Goal: Task Accomplishment & Management: Manage account settings

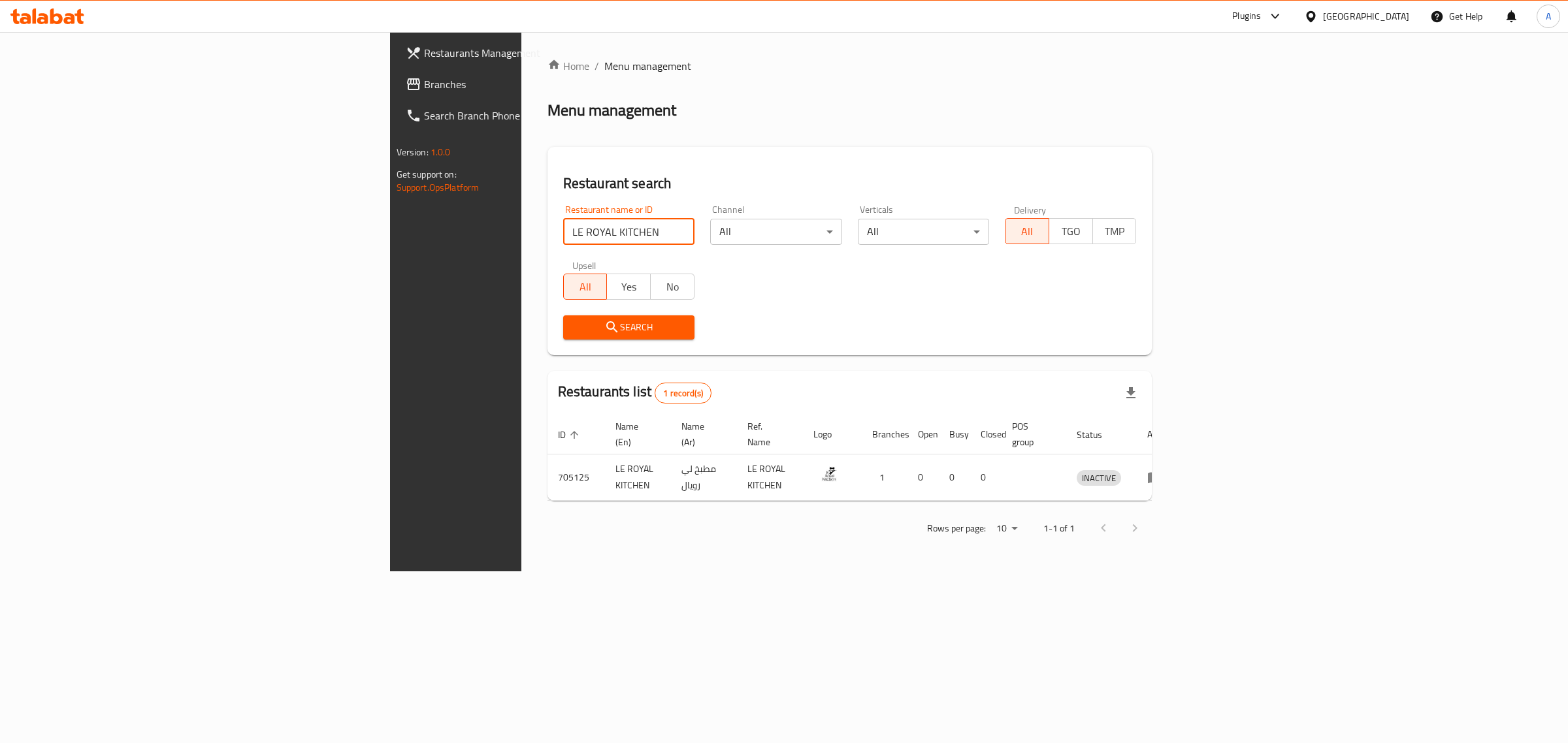
click at [563, 237] on input "LE ROYAL KITCHEN" at bounding box center [629, 232] width 131 height 26
type input "2175"
click button "Search" at bounding box center [629, 328] width 131 height 24
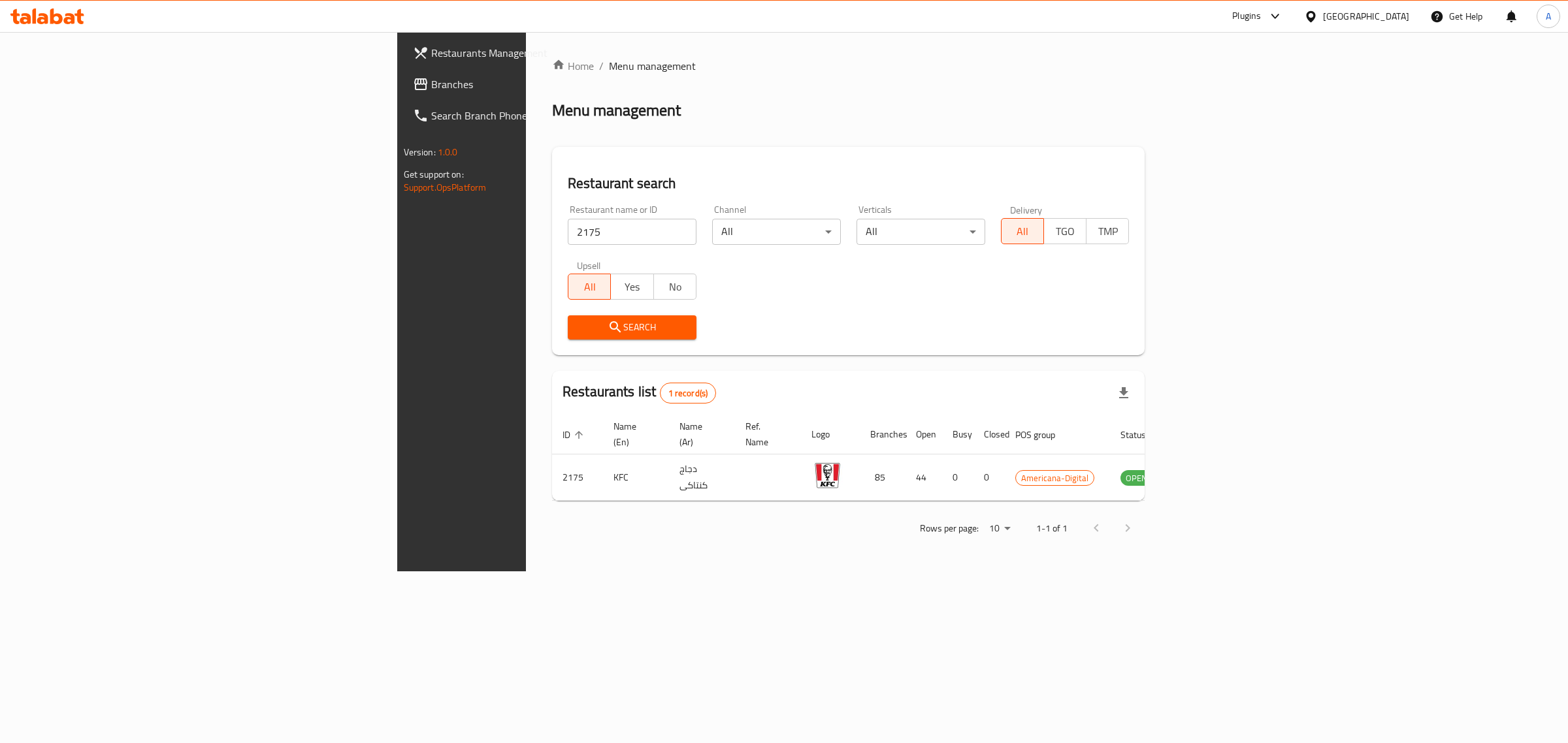
click at [1389, 20] on div "Qatar" at bounding box center [1366, 16] width 86 height 14
click at [1273, 158] on div "[GEOGRAPHIC_DATA]" at bounding box center [1310, 165] width 196 height 30
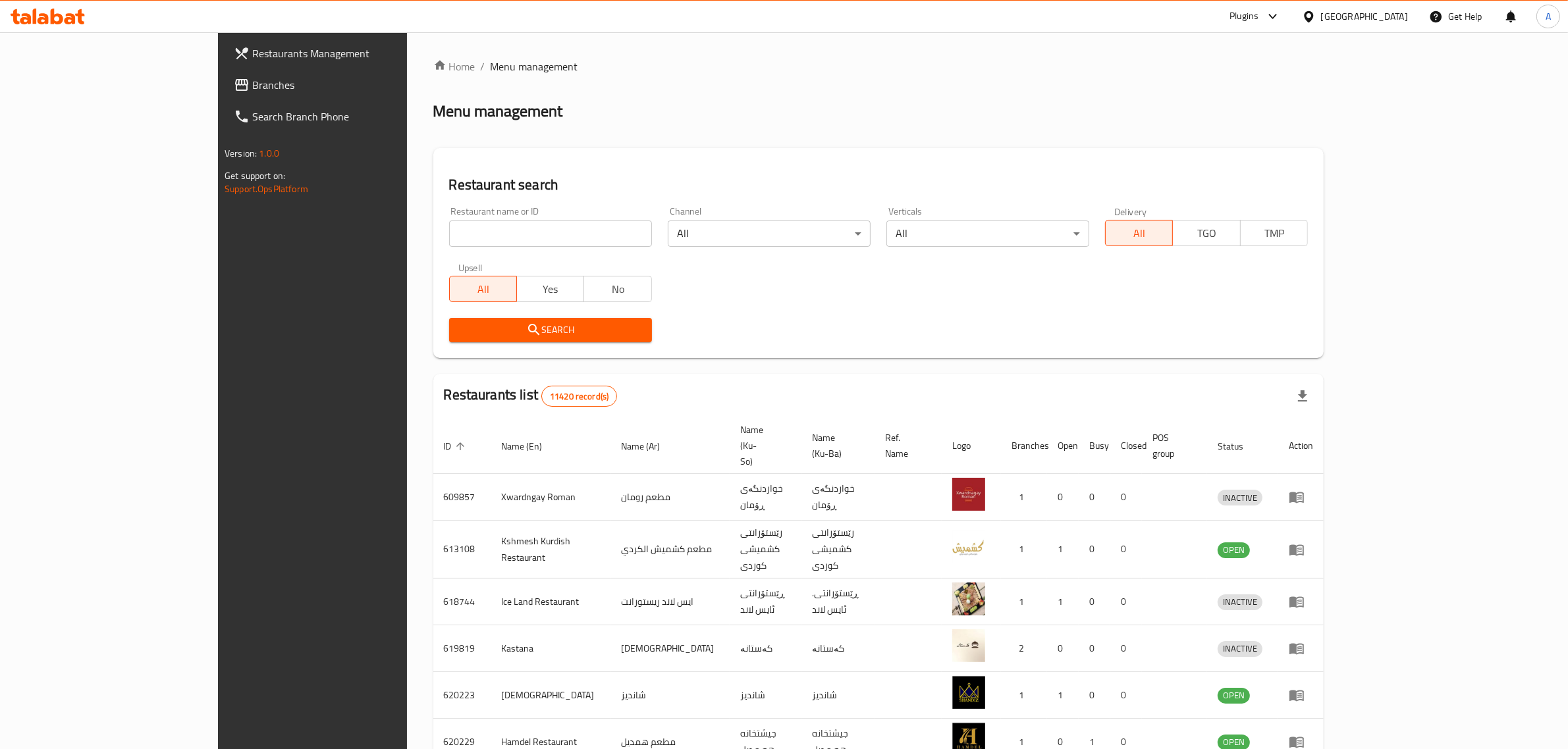
click at [527, 245] on div "Restaurant name or ID Restaurant name or ID" at bounding box center [550, 226] width 219 height 56
click at [537, 236] on input "search" at bounding box center [551, 234] width 203 height 26
paste input "Fresh Land"
type input "Fresh Land"
click button "Search" at bounding box center [551, 330] width 203 height 24
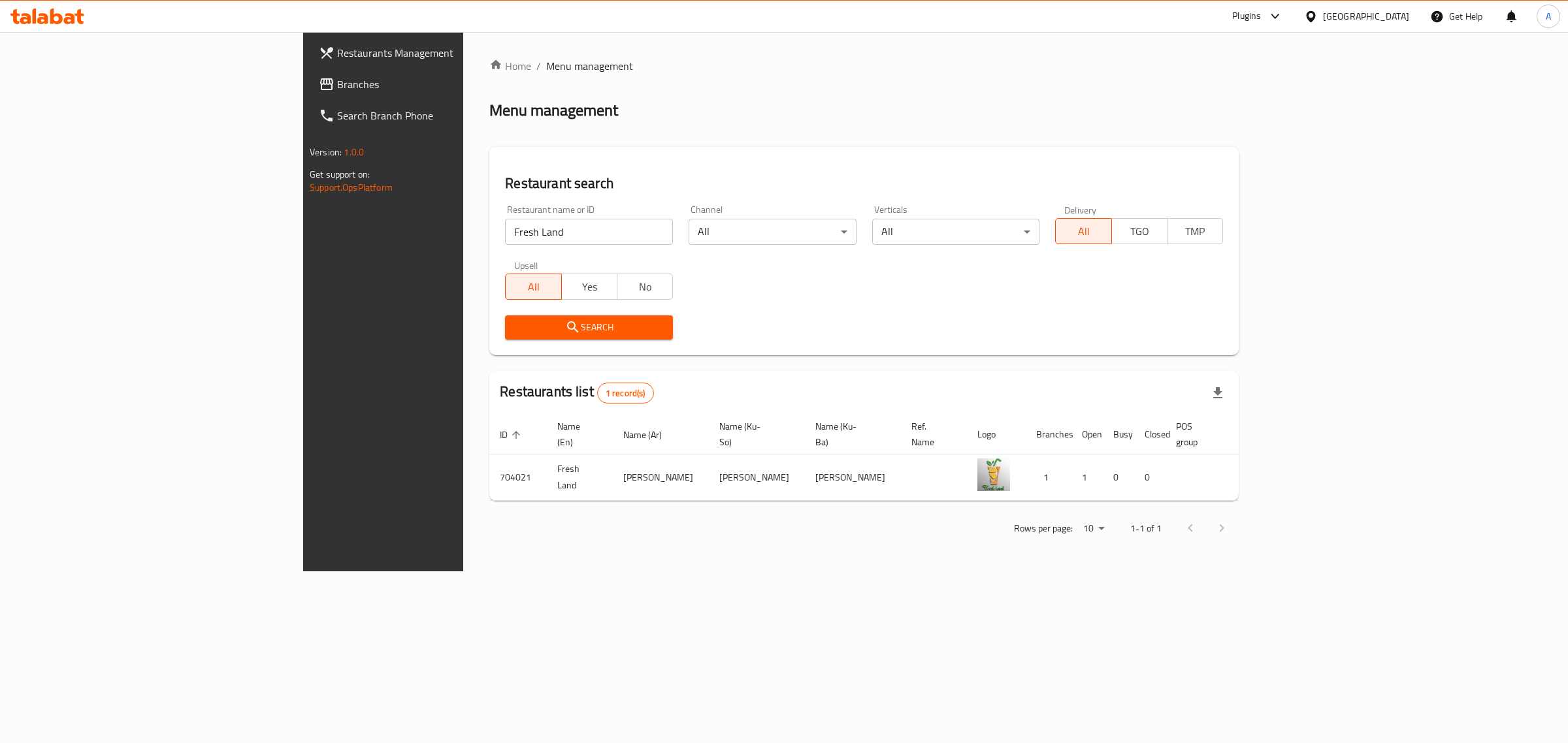
click at [1401, 23] on div "[GEOGRAPHIC_DATA]" at bounding box center [1366, 16] width 86 height 14
click at [1311, 144] on div "Egypt" at bounding box center [1310, 134] width 196 height 30
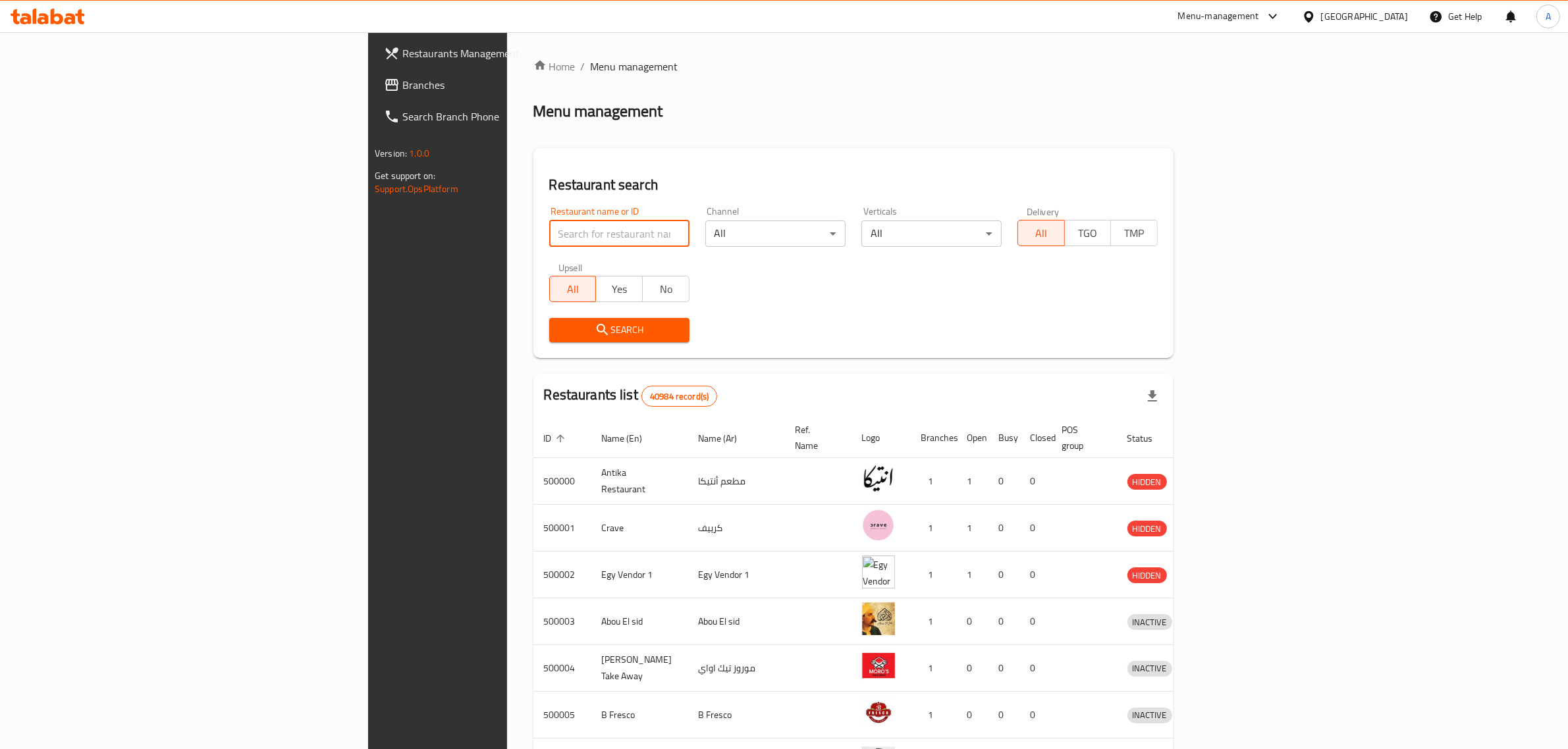
click at [567, 234] on input "search" at bounding box center [619, 234] width 140 height 26
paste input "Fresh Nodles"
type input "Fresh Nodles"
click button "Search" at bounding box center [619, 330] width 140 height 24
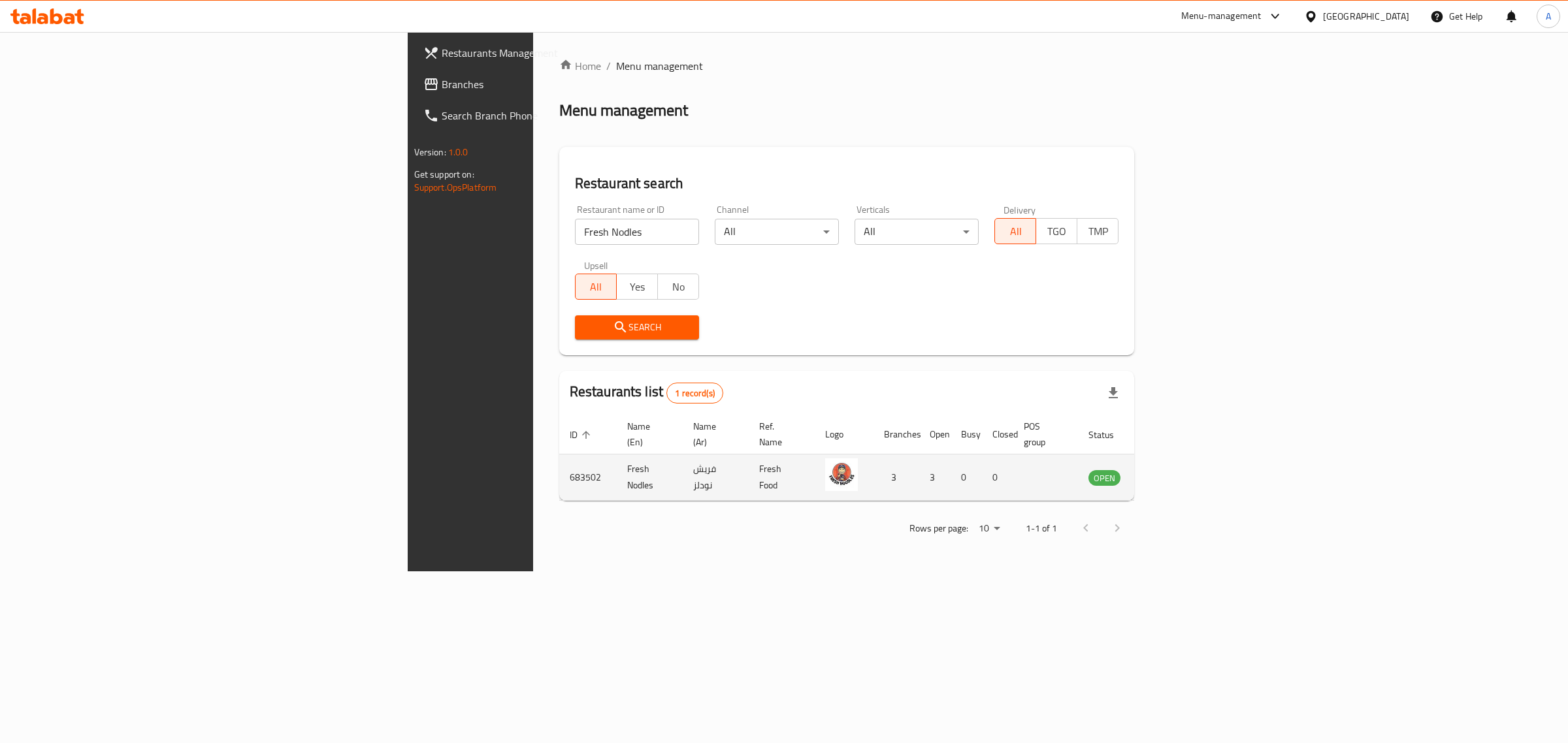
click at [617, 468] on td "Fresh Nodles" at bounding box center [649, 478] width 66 height 47
copy td "Fresh Nodles"
click at [1396, 10] on div "Egypt" at bounding box center [1366, 16] width 86 height 14
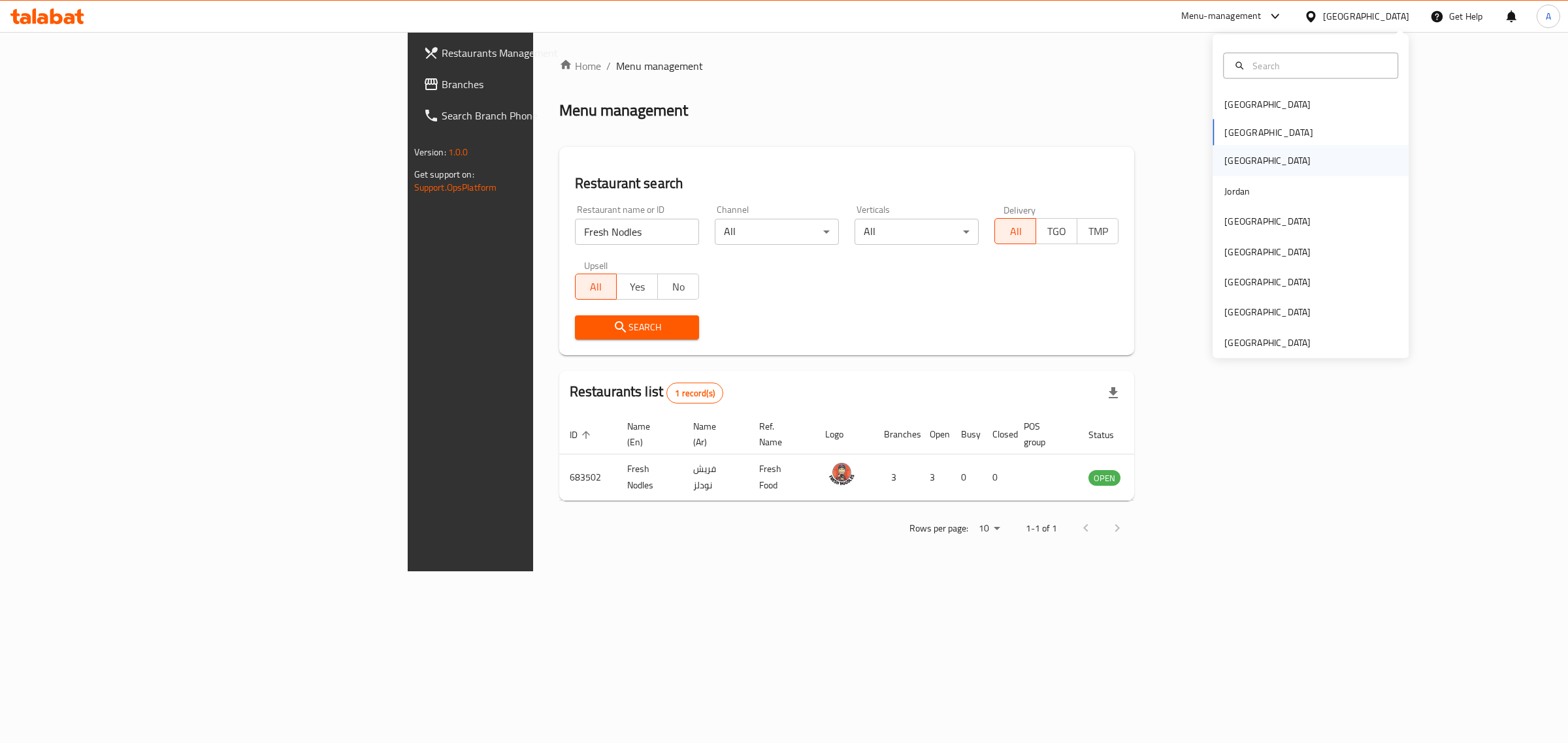
click at [1307, 170] on div "Iraq" at bounding box center [1310, 160] width 196 height 30
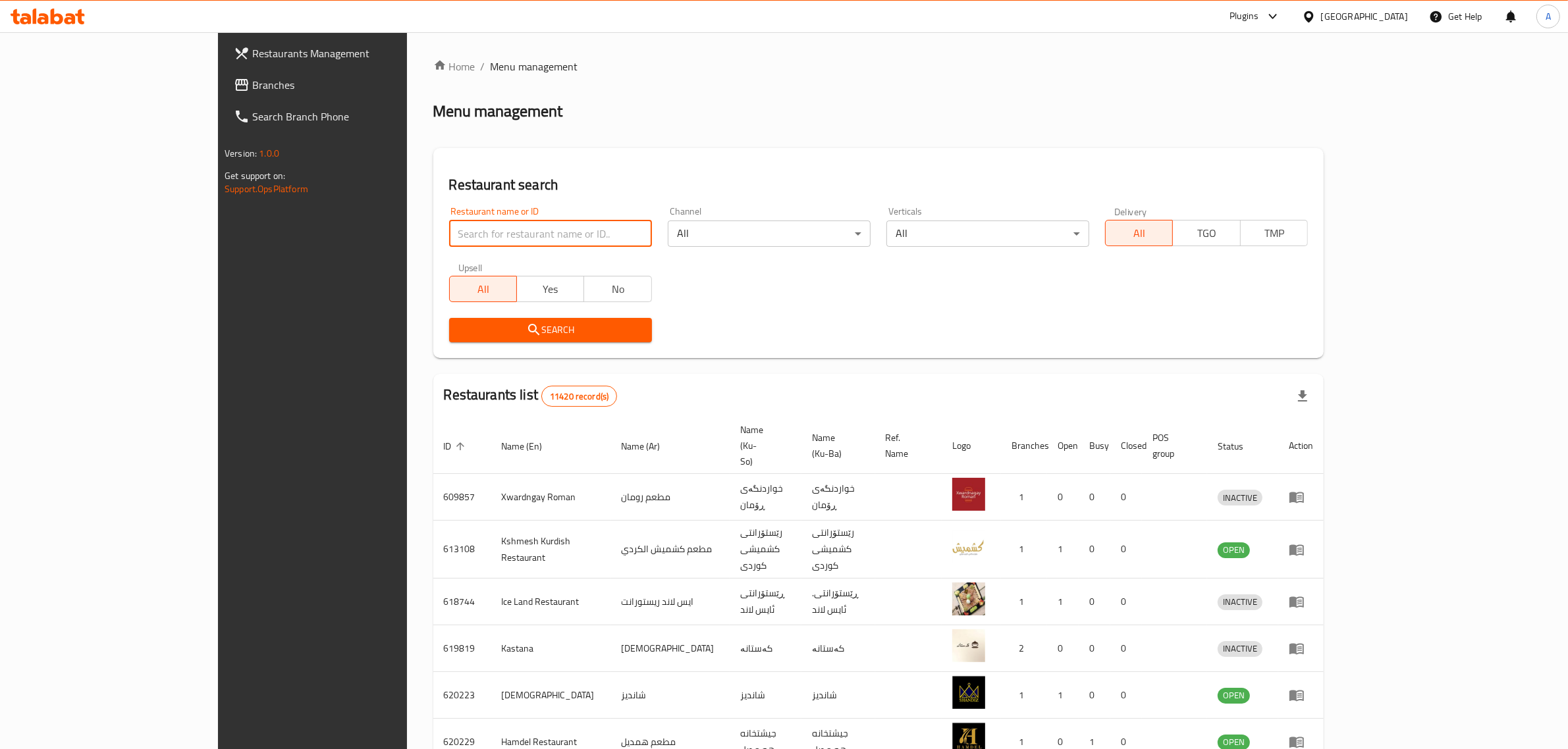
click at [484, 236] on input "search" at bounding box center [551, 234] width 203 height 26
paste input "Furys"
type input "Furys"
click button "Search" at bounding box center [551, 330] width 203 height 24
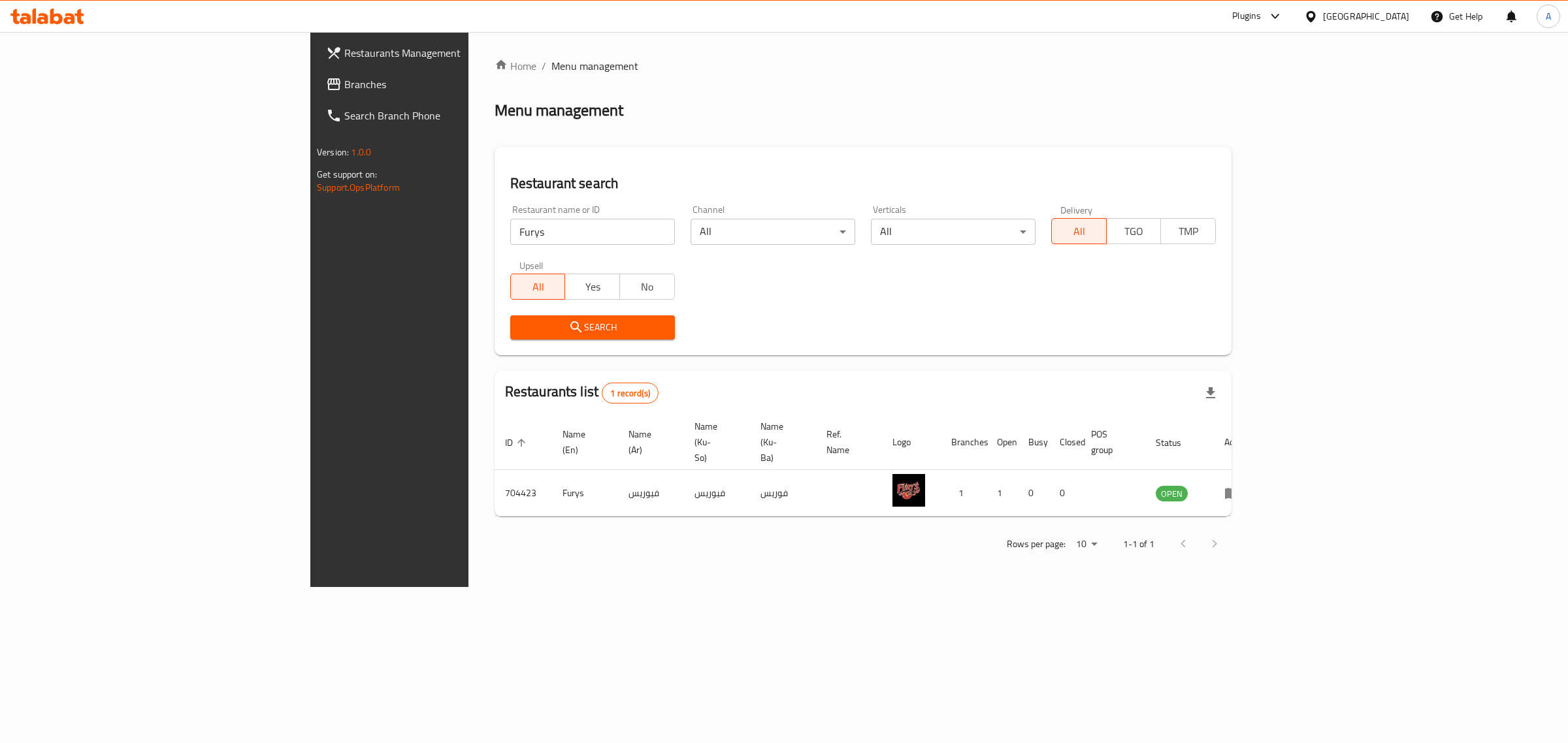
click at [1400, 13] on div "Iraq" at bounding box center [1366, 16] width 86 height 14
click at [1235, 342] on div "[GEOGRAPHIC_DATA]" at bounding box center [1268, 342] width 86 height 14
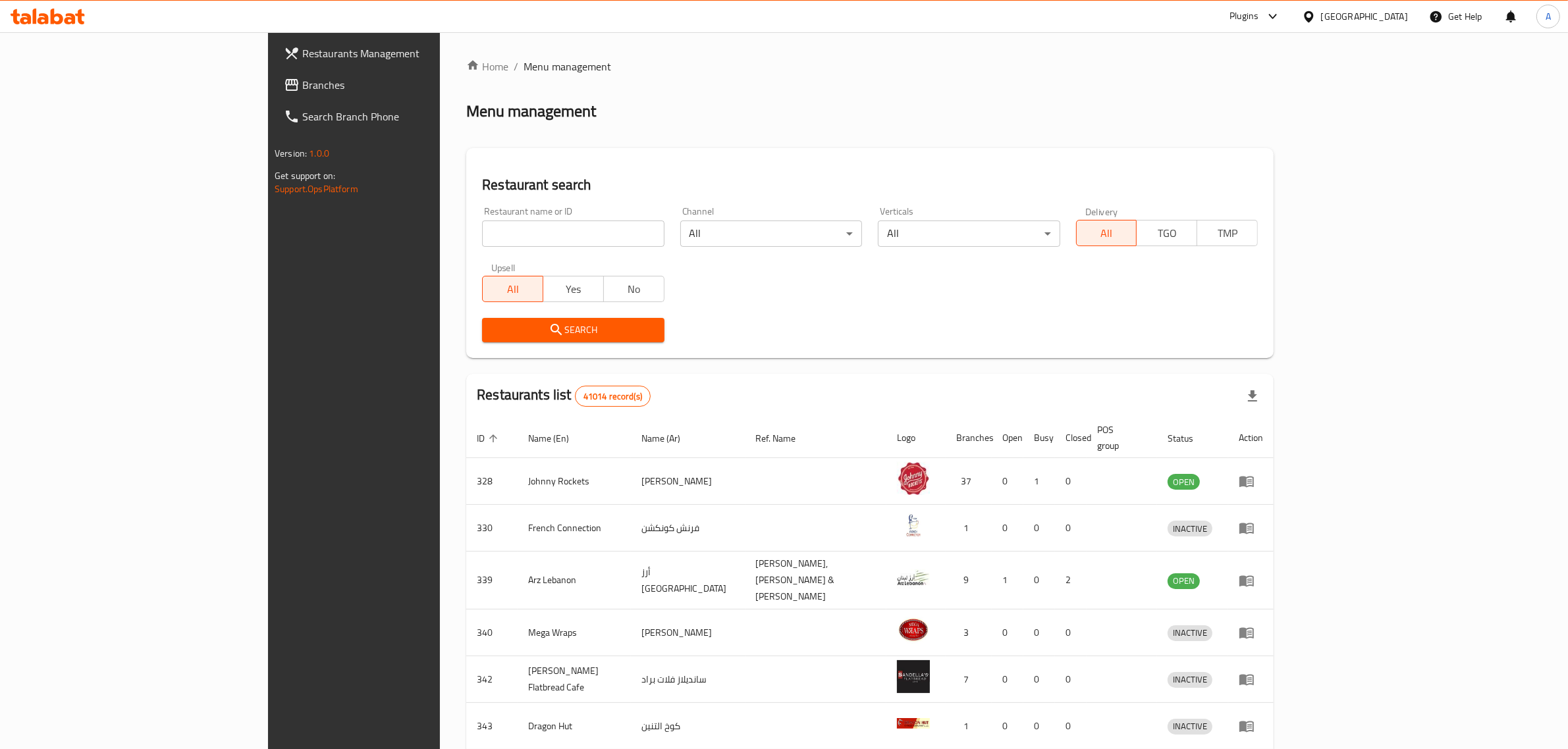
click at [482, 227] on input "search" at bounding box center [573, 234] width 182 height 26
paste input "704358"
type input "704358"
click button "Search" at bounding box center [573, 330] width 182 height 24
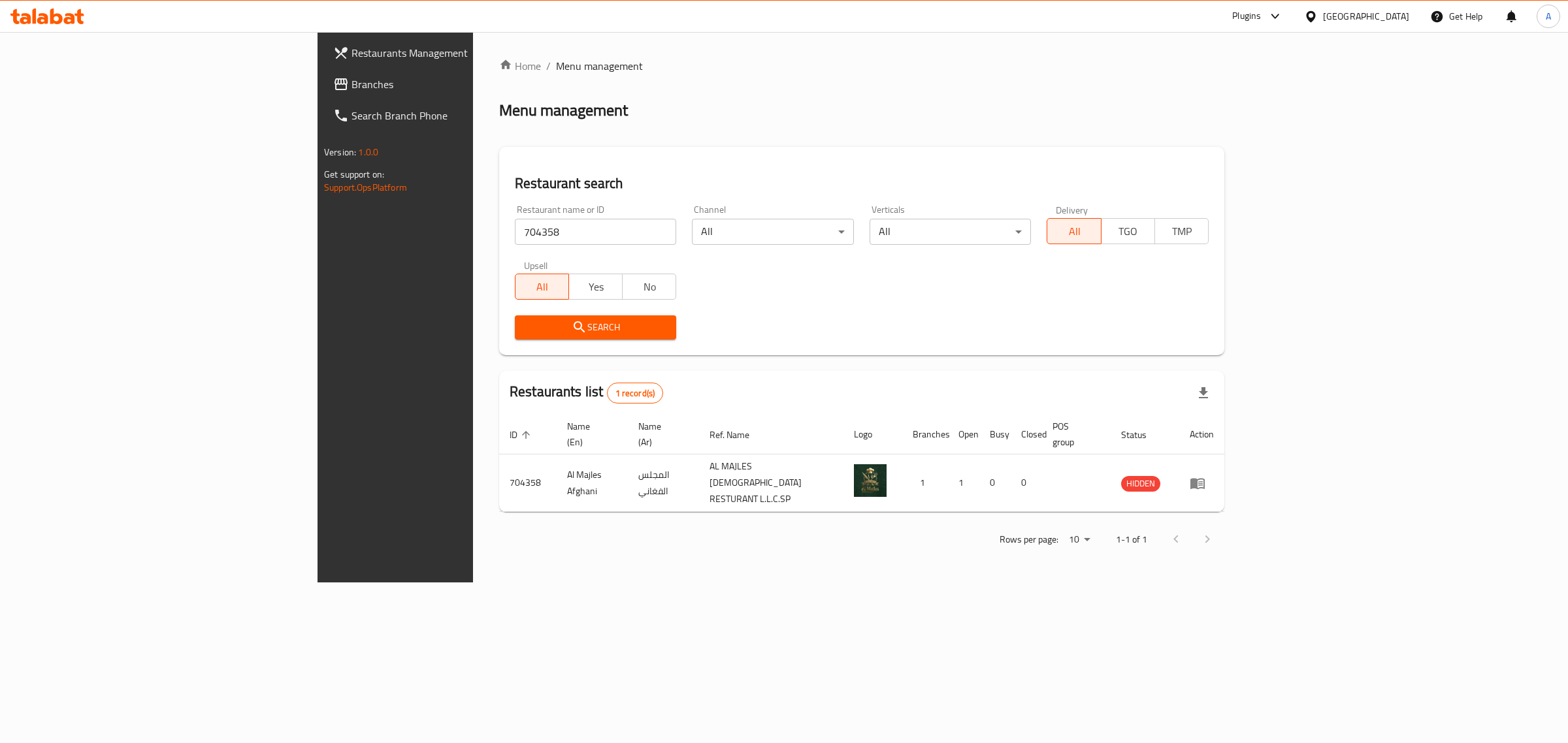
click at [1348, 1] on div "[GEOGRAPHIC_DATA]" at bounding box center [1357, 16] width 126 height 31
click at [1348, 11] on div "[GEOGRAPHIC_DATA]" at bounding box center [1366, 16] width 86 height 14
click at [1225, 284] on div "Qatar" at bounding box center [1268, 286] width 86 height 14
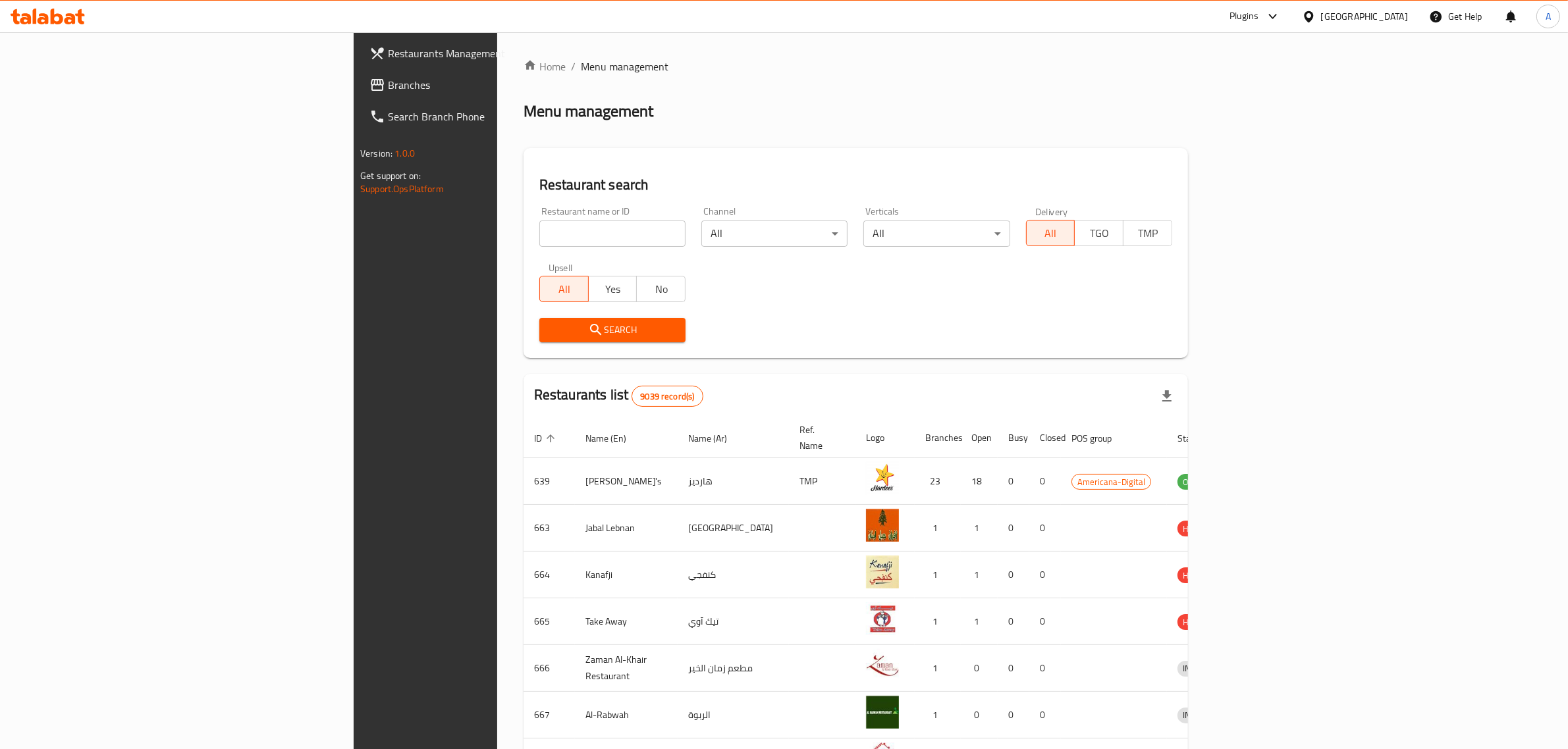
drag, startPoint x: 544, startPoint y: 246, endPoint x: 544, endPoint y: 236, distance: 10.0
click at [544, 246] on input "search" at bounding box center [612, 234] width 146 height 26
drag, startPoint x: 545, startPoint y: 231, endPoint x: 258, endPoint y: 235, distance: 287.0
click at [354, 235] on div "Restaurants Management Branches Search Branch Phone Version: 1.0.0 Get support …" at bounding box center [784, 514] width 861 height 965
drag, startPoint x: 353, startPoint y: 241, endPoint x: 203, endPoint y: 238, distance: 150.0
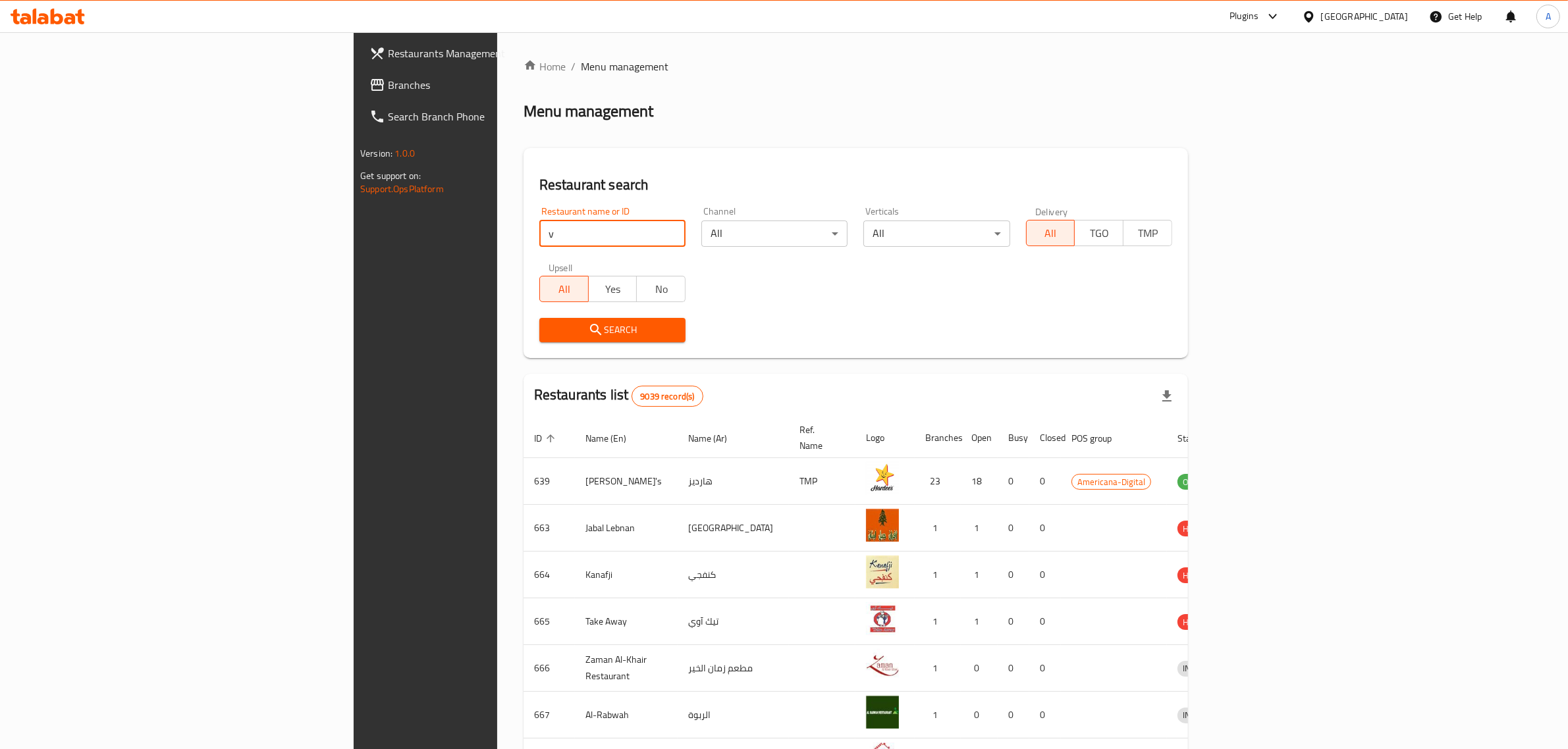
click at [354, 238] on div "Restaurants Management Branches Search Branch Phone Version: 1.0.0 Get support …" at bounding box center [784, 514] width 861 height 965
paste input "Shahbander Restaurant"
type input "Shahbander Restaurant"
click button "Search" at bounding box center [612, 330] width 146 height 24
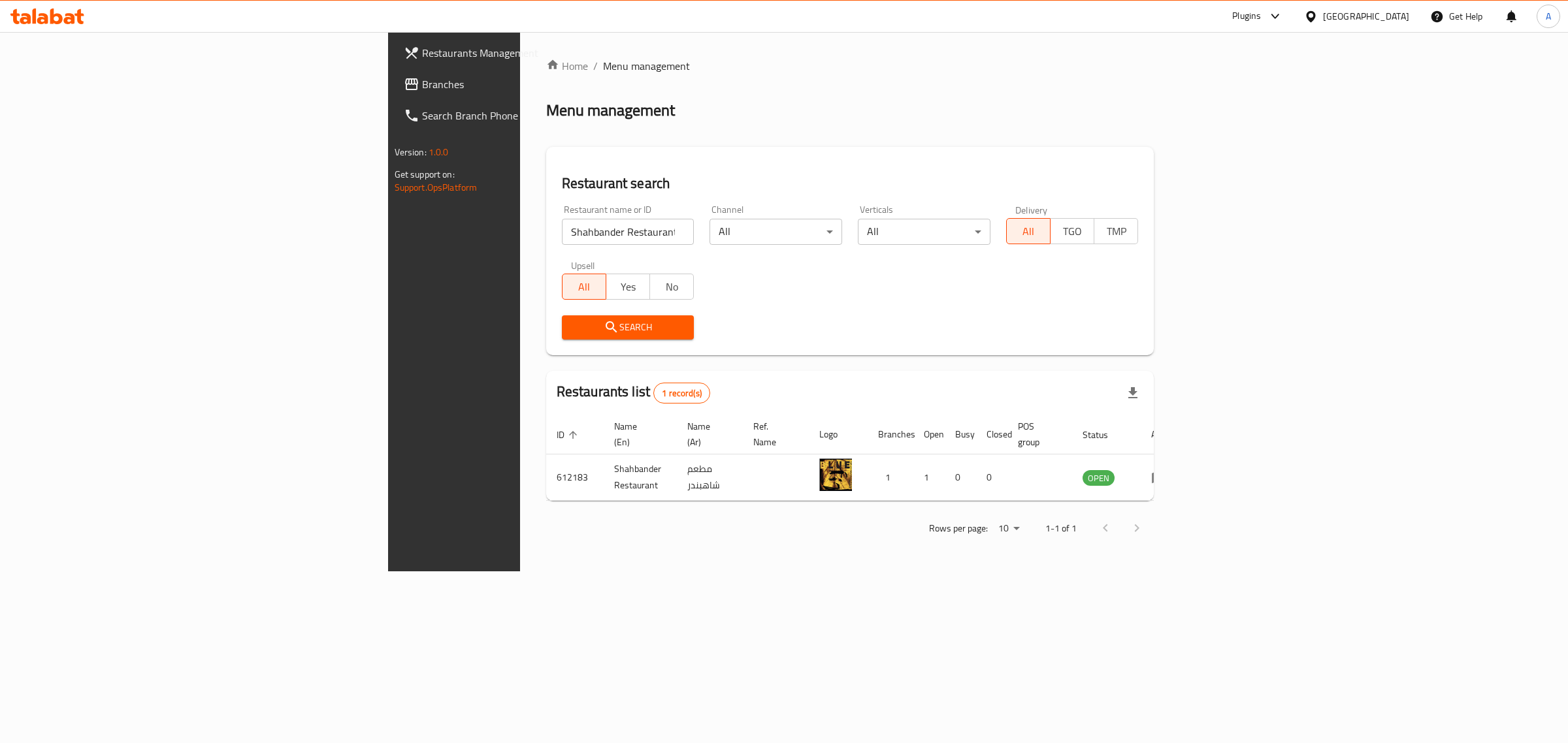
click at [1402, 13] on div "Qatar" at bounding box center [1366, 16] width 86 height 14
click at [1232, 170] on div "Iraq" at bounding box center [1268, 165] width 107 height 30
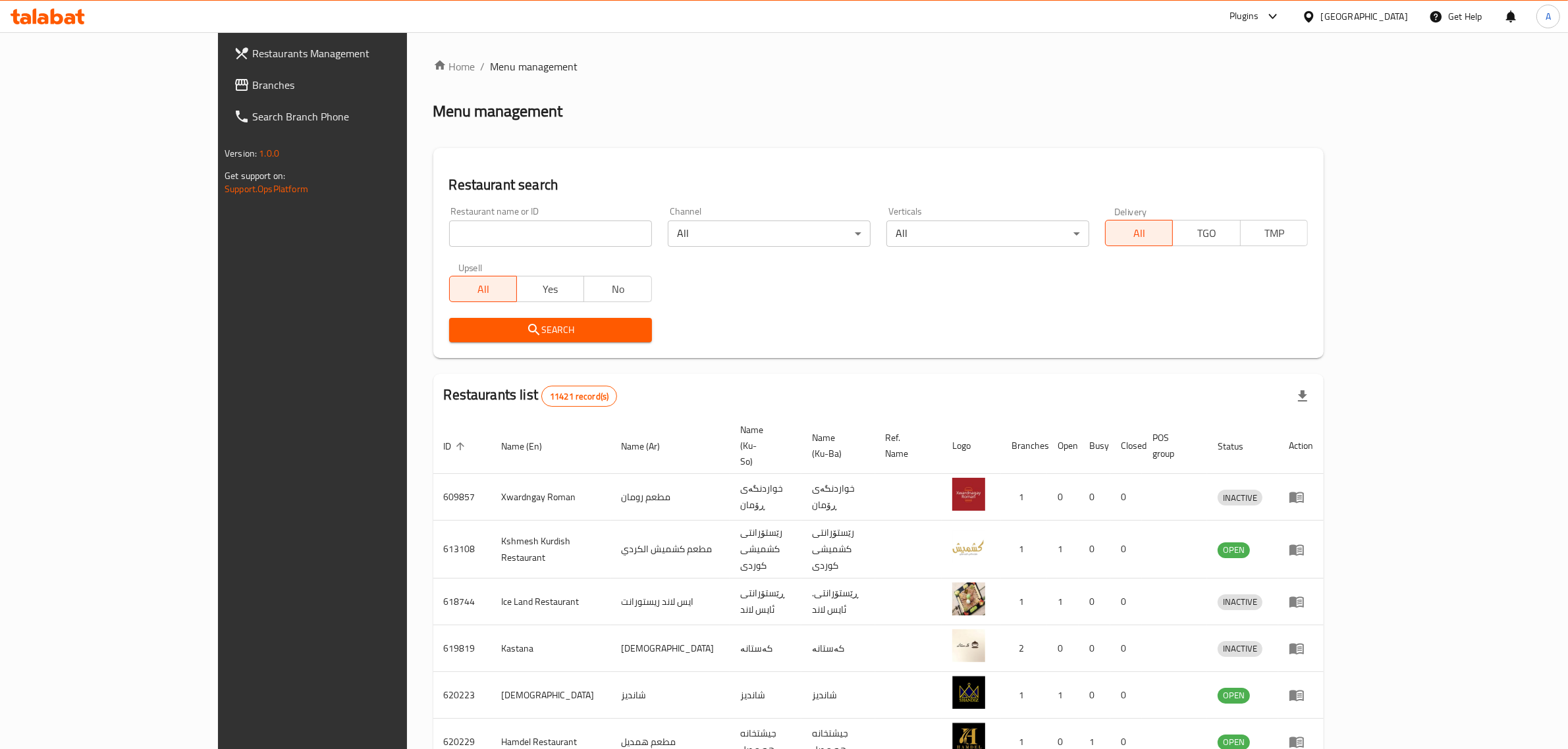
click at [508, 242] on input "search" at bounding box center [551, 234] width 203 height 26
paste input "88 Grill Bu"
click button "Search" at bounding box center [551, 330] width 203 height 24
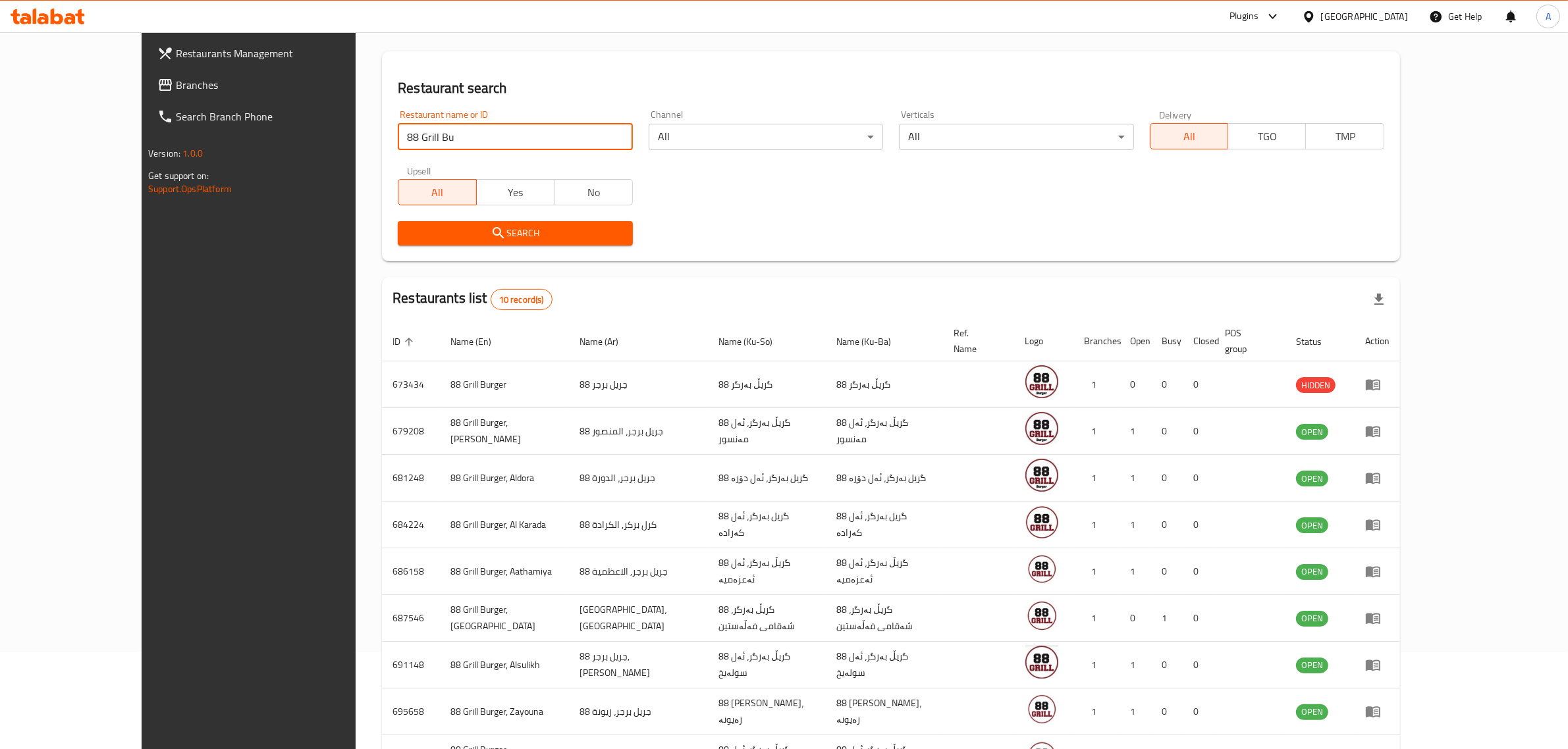
scroll to position [66, 0]
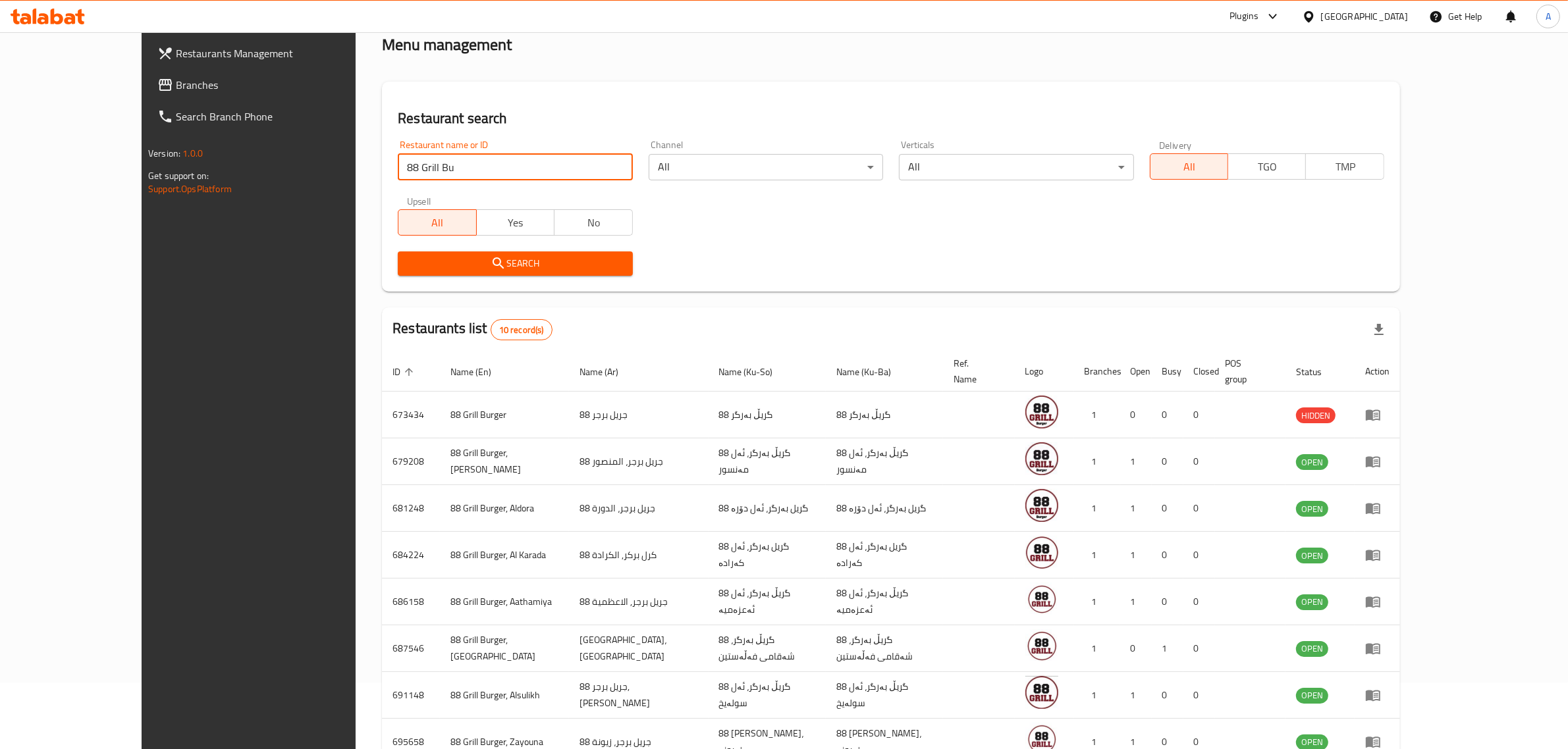
click at [432, 165] on input "88 Grill Bu" at bounding box center [514, 167] width 234 height 26
paste input "684224"
type input "684224"
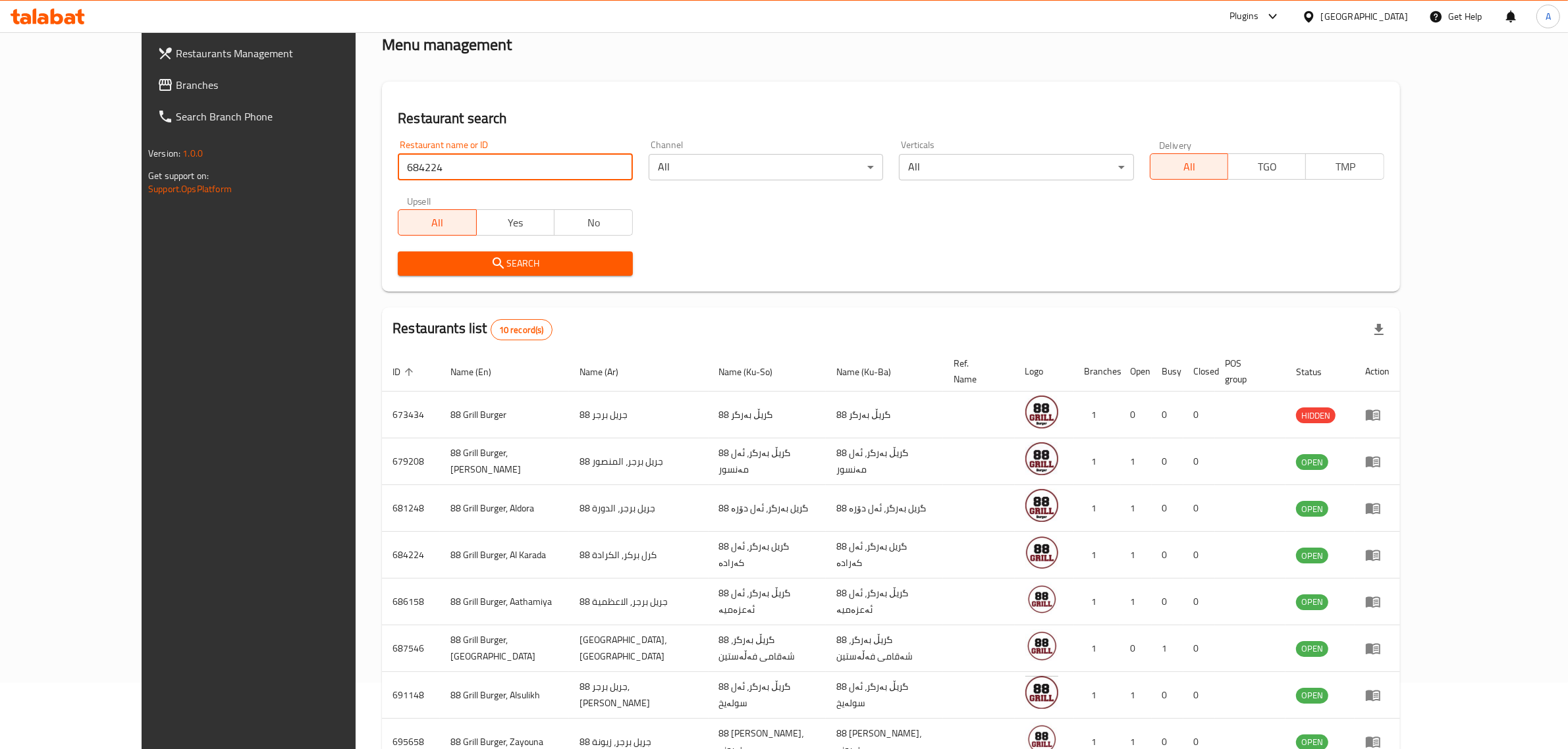
click button "Search" at bounding box center [514, 263] width 234 height 24
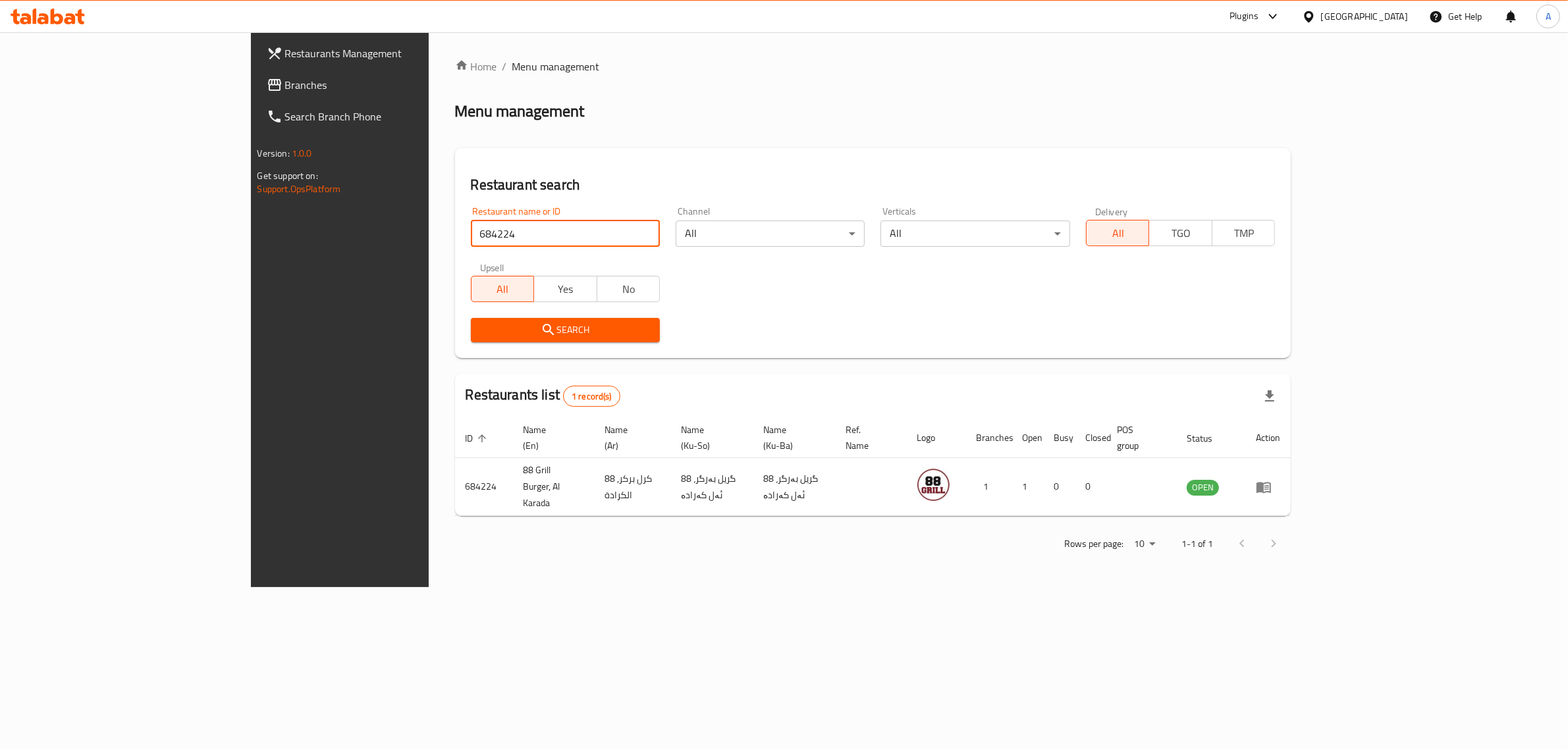
scroll to position [0, 0]
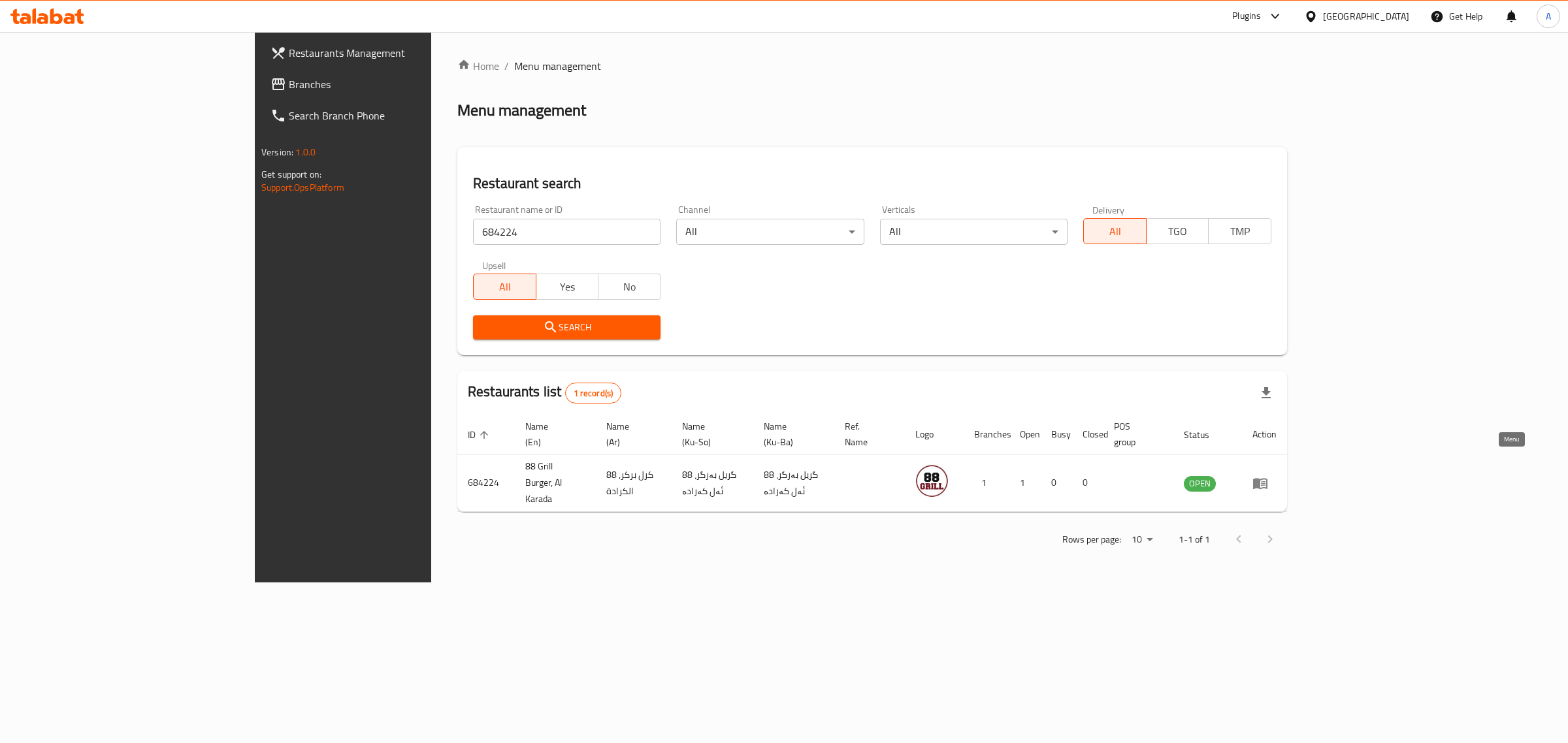
drag, startPoint x: 1500, startPoint y: 462, endPoint x: 1079, endPoint y: 15, distance: 614.0
click at [1318, 14] on icon at bounding box center [1310, 16] width 13 height 13
click at [1244, 340] on div "[GEOGRAPHIC_DATA]" at bounding box center [1268, 342] width 86 height 14
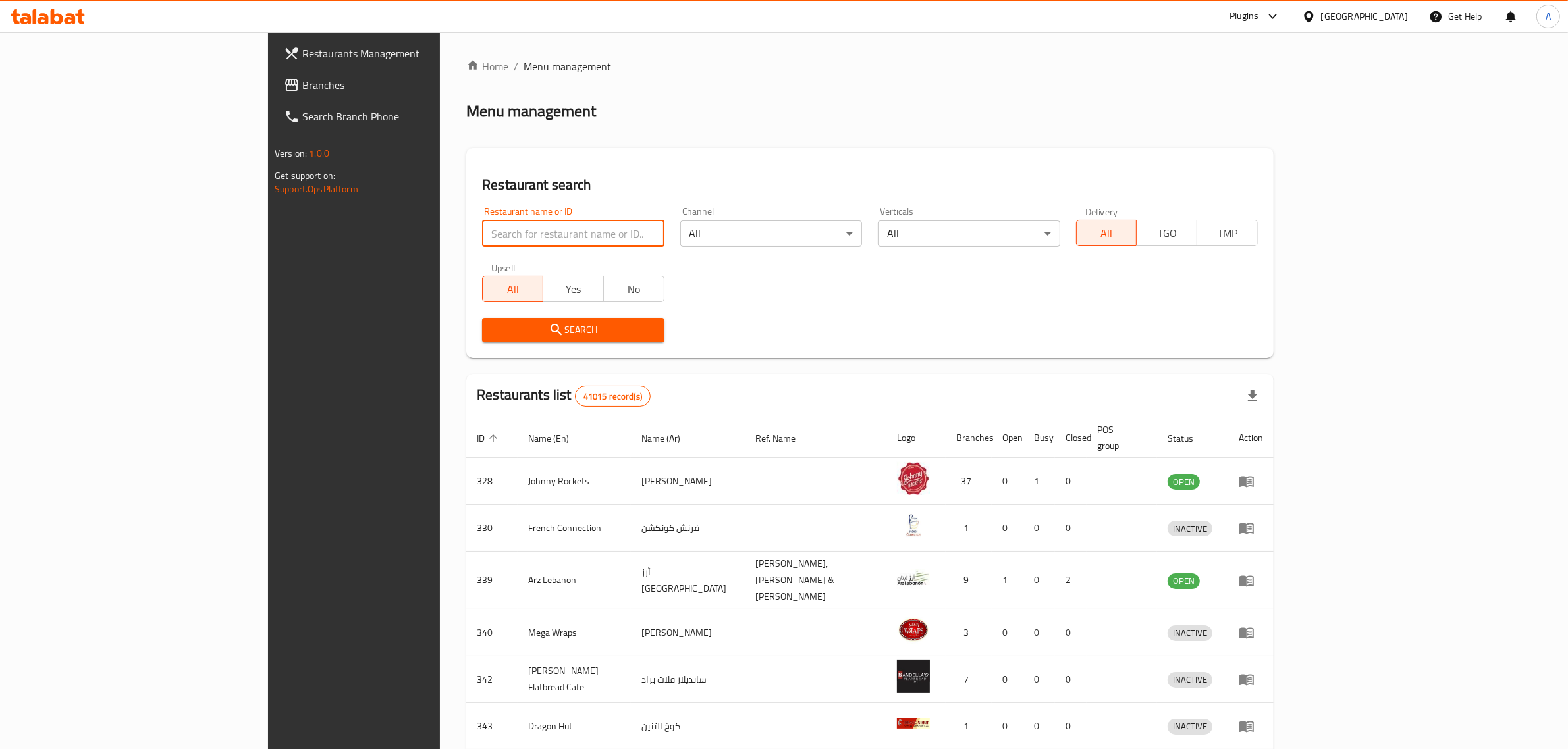
click at [571, 244] on input "search" at bounding box center [573, 234] width 182 height 26
paste input "Mac & Wings,"
click button "Search" at bounding box center [573, 330] width 182 height 24
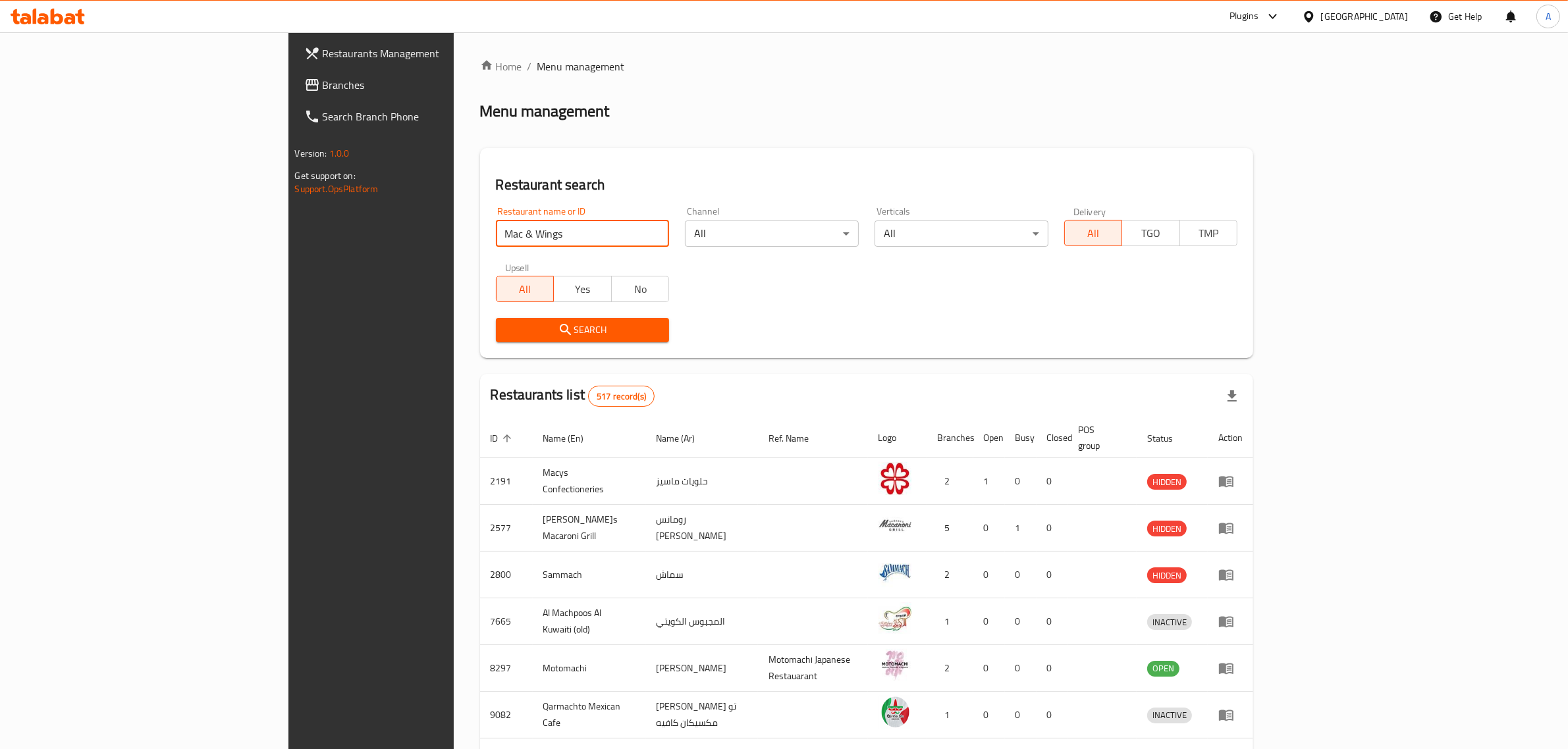
click at [496, 226] on input "Mac & Wings" at bounding box center [583, 234] width 174 height 26
paste input "622682"
click button "Search" at bounding box center [583, 330] width 174 height 24
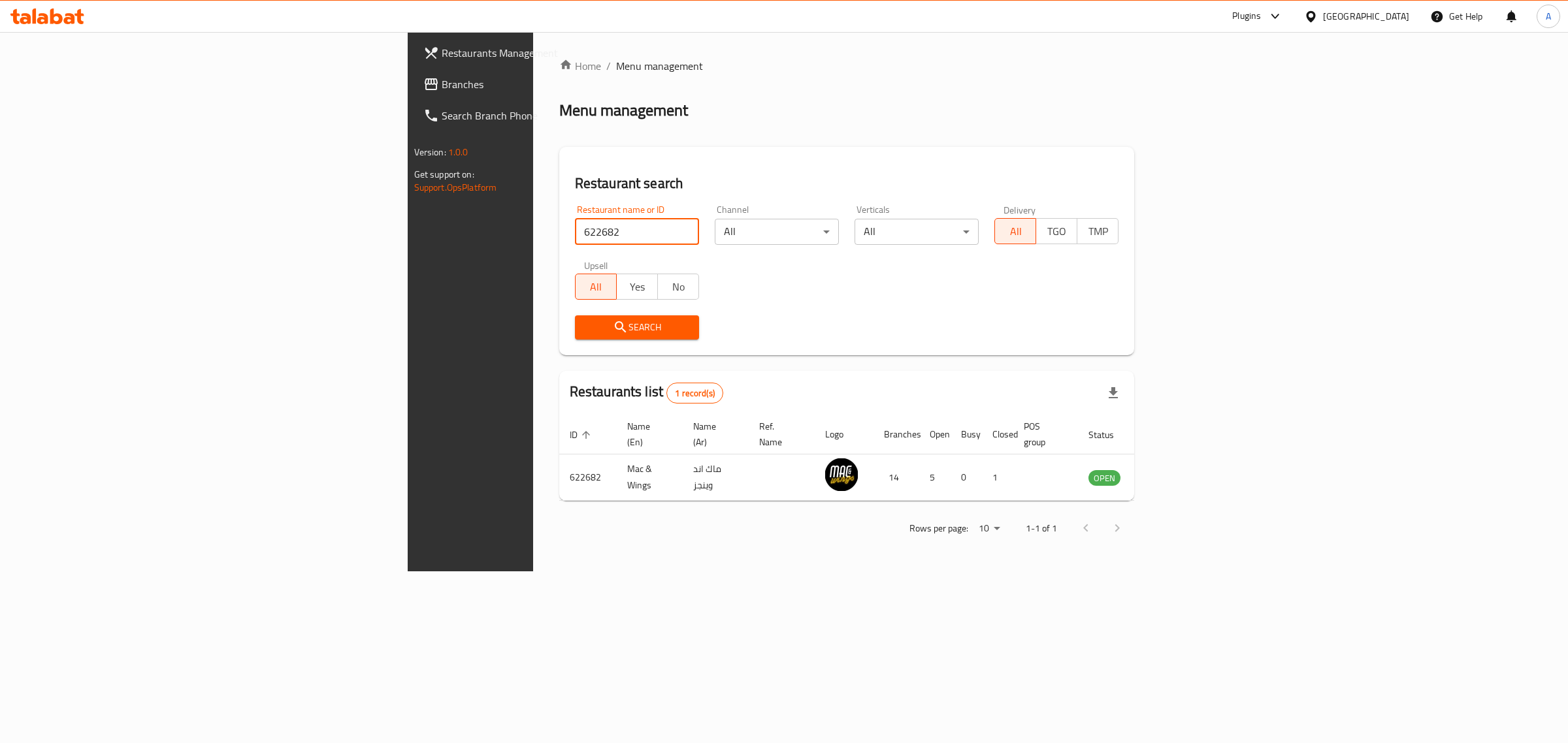
click at [575, 230] on input "622682" at bounding box center [637, 232] width 124 height 26
paste input "341421746"
click button "Search" at bounding box center [637, 328] width 124 height 24
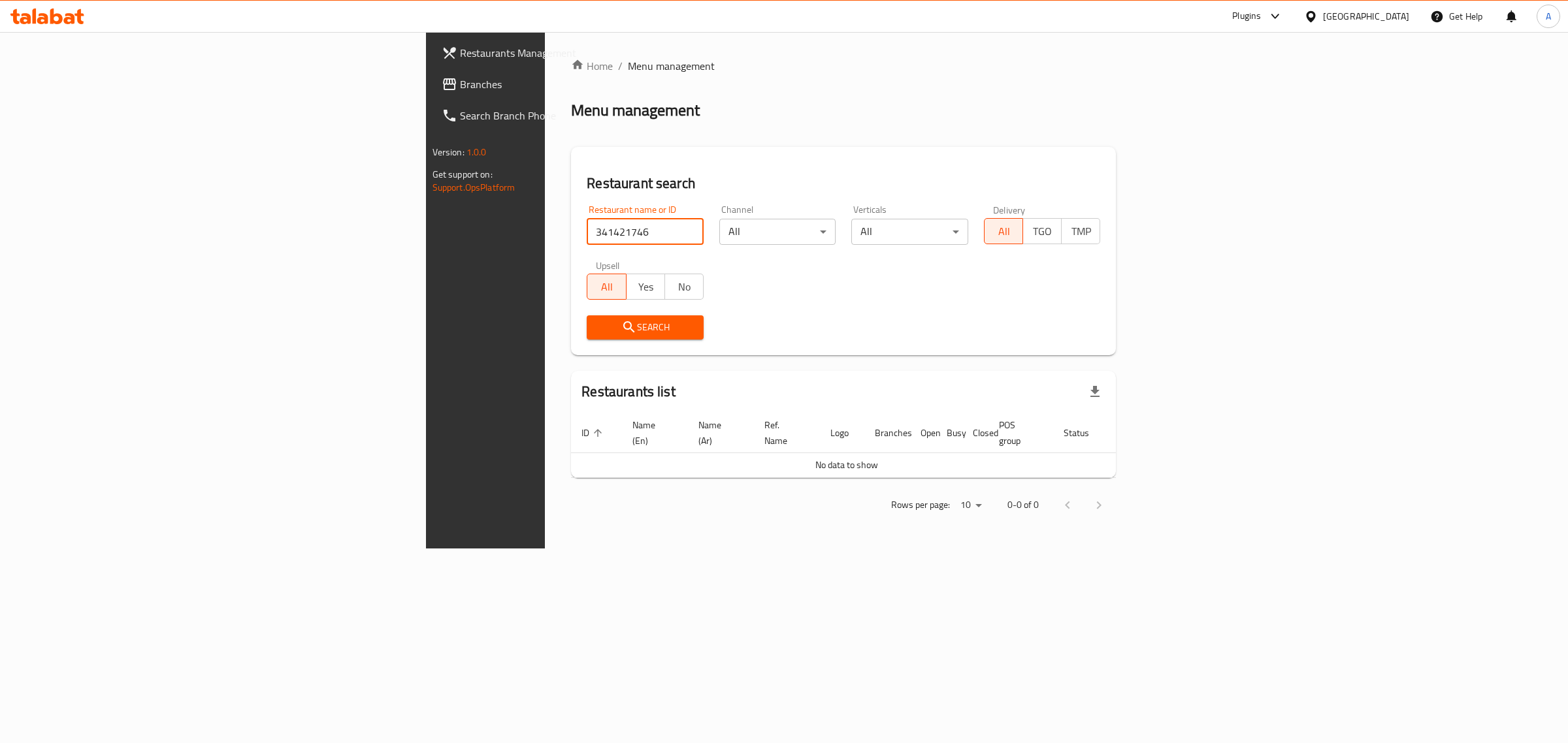
click at [586, 230] on input "341421746" at bounding box center [645, 232] width 117 height 26
paste input "Kaara Saaram"
type input "Kaara Saaram"
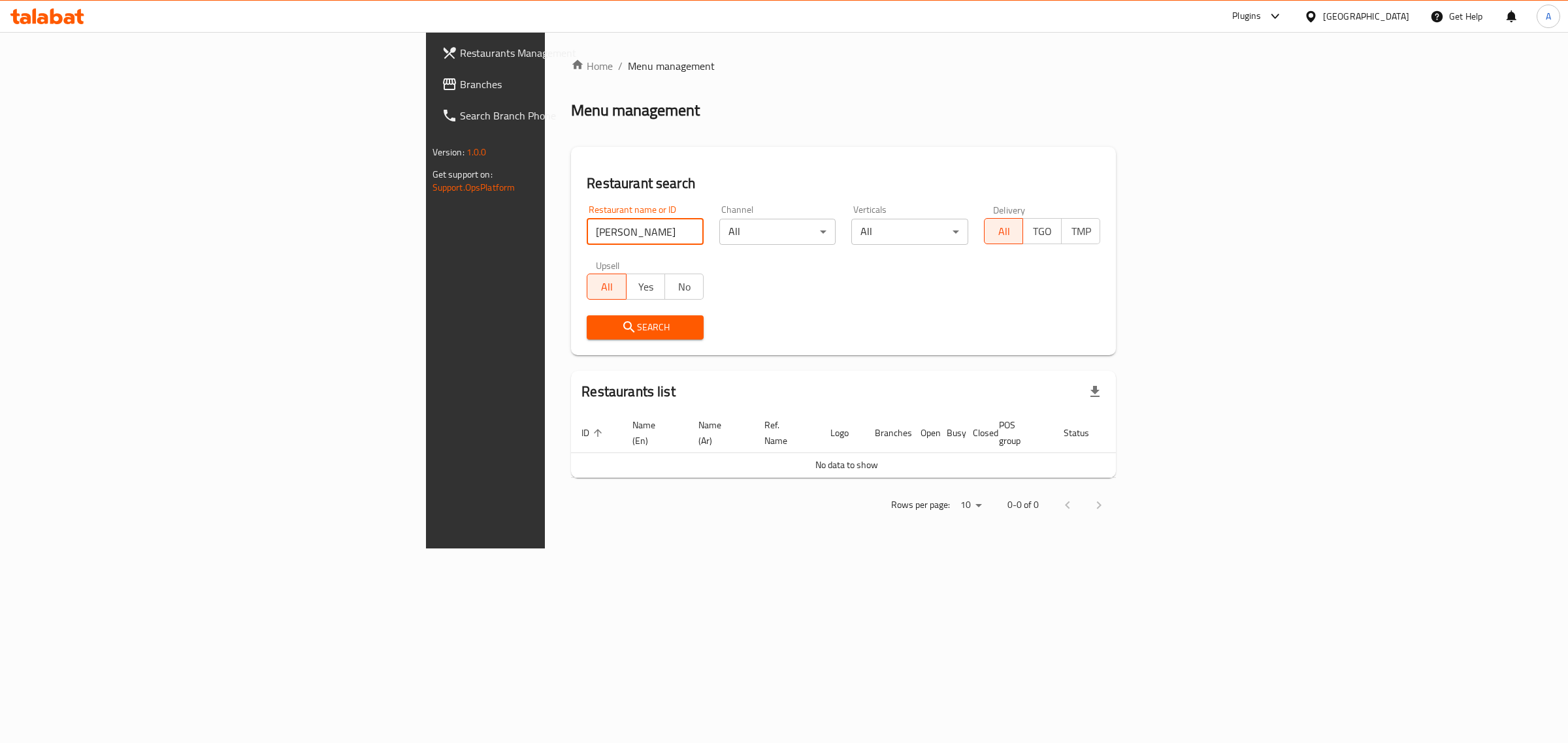
click button "Search" at bounding box center [645, 328] width 117 height 24
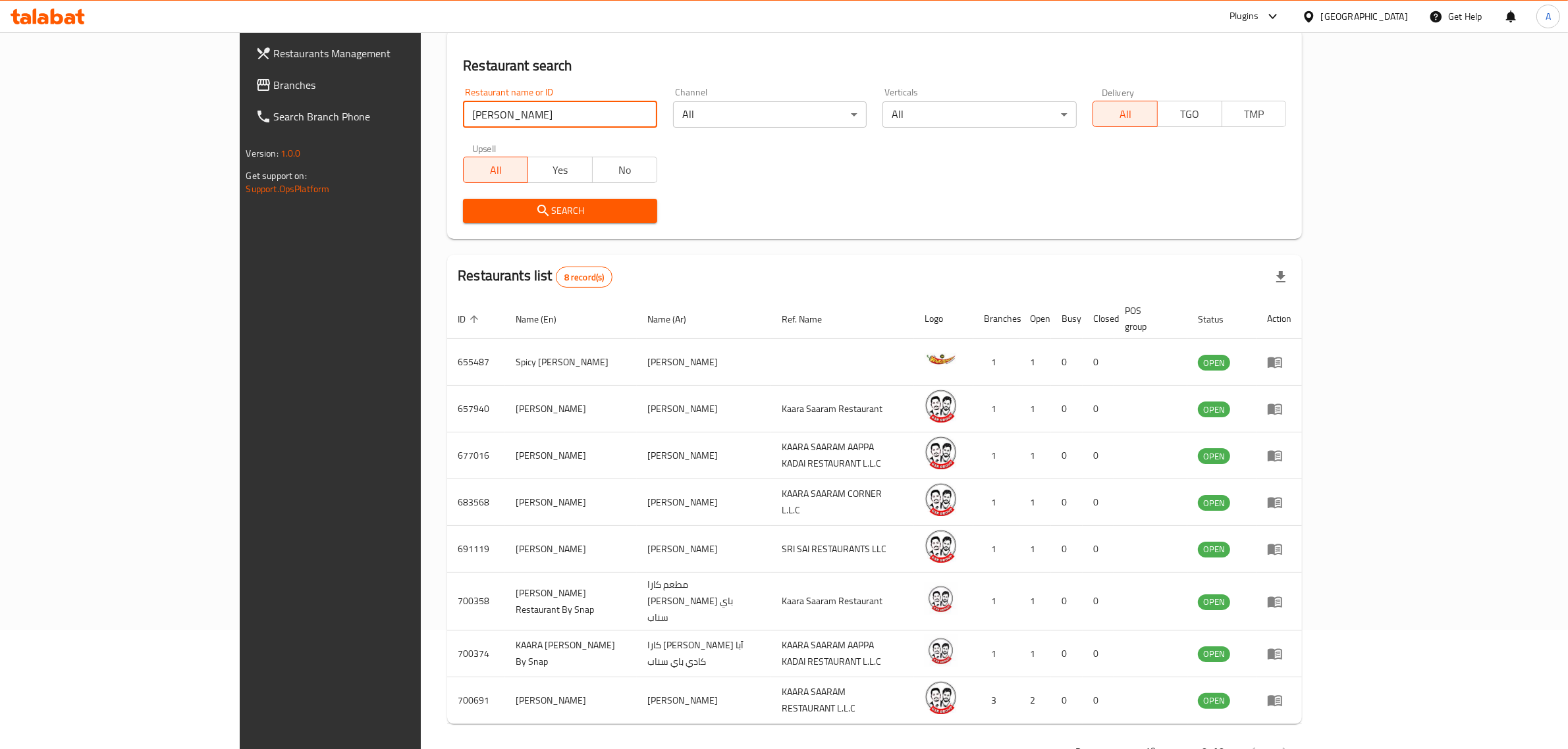
scroll to position [138, 0]
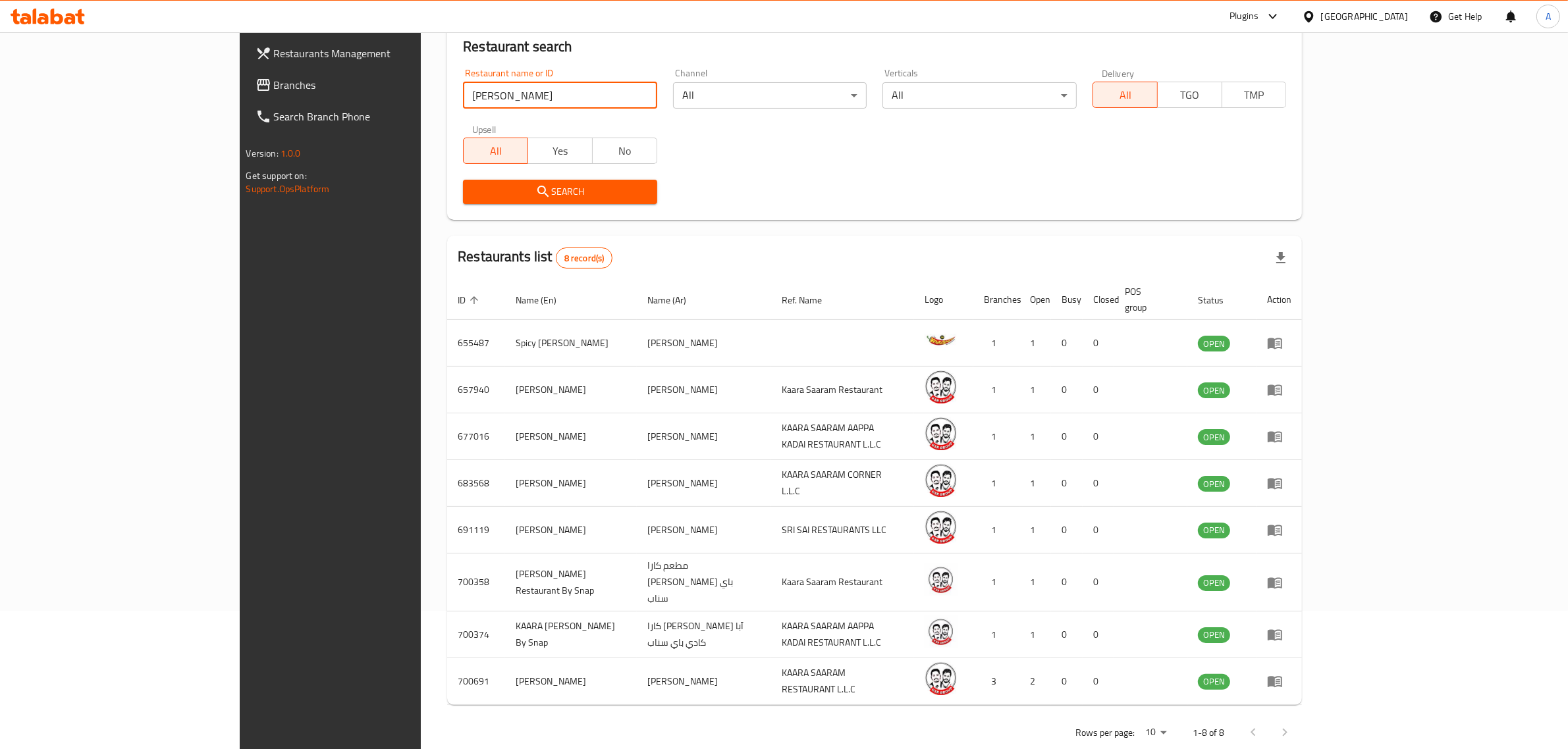
click at [829, 182] on div "Search" at bounding box center [875, 192] width 839 height 40
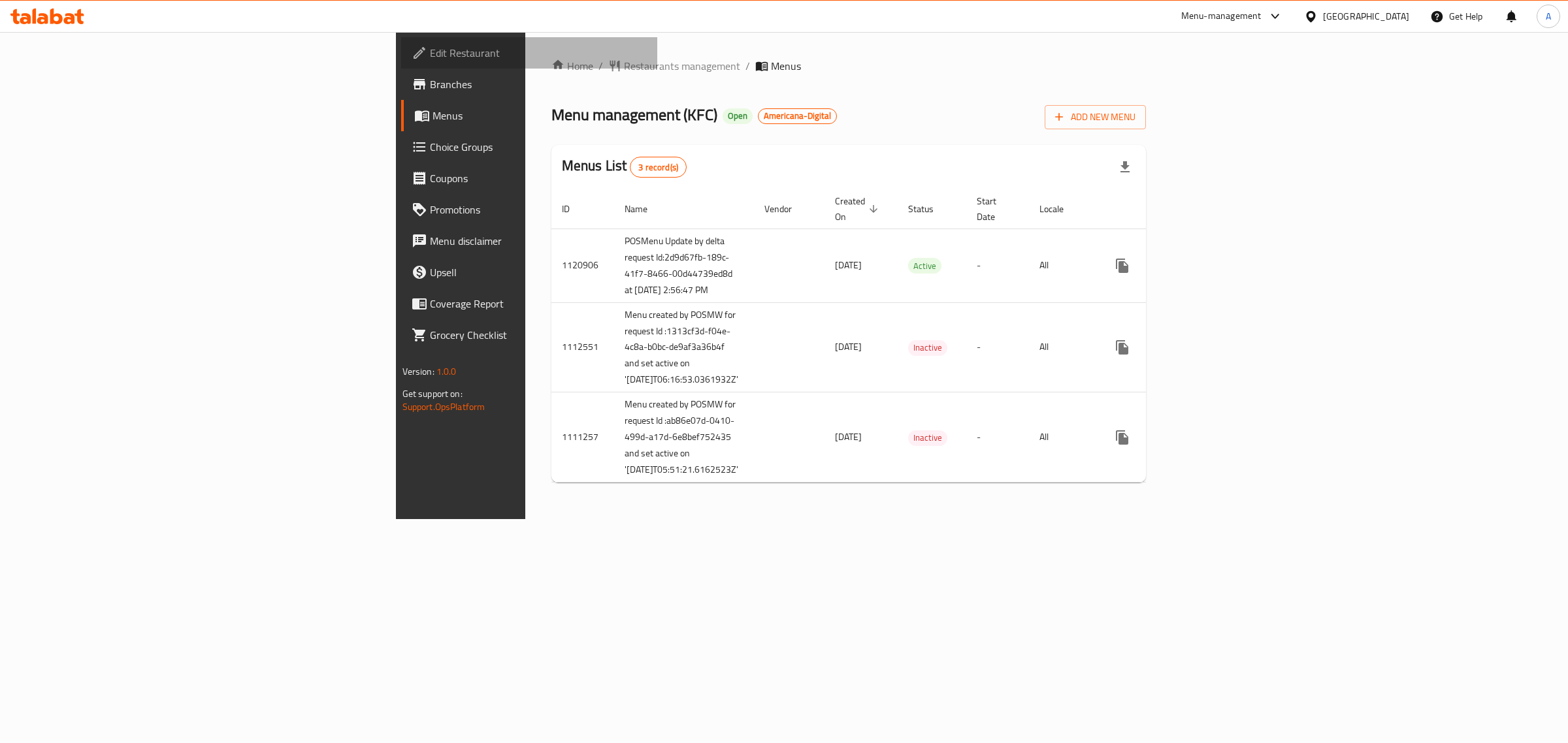
click at [430, 57] on span "Edit Restaurant" at bounding box center [538, 53] width 218 height 16
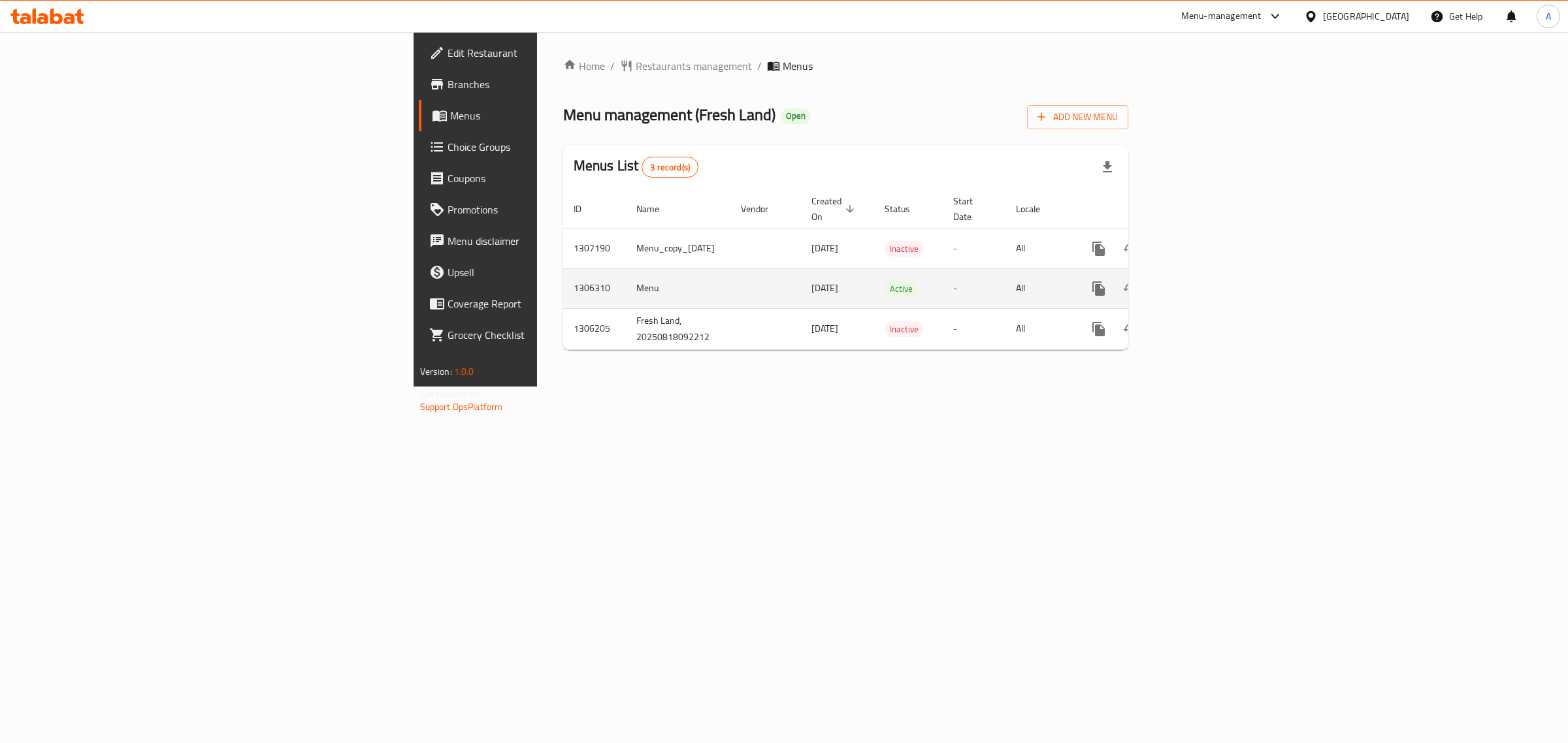
click at [1208, 273] on link "enhanced table" at bounding box center [1193, 288] width 31 height 31
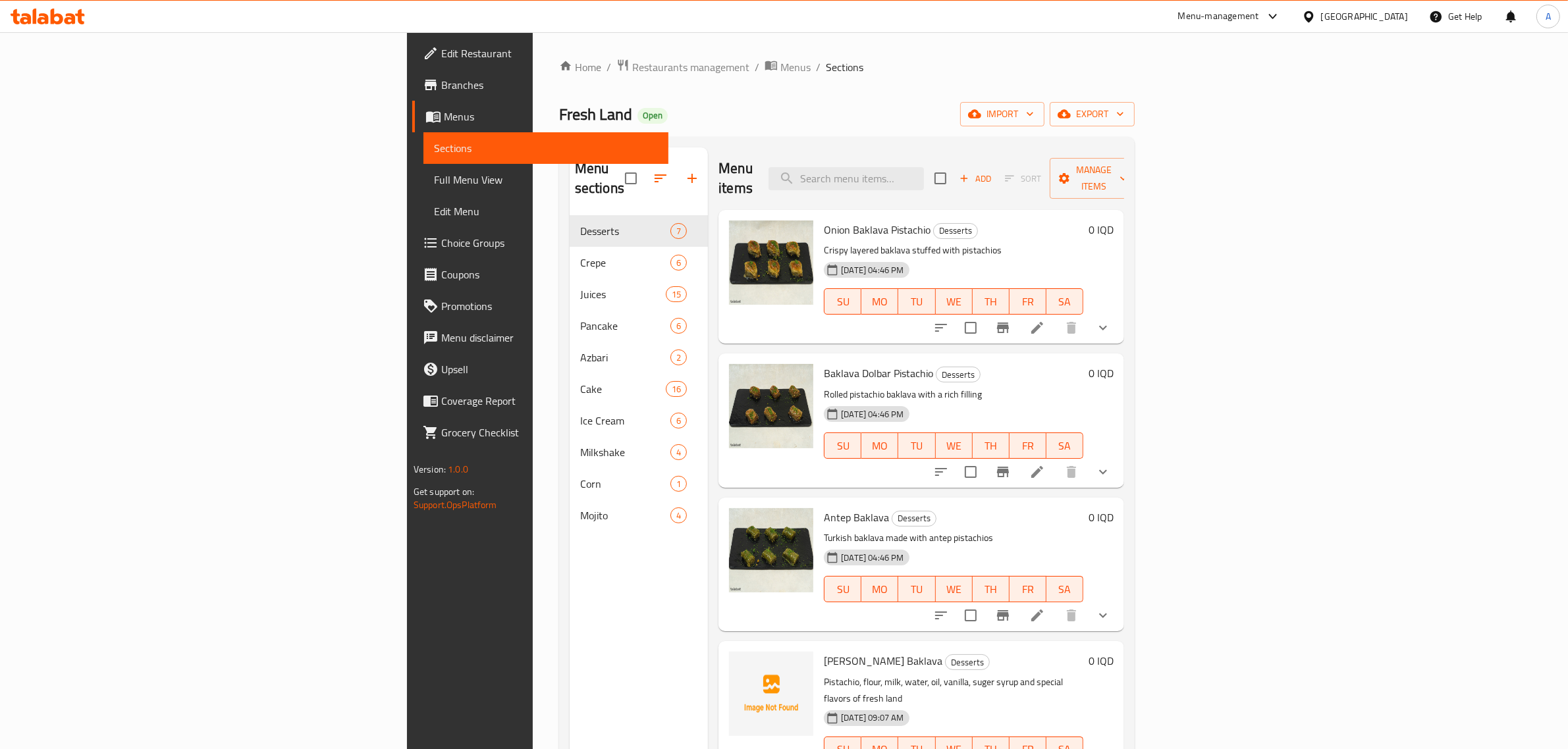
click at [824, 95] on div "Home / Restaurants management / Menus / Sections Fresh Land Open import export …" at bounding box center [847, 483] width 576 height 849
click at [559, 118] on span "Fresh Land" at bounding box center [596, 115] width 73 height 30
copy span "Fresh Land"
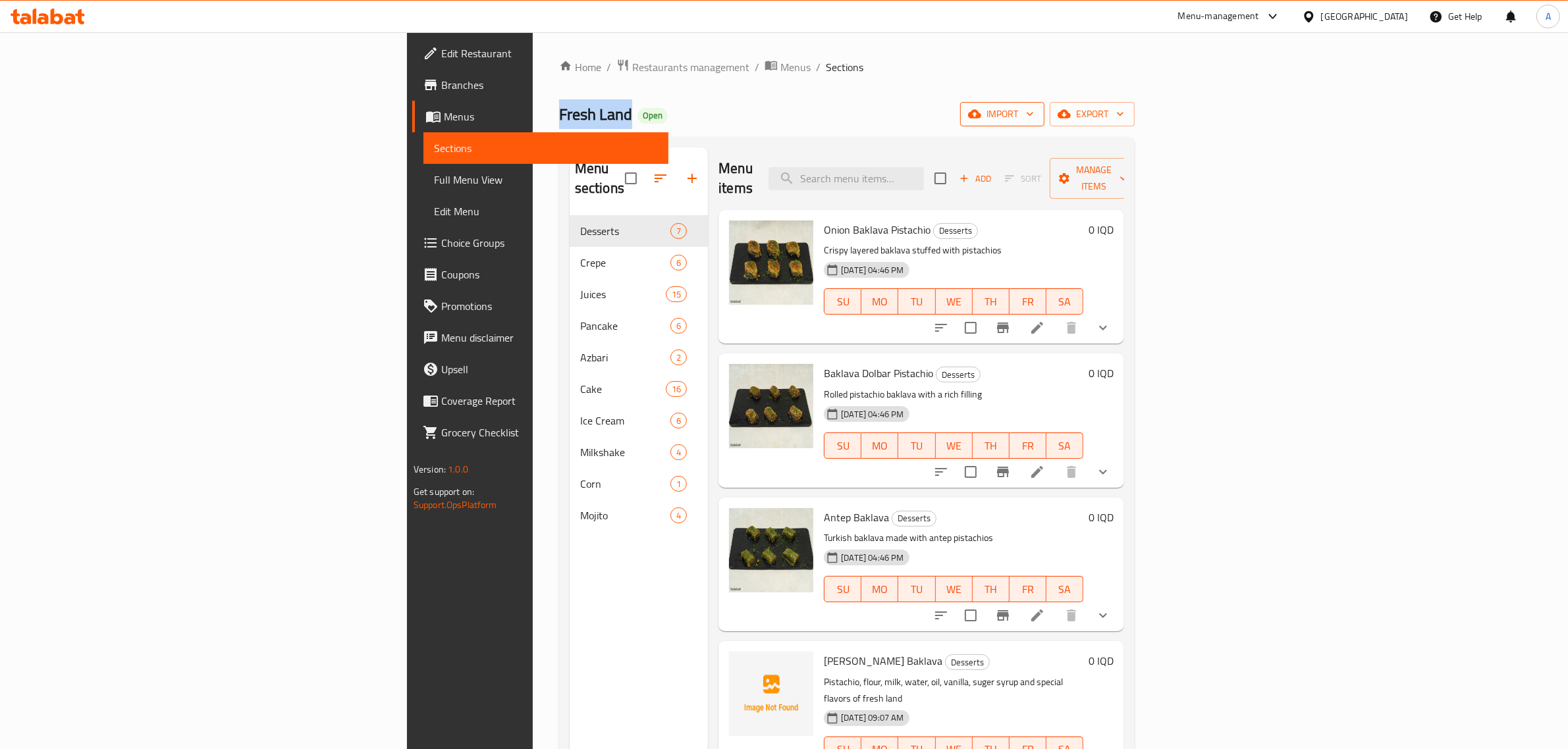
click at [1034, 109] on span "import" at bounding box center [1002, 114] width 63 height 16
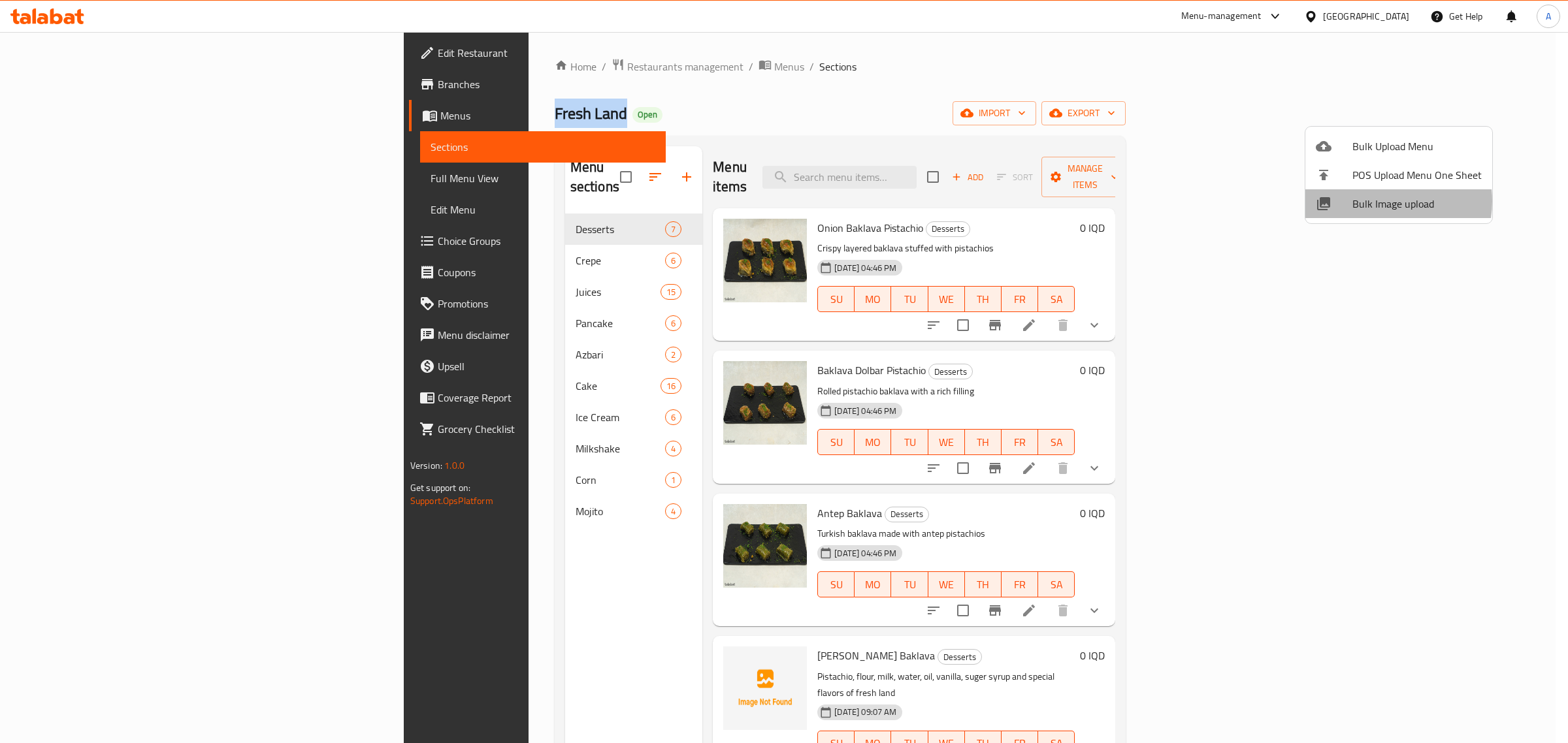
click at [1372, 201] on span "Bulk Image upload" at bounding box center [1417, 203] width 129 height 16
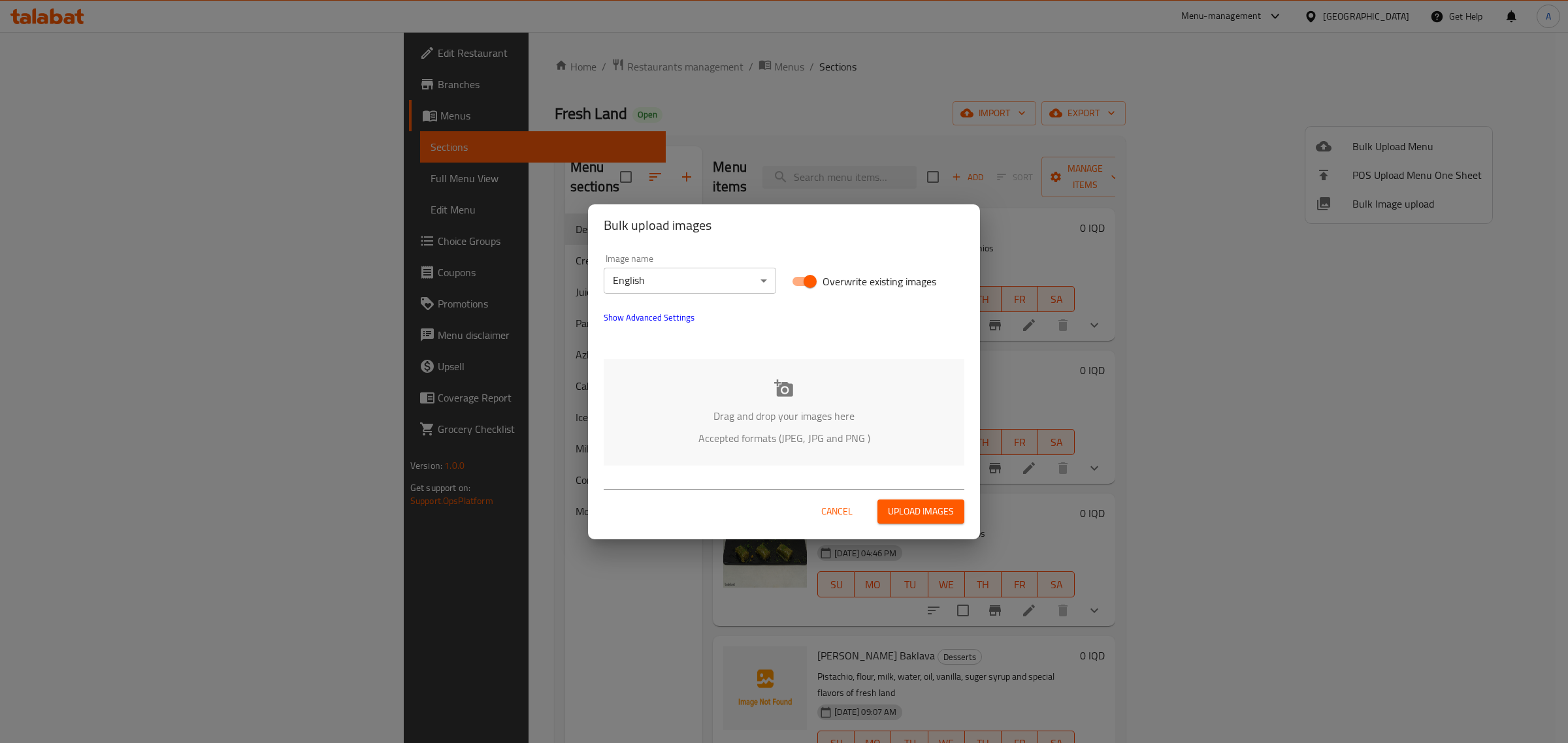
click at [689, 328] on div "Image name English ​ Overwrite existing images Show Advanced Settings" at bounding box center [784, 297] width 377 height 102
click at [688, 322] on span "Show Advanced Settings" at bounding box center [649, 317] width 91 height 16
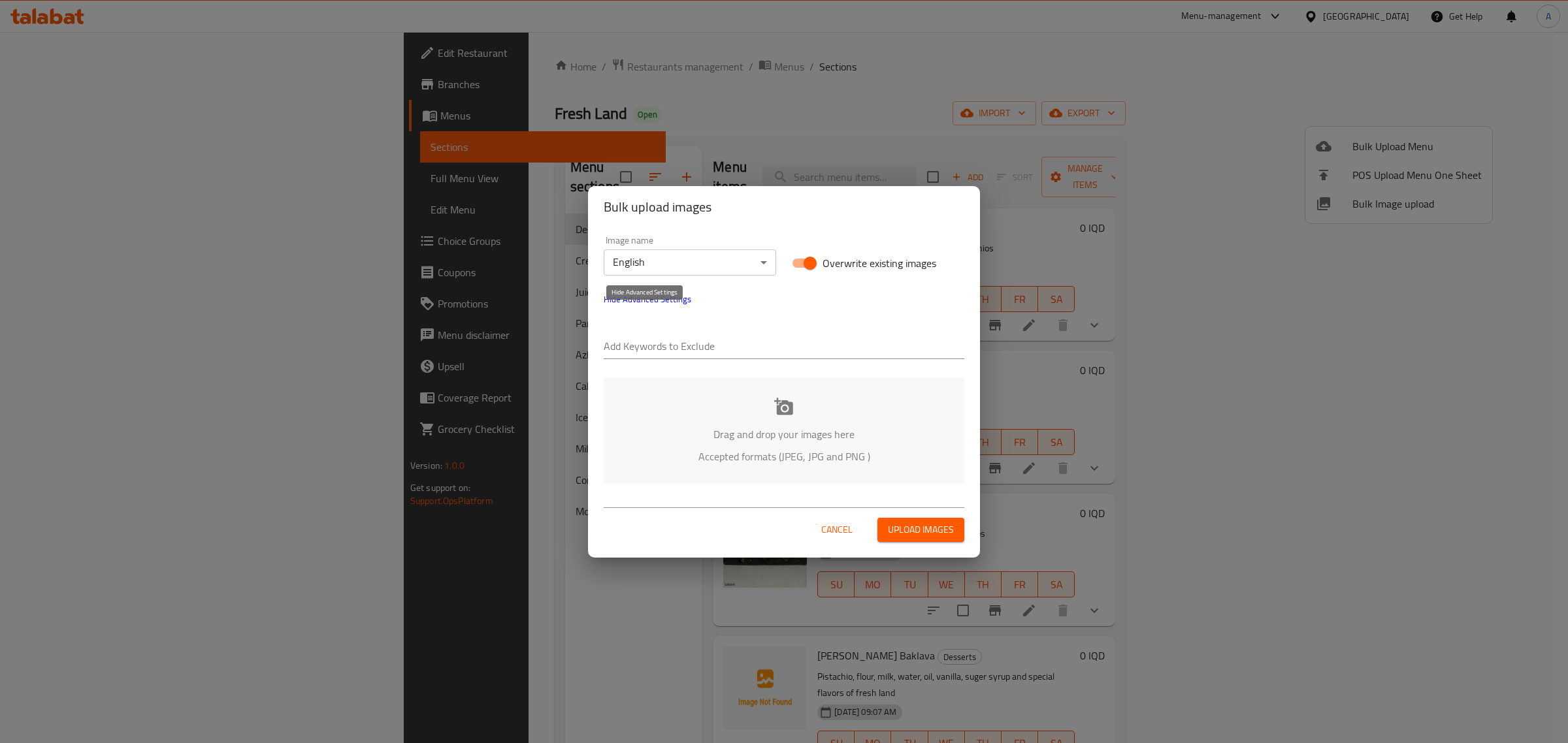
click at [680, 379] on div "Drag and drop your images here Accepted formats (JPEG, JPG and PNG )" at bounding box center [784, 430] width 360 height 107
drag, startPoint x: 750, startPoint y: 325, endPoint x: 752, endPoint y: 346, distance: 21.1
click at [750, 328] on div "Add Keywords to Exclude" at bounding box center [784, 341] width 360 height 37
click at [752, 346] on input "text" at bounding box center [784, 347] width 360 height 21
paste input "Fresh Land"
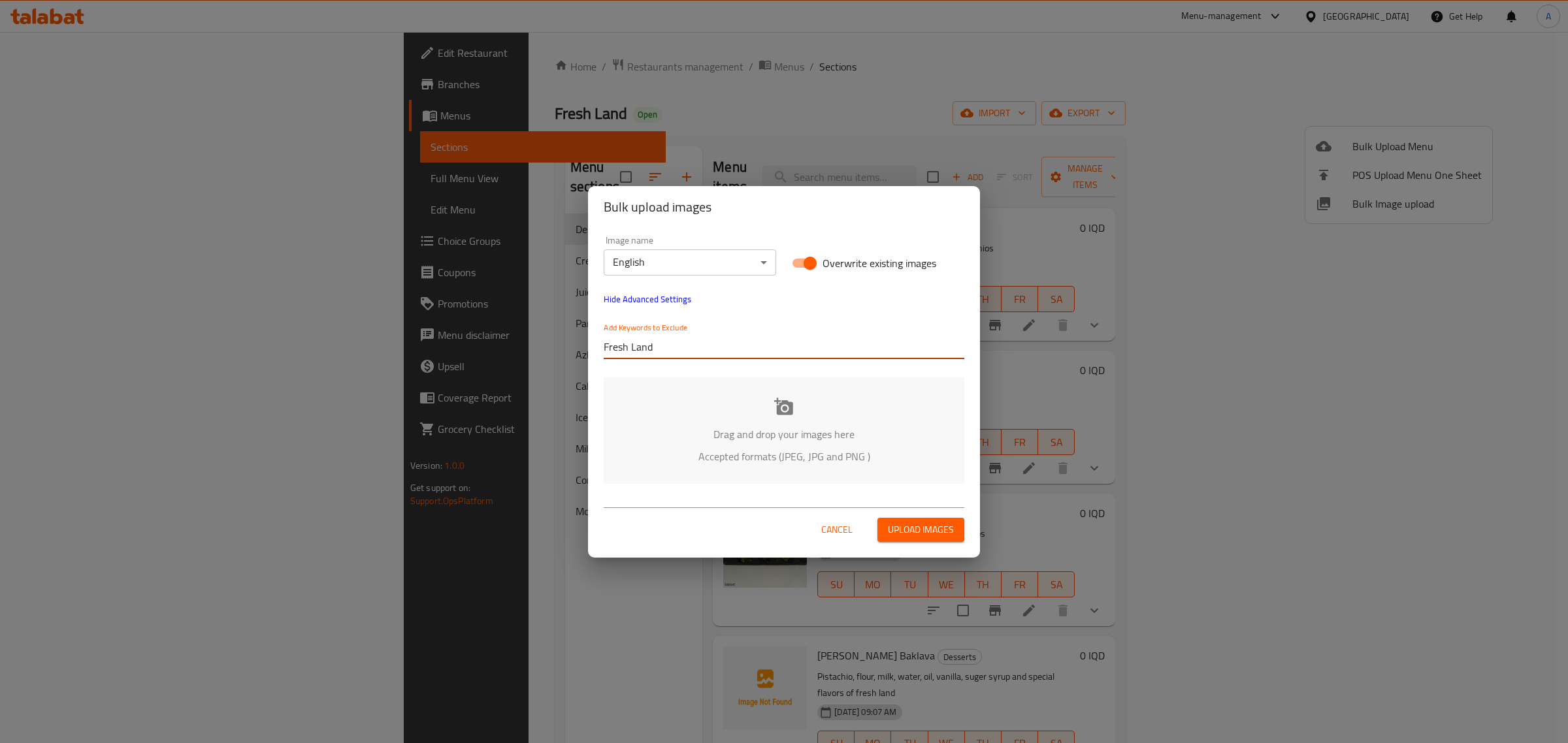
type input "Fresh Land"
click at [720, 343] on input "text" at bounding box center [823, 347] width 285 height 21
drag, startPoint x: 715, startPoint y: 343, endPoint x: 673, endPoint y: 341, distance: 42.0
click at [673, 341] on div "Fresh Land v" at bounding box center [784, 347] width 360 height 26
click at [680, 343] on input "v" at bounding box center [823, 347] width 285 height 21
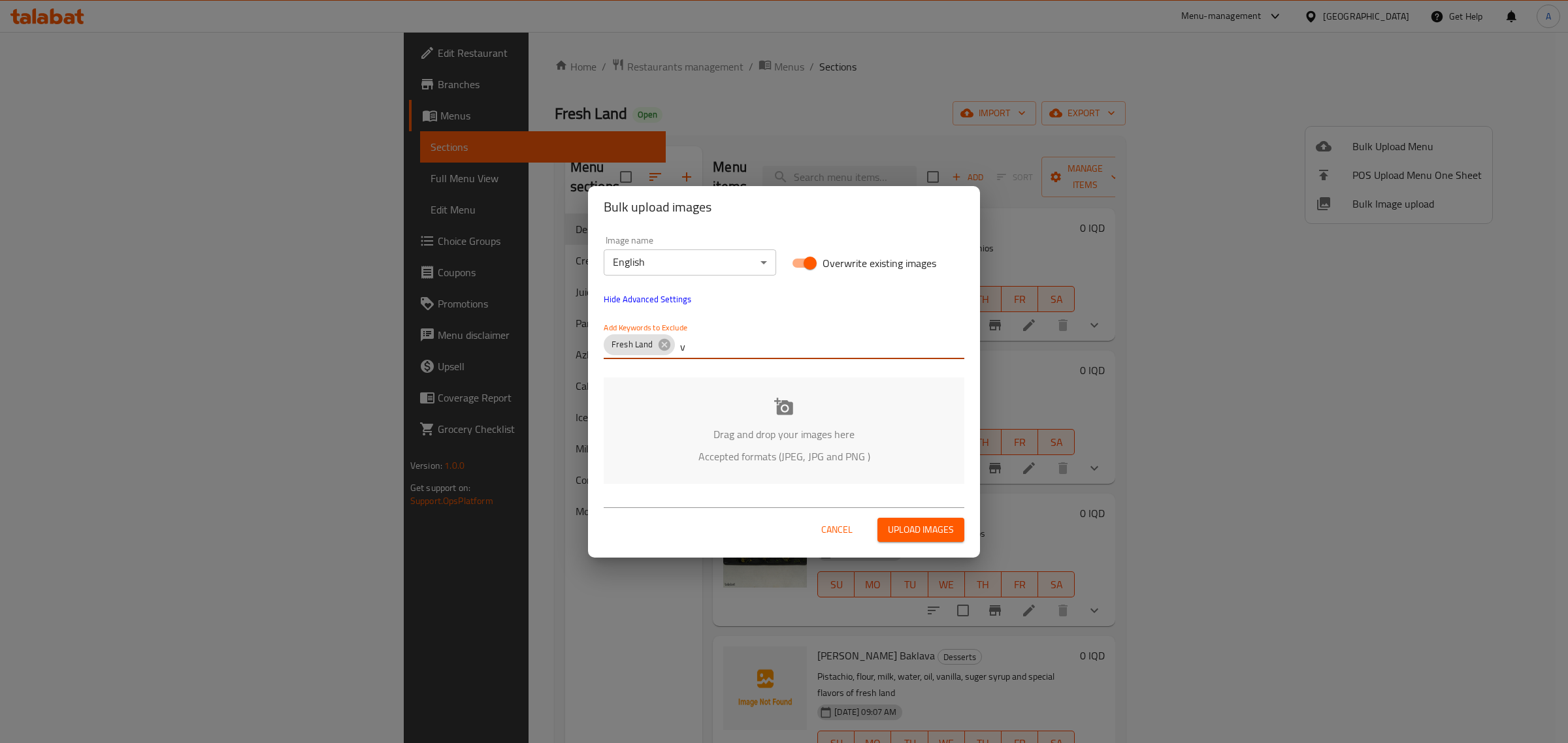
paste input "Mazin Waleed"
type input "Mazin Waleed"
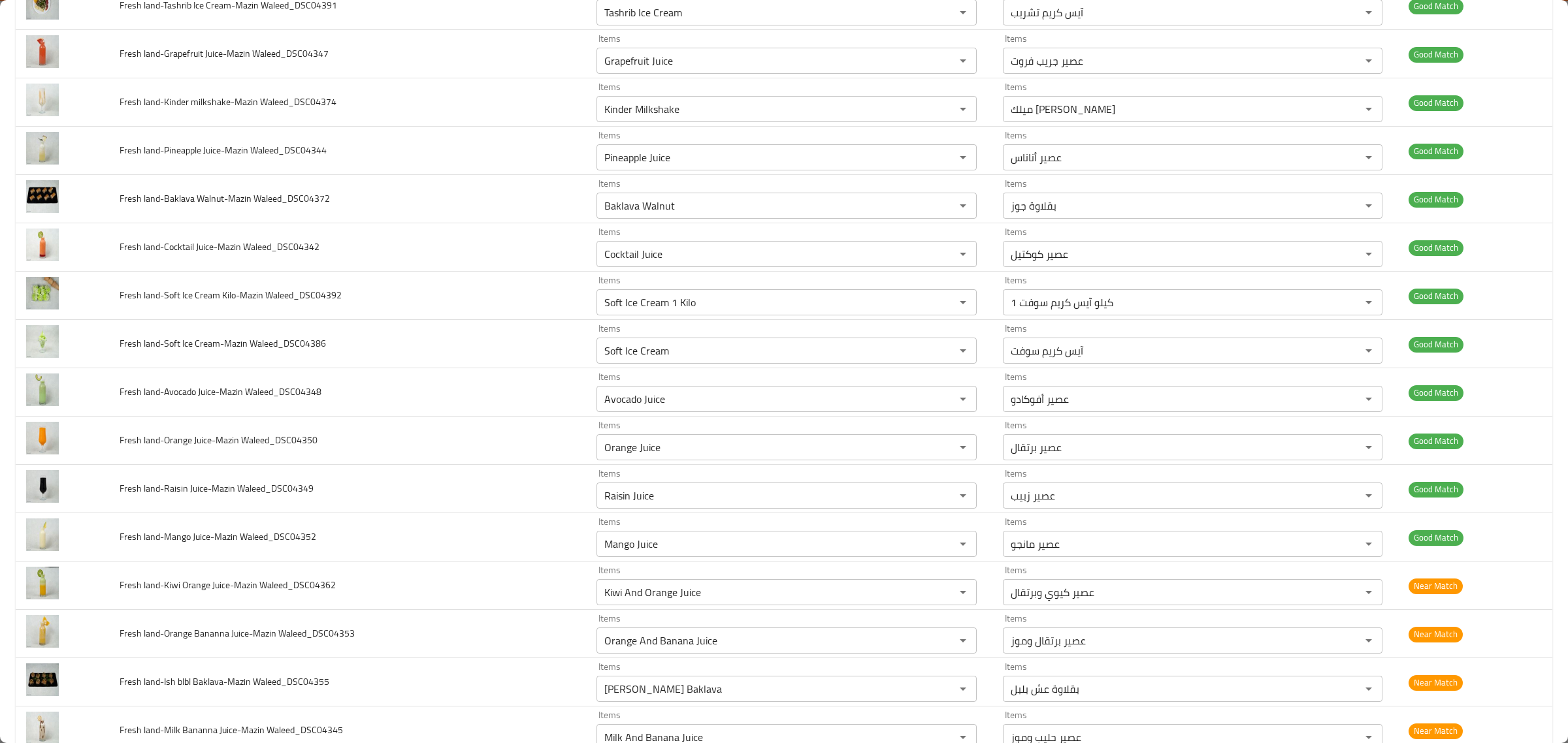
scroll to position [735, 0]
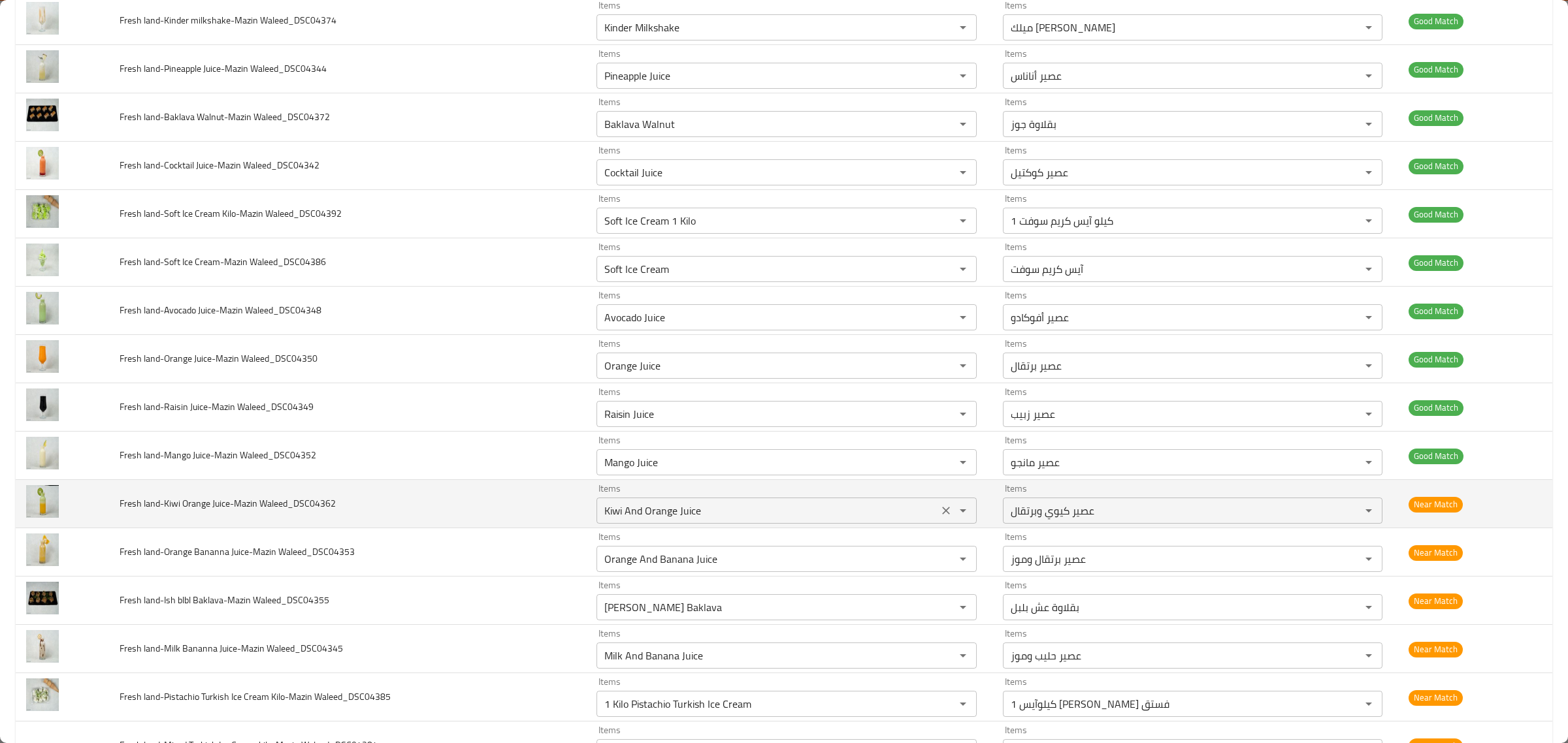
click at [773, 506] on Waleed_DSC04362 "Kiwi And Orange Juice" at bounding box center [767, 511] width 334 height 18
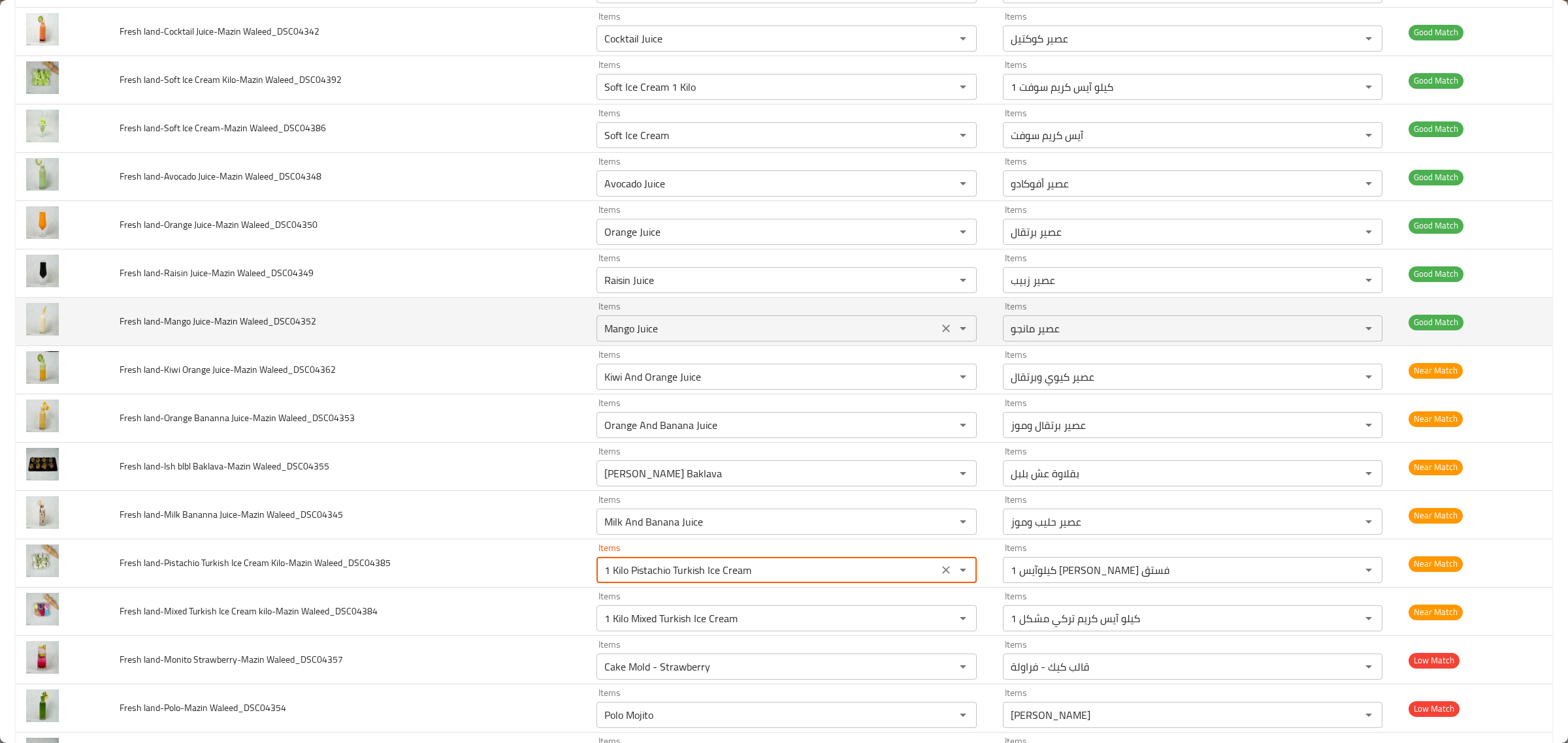
scroll to position [898, 0]
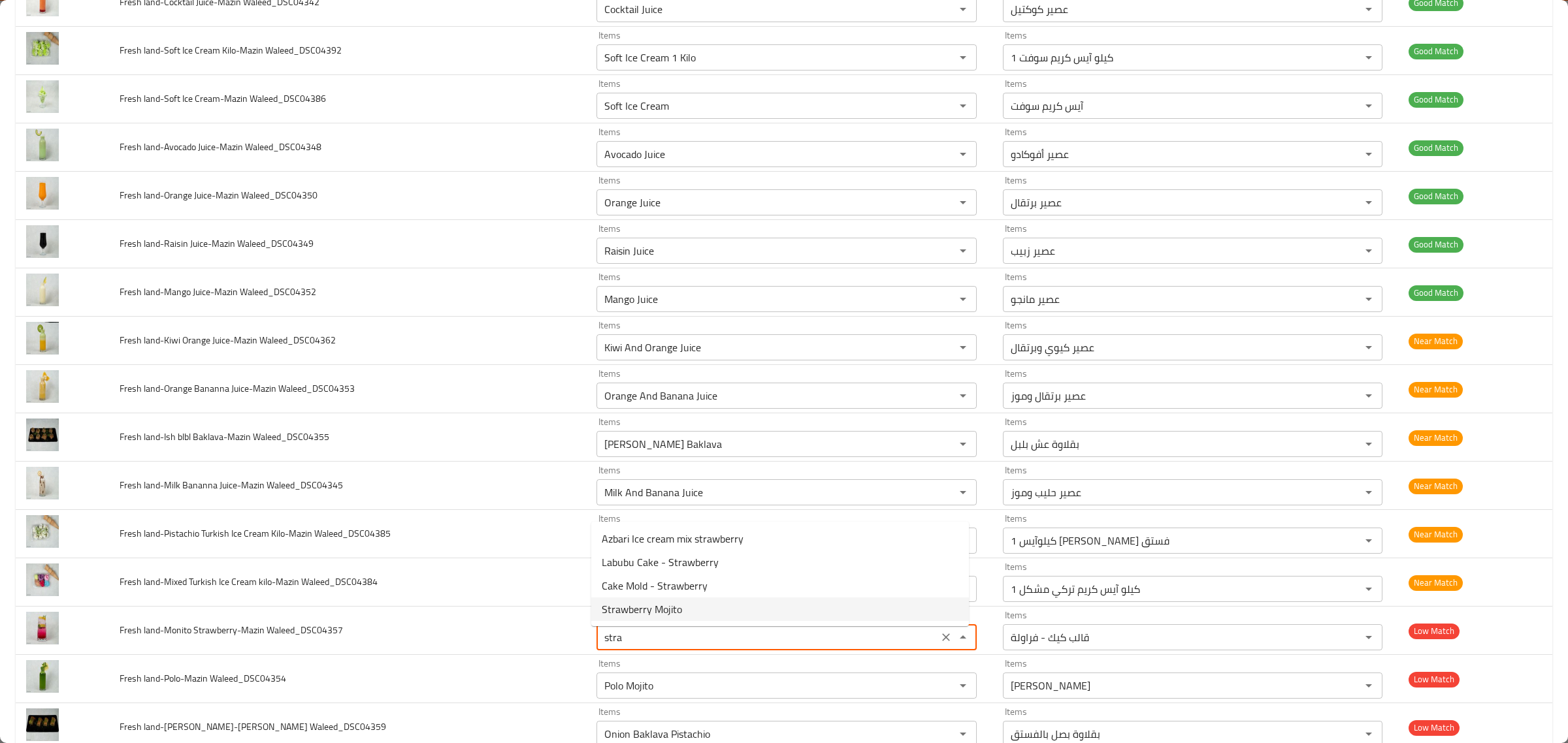
click at [716, 605] on Waleed_DSC04357-option-3 "Strawberry Mojito" at bounding box center [780, 609] width 377 height 23
type Waleed_DSC04357 "Strawberry Mojito"
type Waleed_DSC04357-ar "موهيتو فراولة"
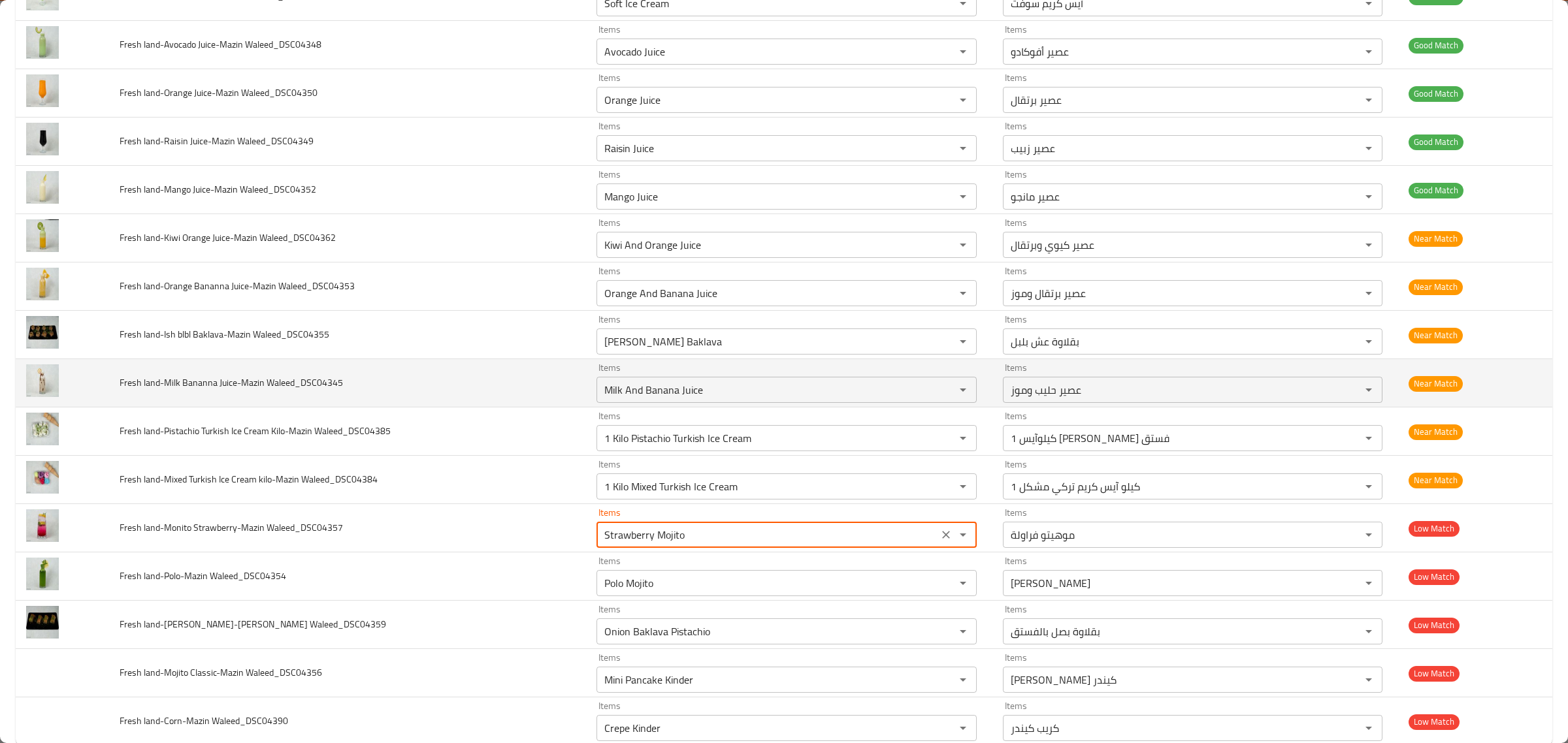
scroll to position [1033, 0]
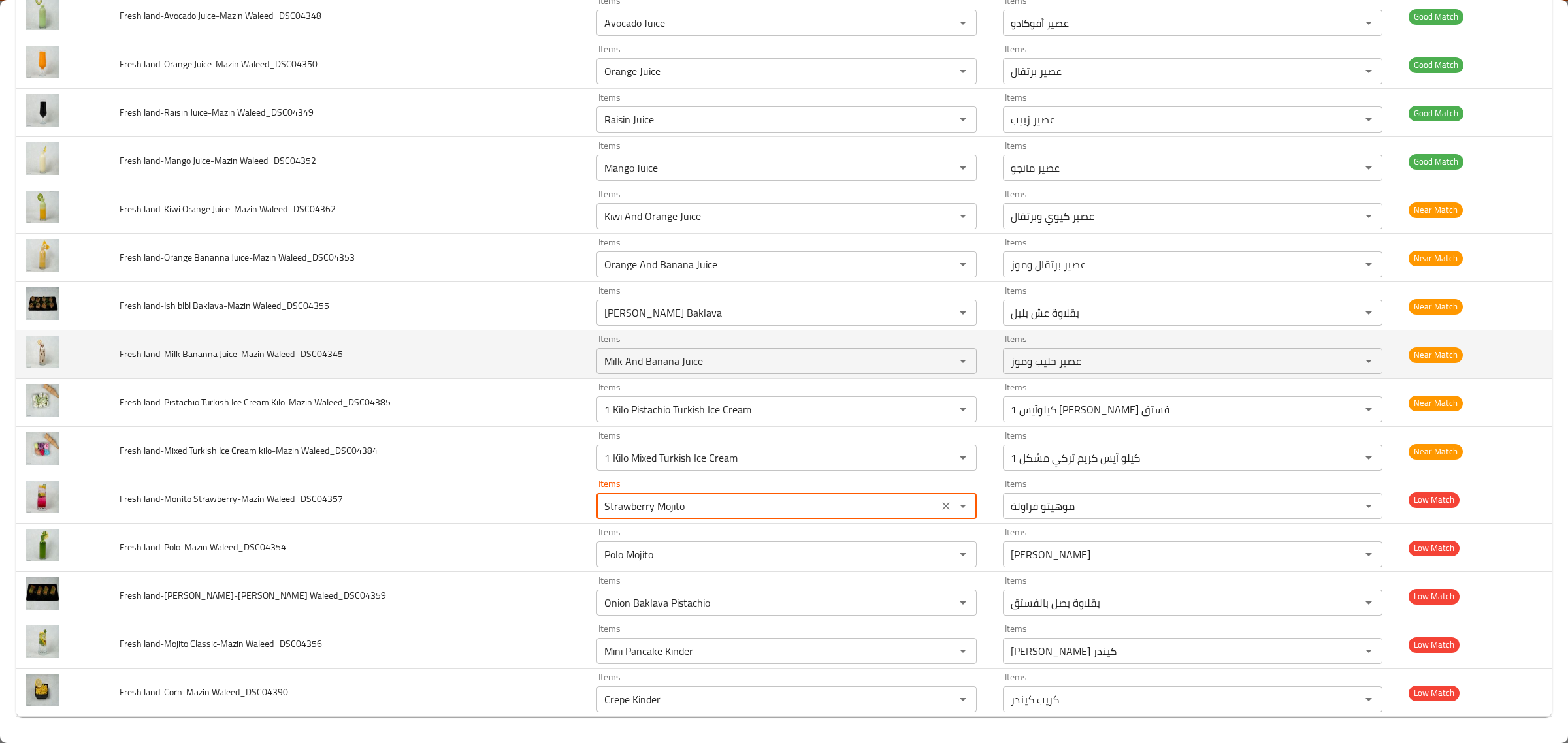
type Waleed_DSC04357 "Strawberry Mojito"
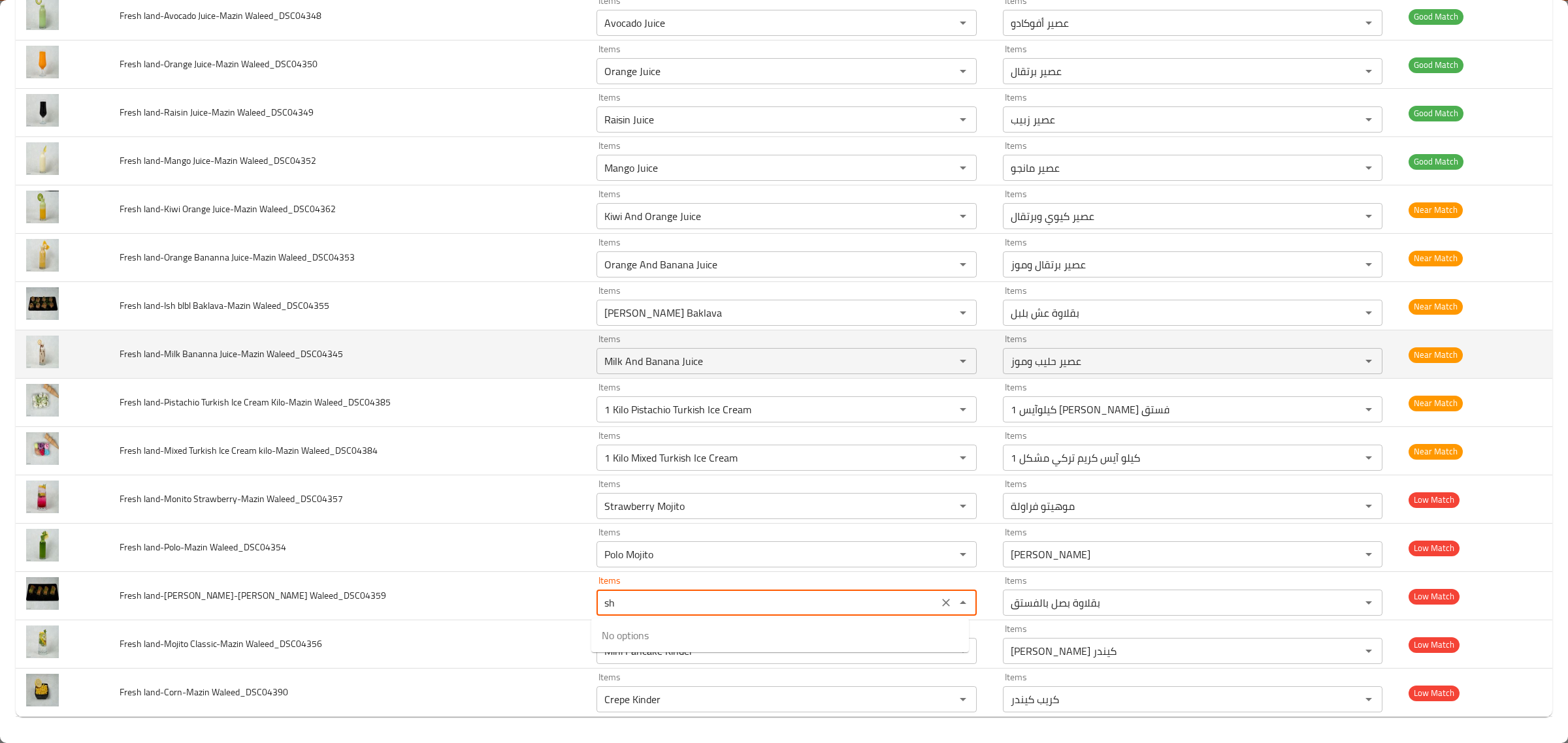
type Waleed_DSC04359 "s"
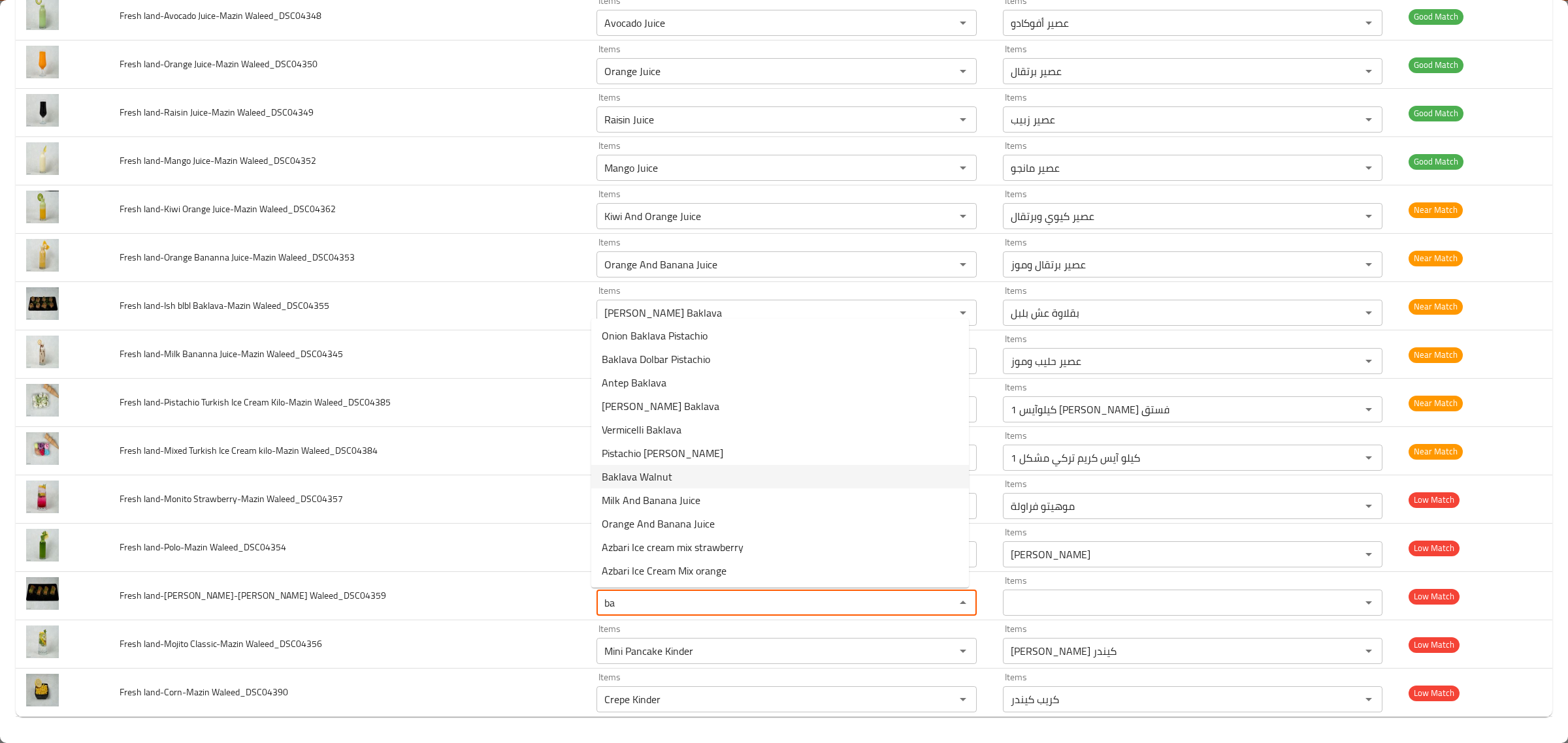
type Waleed_DSC04359 "bak"
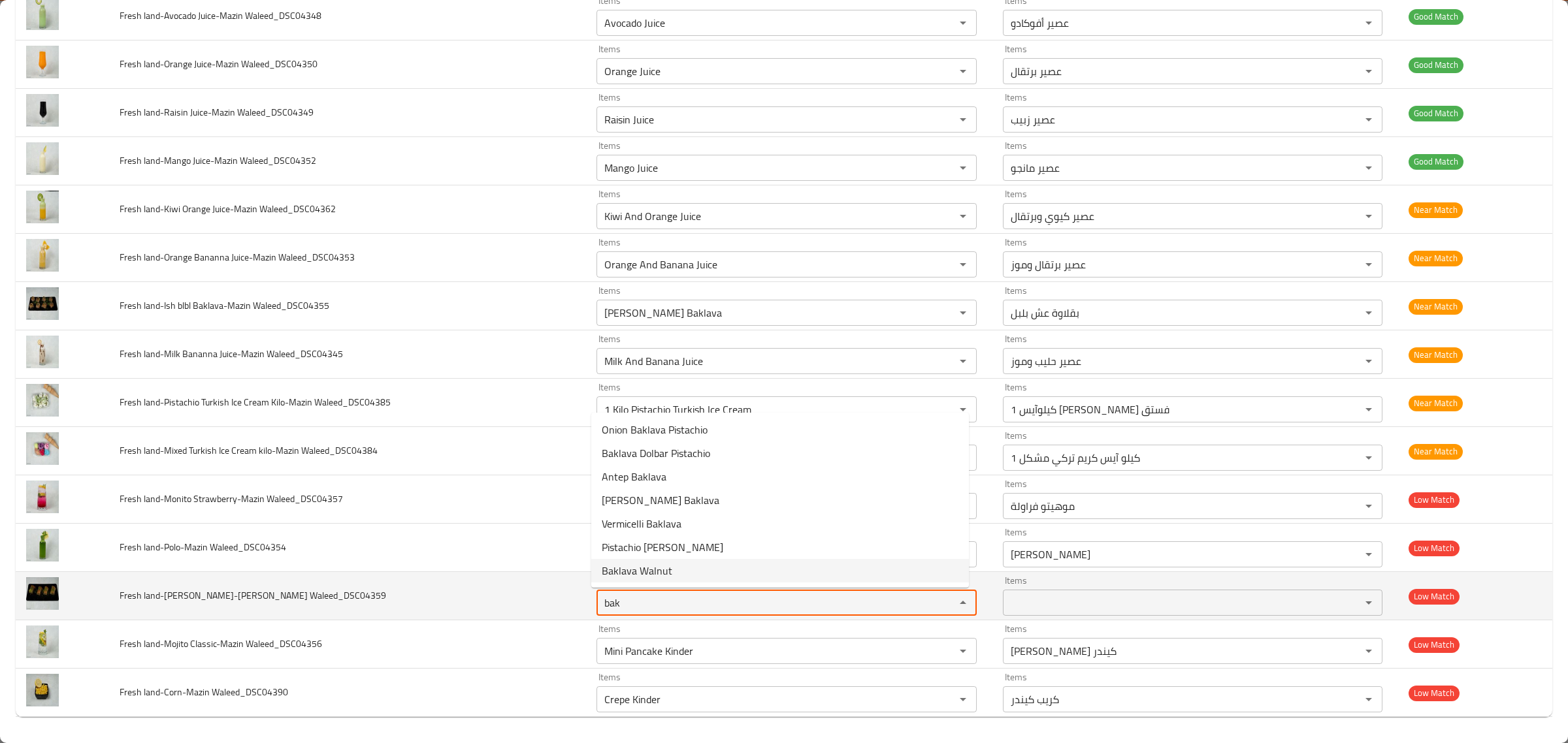
click at [926, 602] on Waleed_DSC04359 "bak" at bounding box center [767, 602] width 334 height 18
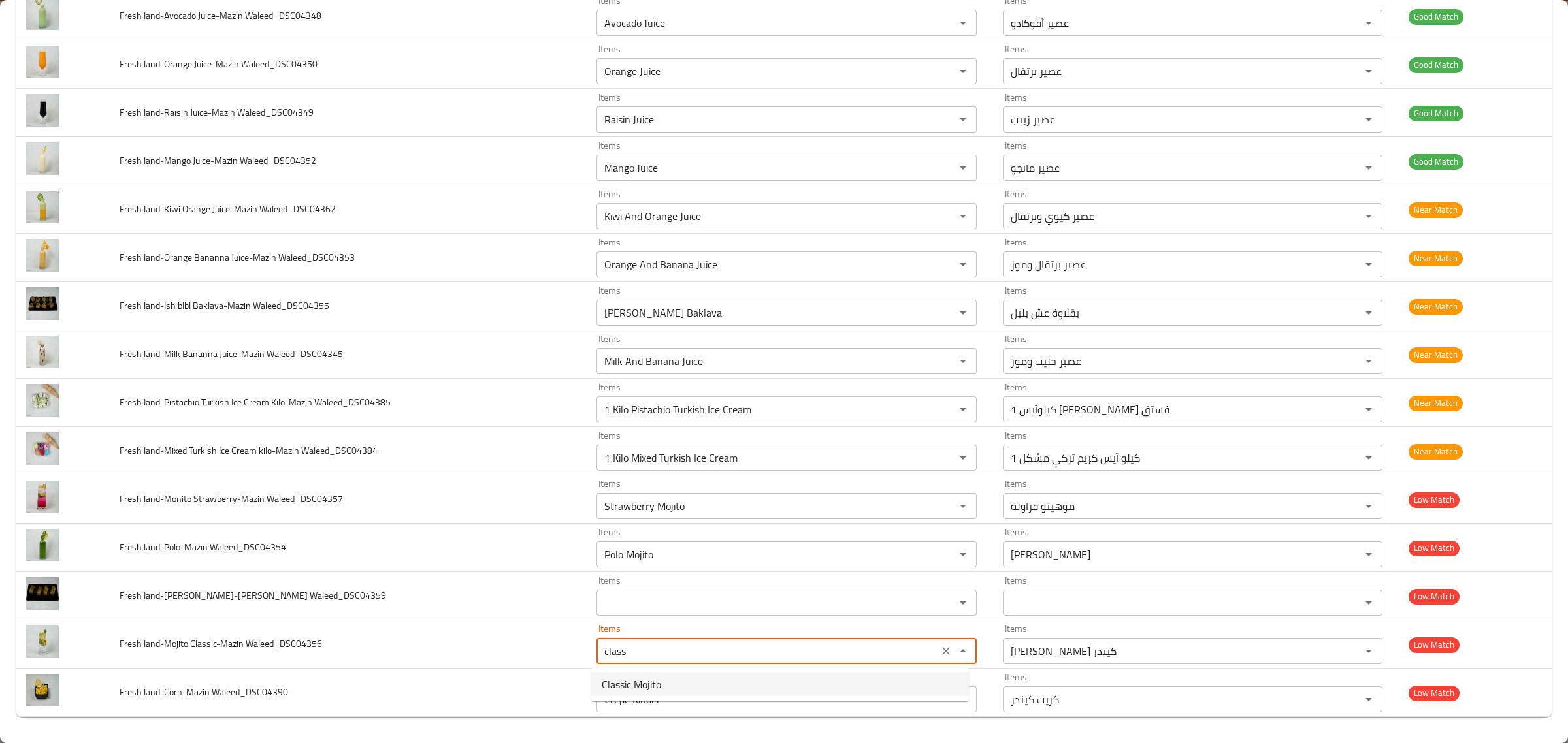
click at [820, 672] on Waleed_DSC04356-option-0 "Classic Mojito" at bounding box center [780, 684] width 377 height 23
type Waleed_DSC04356 "Classic Mojito"
type Waleed_DSC04356-ar "موهيتو كلاسيك"
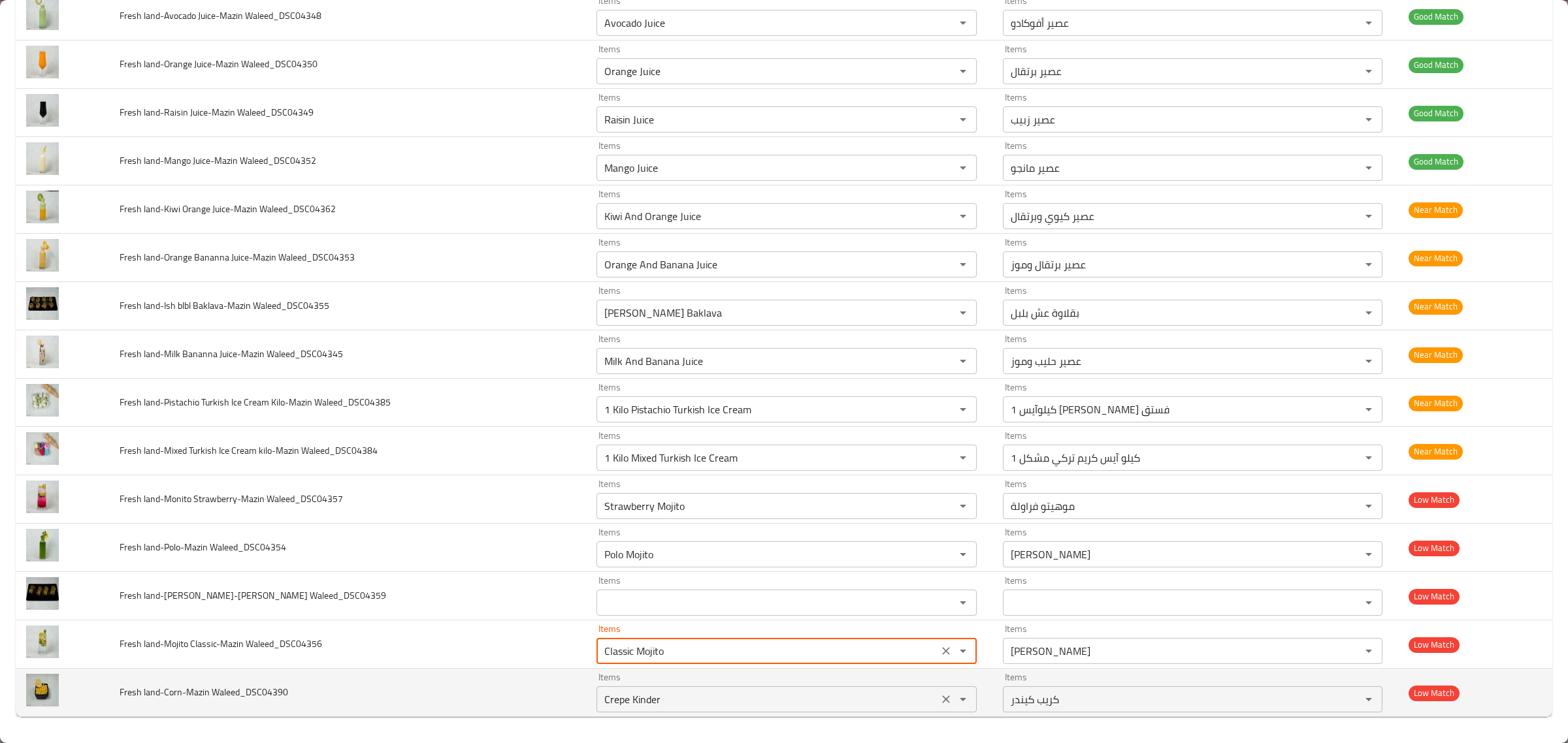
type Waleed_DSC04356 "Classic Mojito"
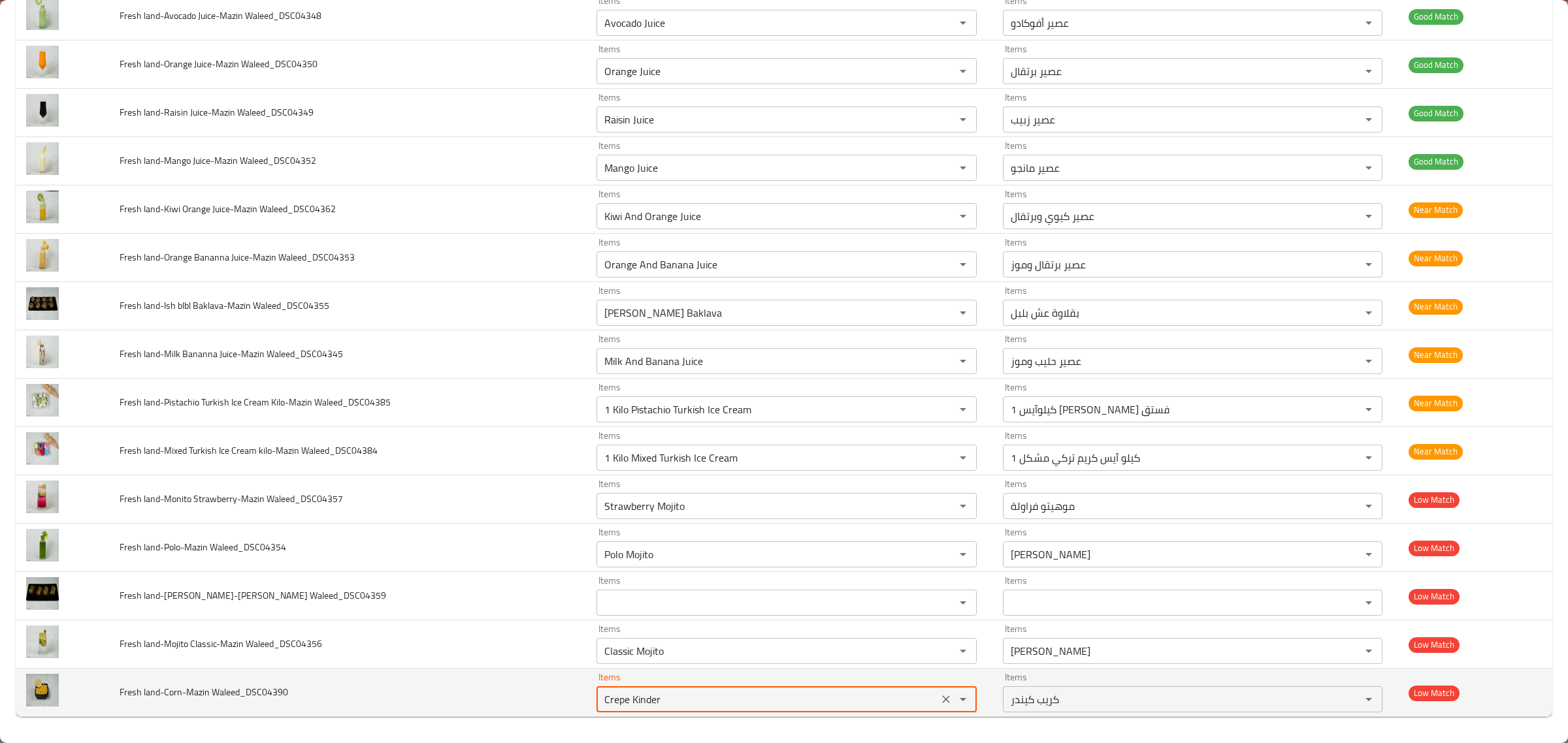
click at [745, 691] on Waleed_DSC04390 "Crepe Kinder" at bounding box center [767, 699] width 334 height 18
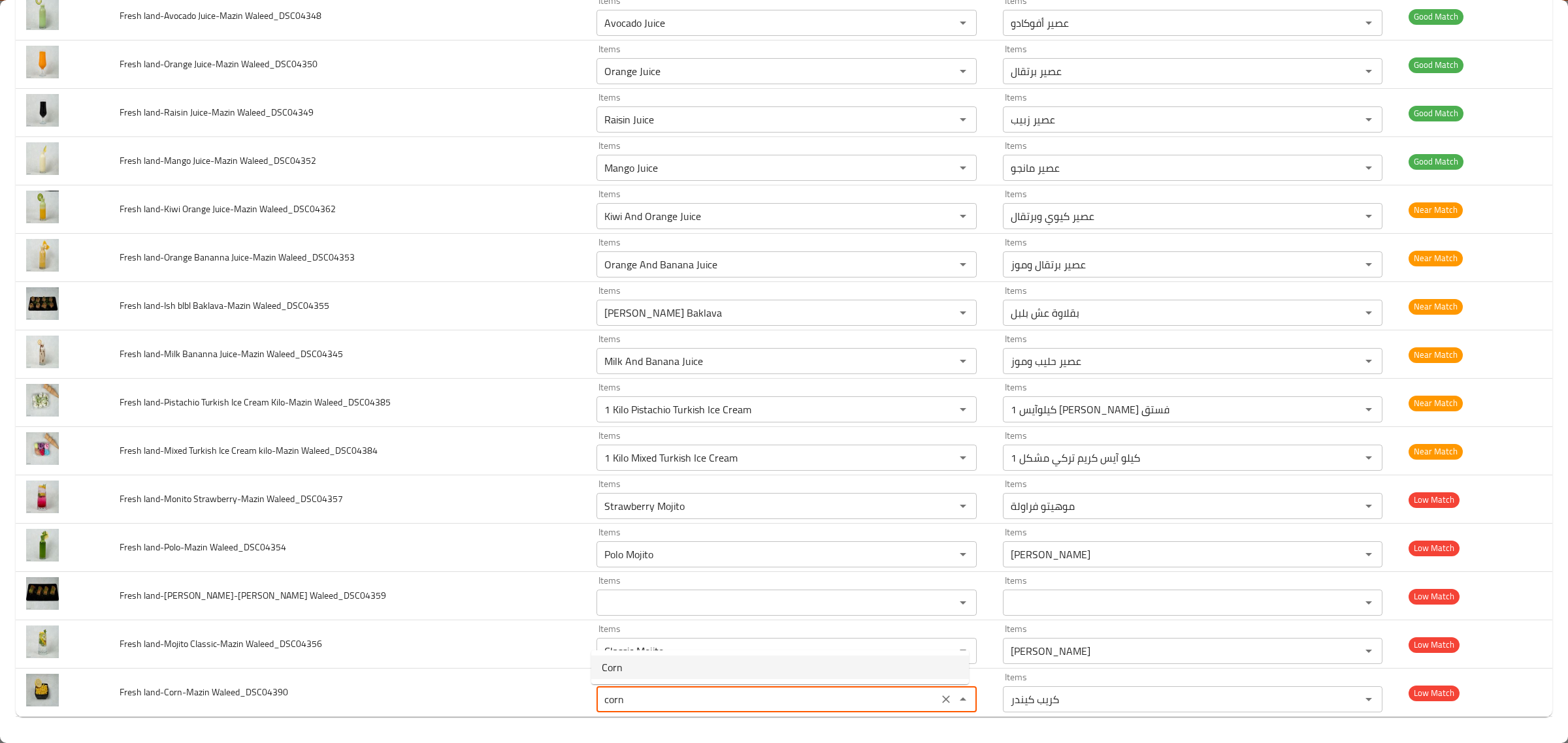
click at [729, 663] on Waleed_DSC04390-option-0 "Corn" at bounding box center [780, 667] width 377 height 23
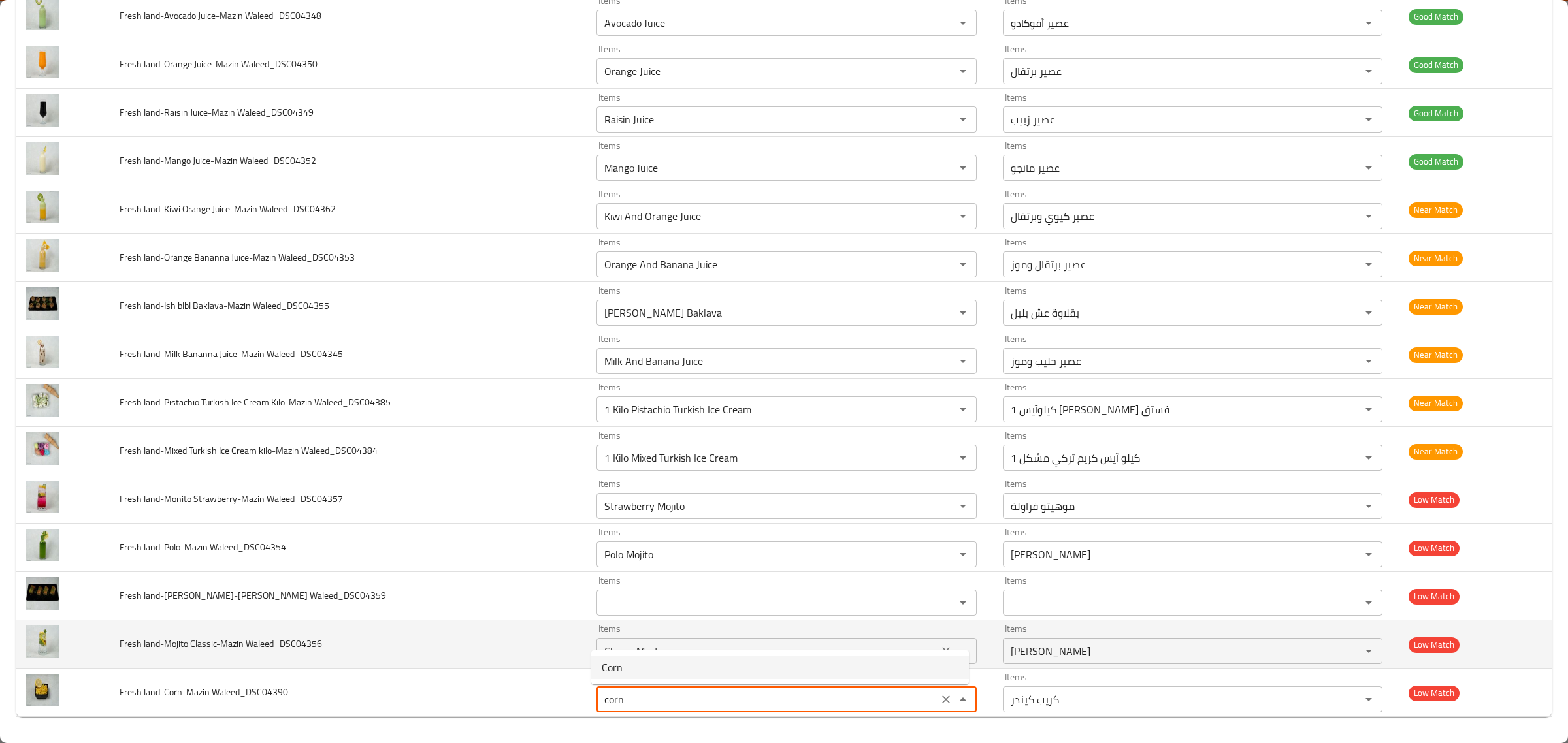
type Waleed_DSC04390 "Corn"
type Waleed_DSC04390-ar "ذرة"
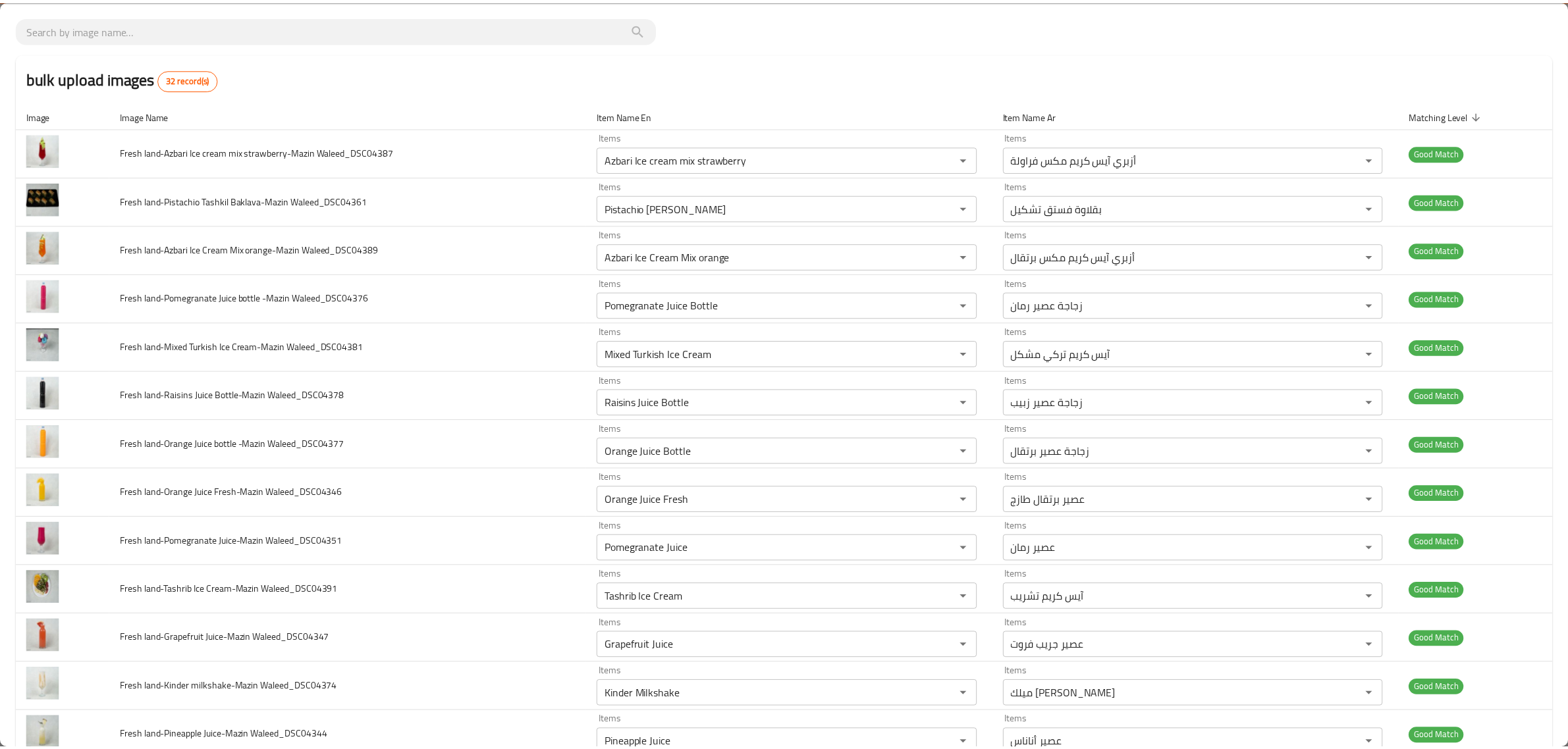
scroll to position [0, 0]
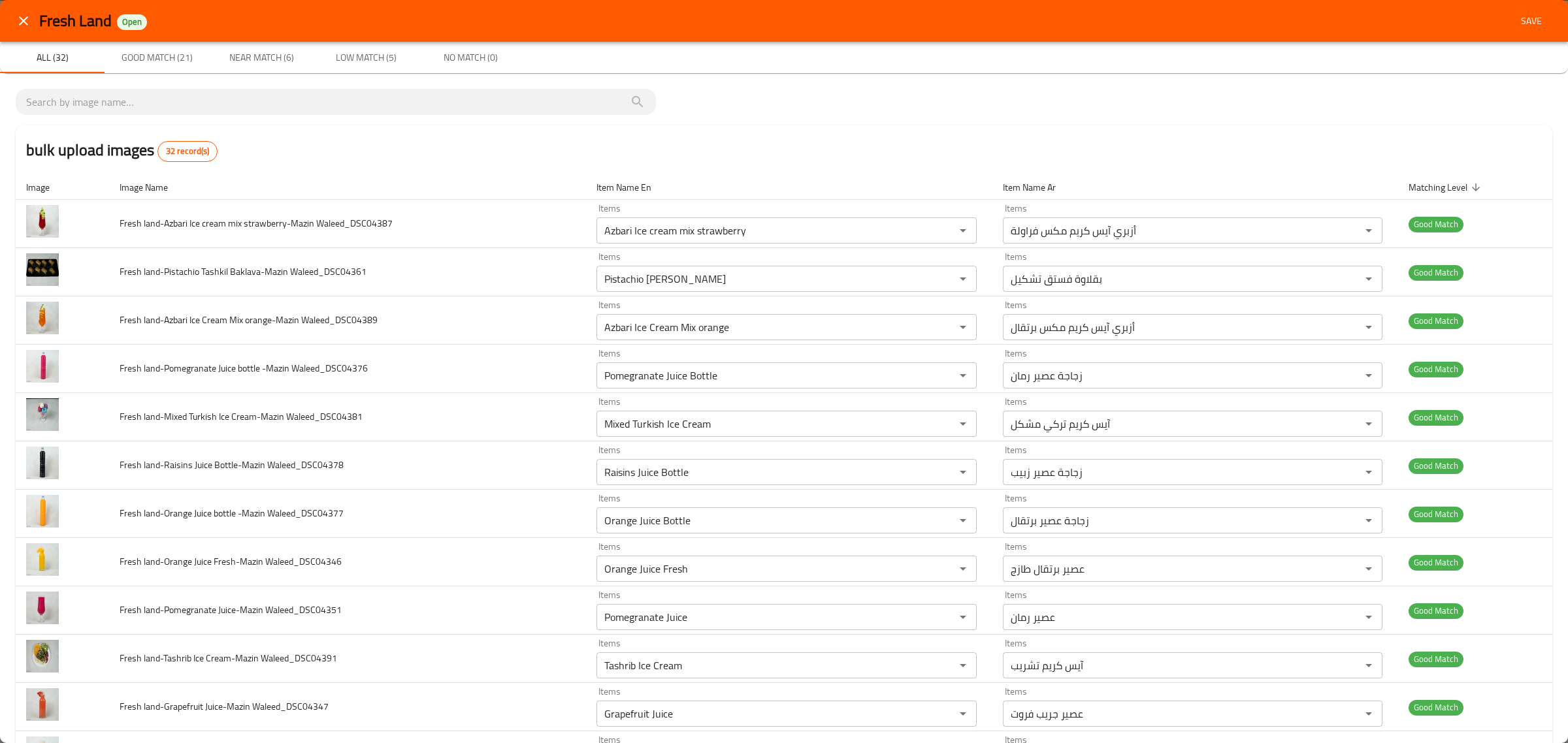
type Waleed_DSC04390 "Corn"
click at [1516, 15] on span "Save" at bounding box center [1531, 20] width 31 height 16
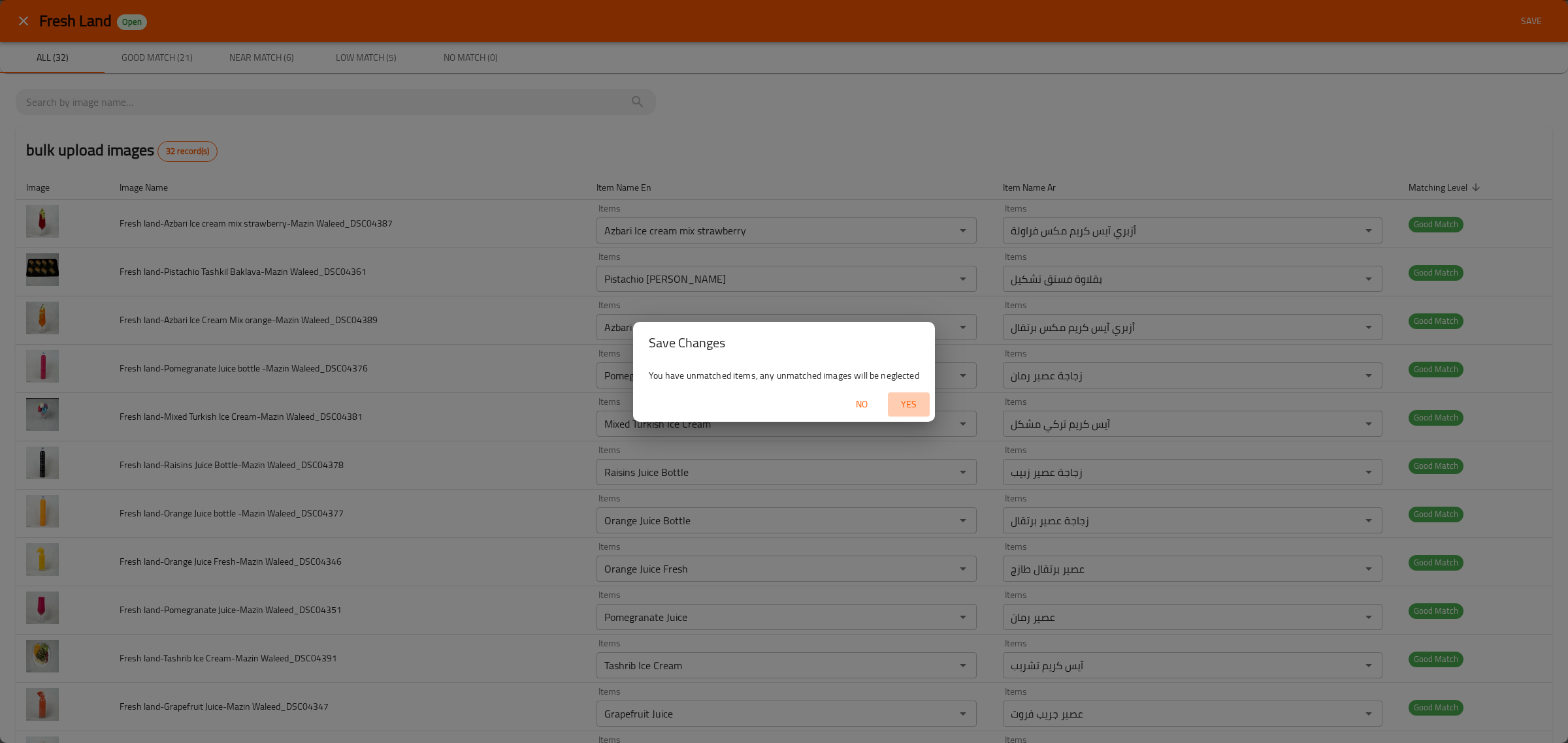
click at [914, 396] on button "Yes" at bounding box center [909, 405] width 42 height 24
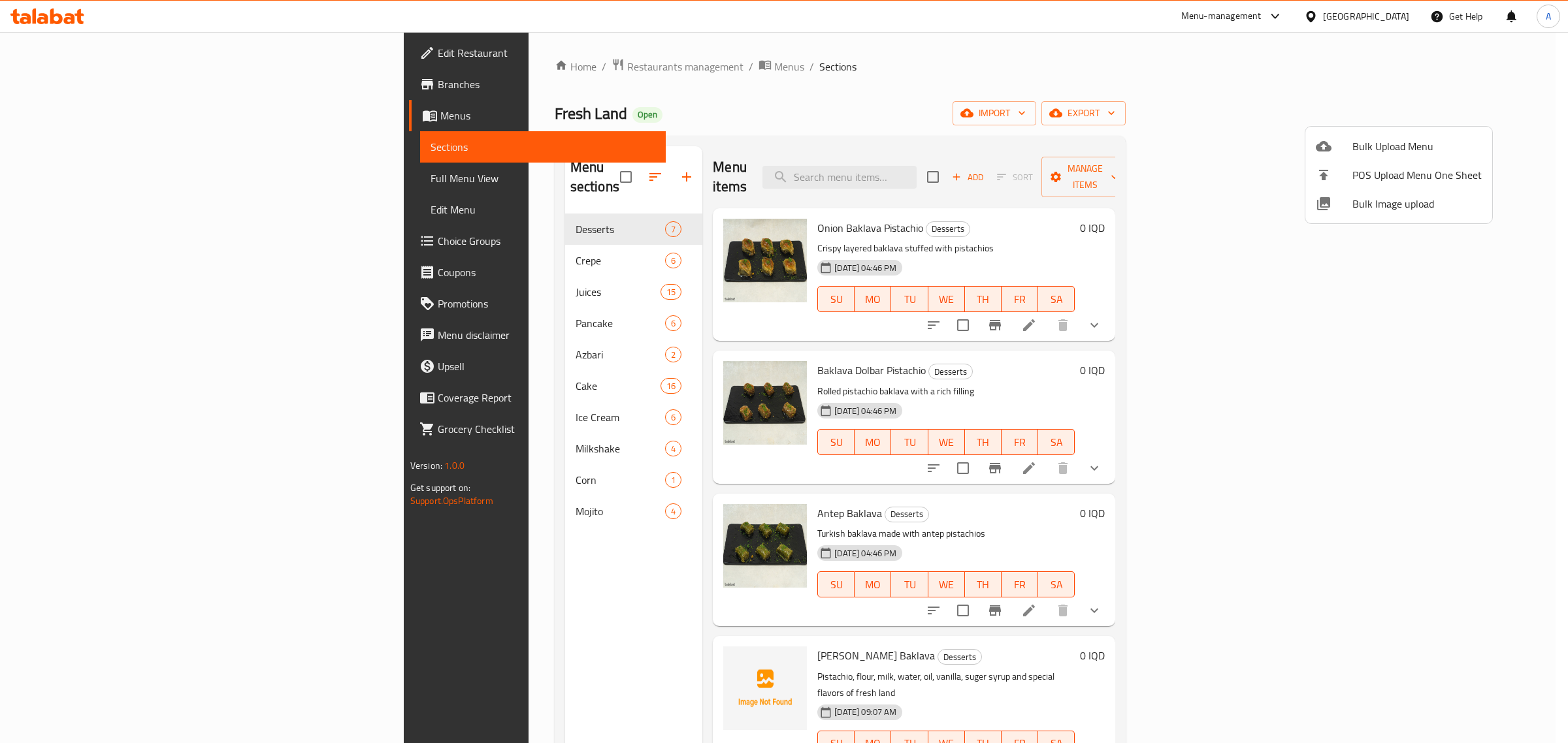
click at [356, 237] on div at bounding box center [784, 372] width 1568 height 743
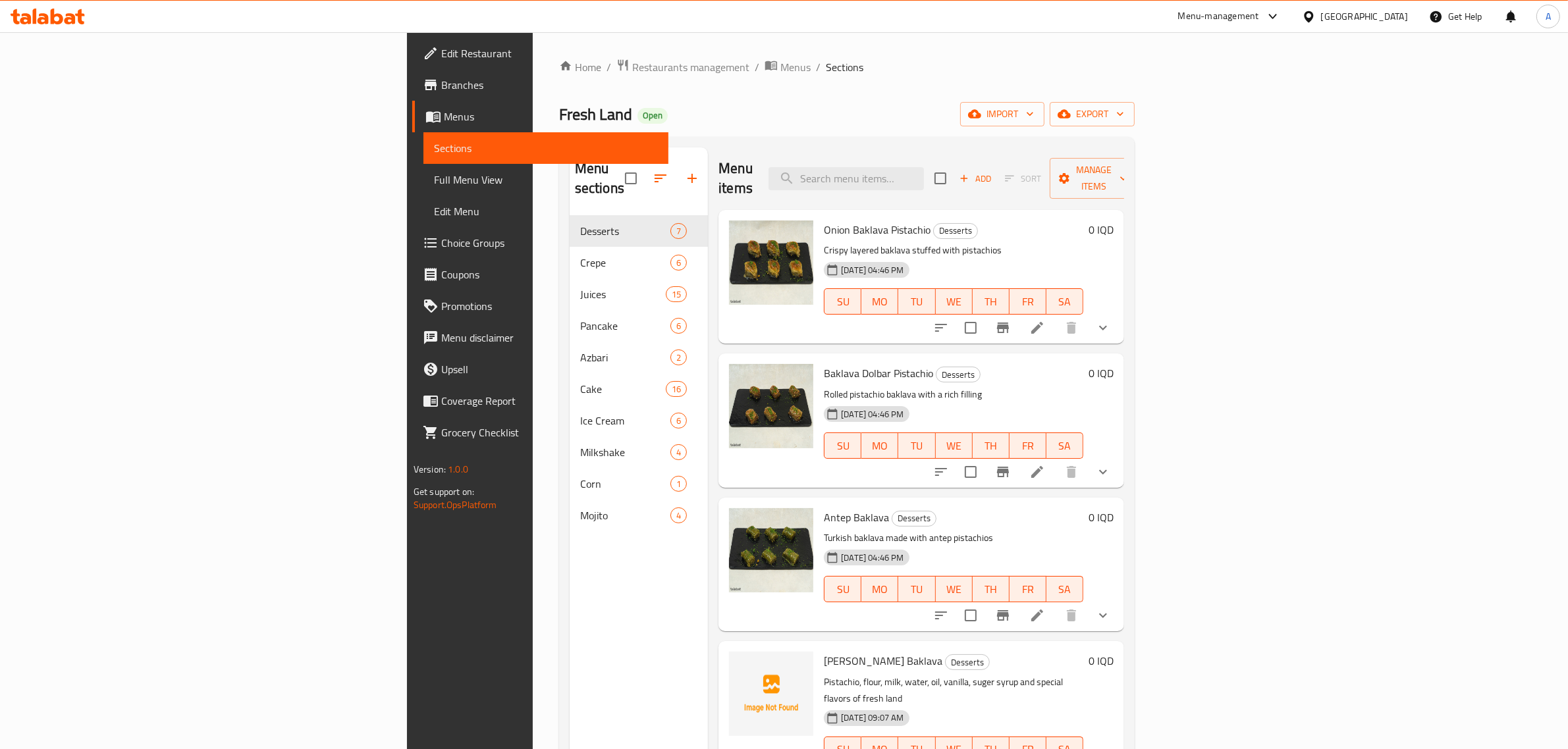
click at [581, 255] on span "Crepe" at bounding box center [625, 263] width 90 height 16
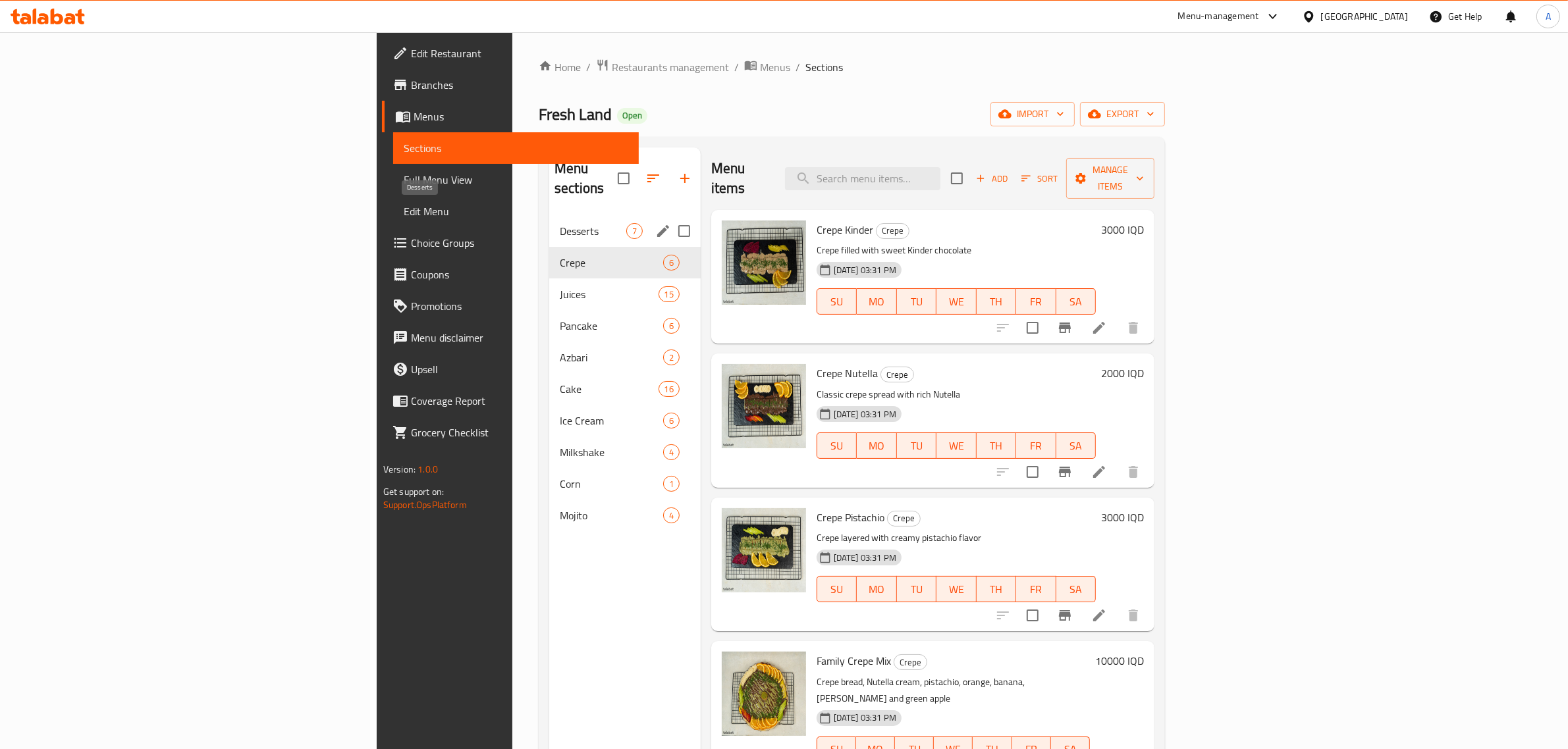
click at [560, 223] on span "Desserts" at bounding box center [593, 231] width 66 height 16
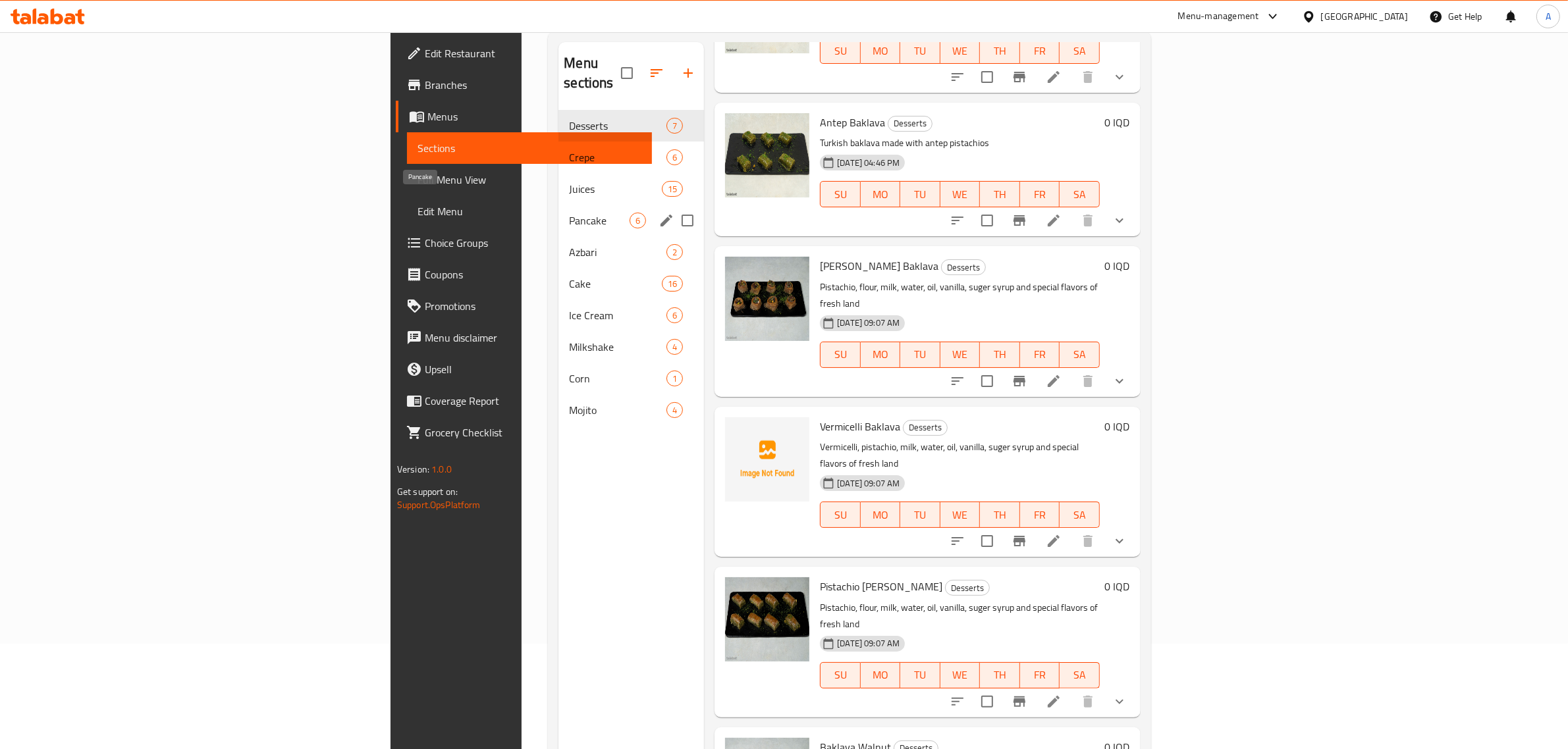
scroll to position [21, 0]
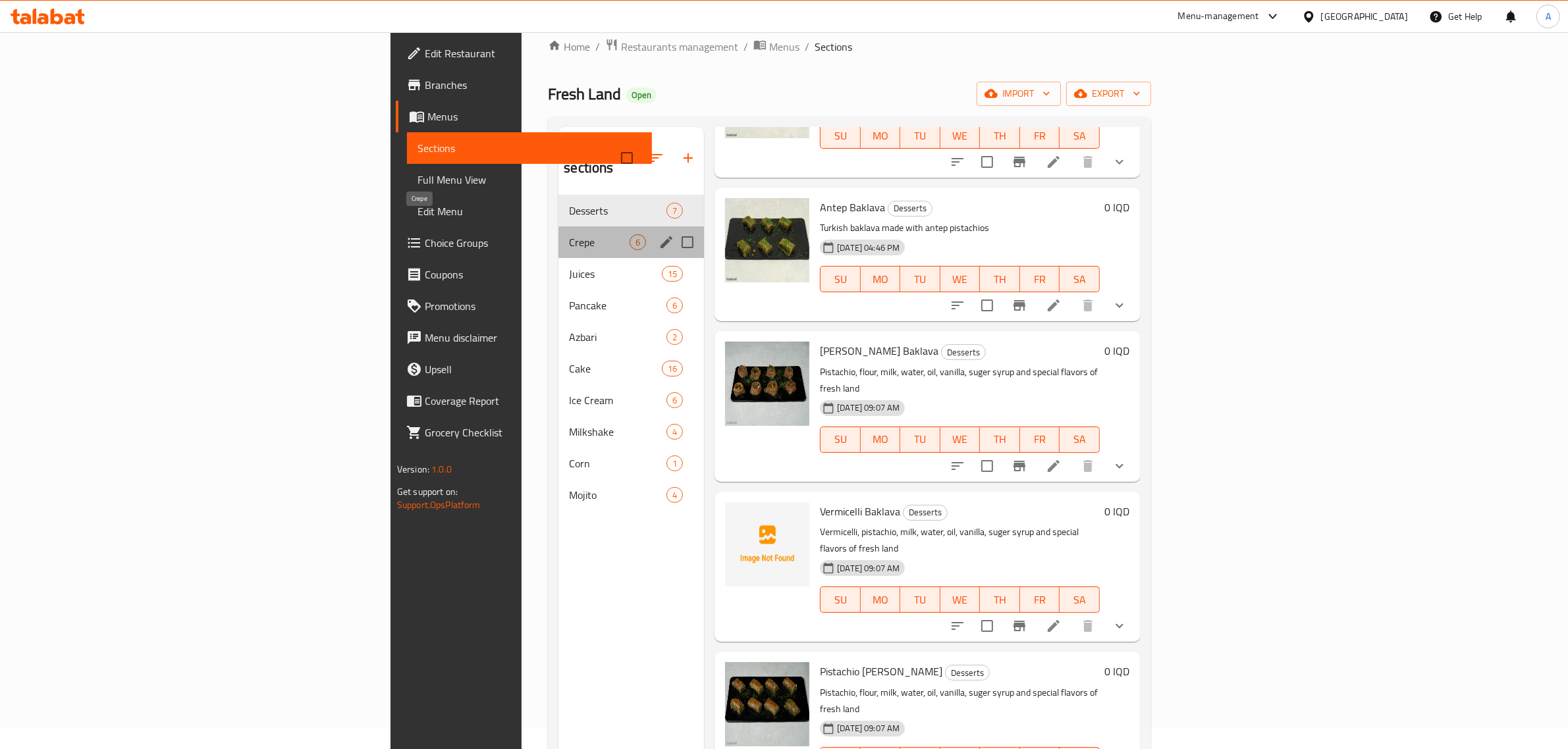
click at [569, 234] on span "Crepe" at bounding box center [599, 242] width 61 height 16
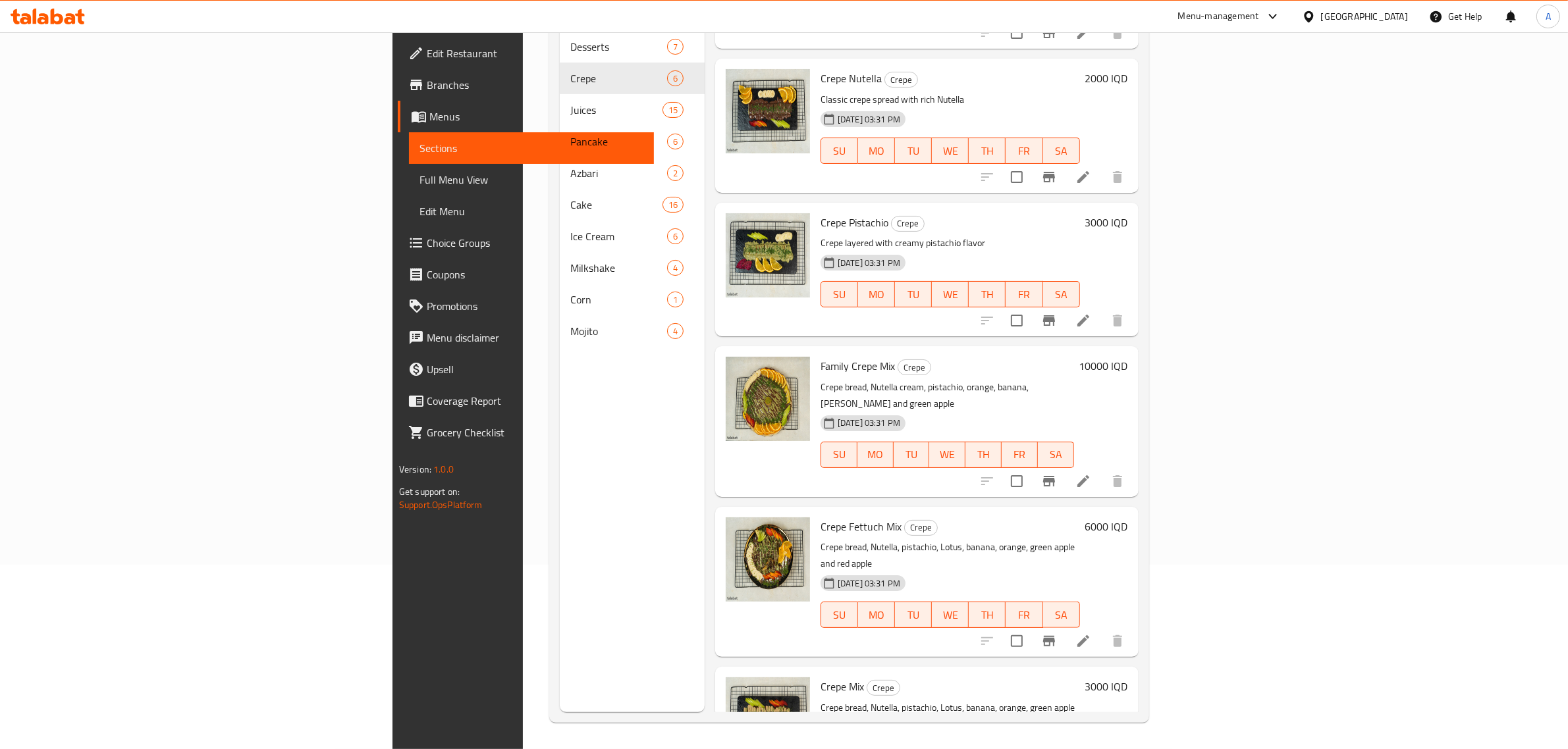
scroll to position [145, 0]
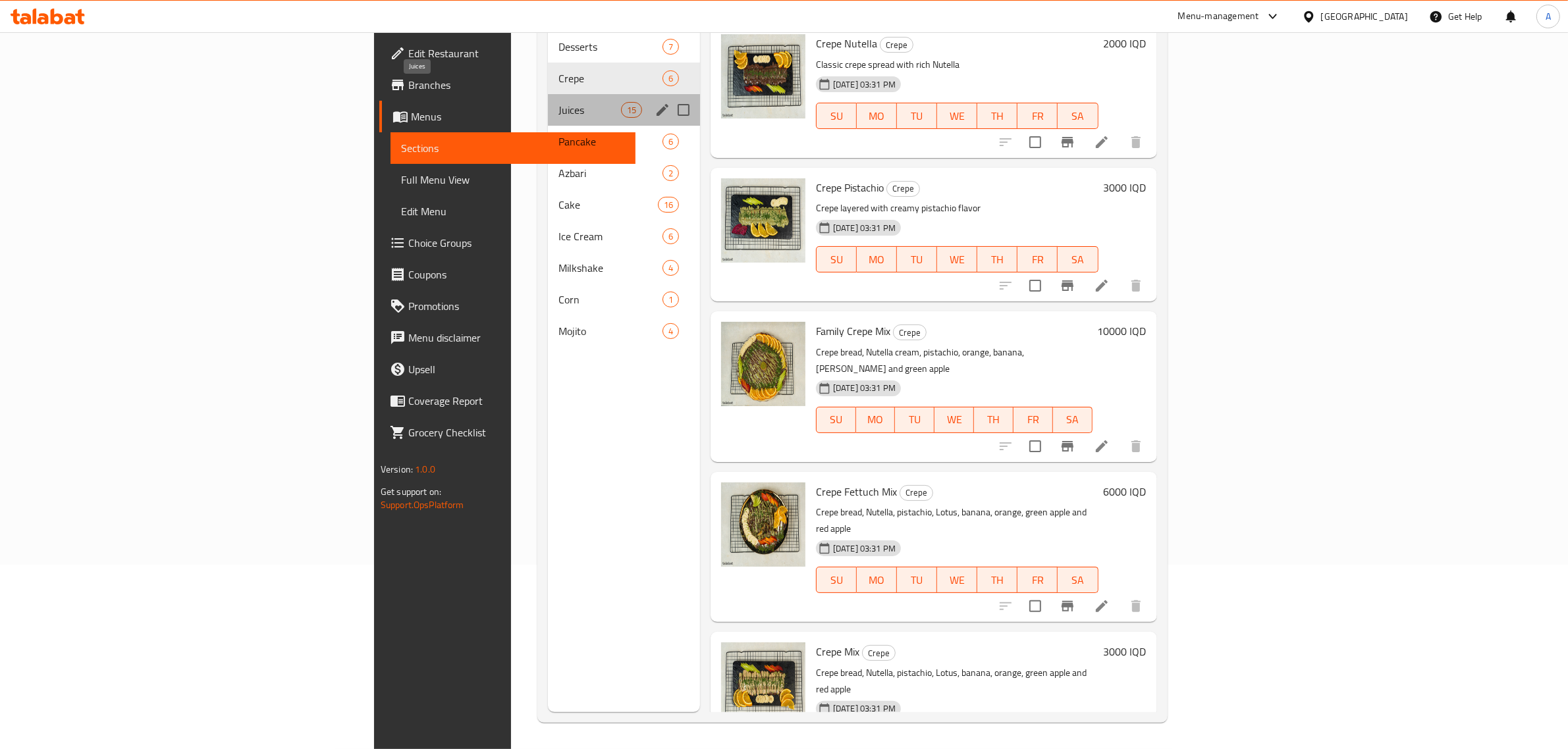
click at [559, 102] on span "Juices" at bounding box center [590, 110] width 63 height 16
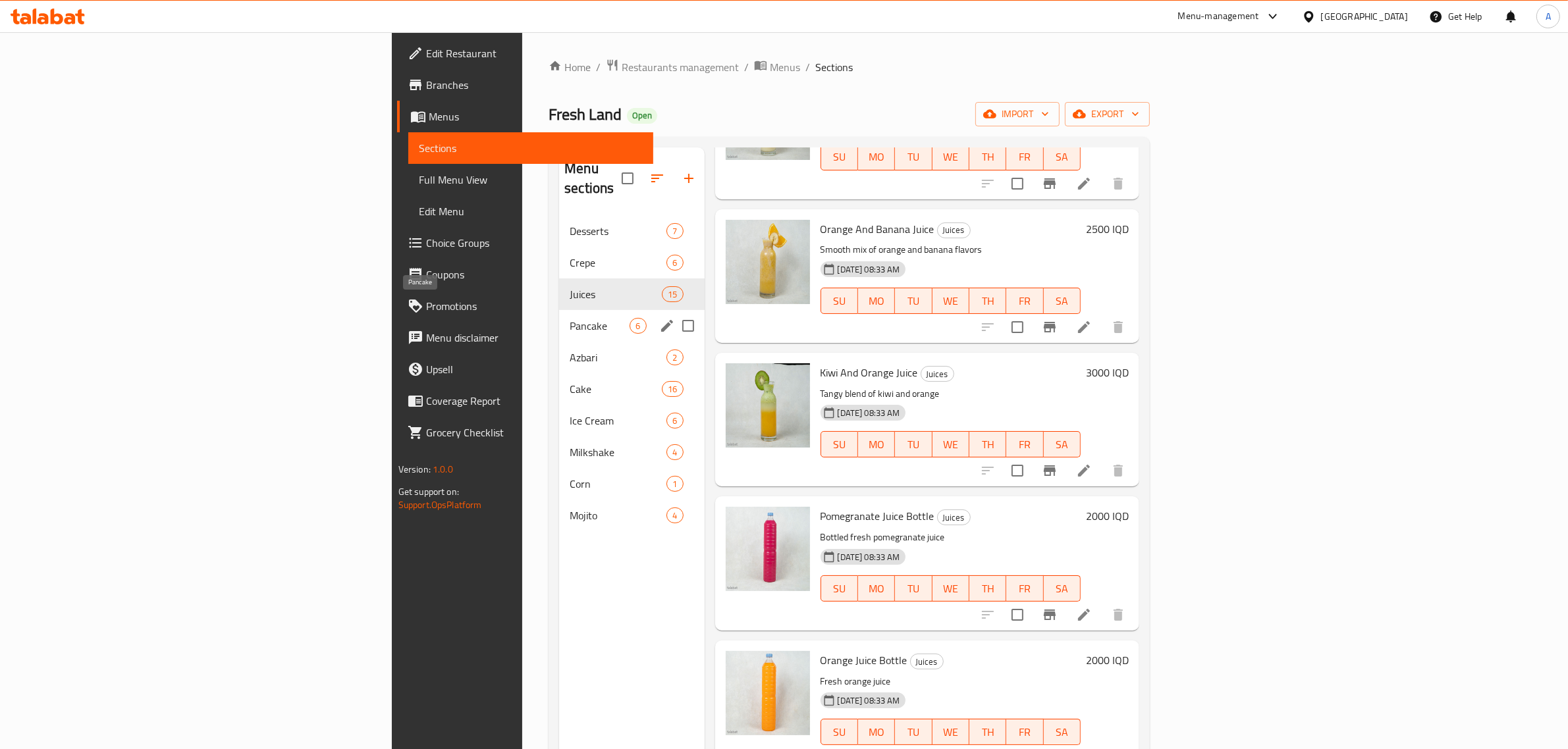
click at [570, 318] on span "Pancake" at bounding box center [600, 326] width 60 height 16
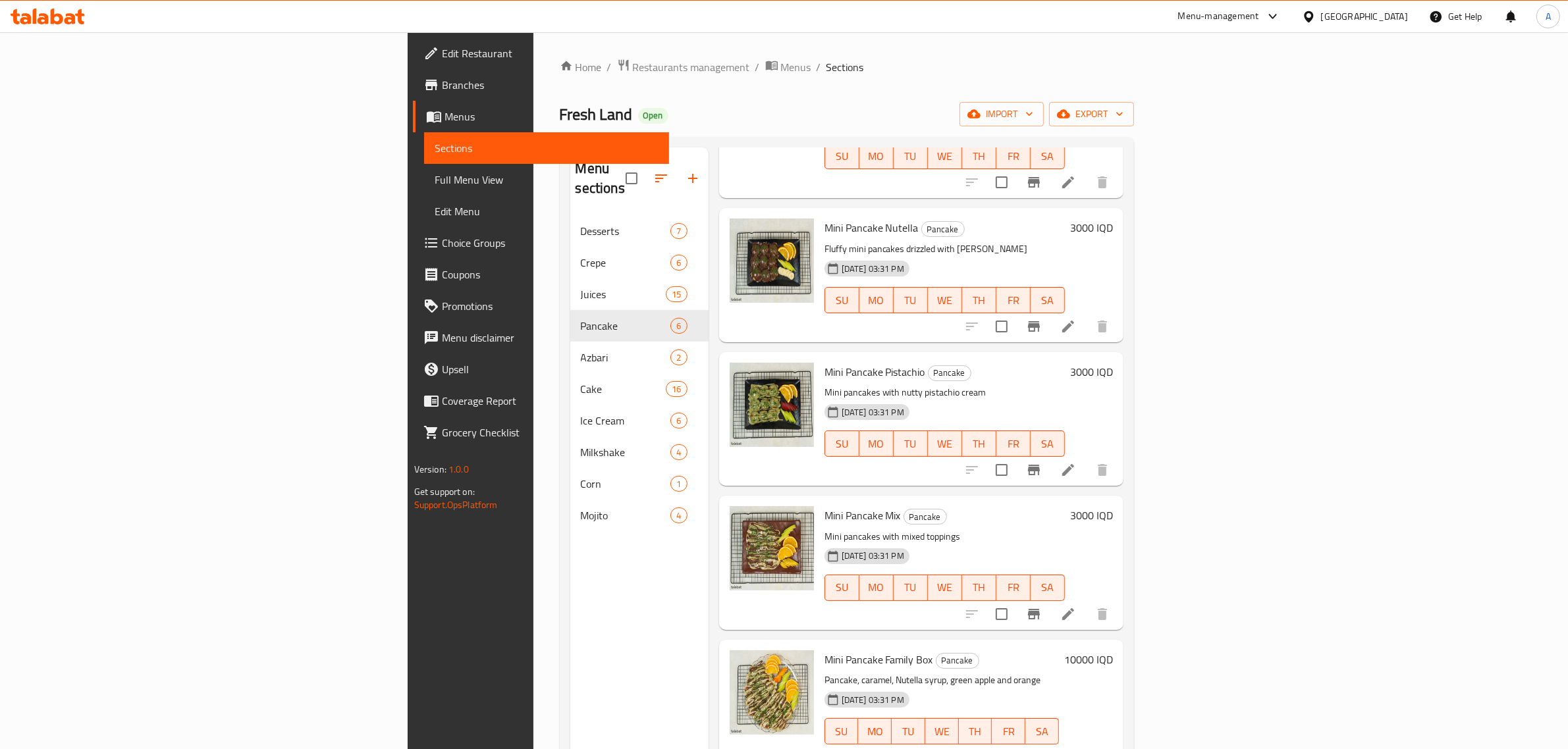
scroll to position [185, 0]
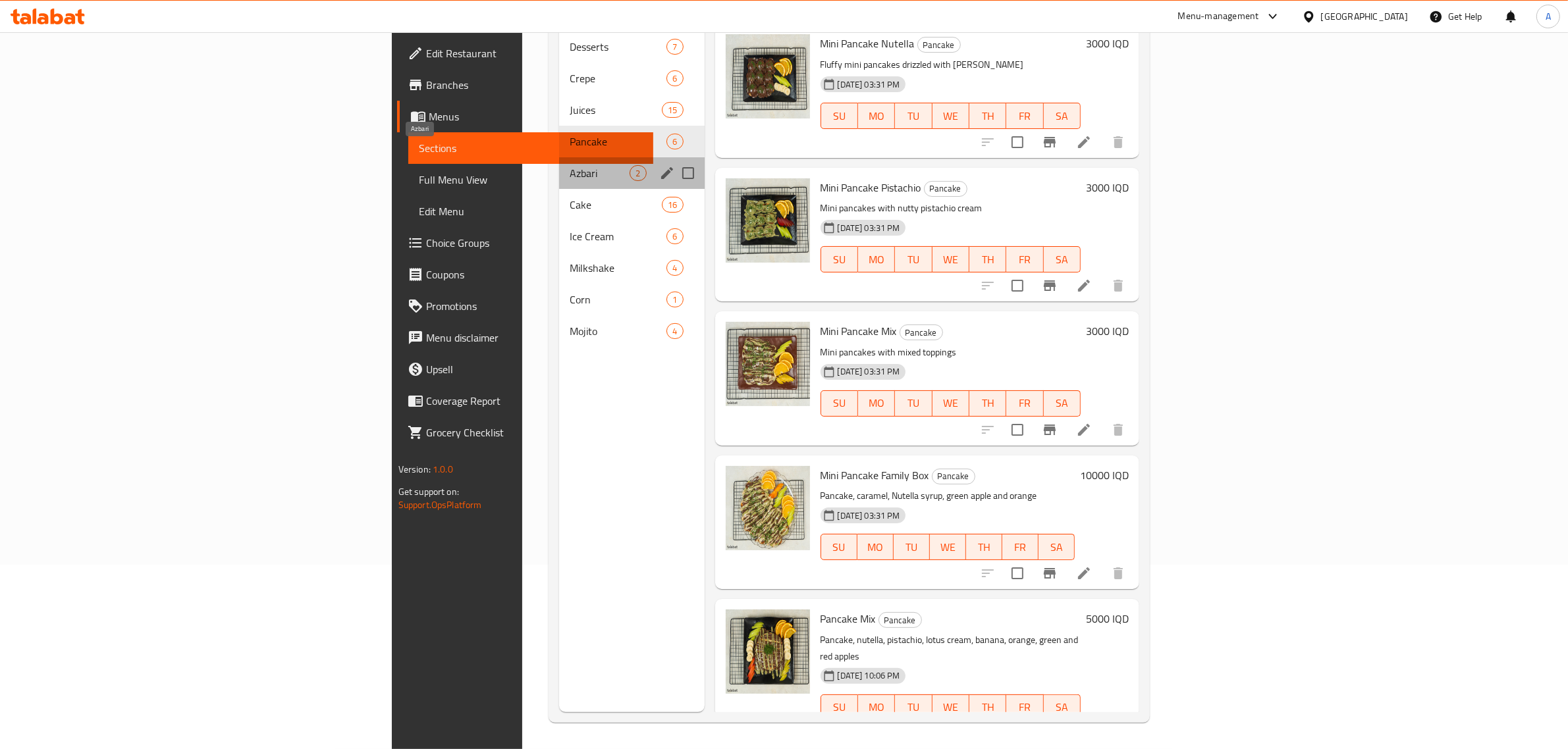
click at [570, 165] on span "Azbari" at bounding box center [600, 173] width 60 height 16
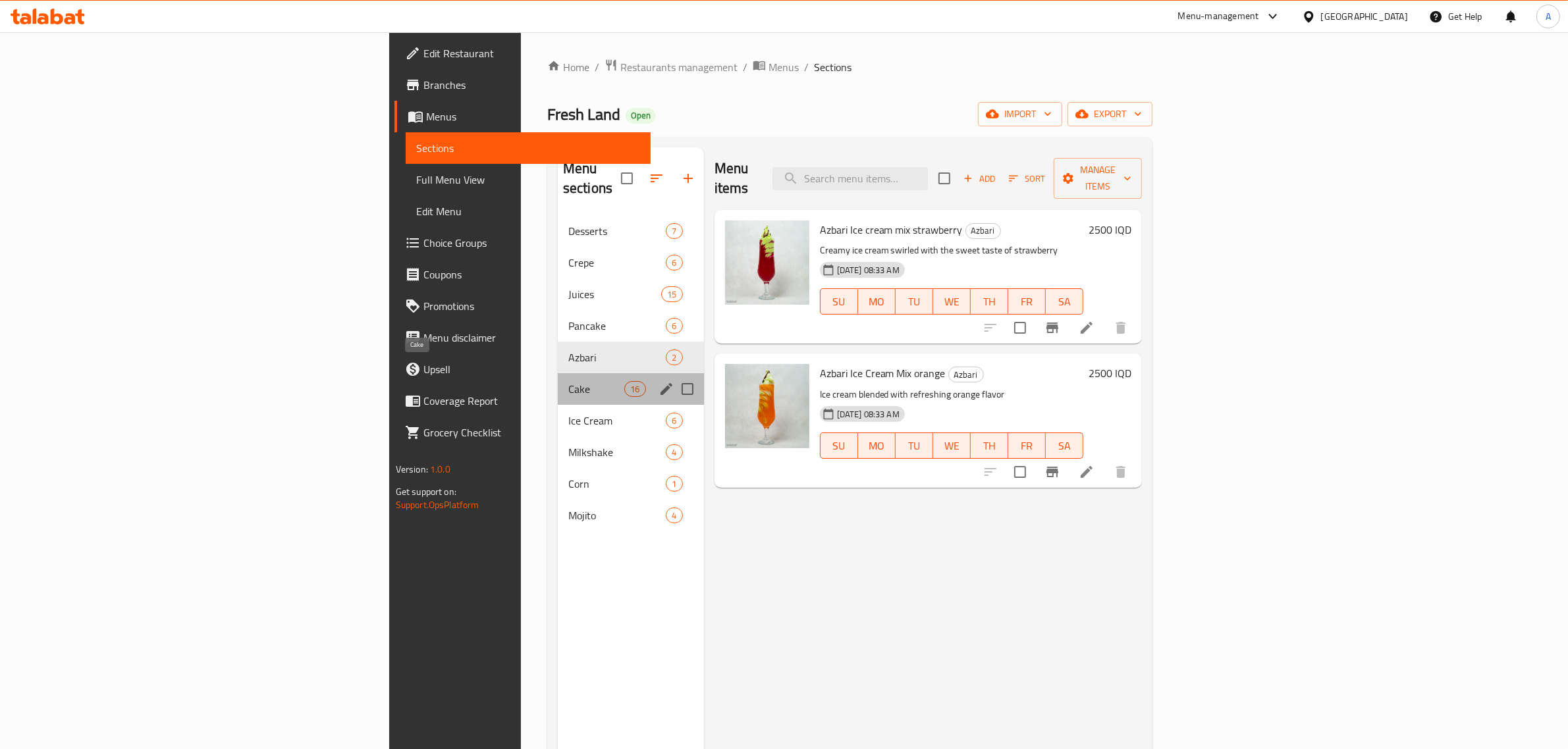
click at [568, 381] on span "Cake" at bounding box center [596, 389] width 56 height 16
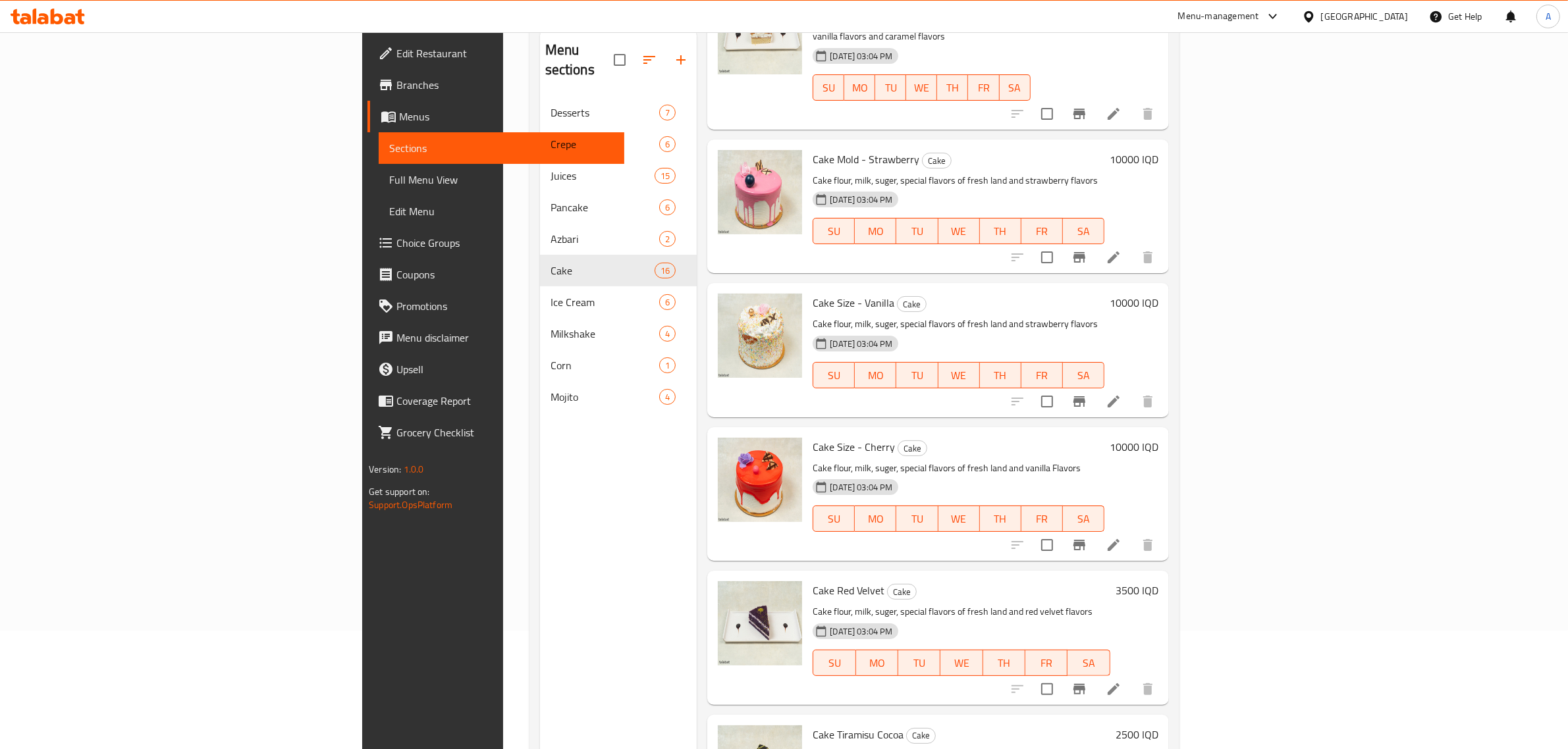
scroll to position [185, 0]
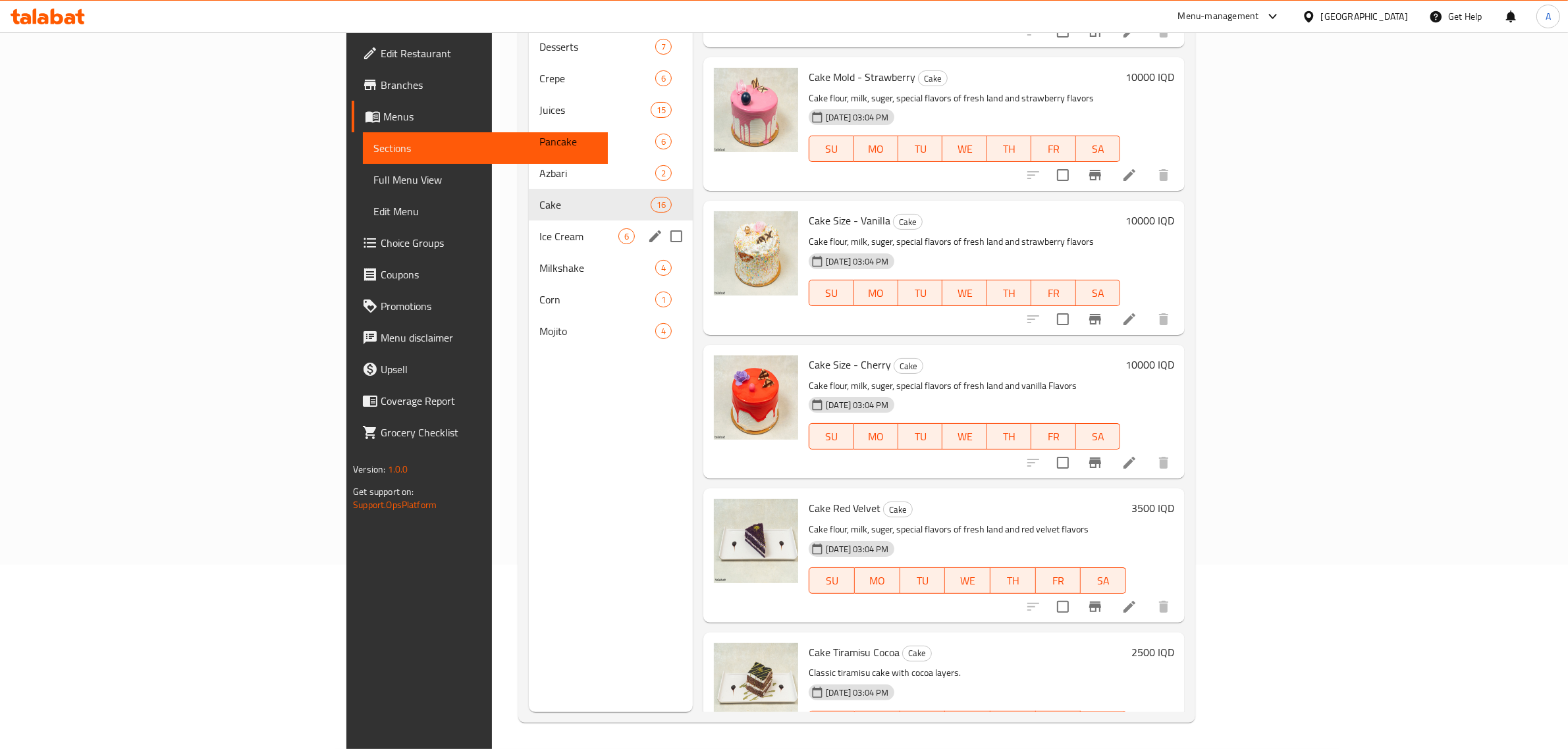
click at [539, 229] on span "Ice Cream" at bounding box center [578, 236] width 79 height 16
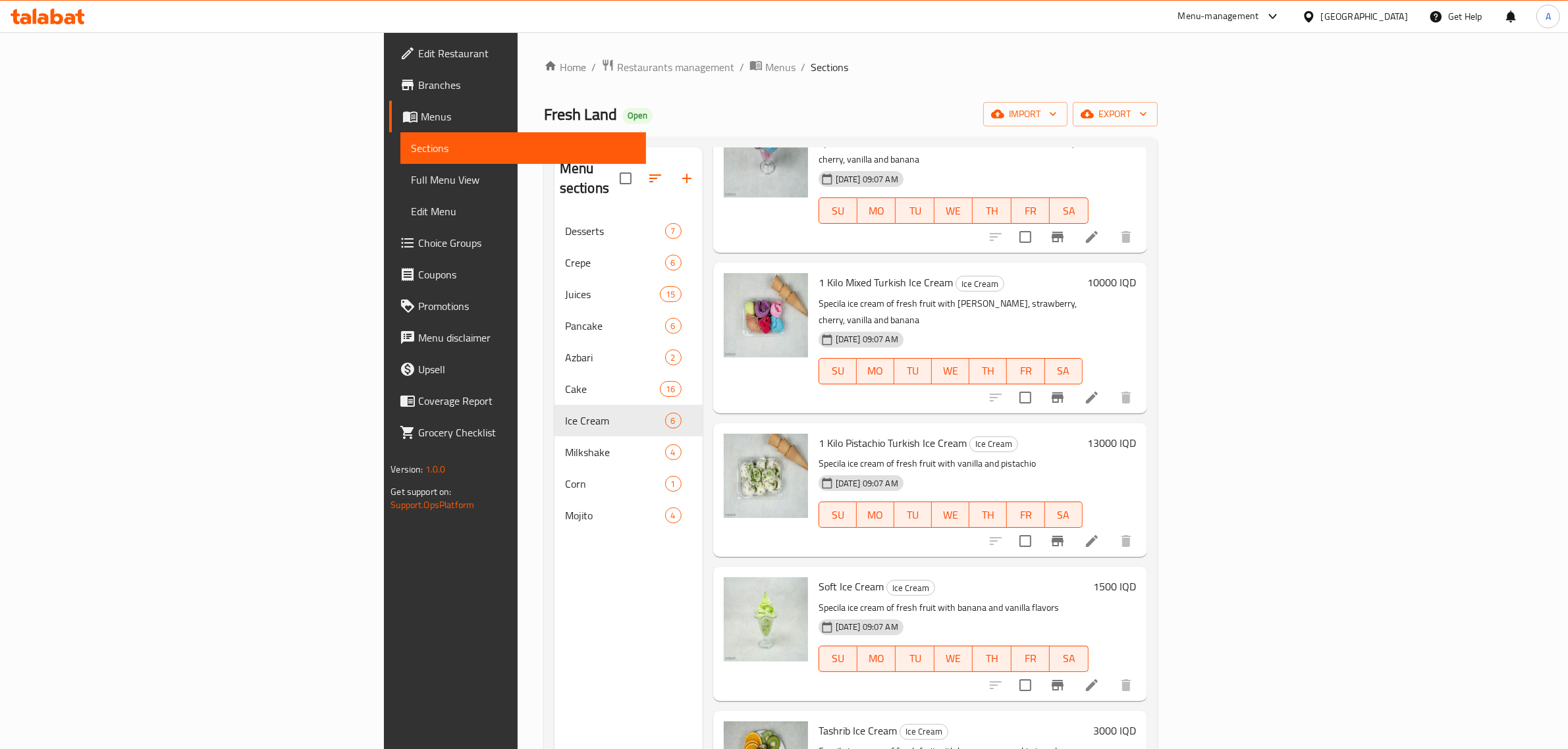
scroll to position [145, 0]
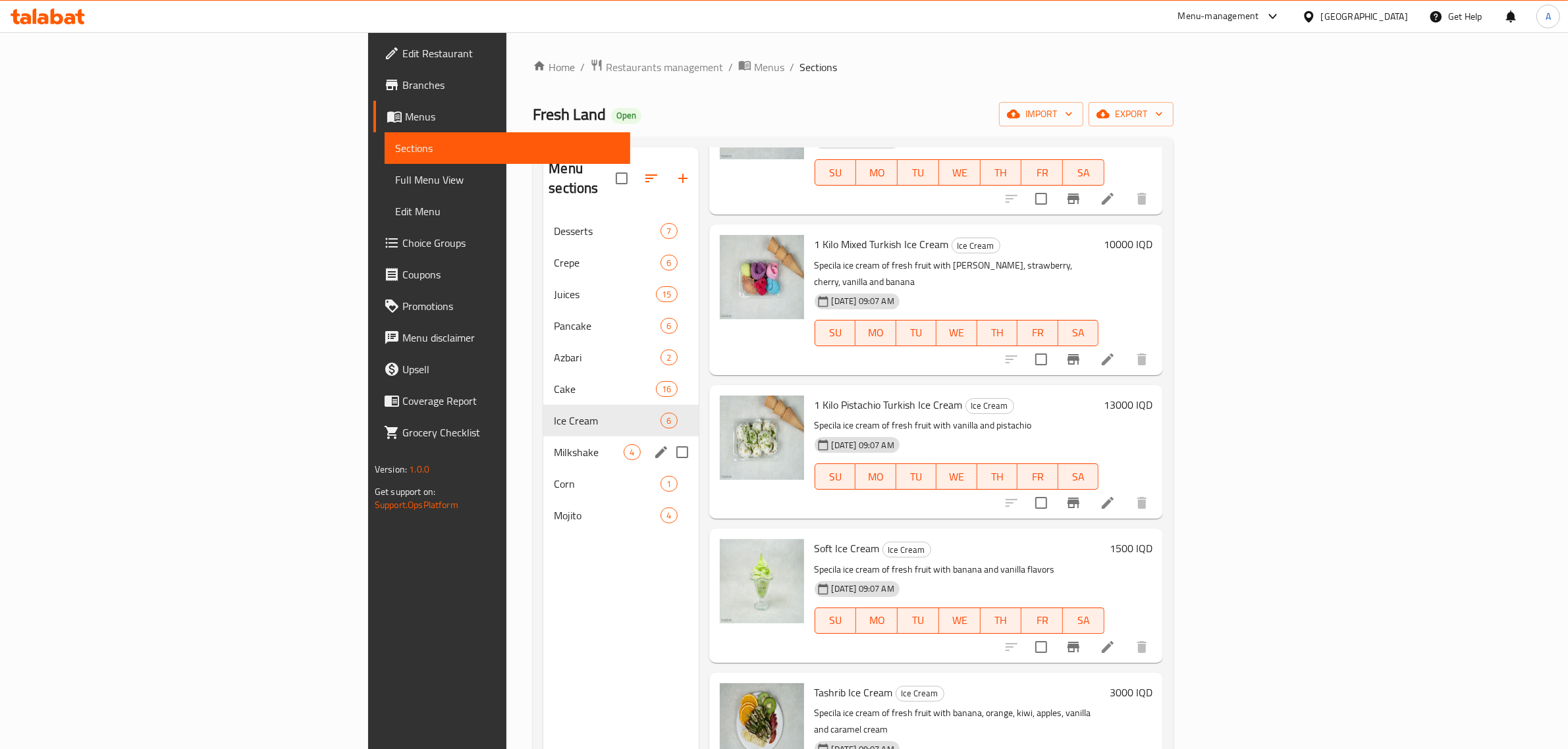
click at [544, 436] on div "Milkshake 4" at bounding box center [621, 452] width 155 height 31
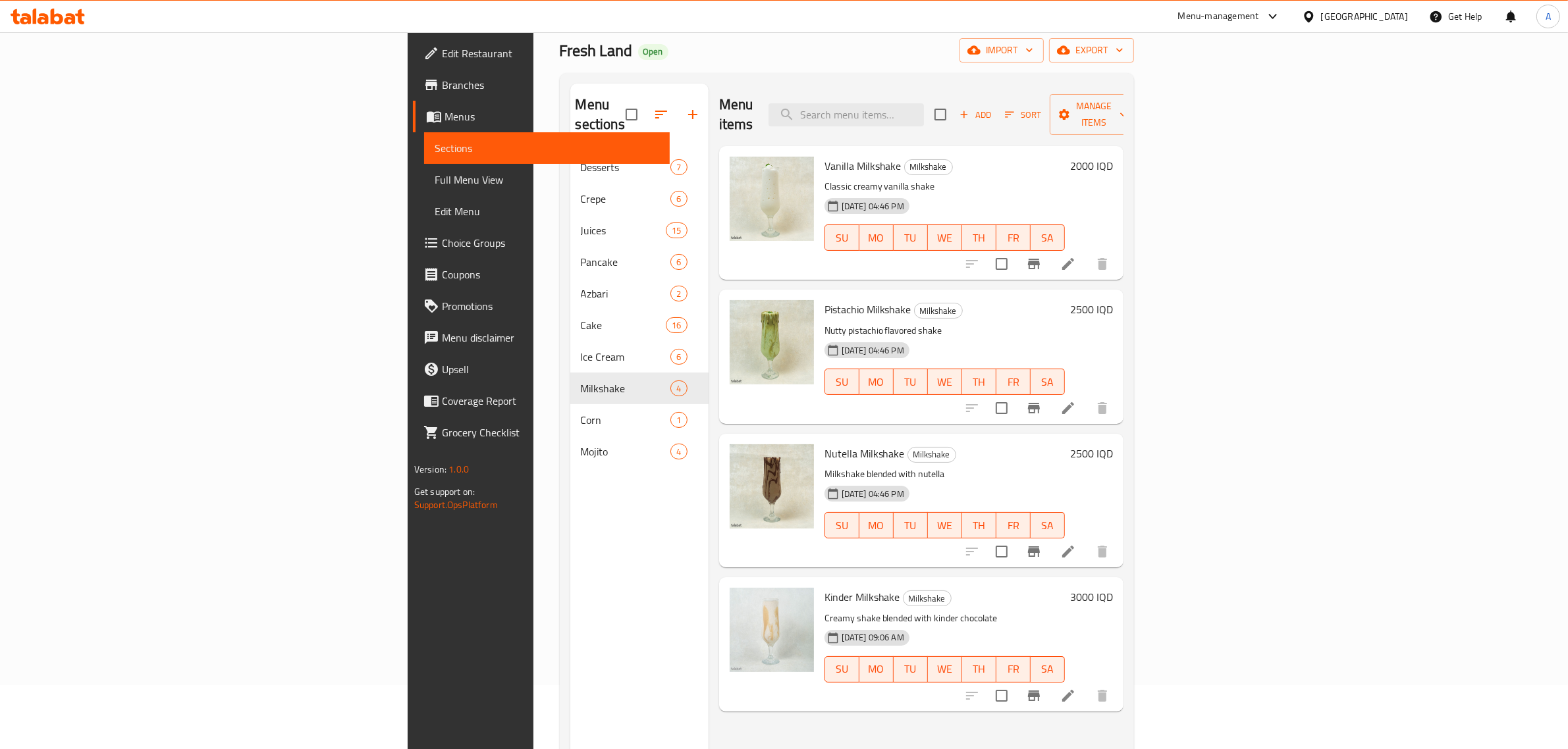
scroll to position [185, 0]
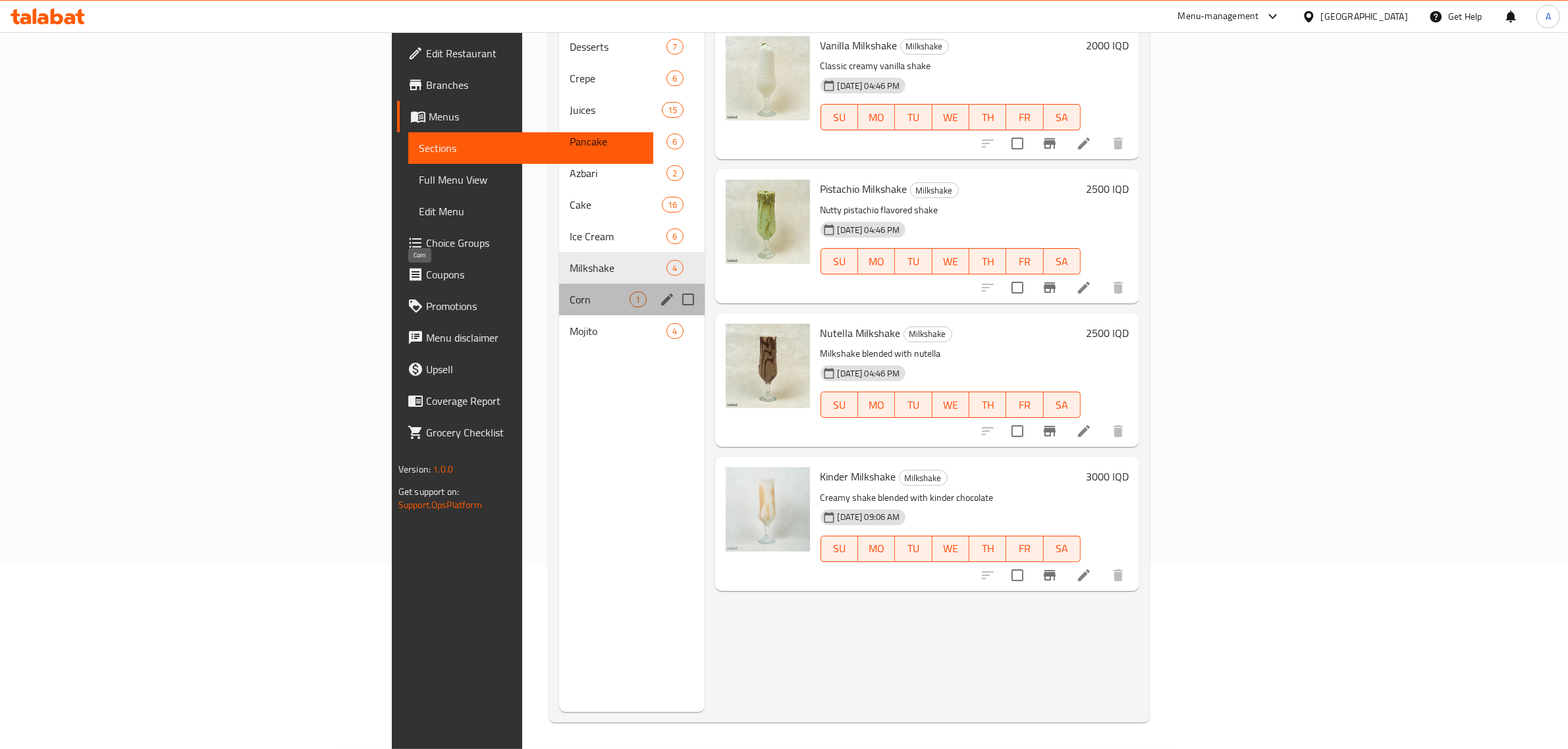
click at [570, 292] on span "Corn" at bounding box center [600, 300] width 60 height 16
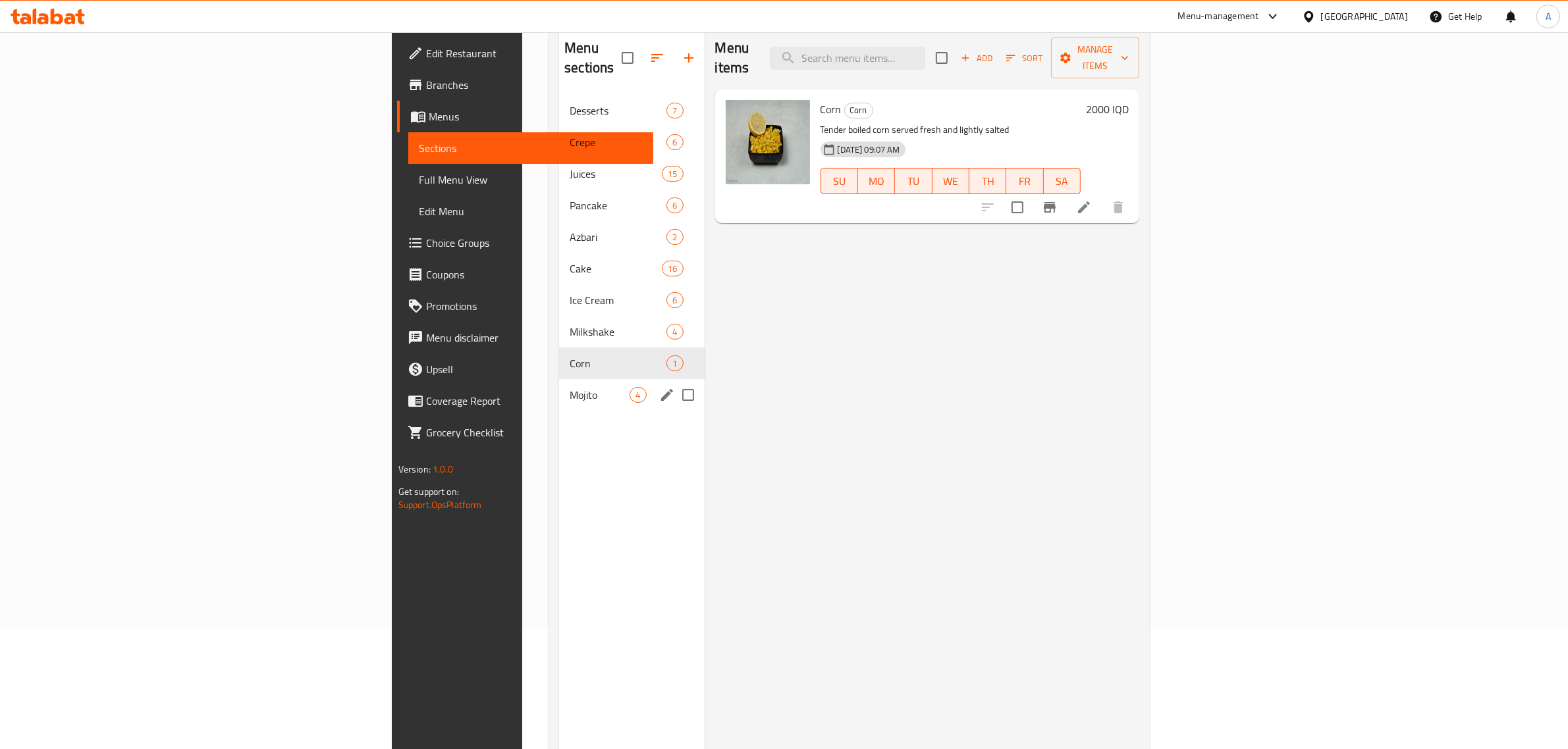
scroll to position [103, 0]
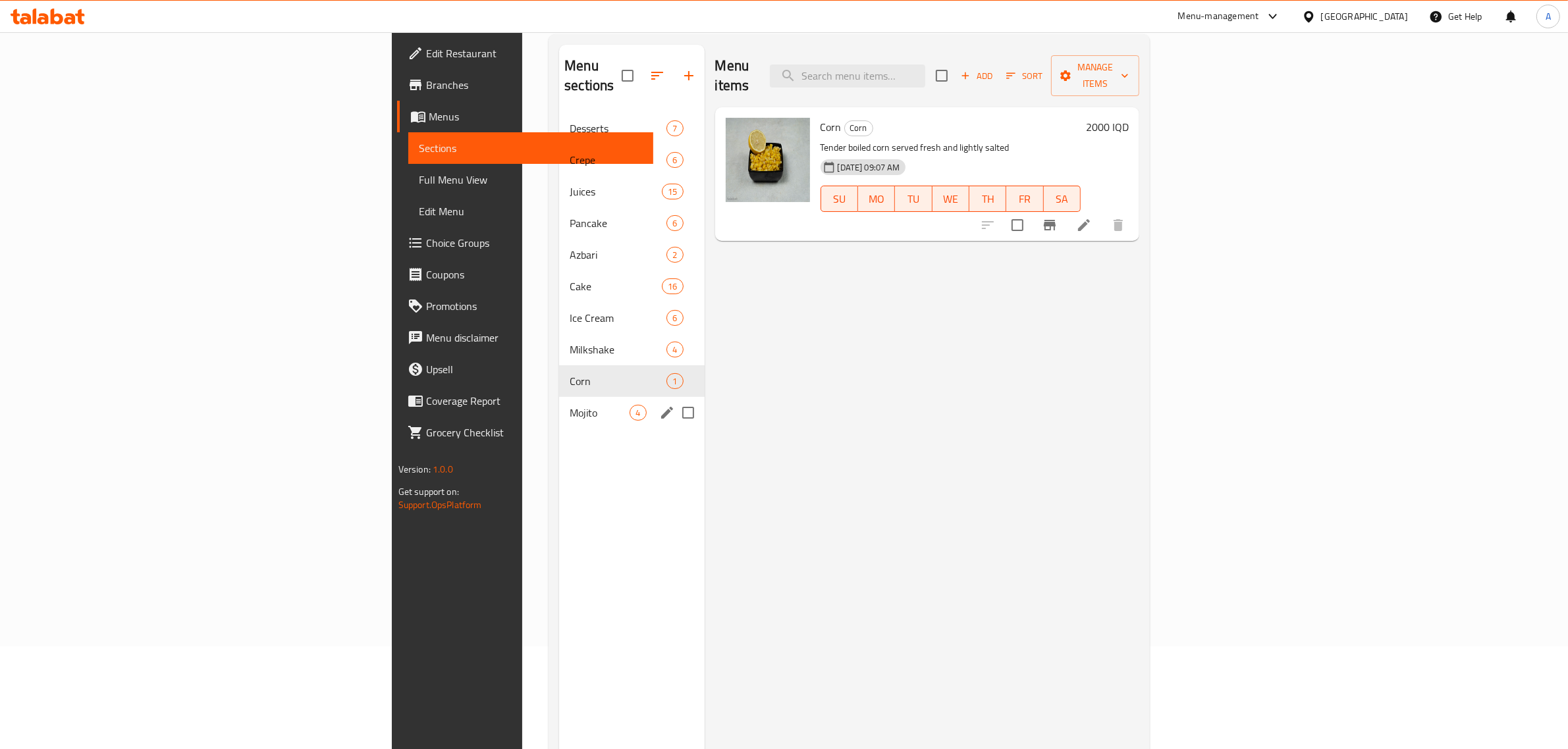
click at [559, 402] on div "Mojito 4" at bounding box center [631, 413] width 145 height 31
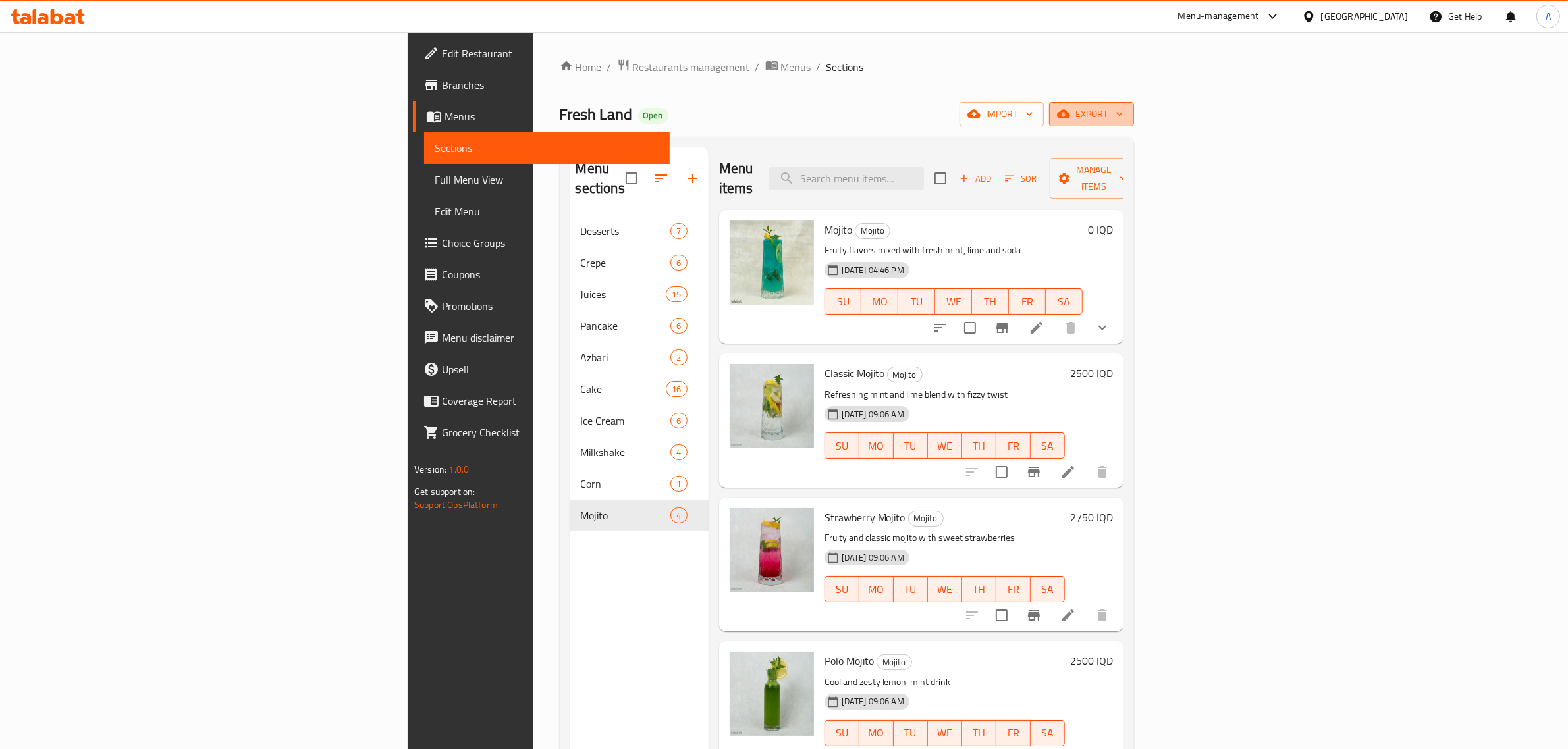
click at [1123, 106] on span "export" at bounding box center [1092, 114] width 64 height 16
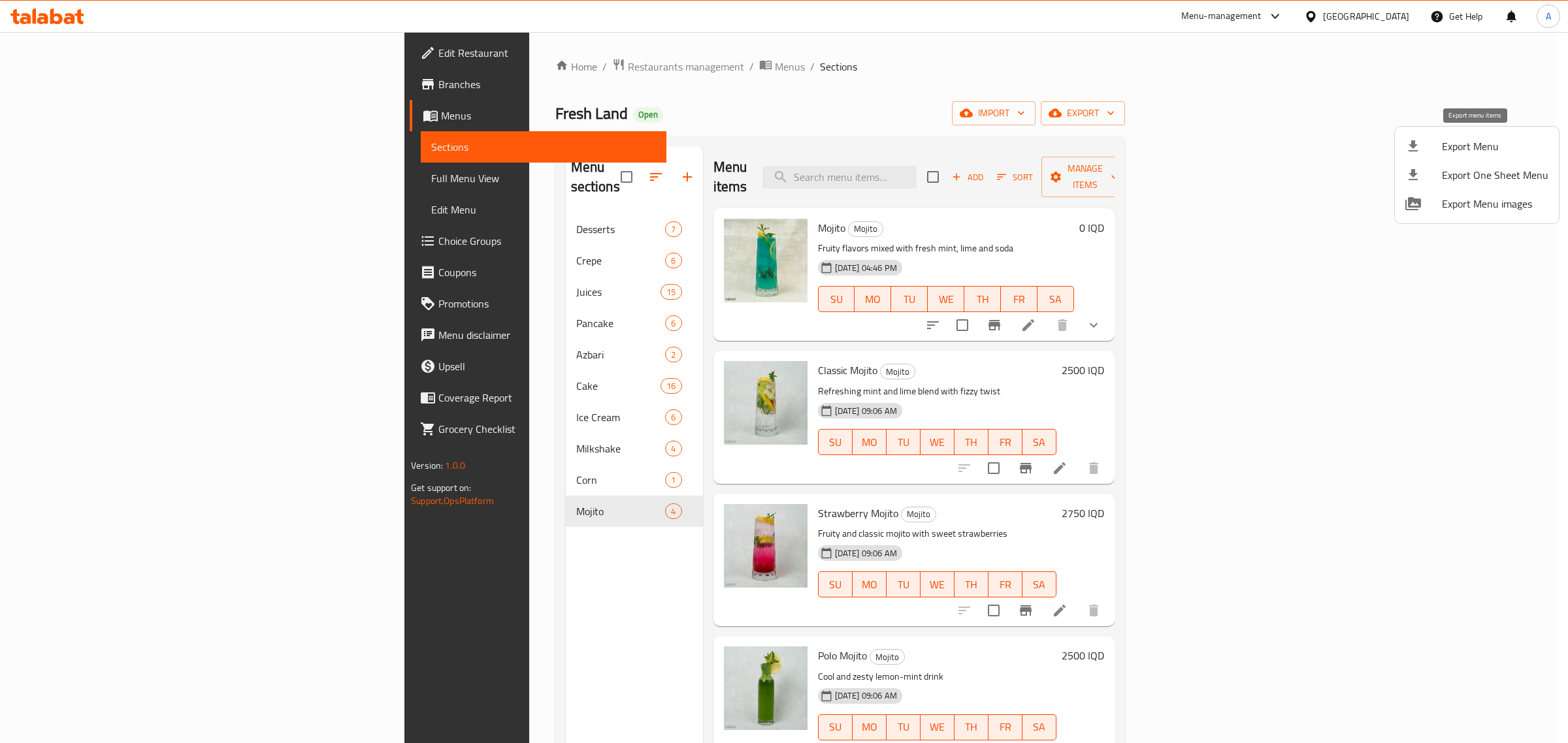
click at [1468, 139] on span "Export Menu" at bounding box center [1495, 146] width 107 height 16
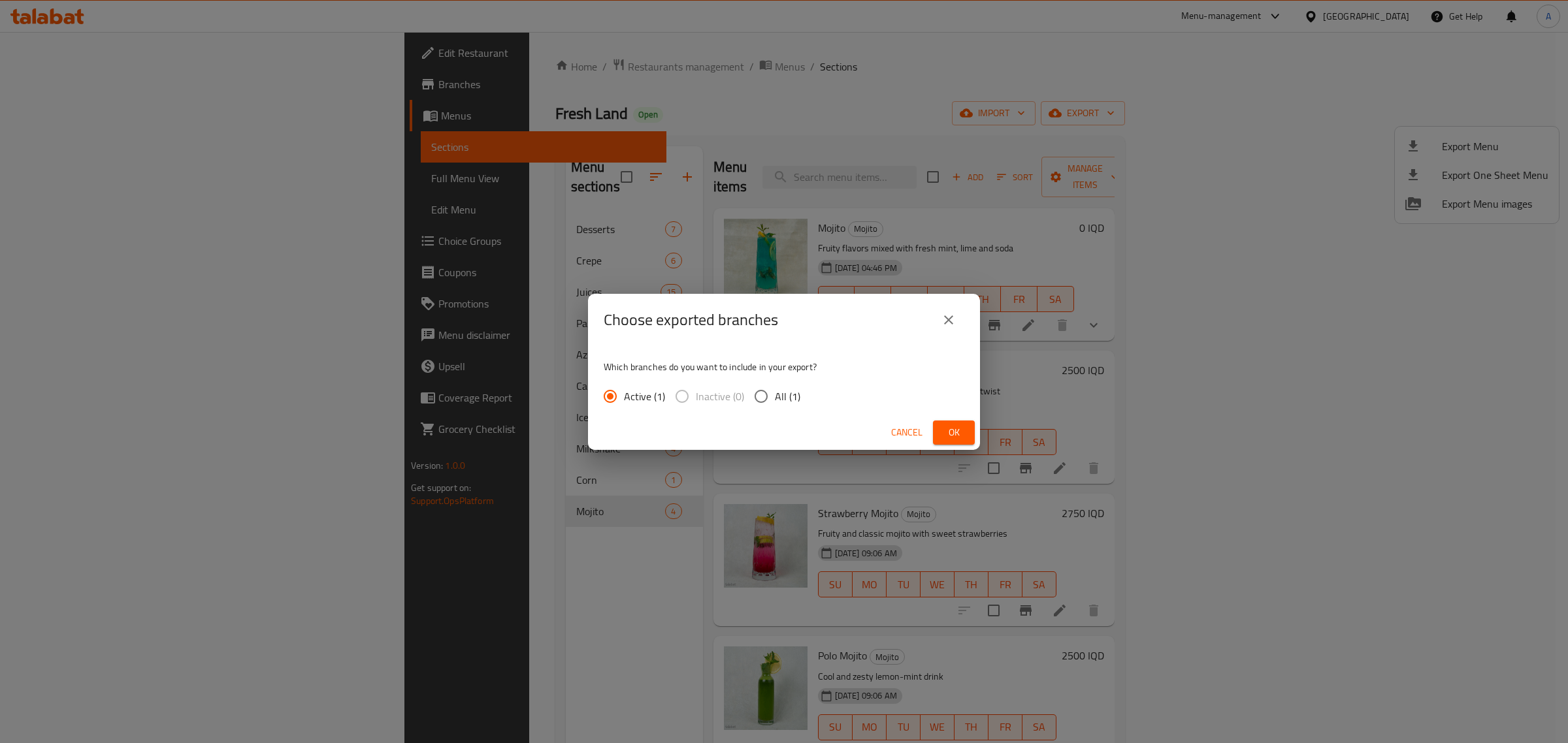
click at [940, 424] on button "Ok" at bounding box center [953, 432] width 42 height 24
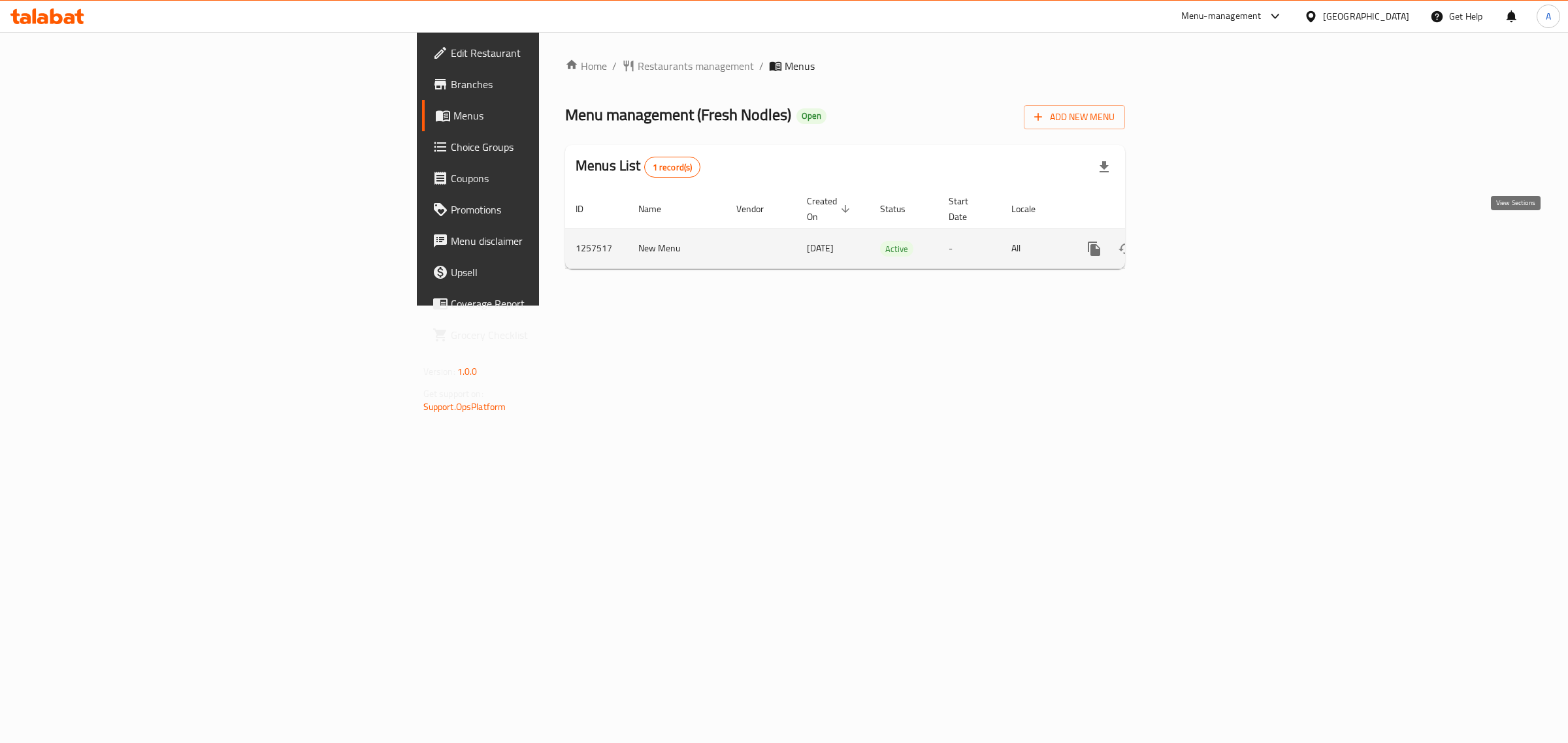
click at [1204, 233] on link "enhanced table" at bounding box center [1189, 249] width 31 height 31
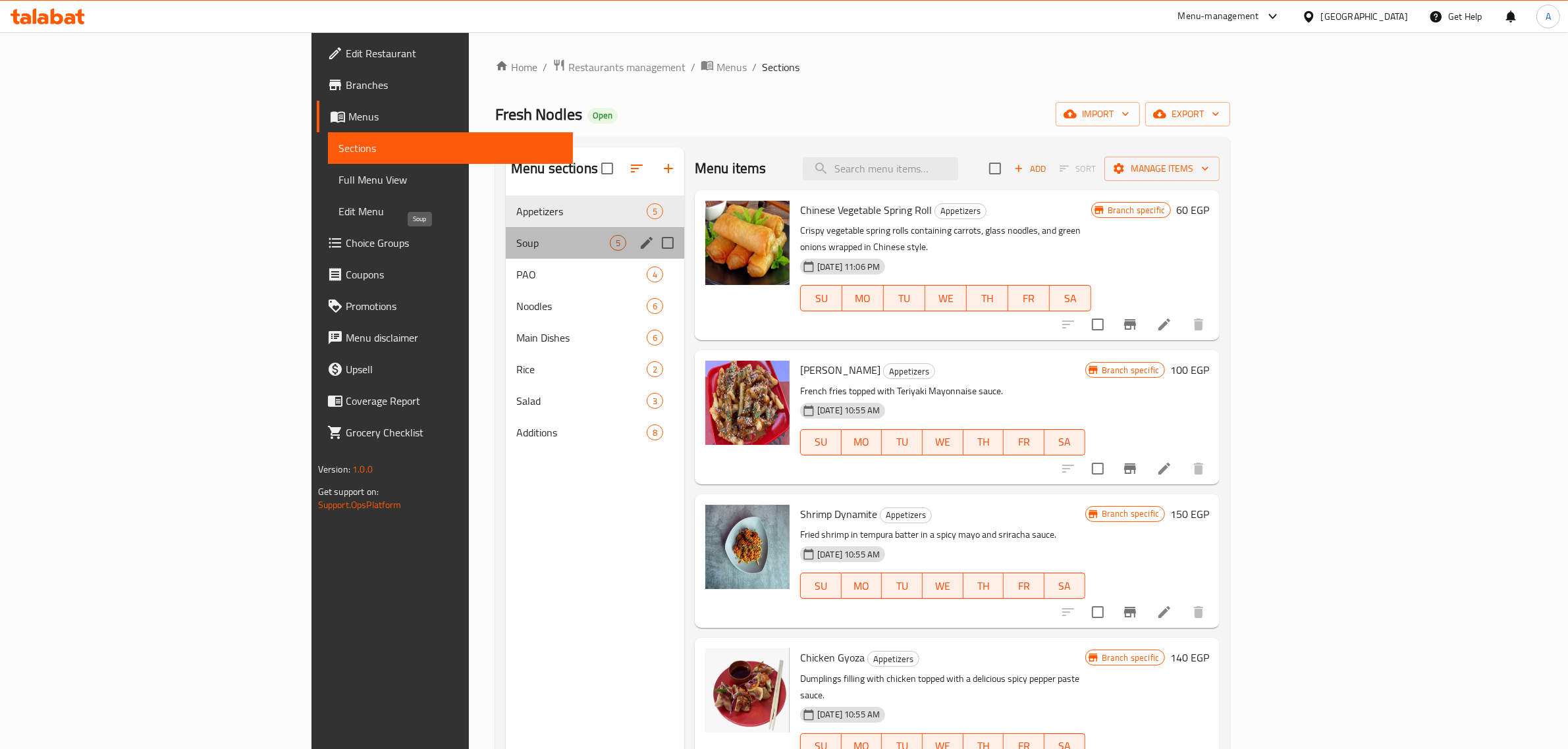
click at [516, 236] on span "Soup" at bounding box center [563, 243] width 93 height 16
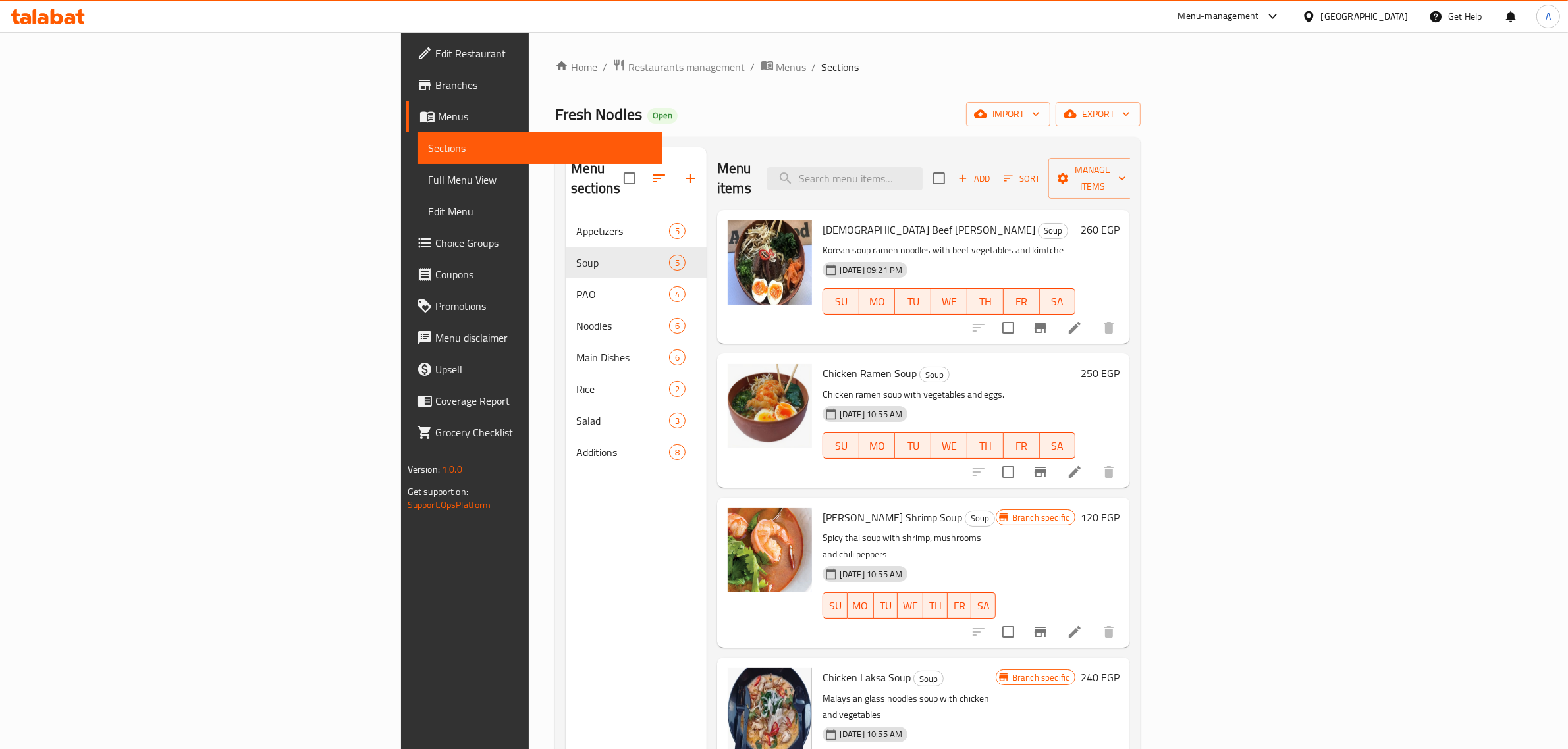
click at [736, 77] on div "Home / Restaurants management / Menus / Sections Fresh Nodles Open import expor…" at bounding box center [848, 483] width 586 height 849
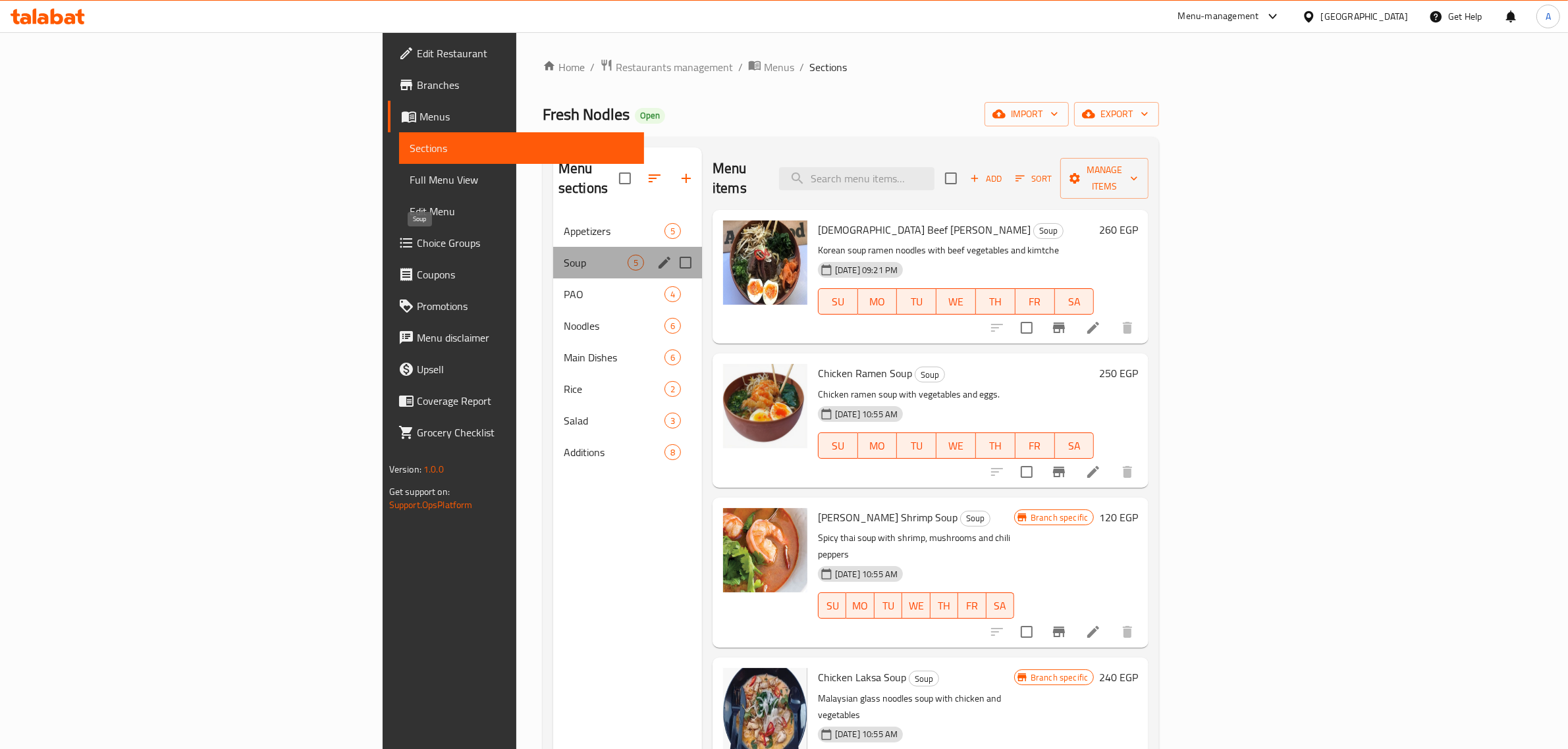
click at [564, 255] on span "Soup" at bounding box center [596, 263] width 64 height 16
click at [554, 278] on div "PAO 4" at bounding box center [628, 294] width 149 height 31
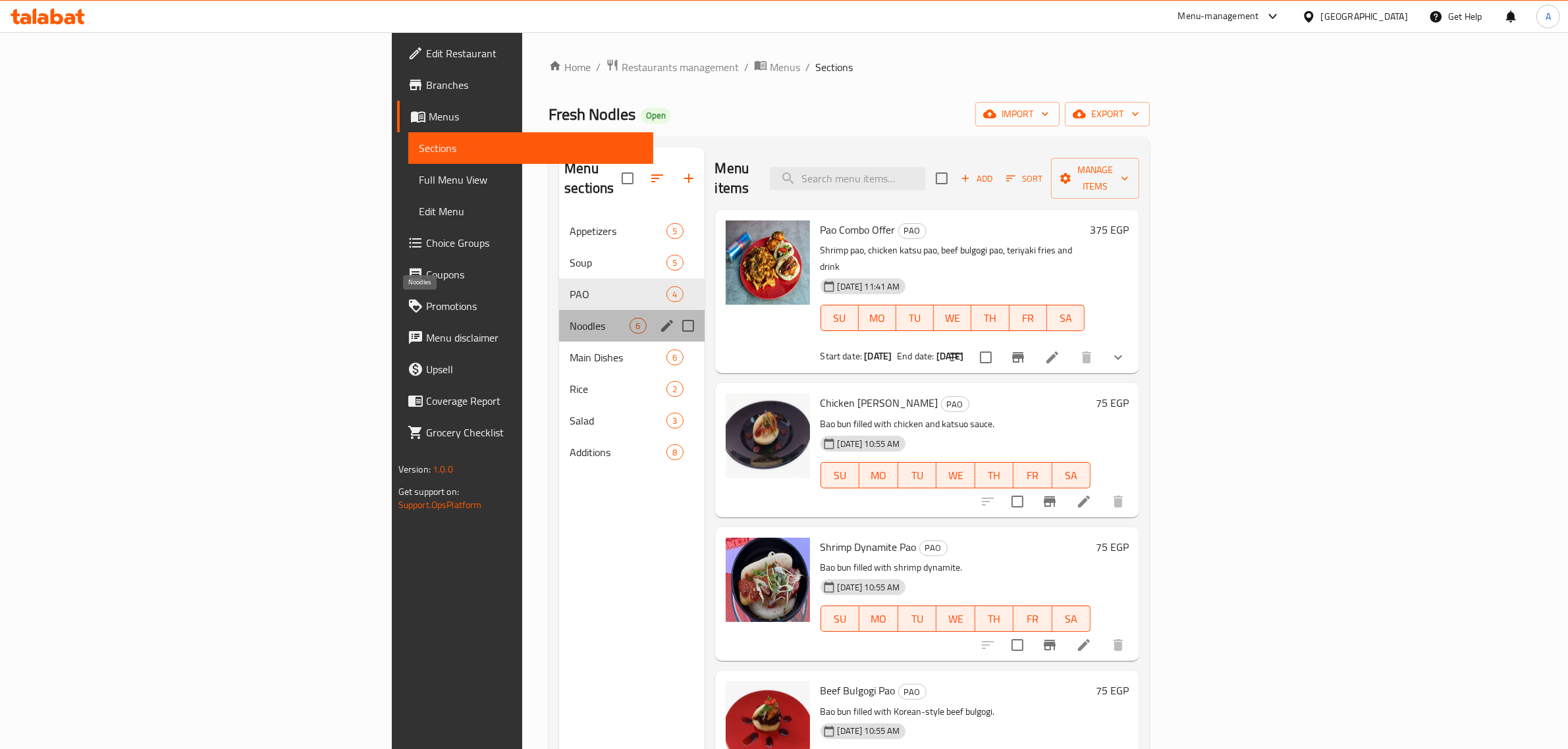
click at [570, 318] on span "Noodles" at bounding box center [600, 326] width 60 height 16
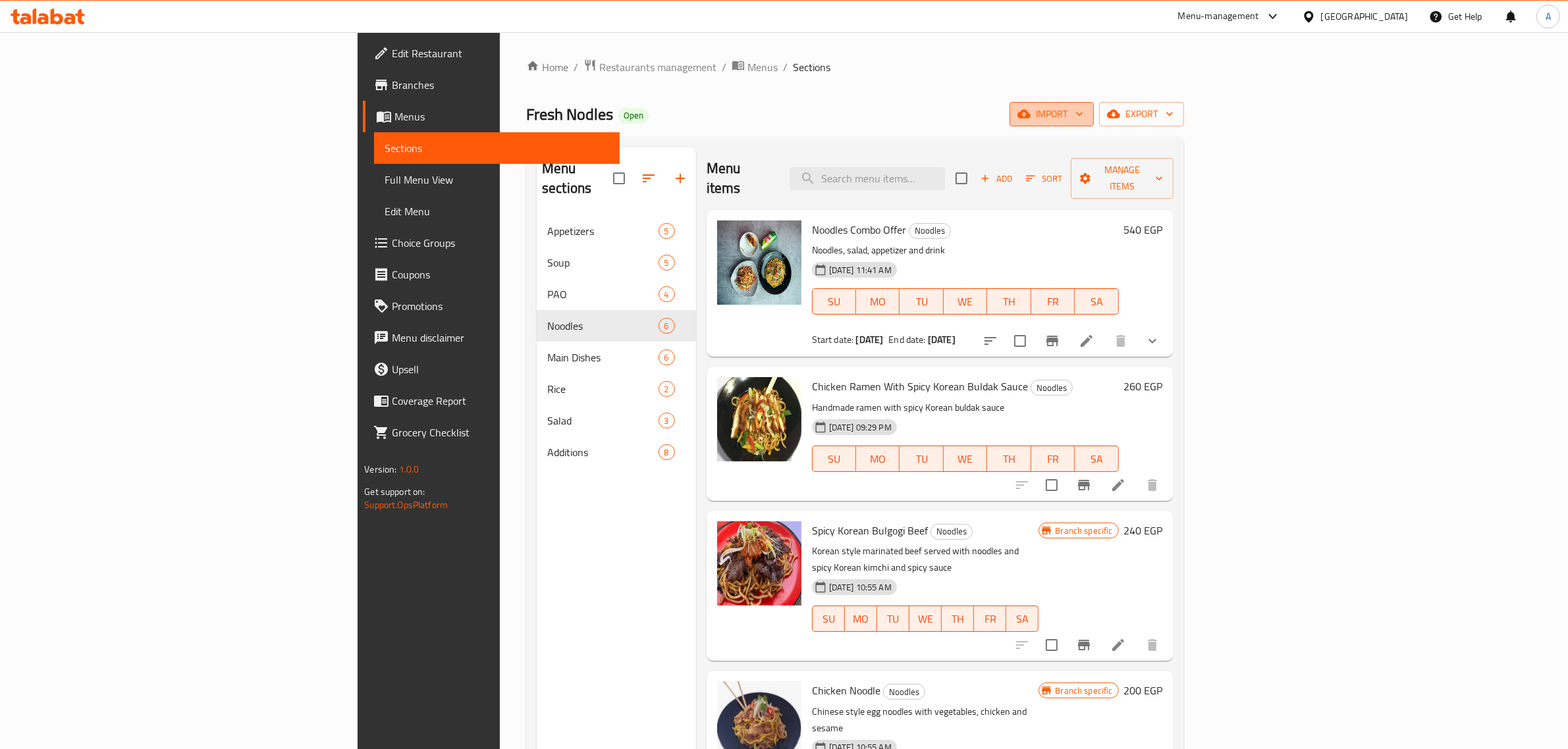
click at [1084, 112] on span "import" at bounding box center [1052, 114] width 63 height 16
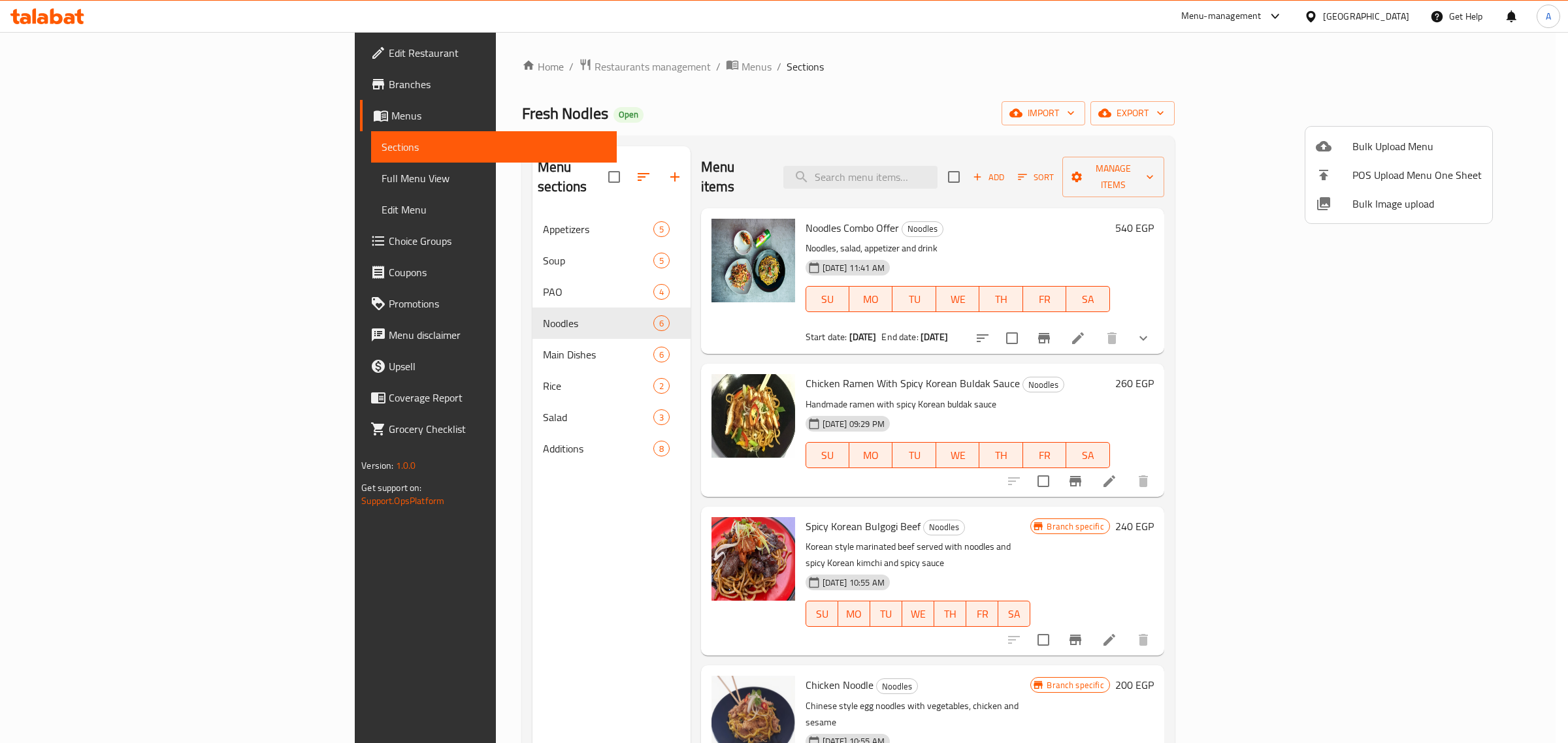
click at [1353, 212] on span "Bulk Image upload" at bounding box center [1417, 203] width 129 height 16
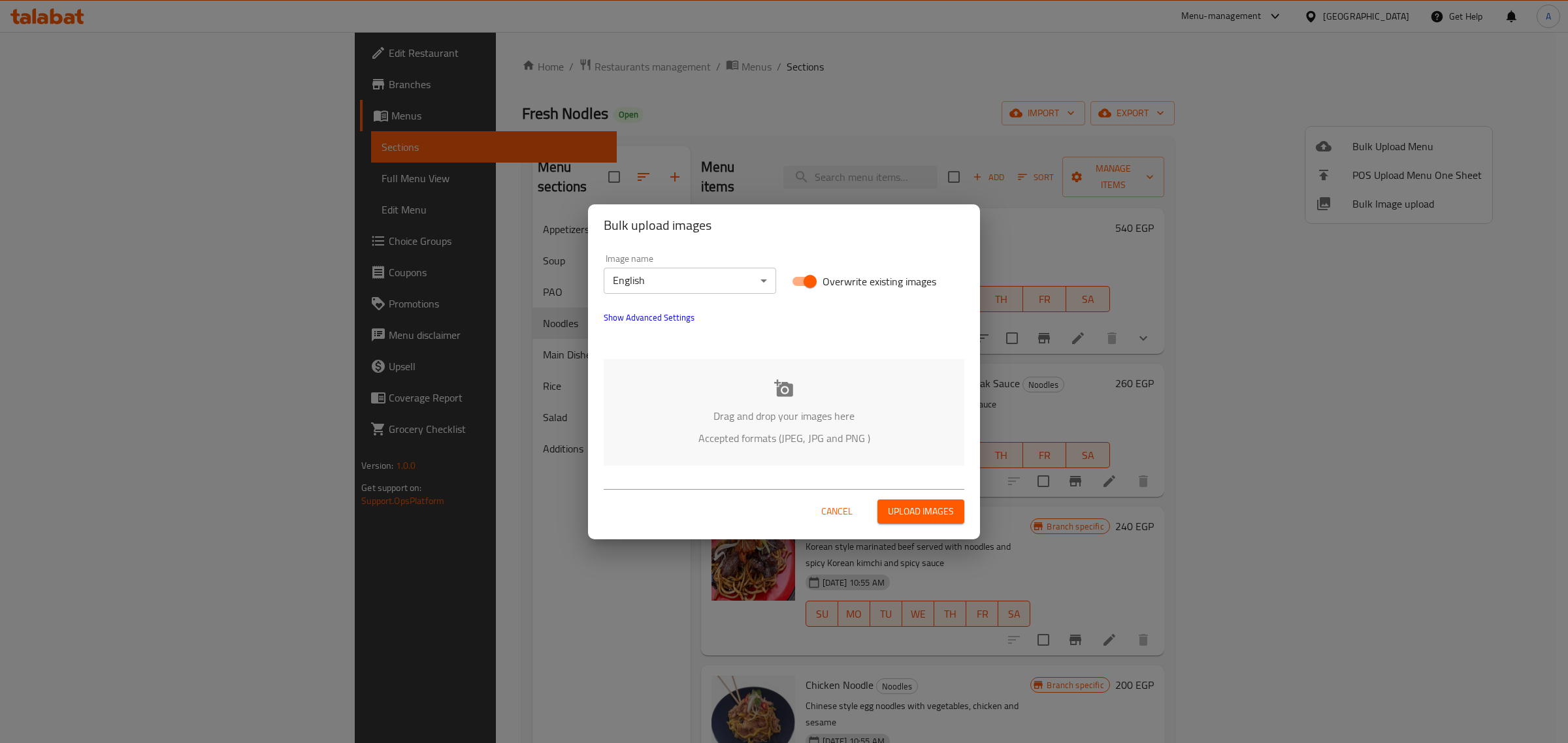
click at [627, 278] on body "​ Menu-management Egypt Get Help A Edit Restaurant Branches Menus Sections Full…" at bounding box center [784, 387] width 1568 height 711
click at [893, 327] on div at bounding box center [784, 372] width 1568 height 743
click at [684, 311] on span "Show Advanced Settings" at bounding box center [649, 317] width 91 height 16
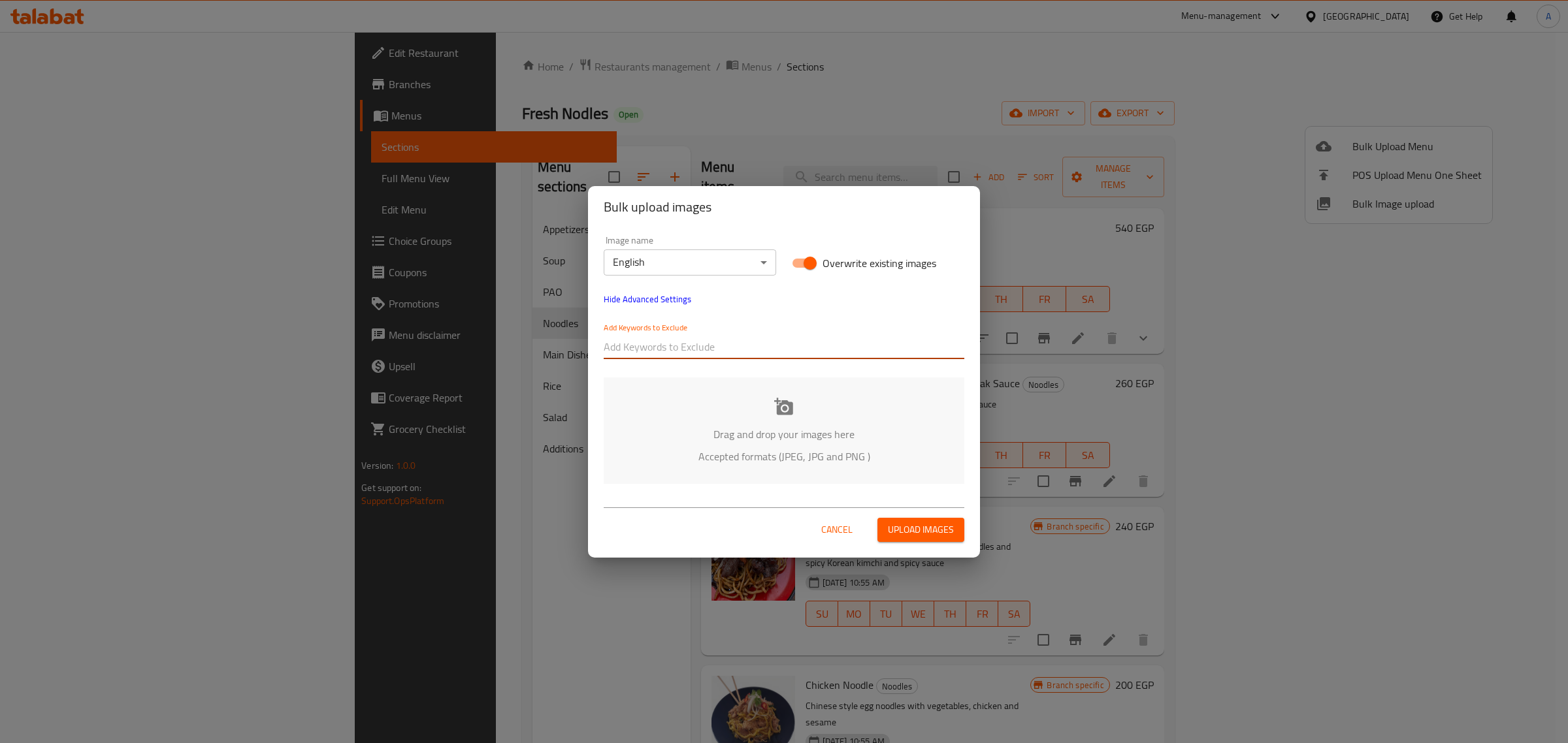
click at [676, 350] on input "text" at bounding box center [784, 347] width 360 height 21
paste input "Fresh Noodles"
type input "Fresh Noodles"
click at [774, 355] on input "text" at bounding box center [828, 347] width 272 height 21
paste input "Mohamed Reda"
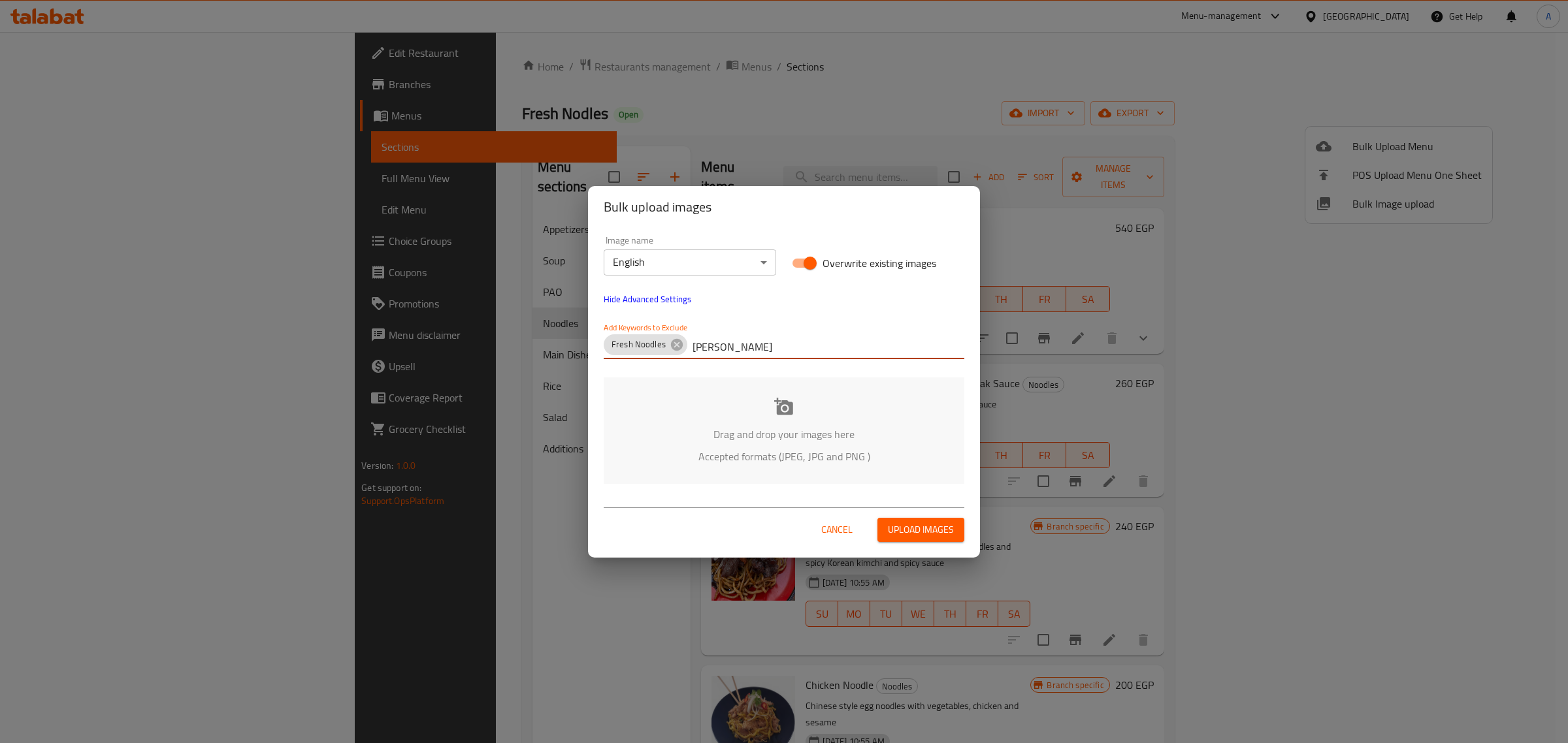
type input "Mohamed Reda"
click at [717, 268] on body "​ Menu-management Egypt Get Help A Edit Restaurant Branches Menus Sections Full…" at bounding box center [784, 387] width 1568 height 711
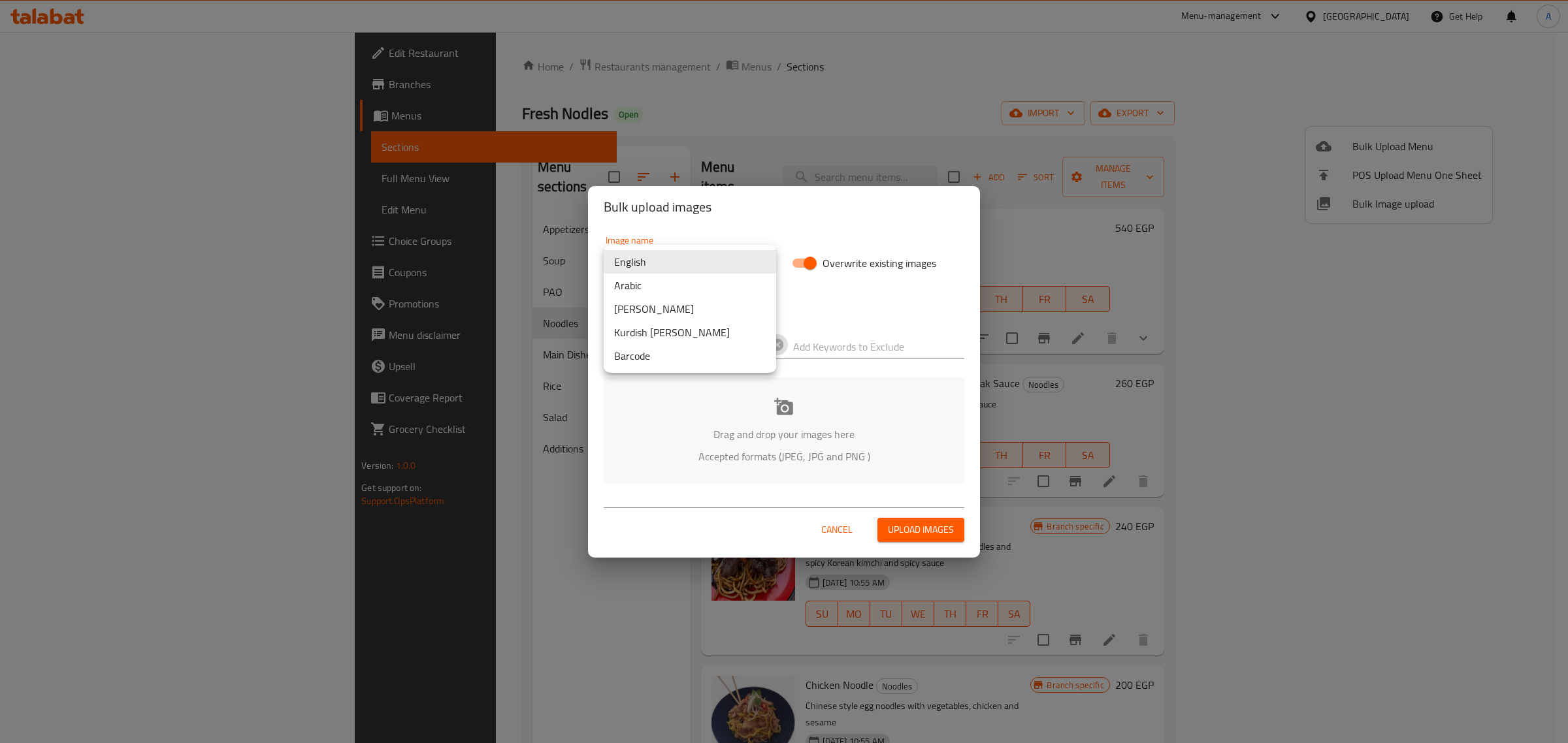
click at [656, 280] on li "Arabic" at bounding box center [690, 285] width 172 height 23
click at [720, 409] on div "Drag and drop your images here Accepted formats (JPEG, JPG and PNG )" at bounding box center [784, 430] width 360 height 107
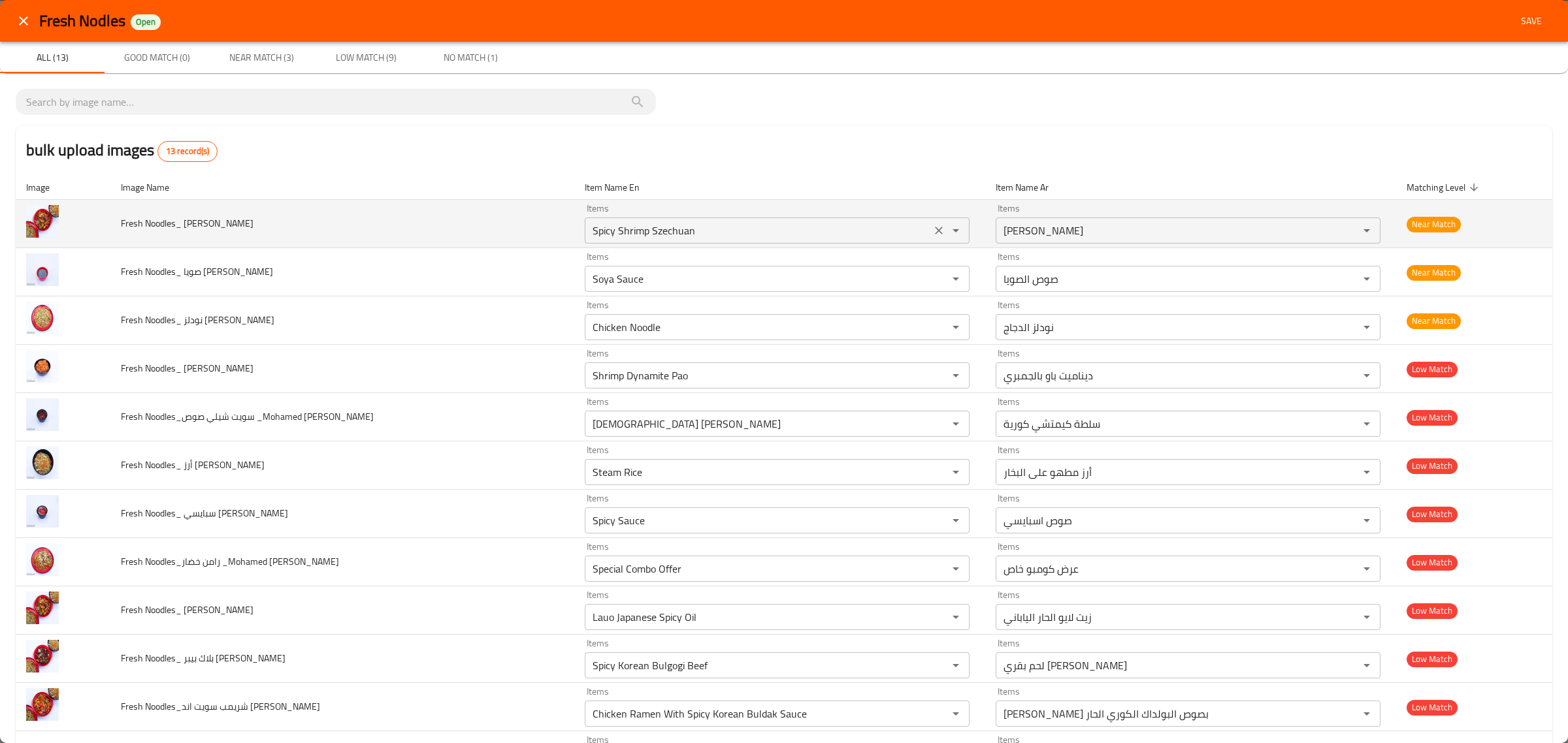
click at [827, 239] on Reda "Spicy Shrimp Szechuan" at bounding box center [758, 230] width 338 height 18
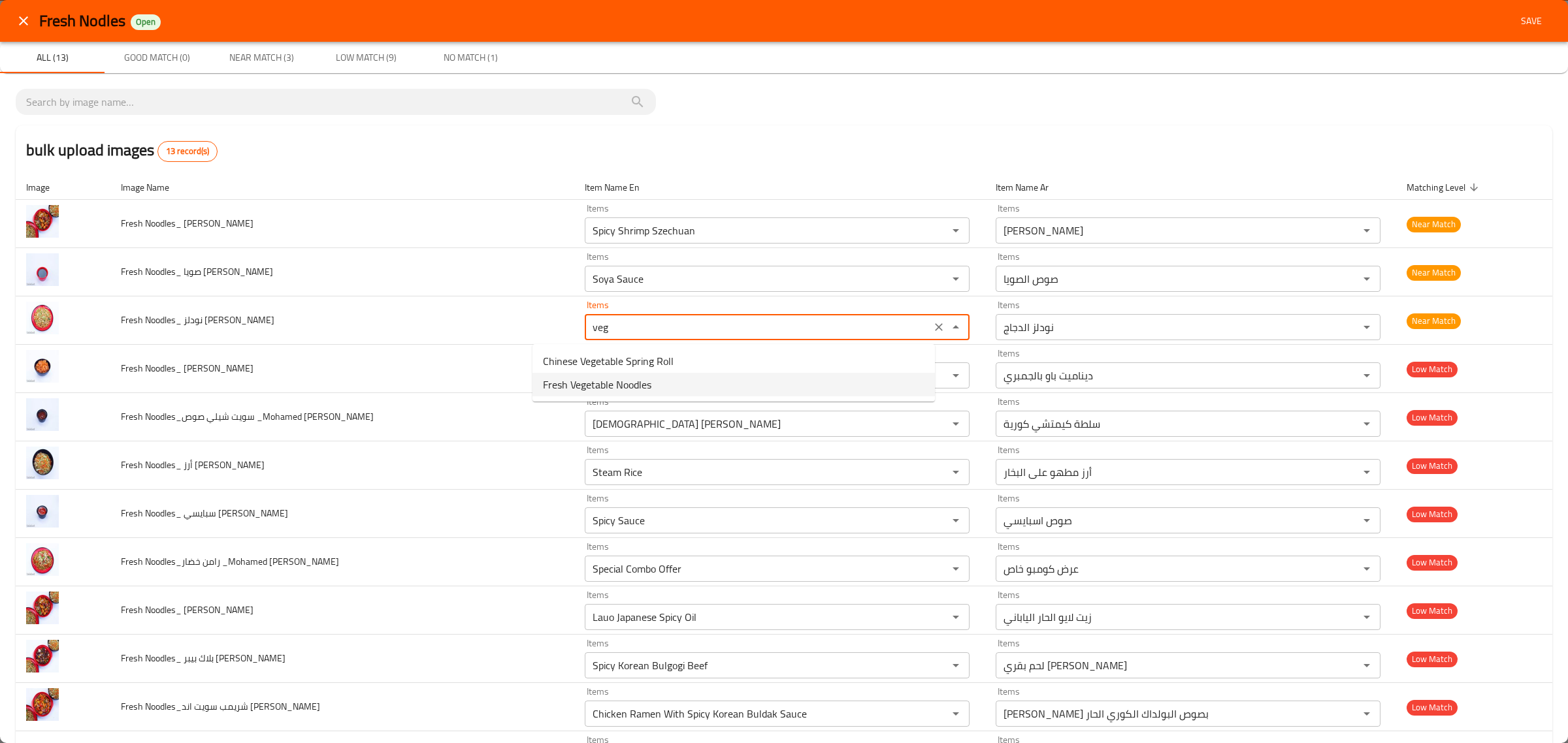
click at [791, 388] on Reda-option-1 "Fresh Vegetable Noodles" at bounding box center [734, 384] width 403 height 23
type Reda "Fresh Vegetable Noodles"
type Reda-ar "نودلز خضروات طازجة"
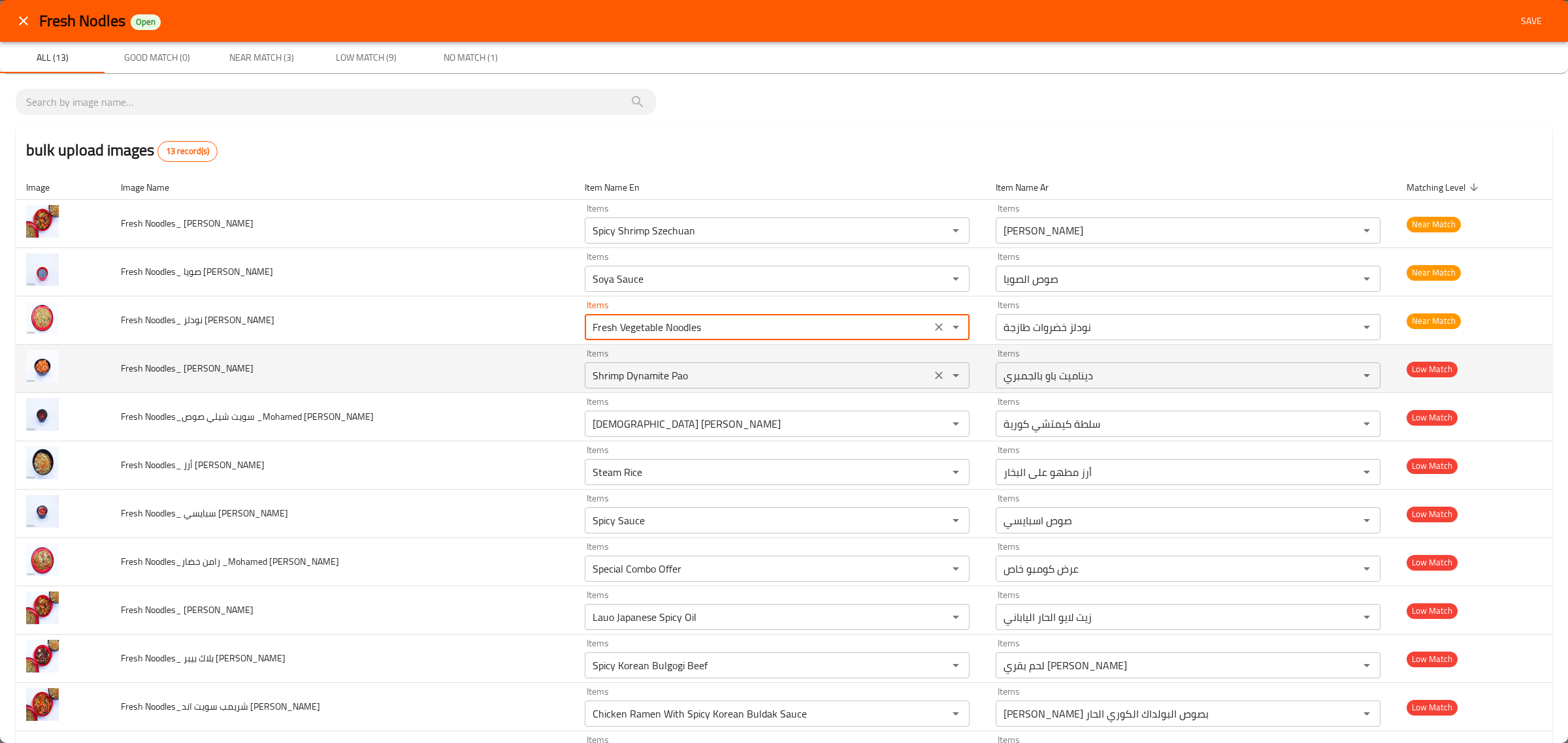
type Reda "Fresh Vegetable Noodles"
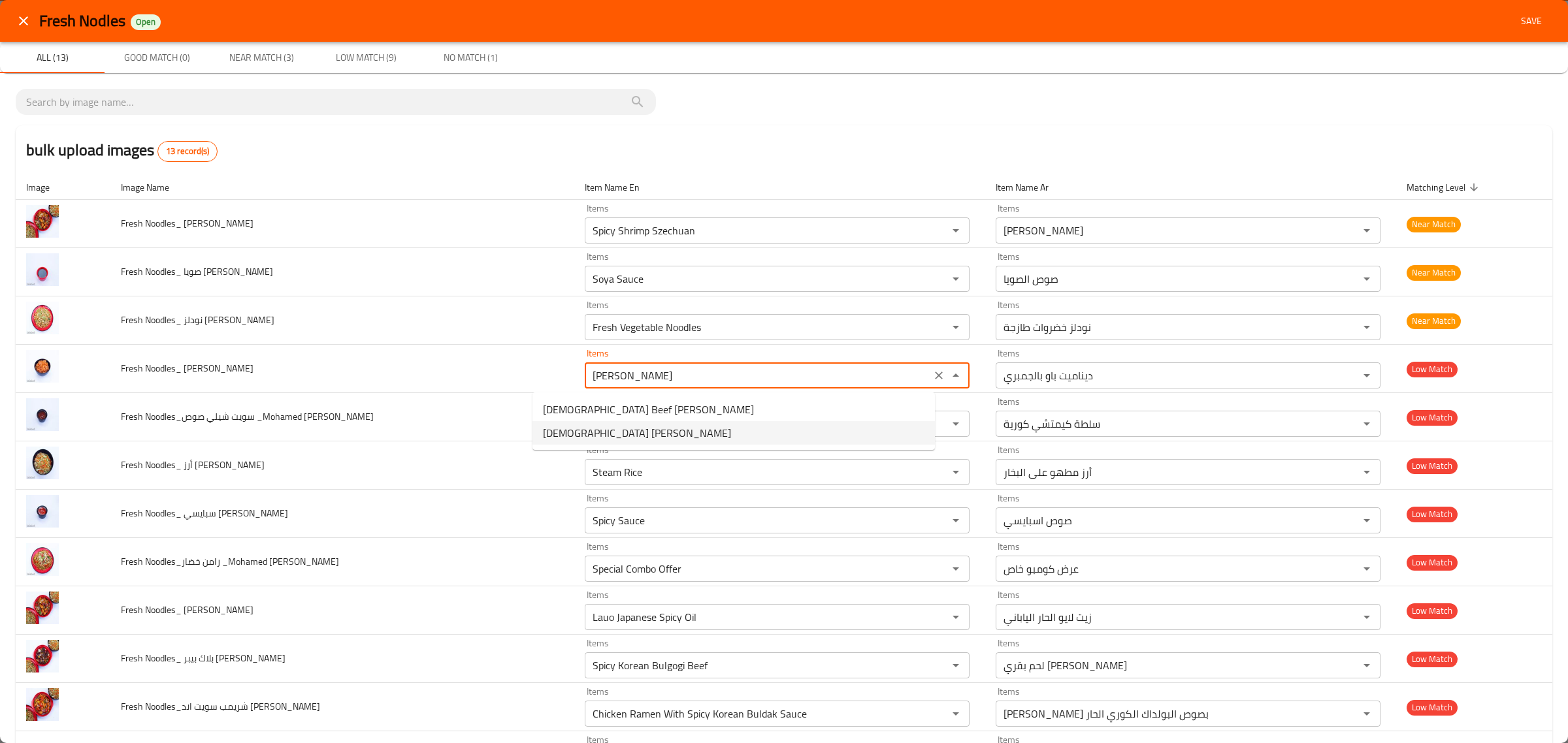
click at [689, 441] on Reda-option-1 "Korean Kimchi Salad" at bounding box center [734, 432] width 403 height 23
type Reda "Korean Kimchi Salad"
type Reda-ar "سلطة كيمتشي كورية"
type Reda "Korean Kimchi Salad"
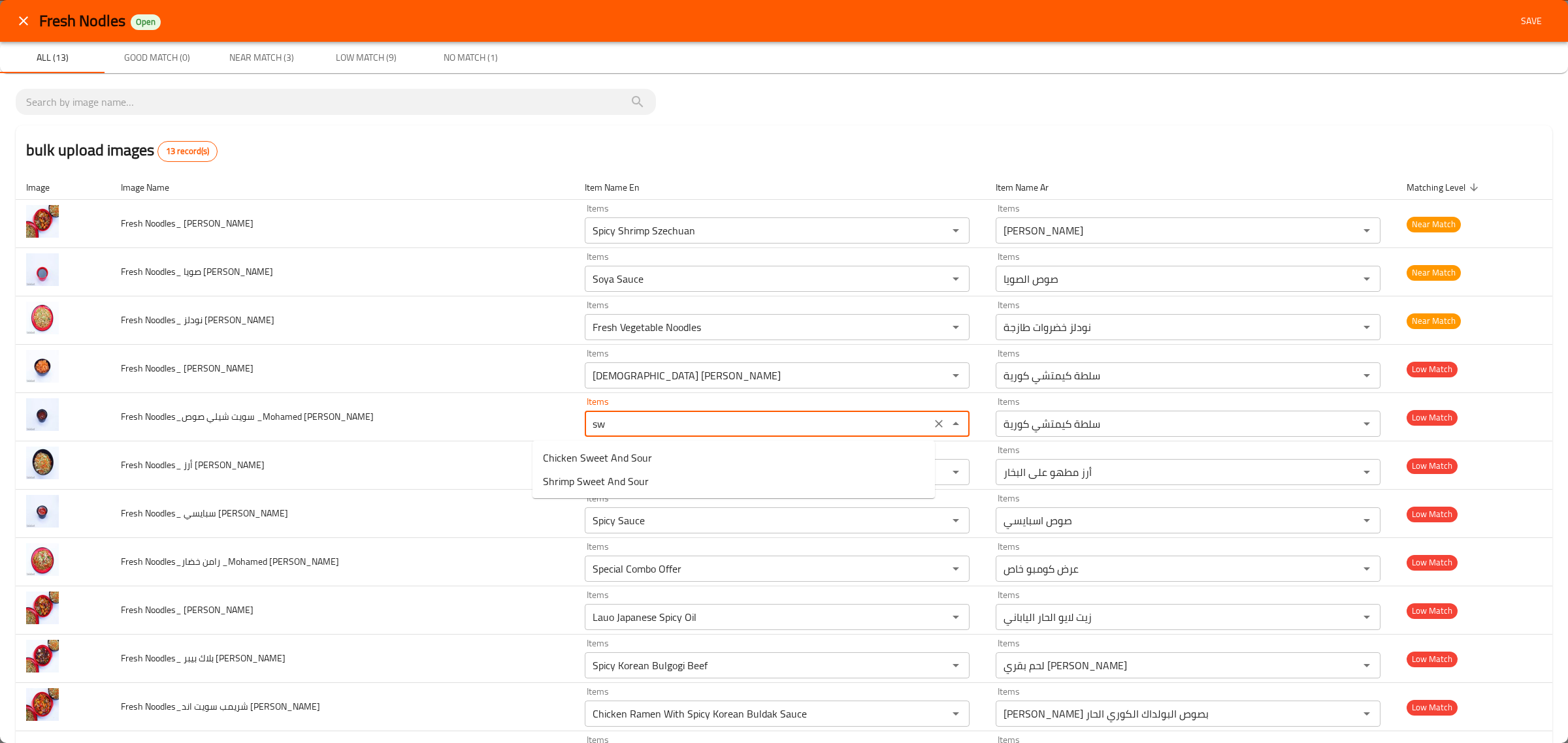
type Reda "s"
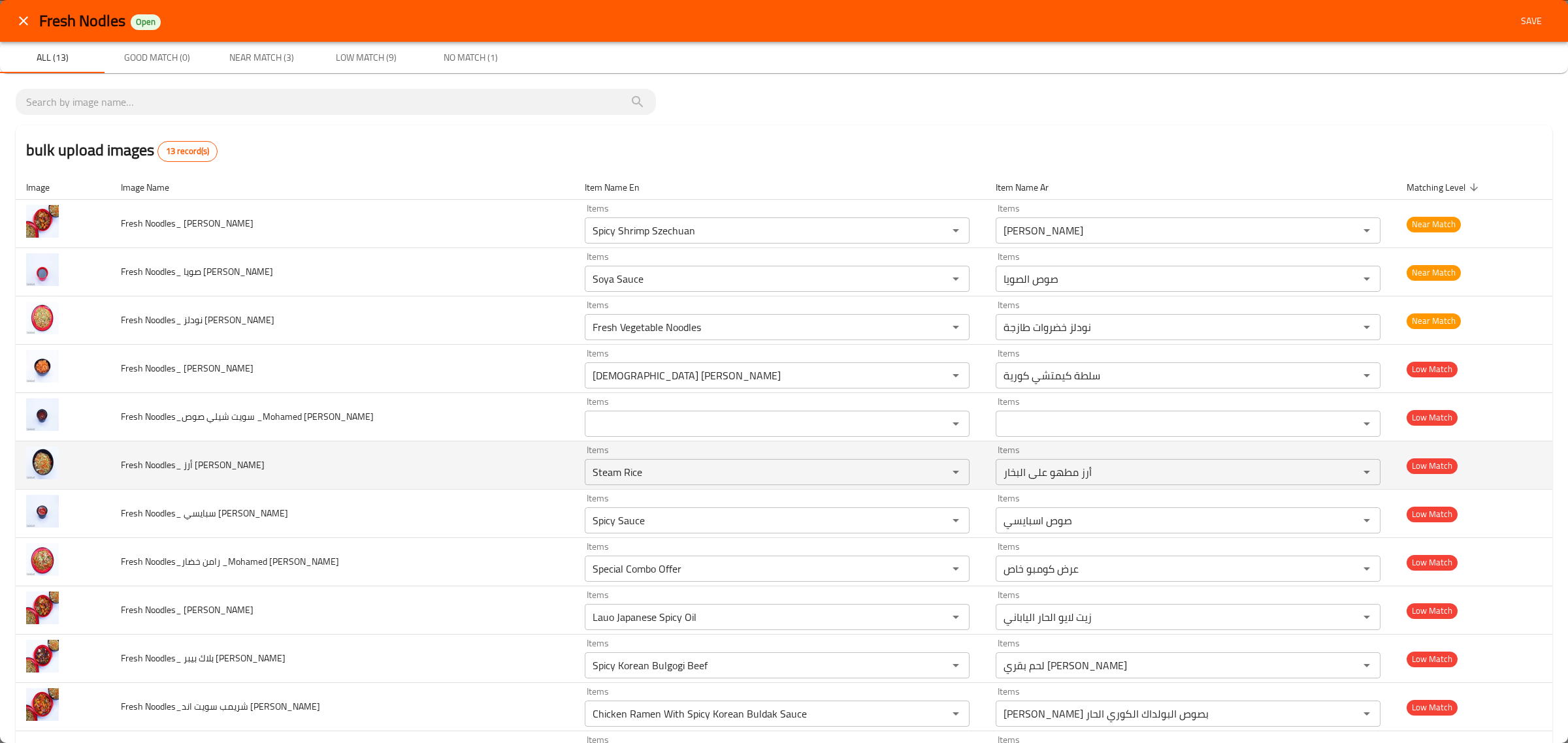
click at [392, 455] on td "Fresh Noodles_ أرز خضار_Mohamed Reda" at bounding box center [342, 465] width 464 height 48
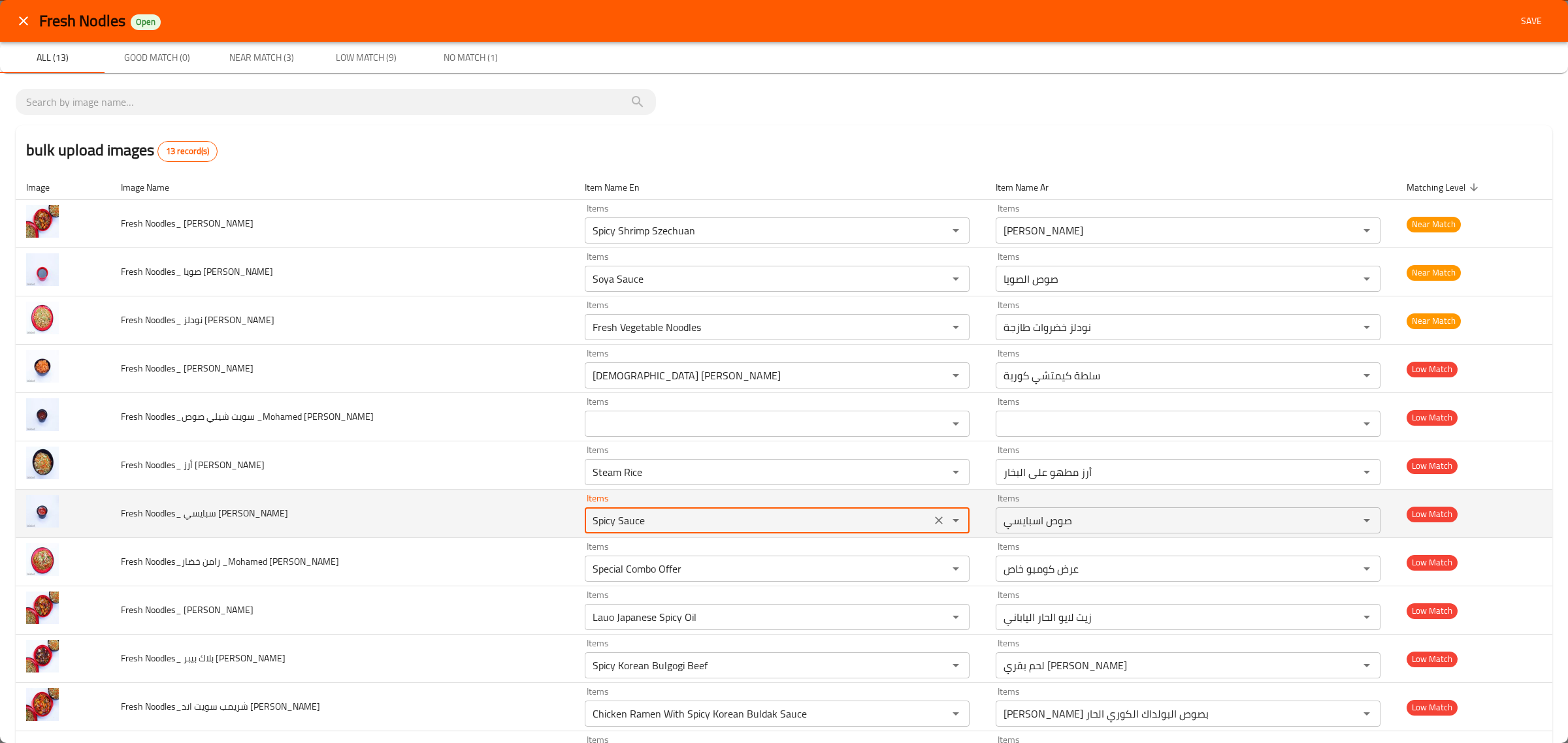
click at [627, 517] on Reda "Spicy Sauce" at bounding box center [758, 521] width 338 height 18
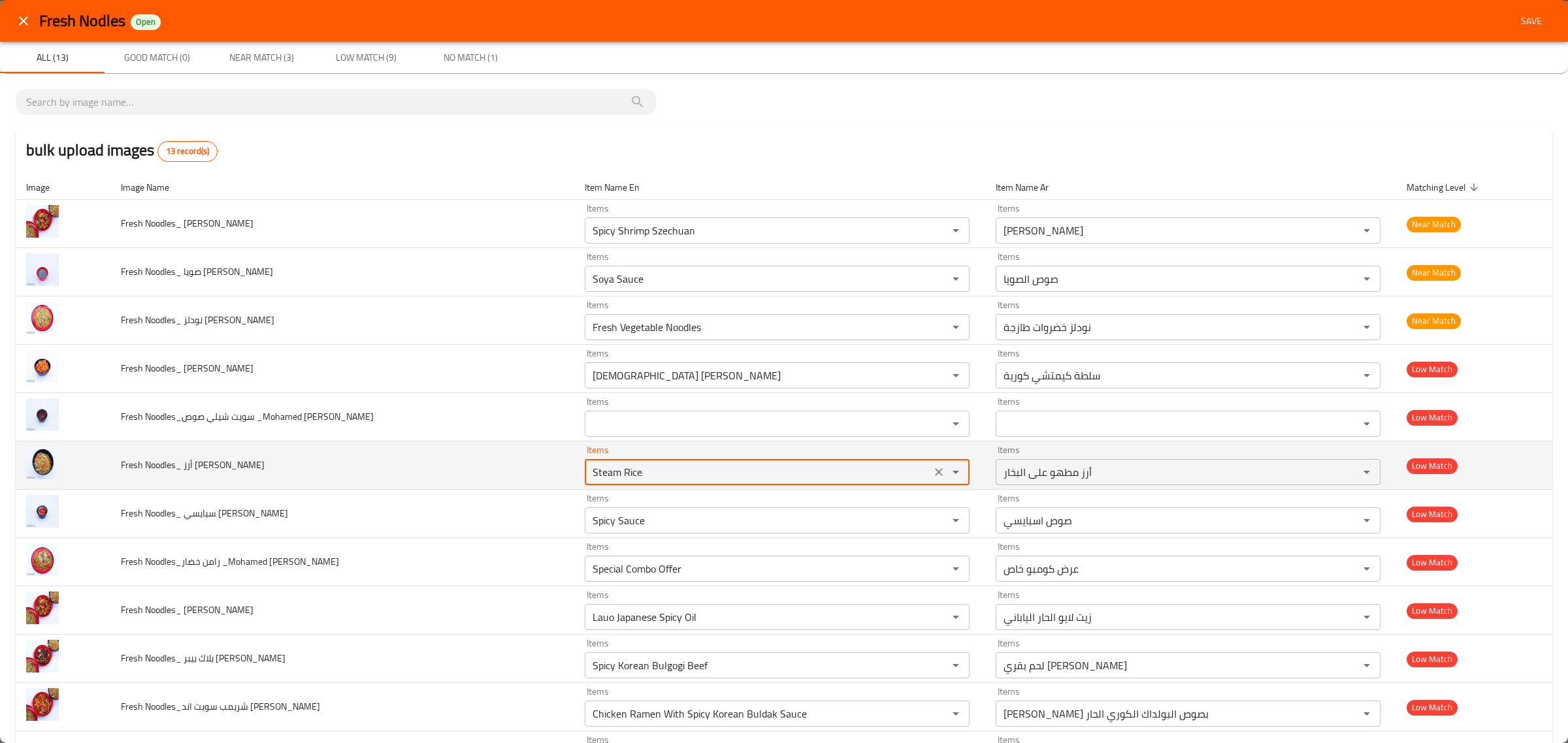
click at [680, 473] on Reda "Steam Rice" at bounding box center [758, 472] width 338 height 18
type Reda "v"
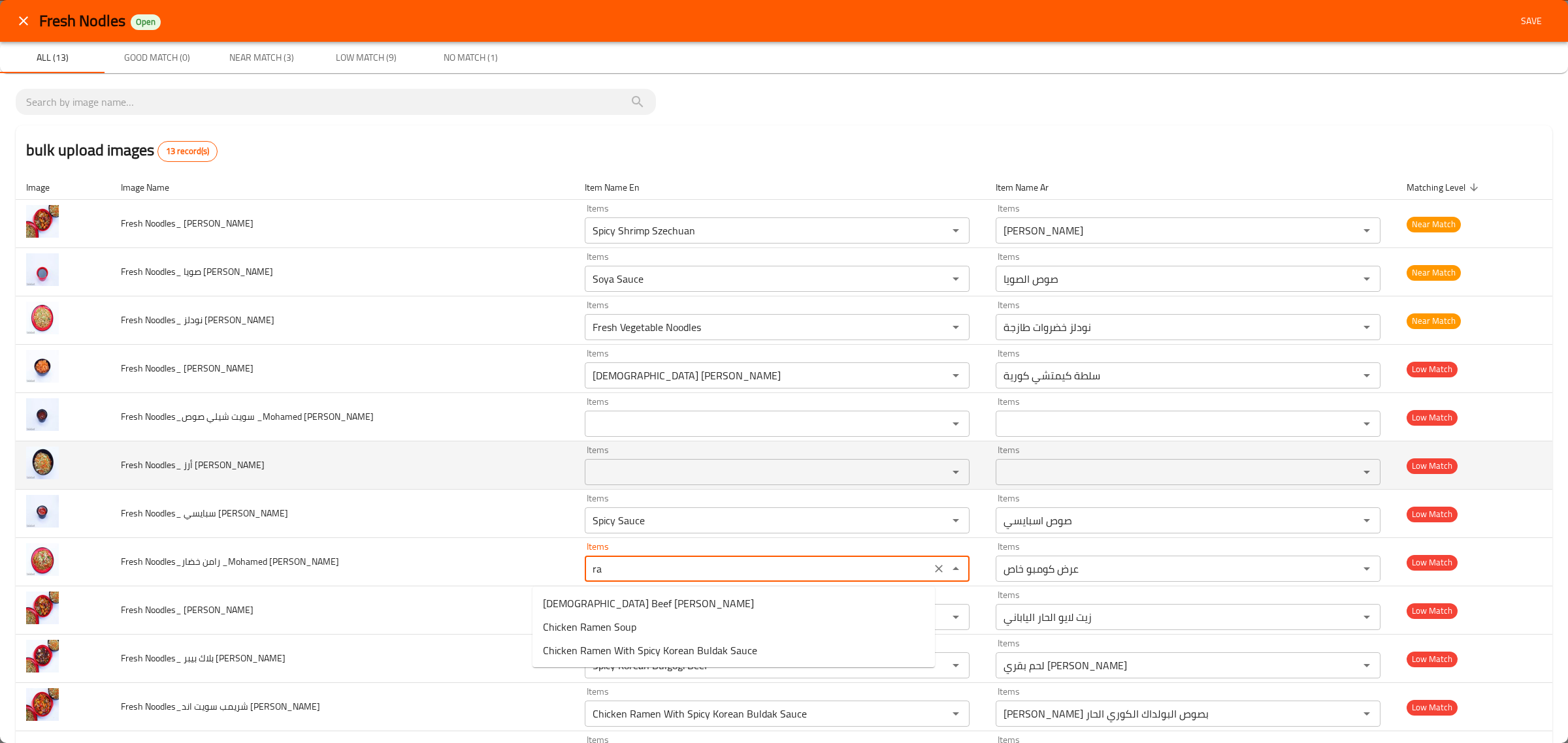
type Reda "r"
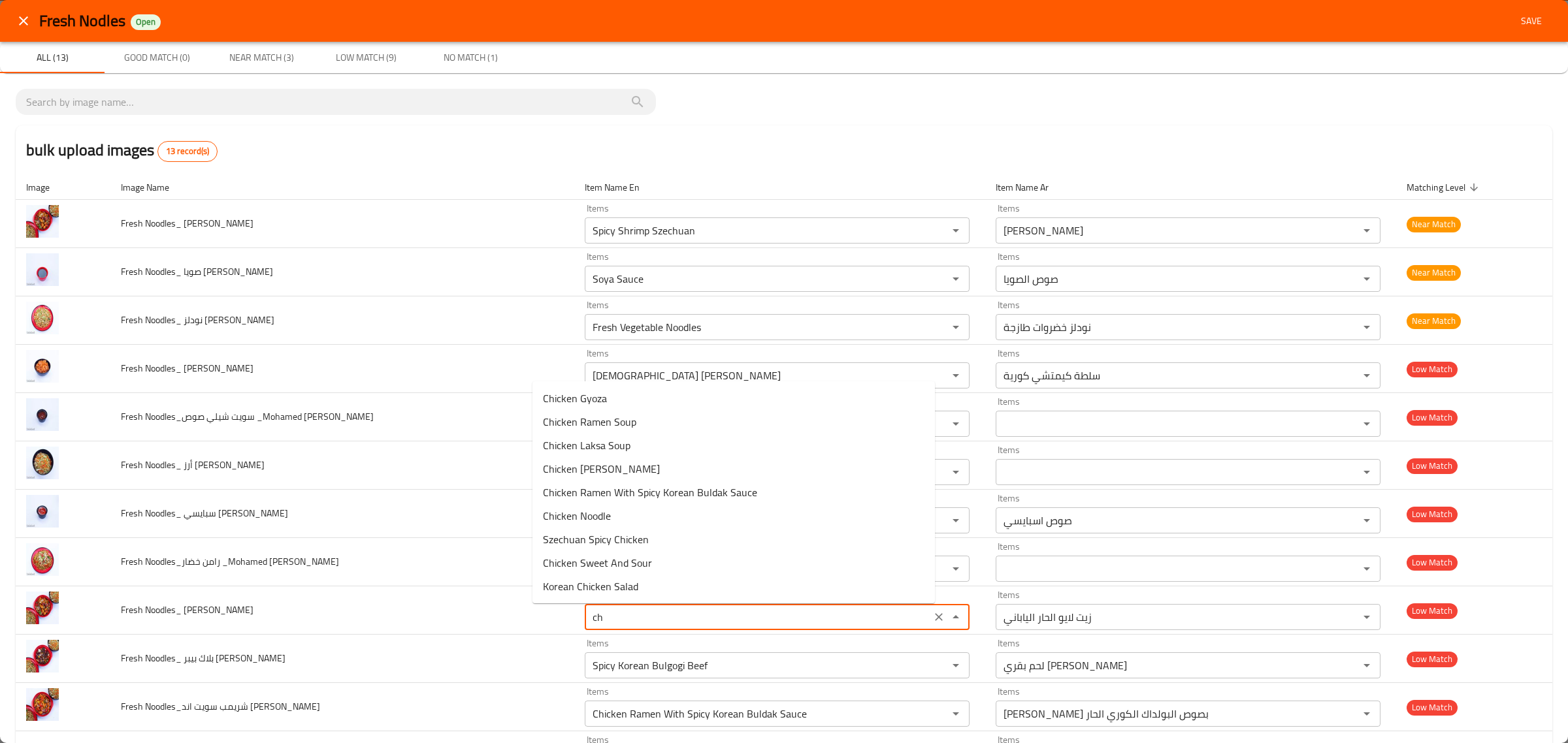
type Reda "c"
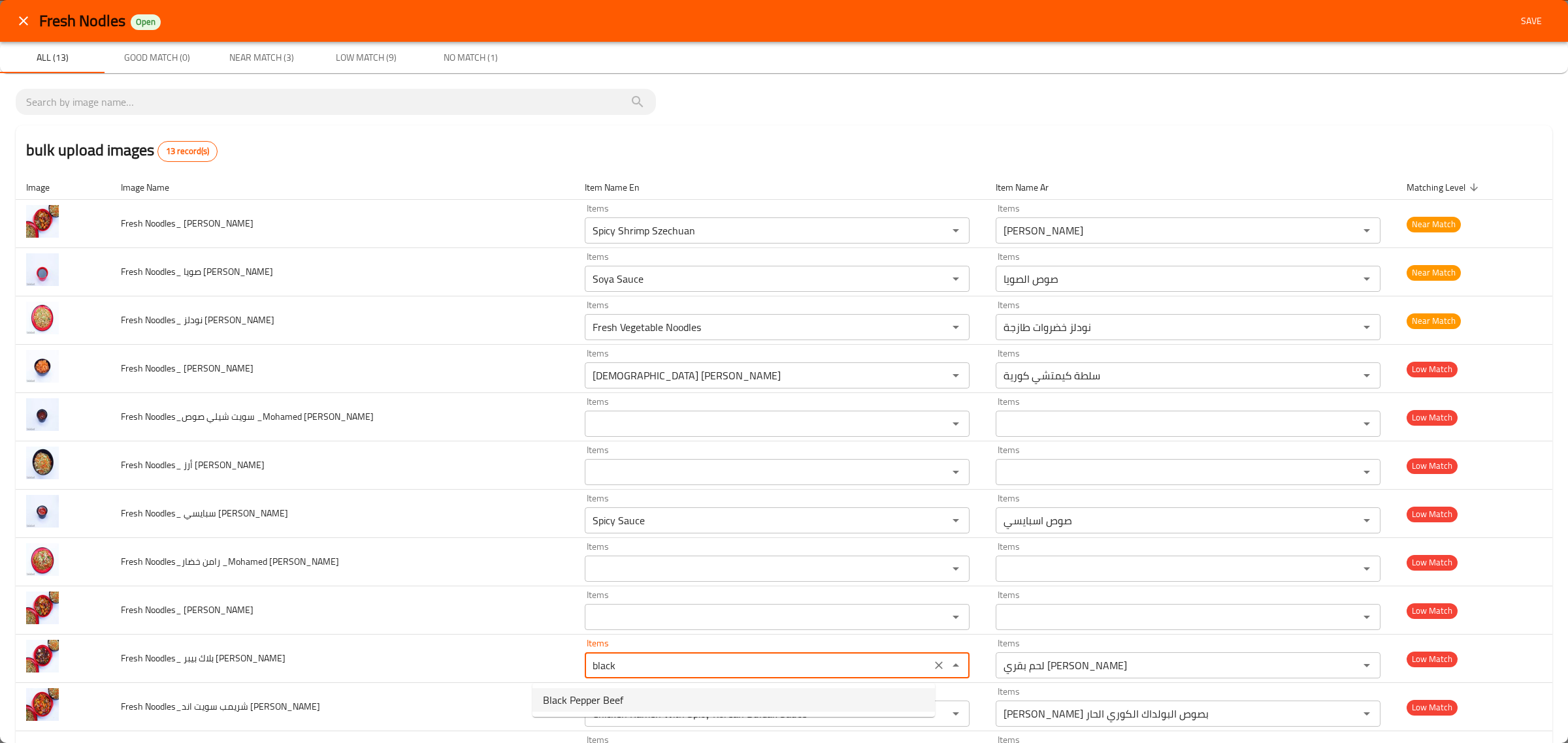
click at [661, 699] on Reda-option-0 "Black Pepper Beef" at bounding box center [734, 700] width 403 height 23
type Reda "Black Pepper Beef"
type Reda-ar "لحم بقري بالفلفل الأسود"
type Reda "Black Pepper Beef"
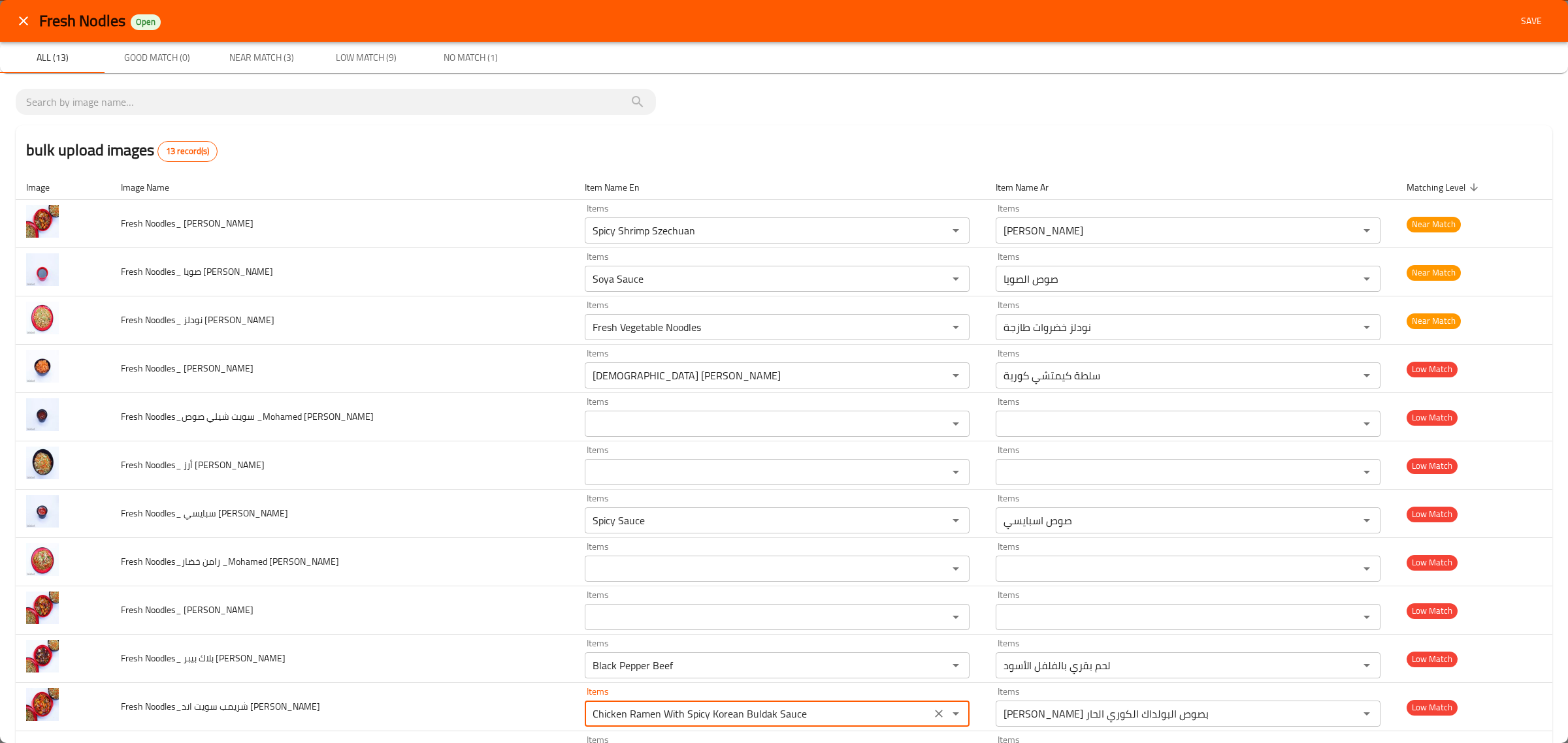
scroll to position [112, 0]
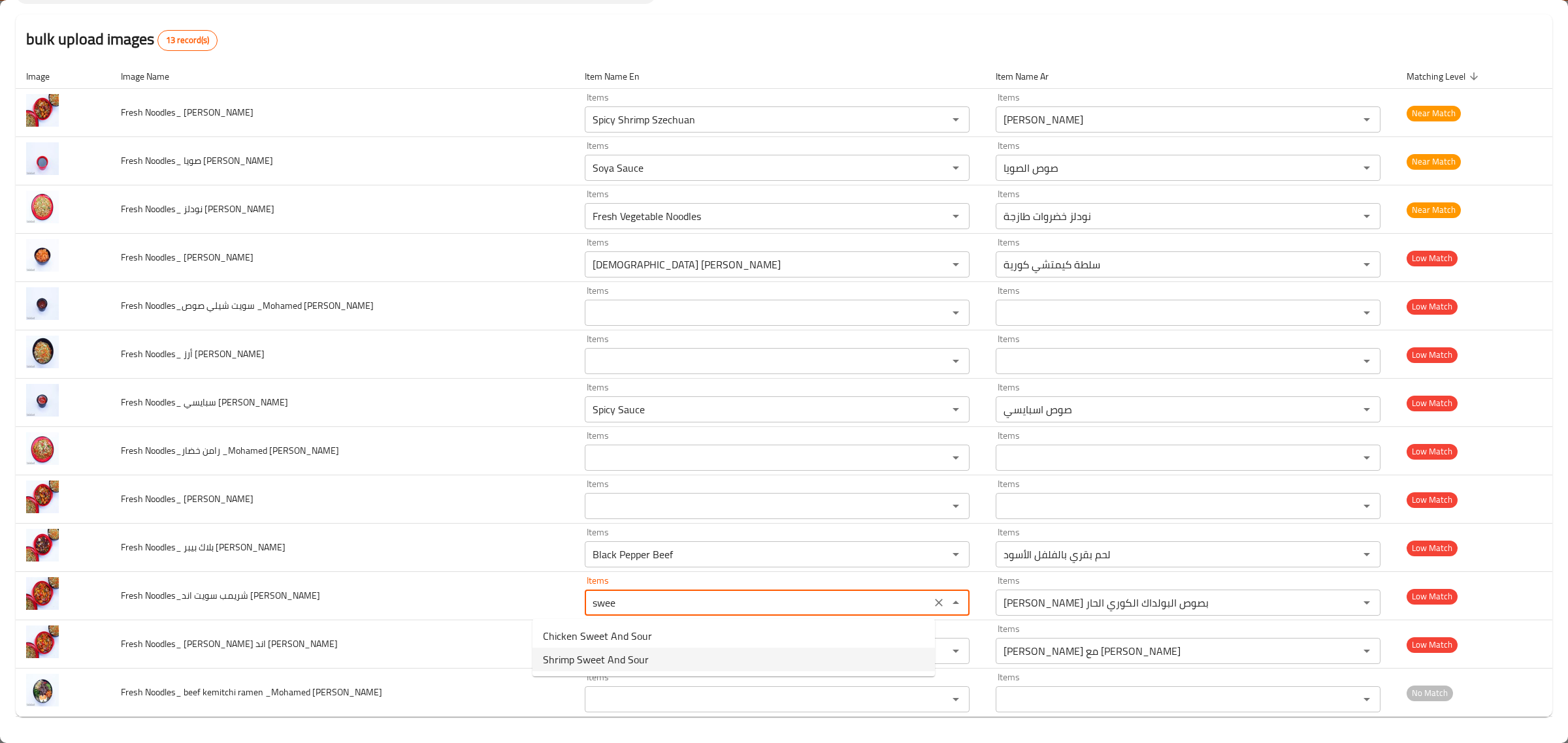
click at [655, 652] on Reda-option-1 "Shrimp Sweet And Sour" at bounding box center [734, 659] width 403 height 23
type Reda "Shrimp Sweet And Sour"
type Reda-ar "جمبري حلو وحامض"
type Reda "Shrimp Sweet And Sour"
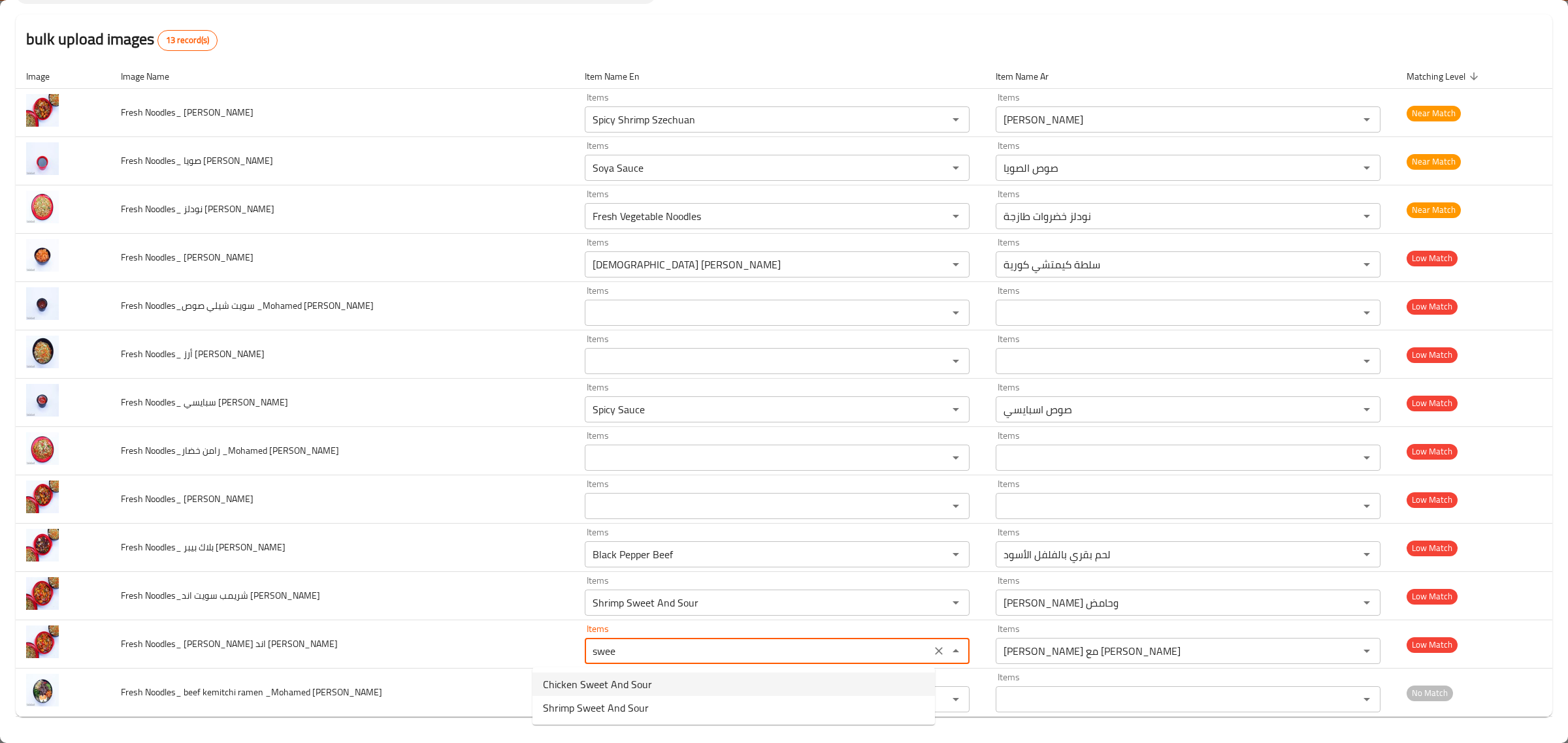
click at [647, 677] on span "Chicken Sweet And Sour" at bounding box center [597, 684] width 109 height 16
type Reda "Chicken Sweet And Sour"
type Reda-ar "دجاج حلو وحامض"
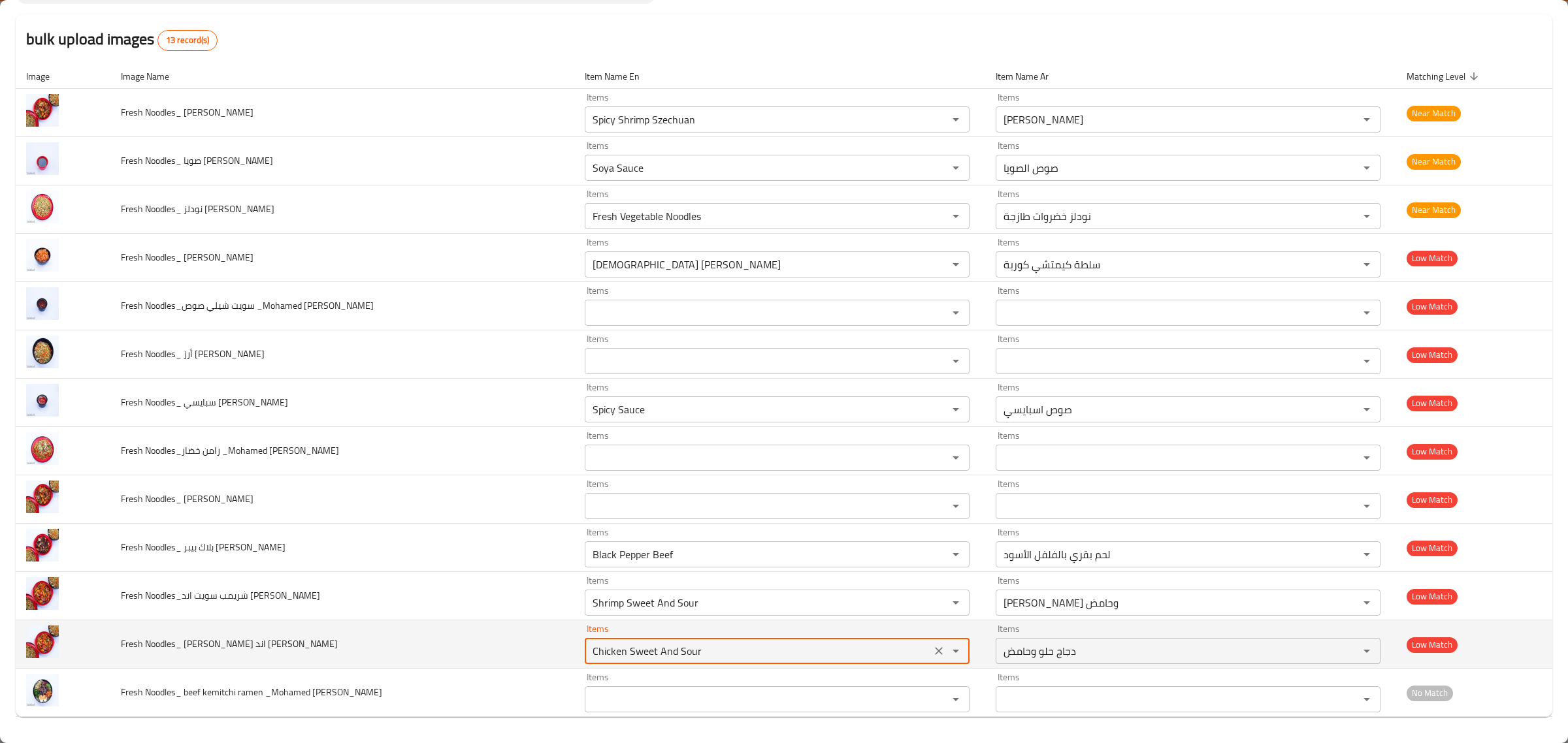
type Reda "Chicken Sweet And Sour"
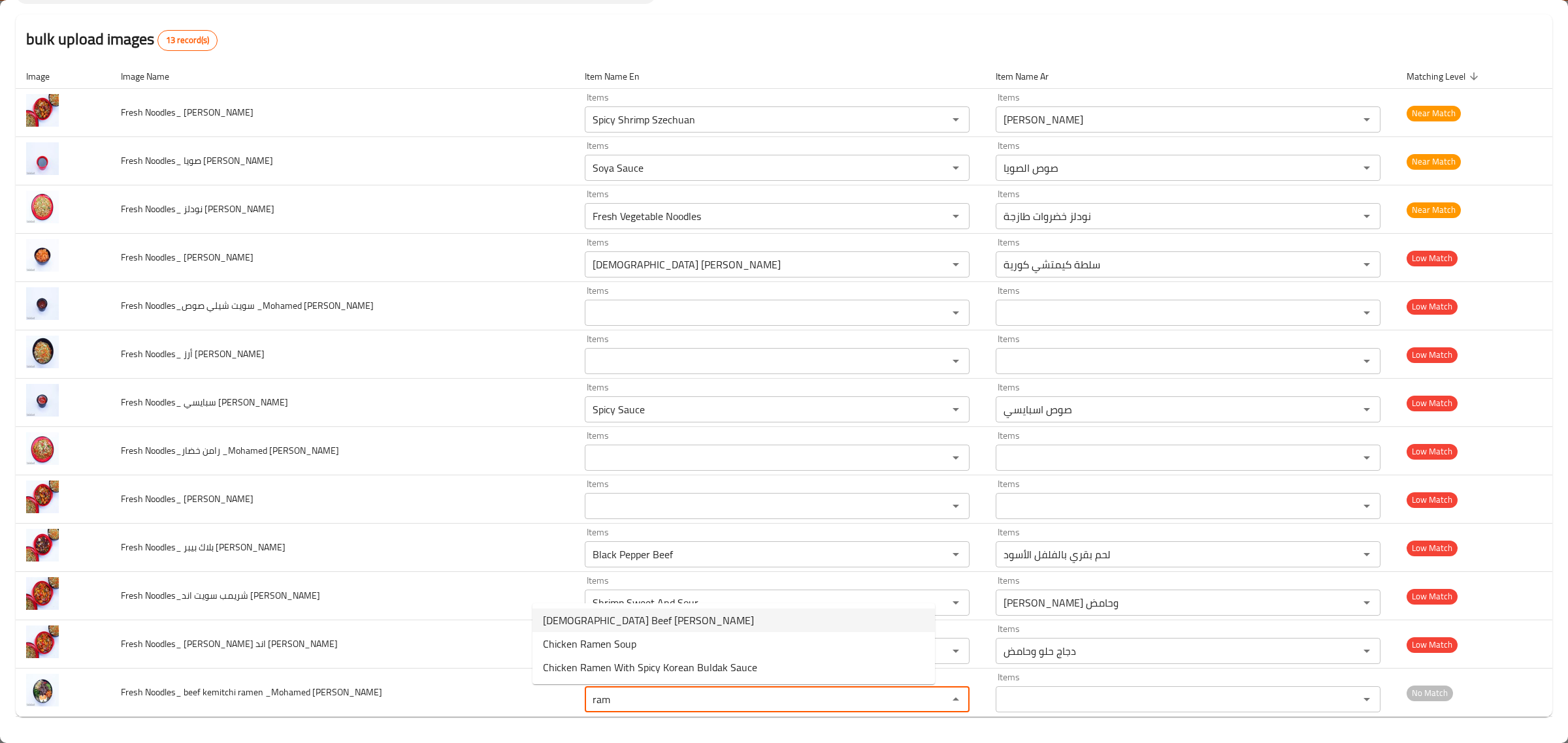
click at [588, 624] on span "Korean Beef Kimtche Ramen" at bounding box center [648, 620] width 211 height 16
type Reda "Korean Beef Kimtche Ramen"
type Reda-ar "رامين اللحم مع الكيمتشي الكوري"
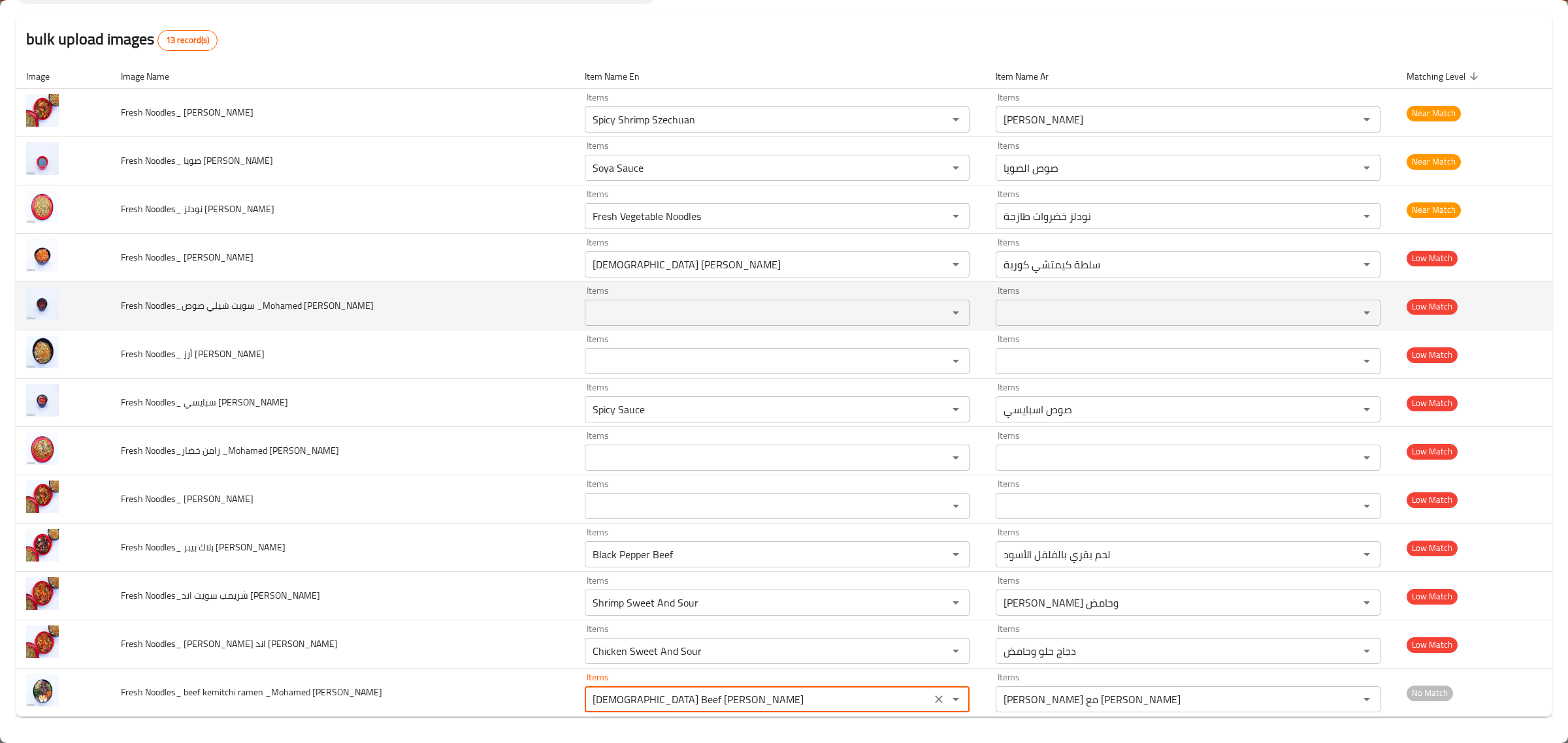
type Reda "Korean Beef Kimtche Ramen"
drag, startPoint x: 184, startPoint y: 309, endPoint x: 256, endPoint y: 307, distance: 72.0
click at [256, 307] on span "Fresh Noodles_سويت شيلي صوص _Mohamed Reda" at bounding box center [247, 306] width 253 height 17
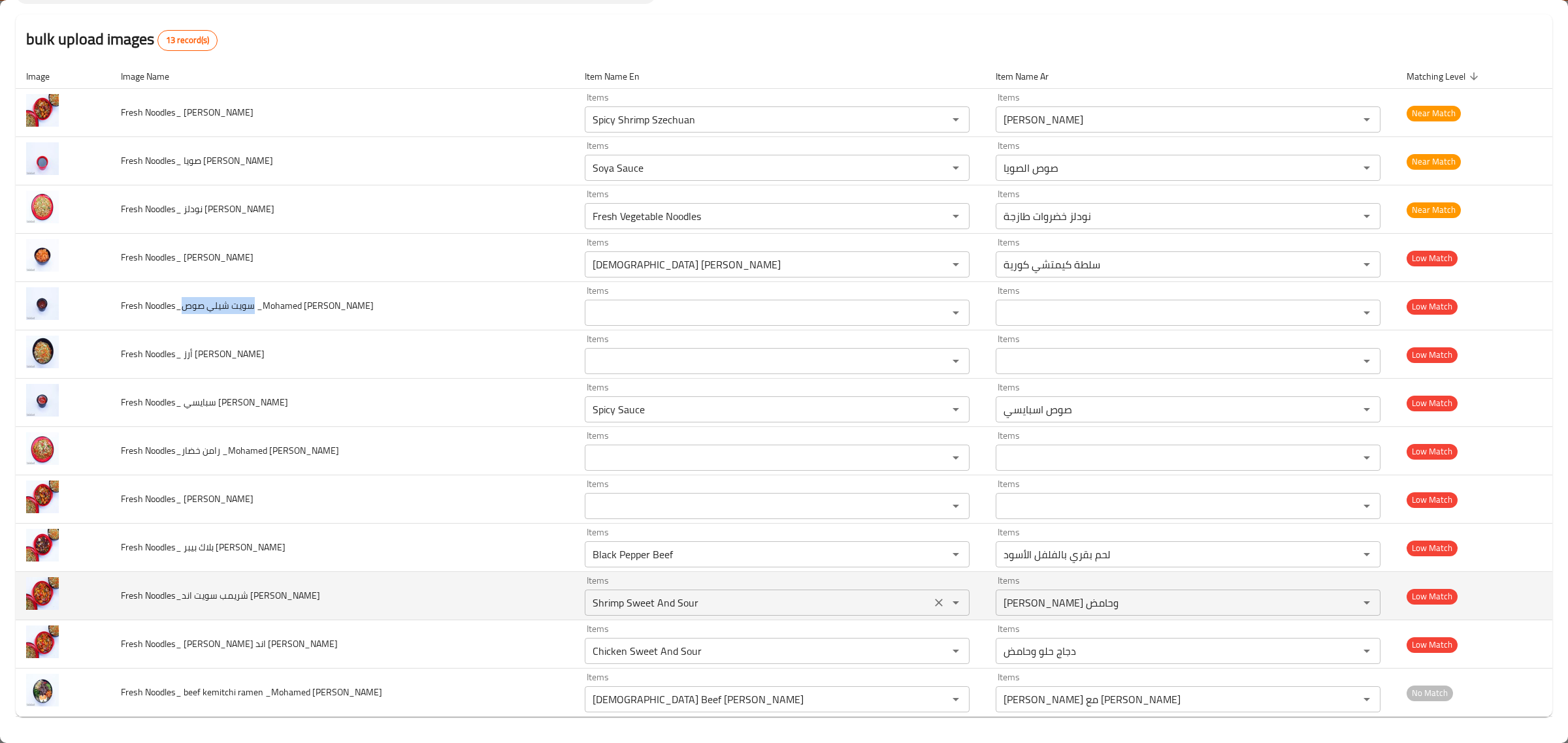
copy span "سويت شيلي صوص"
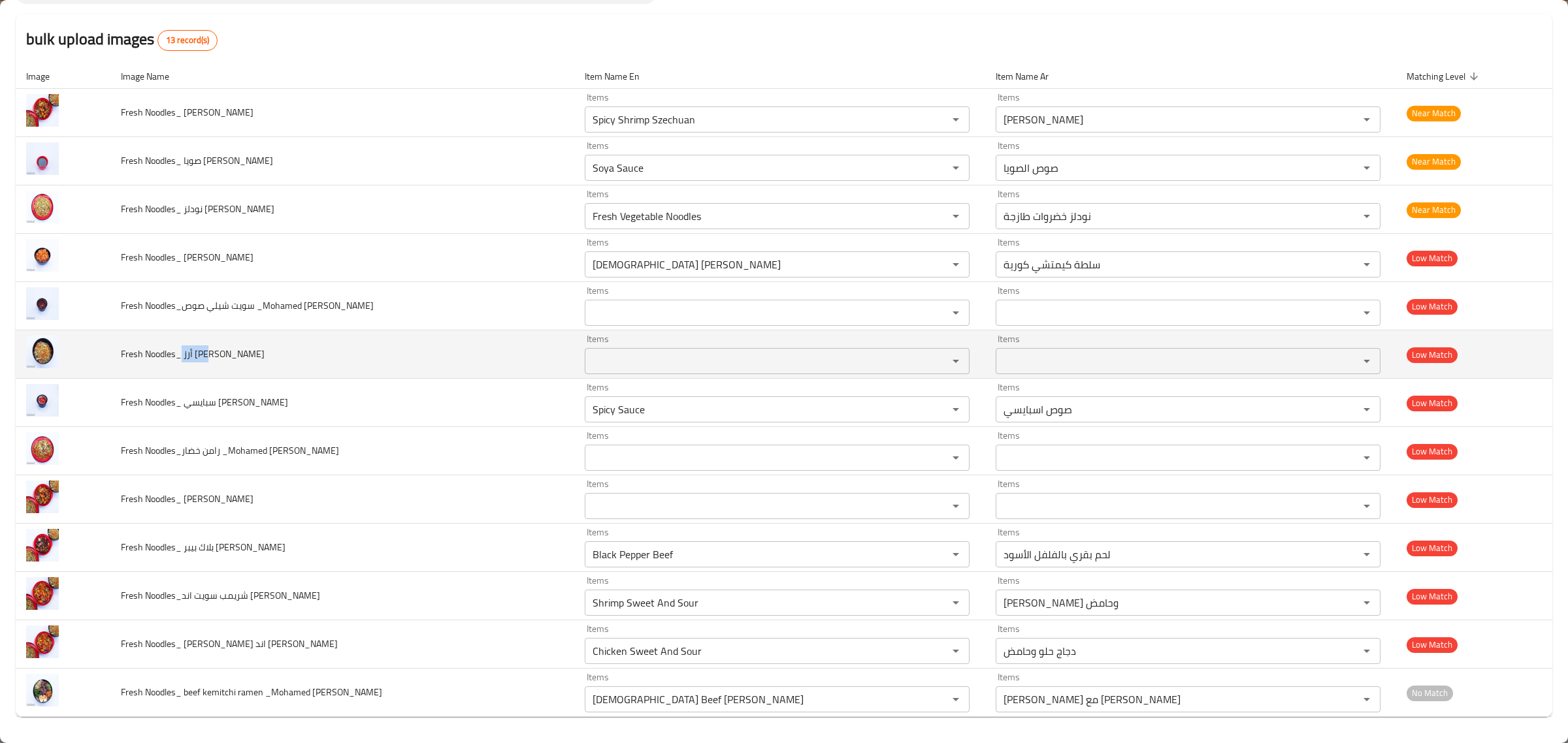
click at [191, 357] on span "Fresh Noodles_ أرز خضار_Mohamed Reda" at bounding box center [192, 354] width 143 height 17
click at [191, 356] on span "Fresh Noodles_ أرز خضار_Mohamed Reda" at bounding box center [192, 354] width 143 height 17
drag, startPoint x: 187, startPoint y: 354, endPoint x: 218, endPoint y: 359, distance: 31.4
click at [218, 359] on span "Fresh Noodles_ أرز خضار_Mohamed Reda" at bounding box center [192, 354] width 143 height 17
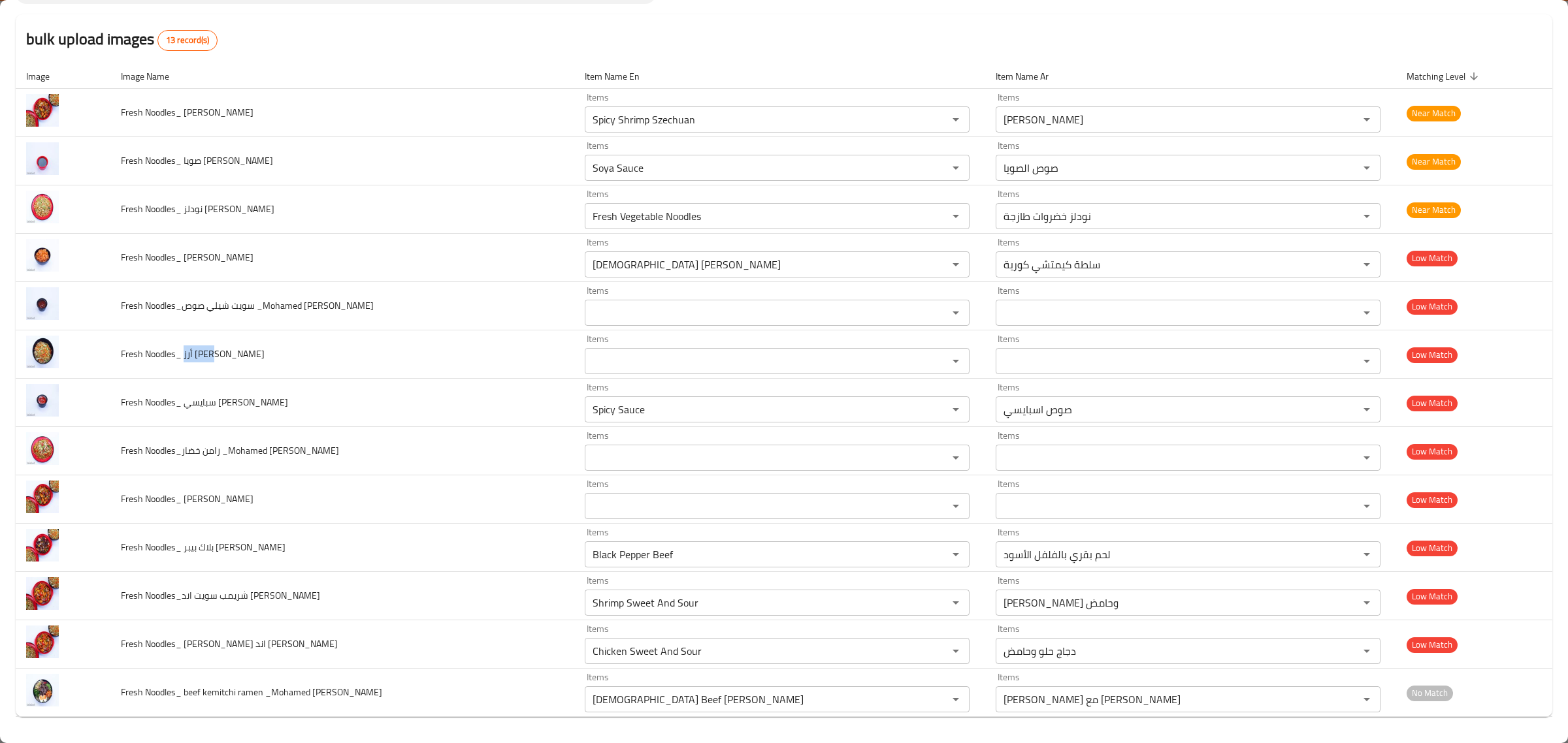
copy span "أرز خضار"
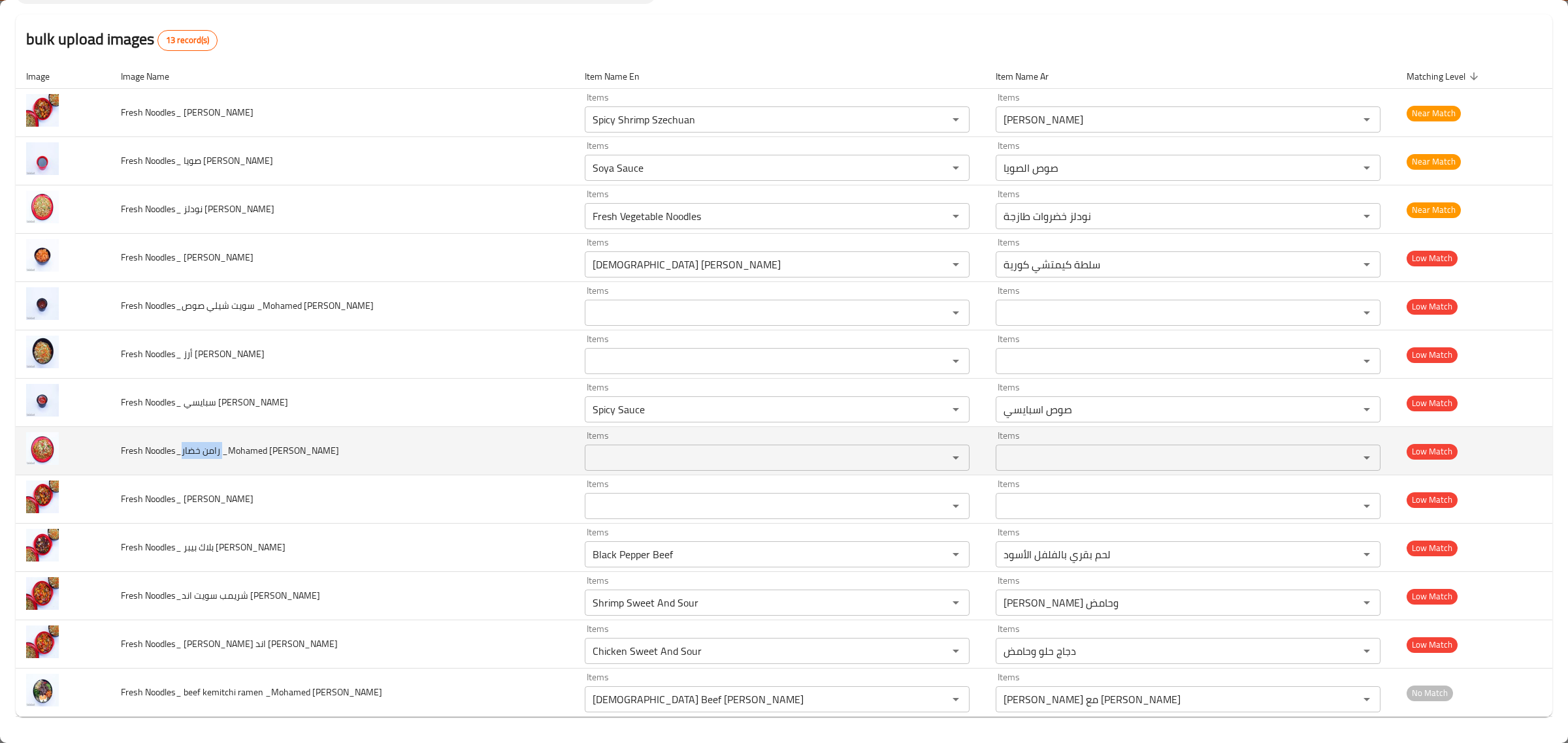
drag, startPoint x: 184, startPoint y: 451, endPoint x: 228, endPoint y: 462, distance: 45.4
click at [228, 462] on td "Fresh Noodles_رامن خضار _Mohamed Reda" at bounding box center [342, 451] width 464 height 48
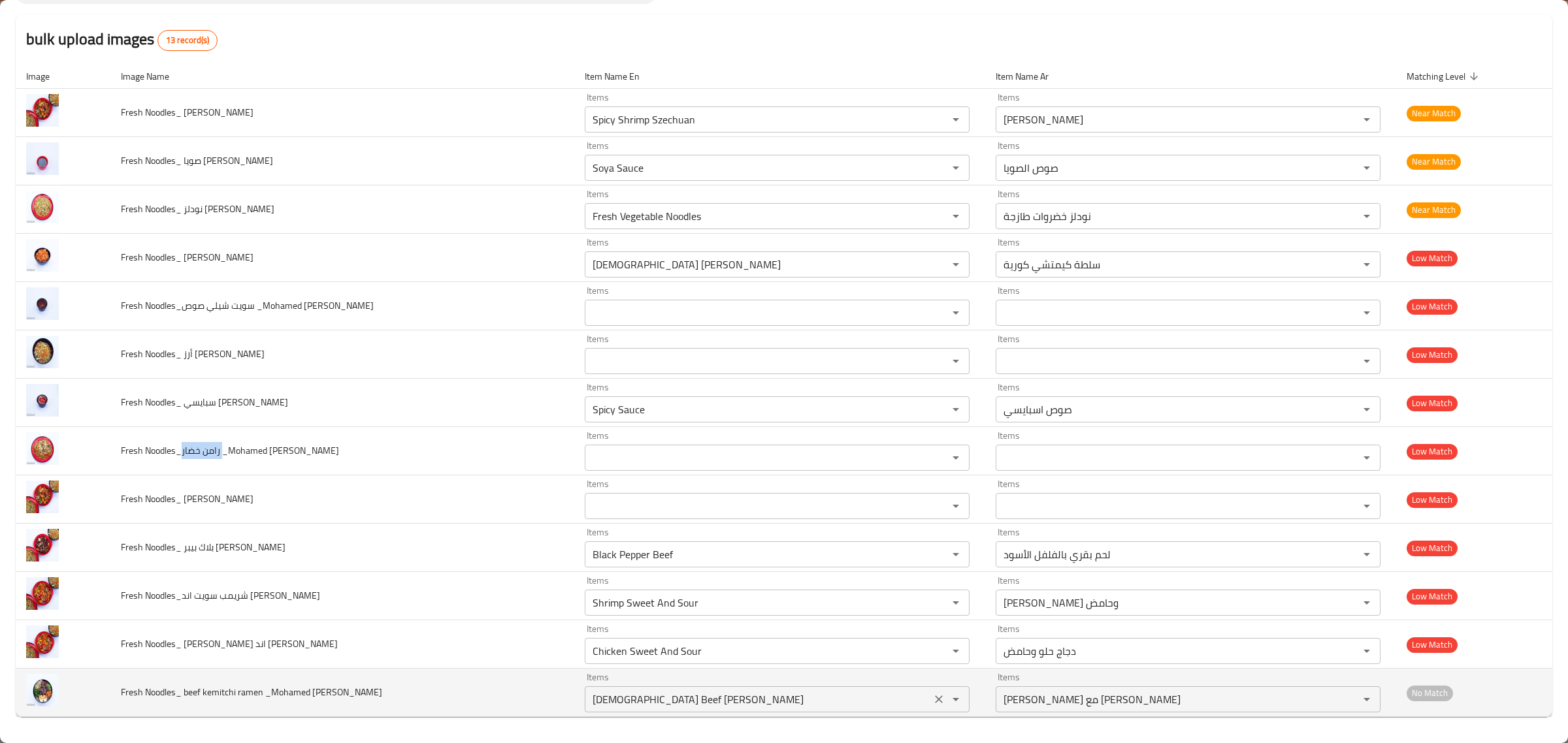
copy span "رامن خضار"
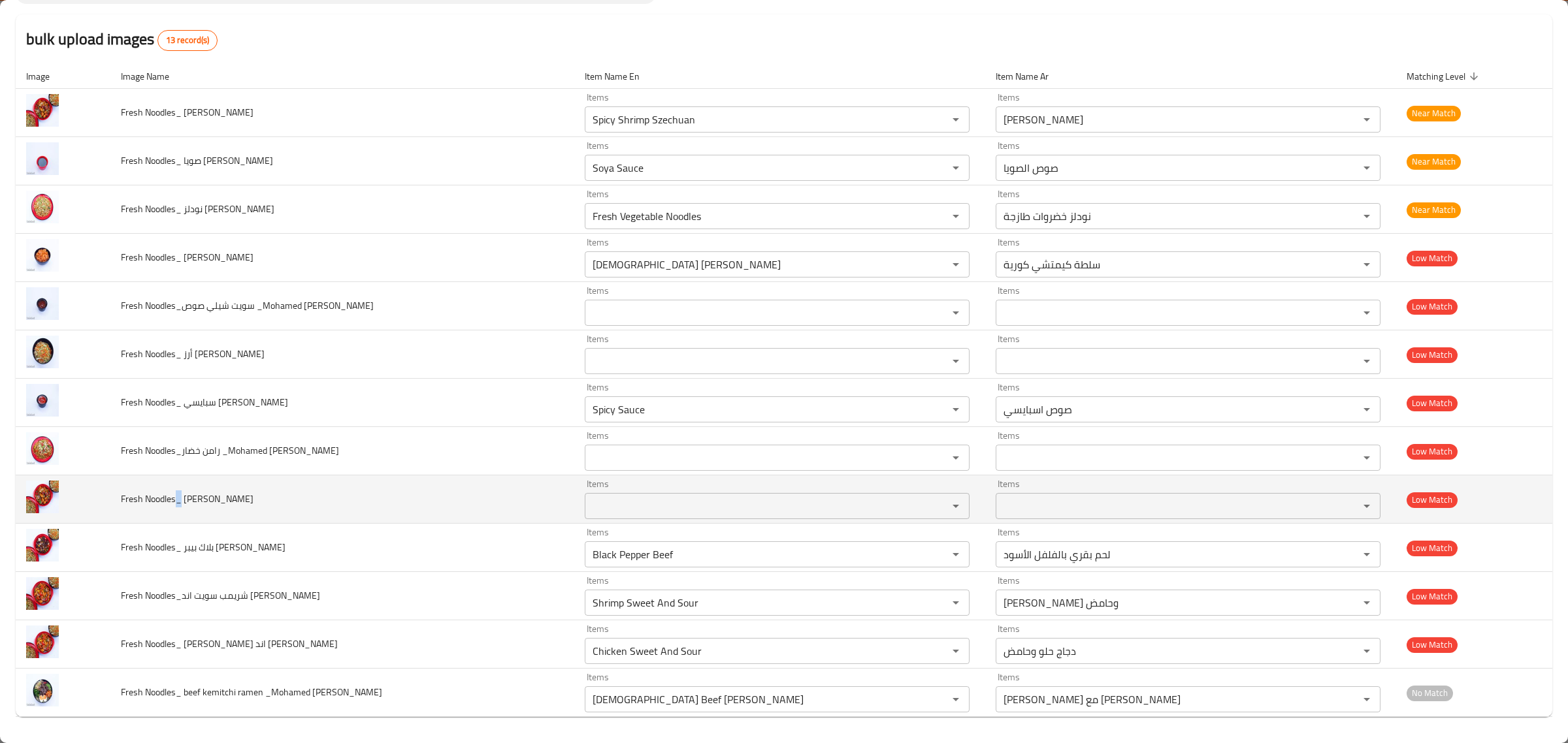
drag, startPoint x: 187, startPoint y: 504, endPoint x: 177, endPoint y: 494, distance: 14.1
click at [177, 494] on span "Fresh Noodles_ تشيكين سيشوان_Mohamed Reda" at bounding box center [187, 499] width 133 height 17
click at [196, 501] on span "Fresh Noodles_ تشيكين سيشوان_Mohamed Reda" at bounding box center [187, 499] width 133 height 17
drag, startPoint x: 249, startPoint y: 499, endPoint x: 221, endPoint y: 499, distance: 28.0
click at [221, 499] on span "Fresh Noodles_ تشيكين سيشوان_Mohamed Reda" at bounding box center [187, 499] width 133 height 17
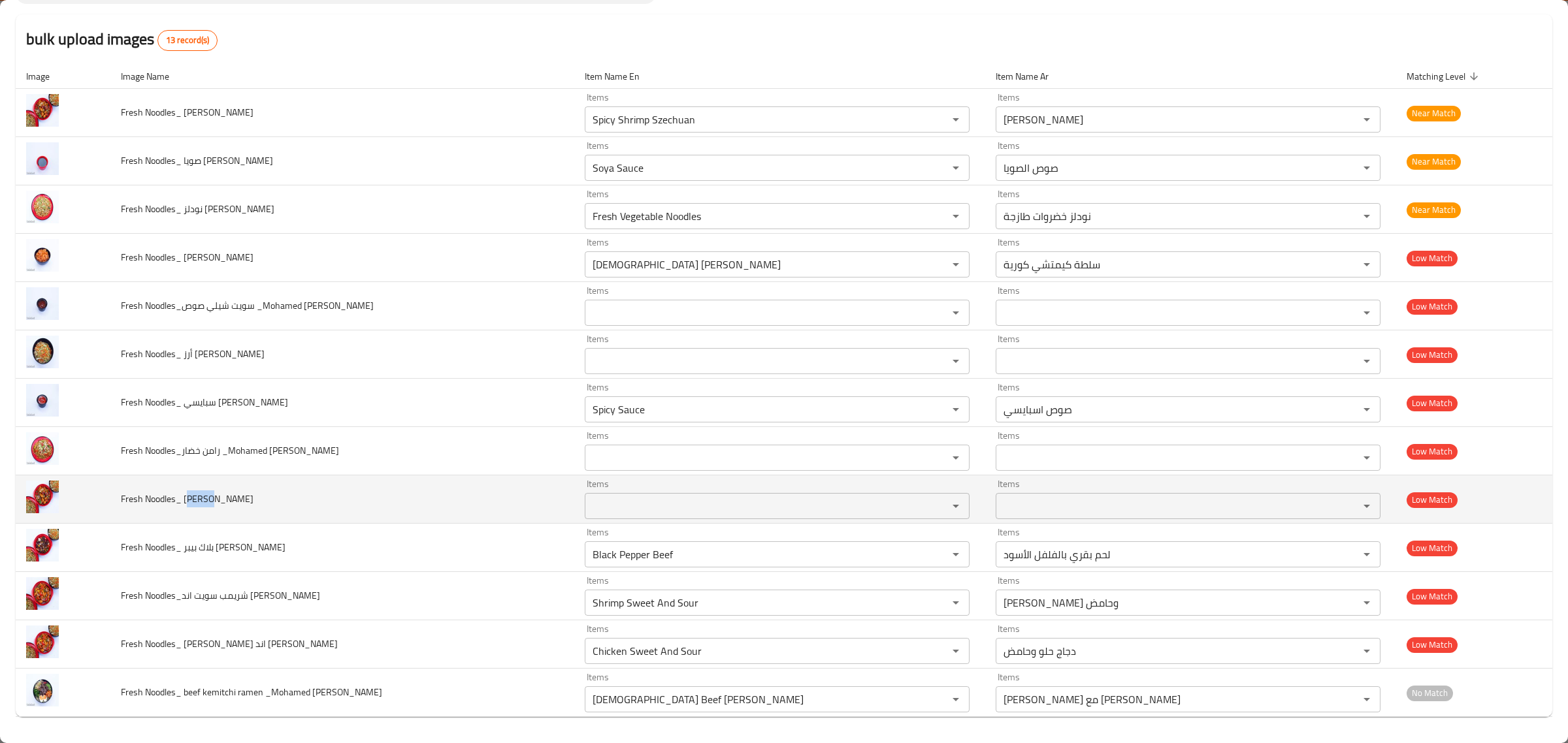
click at [230, 499] on span "Fresh Noodles_ تشيكين سيشوان_Mohamed Reda" at bounding box center [187, 499] width 133 height 17
drag, startPoint x: 252, startPoint y: 500, endPoint x: 187, endPoint y: 498, distance: 65.0
click at [187, 498] on span "Fresh Noodles_ تشيكين سيشوان_Mohamed Reda" at bounding box center [187, 499] width 133 height 17
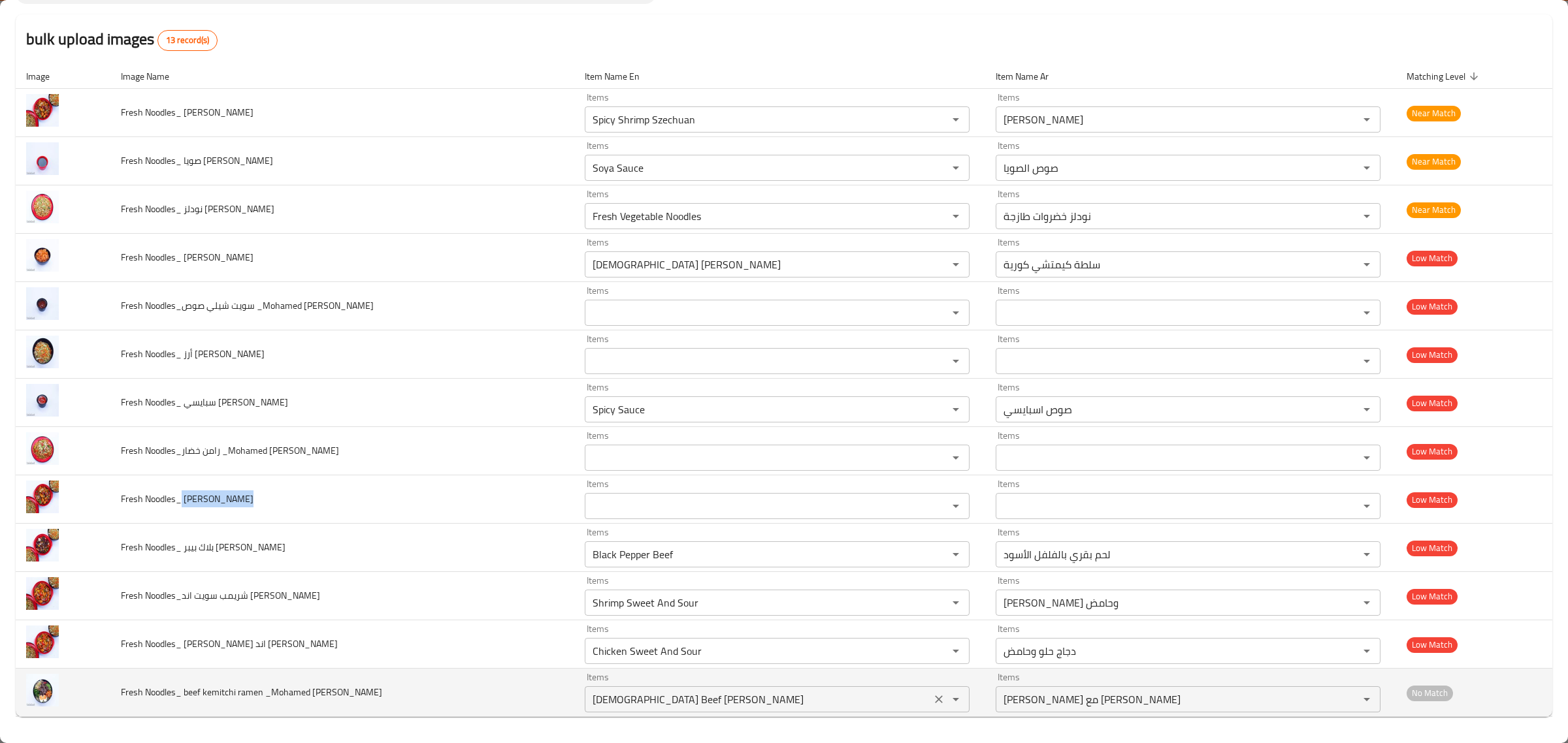
copy span "تشيكين سيشوان"
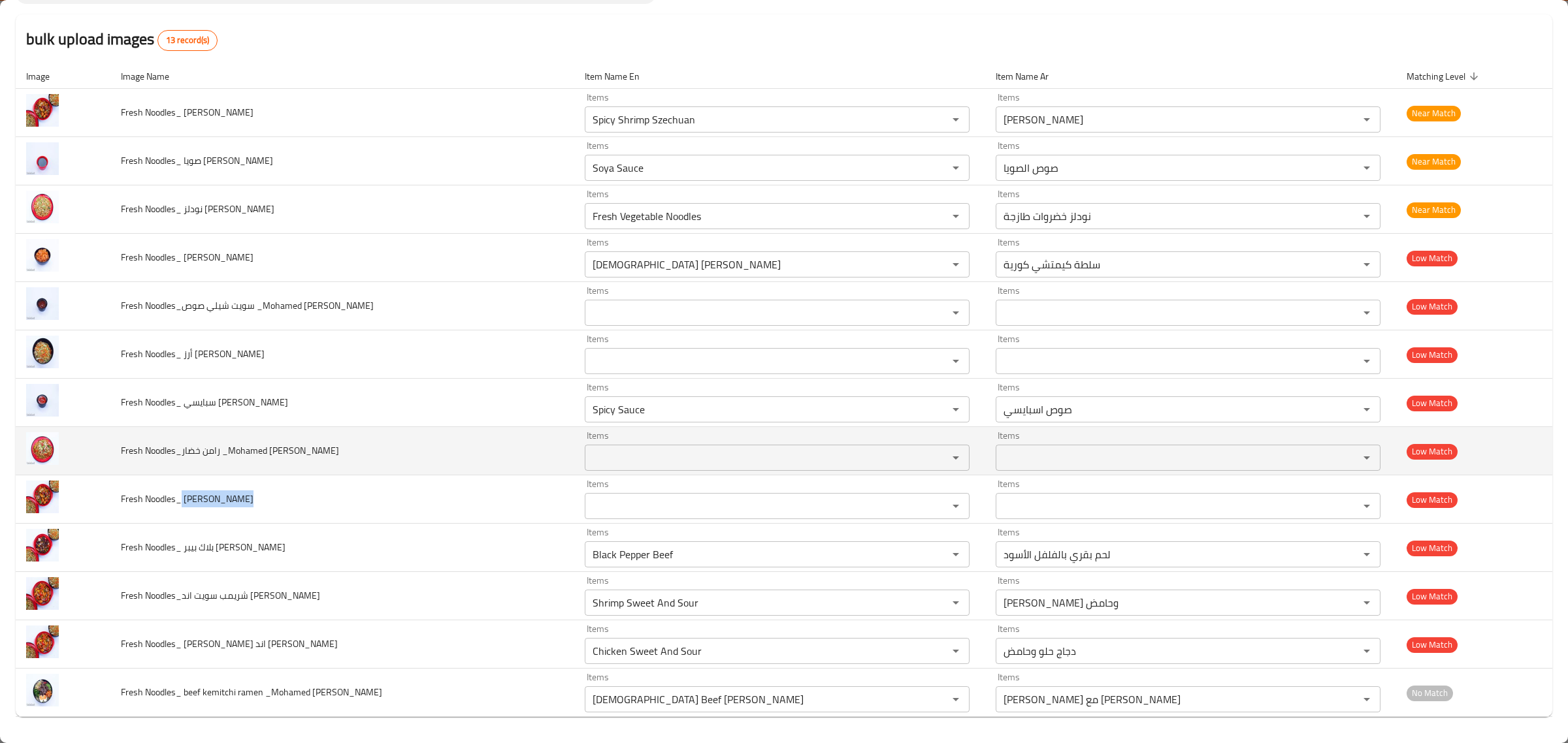
click at [269, 429] on td "Fresh Noodles_رامن خضار _Mohamed Reda" at bounding box center [342, 451] width 464 height 48
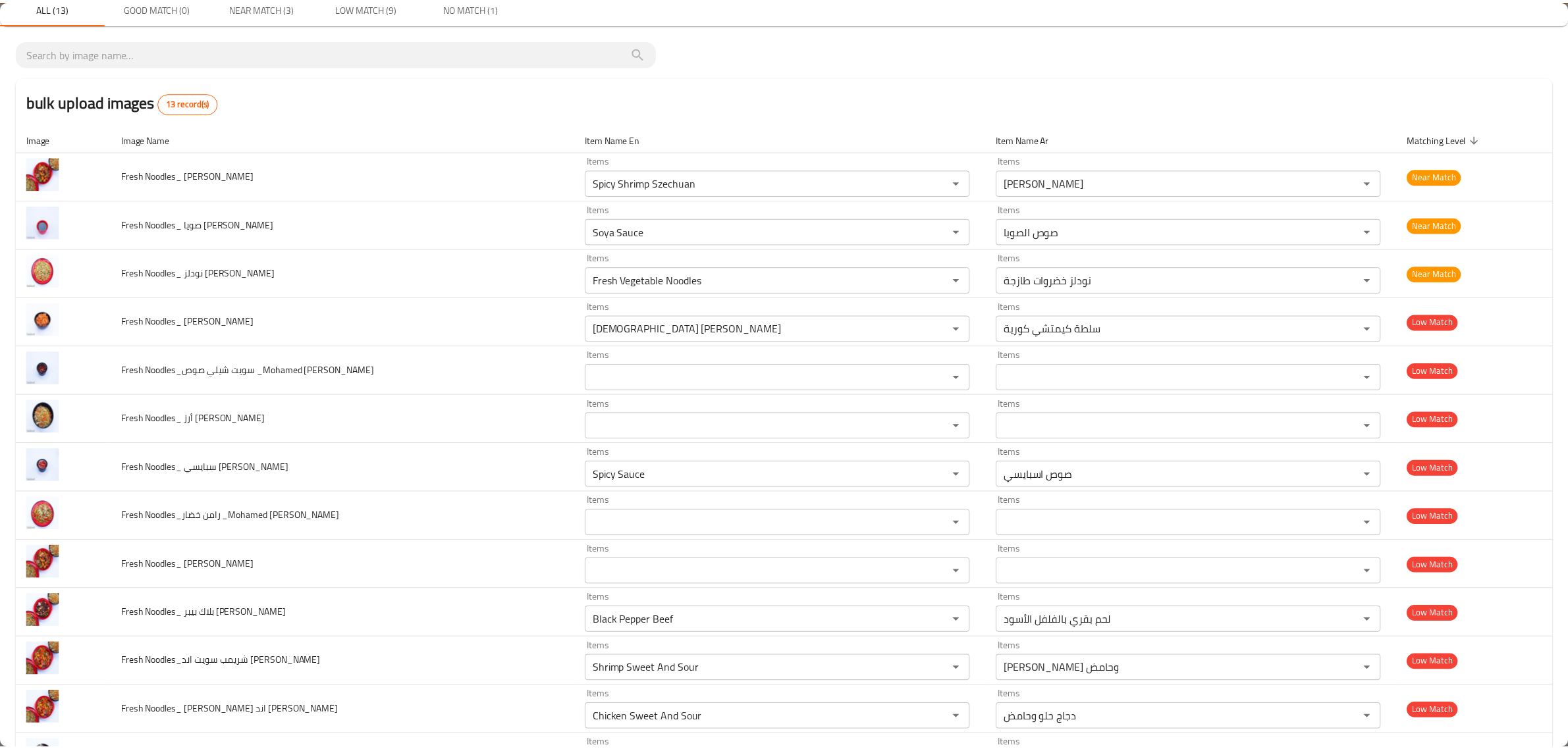
scroll to position [0, 0]
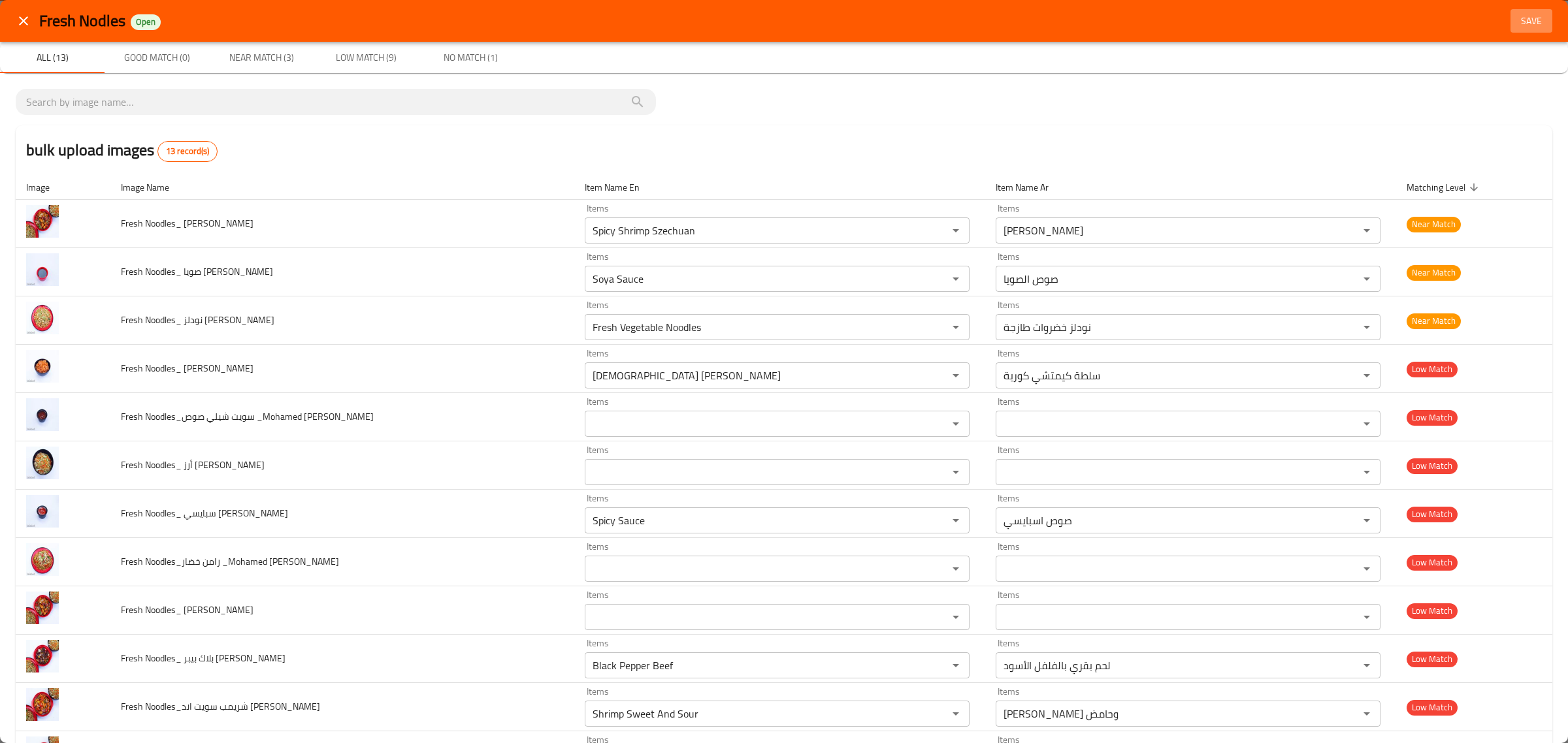
click at [1516, 18] on span "Save" at bounding box center [1531, 20] width 31 height 16
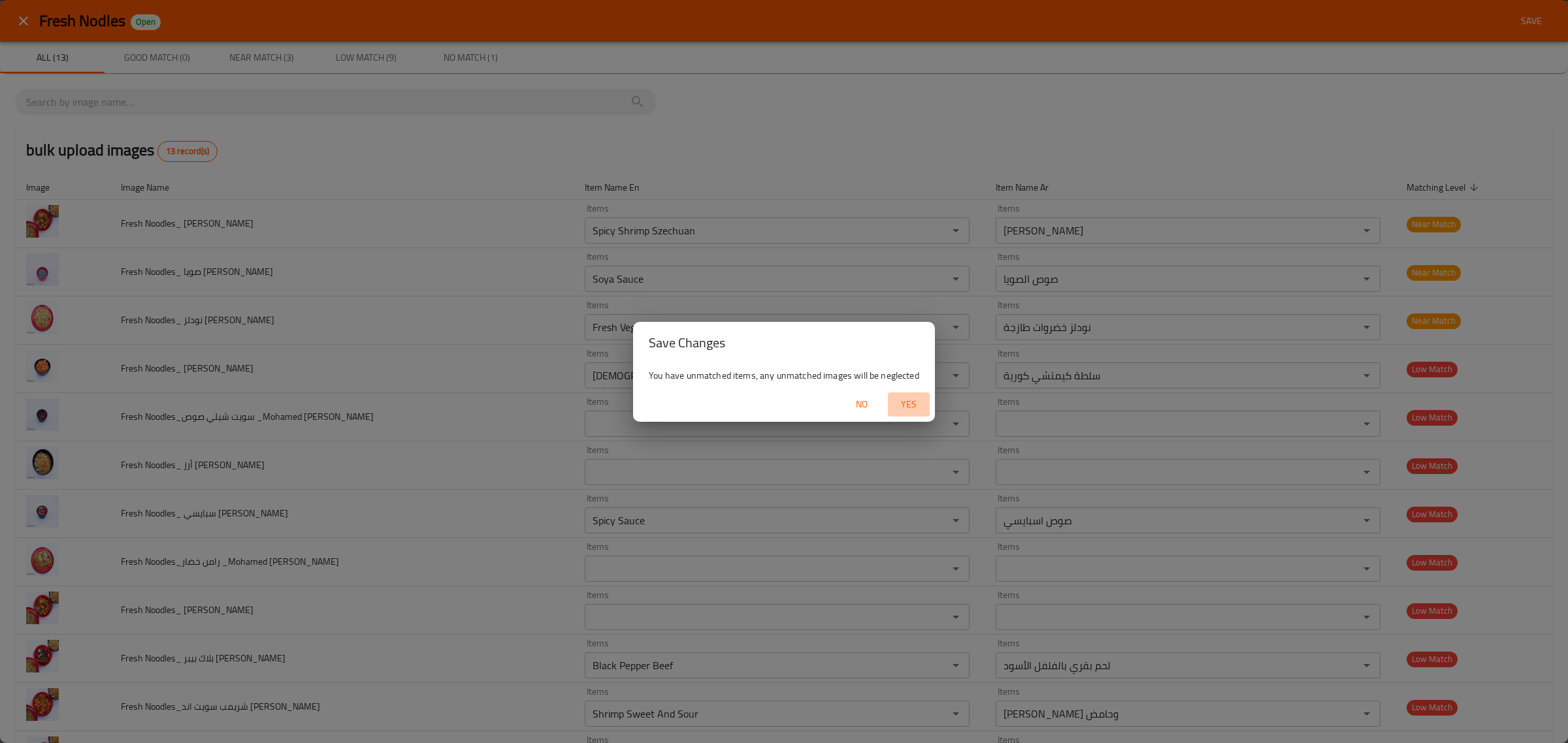
click at [915, 400] on span "Yes" at bounding box center [909, 404] width 31 height 16
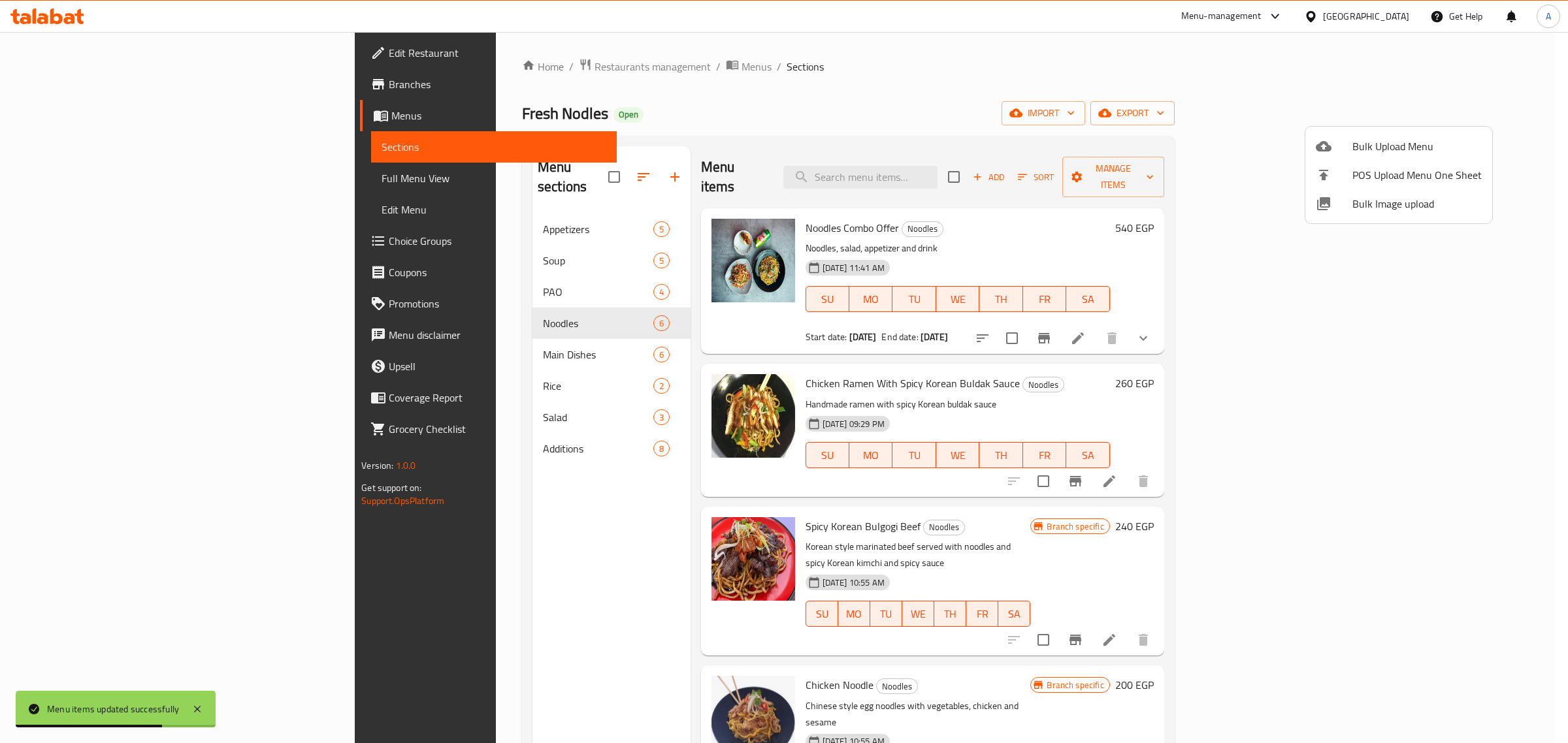
click at [435, 367] on div at bounding box center [784, 372] width 1568 height 743
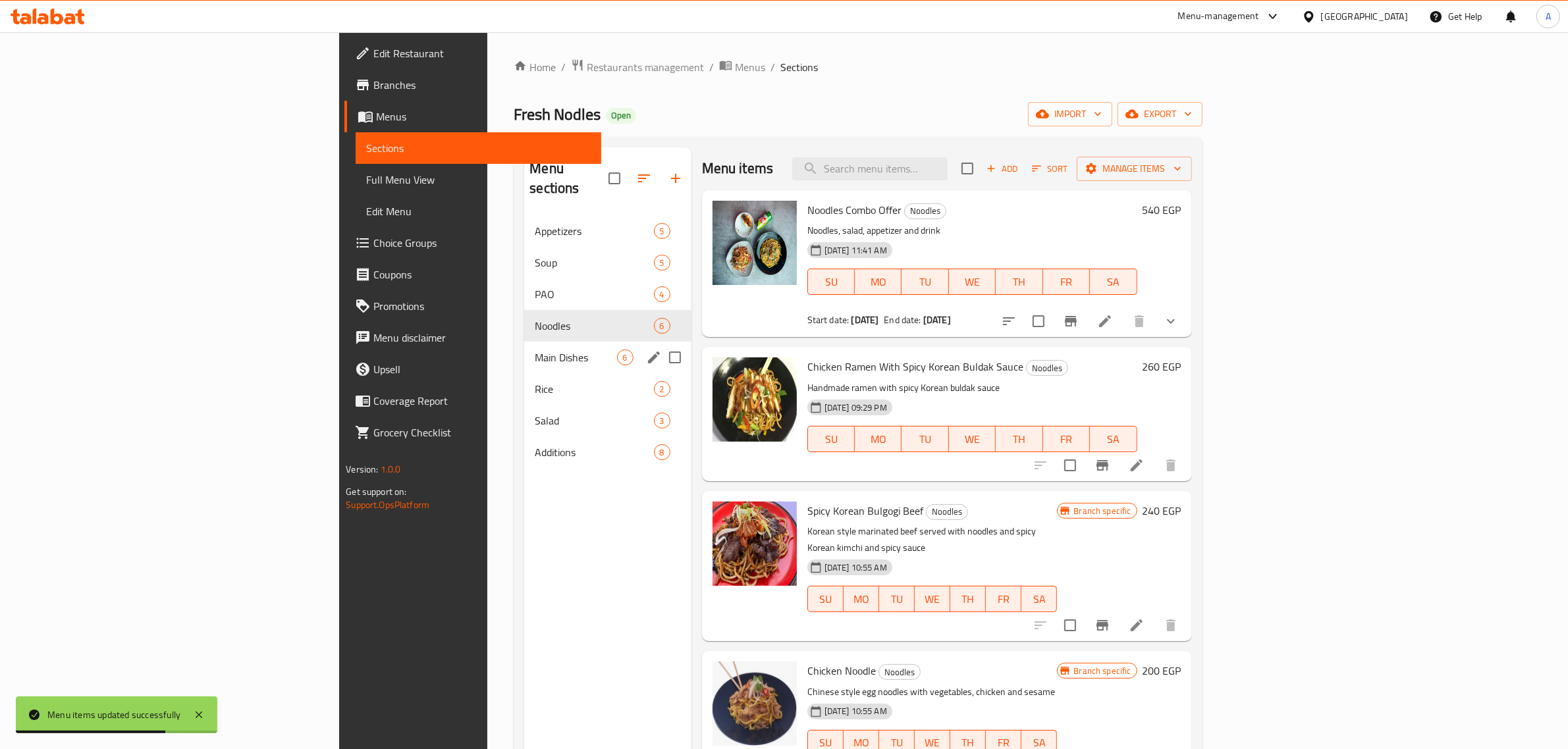
click at [535, 350] on span "Main Dishes" at bounding box center [576, 357] width 82 height 16
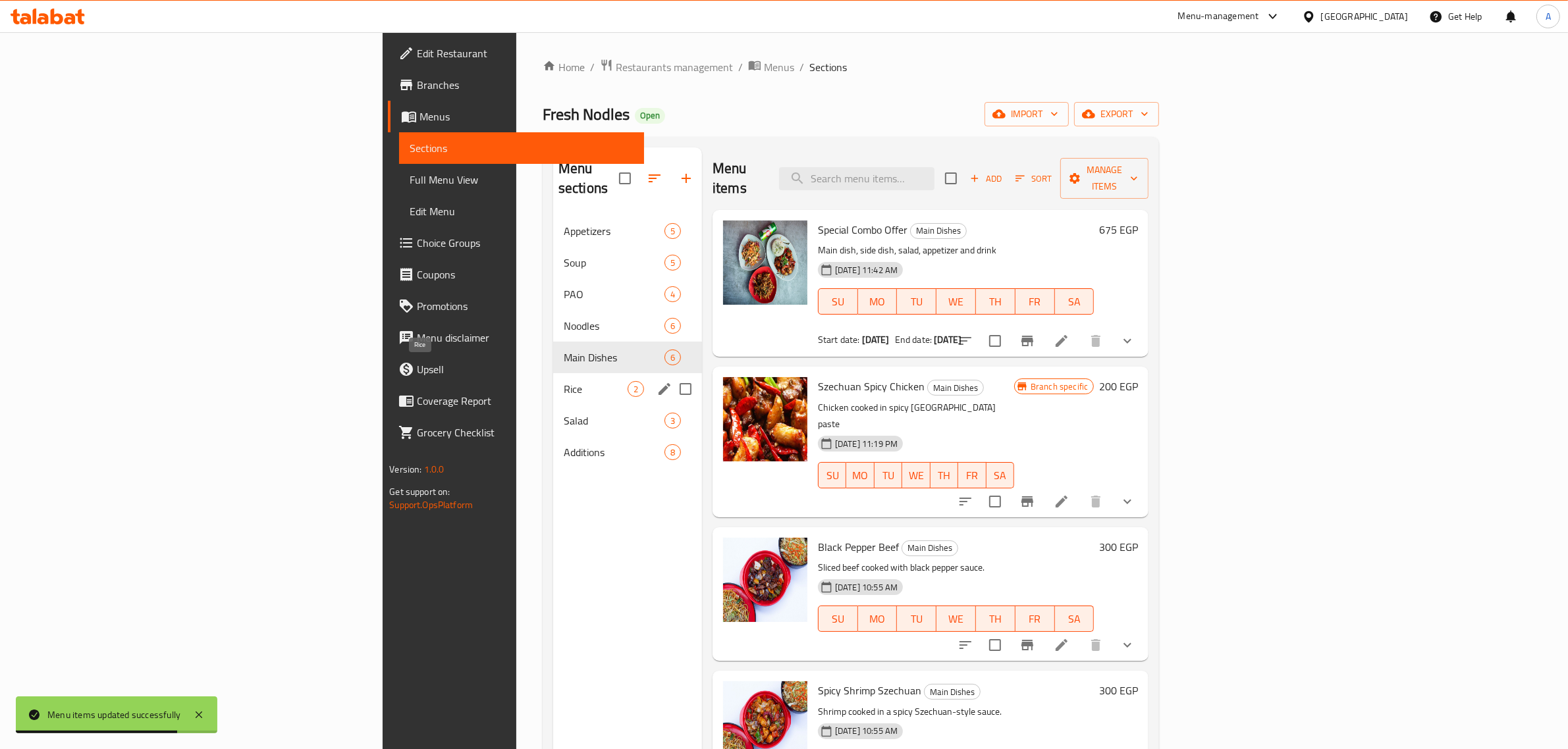
click at [564, 381] on span "Rice" at bounding box center [596, 389] width 64 height 16
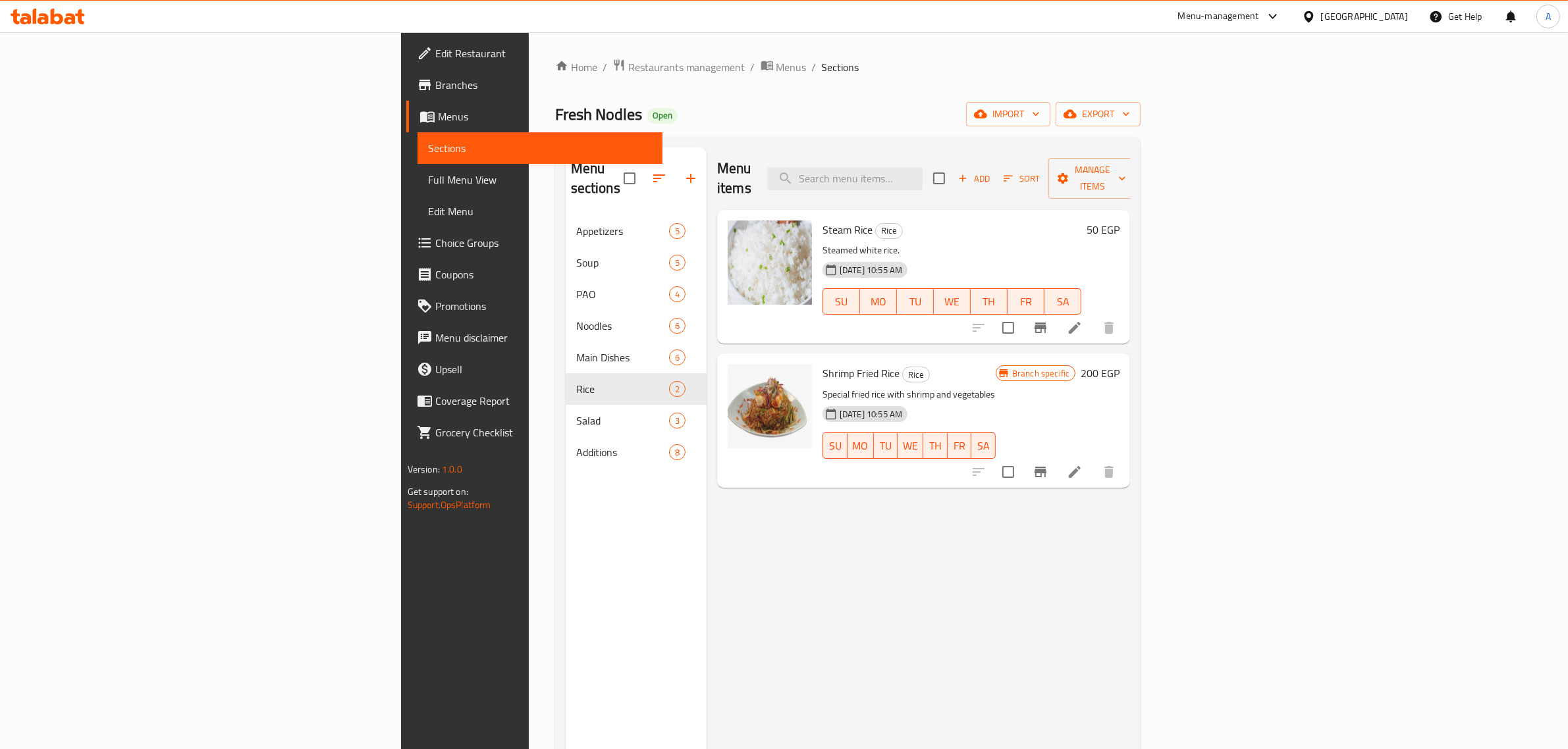
click at [428, 188] on span "Full Menu View" at bounding box center [540, 179] width 224 height 16
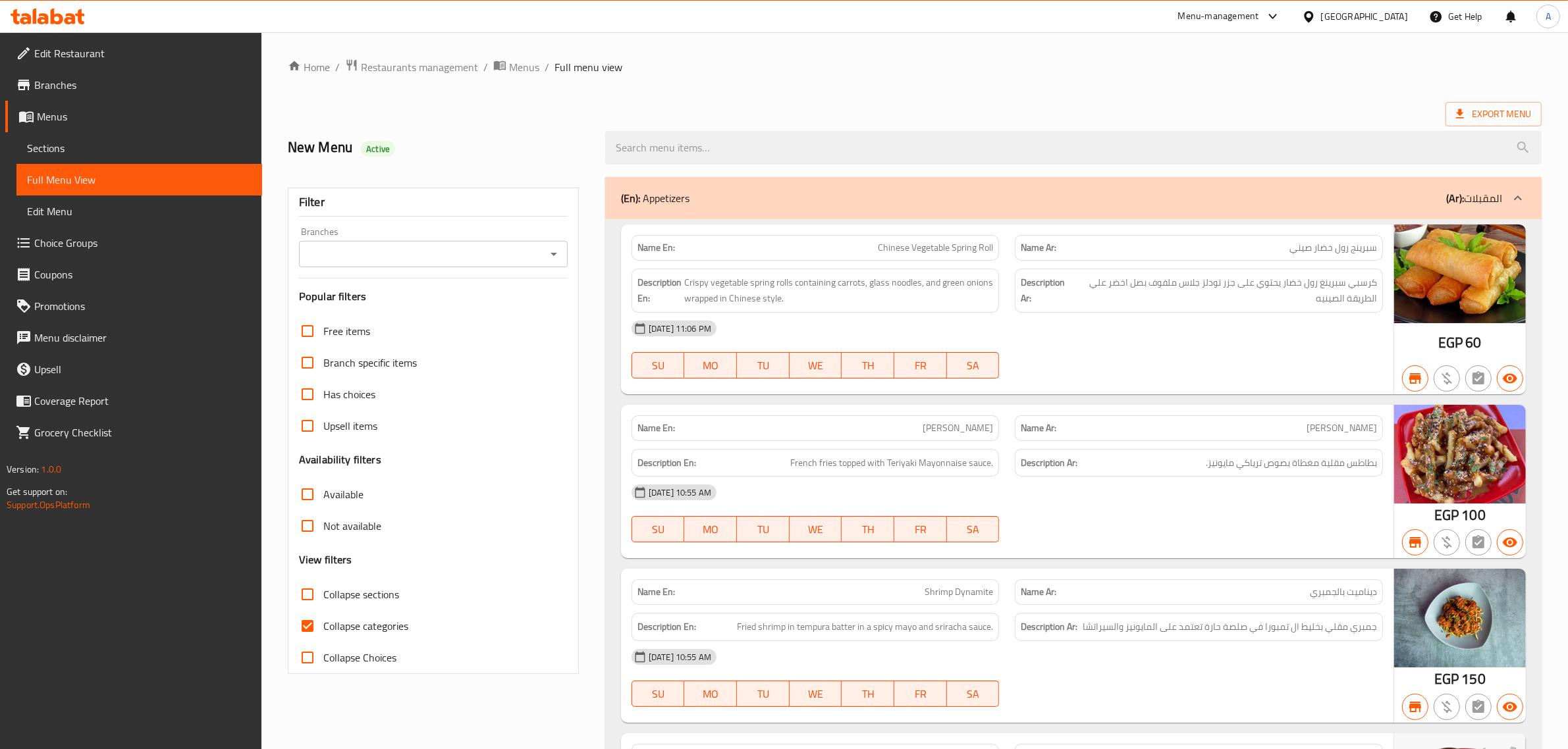
click at [958, 115] on div "Export Menu" at bounding box center [915, 114] width 1254 height 24
click at [146, 145] on span "Sections" at bounding box center [139, 148] width 224 height 16
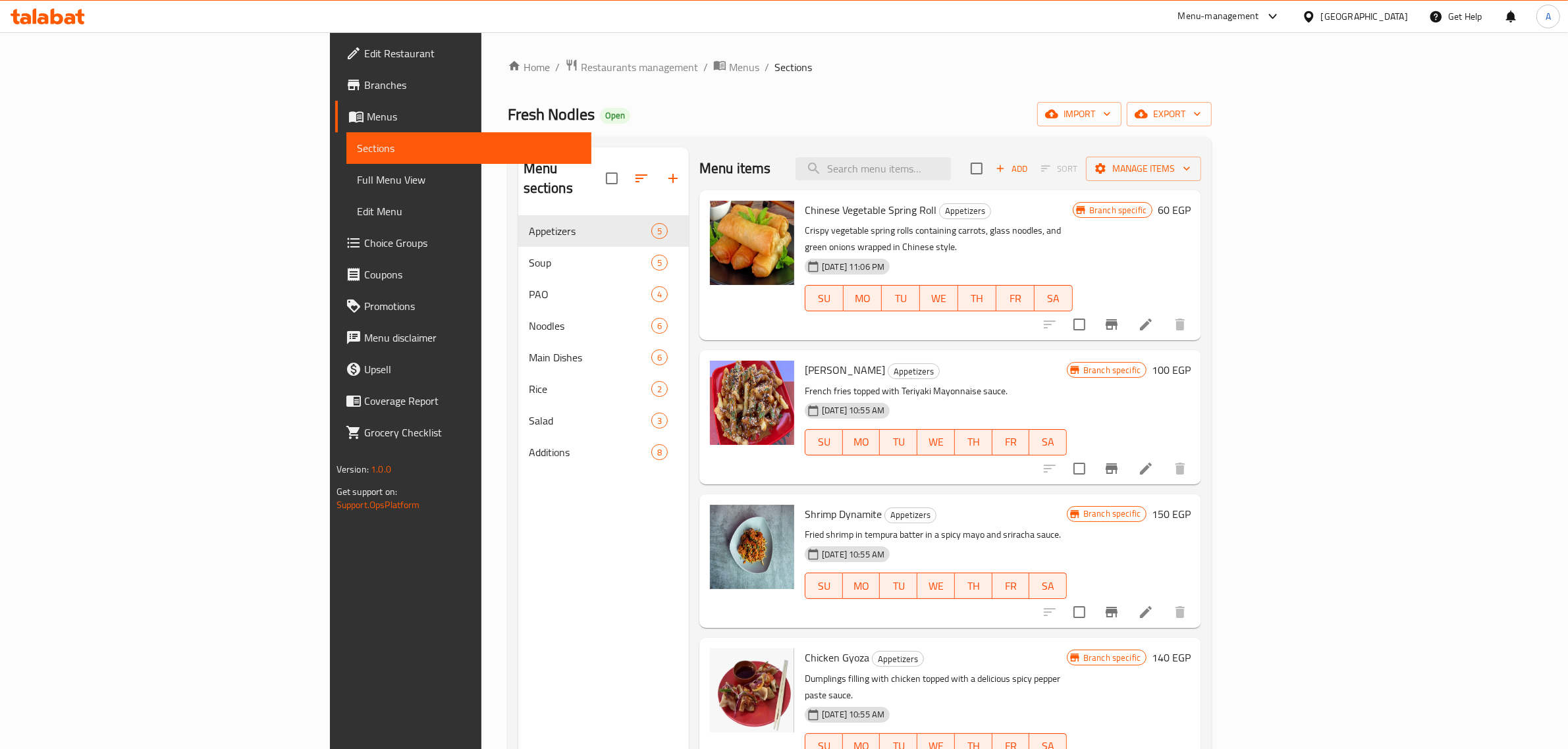
click at [992, 152] on div "Menu items Add Sort Manage items" at bounding box center [950, 169] width 502 height 43
click at [951, 168] on input "search" at bounding box center [873, 169] width 155 height 23
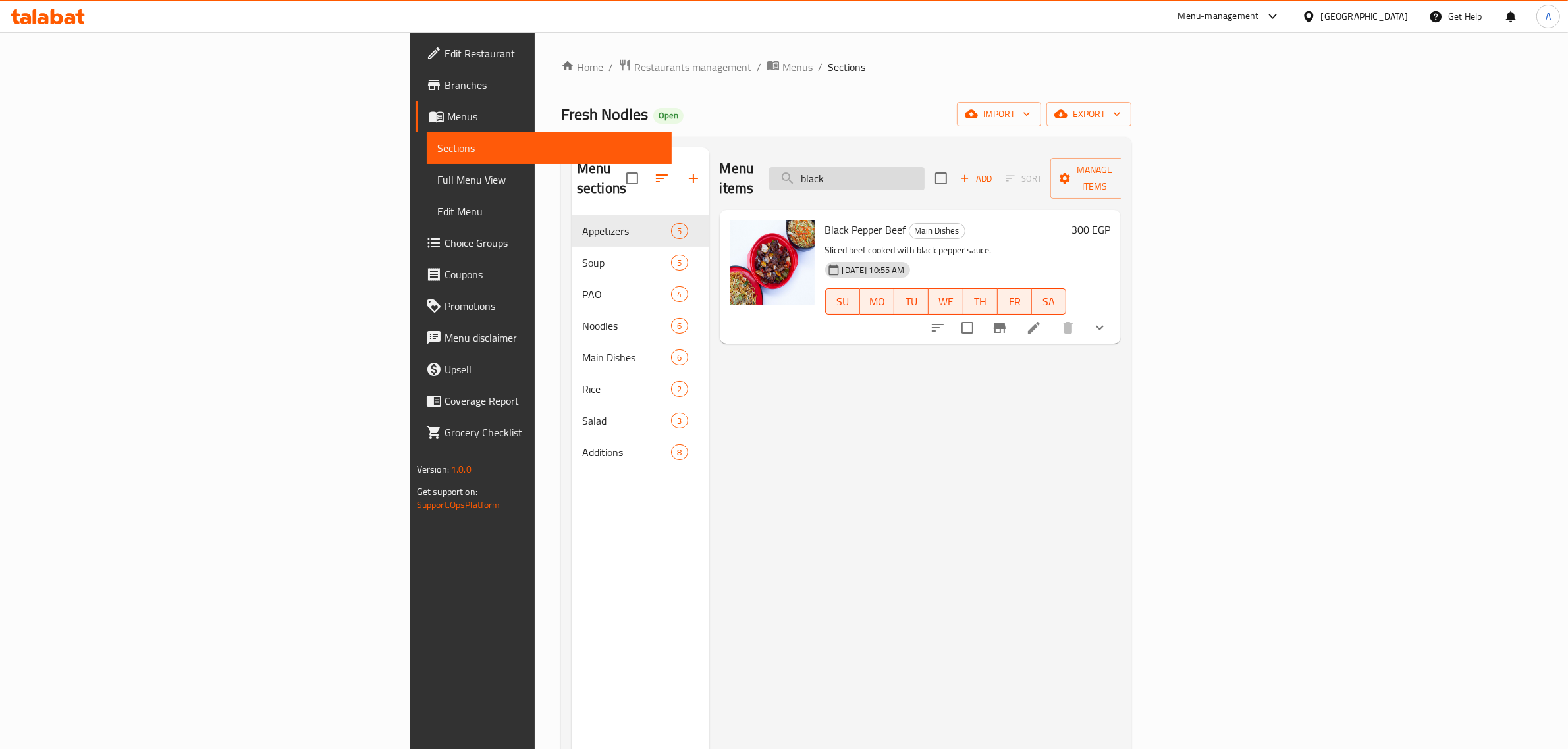
click at [925, 178] on input "black" at bounding box center [847, 179] width 155 height 23
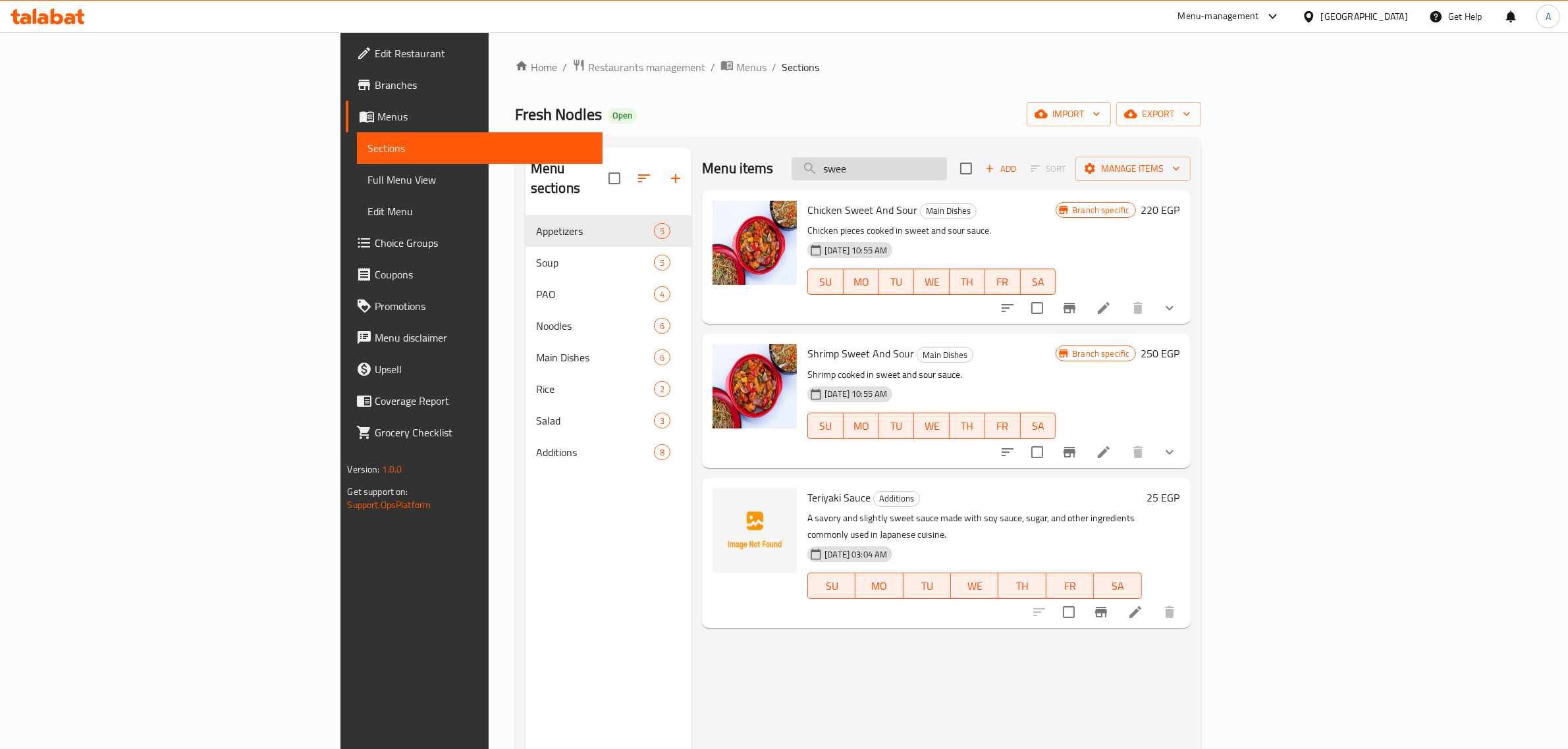
click at [947, 177] on input "swee" at bounding box center [869, 169] width 155 height 23
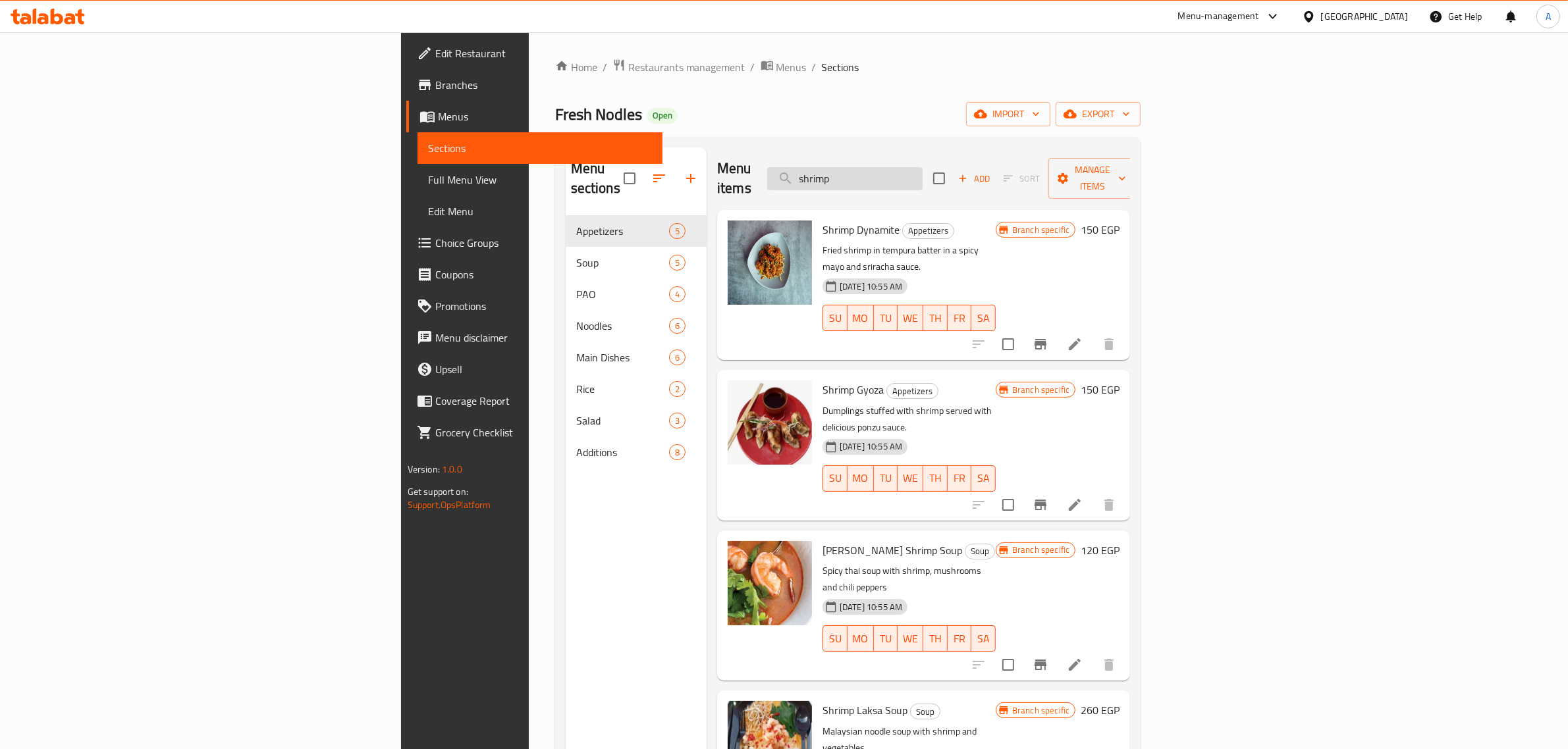
type input "shrimp"
drag, startPoint x: 1255, startPoint y: 93, endPoint x: 1184, endPoint y: 93, distance: 71.0
click at [1141, 93] on div "Home / Restaurants management / Menus / Sections Fresh Nodles Open import expor…" at bounding box center [848, 483] width 586 height 849
click at [428, 174] on span "Full Menu View" at bounding box center [540, 179] width 224 height 16
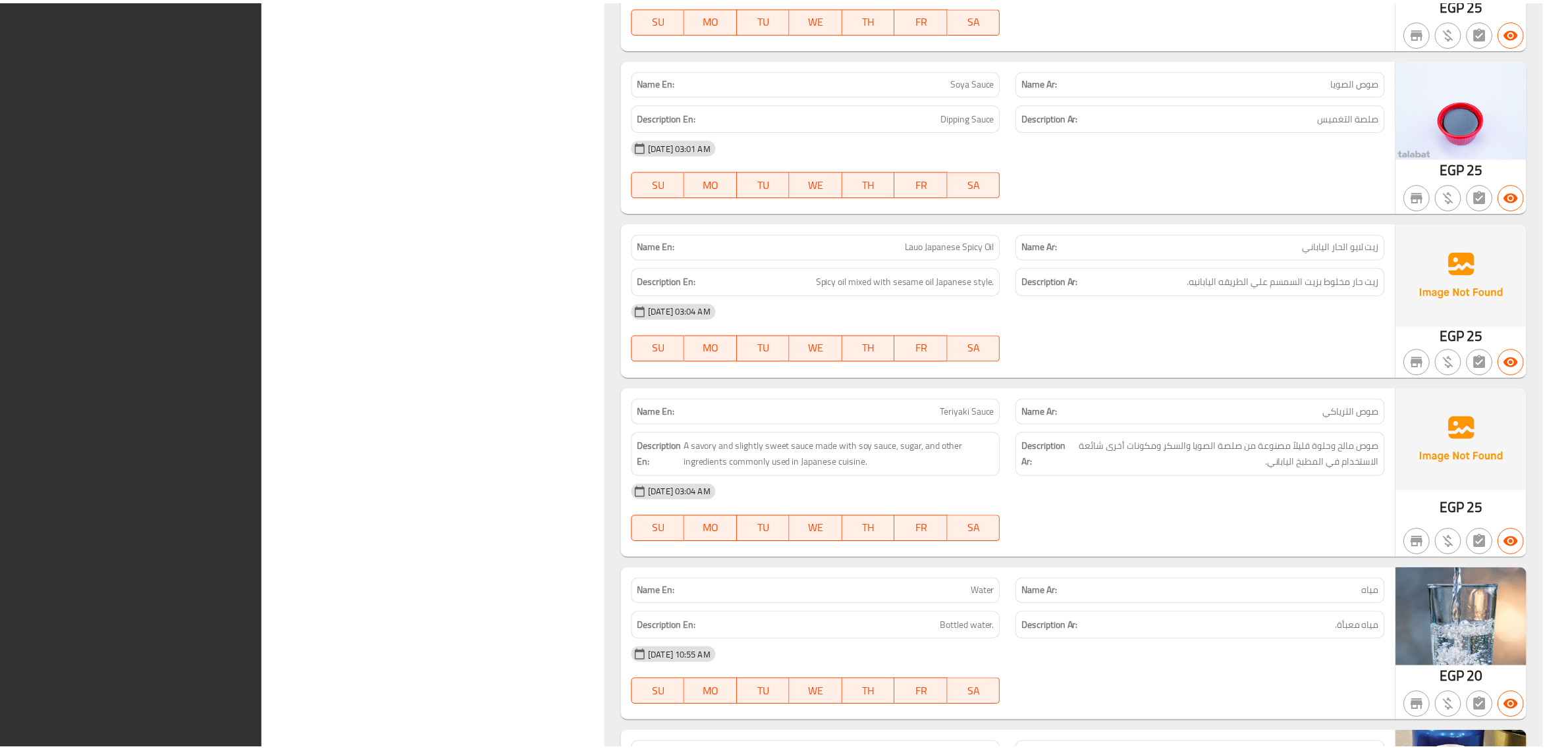
scroll to position [7301, 0]
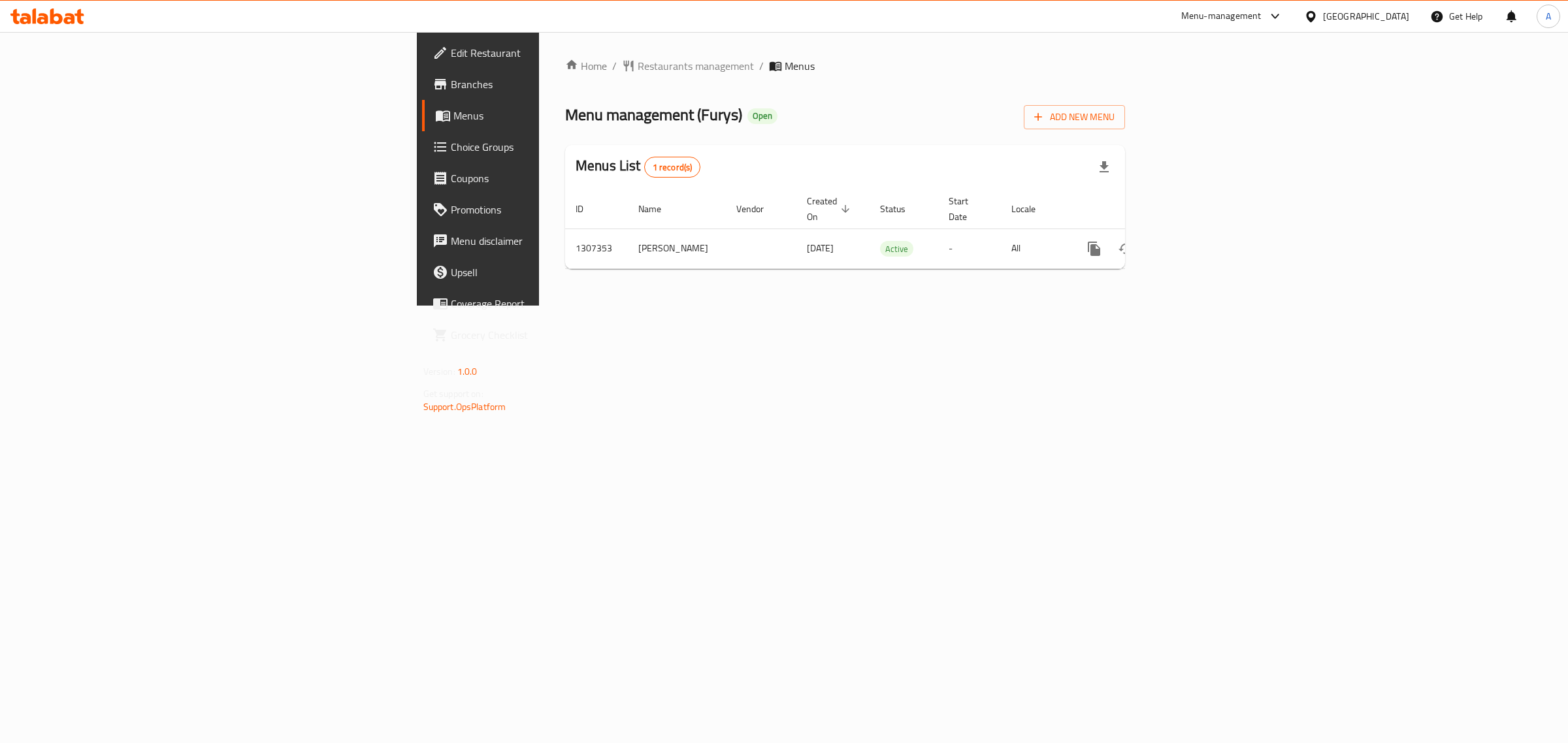
click at [944, 76] on div "Home / Restaurants management / Menus Menu management ( Furys ) Open Add New Me…" at bounding box center [845, 168] width 560 height 221
click at [1204, 248] on div "enhanced table" at bounding box center [1142, 249] width 126 height 31
click at [1196, 242] on icon "enhanced table" at bounding box center [1189, 249] width 16 height 16
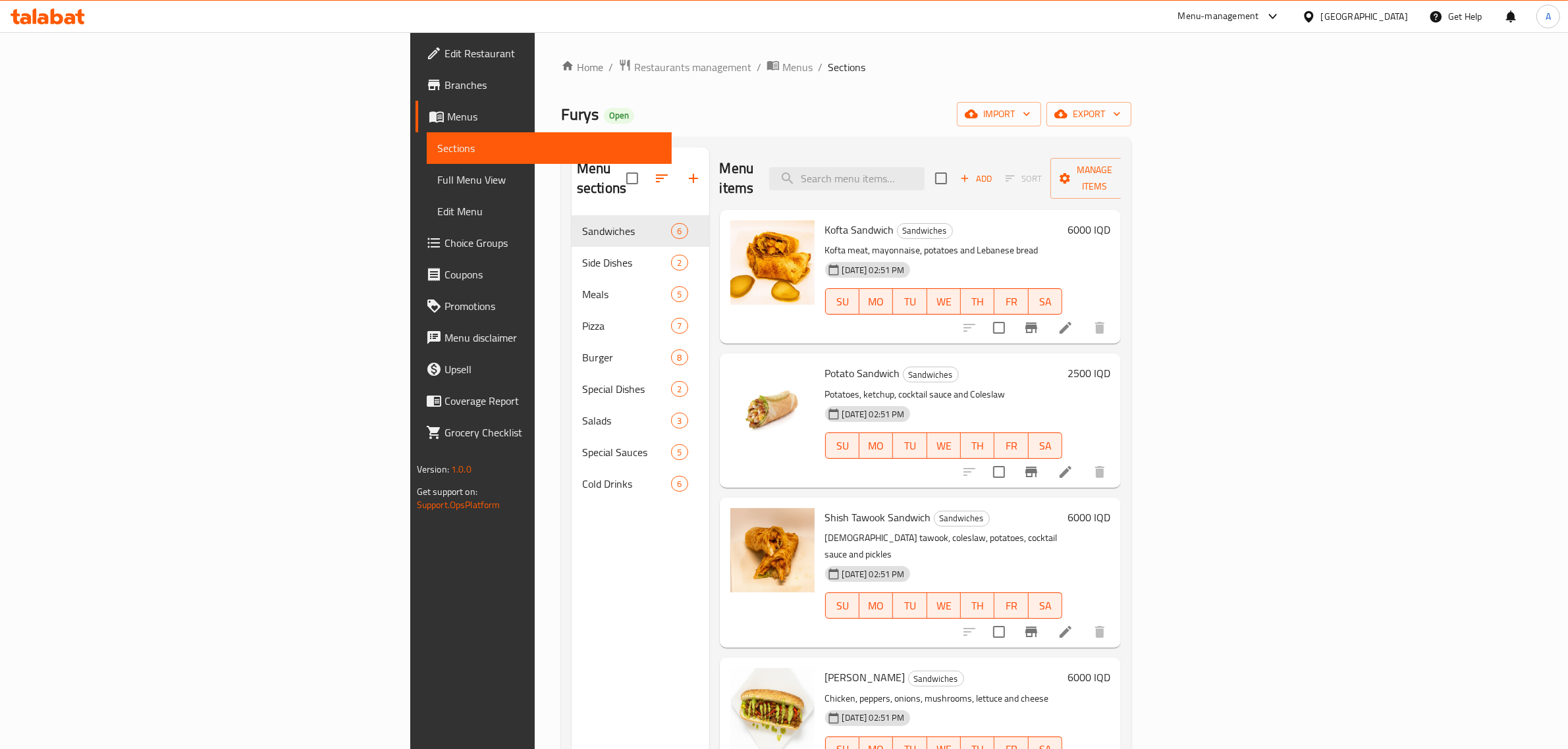
drag, startPoint x: 940, startPoint y: 104, endPoint x: 913, endPoint y: 112, distance: 28.2
click at [940, 104] on div "Furys Open import export" at bounding box center [846, 114] width 571 height 24
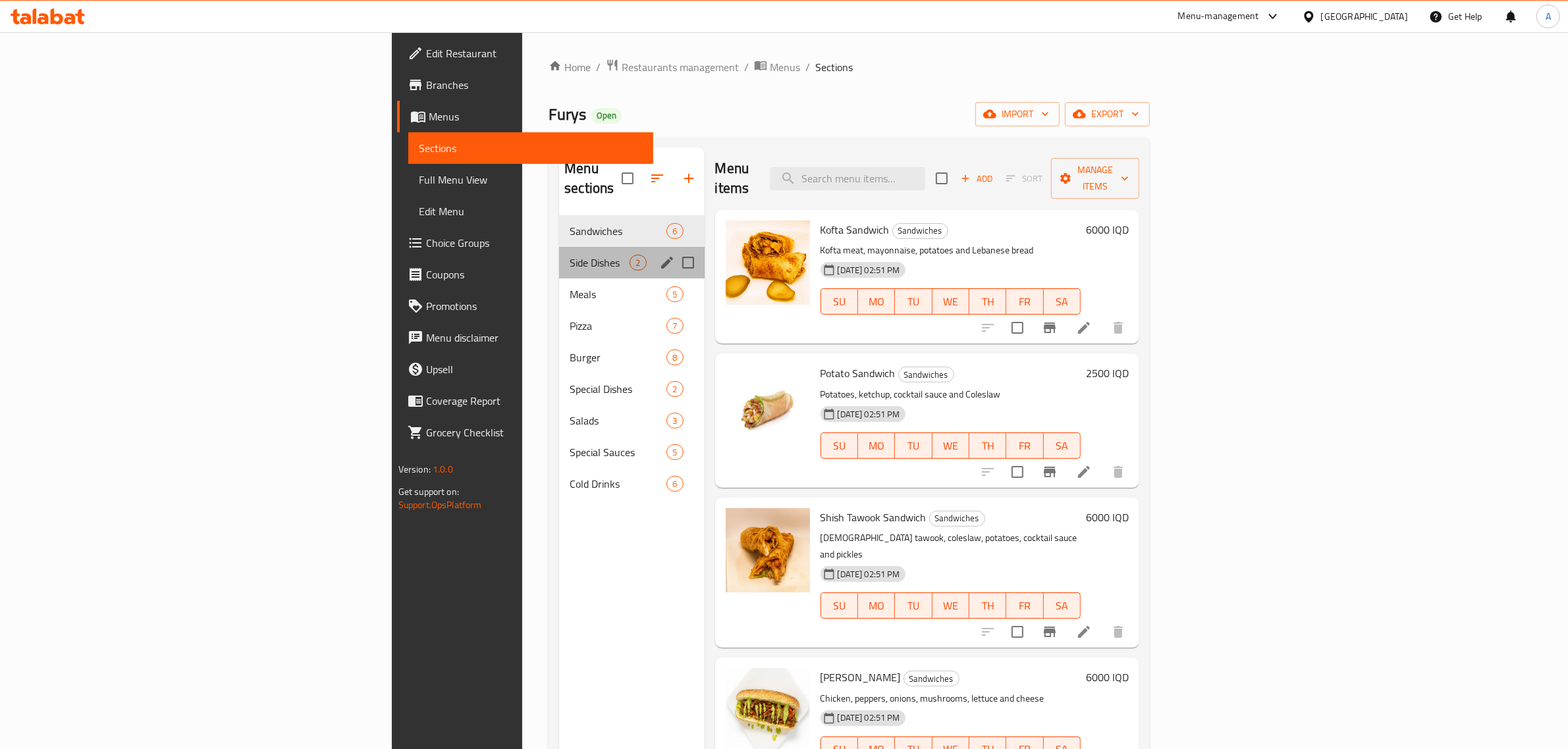
click at [559, 247] on div "Side Dishes 2" at bounding box center [631, 263] width 145 height 31
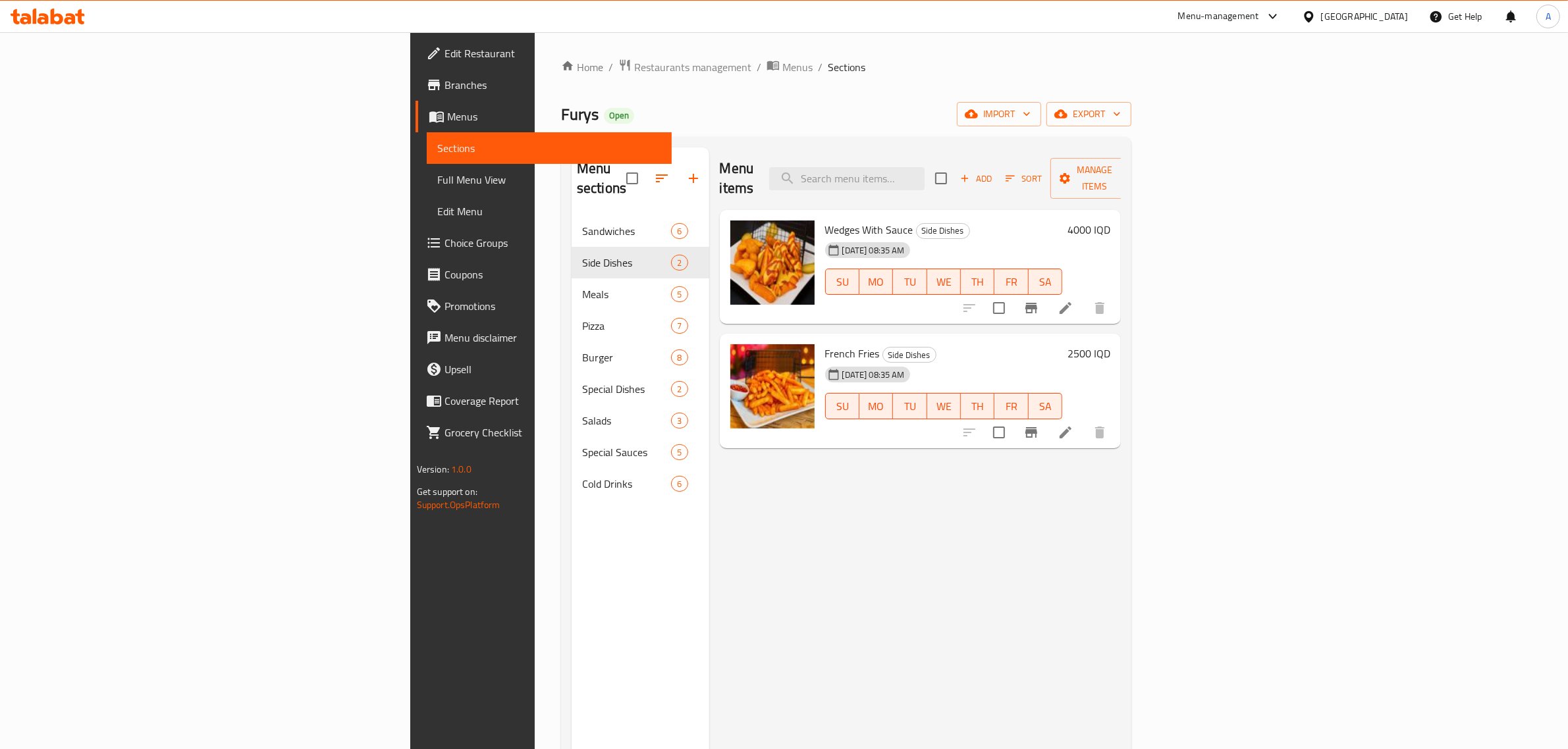
click at [410, 590] on div "Edit Restaurant Branches Menus Sections Full Menu View Edit Menu Choice Groups …" at bounding box center [541, 407] width 262 height 749
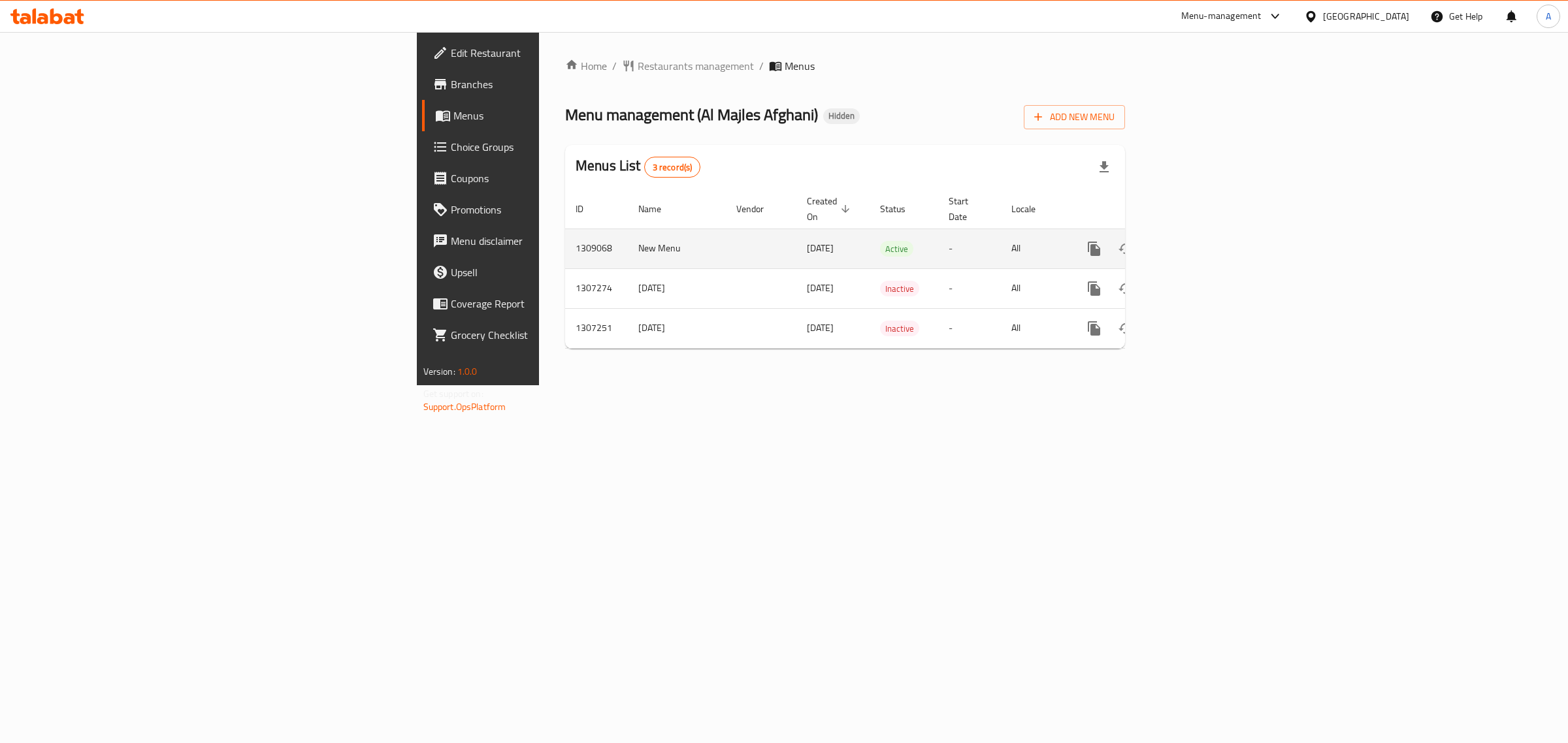
click at [1204, 239] on link "enhanced table" at bounding box center [1189, 249] width 31 height 31
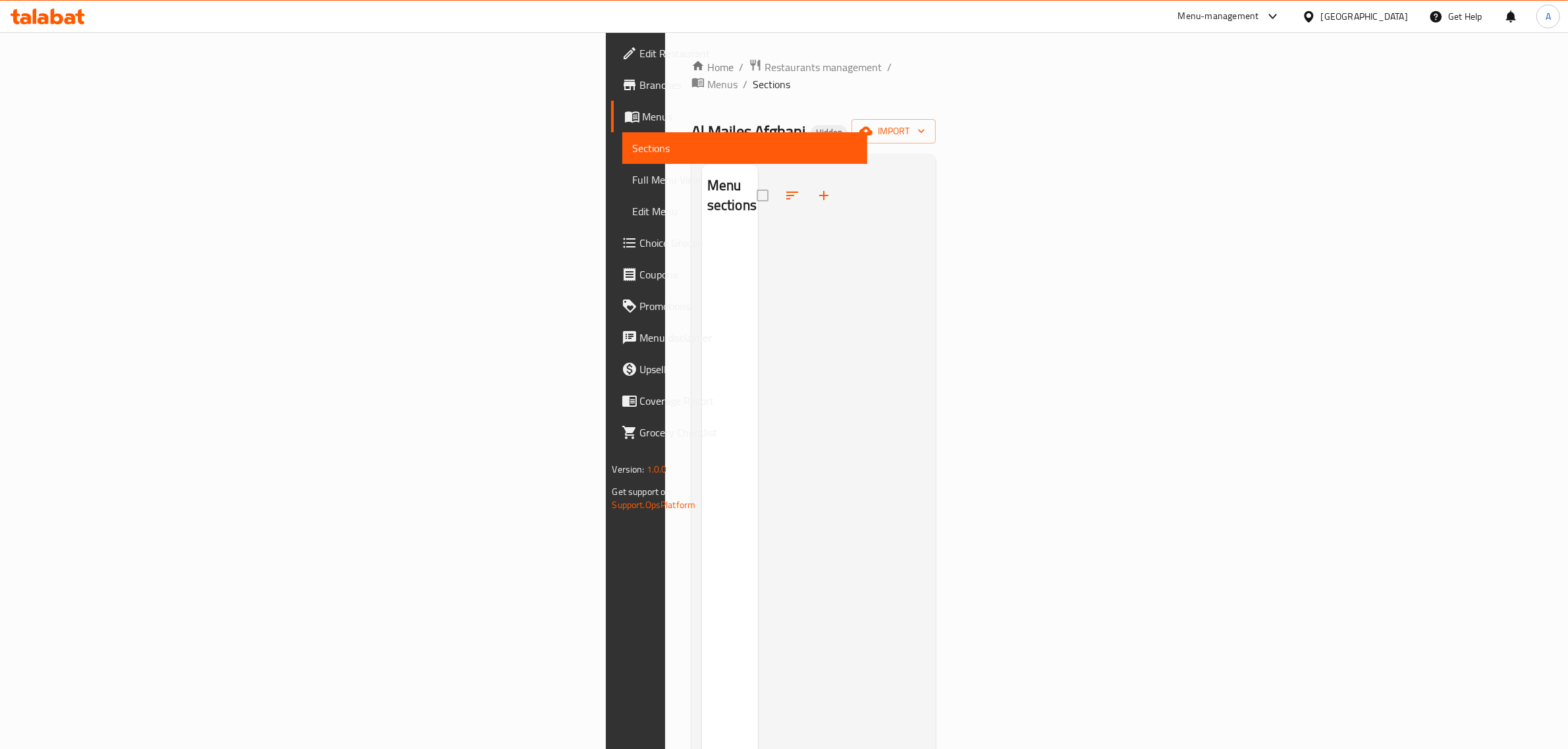
click at [758, 241] on div at bounding box center [842, 539] width 168 height 749
click at [707, 76] on span "Menus" at bounding box center [722, 84] width 31 height 16
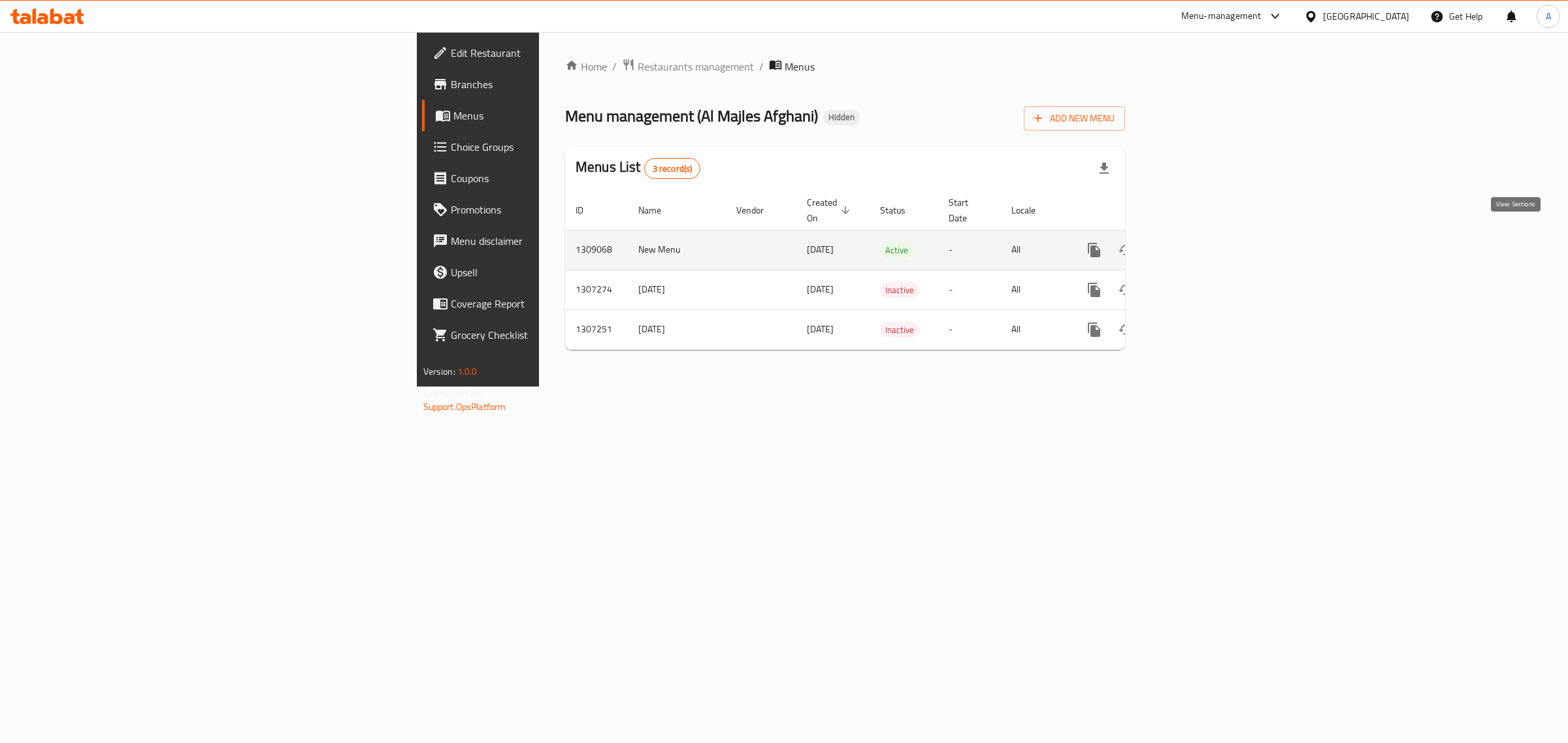
click at [1196, 242] on icon "enhanced table" at bounding box center [1189, 250] width 16 height 16
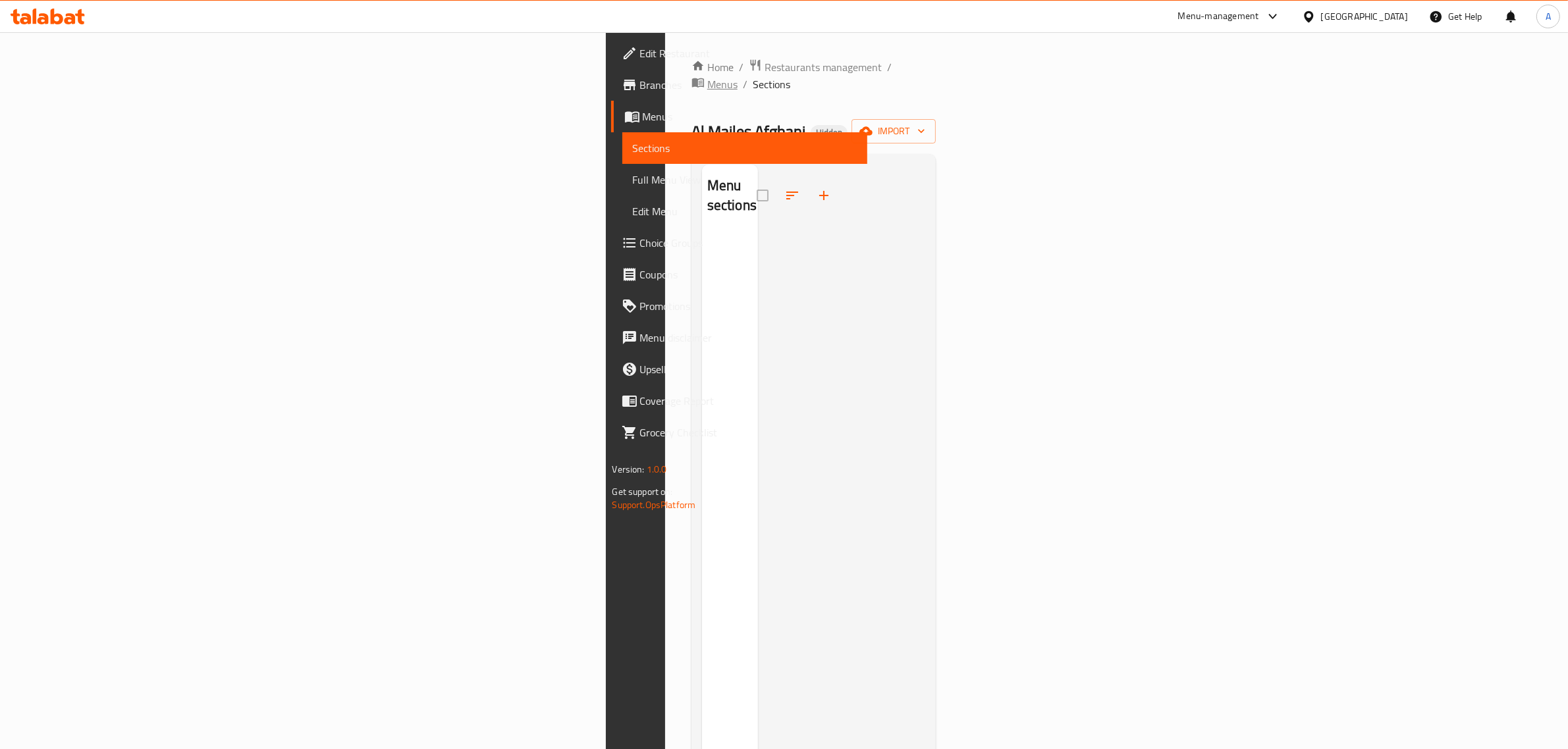
click at [707, 76] on span "Menus" at bounding box center [722, 84] width 31 height 16
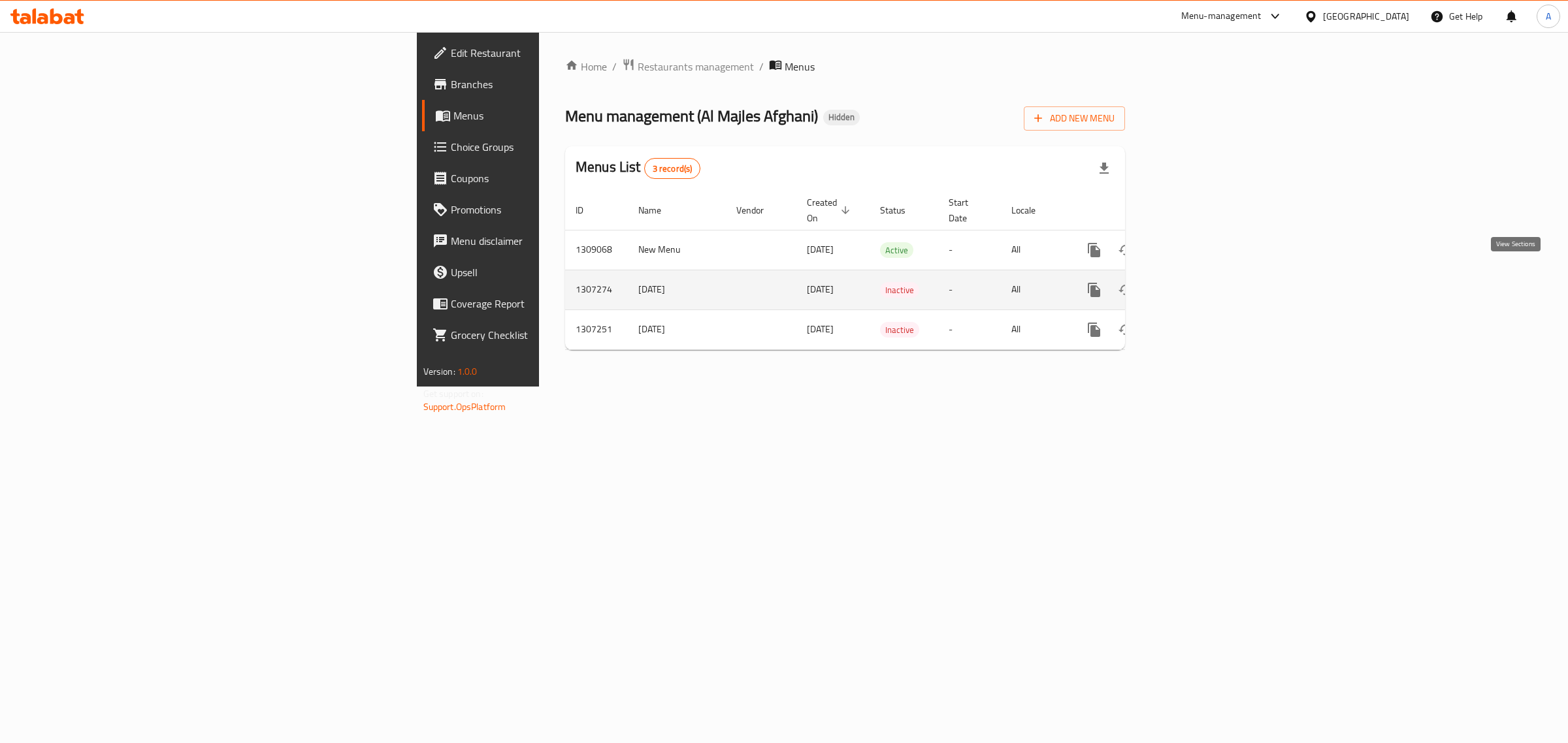
click at [1196, 282] on icon "enhanced table" at bounding box center [1189, 290] width 16 height 16
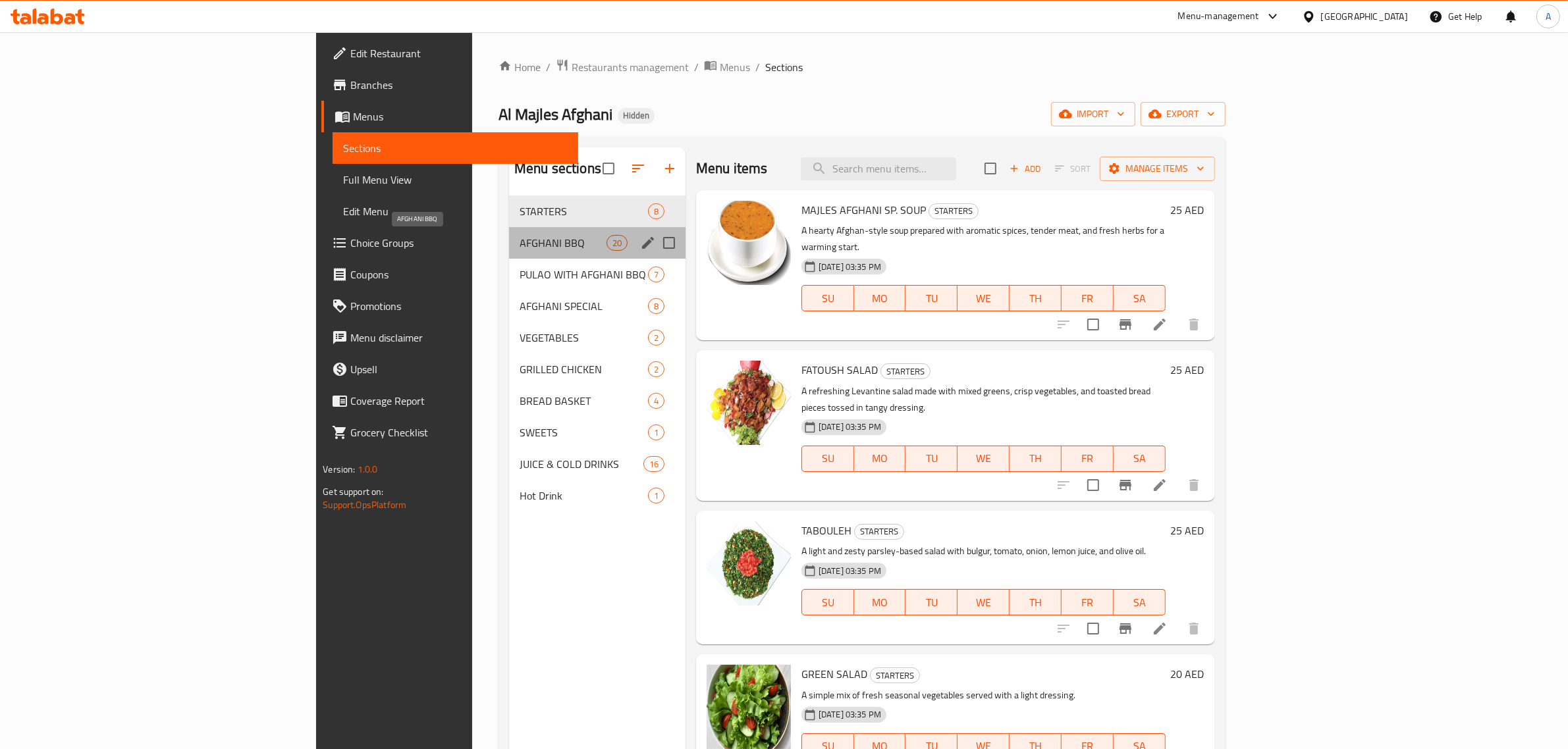
click at [520, 250] on span "AFGHANI BBQ" at bounding box center [564, 243] width 87 height 16
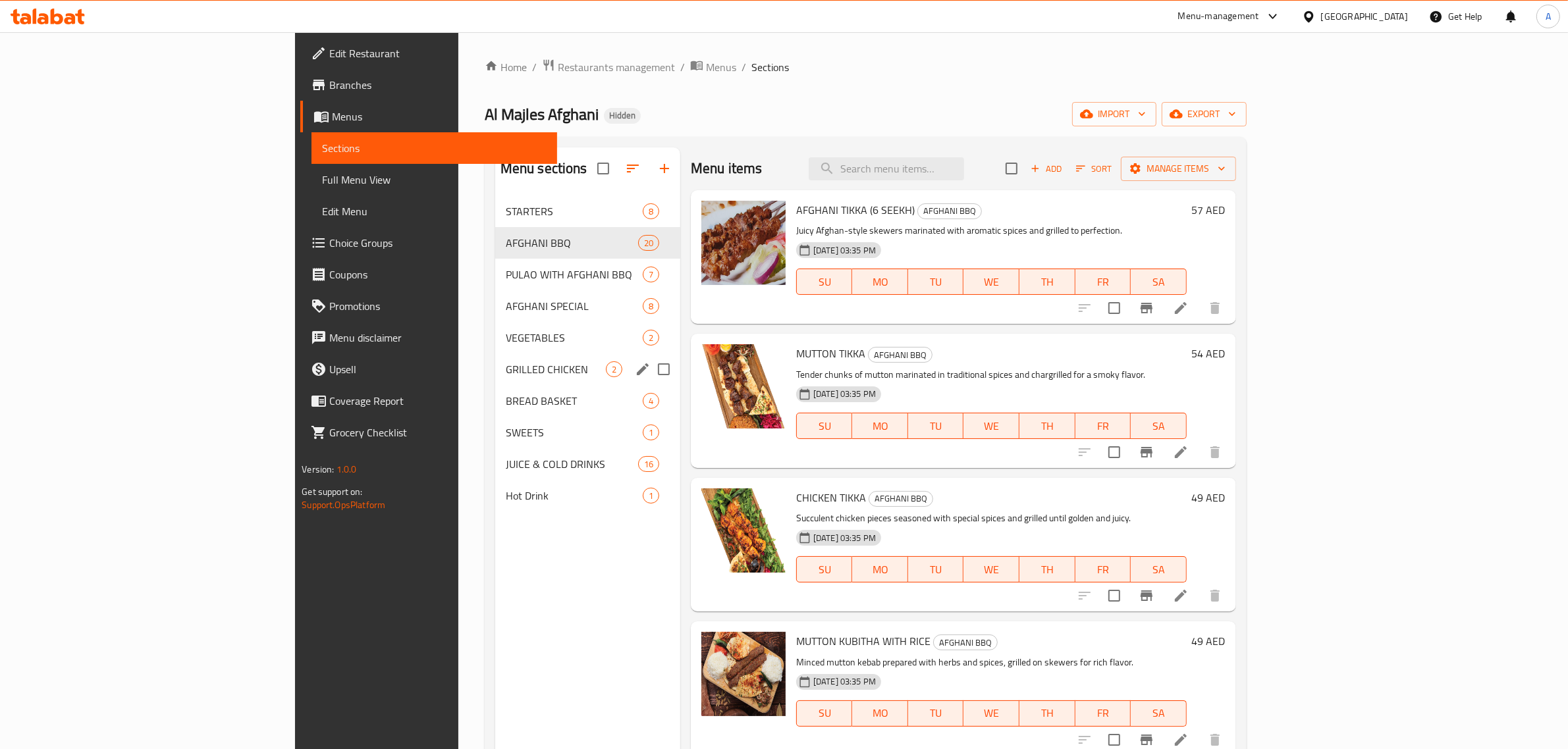
click at [495, 357] on div "GRILLED CHICKEN 2" at bounding box center [588, 370] width 185 height 31
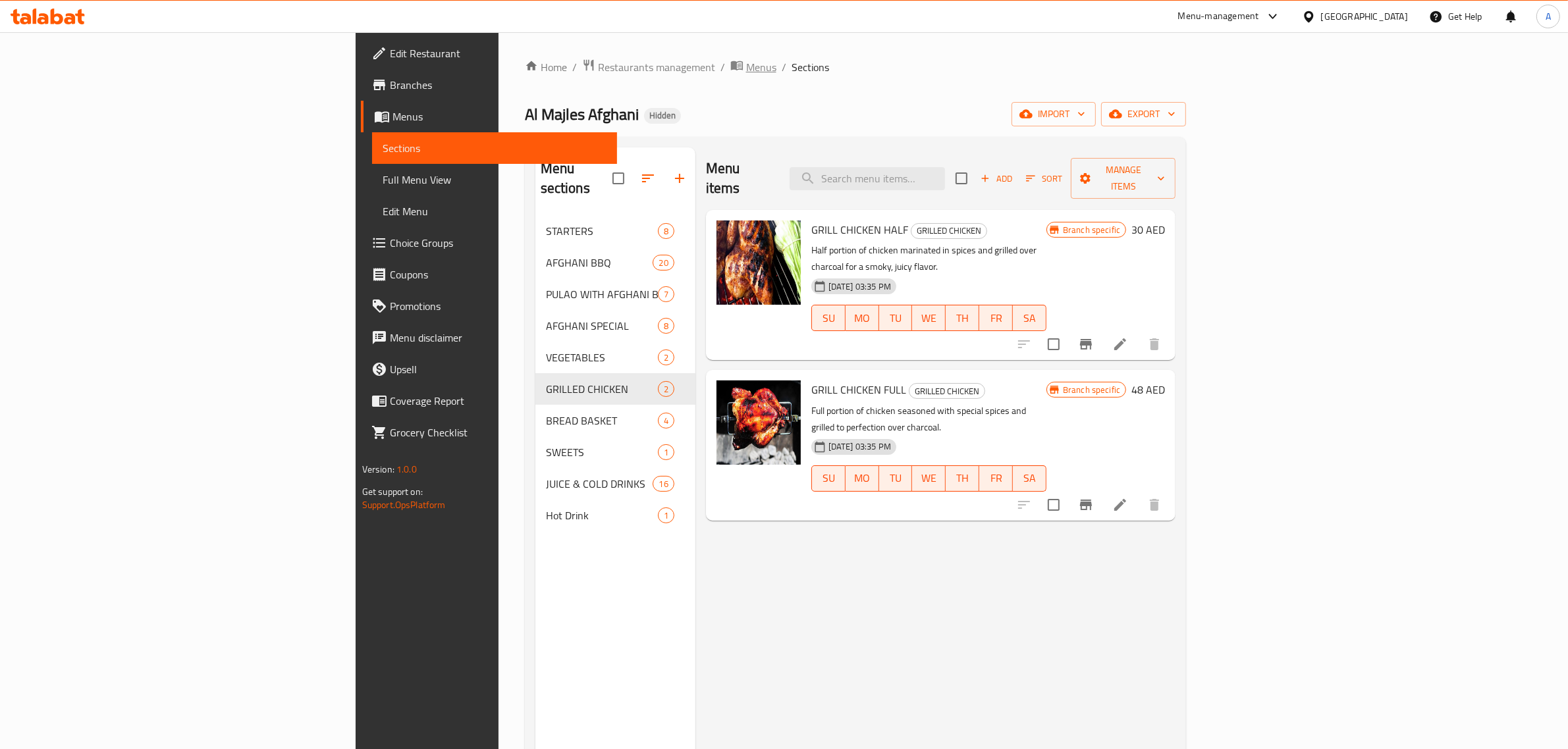
click at [747, 70] on span "Menus" at bounding box center [762, 67] width 31 height 16
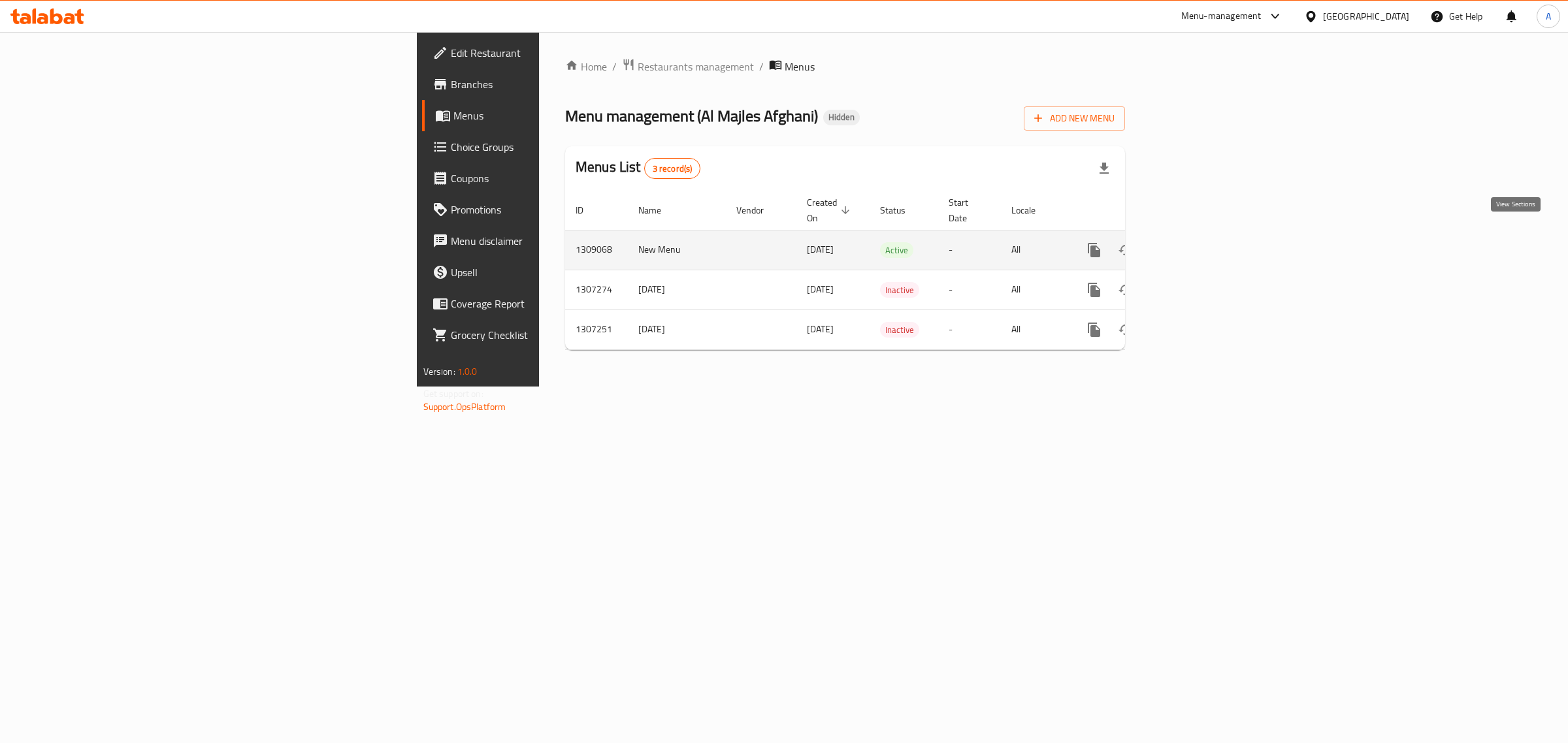
click at [1196, 242] on icon "enhanced table" at bounding box center [1189, 250] width 16 height 16
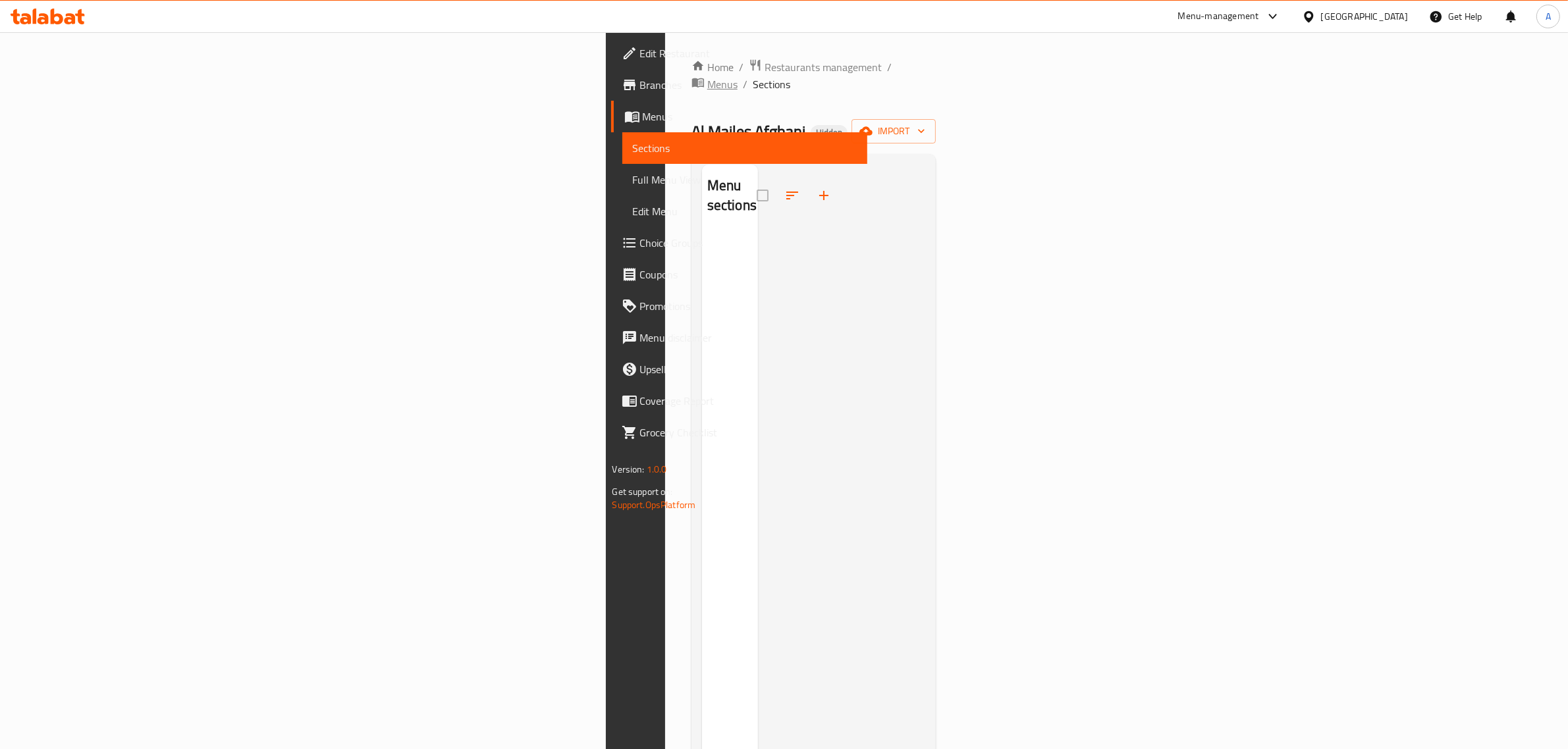
click at [707, 76] on span "Menus" at bounding box center [722, 84] width 31 height 16
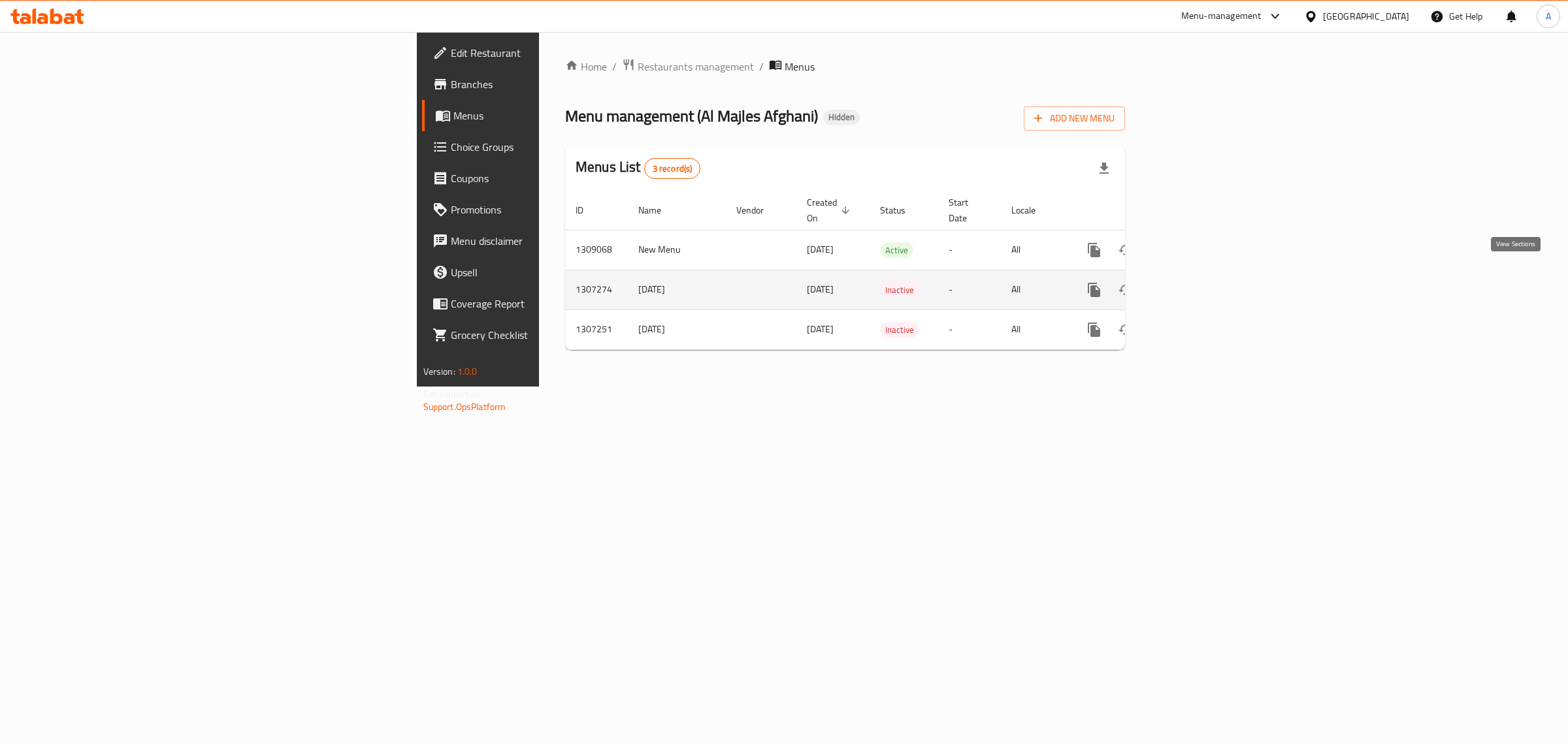
click at [1196, 282] on icon "enhanced table" at bounding box center [1189, 290] width 16 height 16
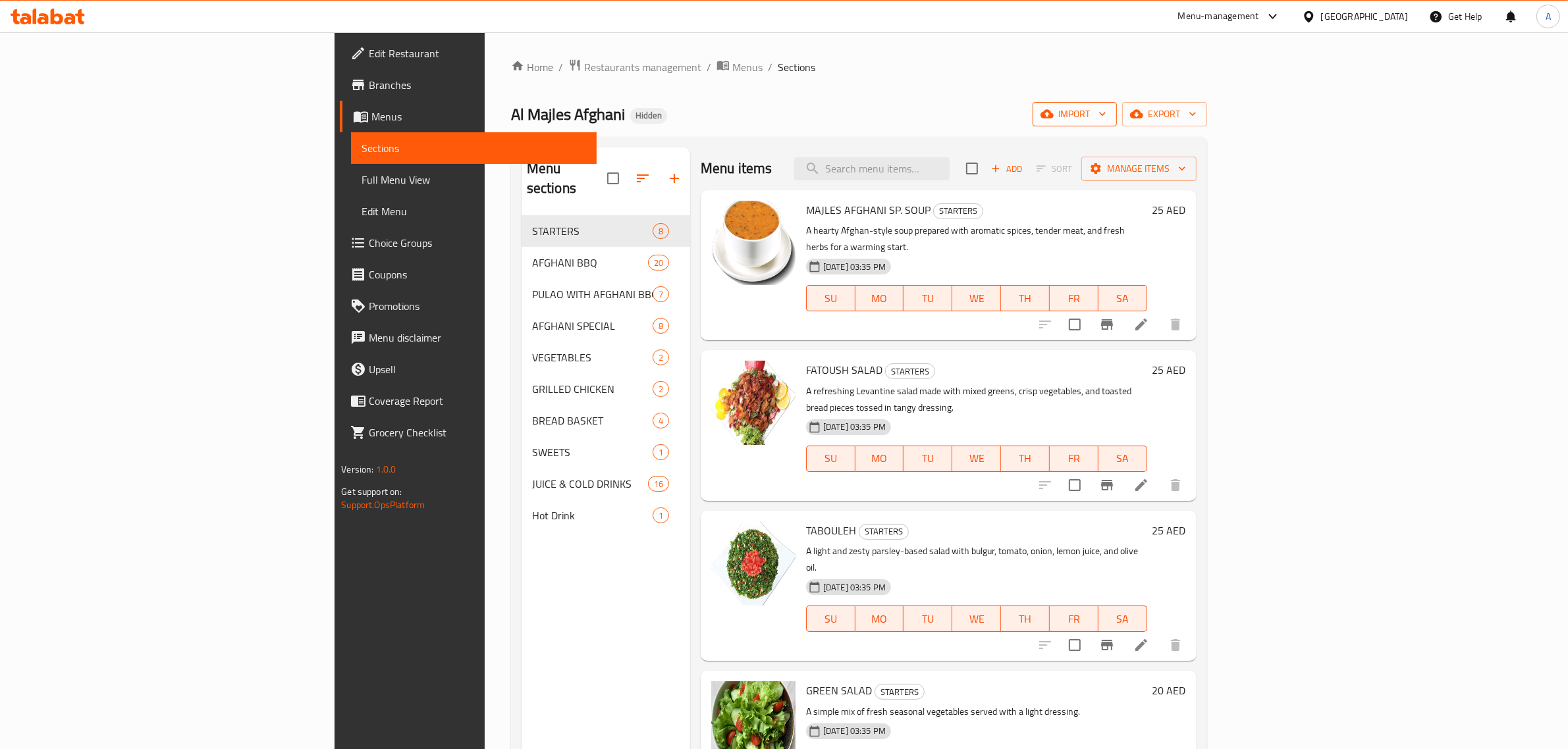
click at [1054, 109] on icon "button" at bounding box center [1047, 114] width 13 height 13
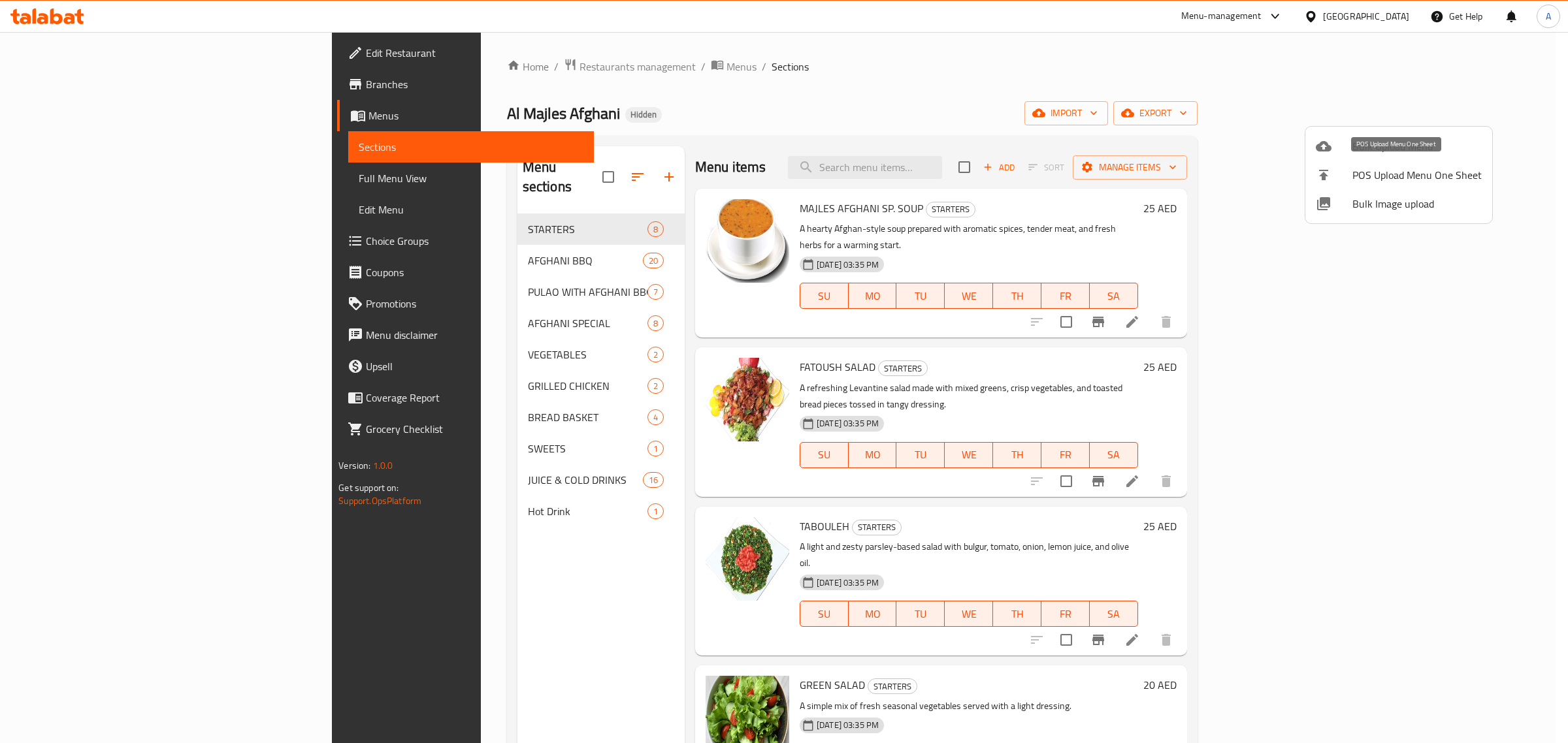
click at [1382, 196] on span "Bulk Image upload" at bounding box center [1417, 203] width 129 height 16
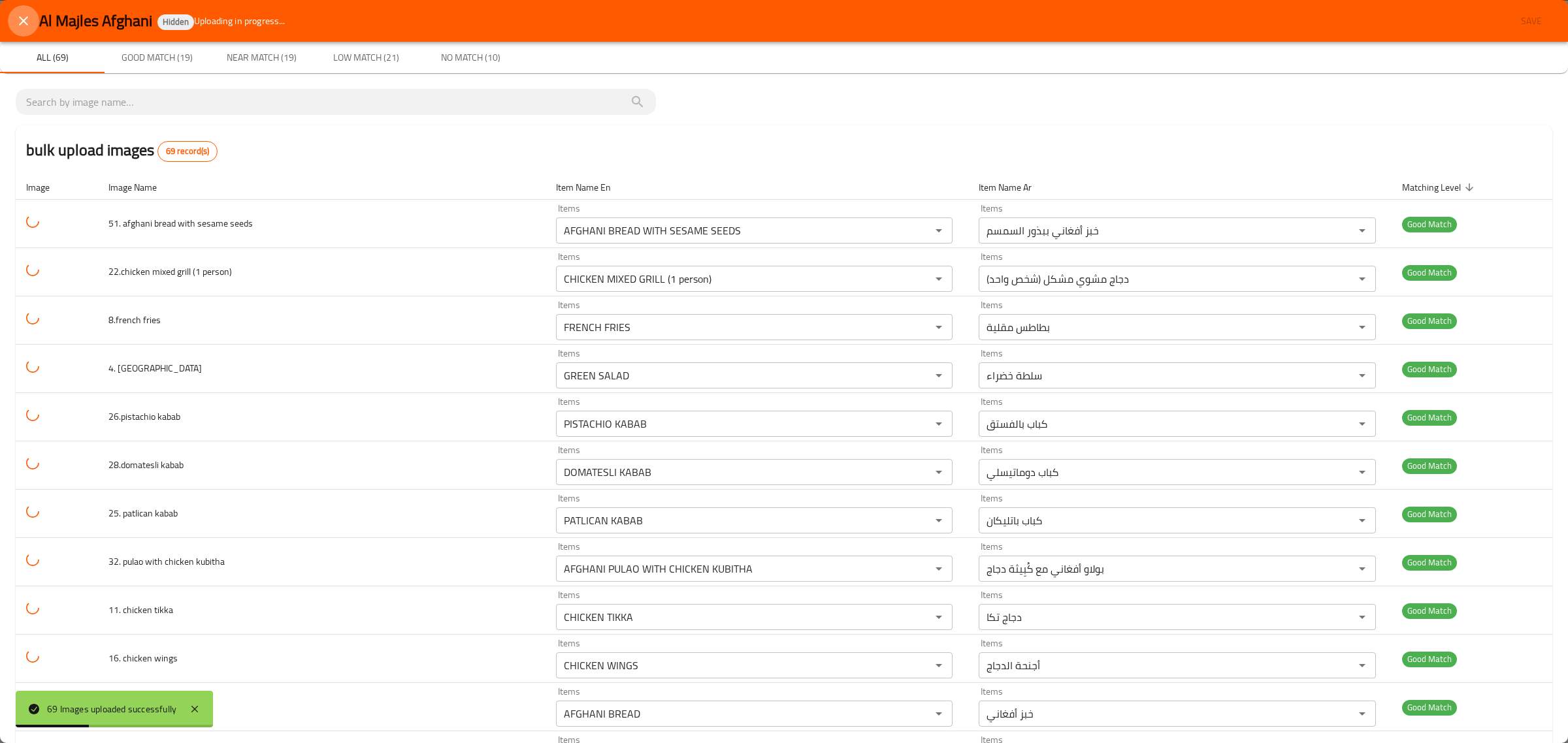
click at [30, 20] on icon "close" at bounding box center [23, 20] width 16 height 16
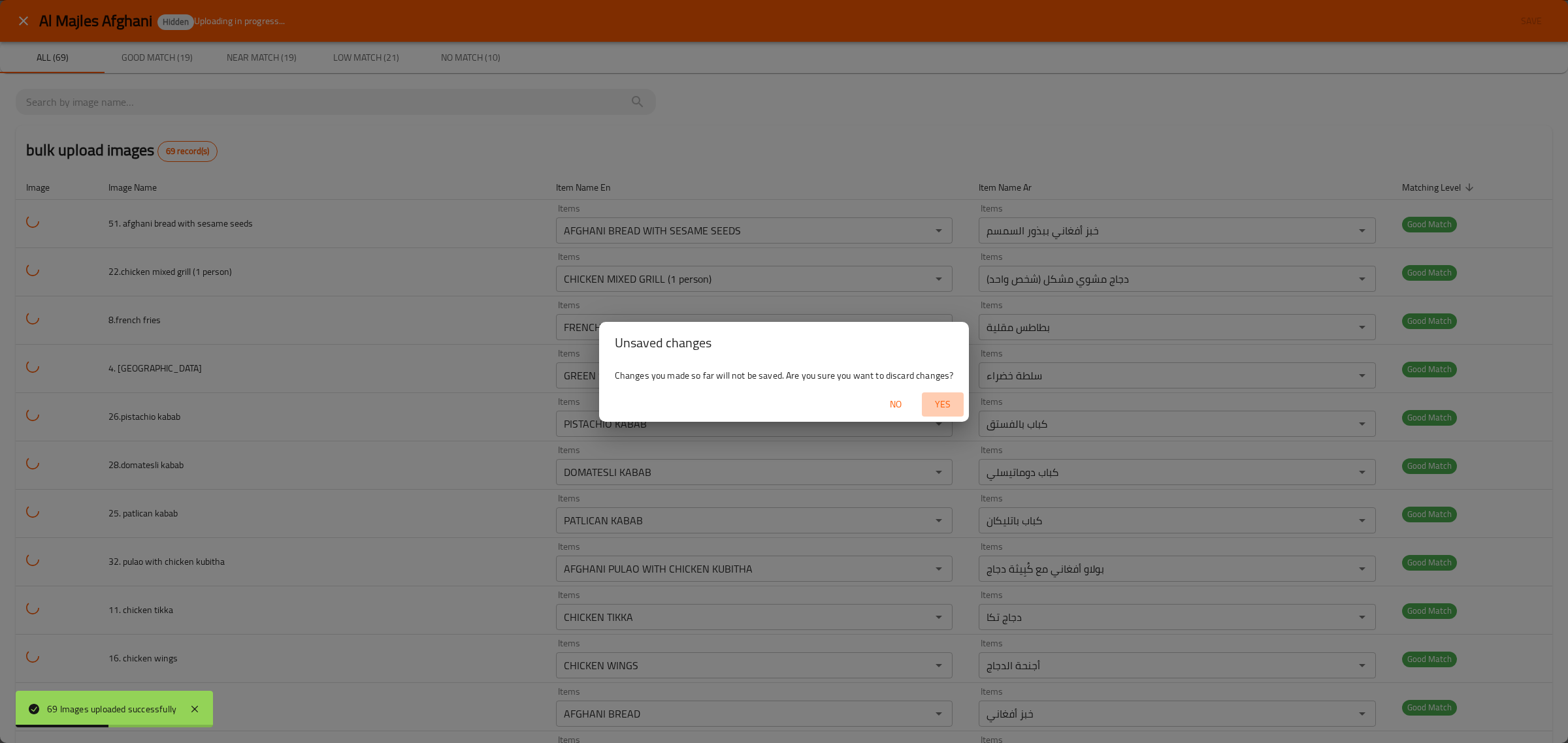
click at [942, 400] on span "Yes" at bounding box center [943, 404] width 31 height 16
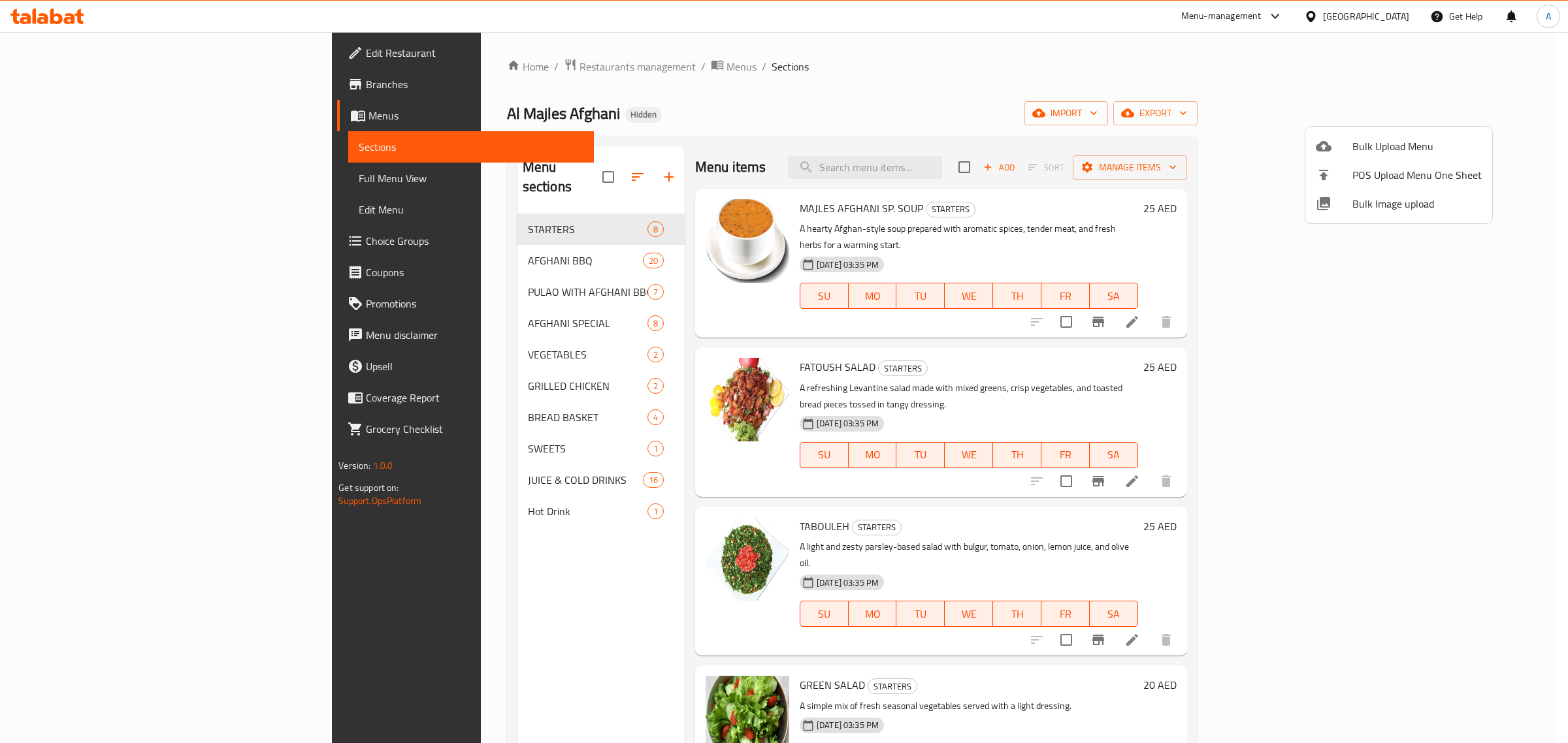
click at [402, 354] on div at bounding box center [784, 372] width 1568 height 743
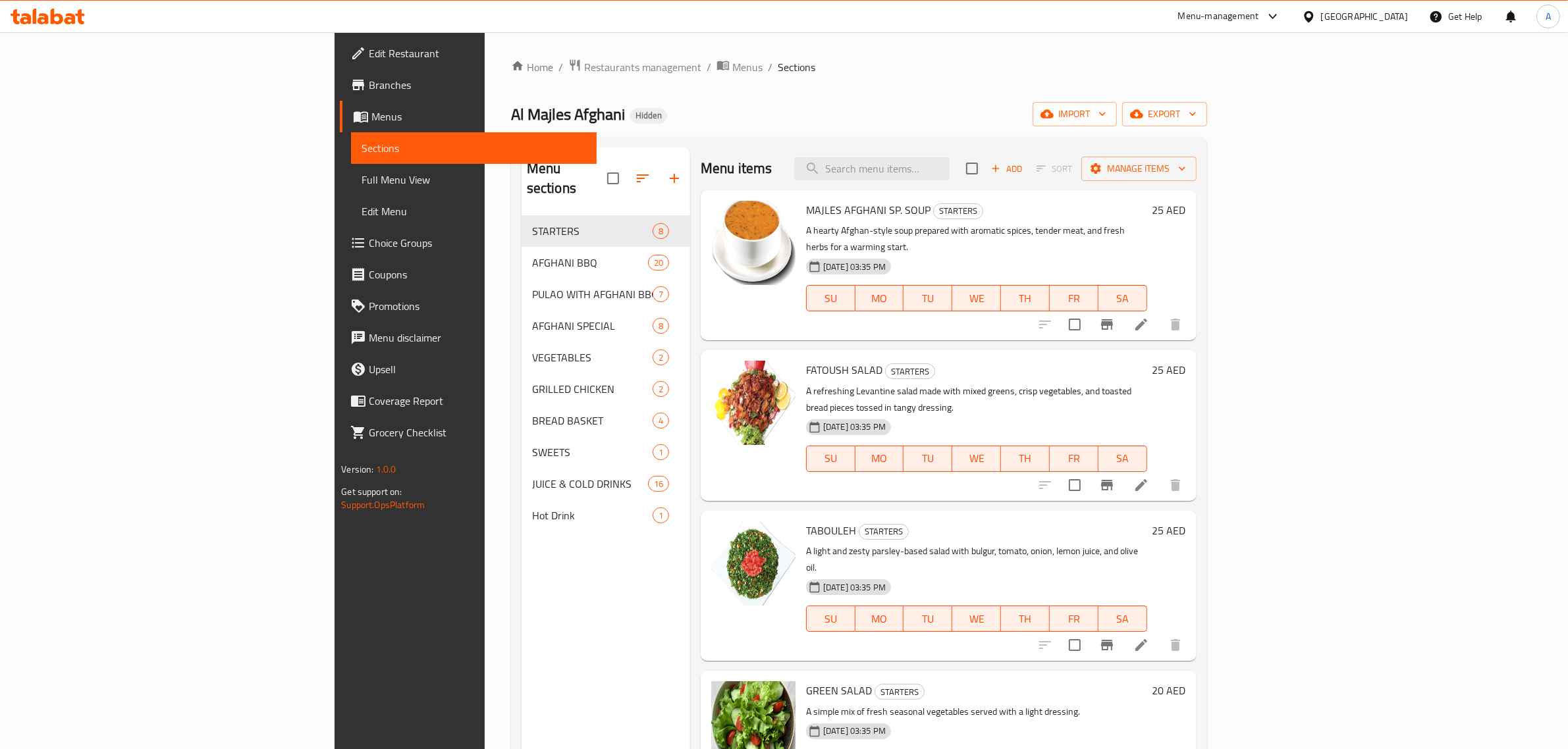
click at [521, 373] on div "GRILLED CHICKEN 2" at bounding box center [606, 389] width 169 height 31
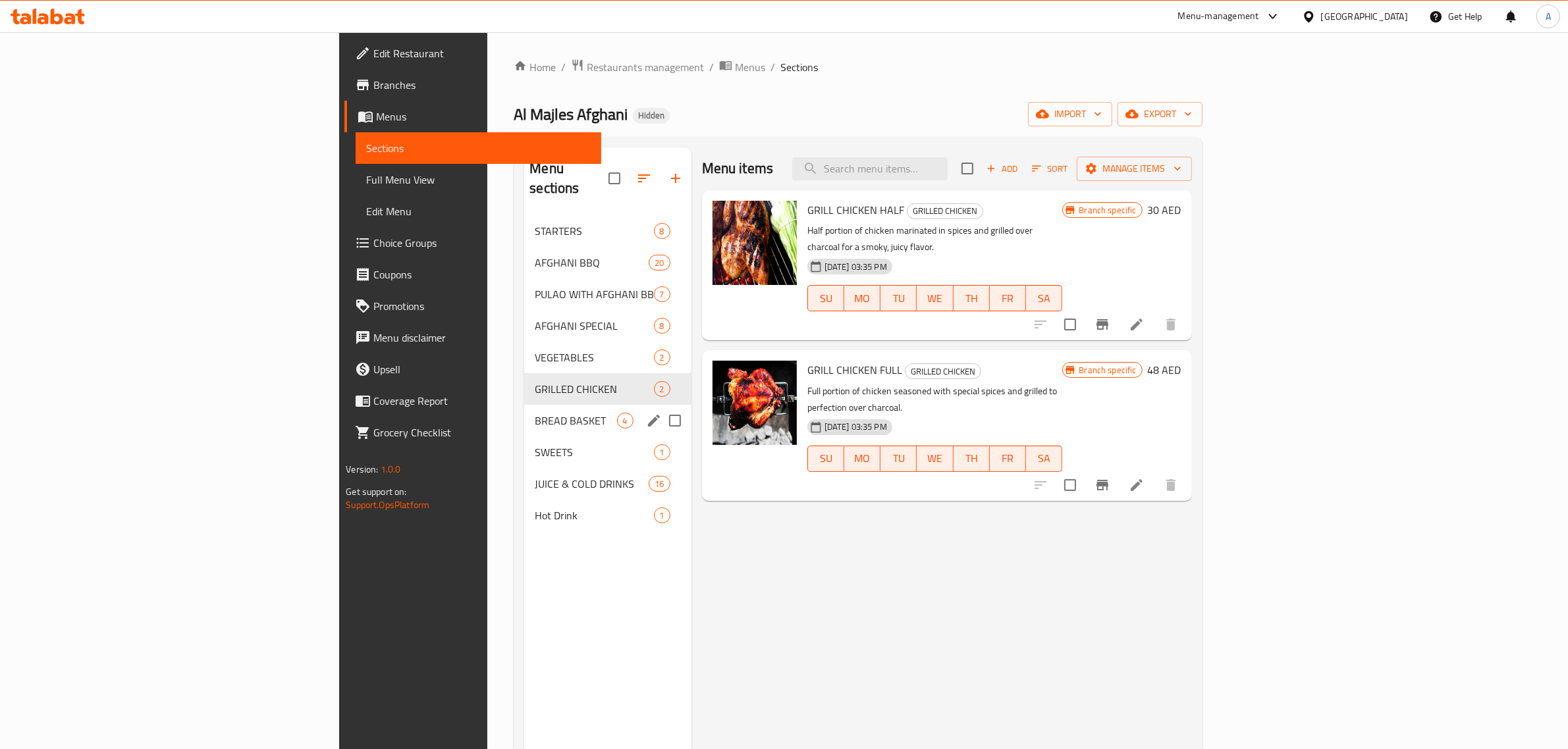
click at [535, 444] on span "SWEETS" at bounding box center [594, 452] width 118 height 16
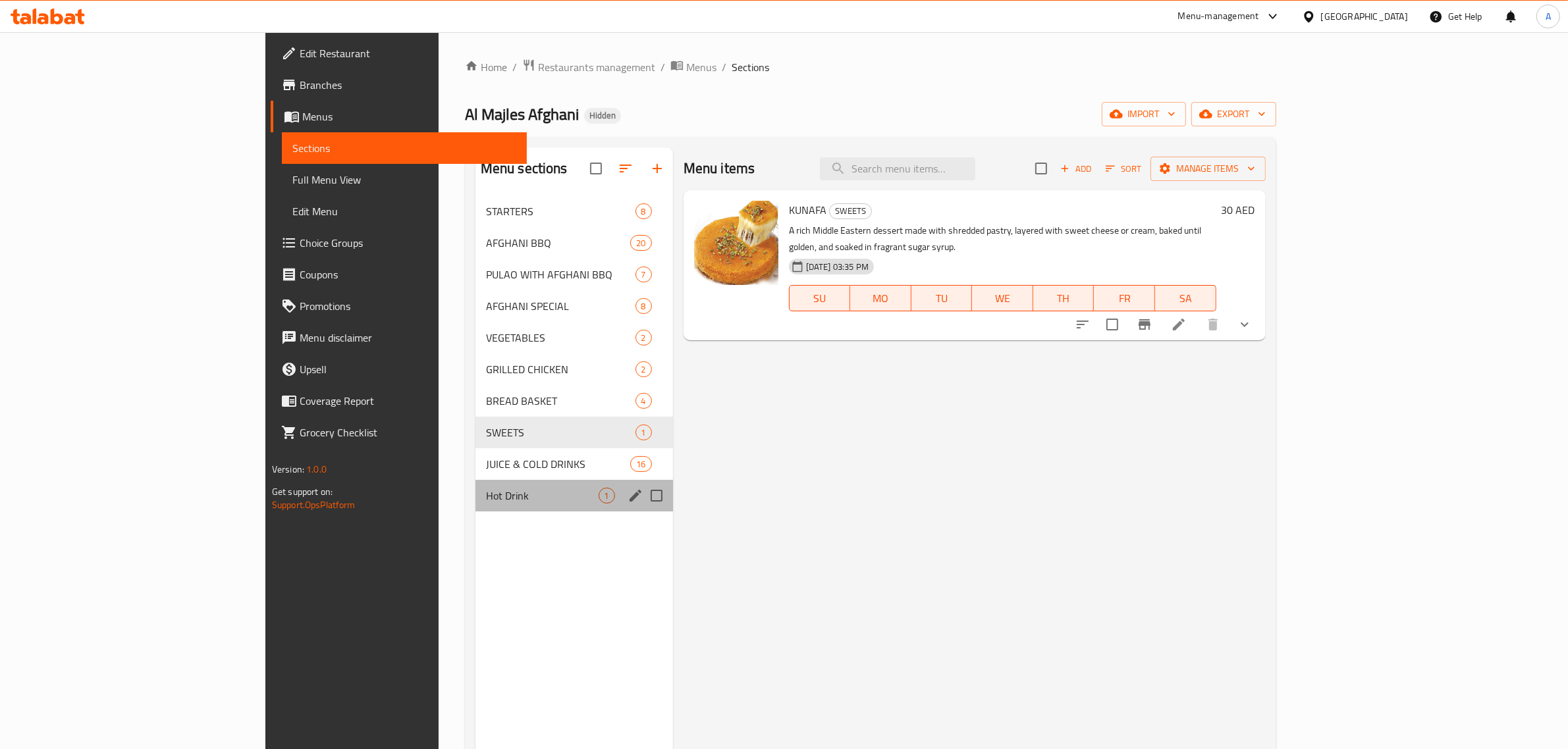
click at [476, 481] on div "Hot Drink 1" at bounding box center [574, 496] width 197 height 31
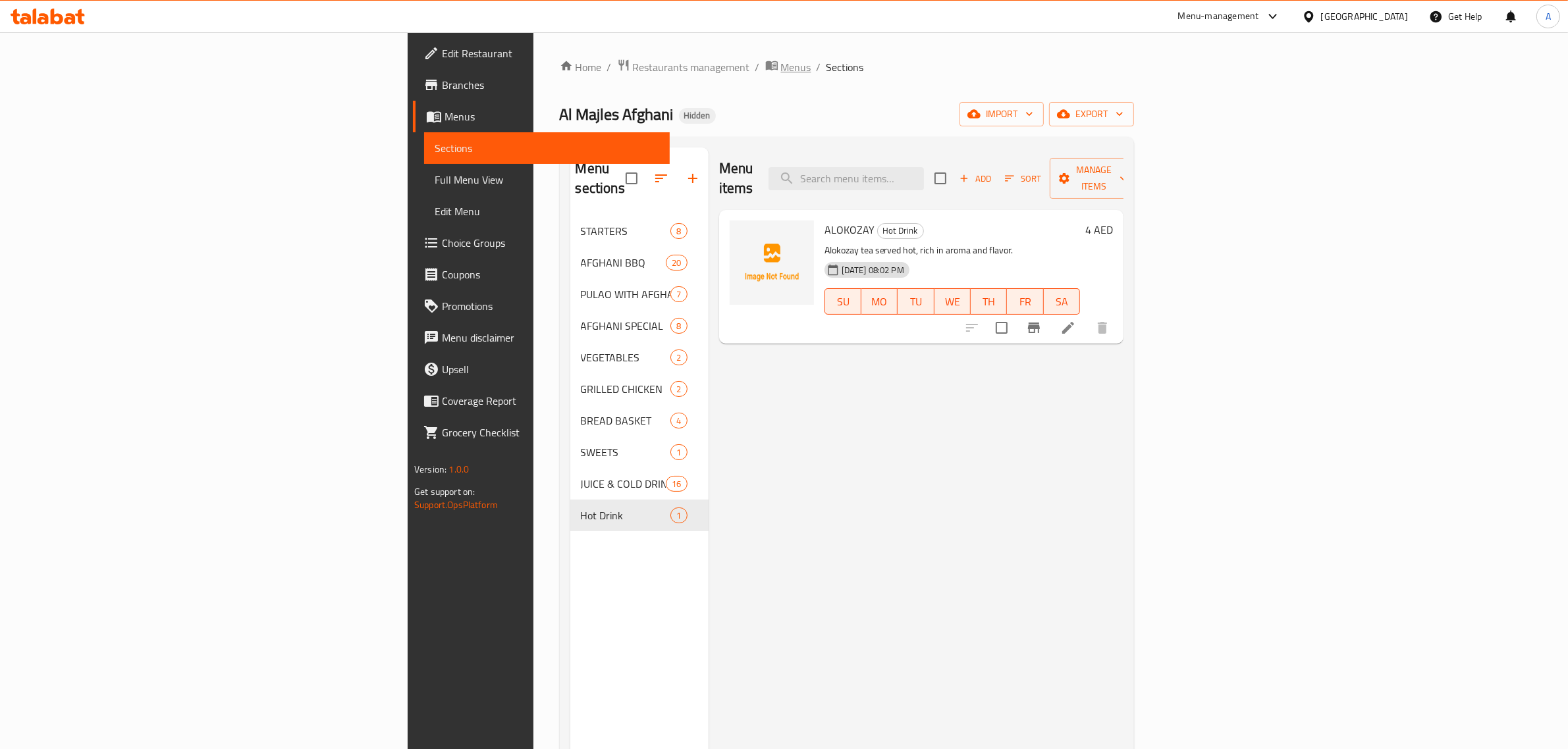
click at [782, 69] on span "Menus" at bounding box center [796, 67] width 31 height 16
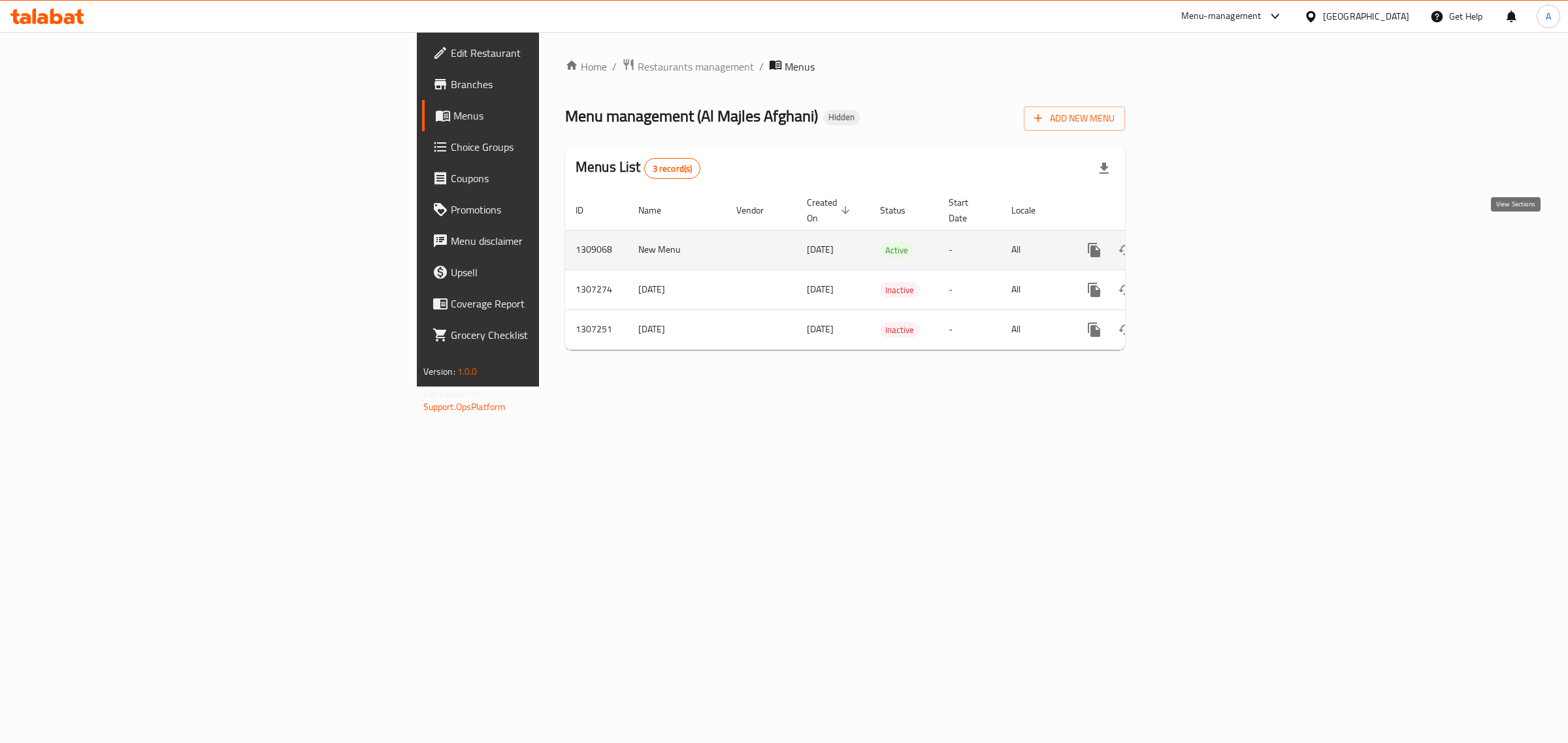
click at [1204, 246] on link "enhanced table" at bounding box center [1189, 250] width 31 height 31
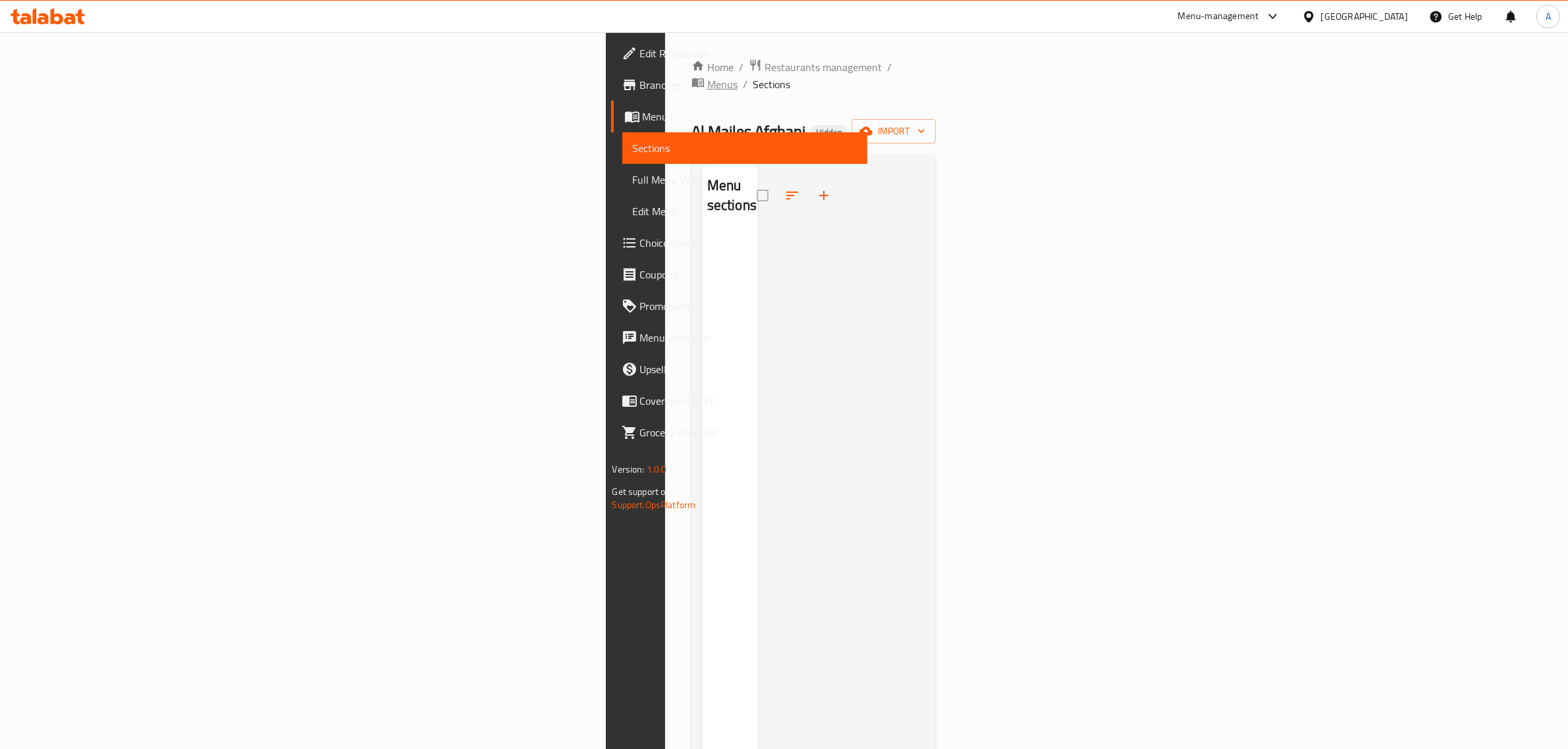
click at [707, 76] on span "Menus" at bounding box center [722, 84] width 31 height 16
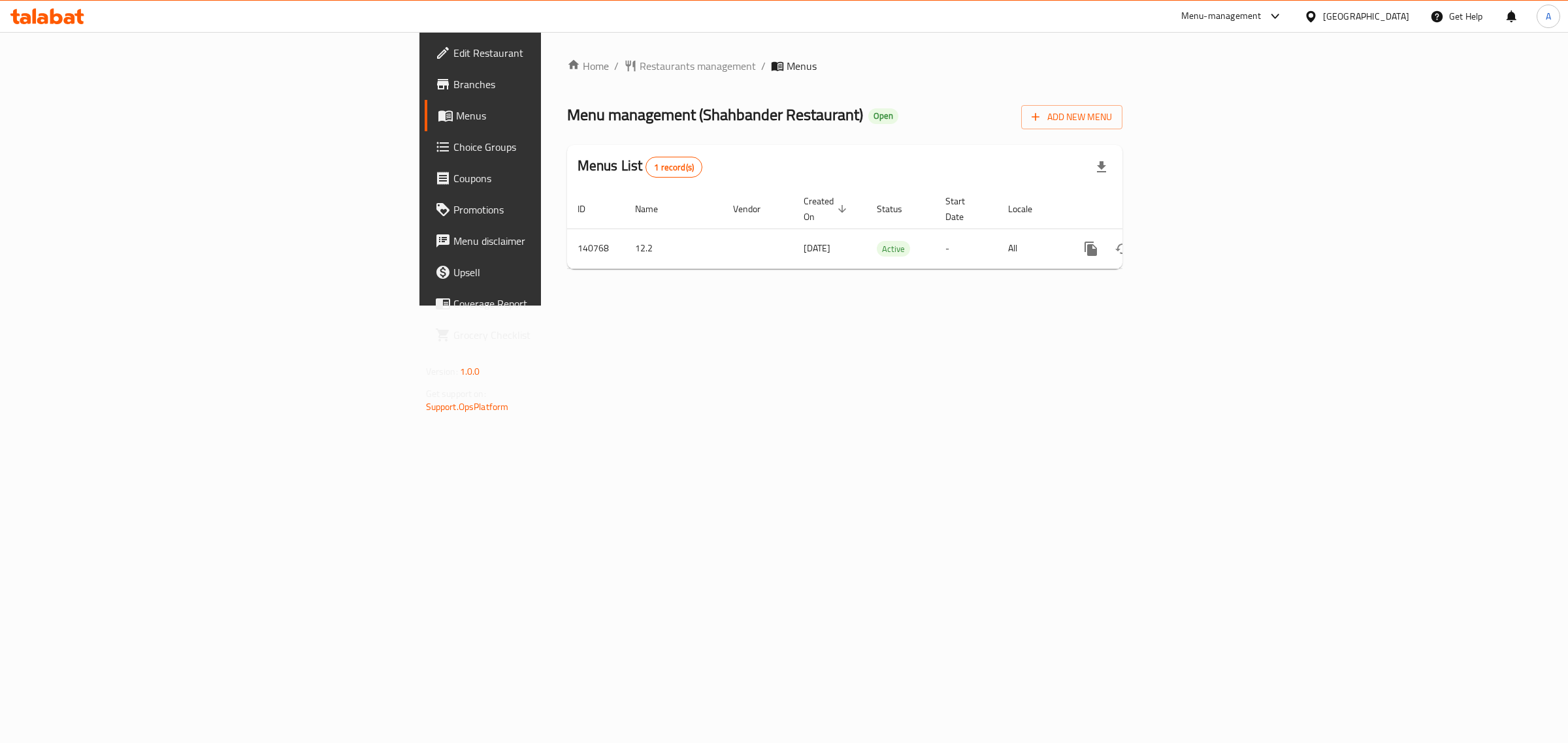
click at [454, 54] on span "Edit Restaurant" at bounding box center [562, 53] width 218 height 16
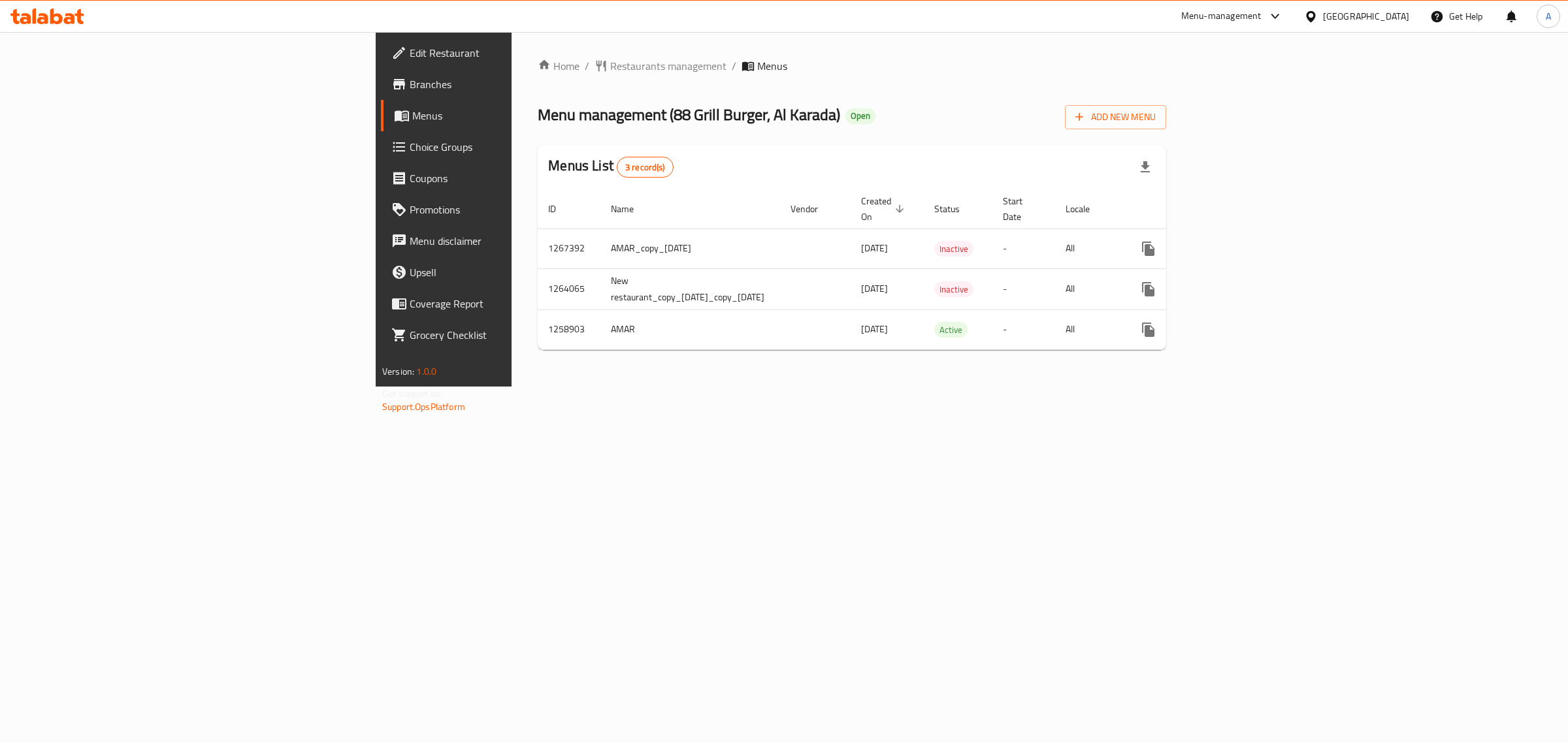
drag, startPoint x: 951, startPoint y: 143, endPoint x: 1289, endPoint y: 210, distance: 344.6
click at [955, 143] on div "Home / Restaurants management / Menus Menu management ( 88 Grill Burger, Al Kar…" at bounding box center [851, 209] width 628 height 302
click at [1251, 322] on icon "enhanced table" at bounding box center [1242, 330] width 16 height 16
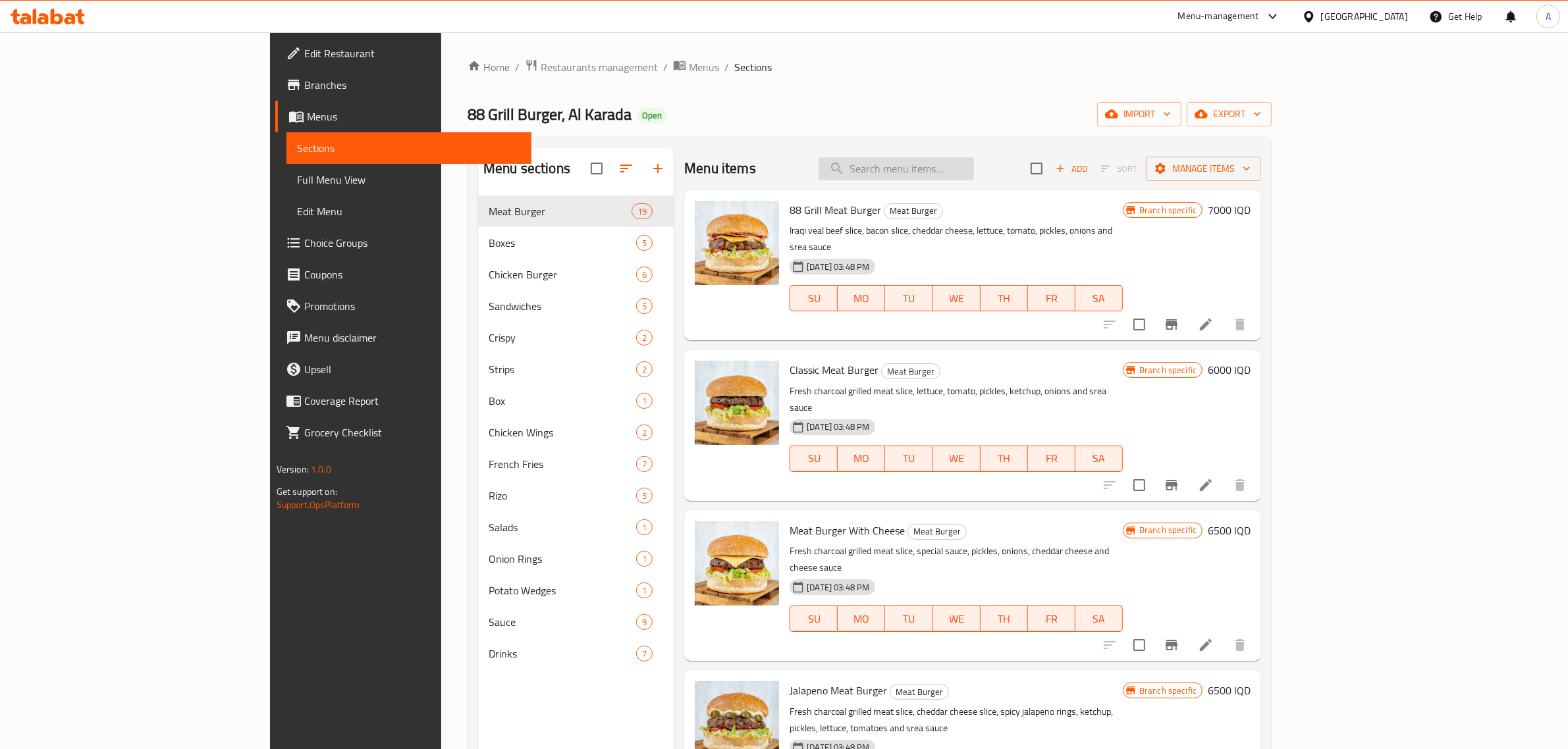
click at [974, 170] on input "search" at bounding box center [896, 169] width 155 height 23
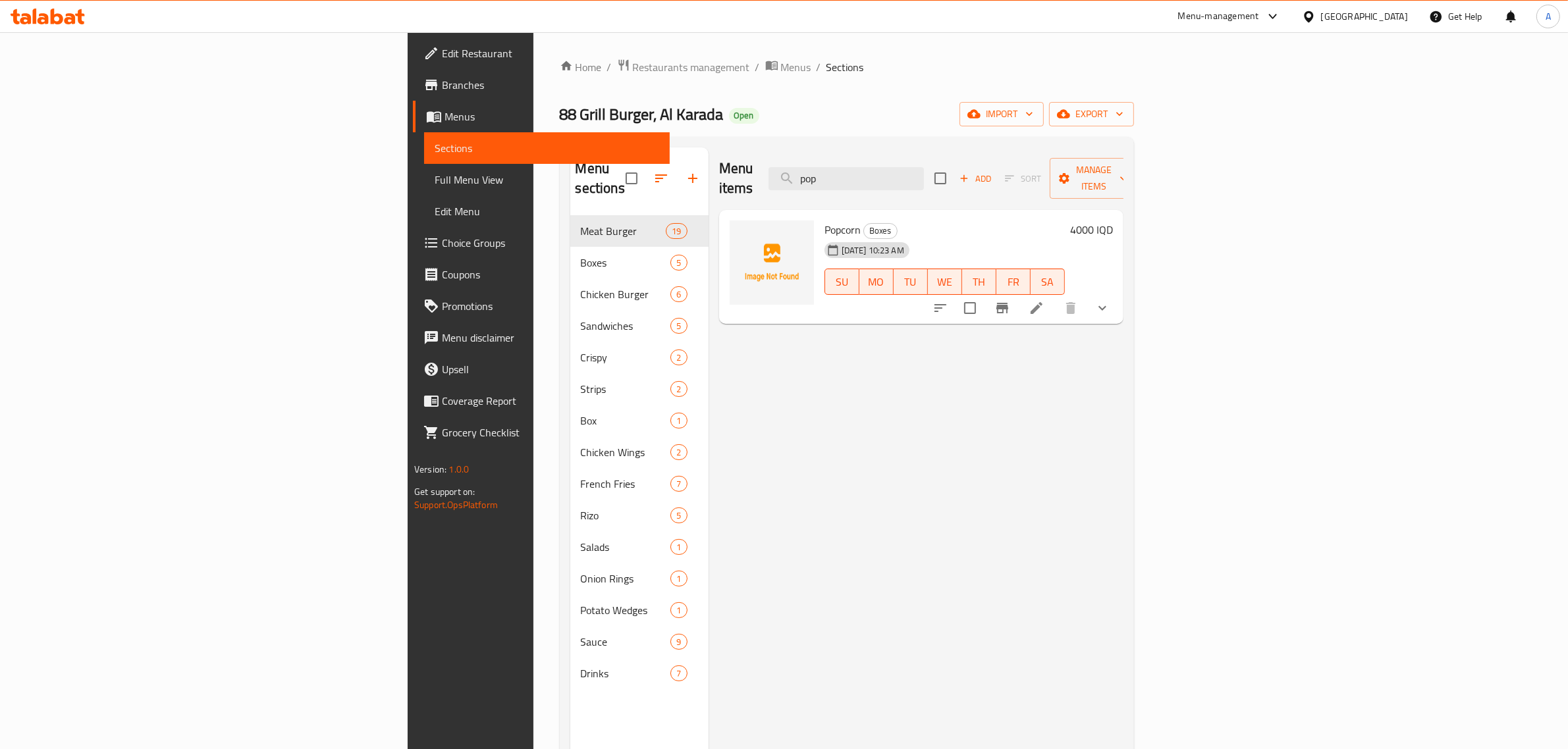
type input "pop"
click at [407, 586] on div "Edit Restaurant Branches Menus Sections Full Menu View Edit Menu Choice Groups …" at bounding box center [539, 407] width 262 height 749
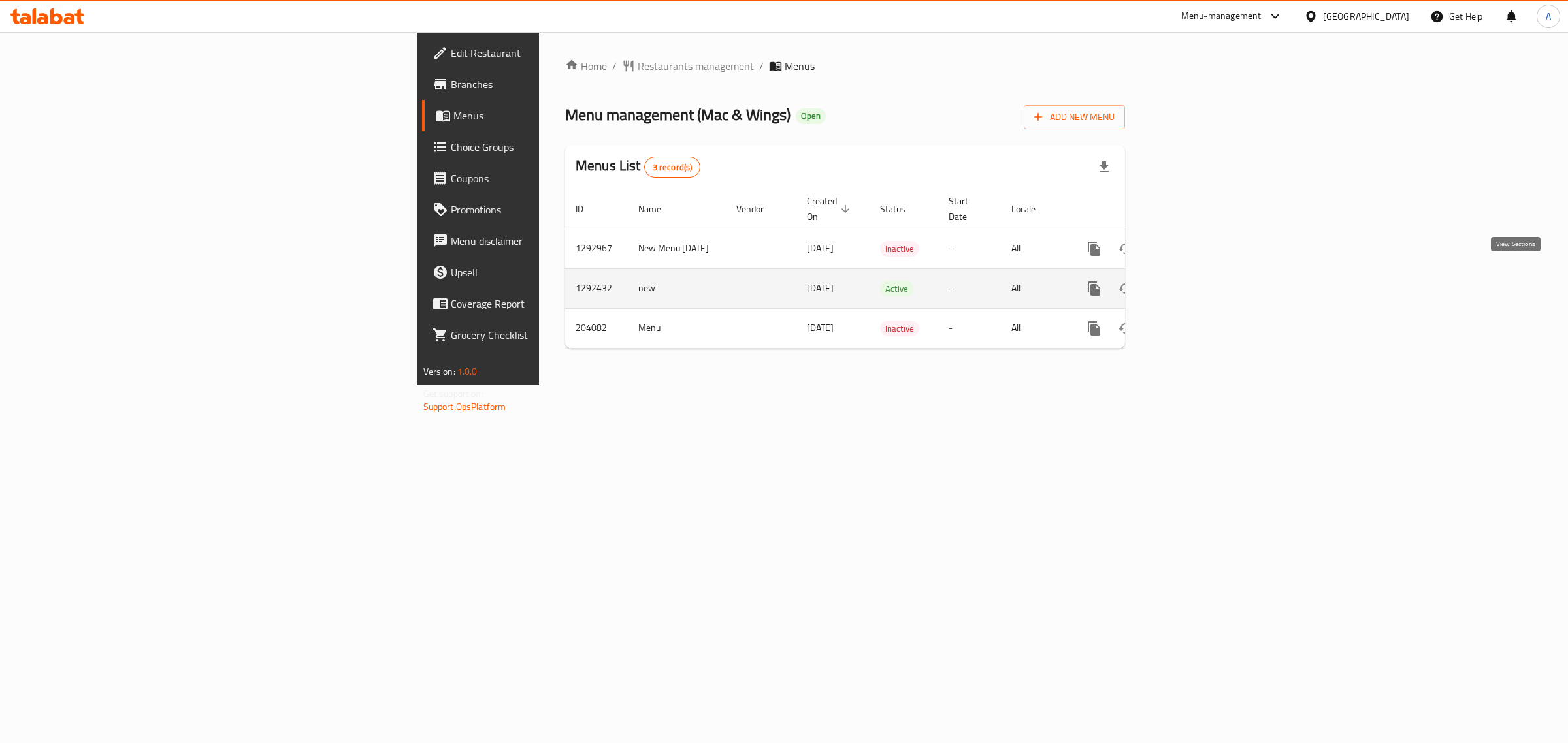
click at [1194, 283] on icon "enhanced table" at bounding box center [1189, 288] width 12 height 12
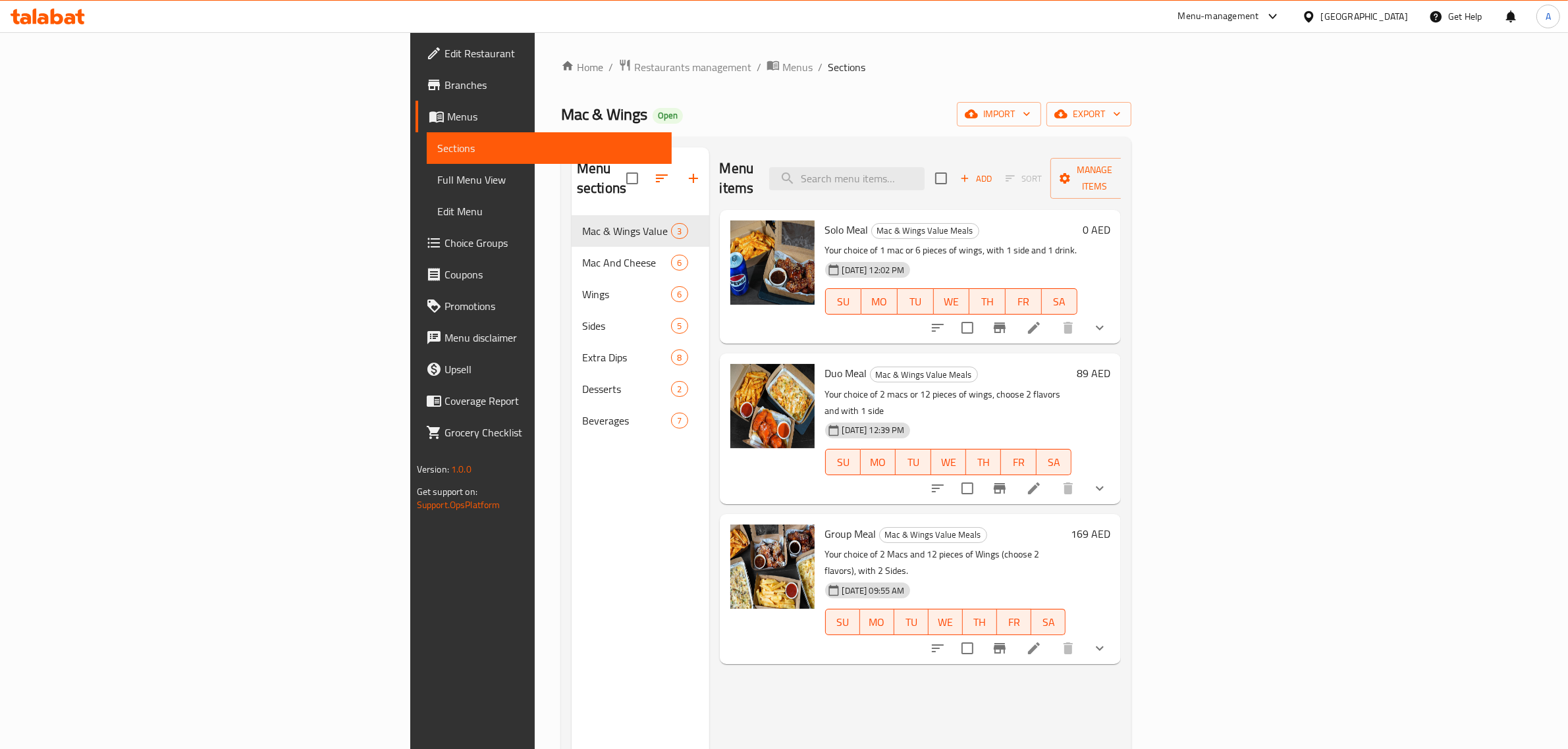
click at [837, 639] on div "Menu items Add Sort Manage items Solo Meal Mac & Wings Value Meals Your choice …" at bounding box center [915, 522] width 412 height 749
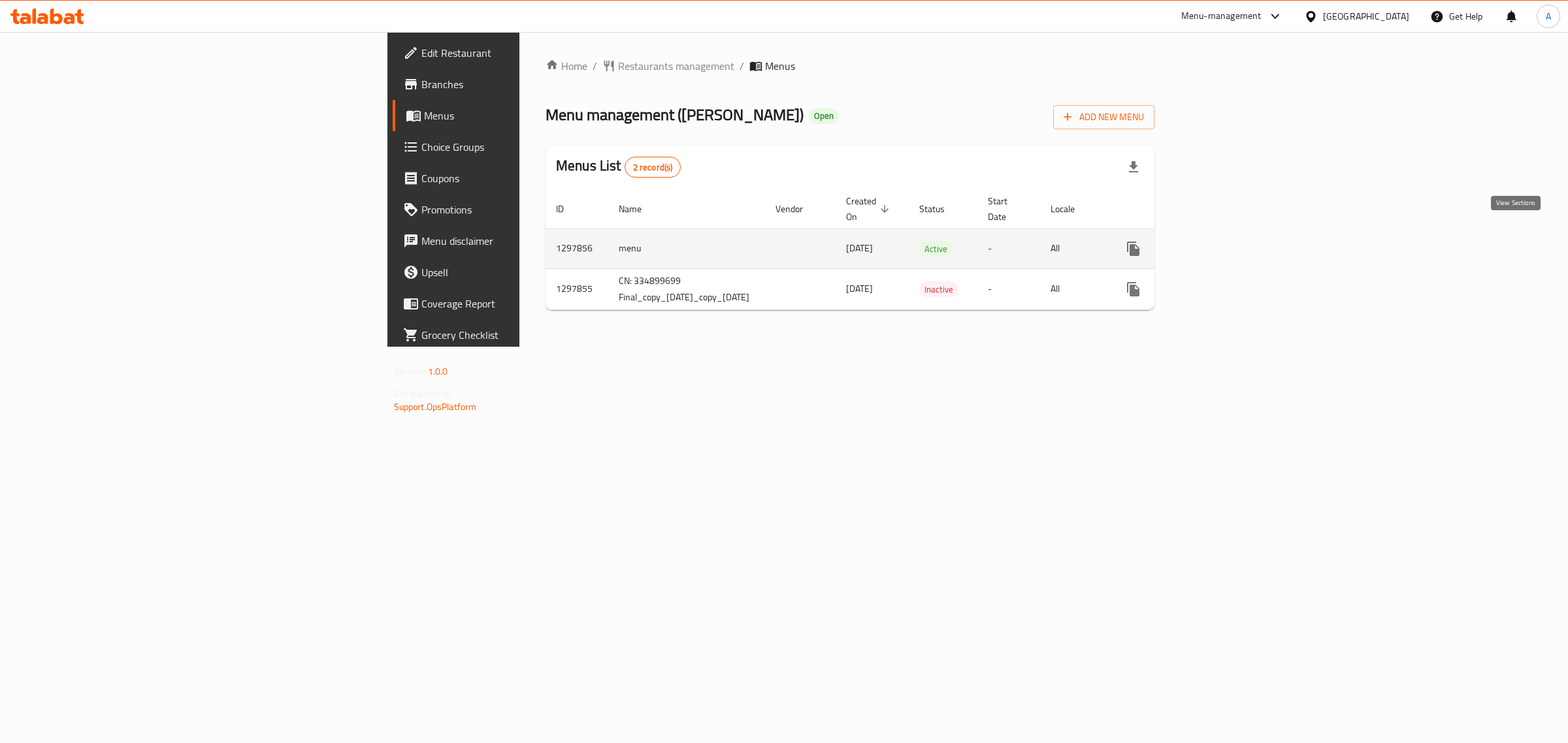
click at [1235, 241] on icon "enhanced table" at bounding box center [1227, 249] width 16 height 16
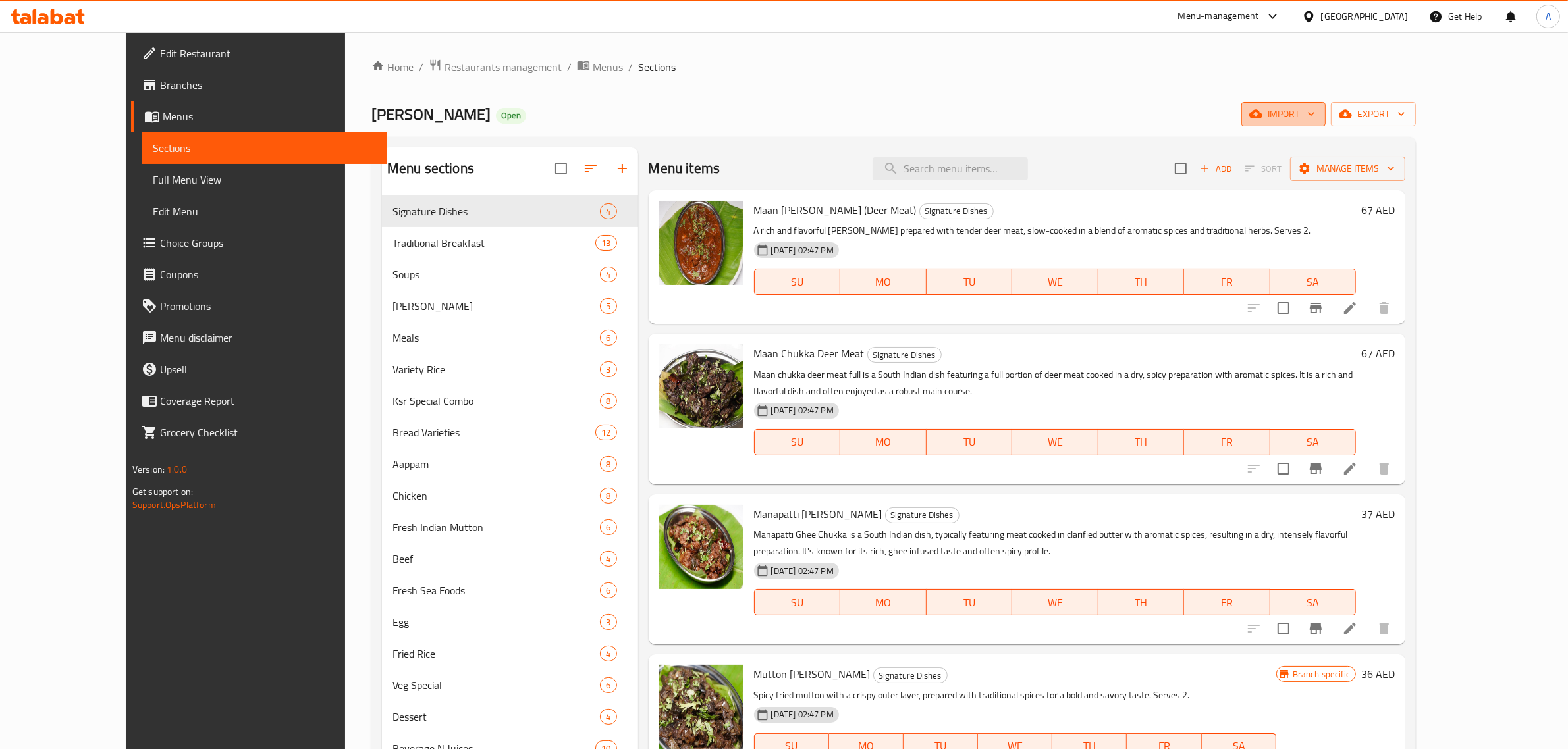
click at [1315, 115] on span "import" at bounding box center [1284, 114] width 63 height 16
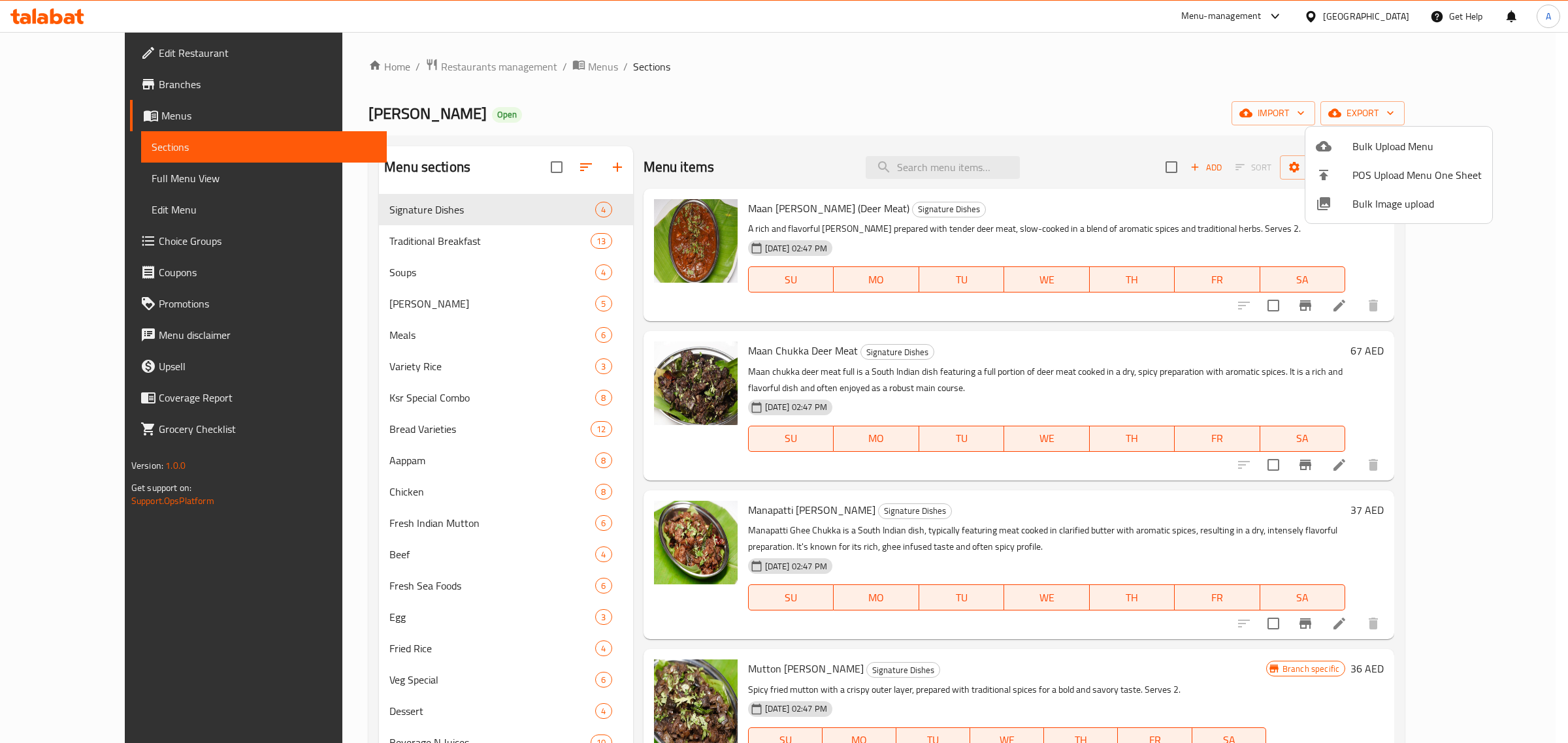
click at [1381, 212] on span "Bulk Image upload" at bounding box center [1417, 203] width 129 height 16
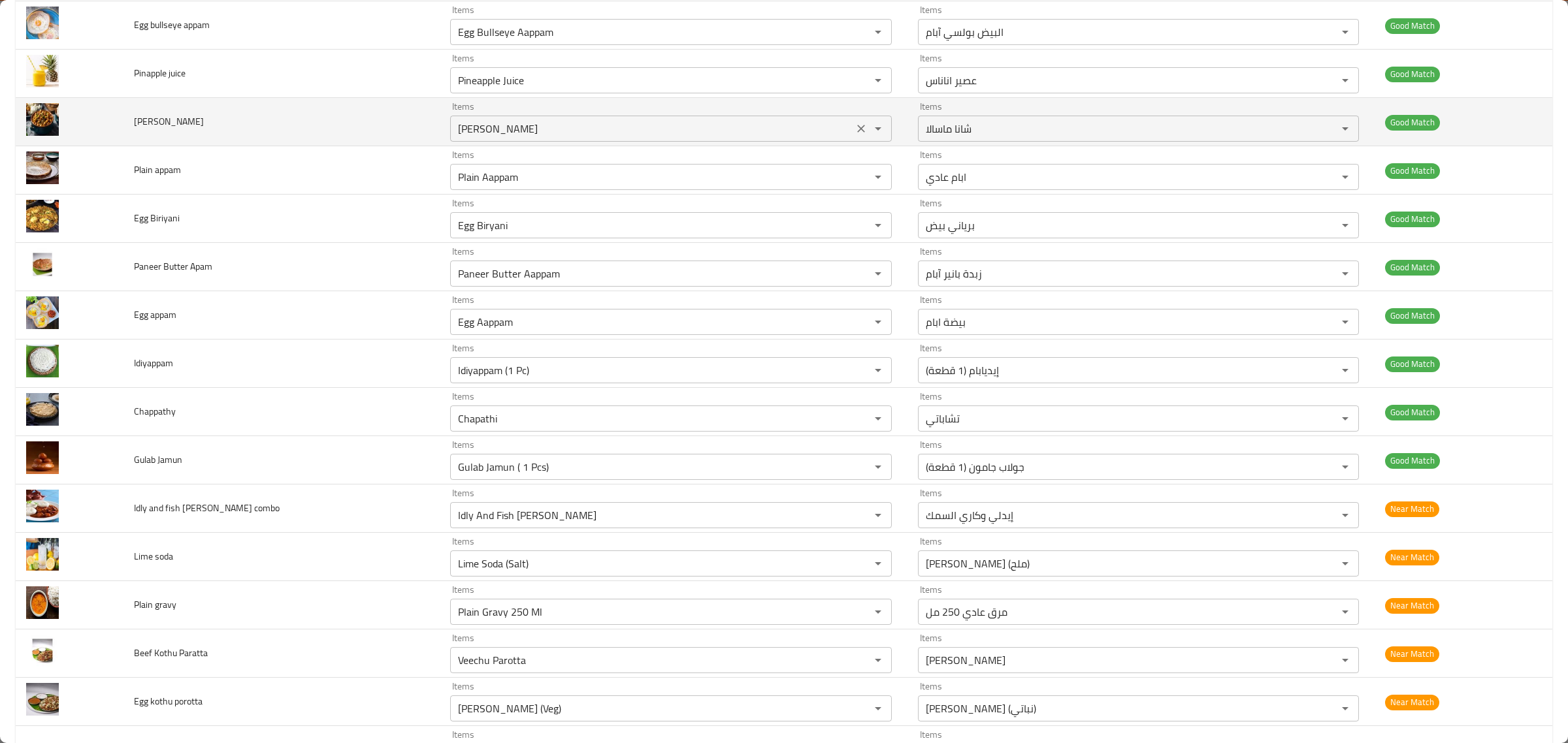
scroll to position [1551, 0]
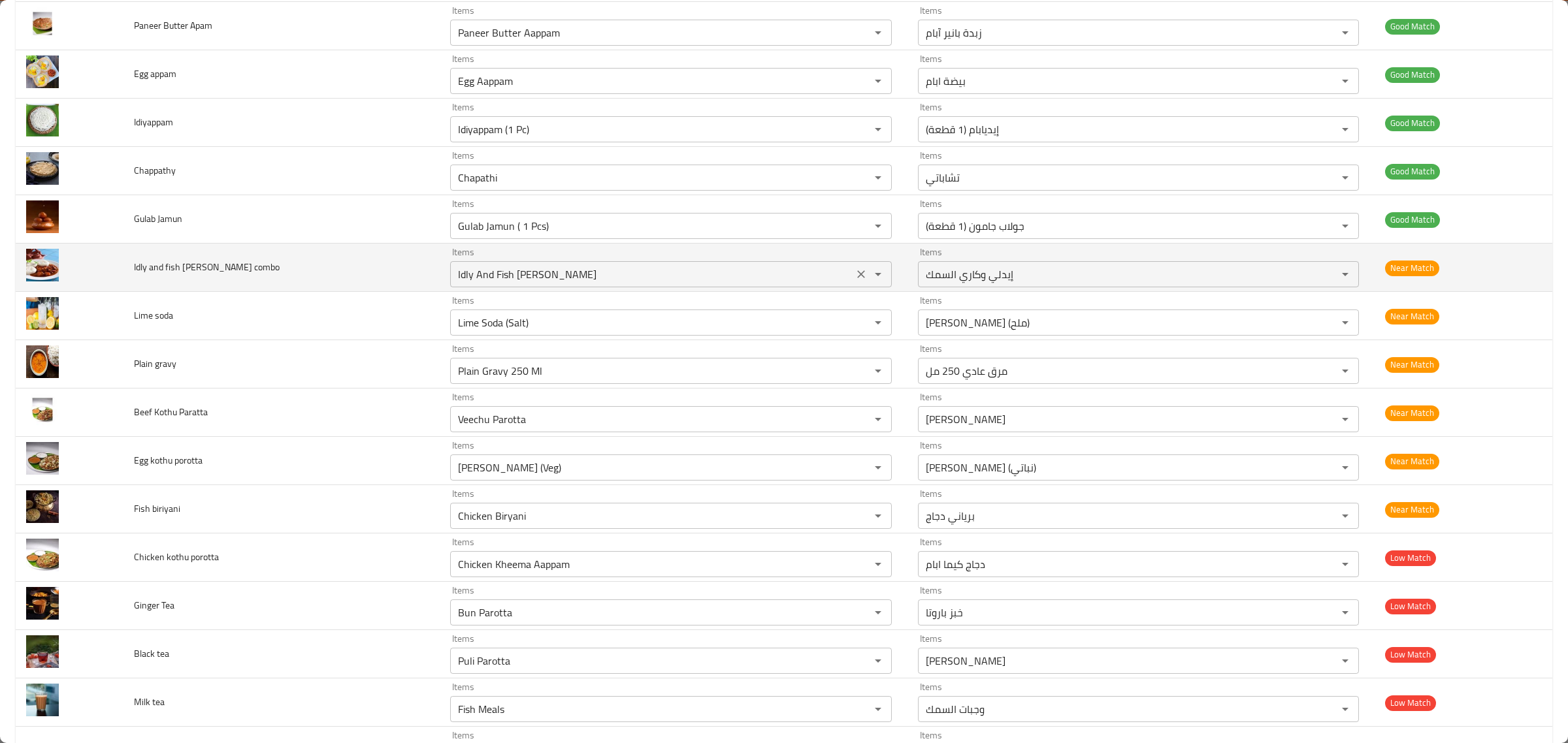
click at [621, 278] on combo "Idly And Fish [PERSON_NAME]" at bounding box center [652, 274] width 395 height 18
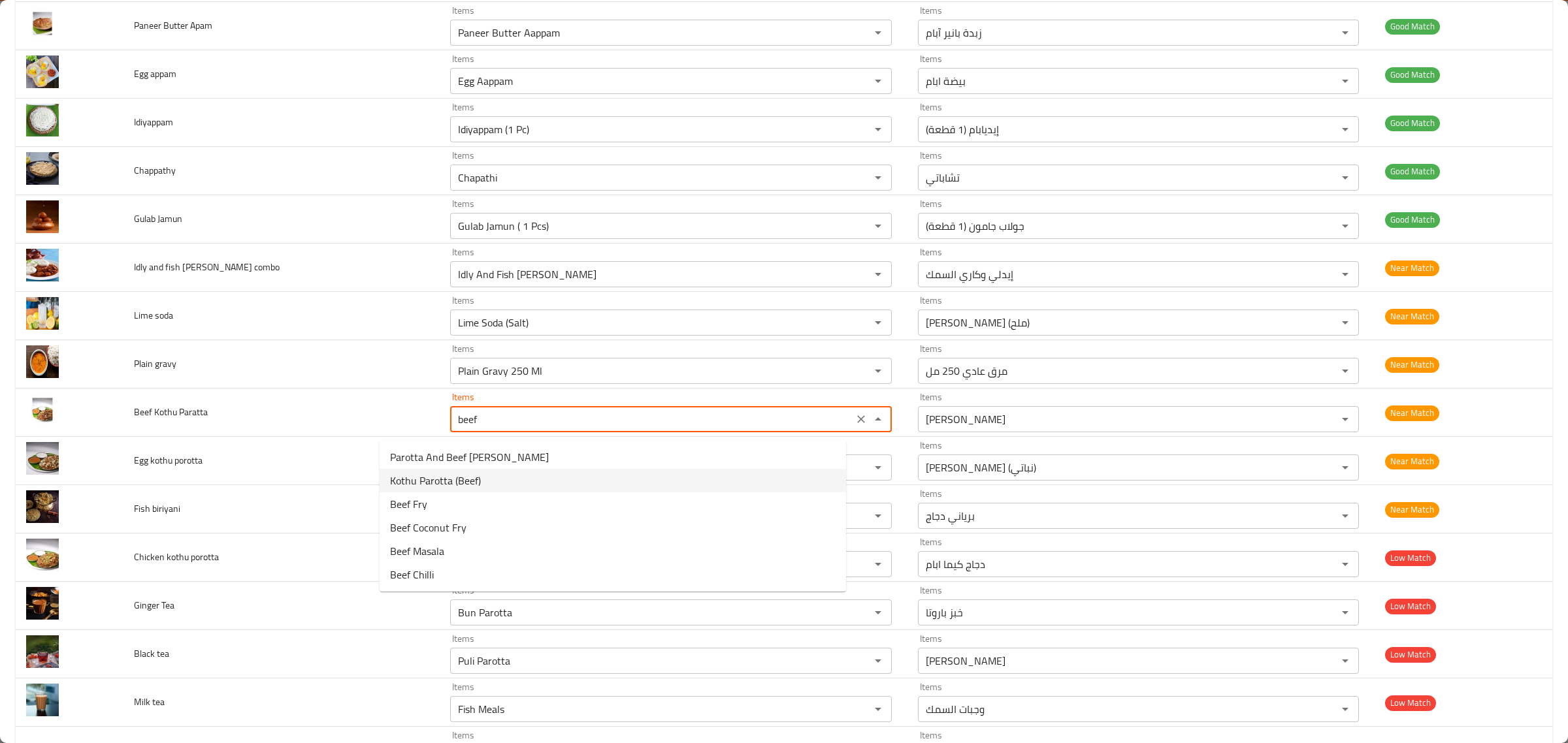
click at [546, 473] on Paratta-option-1 "Kothu Parotta (Beef)" at bounding box center [613, 480] width 466 height 23
type Paratta "Kothu Parotta (Beef)"
type Paratta-ar "كوثو باروتا (لحم بقري)"
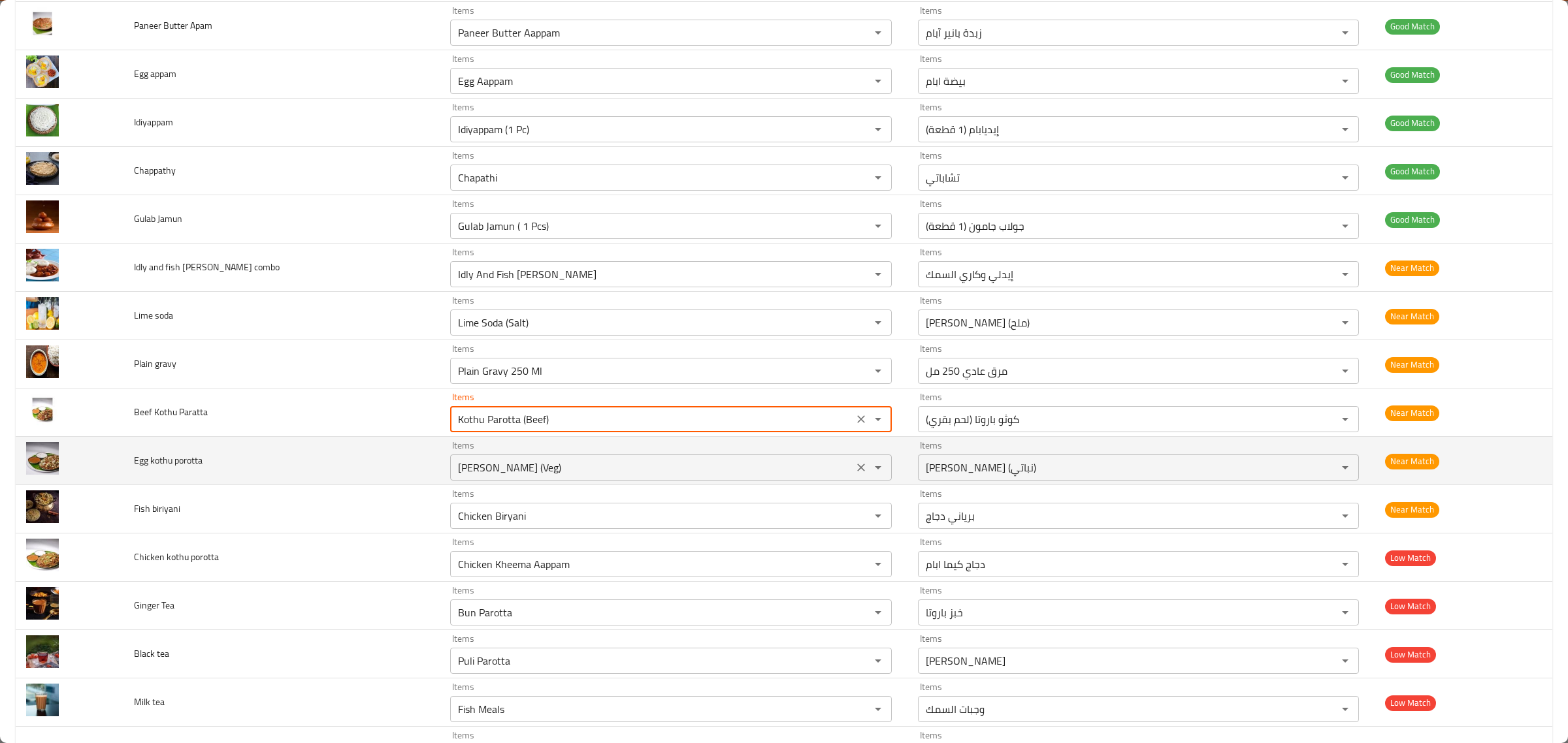
type Paratta "Kothu Parotta (Beef)"
click at [548, 475] on porotta "[PERSON_NAME] (Veg)" at bounding box center [652, 468] width 395 height 18
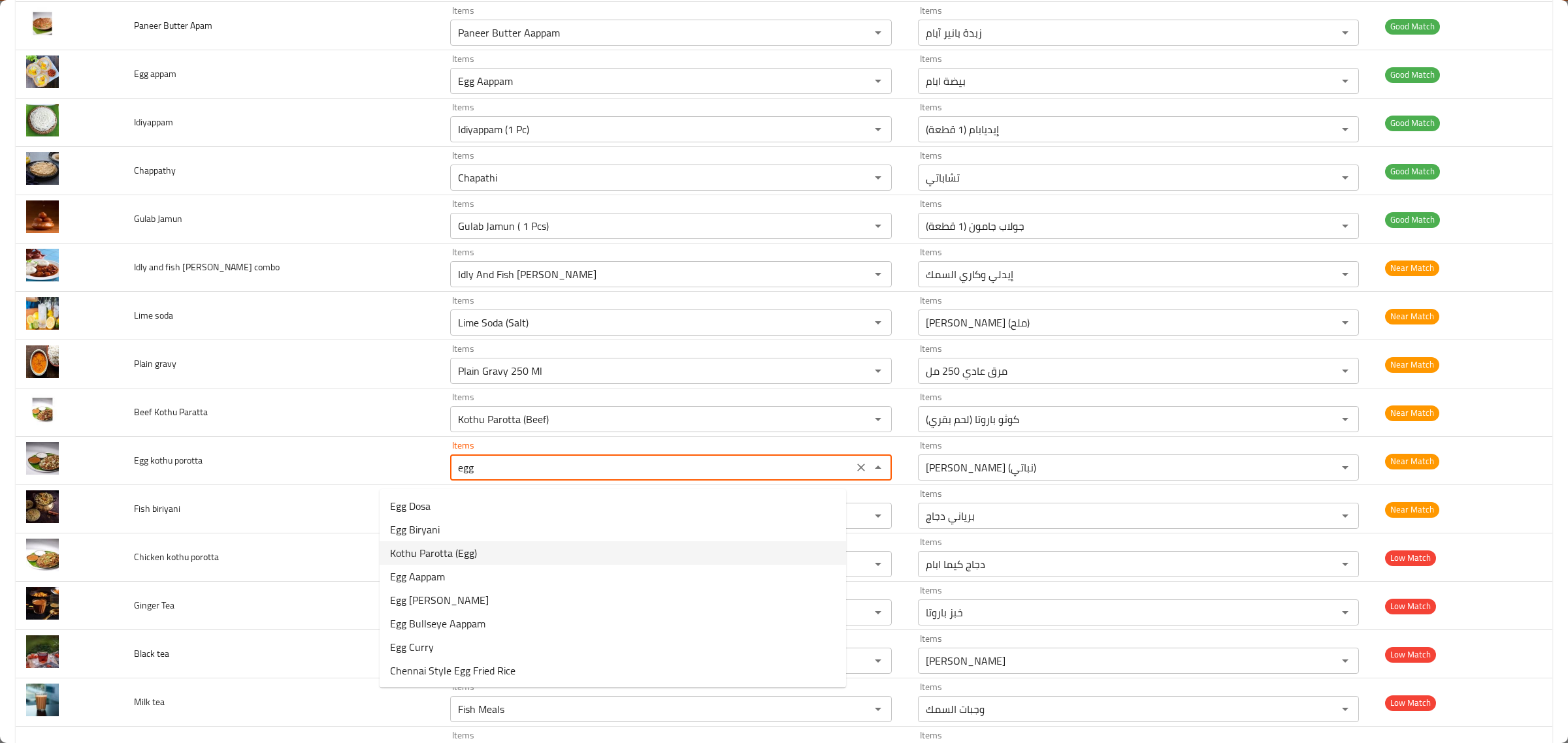
click at [515, 546] on porotta-option-2 "Kothu Parotta (Egg)" at bounding box center [613, 552] width 466 height 23
type porotta "Kothu Parotta (Egg)"
type porotta-ar "كوثو باروتا (بيض)"
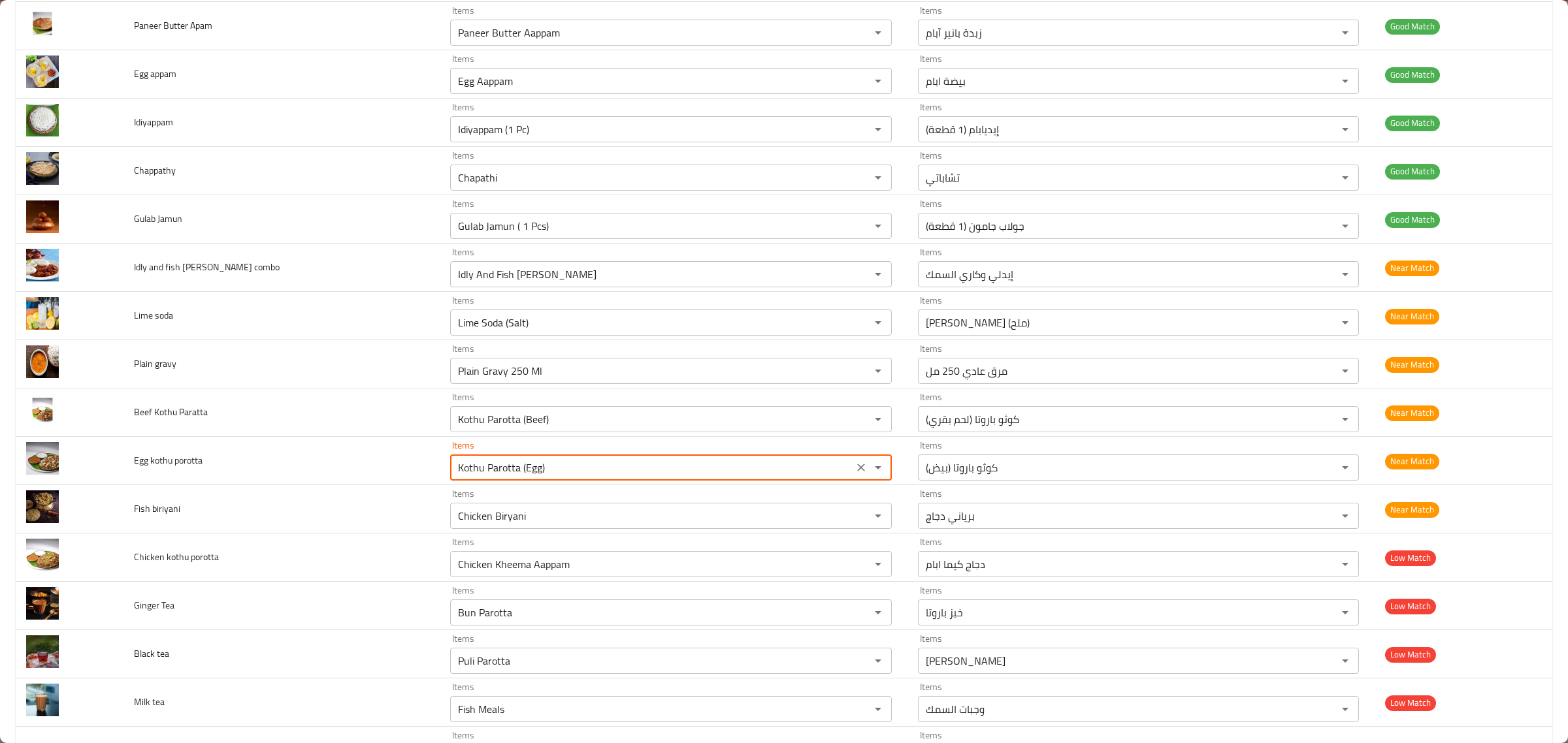
type porotta "Kothu Parotta (Egg)"
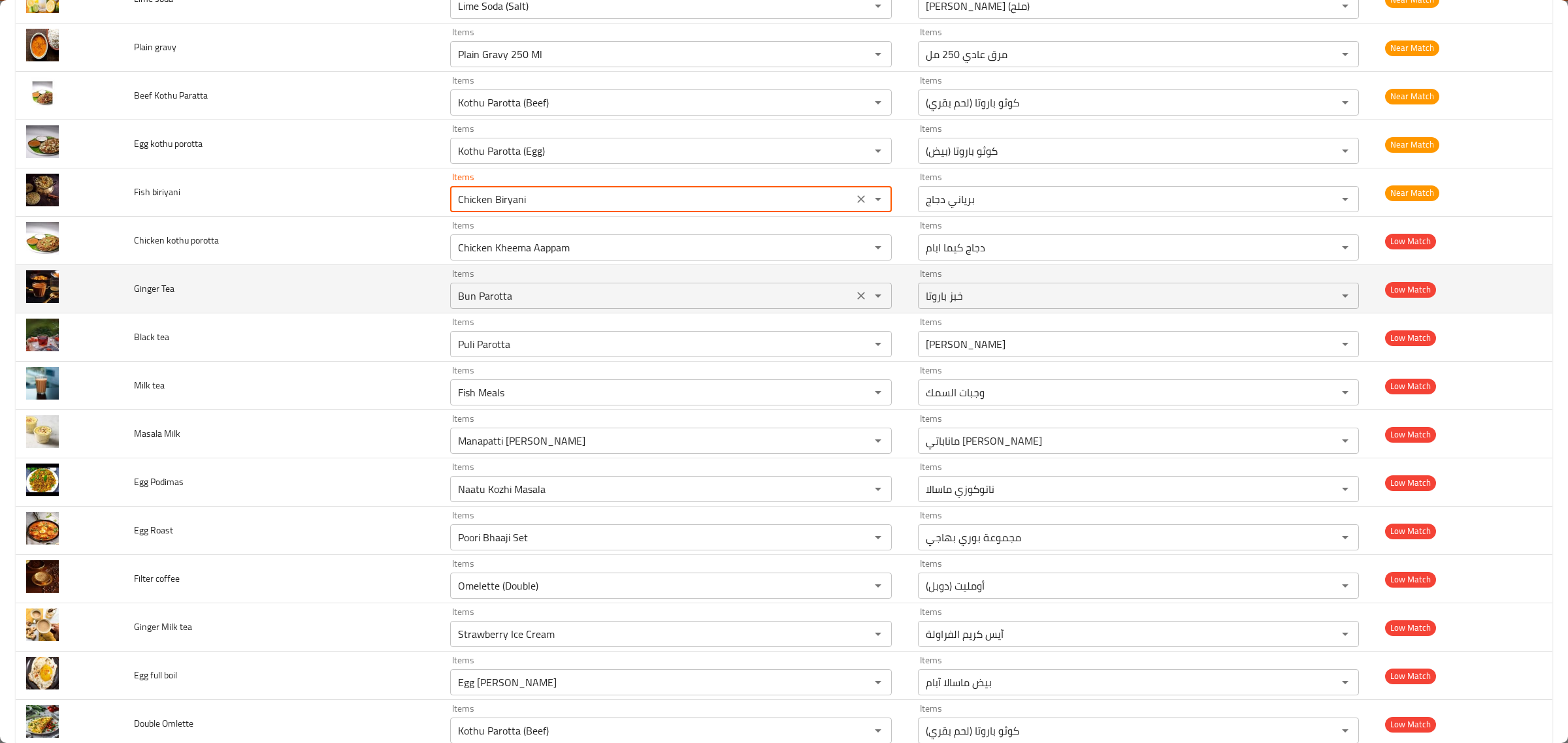
scroll to position [1906, 0]
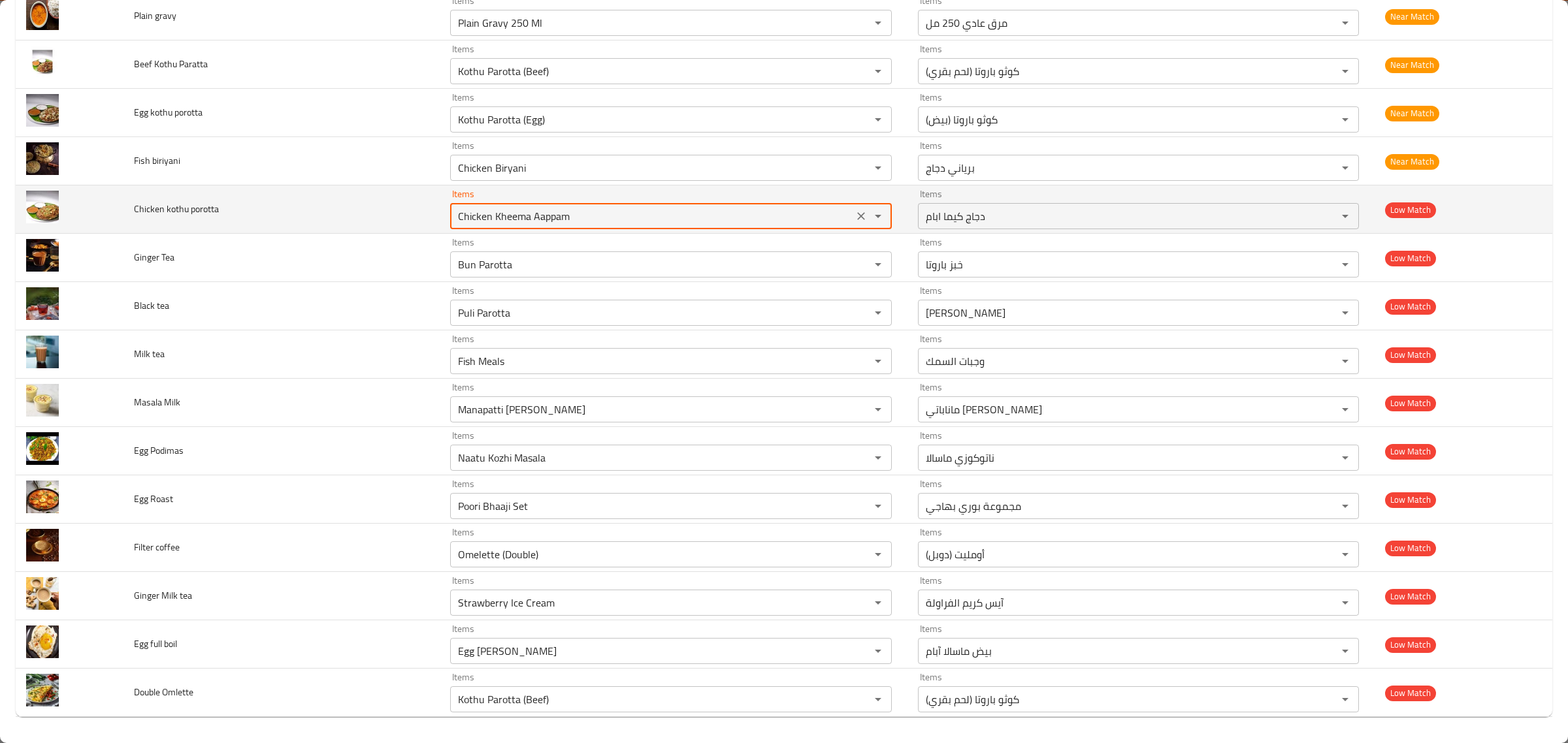
click at [681, 222] on porotta "Chicken Kheema Aappam" at bounding box center [652, 216] width 395 height 18
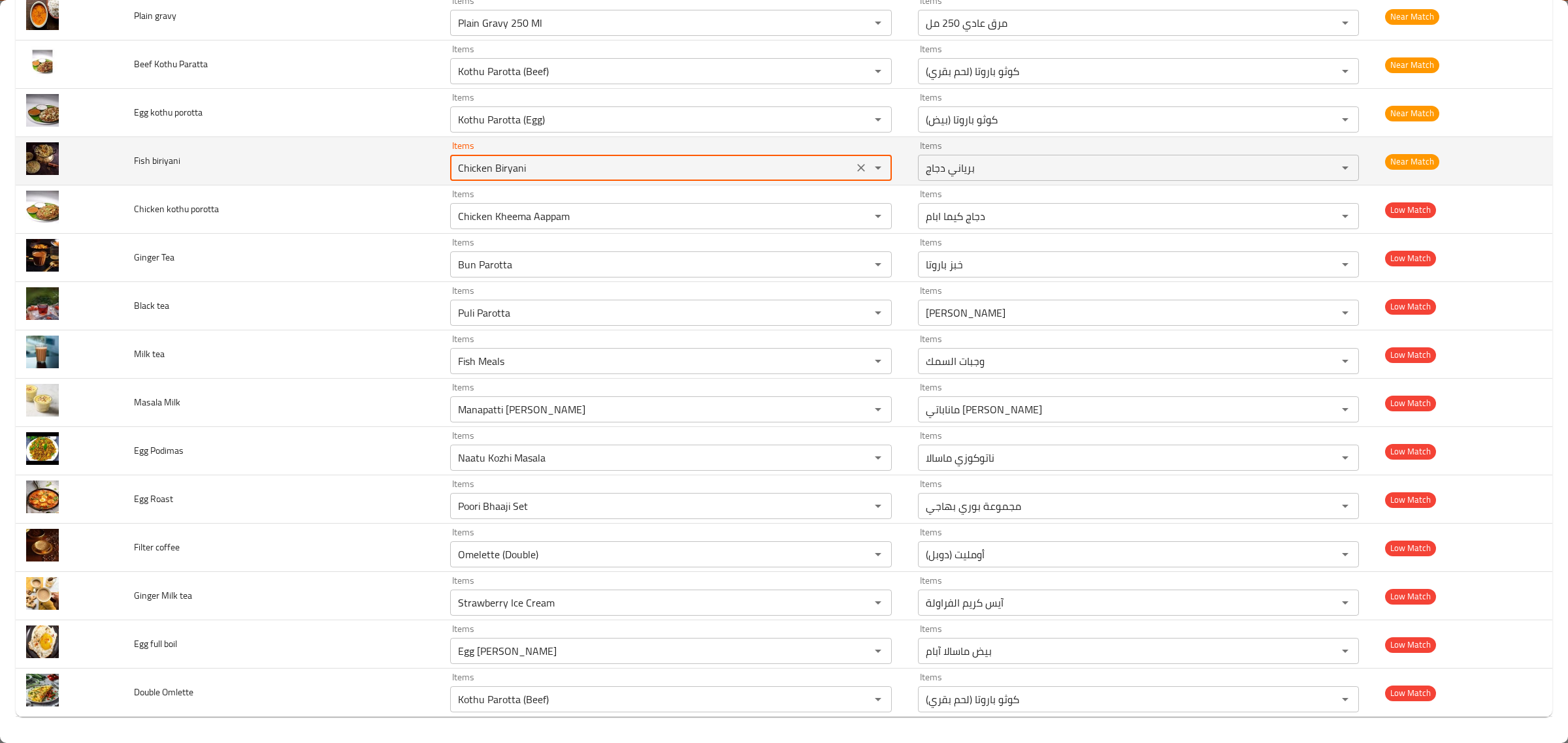
click at [606, 170] on biriyani "Chicken Biryani" at bounding box center [652, 168] width 395 height 18
click at [574, 174] on biriyani "fis" at bounding box center [652, 168] width 395 height 18
type biriyani "bir"
click at [854, 165] on icon "Clear" at bounding box center [861, 167] width 13 height 13
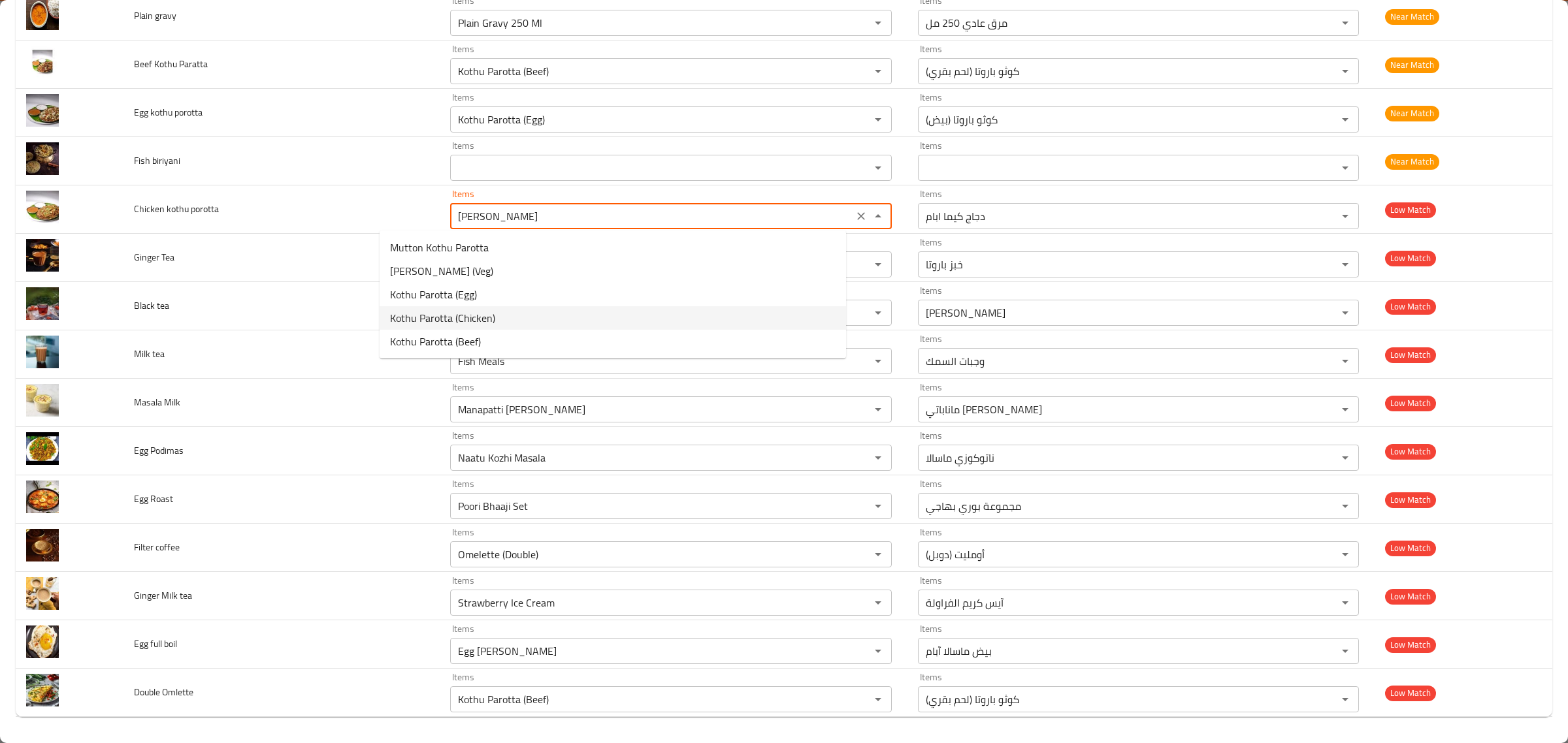
click at [543, 309] on porotta-option-3 "Kothu Parotta (Chicken)" at bounding box center [613, 318] width 466 height 23
type porotta "Kothu Parotta (Chicken)"
type porotta-ar "كوثو باروتا (دجاج)"
type porotta "Kothu Parotta (Chicken)"
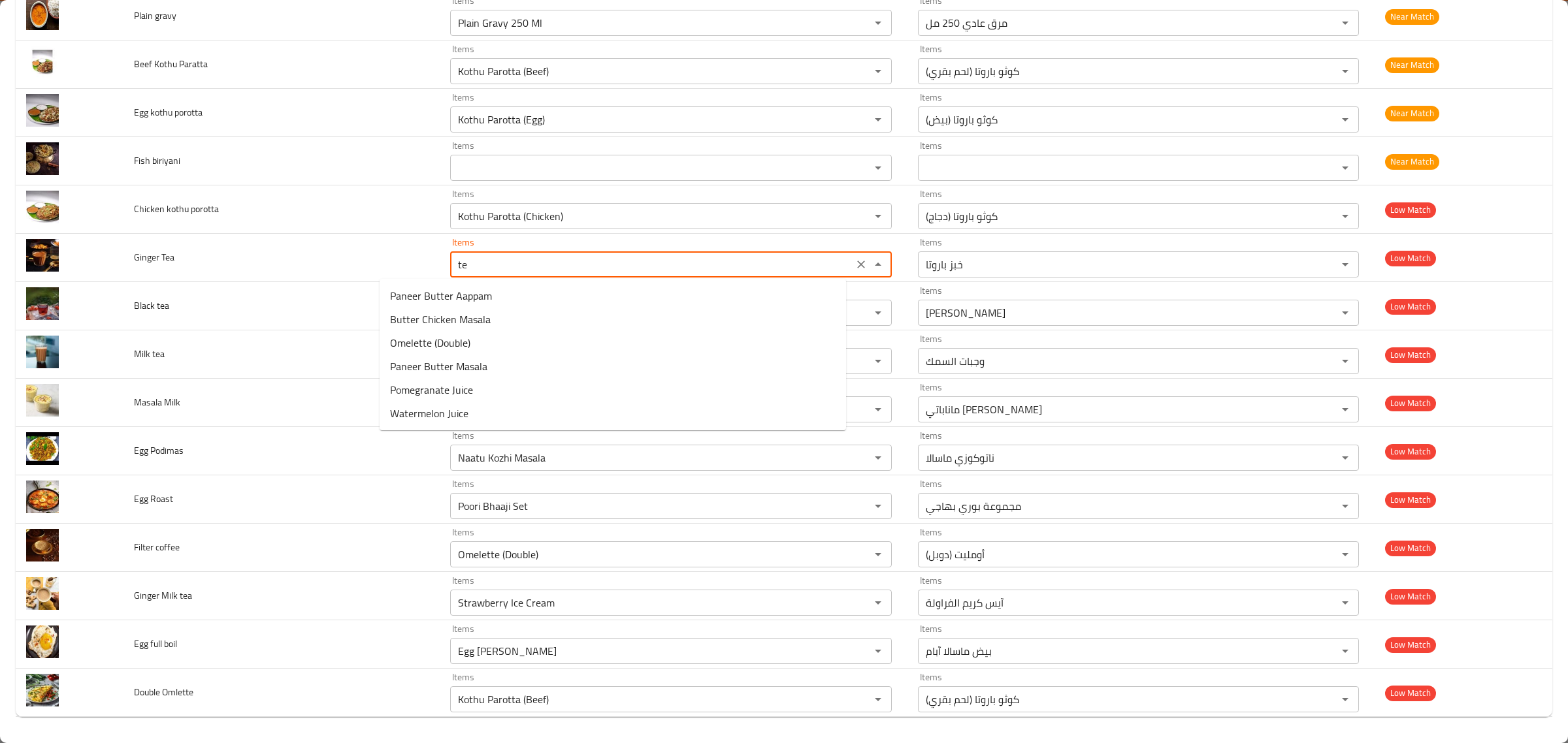
type Tea "tea"
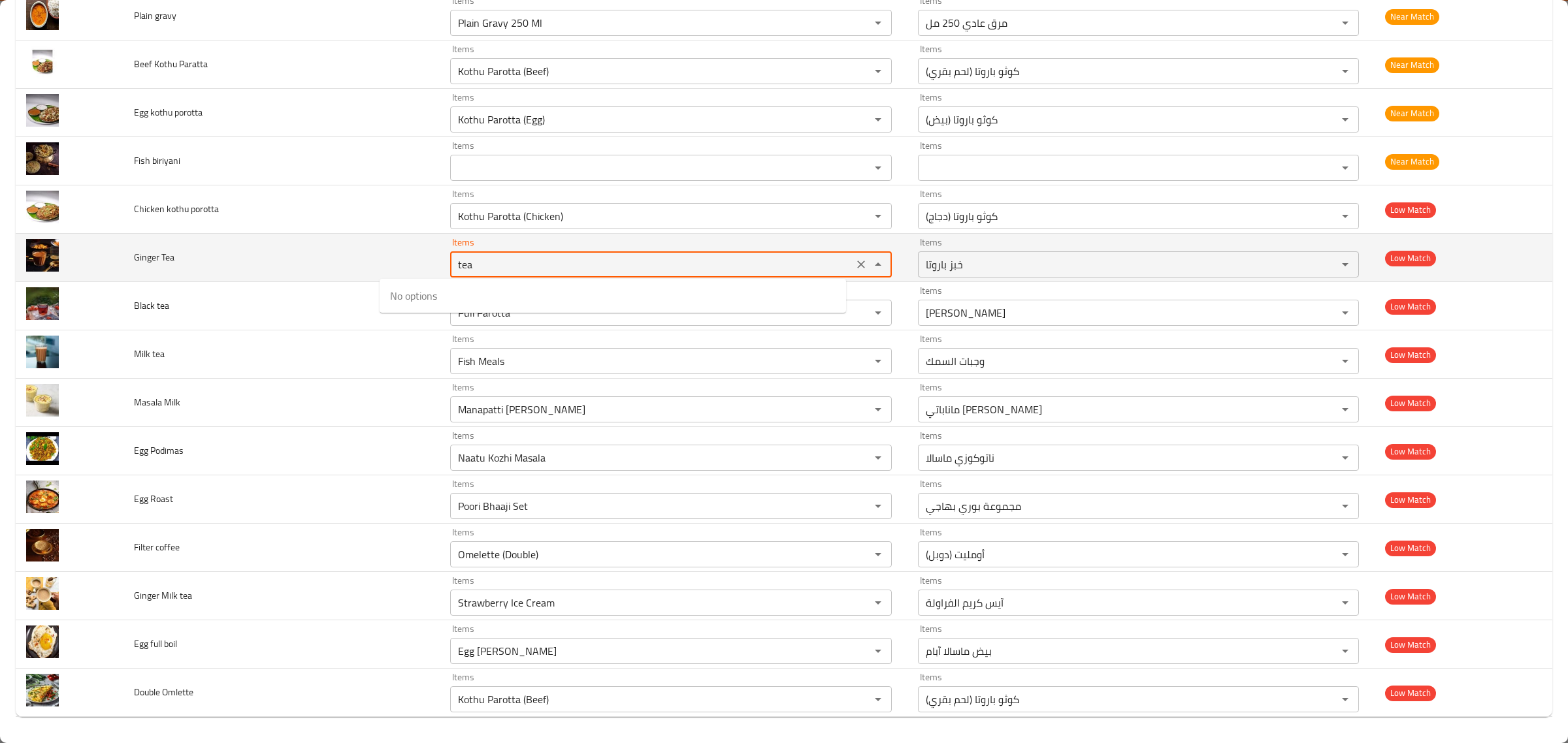
click at [871, 265] on icon "Close" at bounding box center [878, 264] width 16 height 16
click at [857, 266] on icon "Clear" at bounding box center [861, 264] width 8 height 8
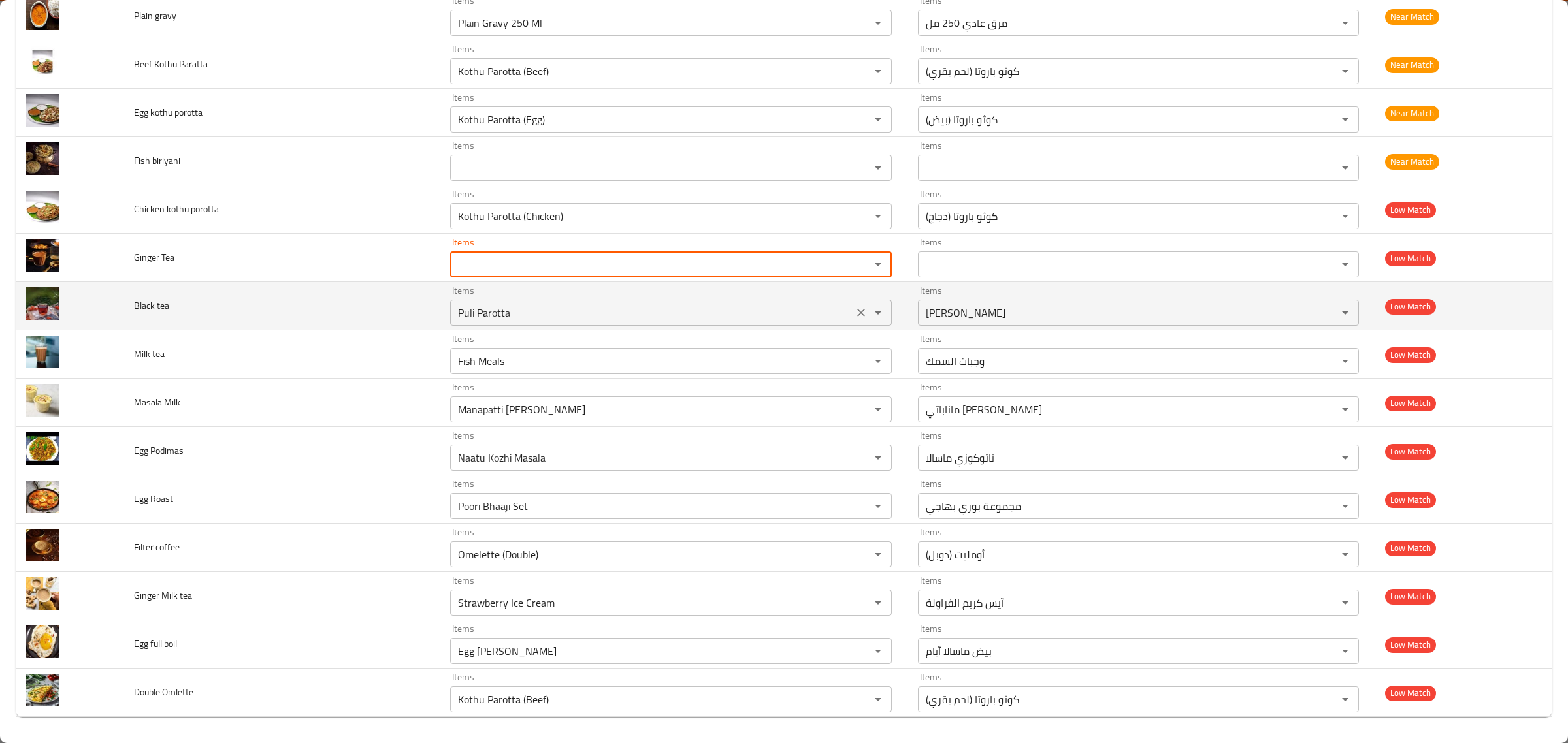
click at [805, 311] on div "Puli Parotta Items" at bounding box center [671, 312] width 442 height 26
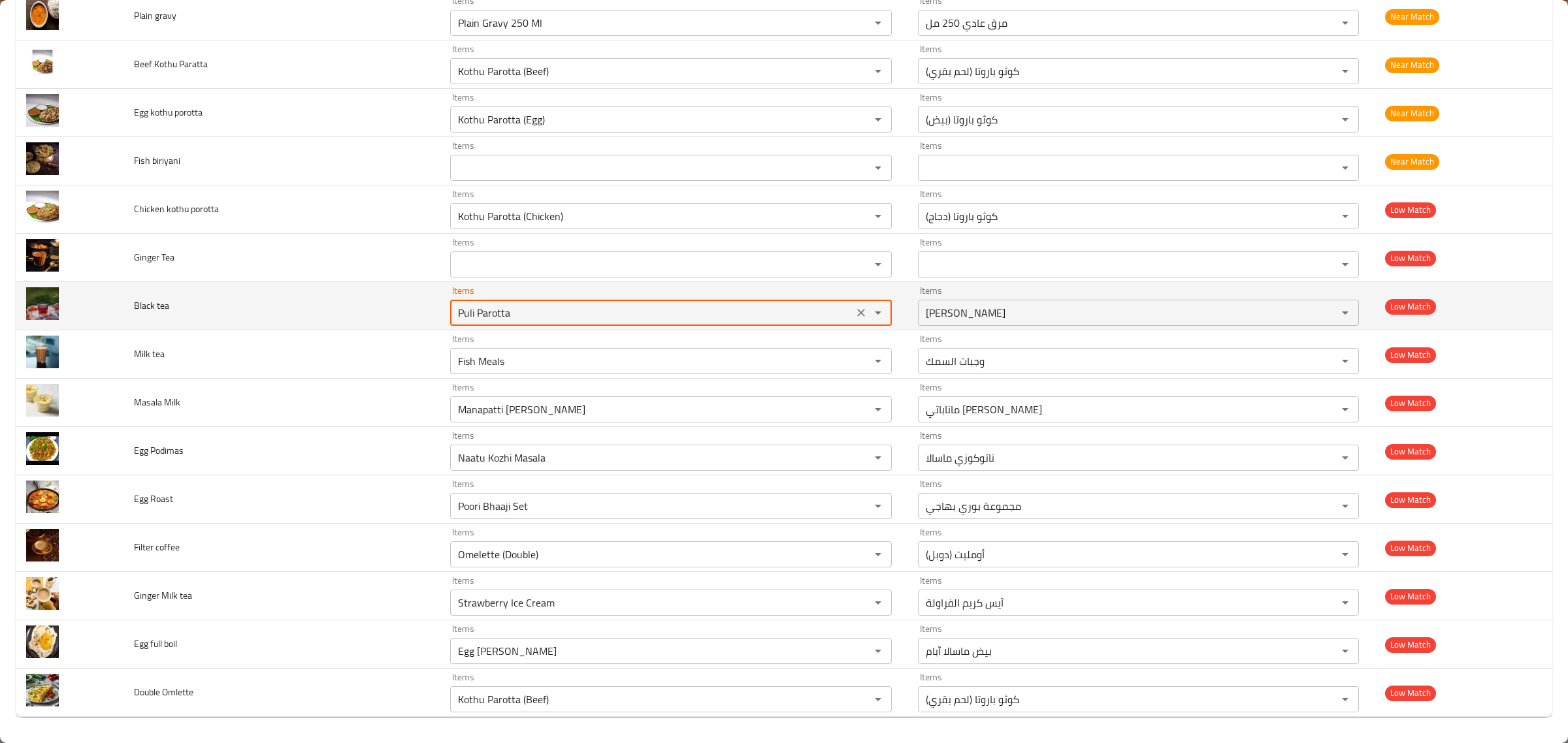
click at [857, 311] on icon "Clear" at bounding box center [861, 312] width 8 height 8
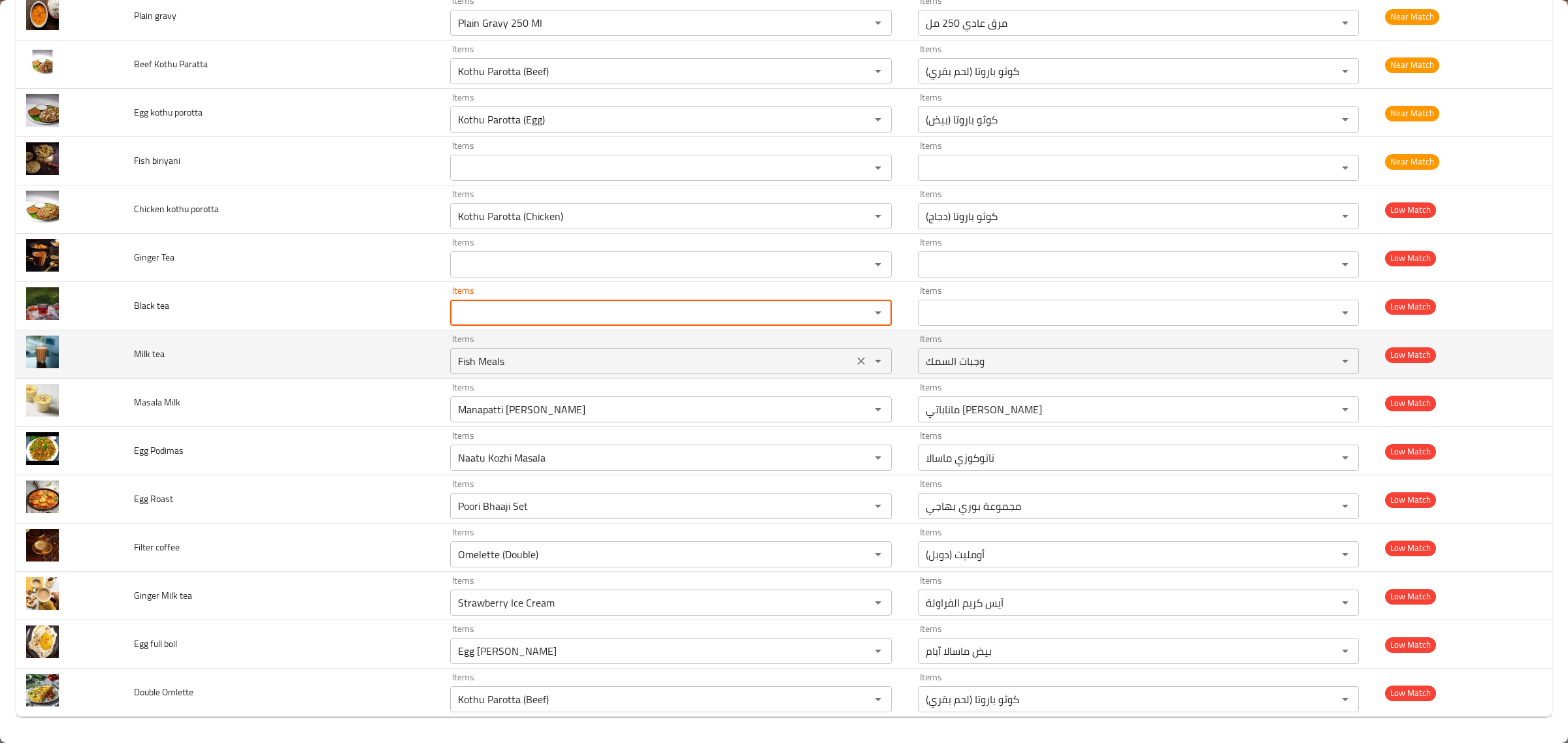
click at [854, 363] on icon "Clear" at bounding box center [861, 361] width 13 height 13
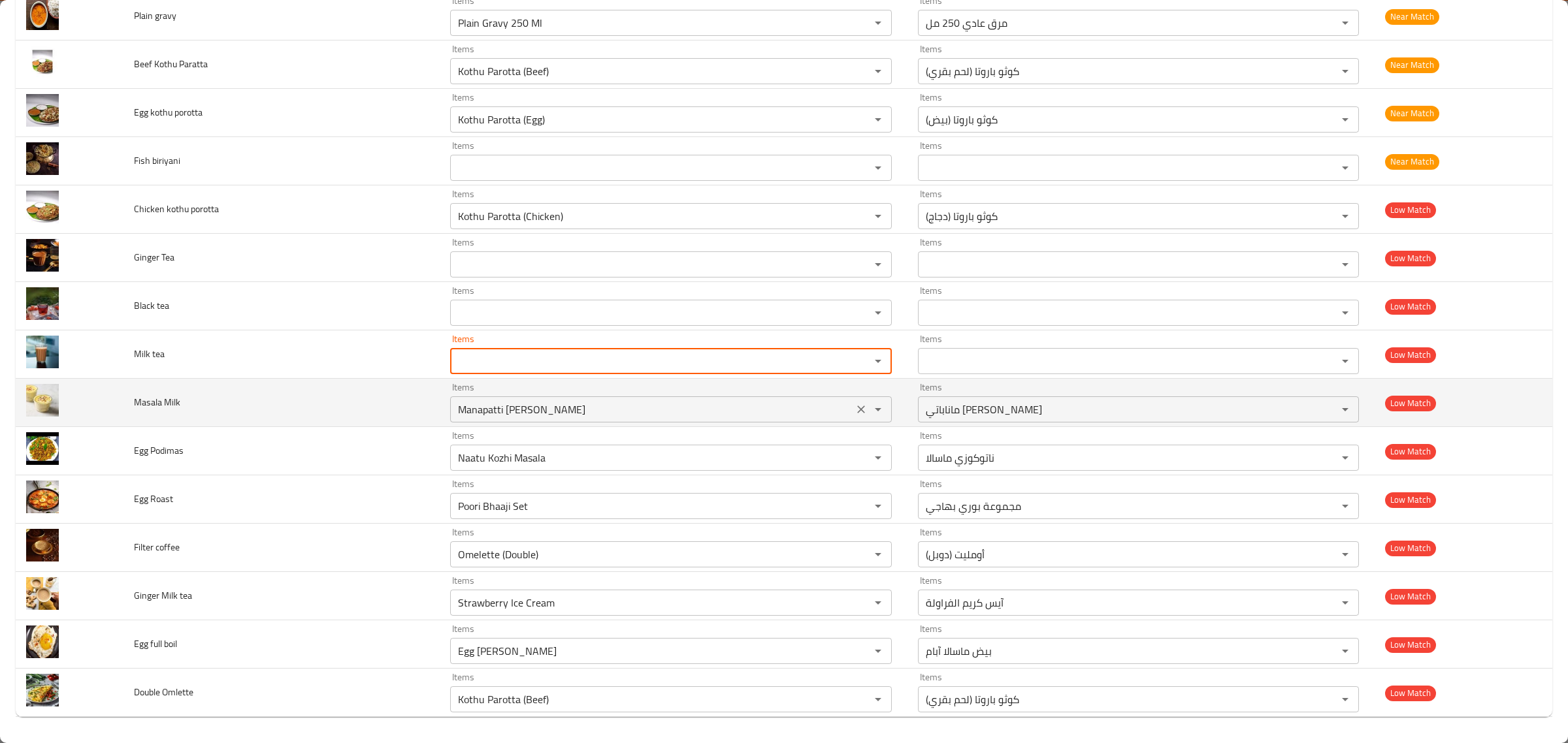
click at [852, 407] on button "Clear" at bounding box center [861, 410] width 18 height 18
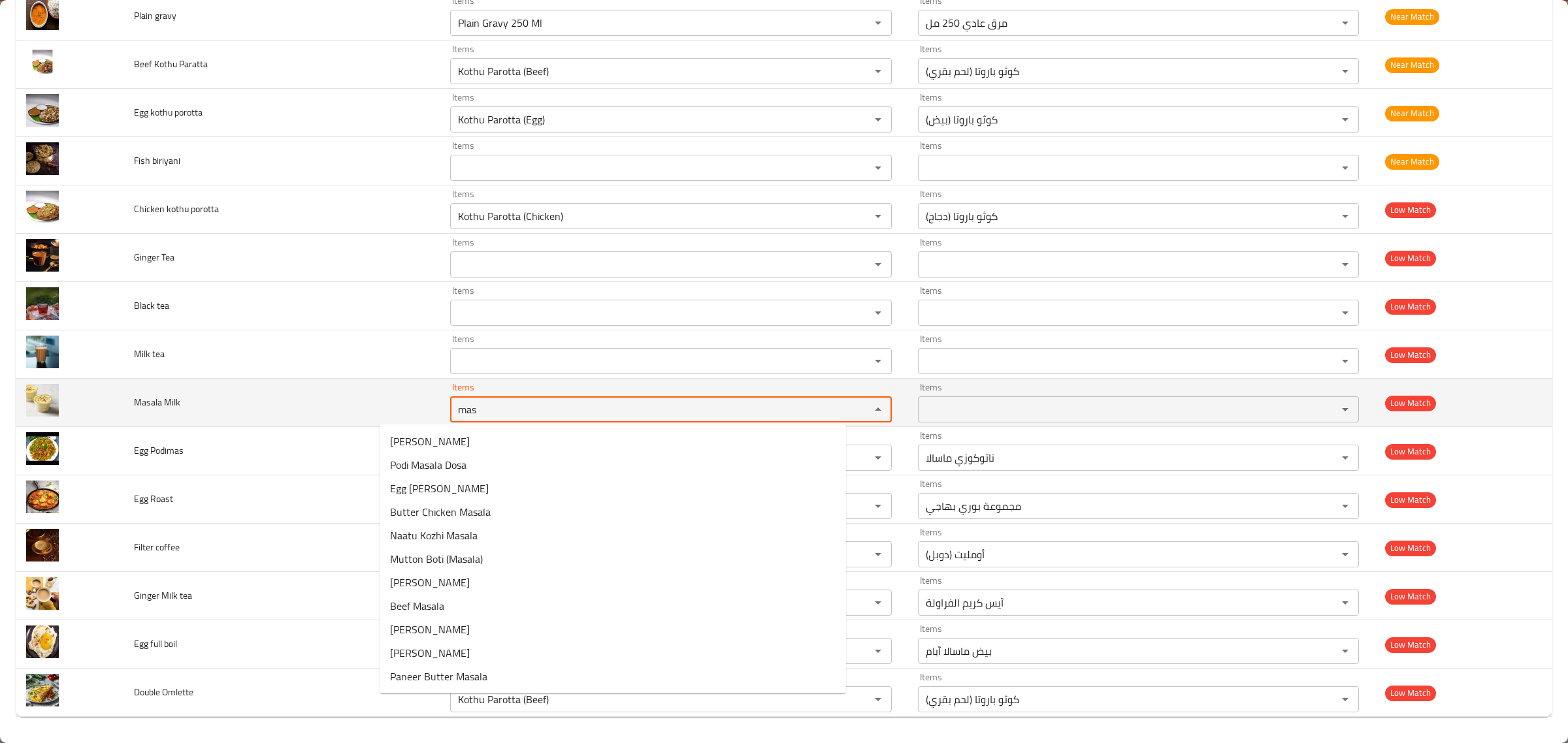
type Milk "masa"
click at [748, 412] on Milk "masa" at bounding box center [652, 410] width 395 height 18
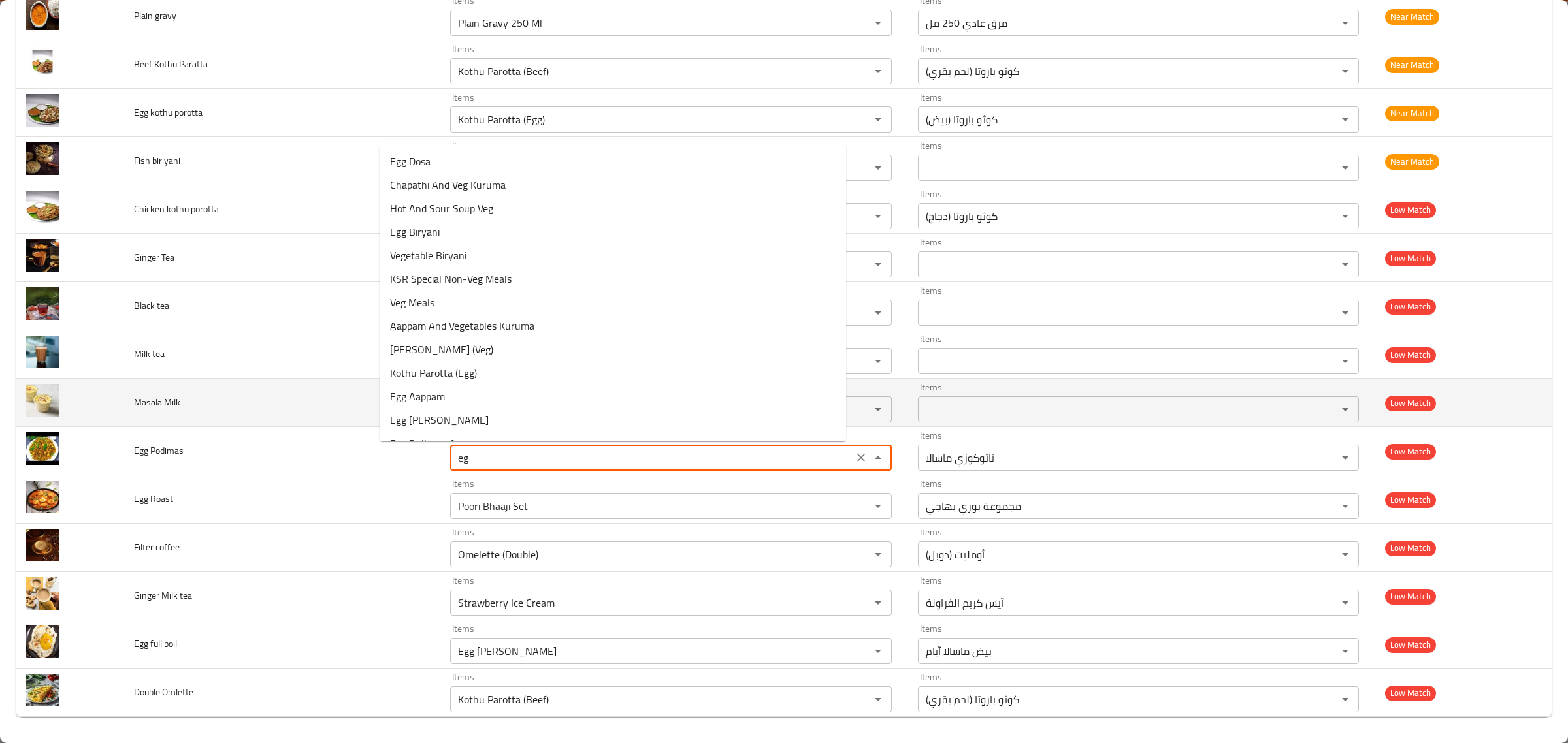
type Podimas "egg"
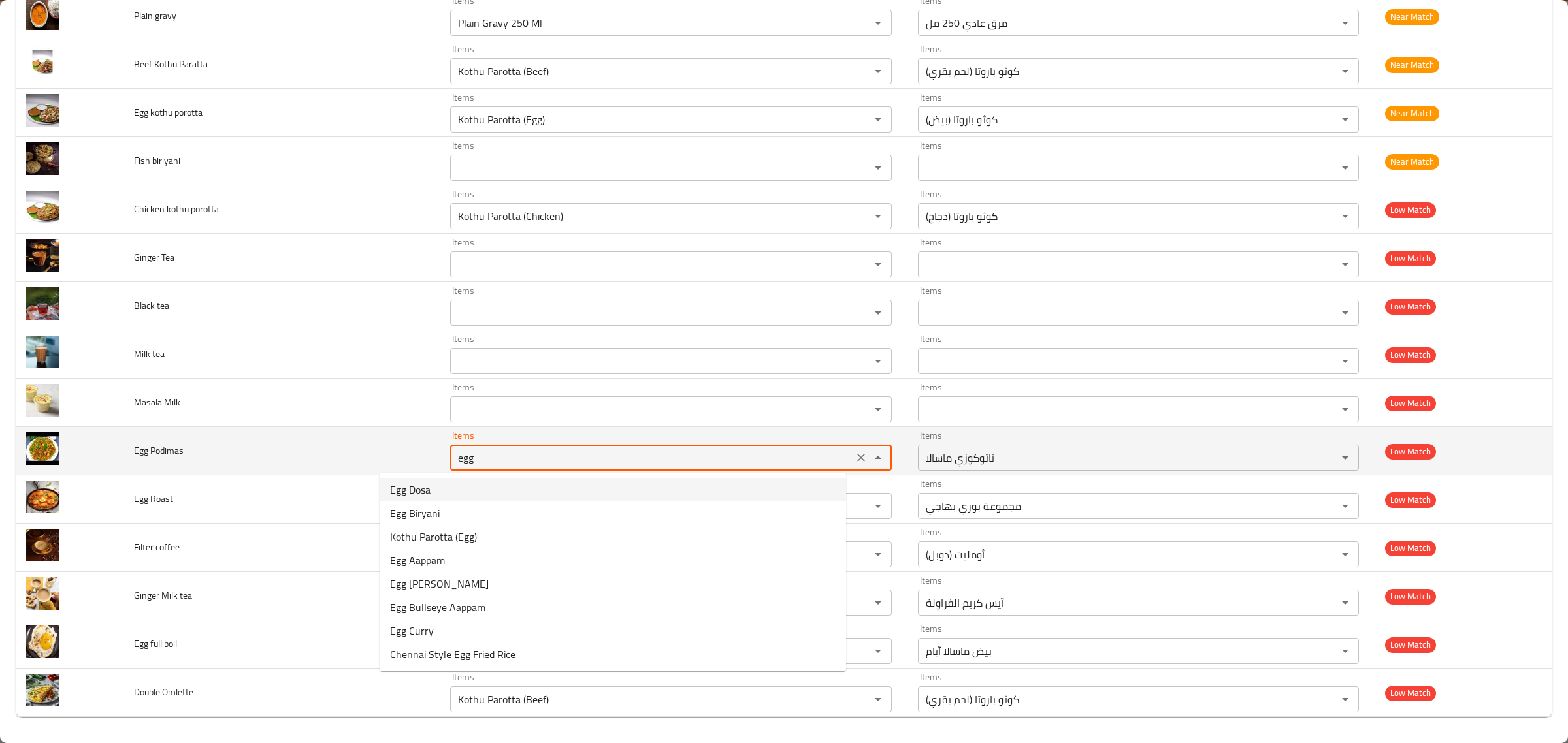
click at [857, 455] on icon "Clear" at bounding box center [861, 458] width 8 height 8
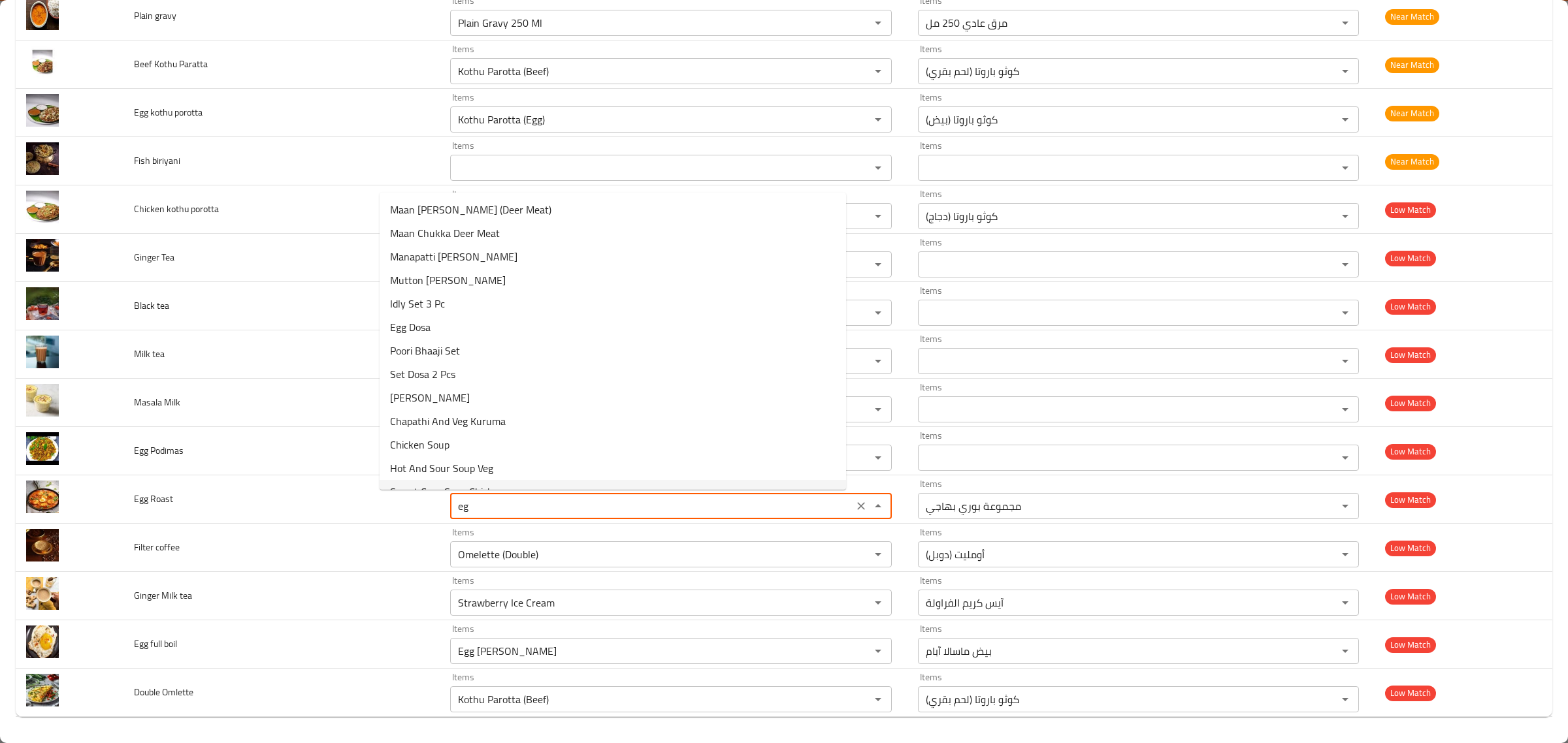
type Roast "egg"
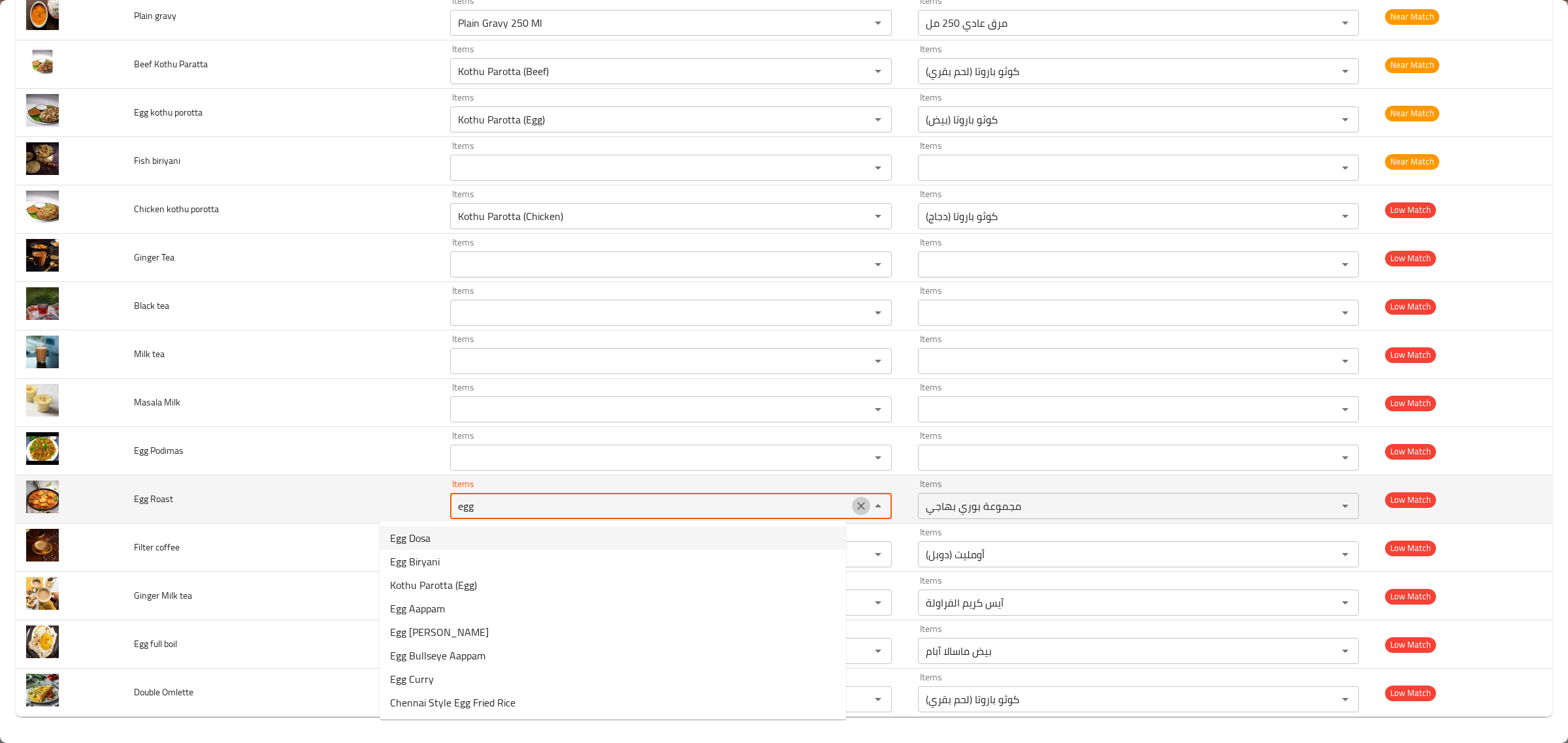
click at [854, 508] on icon "Clear" at bounding box center [861, 506] width 13 height 13
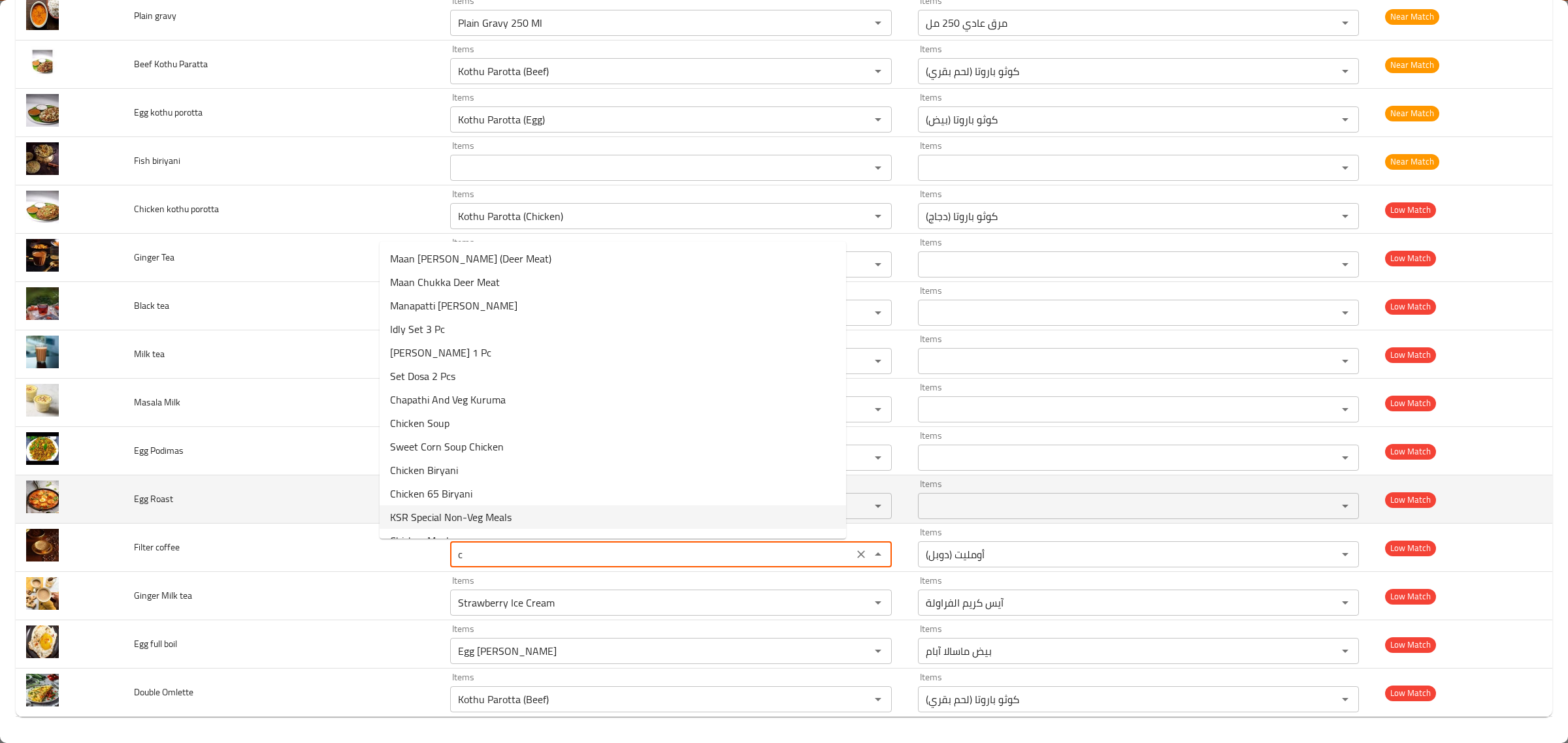
type coffee "co"
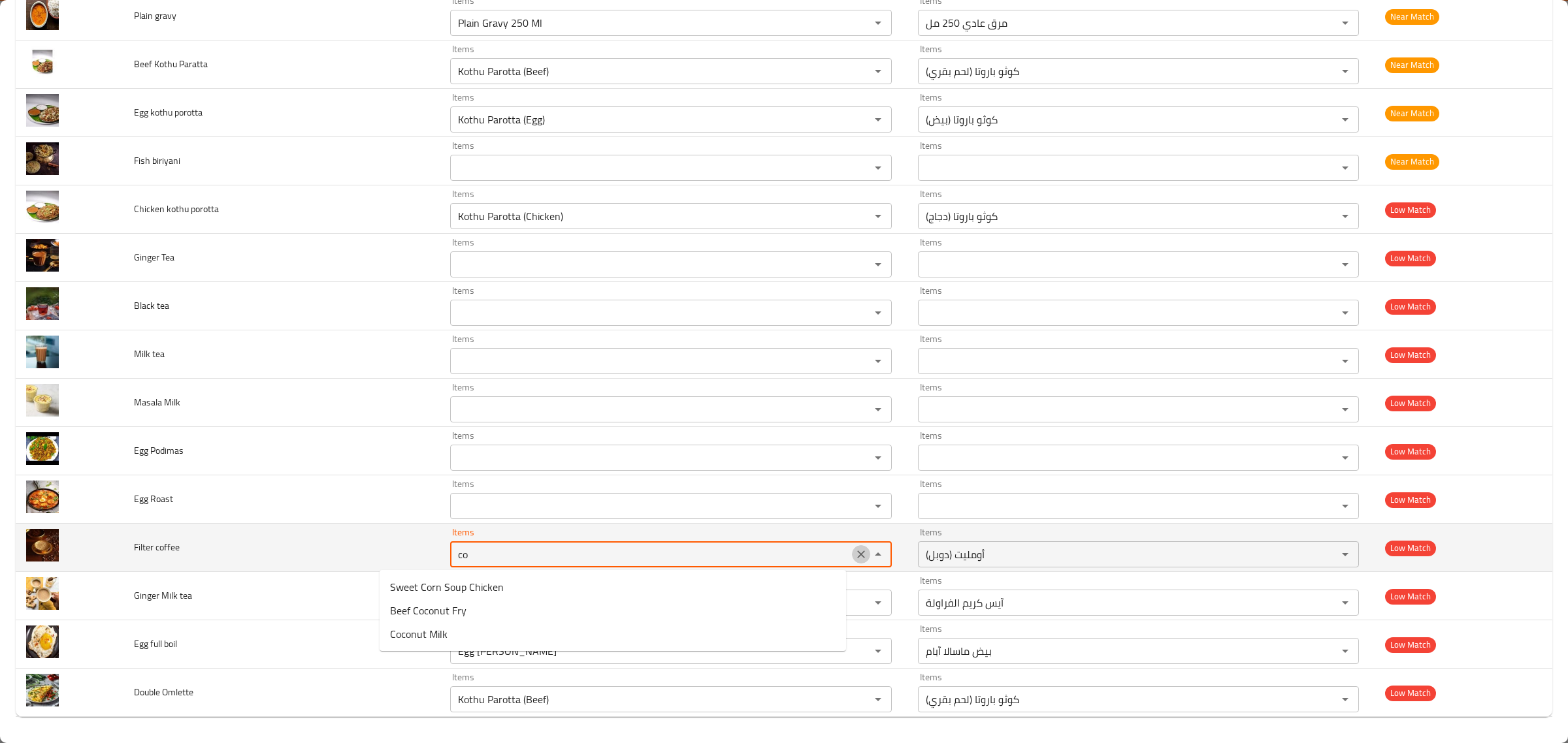
click at [854, 548] on icon "Clear" at bounding box center [861, 554] width 13 height 13
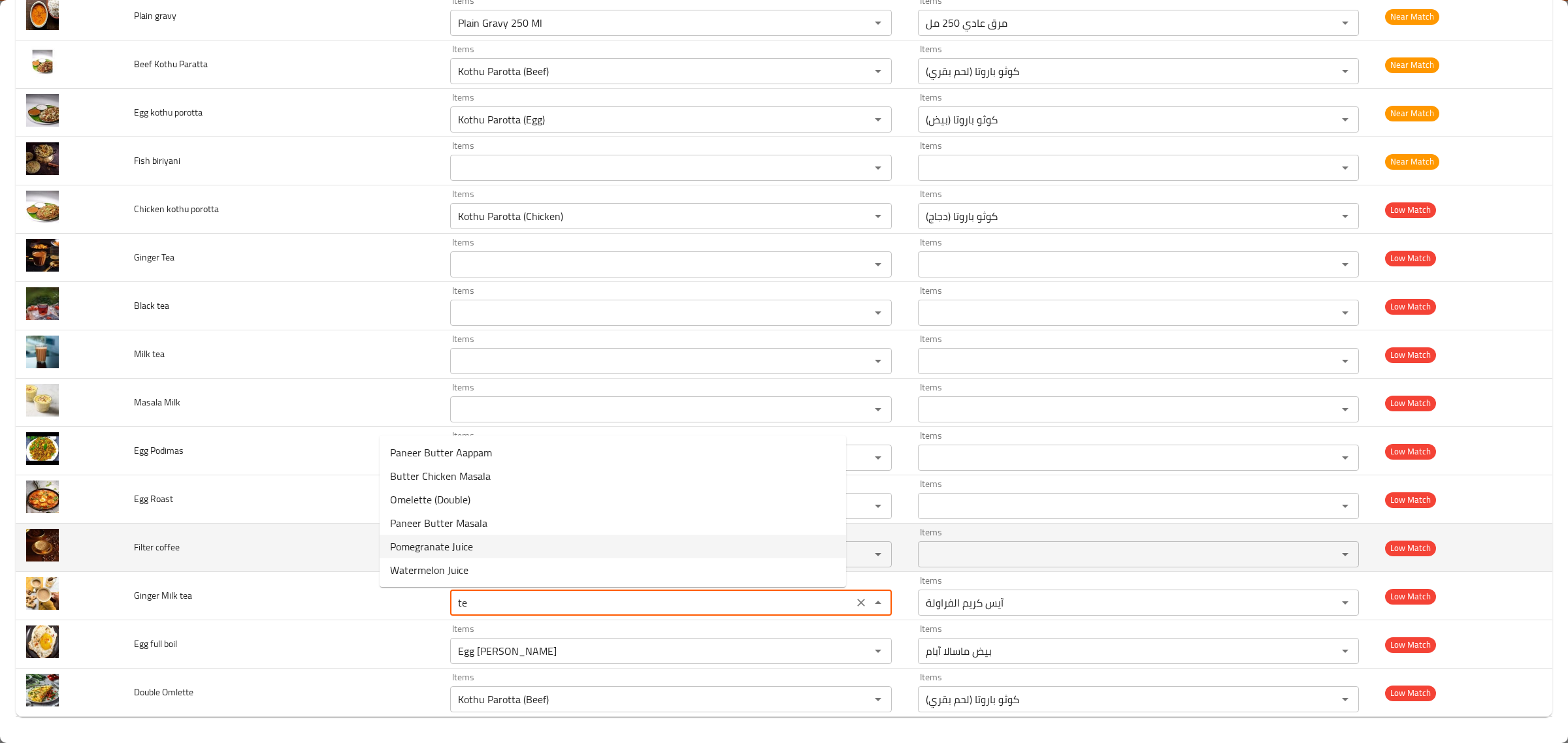
type tea "tea"
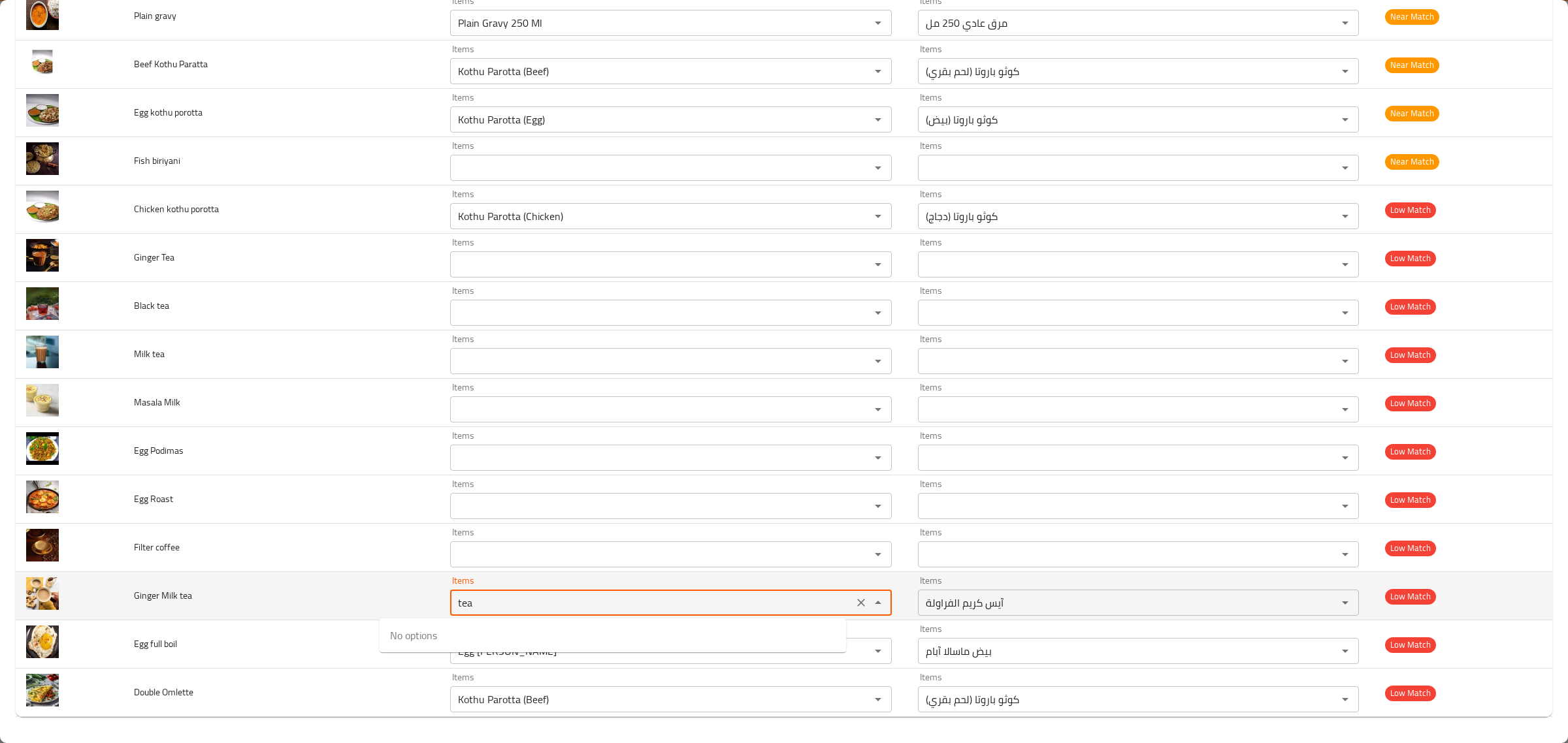
click at [854, 598] on icon "Clear" at bounding box center [861, 602] width 13 height 13
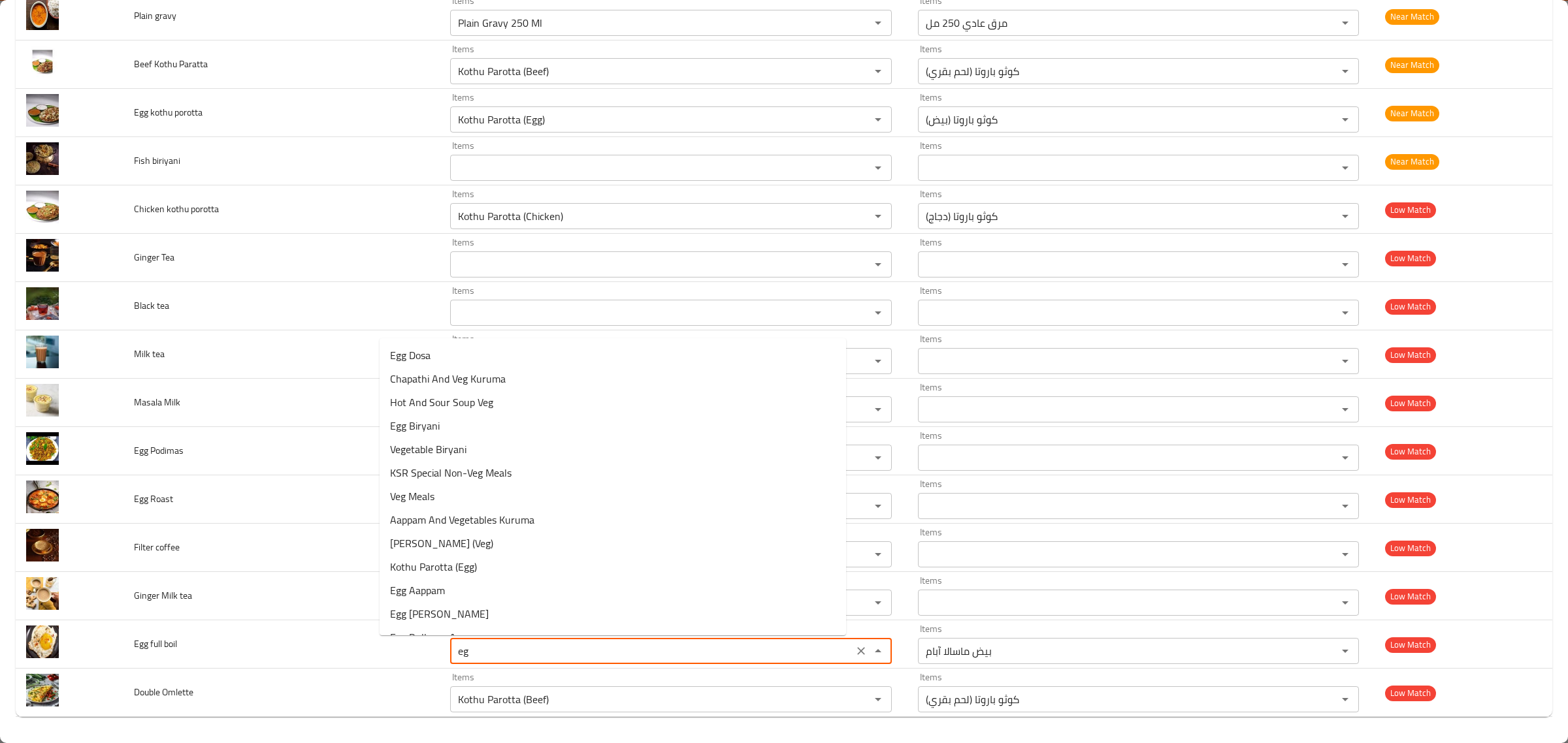
type boil "egg"
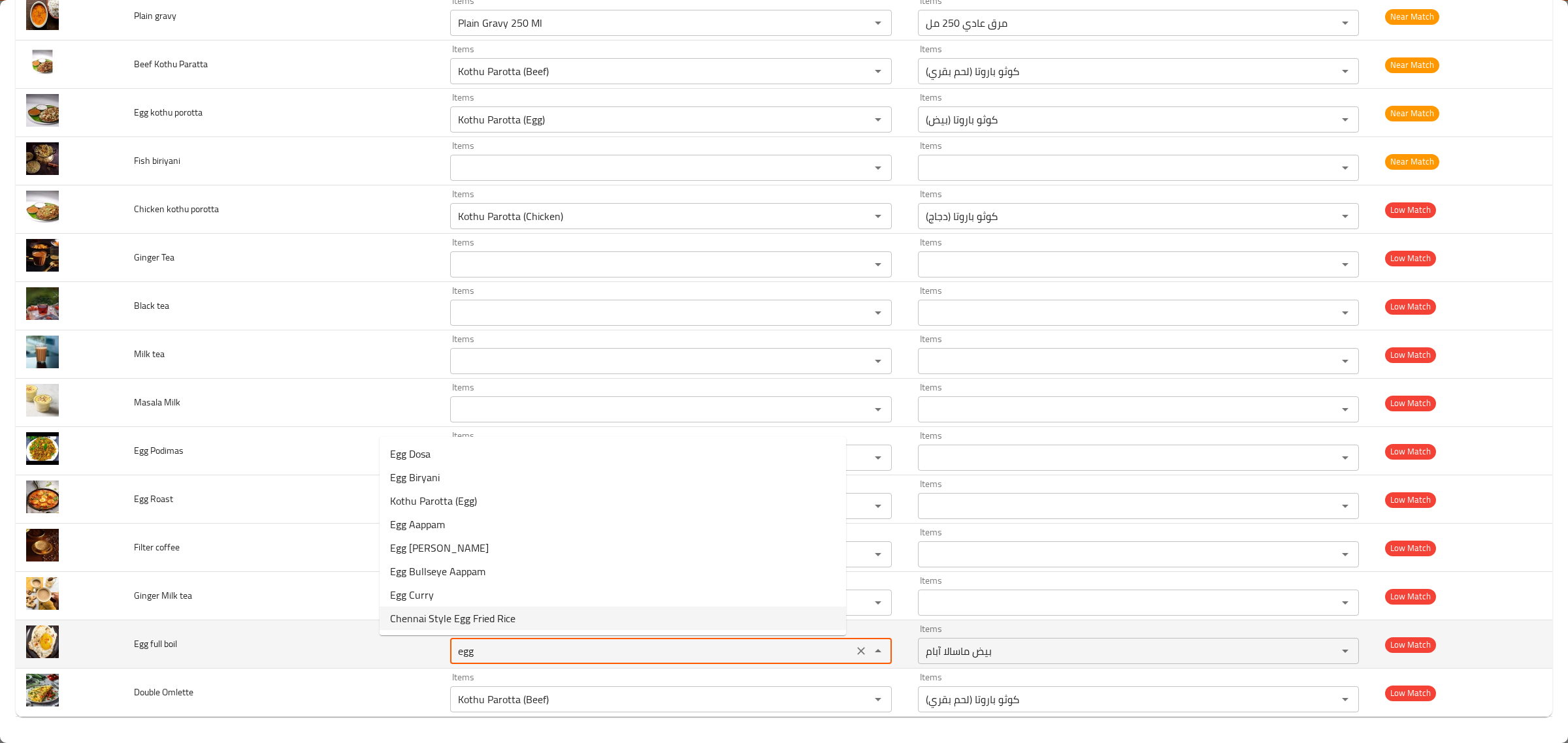
click at [854, 650] on icon "Clear" at bounding box center [861, 651] width 13 height 13
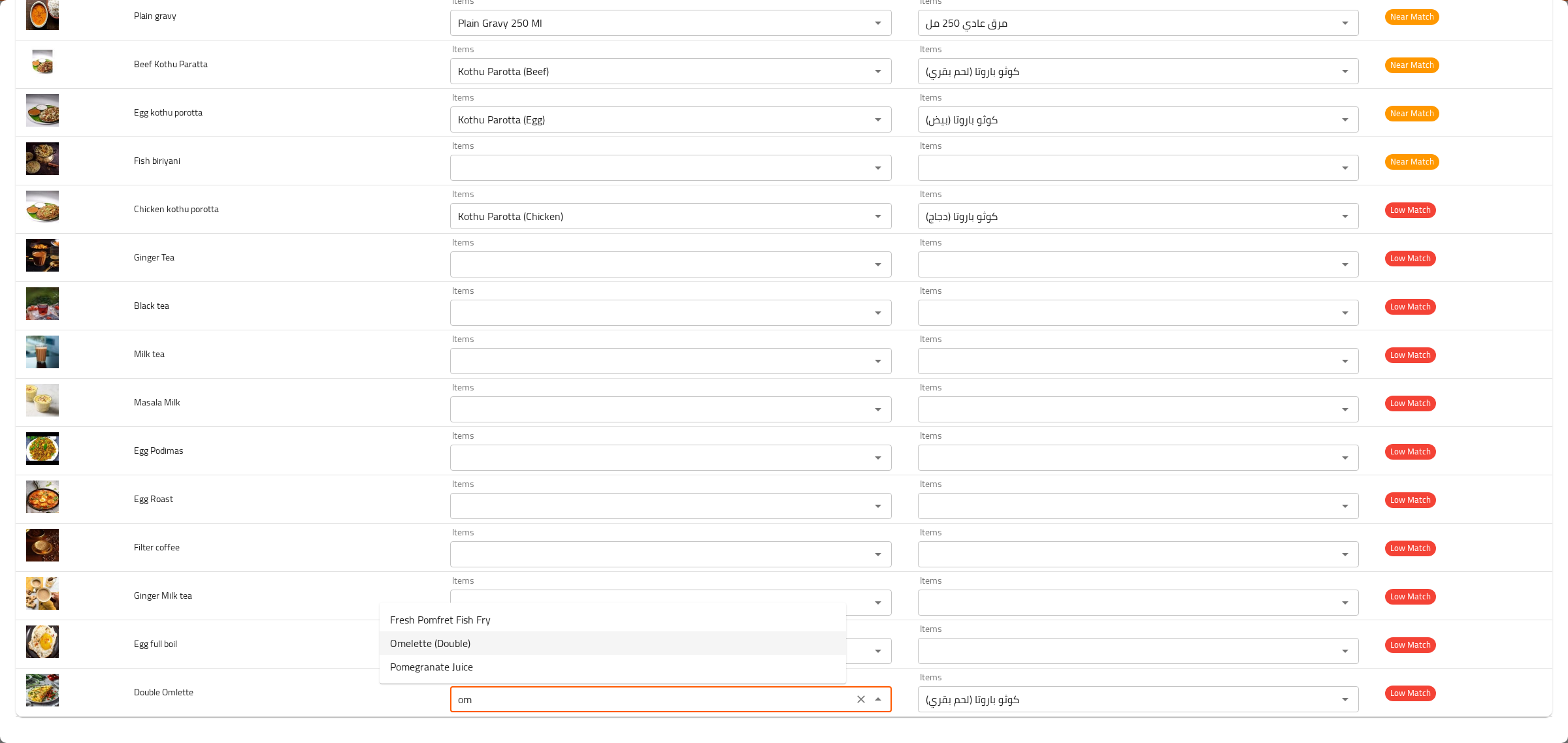
click at [599, 642] on Omlette-option-1 "Omelette (Double)" at bounding box center [613, 643] width 466 height 23
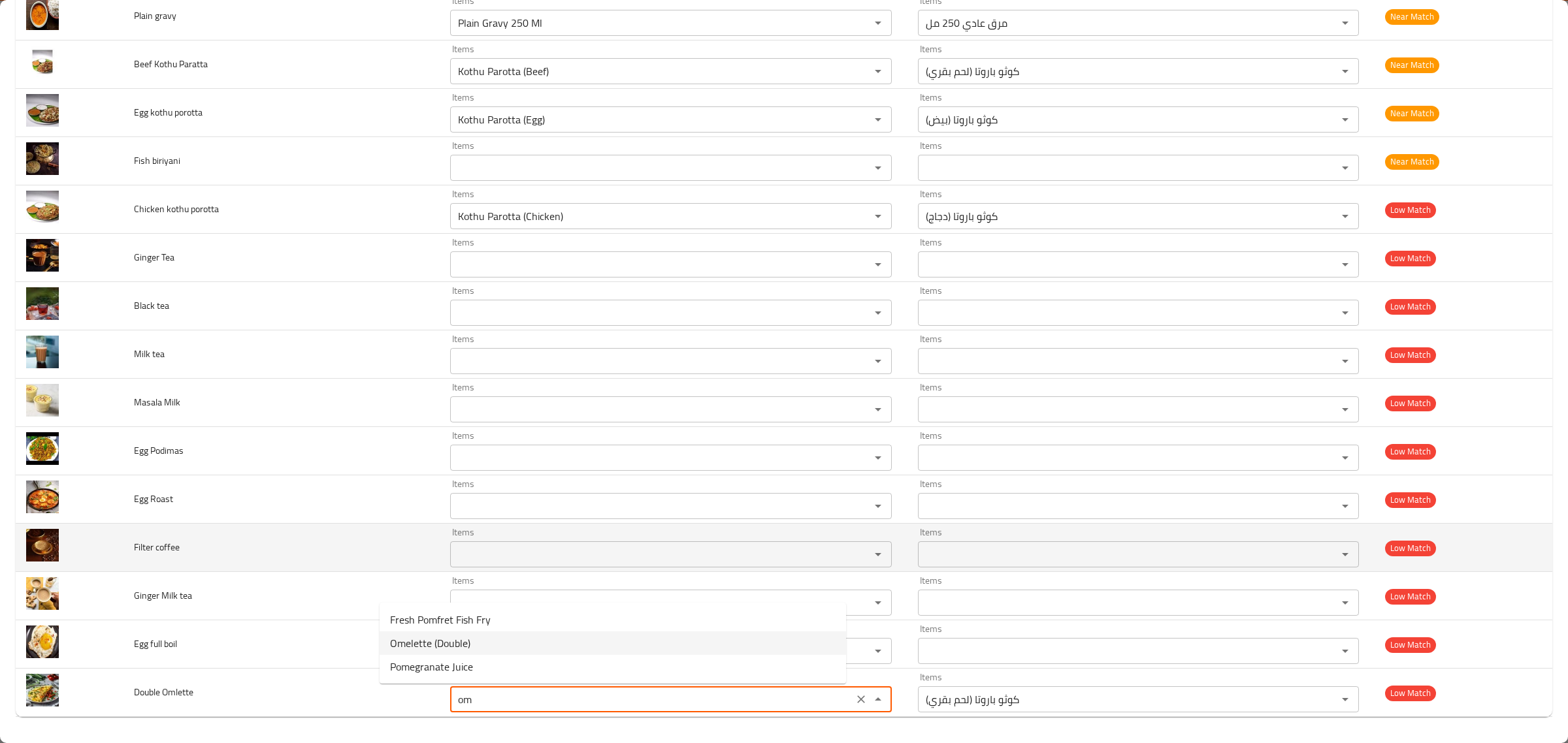
type Omlette "Omelette (Double)"
type Omlette-ar "أومليت (دوبل)"
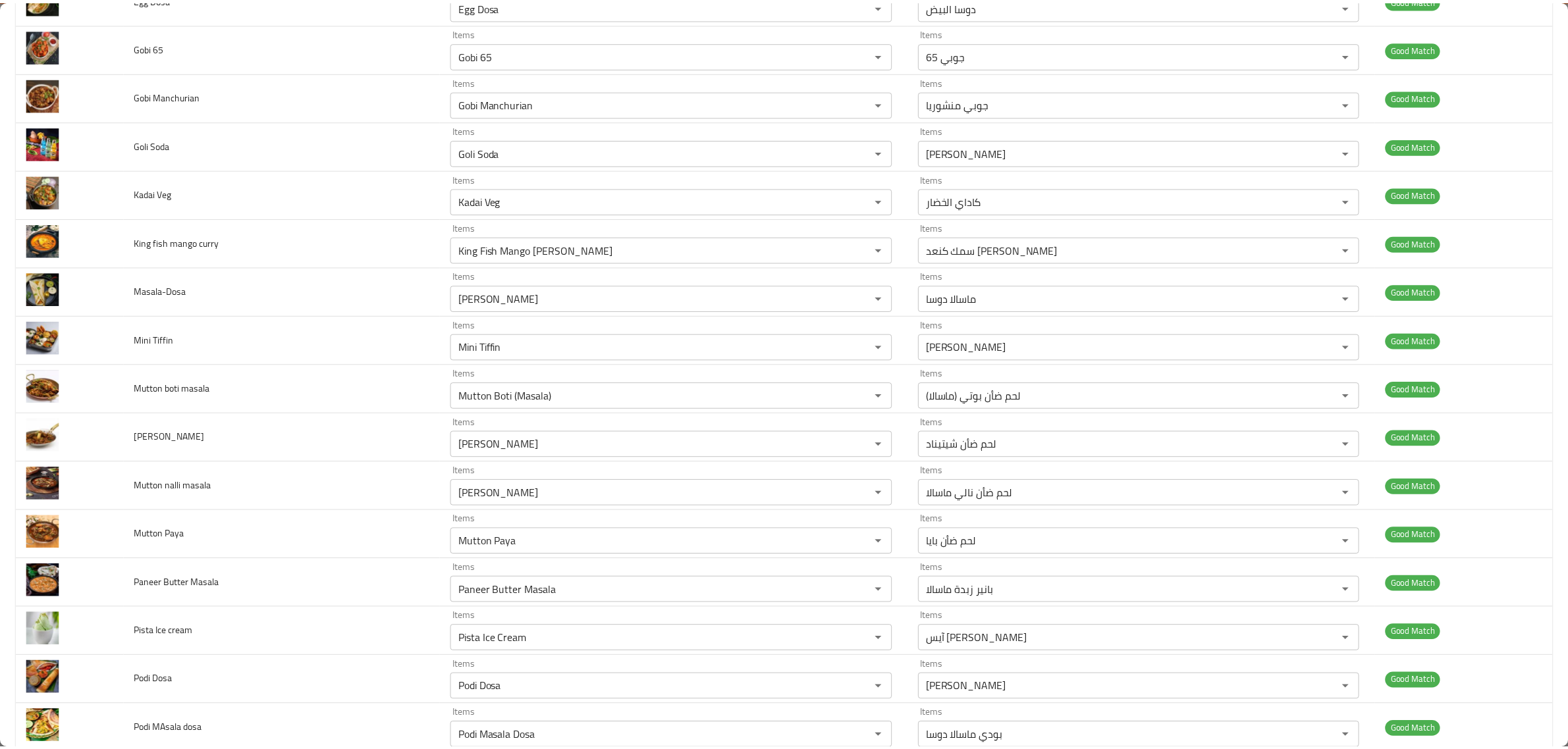
scroll to position [0, 0]
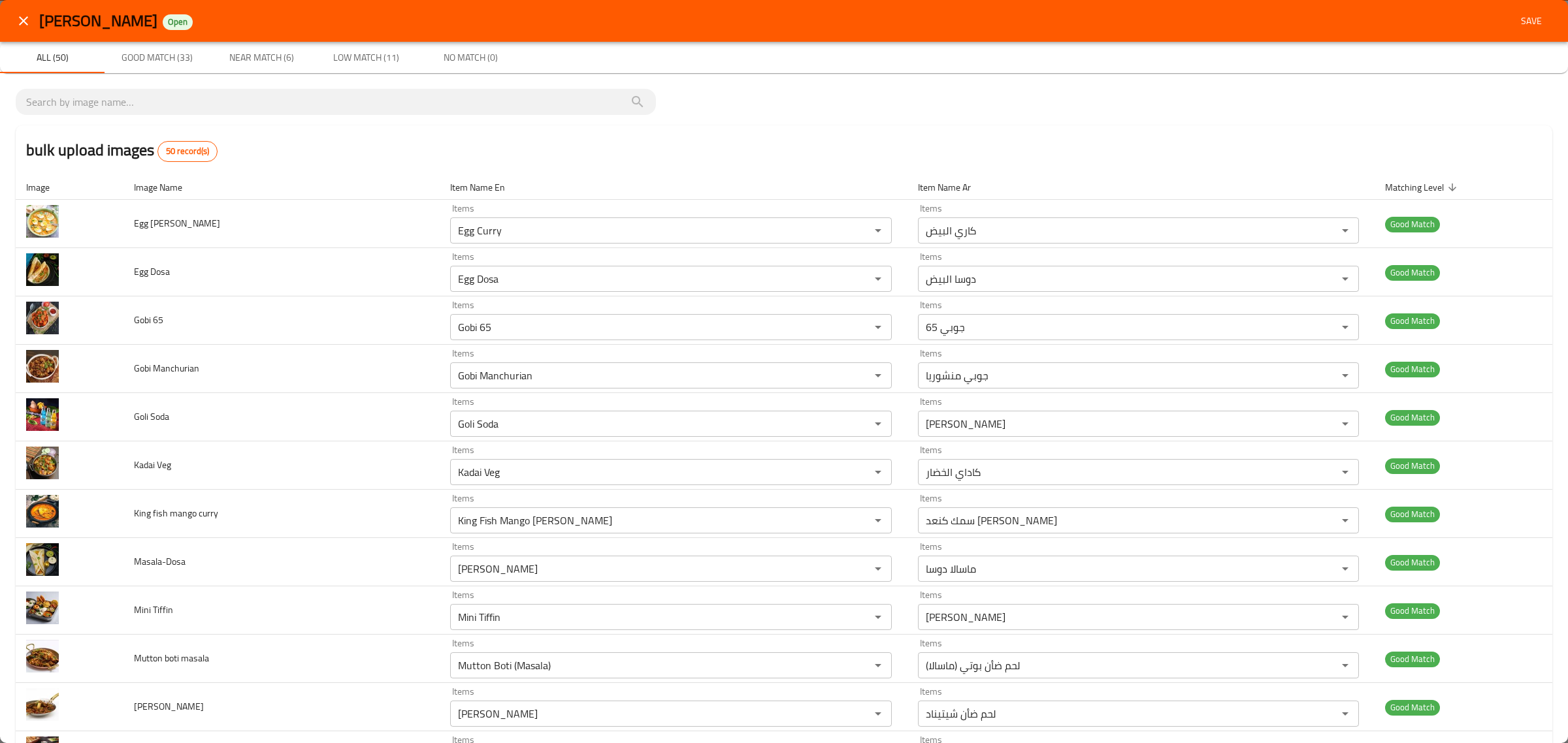
type Omlette "Omelette (Double)"
click at [1516, 20] on span "Save" at bounding box center [1531, 20] width 31 height 16
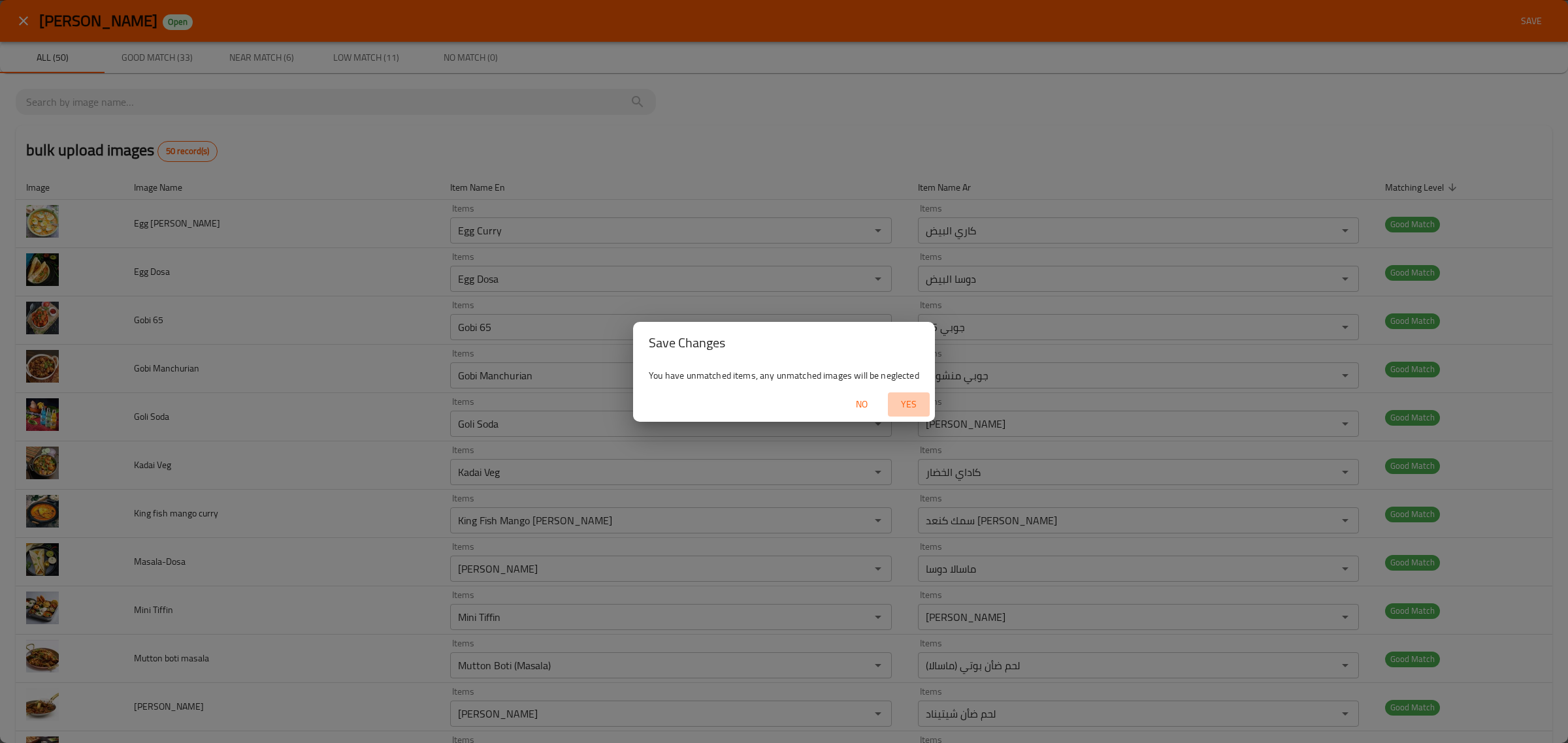
click at [914, 416] on button "Yes" at bounding box center [909, 405] width 42 height 24
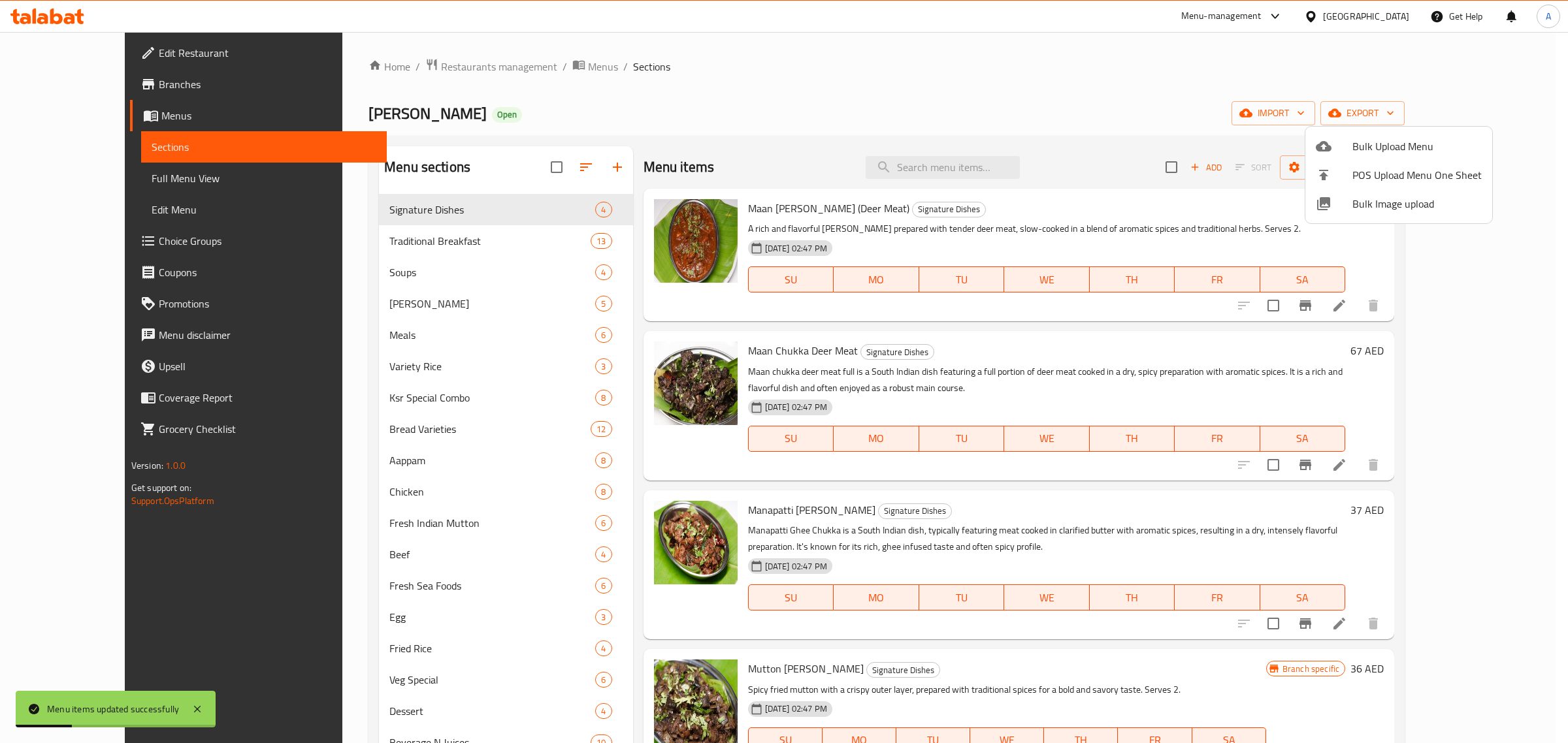
click at [1202, 76] on div at bounding box center [784, 372] width 1568 height 743
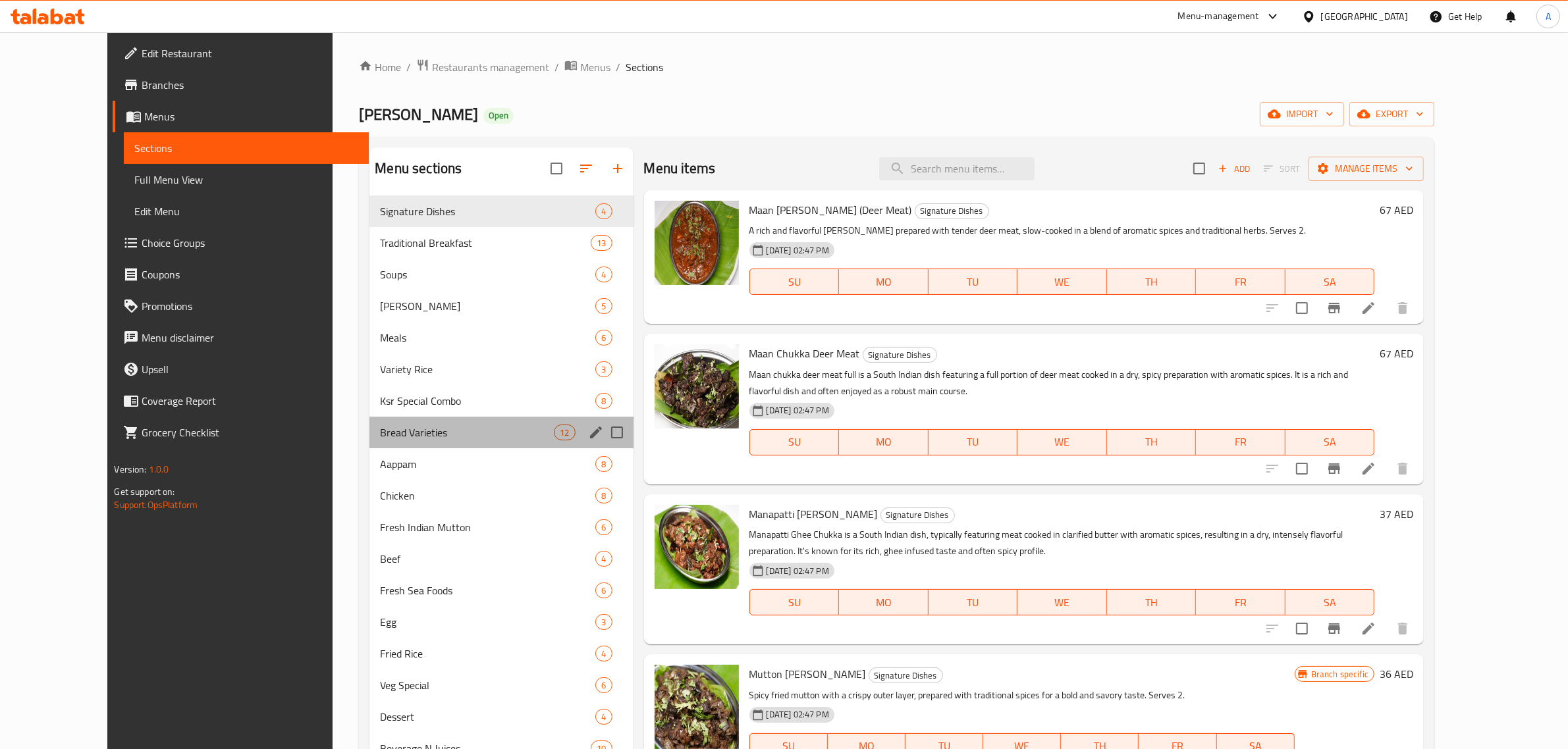
click at [409, 441] on div "Bread Varieties 12" at bounding box center [502, 432] width 264 height 31
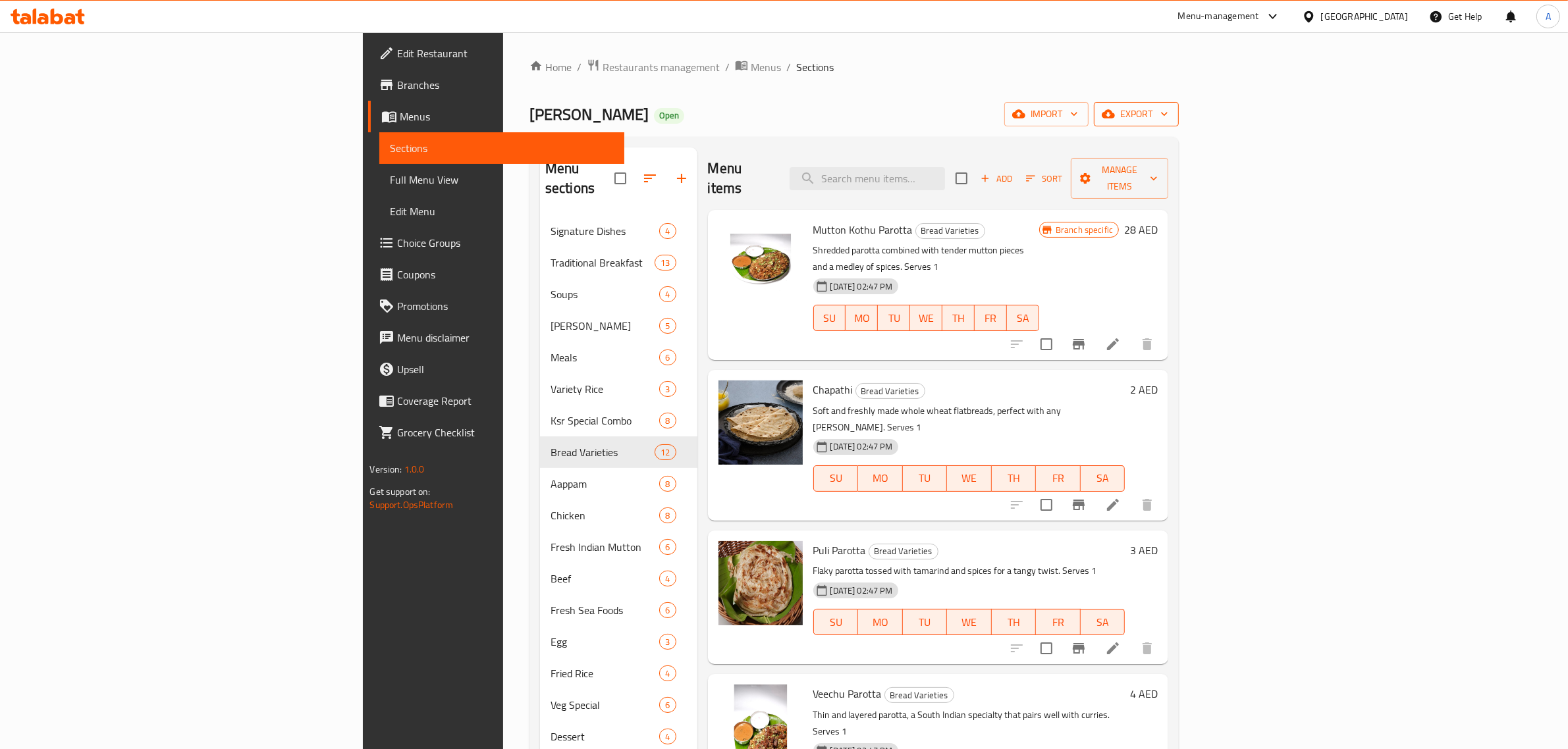
click at [1168, 112] on span "export" at bounding box center [1137, 114] width 64 height 16
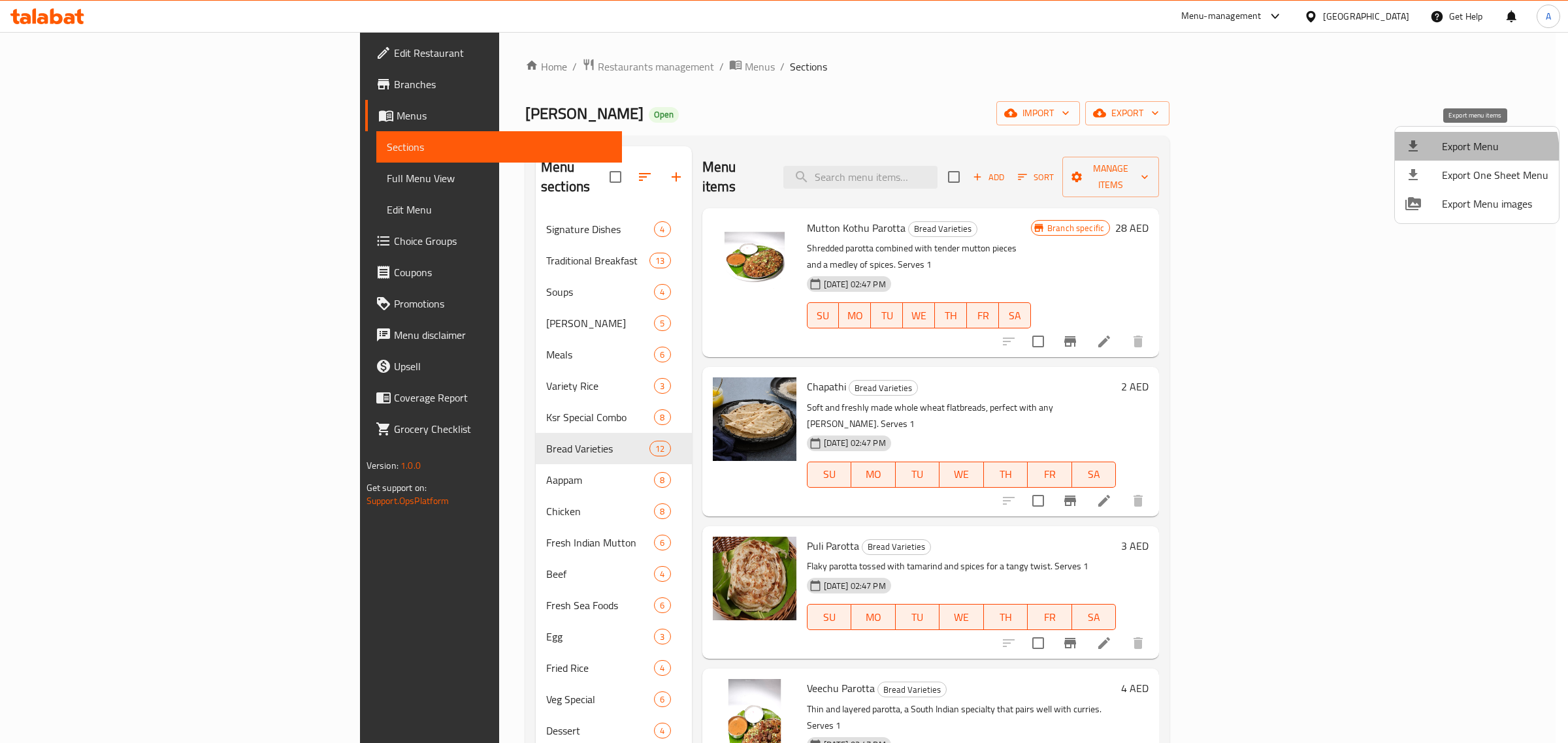
click at [1461, 154] on span "Export Menu" at bounding box center [1495, 146] width 107 height 16
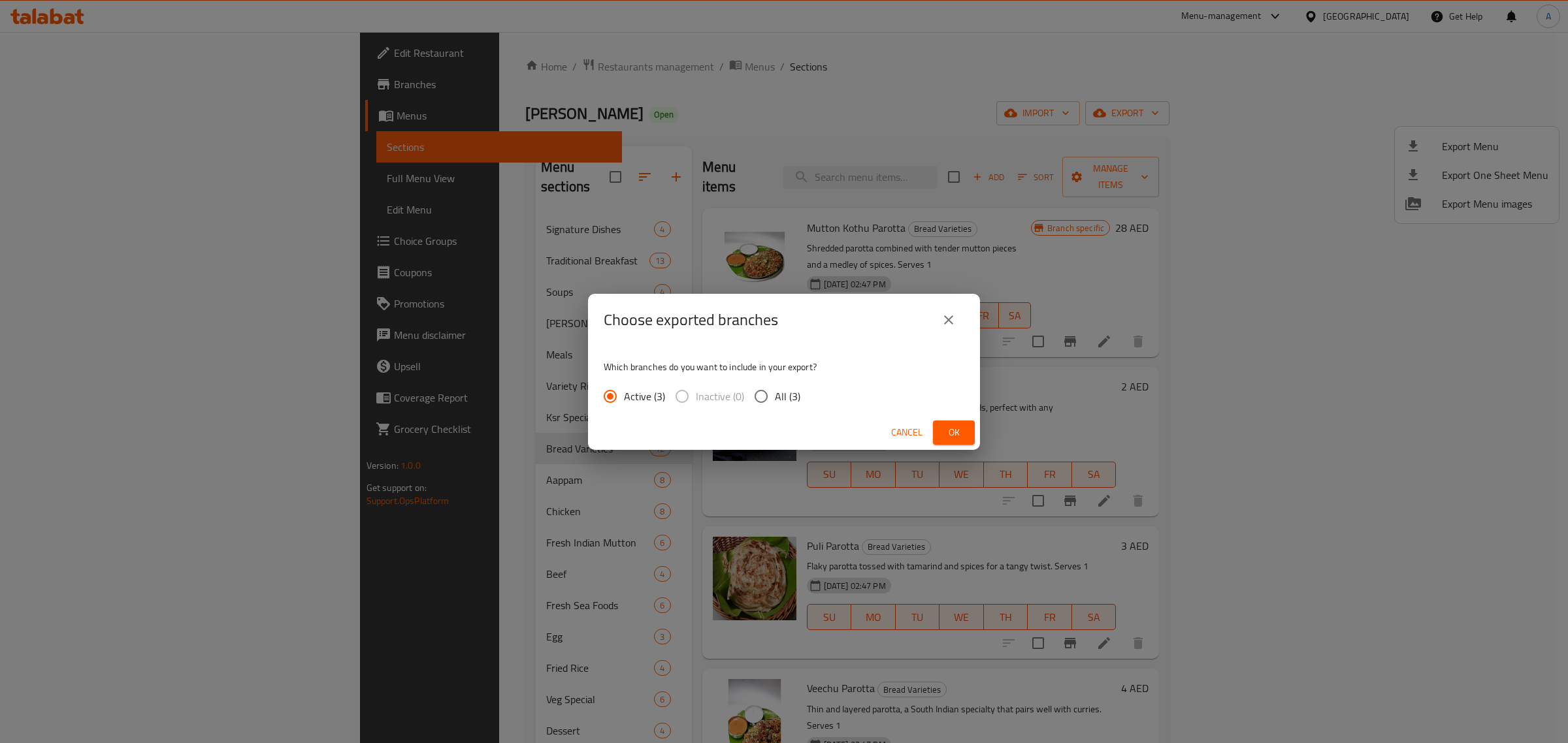
click at [945, 434] on span "Ok" at bounding box center [954, 432] width 21 height 16
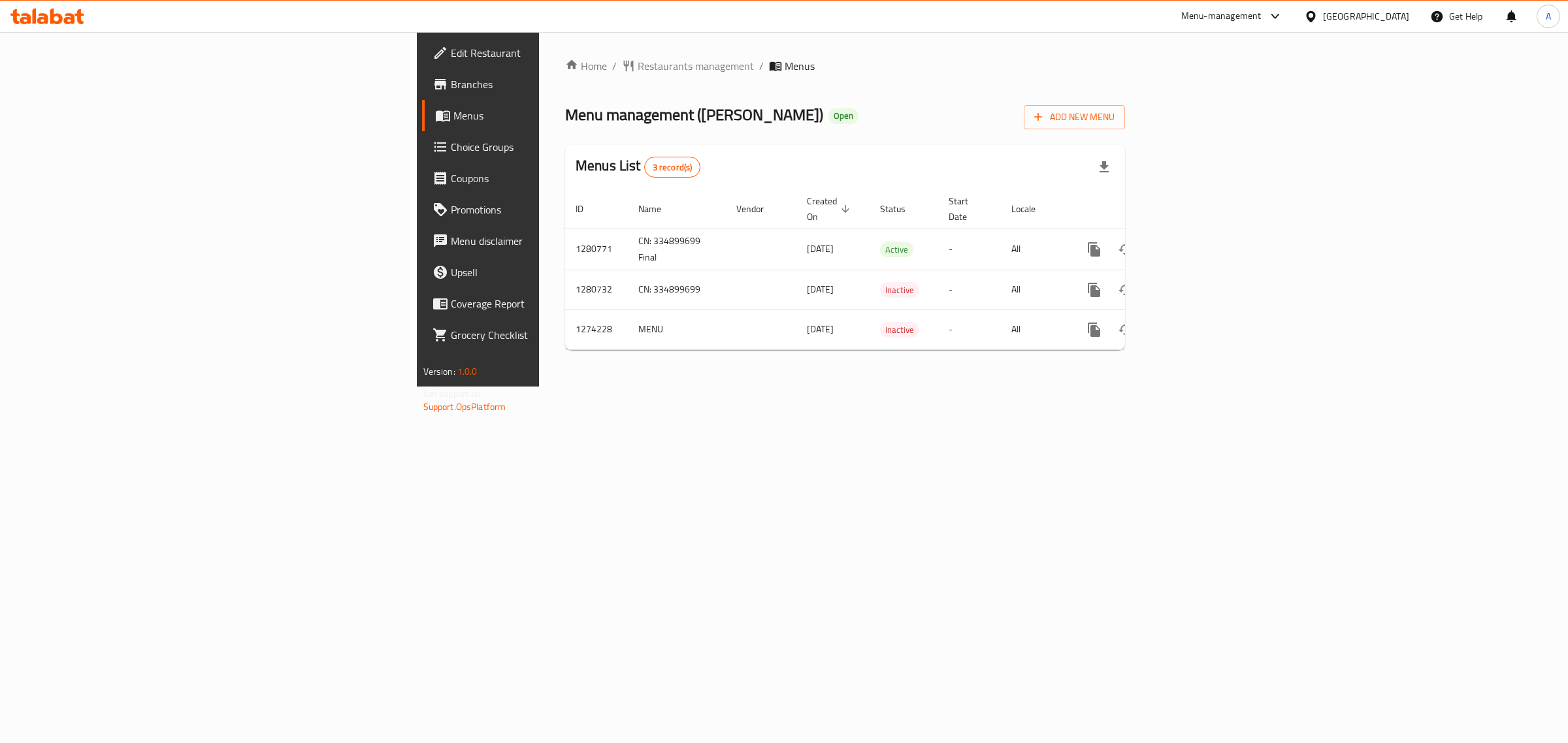
click at [910, 102] on div "Menu management ( [PERSON_NAME] ) Open Add New Menu" at bounding box center [845, 114] width 560 height 30
click at [1196, 242] on icon "enhanced table" at bounding box center [1189, 249] width 16 height 16
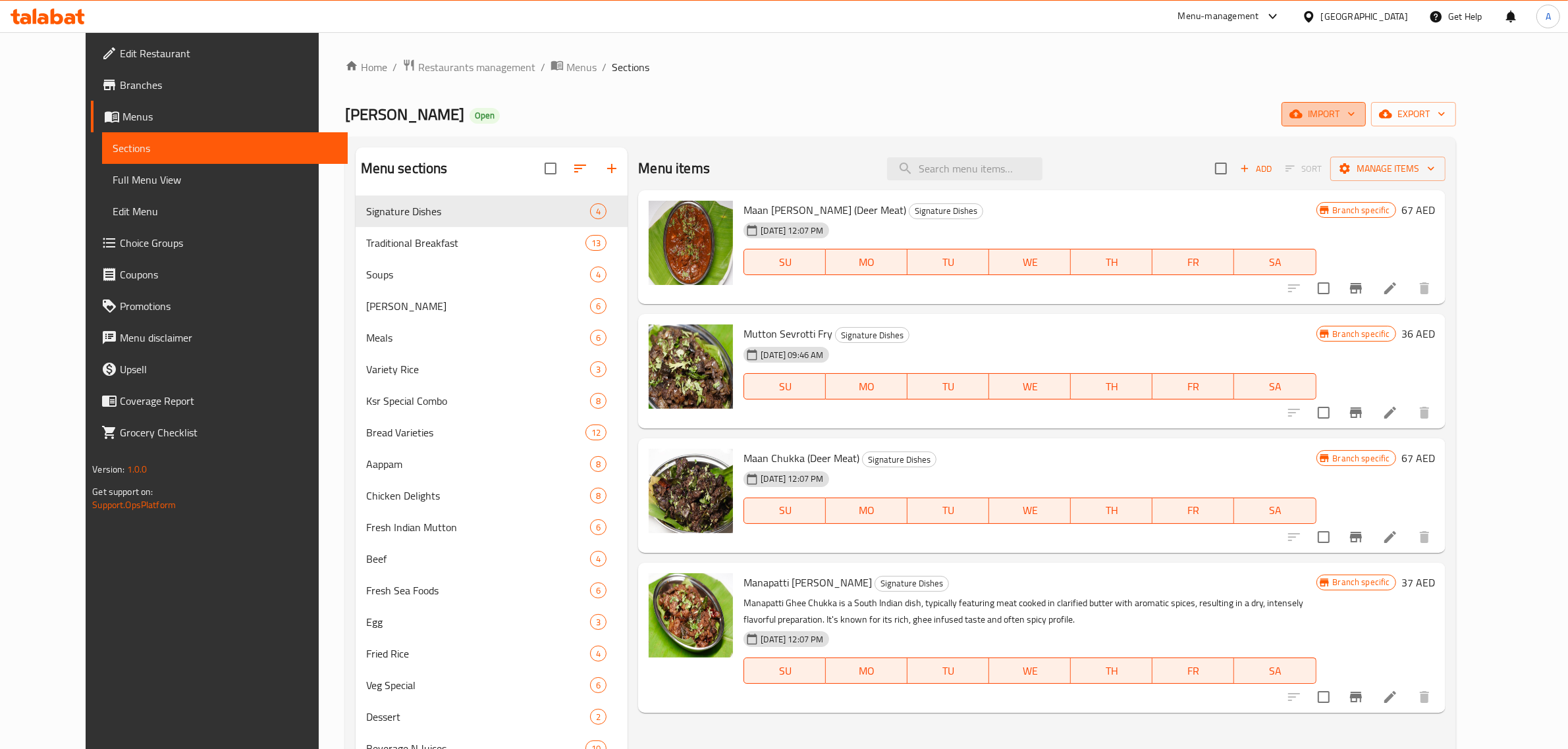
click at [1356, 115] on span "import" at bounding box center [1324, 114] width 63 height 16
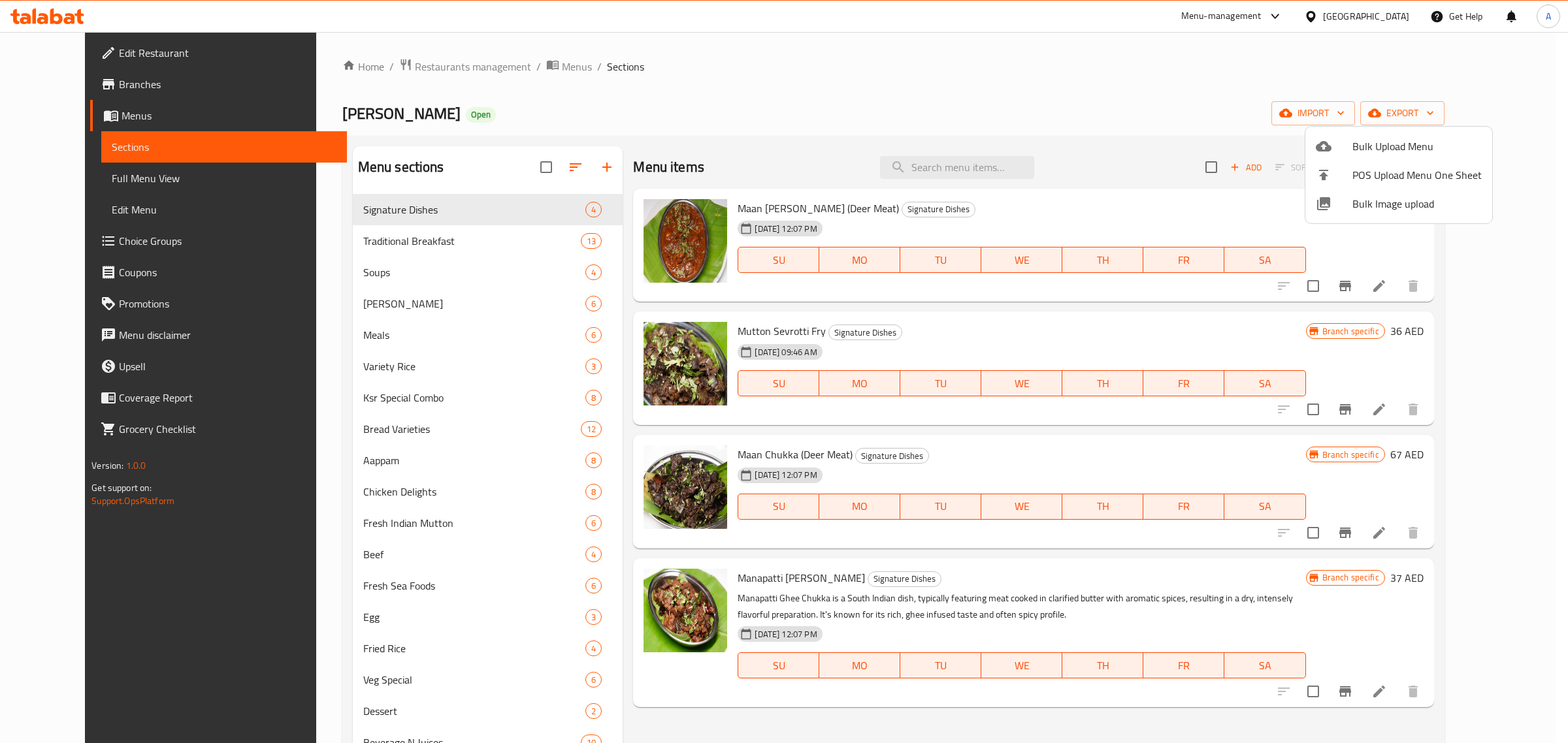
click at [1379, 201] on span "Bulk Image upload" at bounding box center [1417, 203] width 129 height 16
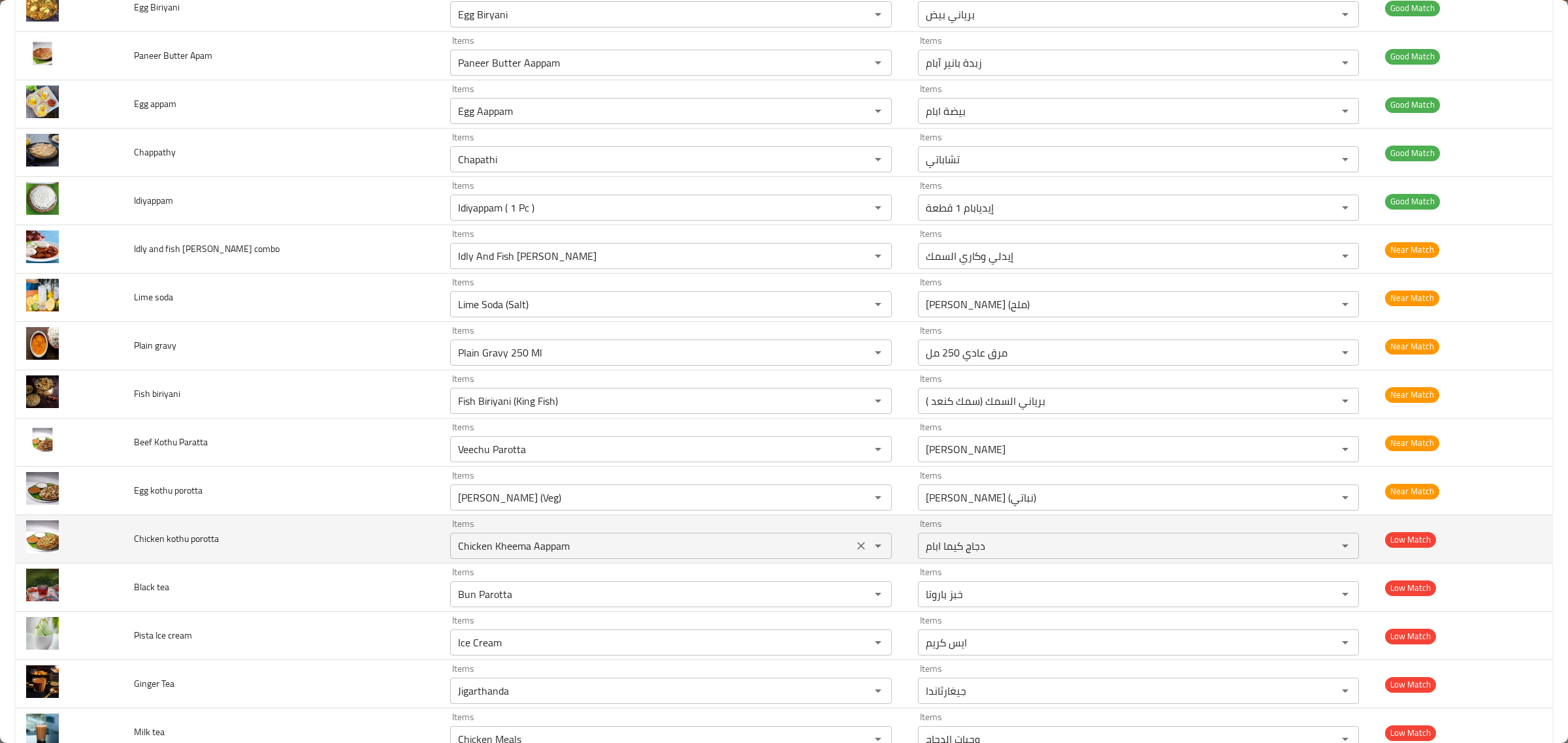
scroll to position [1469, 0]
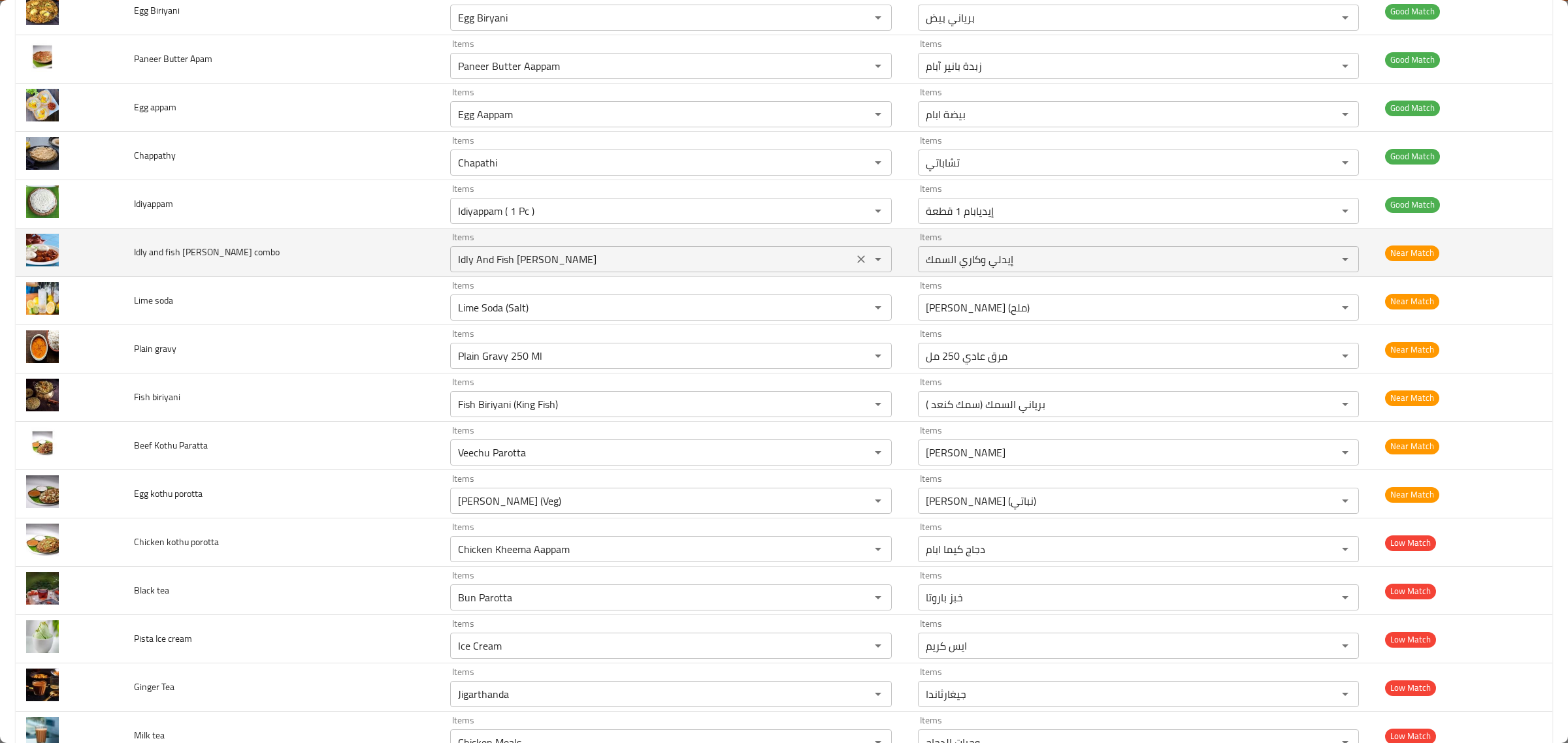
click at [632, 250] on div "Idly And Fish [PERSON_NAME] Items" at bounding box center [671, 259] width 442 height 26
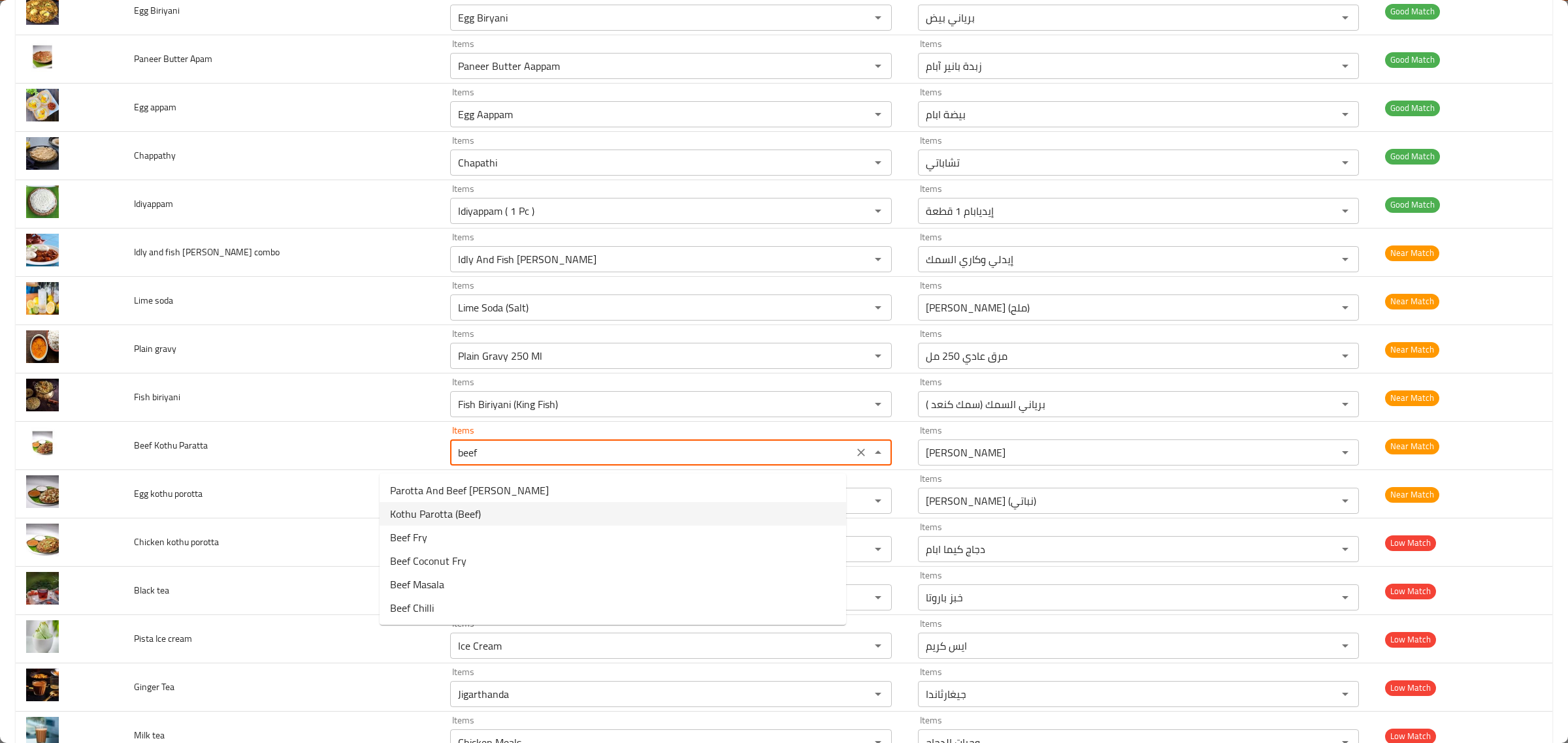
click at [534, 511] on Paratta-option-1 "Kothu Parotta (Beef)" at bounding box center [613, 513] width 466 height 23
type Paratta "Kothu Parotta (Beef)"
type Paratta-ar "كوثو باروتا (لحم بقري)"
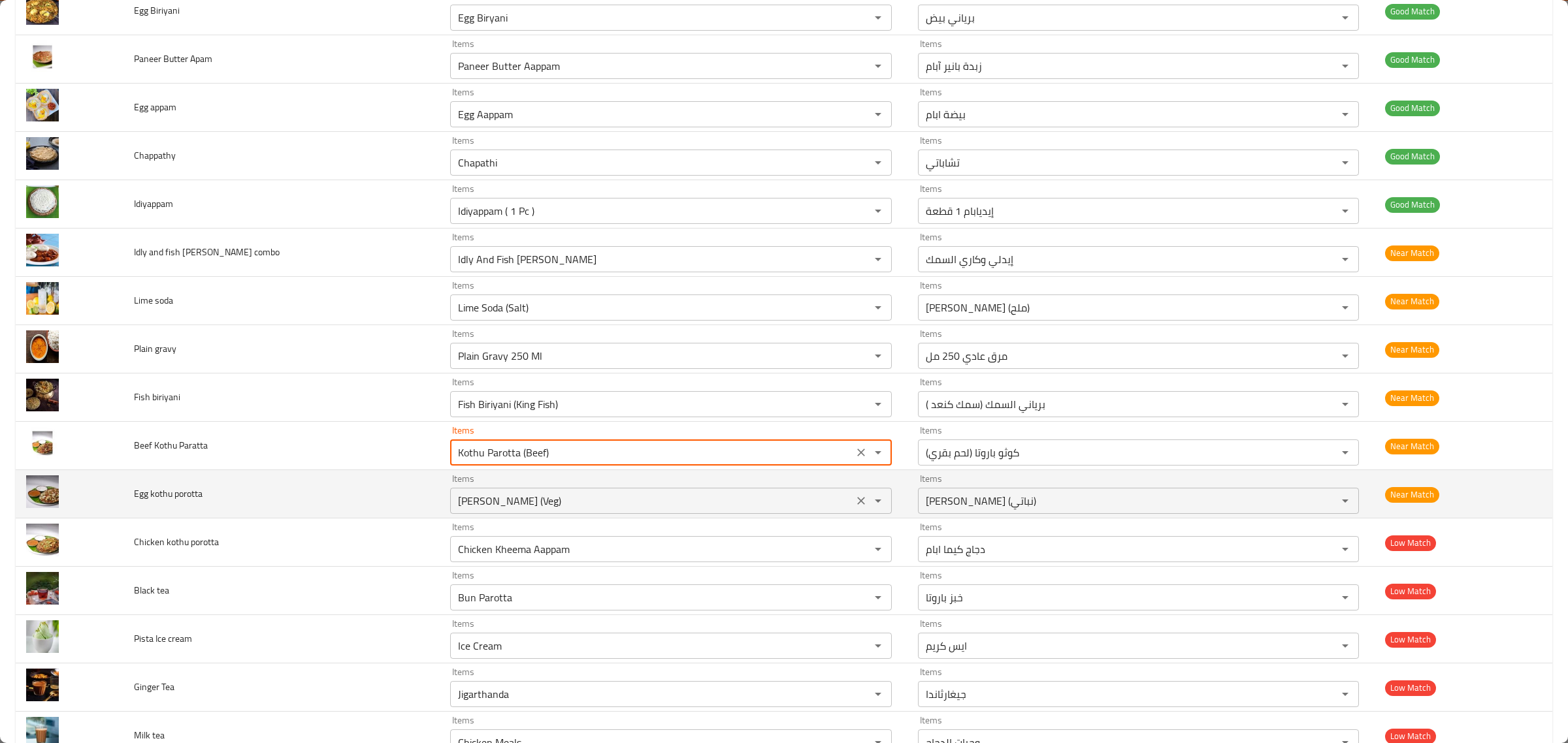
type Paratta "Kothu Parotta (Beef)"
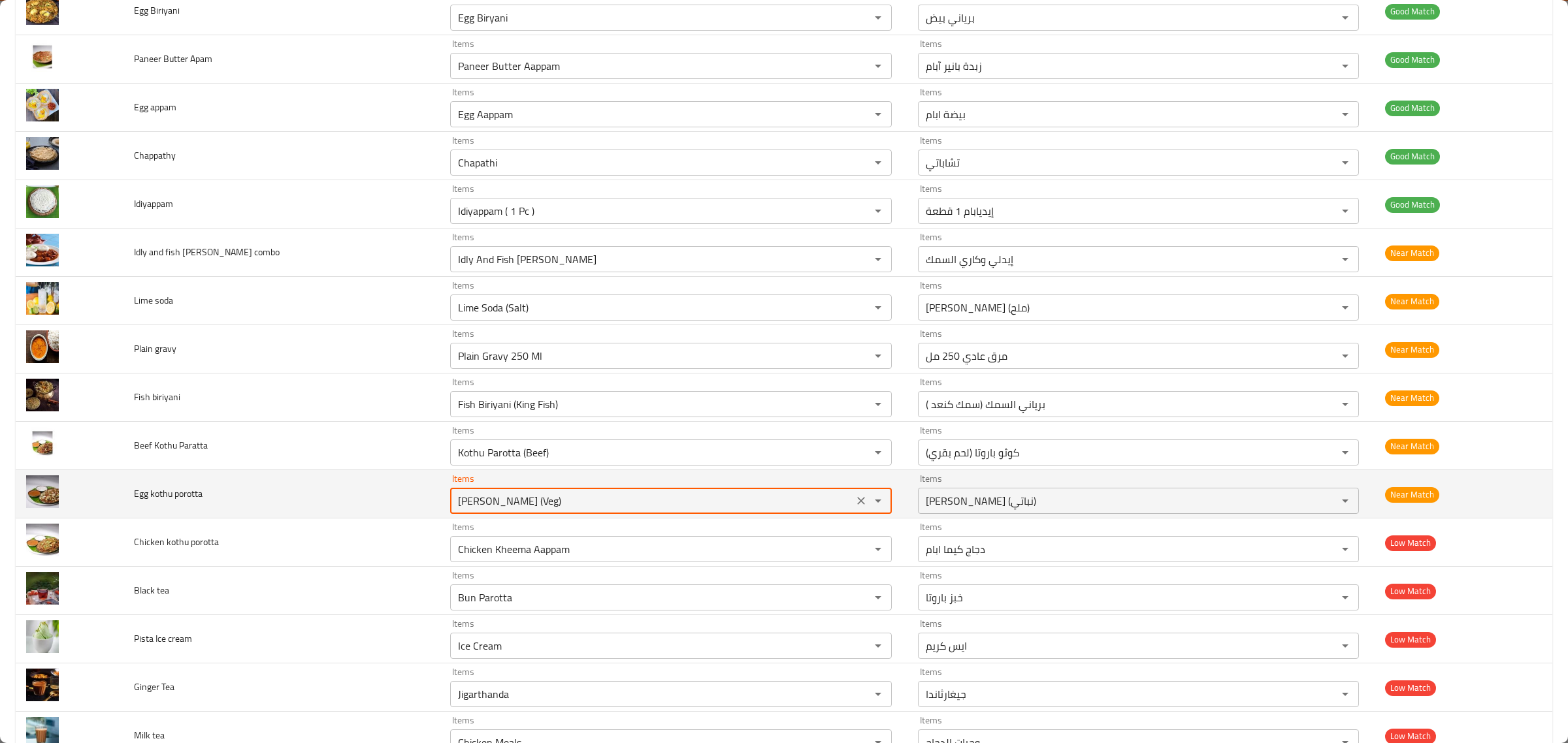
click at [547, 504] on porotta "[PERSON_NAME] (Veg)" at bounding box center [652, 501] width 395 height 18
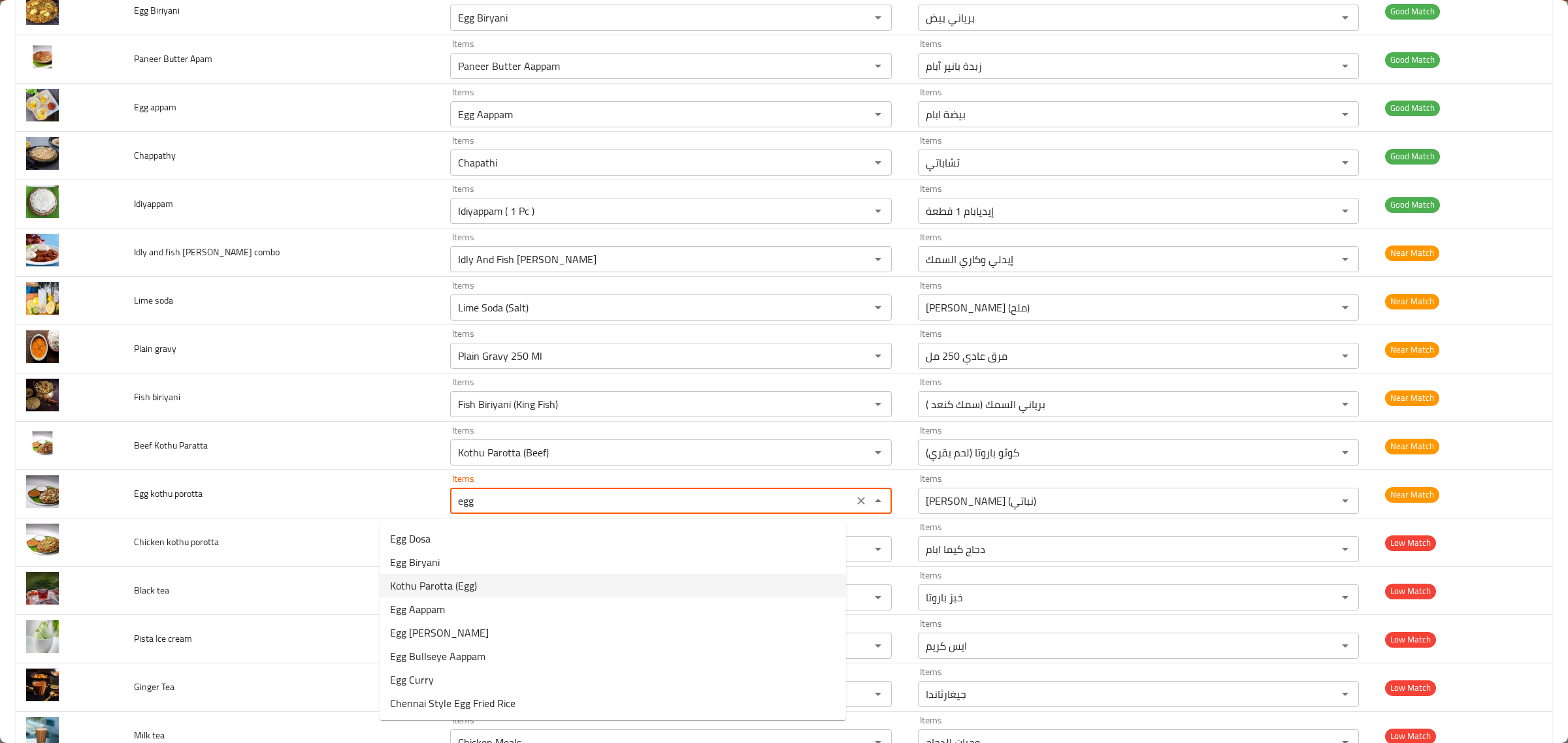
click at [514, 576] on porotta-option-2 "Kothu Parotta (Egg)" at bounding box center [613, 586] width 466 height 23
type porotta "Kothu Parotta (Egg)"
type porotta-ar "كوثو باروتا (بيض)"
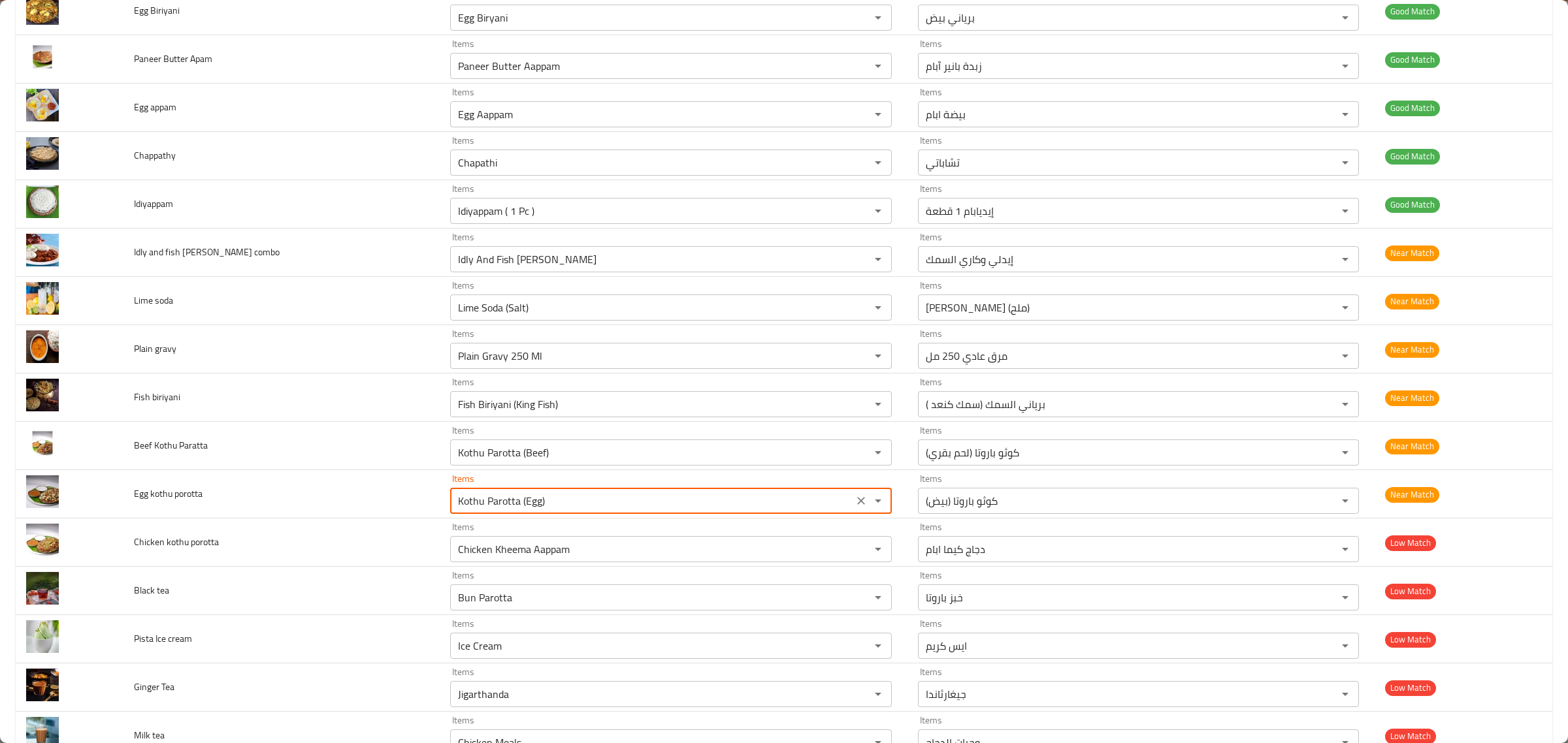
type porotta "Kothu Parotta (Egg)"
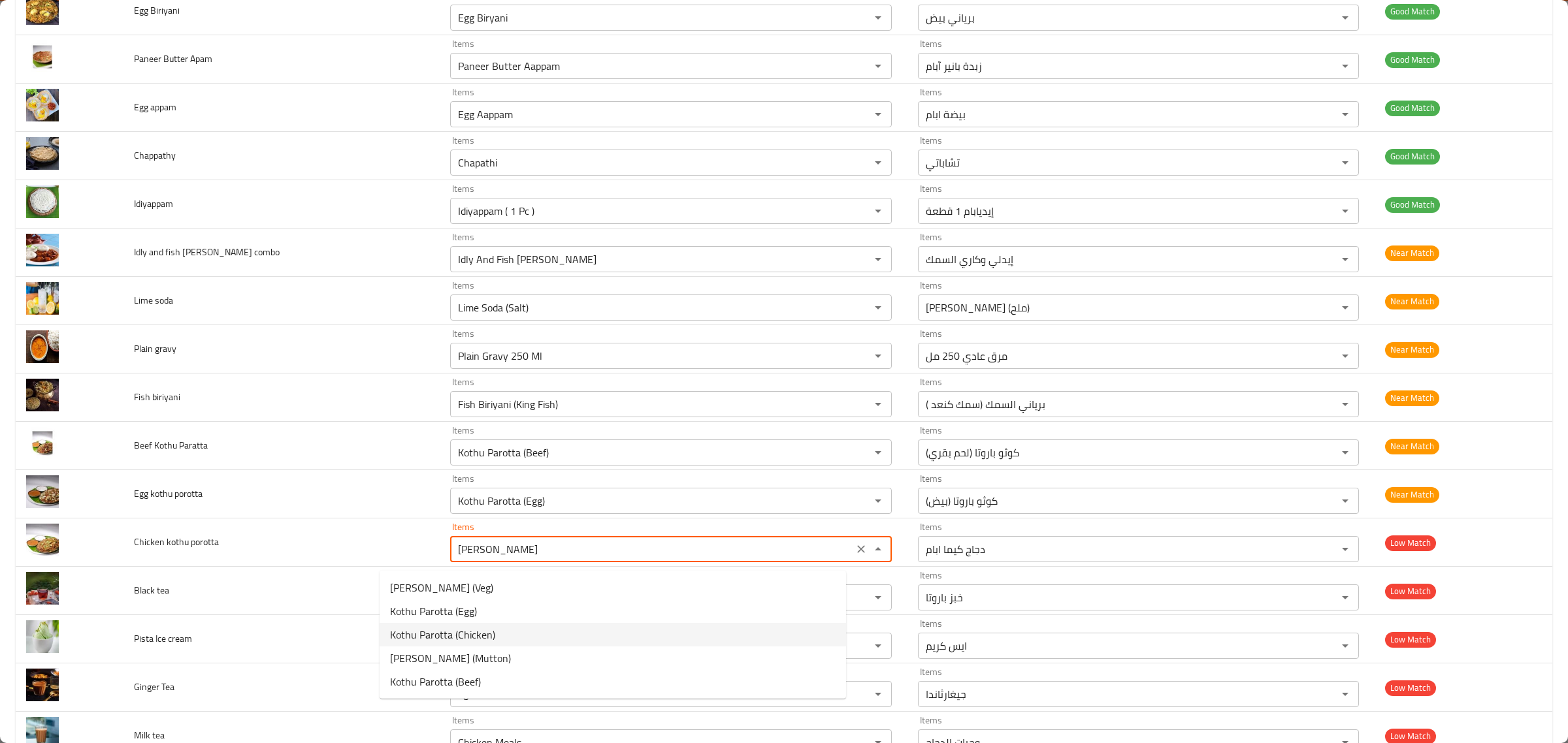
click at [472, 629] on span "Kothu Parotta (Chicken)" at bounding box center [442, 635] width 105 height 16
type porotta "Kothu Parotta (Chicken)"
type porotta-ar "كوثو باروتا (دجاج)"
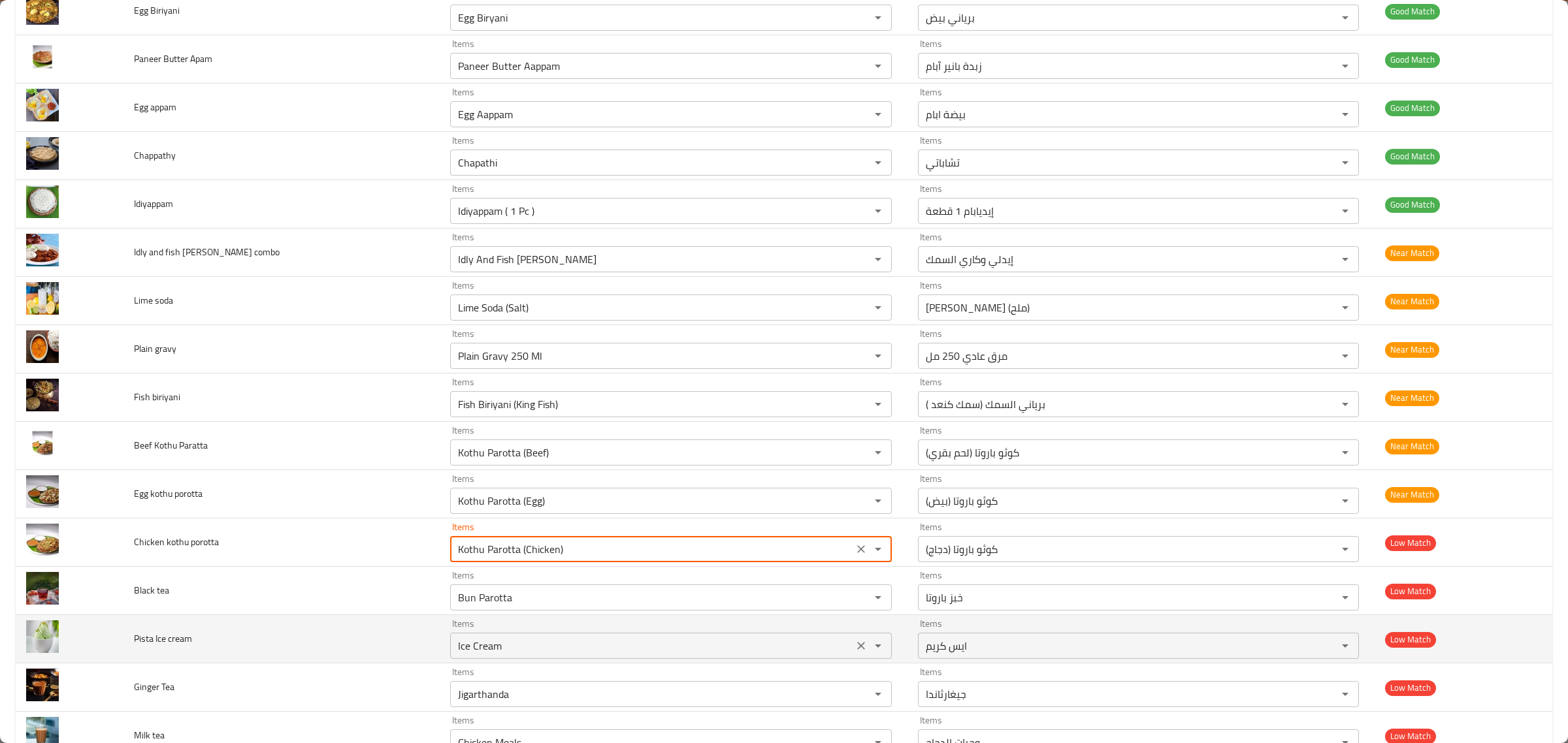
type porotta "Kothu Parotta (Chicken)"
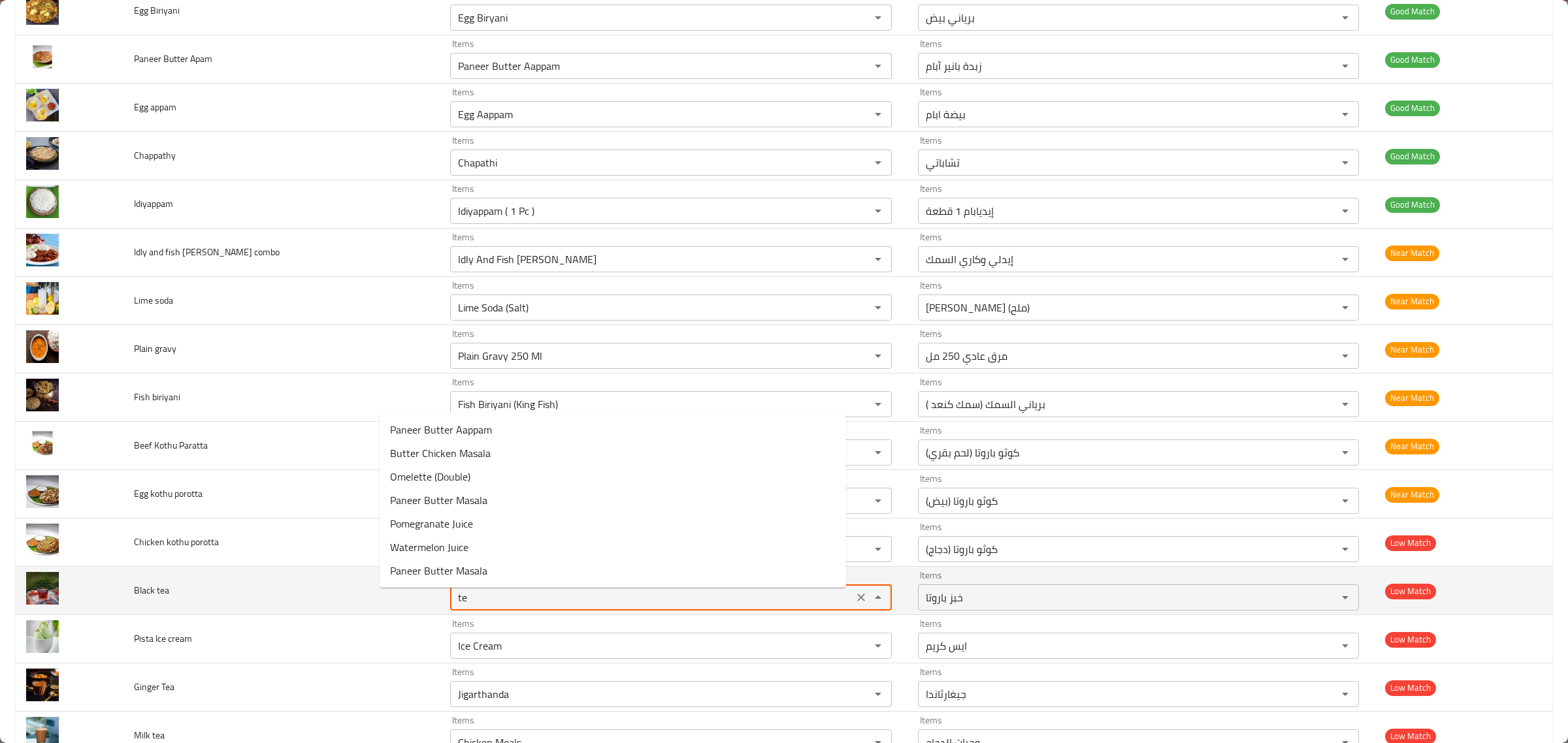
type tea "tea"
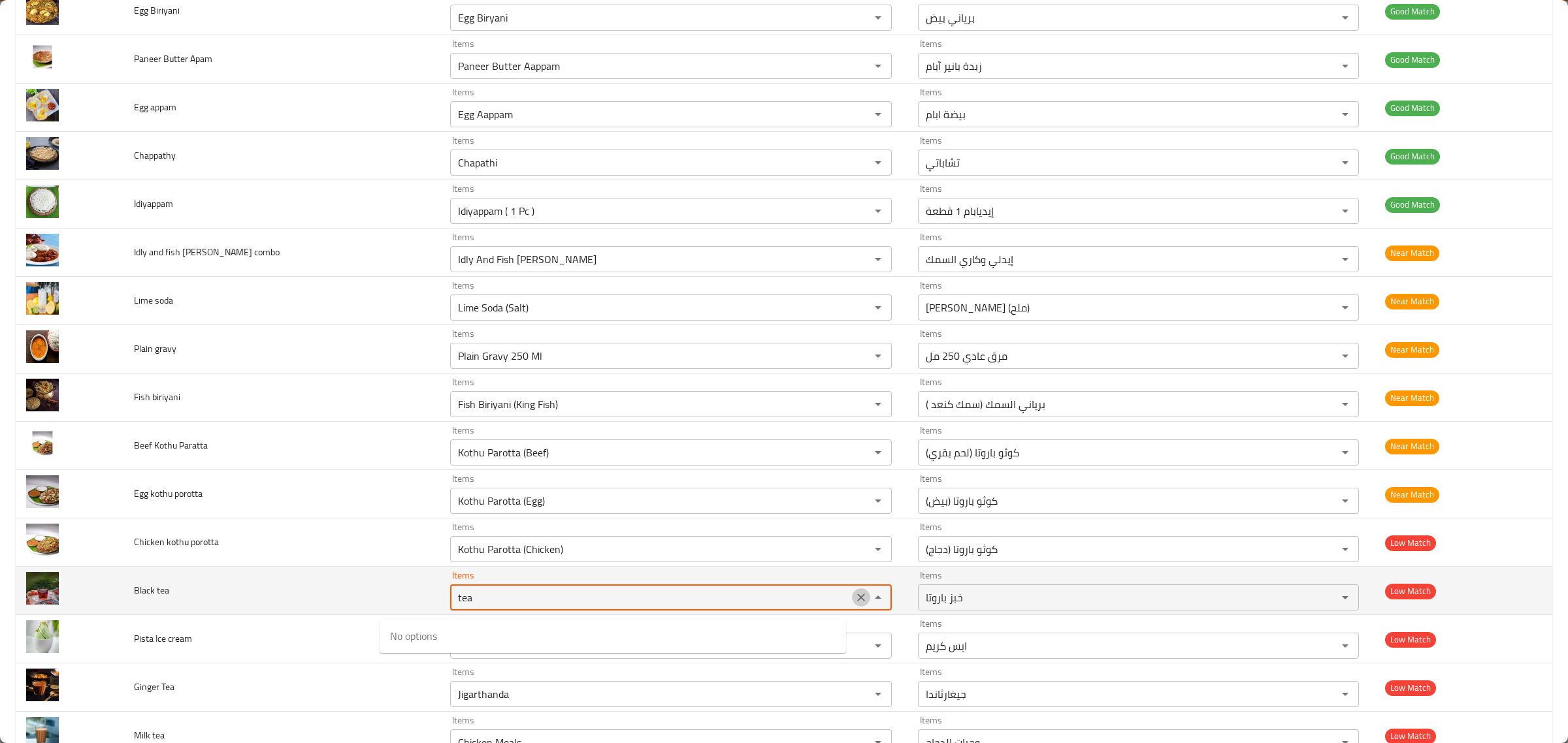
click at [854, 601] on icon "Clear" at bounding box center [861, 598] width 13 height 13
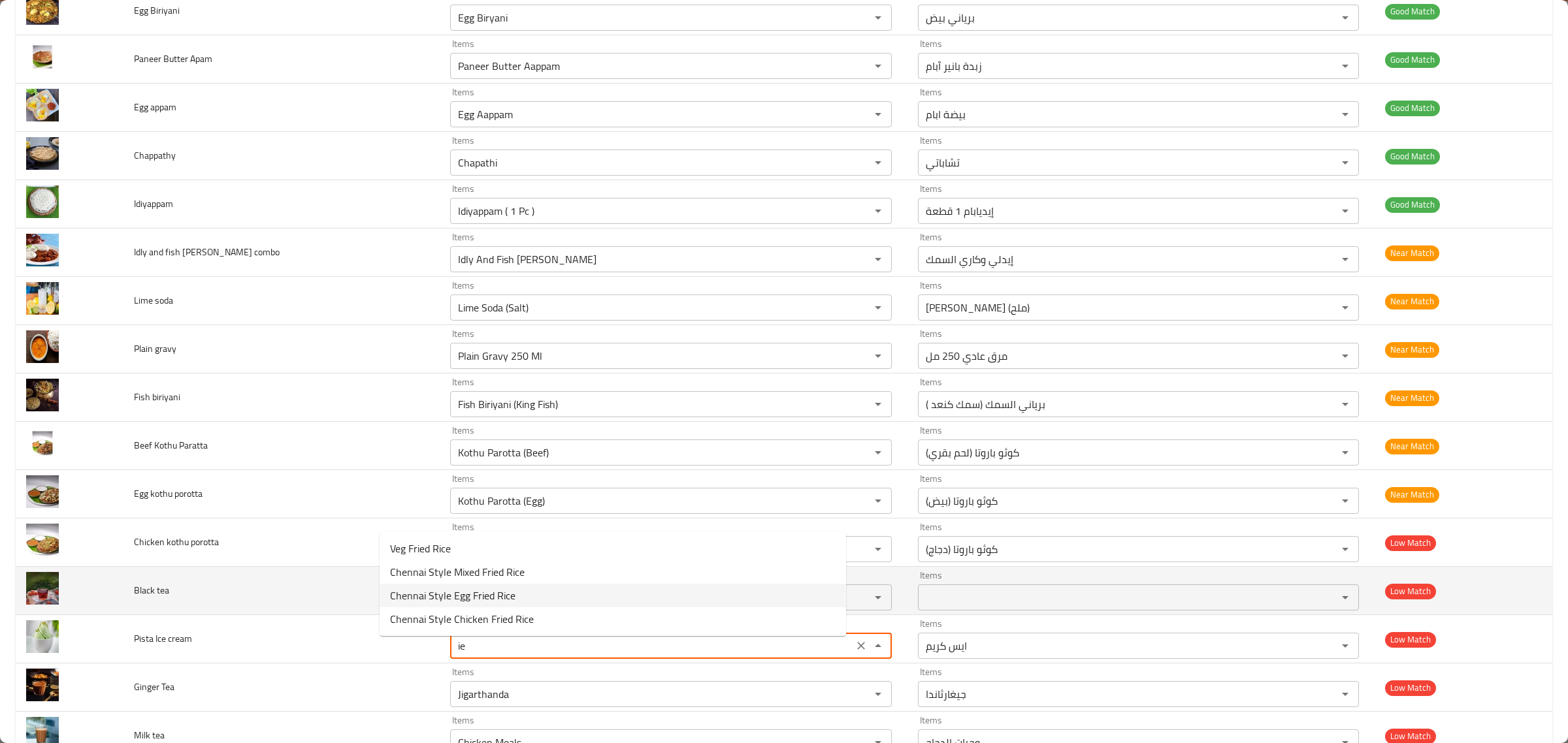
type cream "i"
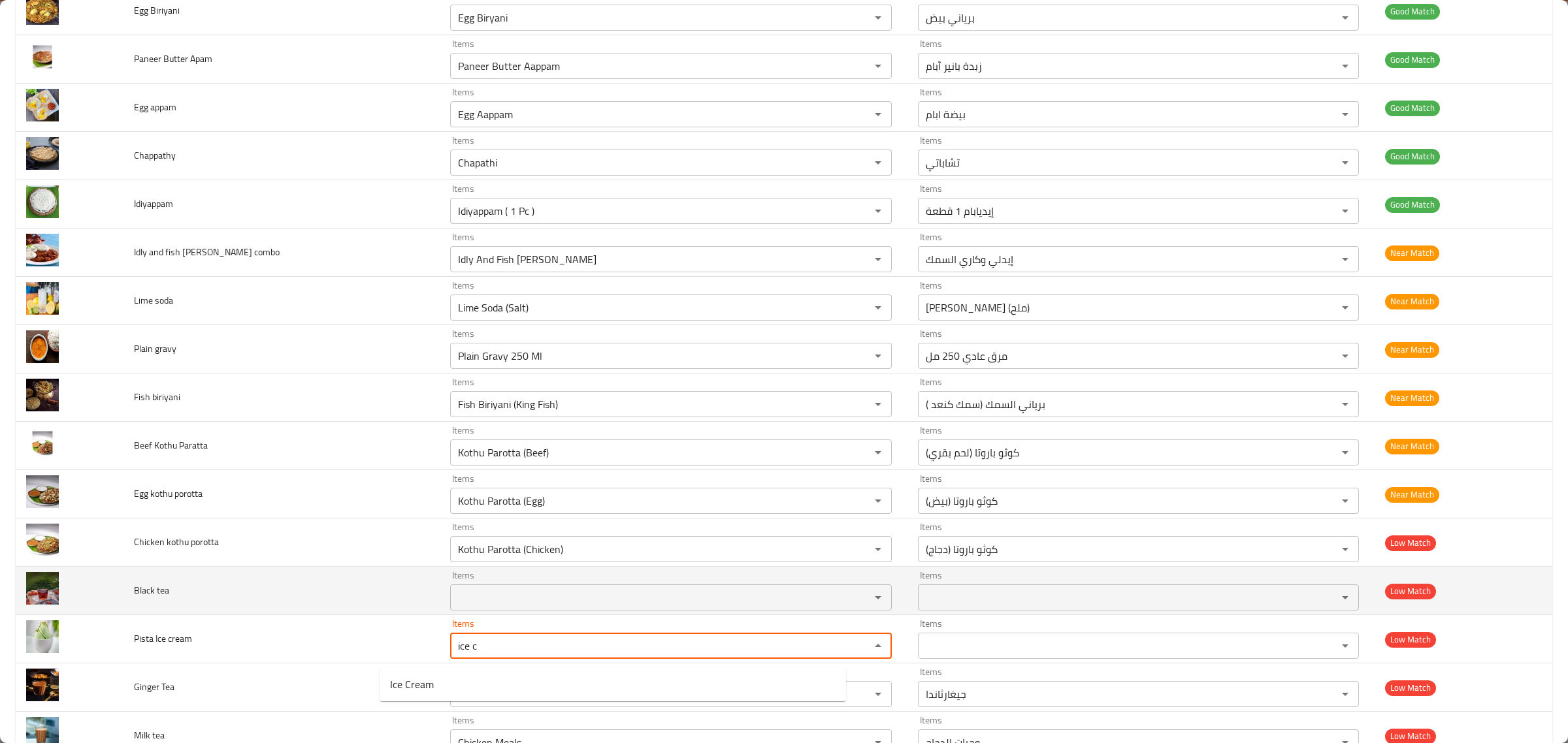
type cream "ice c"
click at [229, 586] on td "Black tea" at bounding box center [282, 591] width 317 height 48
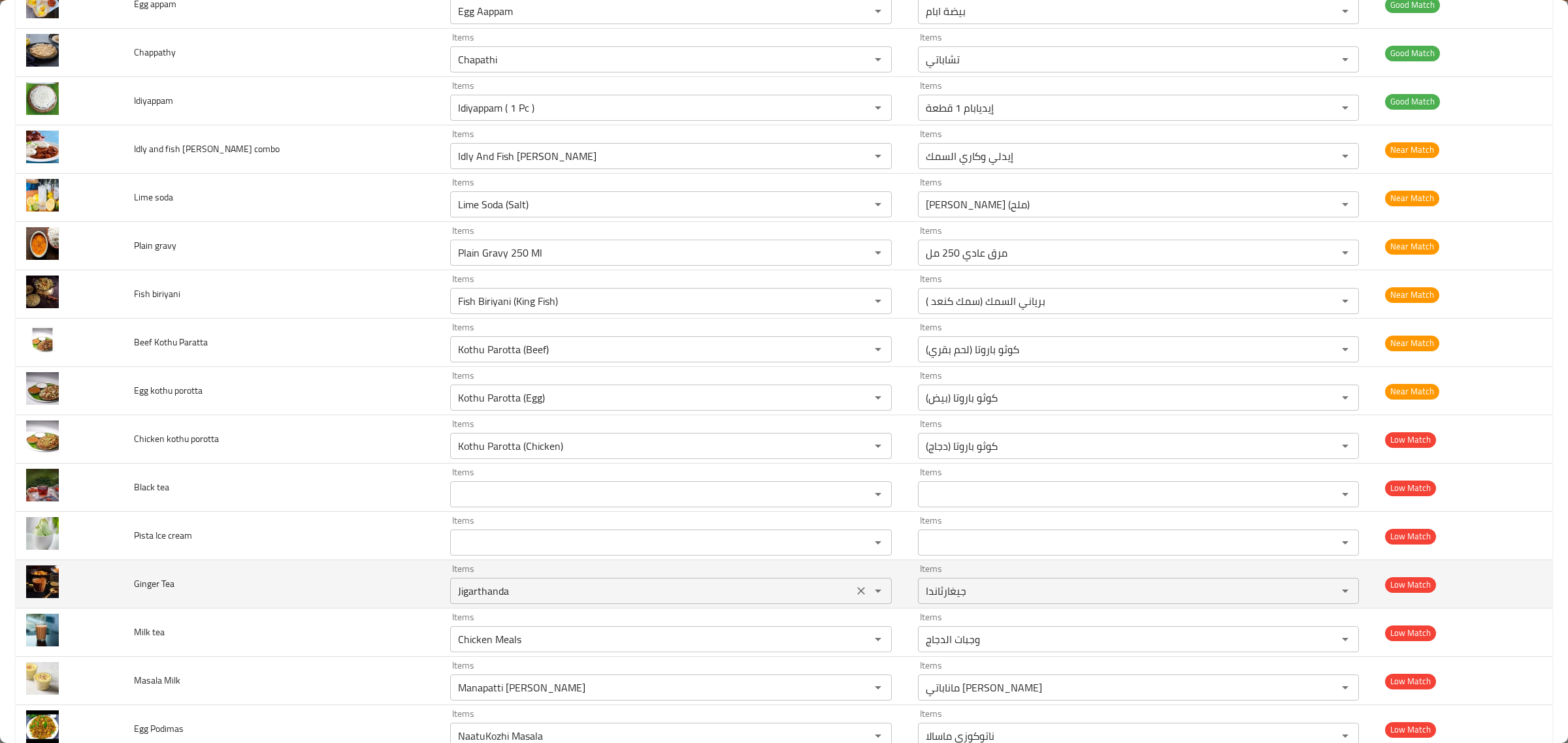
scroll to position [1714, 0]
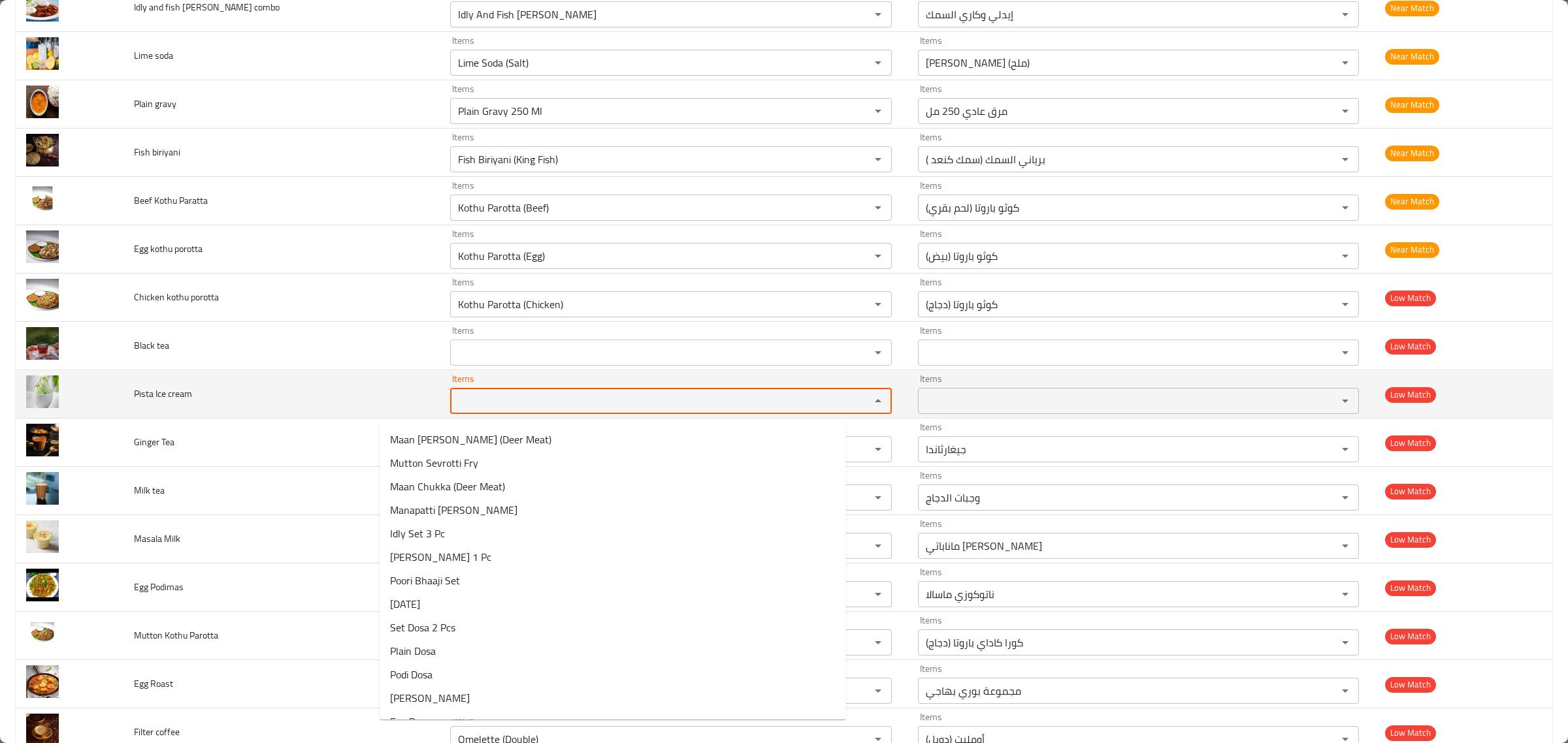
click at [497, 399] on cream "Items" at bounding box center [652, 401] width 395 height 18
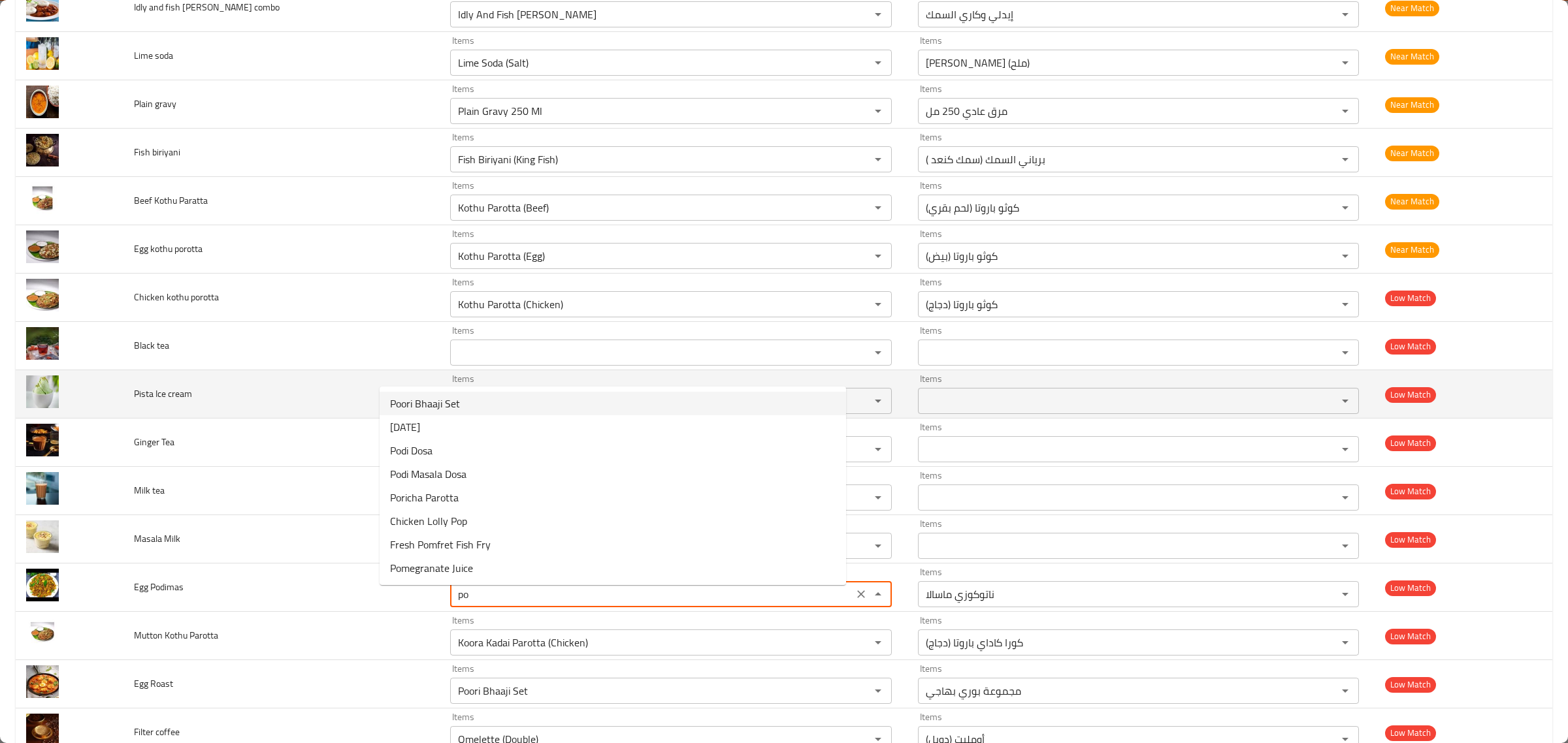
type Podimas "p"
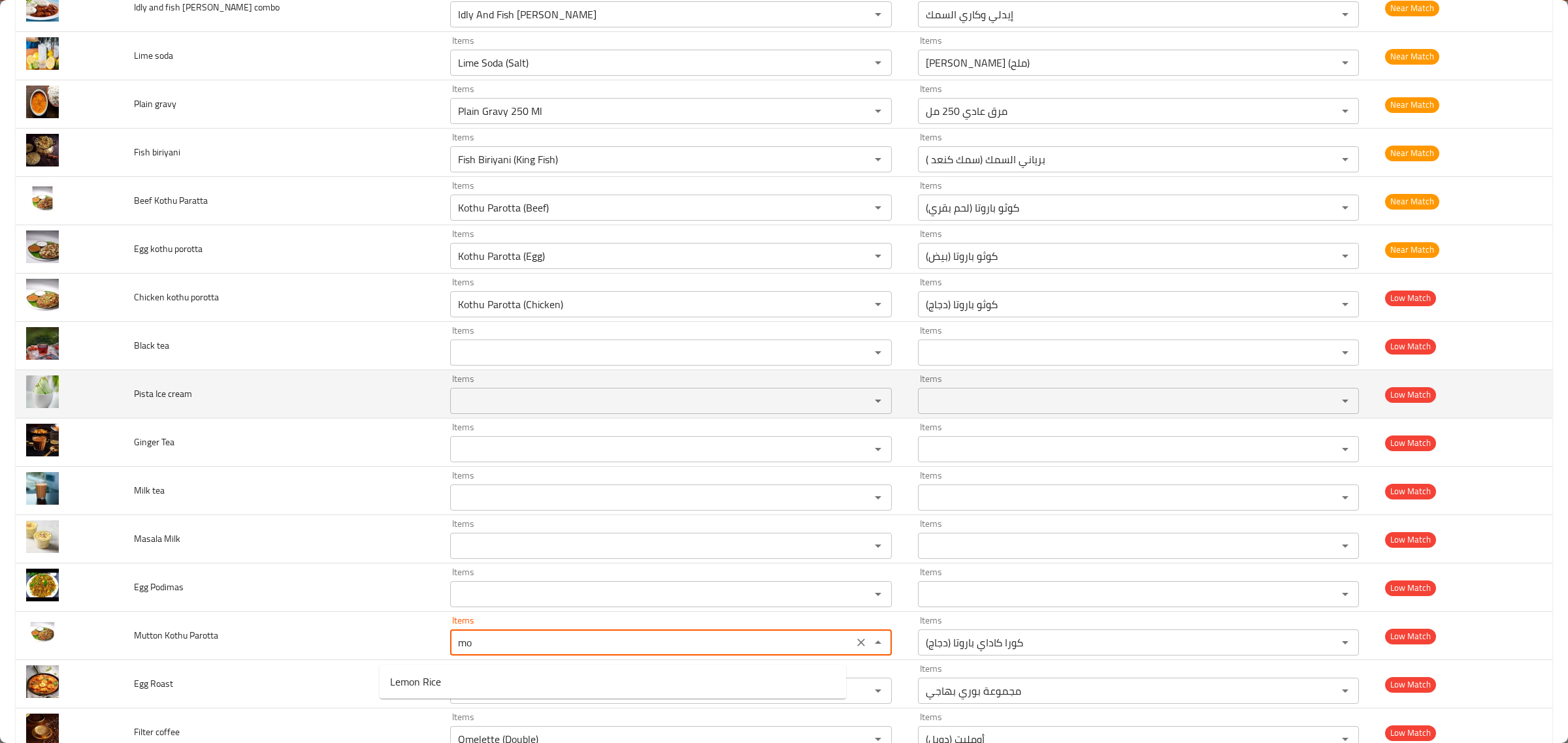
type Parotta "m"
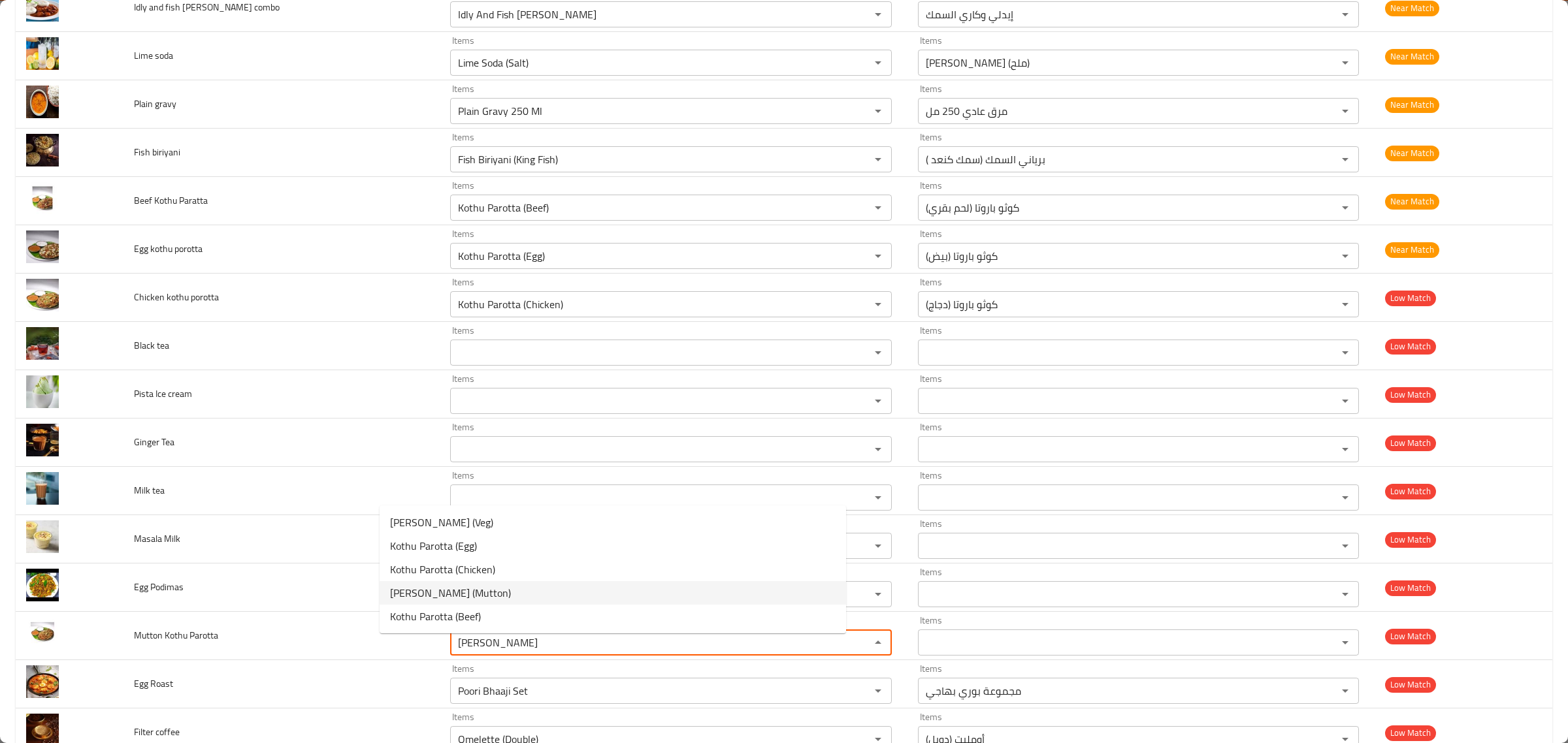
click at [524, 594] on Parotta-option-3 "Kothu Parotta (Mutton)" at bounding box center [613, 593] width 466 height 23
type Parotta "Kothu Parotta (Mutton)"
type Parotta-ar "[PERSON_NAME] (لحم الضأن)"
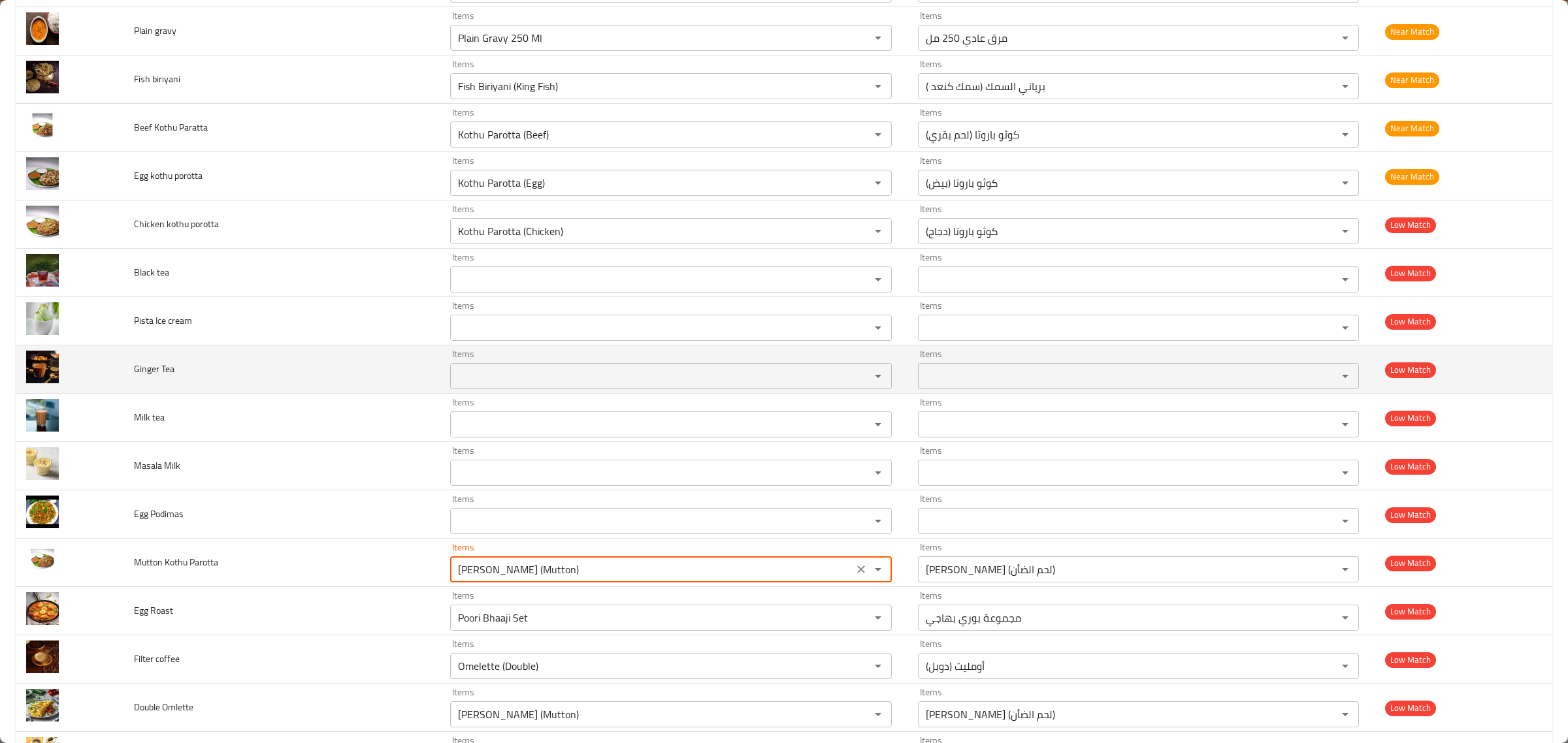
scroll to position [1906, 0]
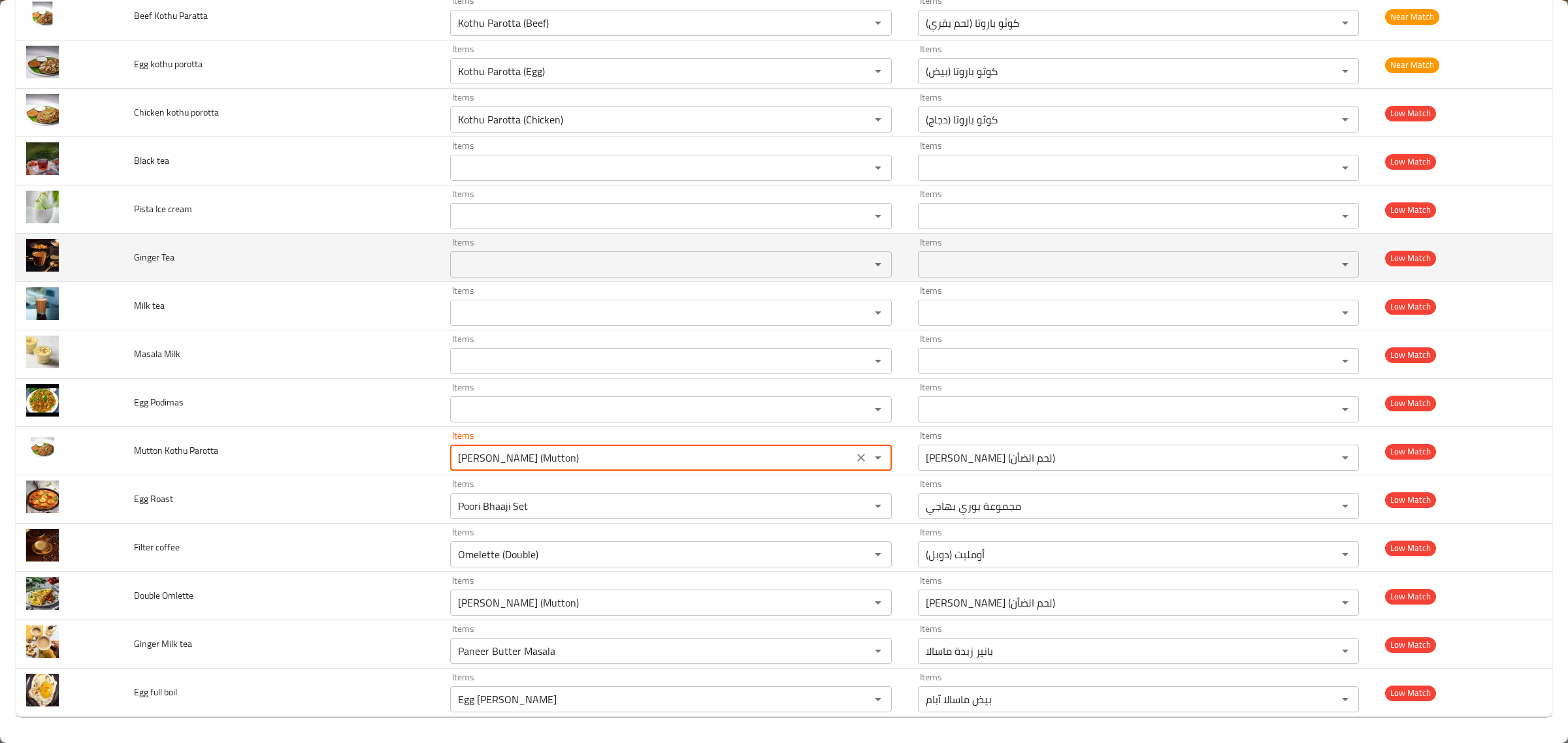
type Parotta "Kothu Parotta (Mutton)"
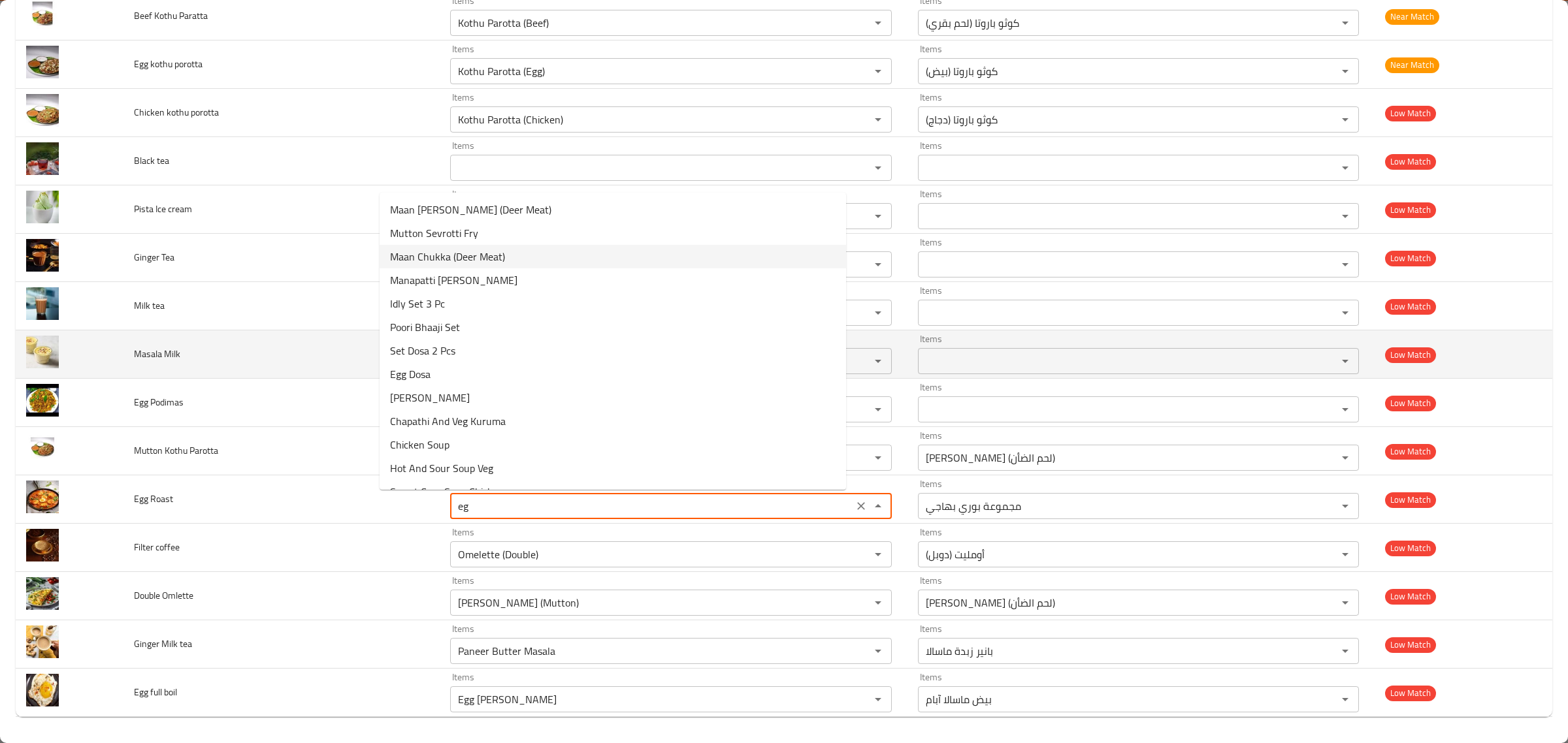
type Roast "egg"
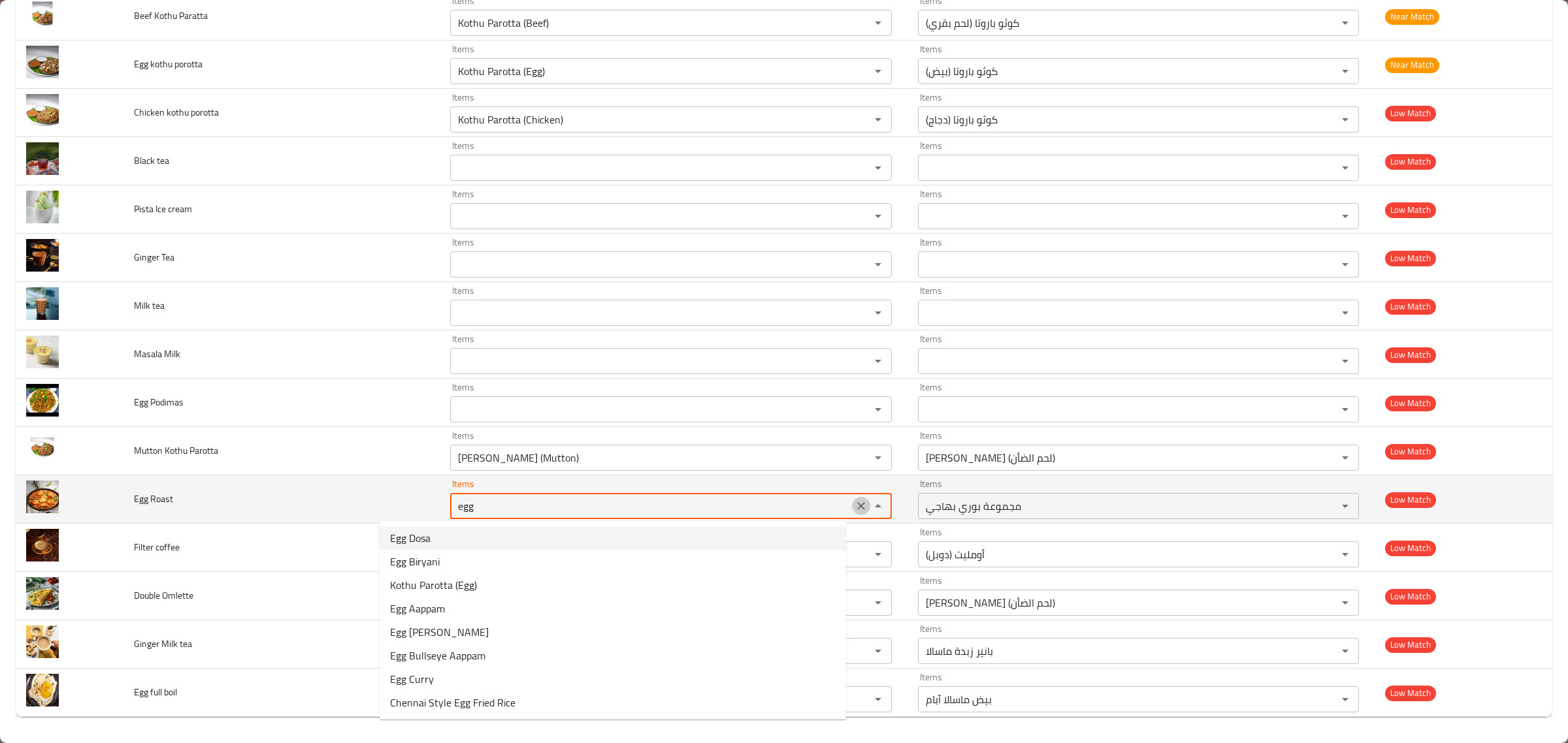
click at [854, 510] on icon "Clear" at bounding box center [861, 506] width 13 height 13
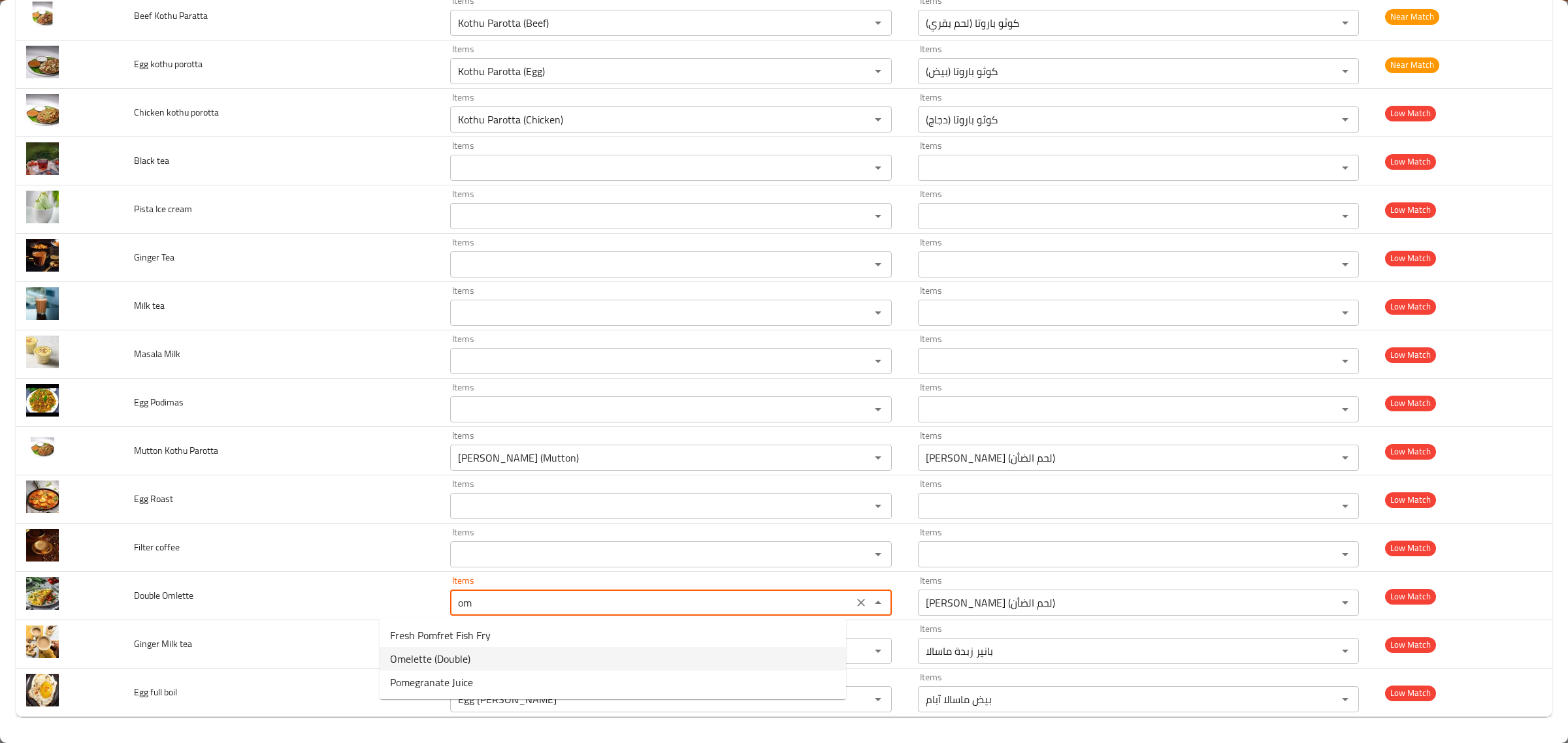
click at [593, 648] on Omlette-option-1 "Omelette (Double)" at bounding box center [613, 658] width 466 height 23
type Omlette "Omelette (Double)"
type Omlette-ar "أومليت (دوبل)"
type Omlette "Omelette (Double)"
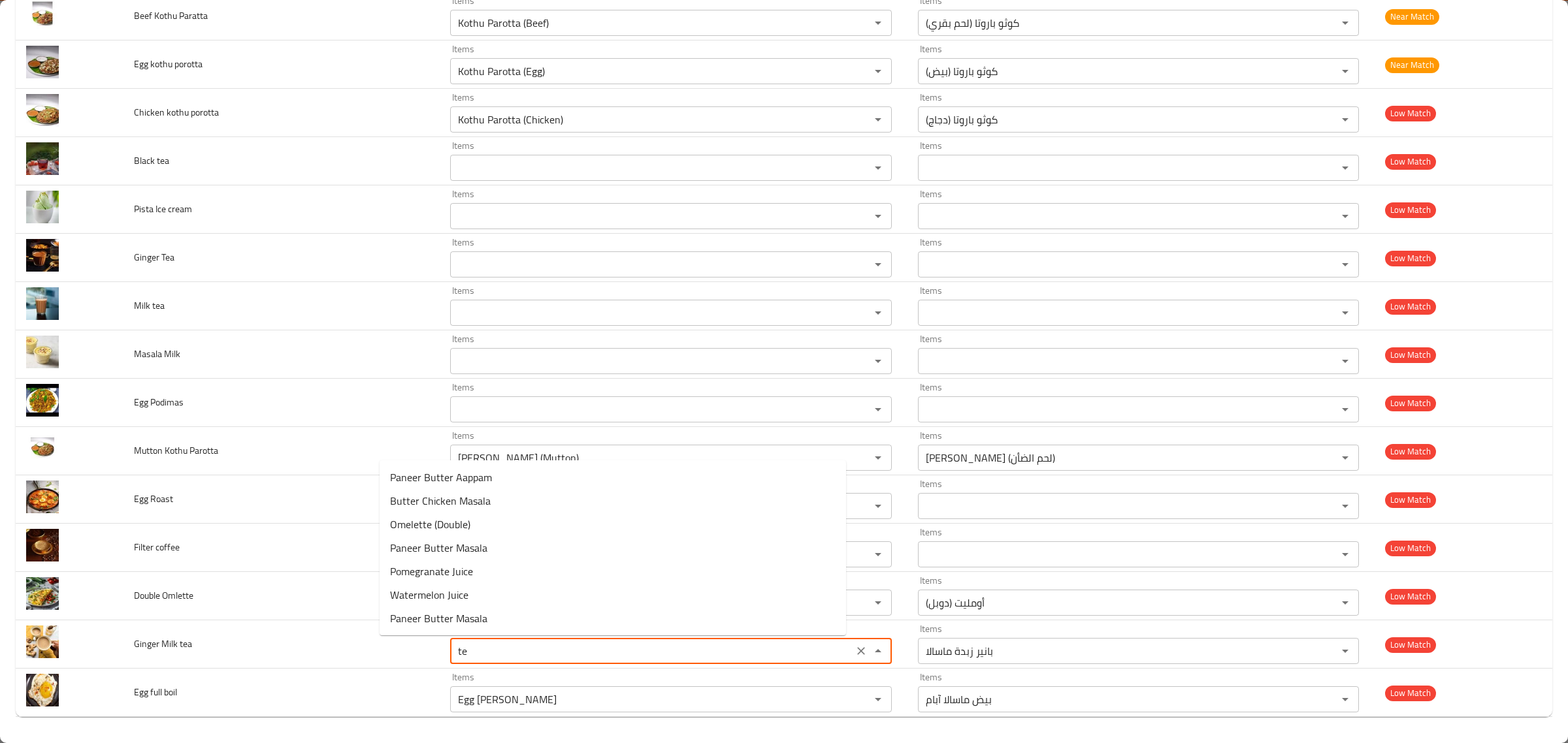
type tea "t"
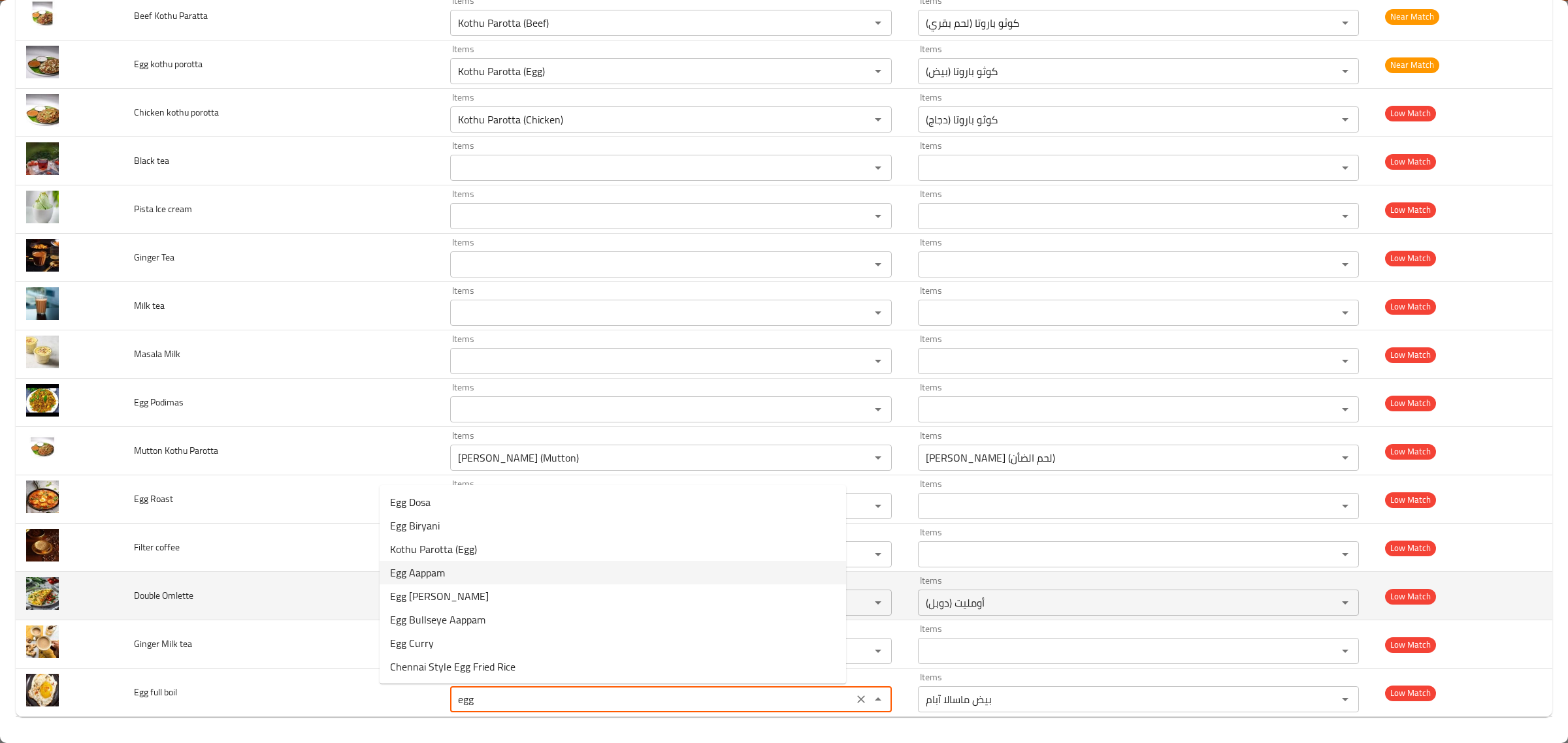
type boil "Egg [PERSON_NAME]"
click at [319, 578] on td "Double Omlette" at bounding box center [282, 596] width 317 height 48
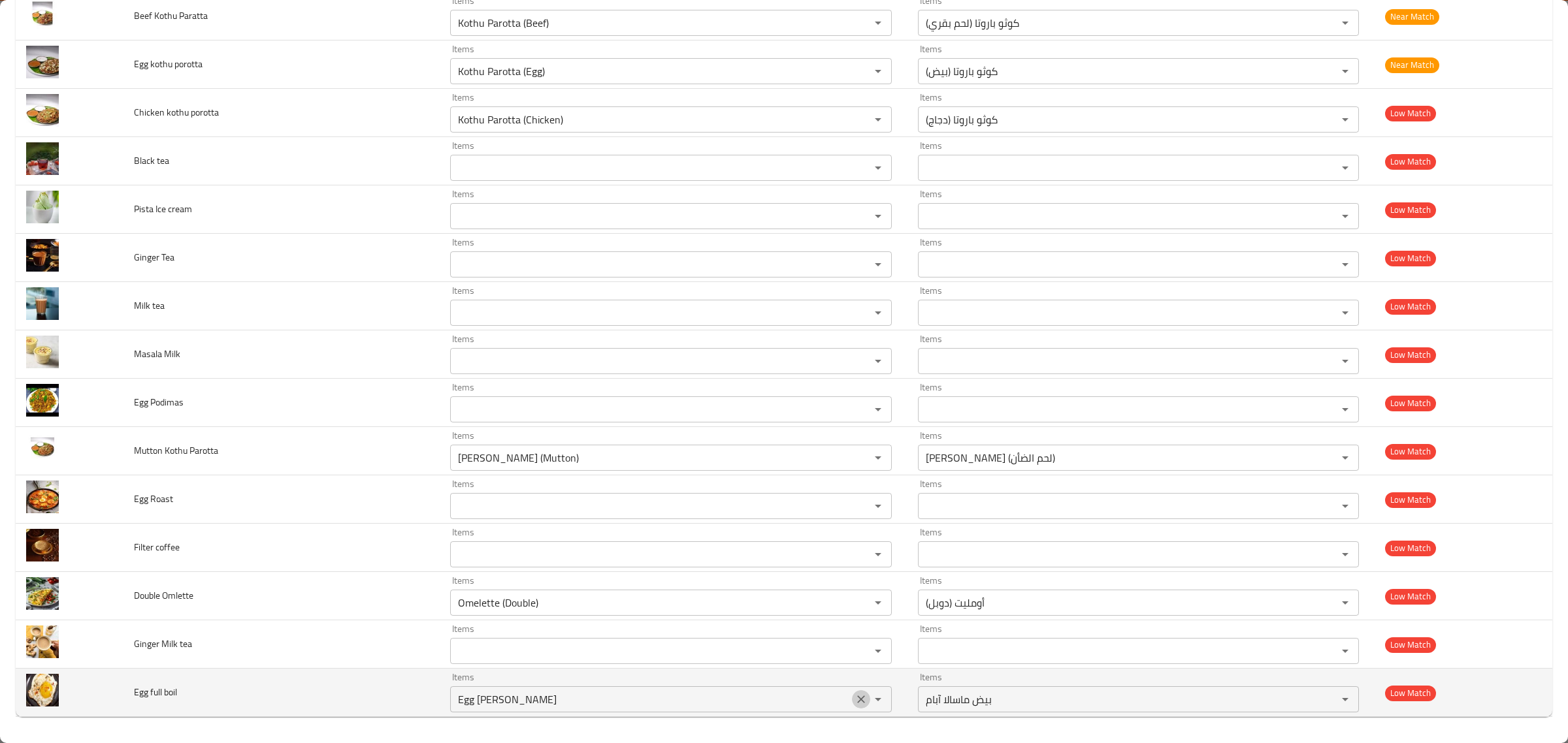
click at [852, 692] on button "Clear" at bounding box center [861, 699] width 18 height 18
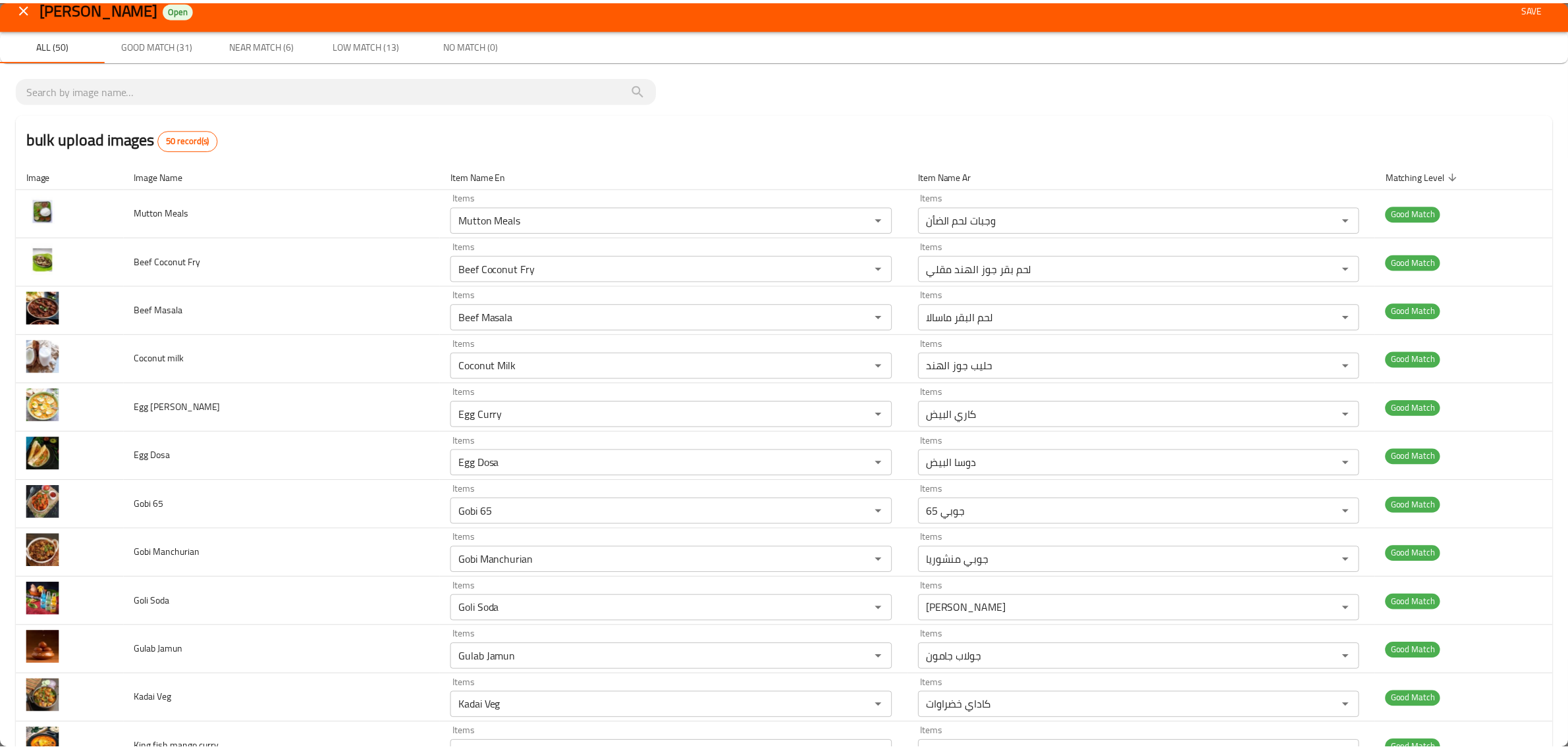
scroll to position [0, 0]
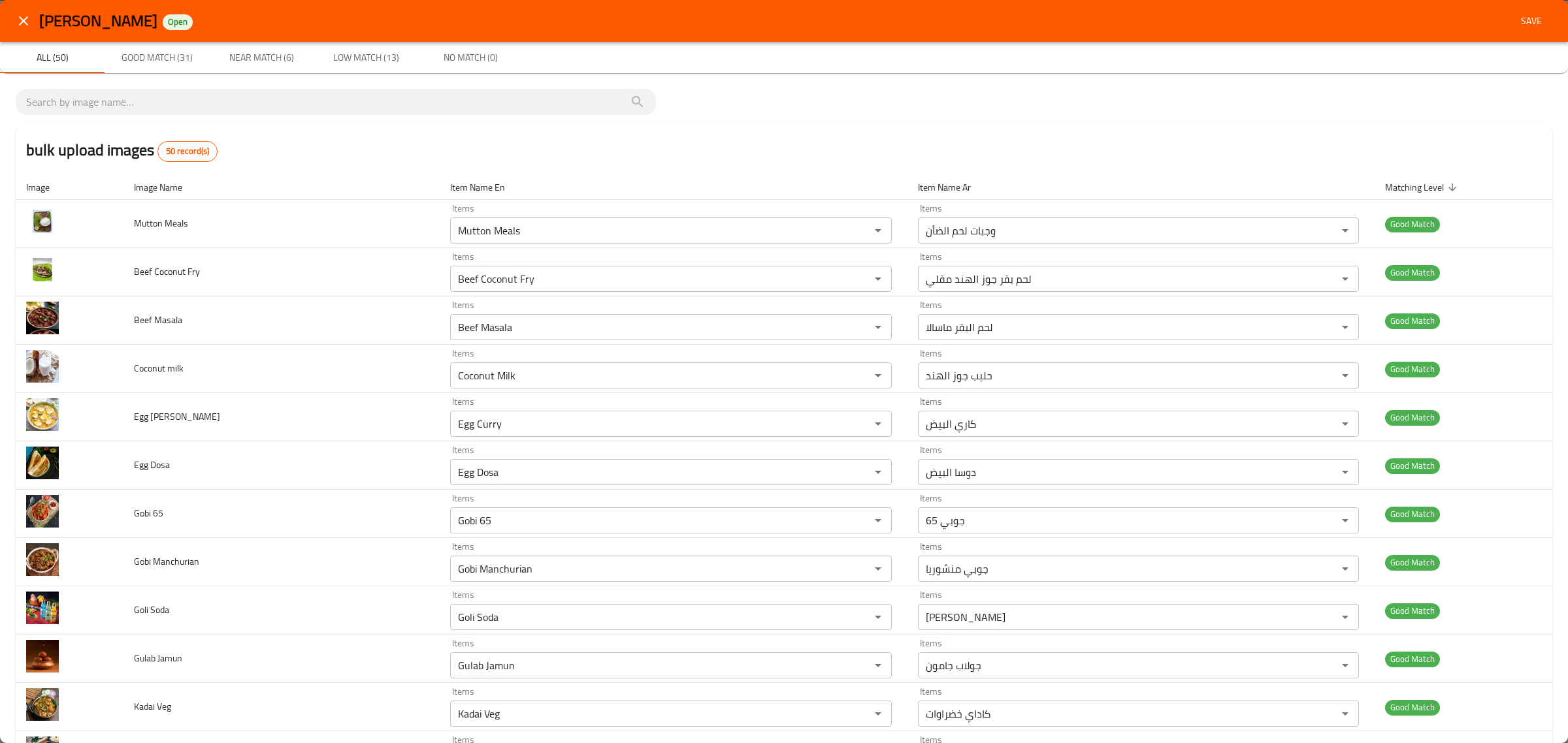
click at [1537, 20] on button "Save" at bounding box center [1531, 21] width 42 height 24
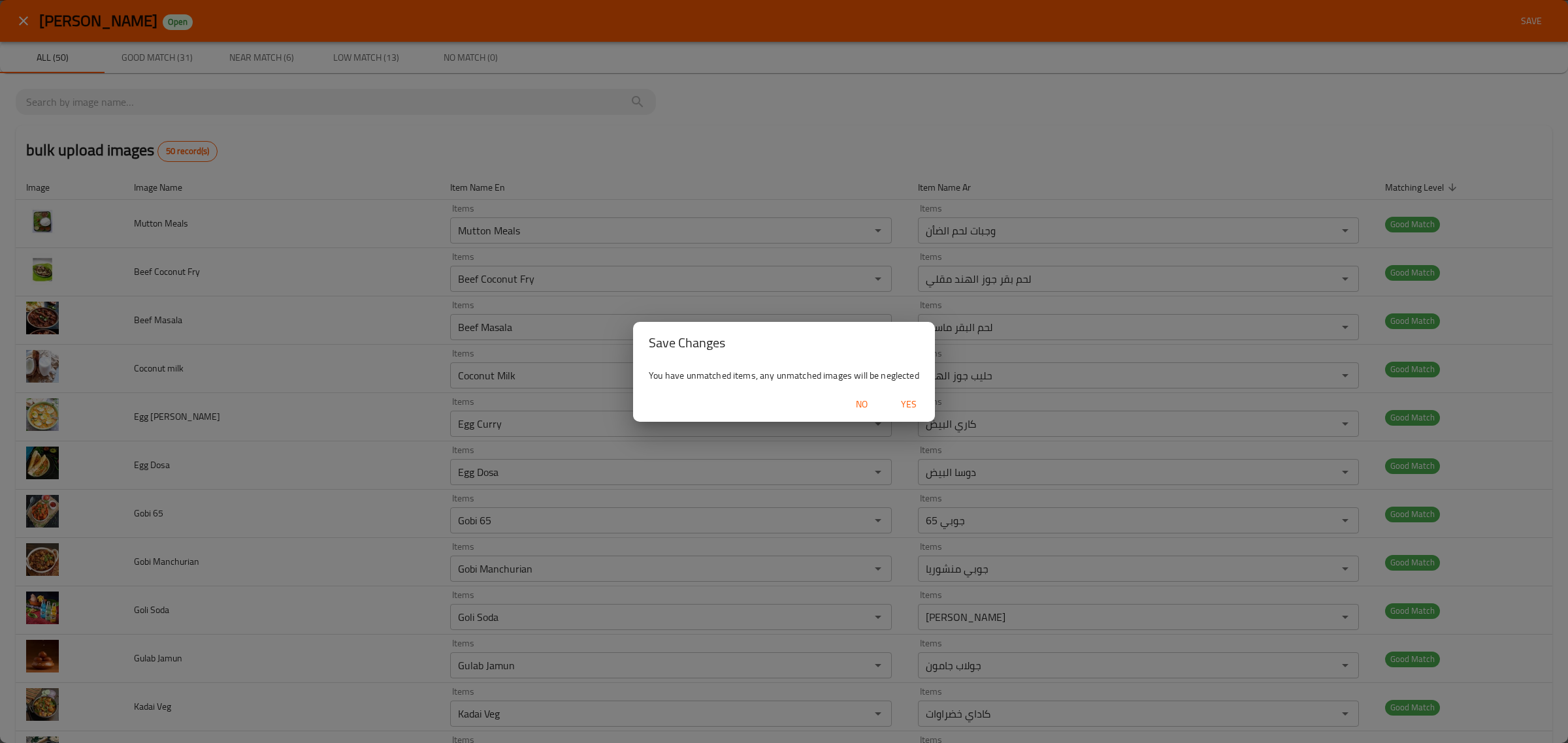
click at [912, 405] on span "Yes" at bounding box center [909, 404] width 31 height 16
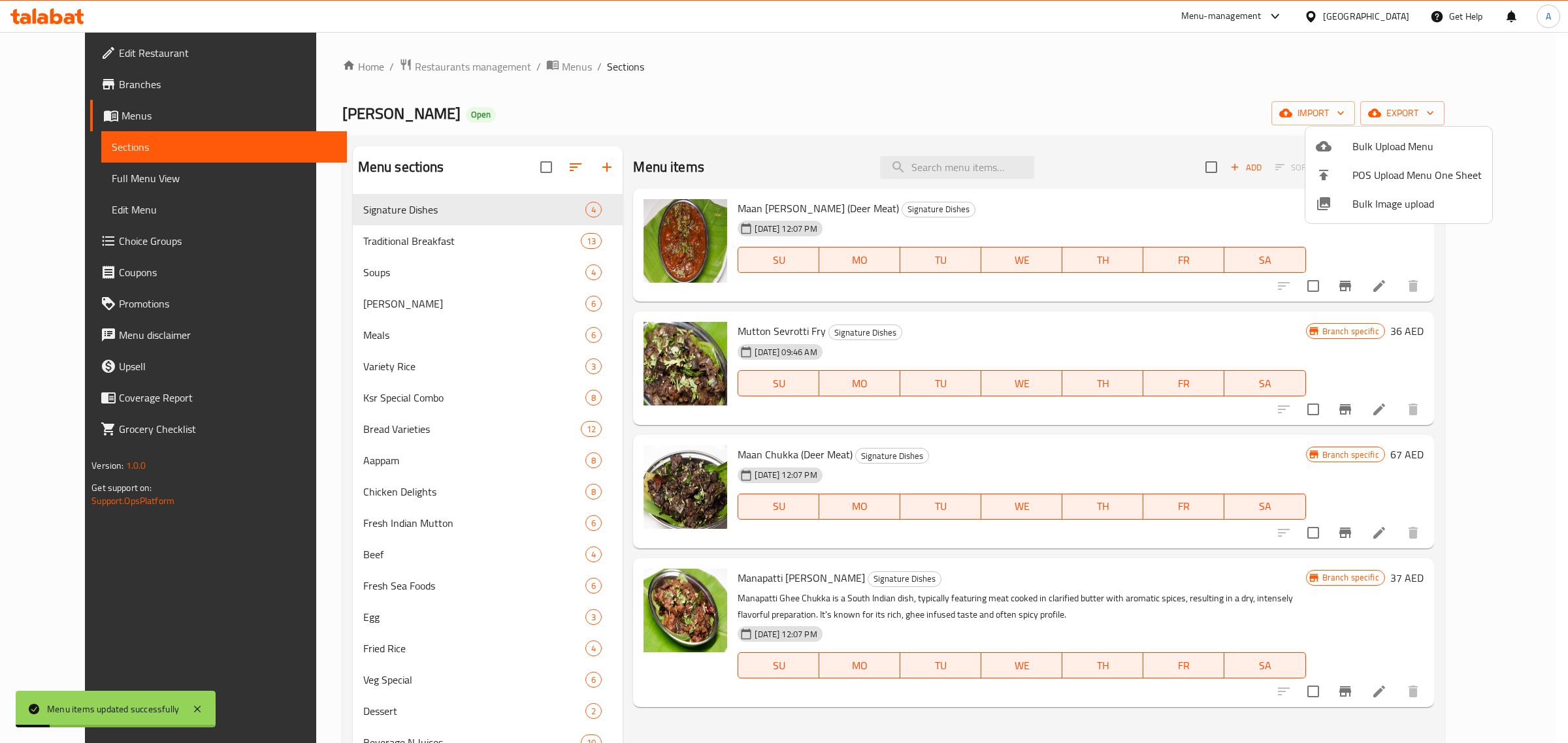
click at [801, 56] on div at bounding box center [784, 372] width 1568 height 743
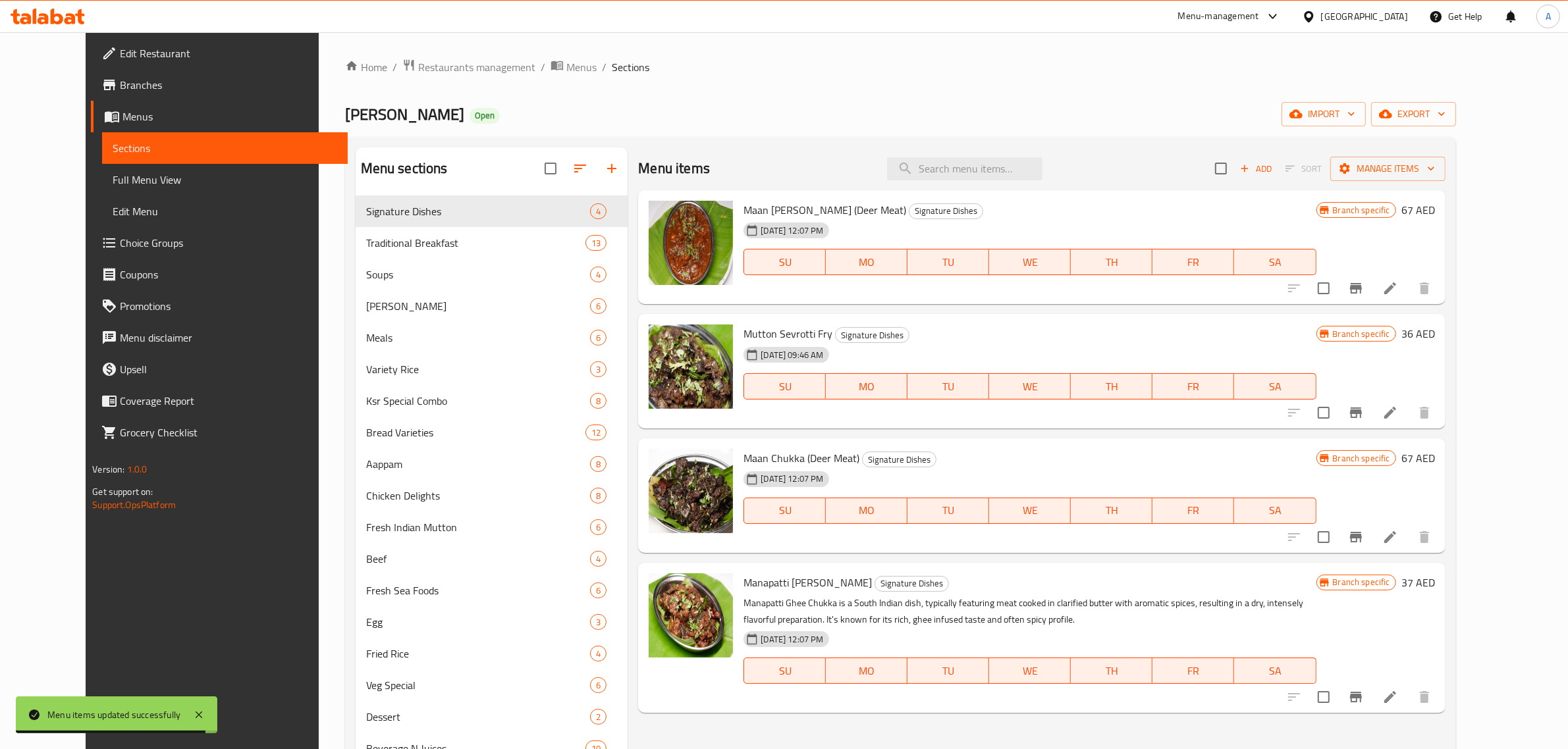
click at [1061, 114] on div "Kaara Saaram Open import export" at bounding box center [900, 114] width 1111 height 24
click at [1445, 113] on span "export" at bounding box center [1414, 114] width 64 height 16
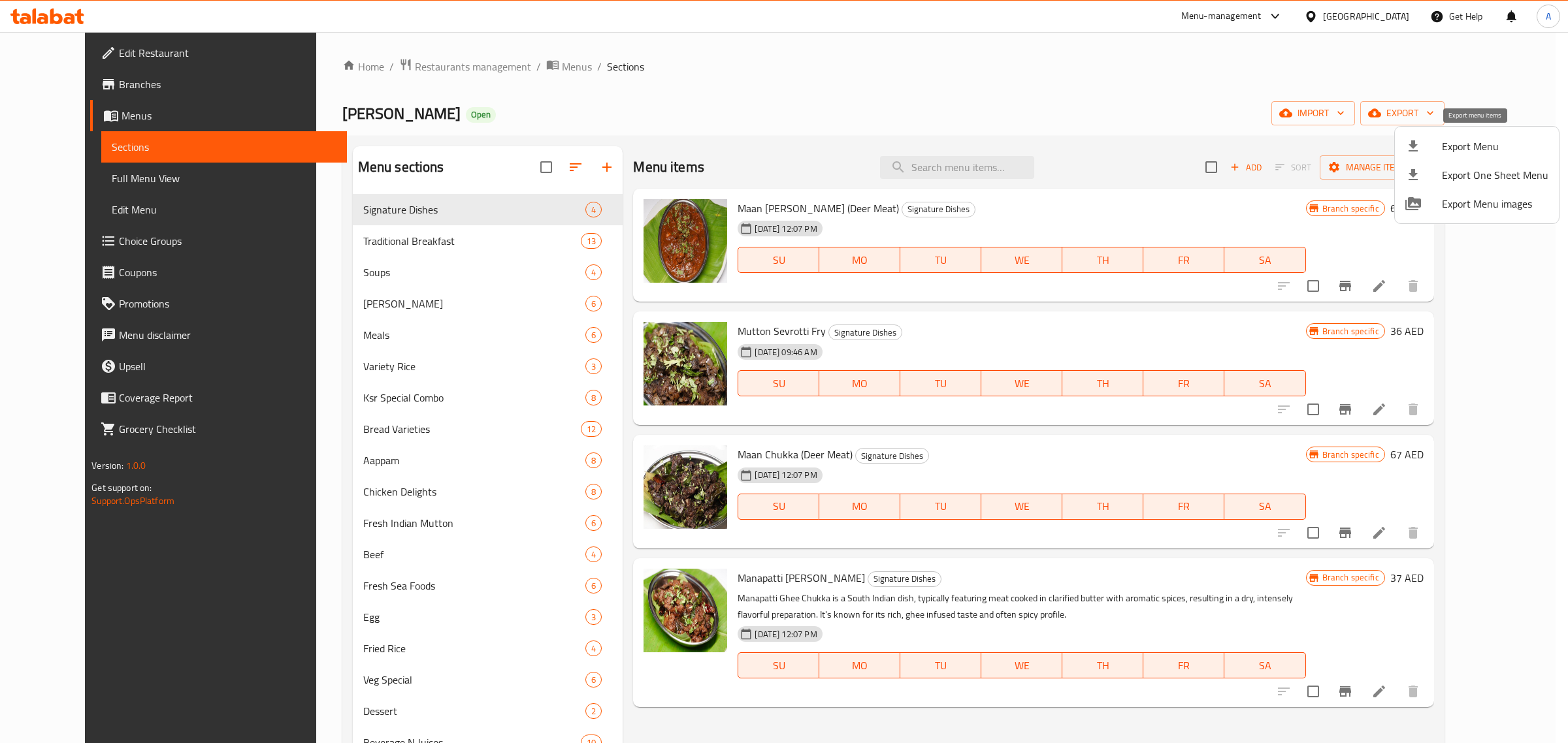
click at [1470, 139] on span "Export Menu" at bounding box center [1495, 146] width 107 height 16
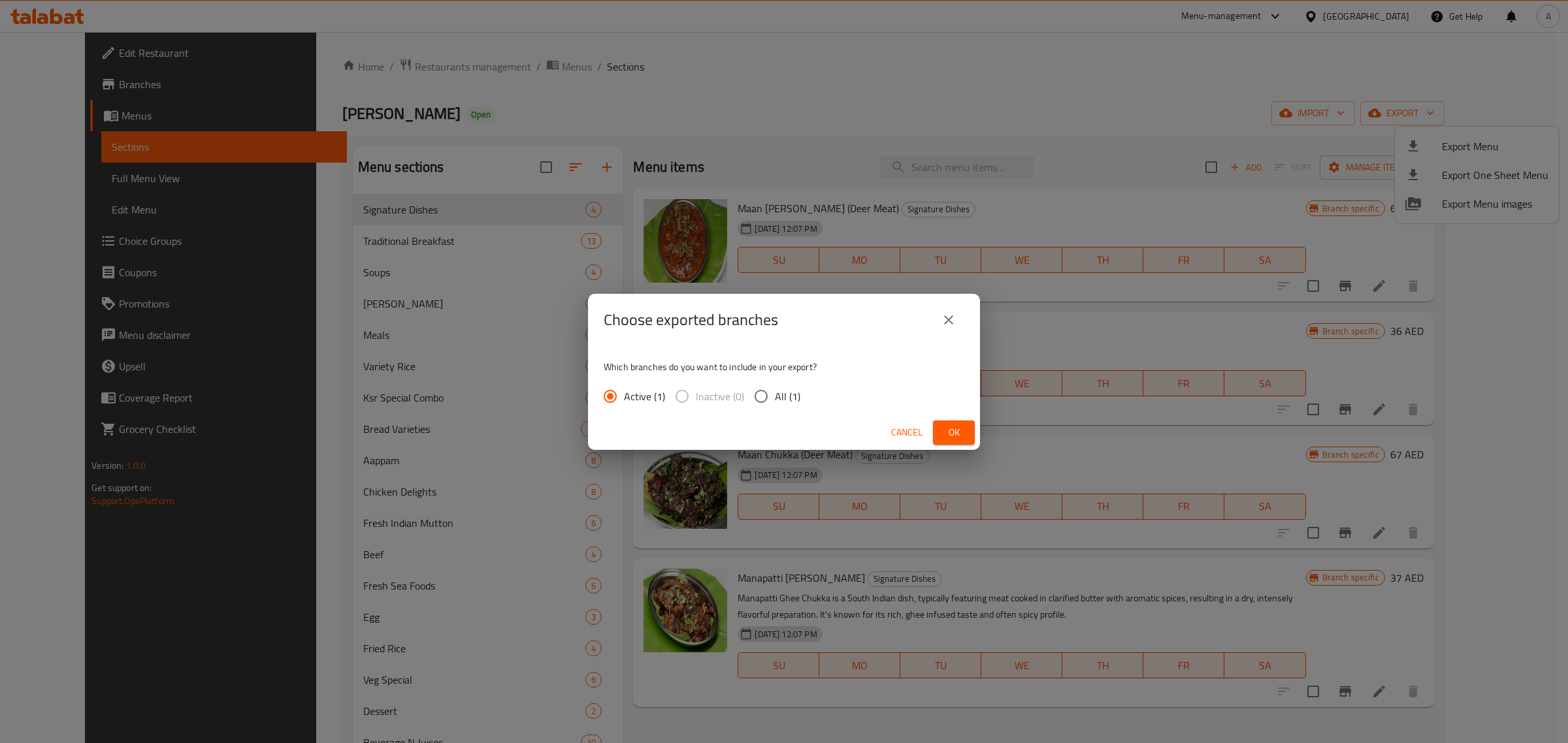
click at [962, 437] on span "Ok" at bounding box center [954, 432] width 21 height 16
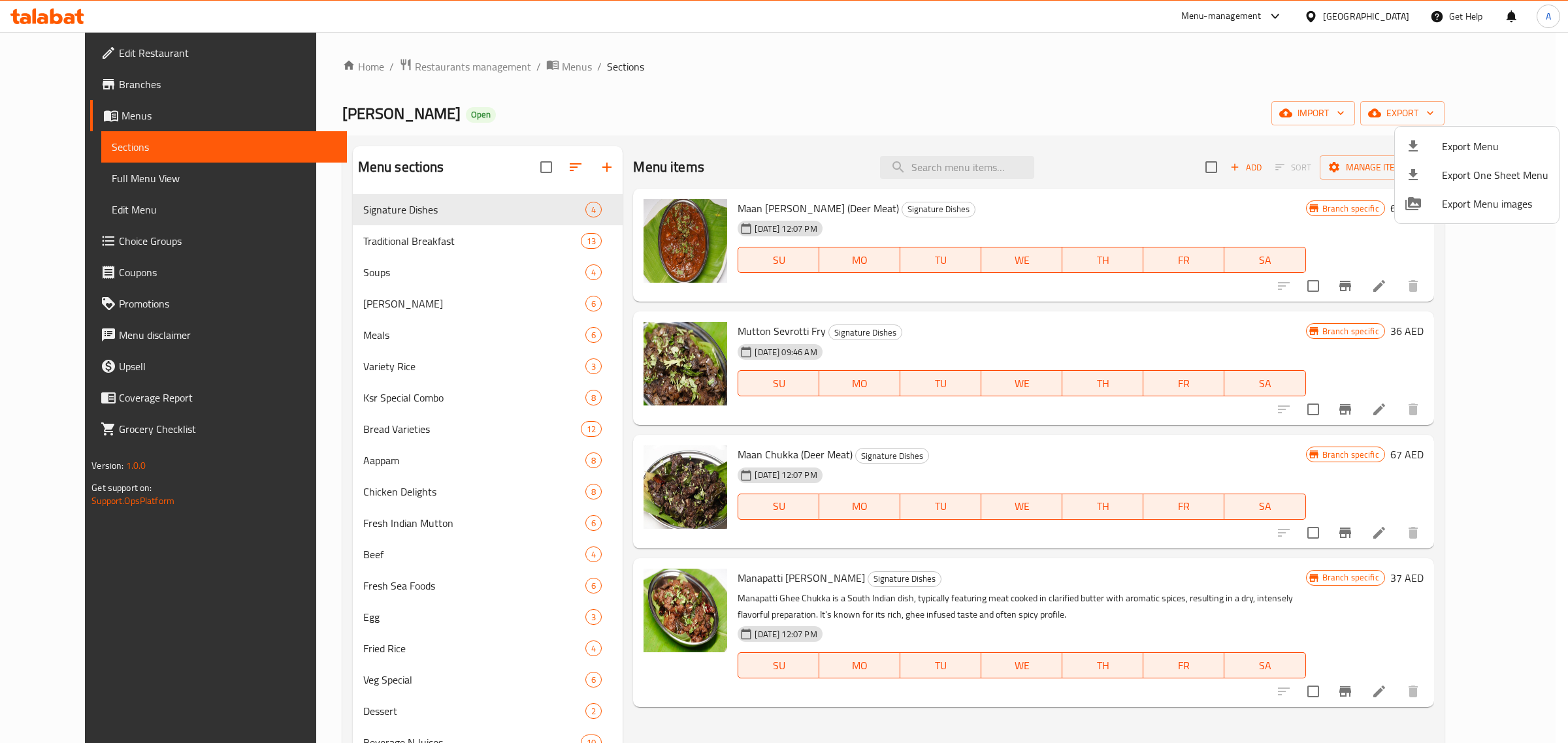
click at [632, 100] on div at bounding box center [784, 372] width 1568 height 743
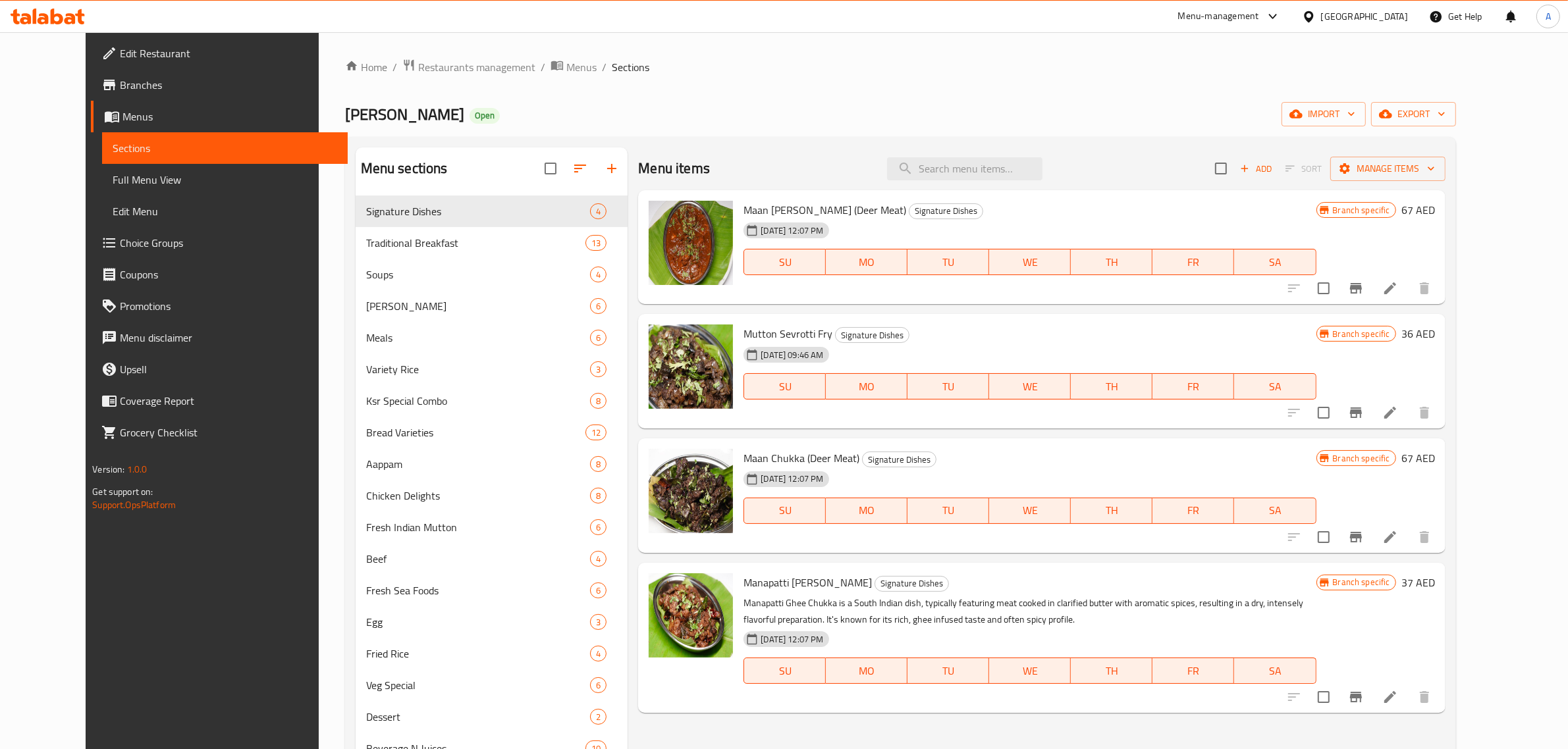
click at [948, 83] on div "Home / Restaurants management / Menus / Sections Kaara Saaram Open import expor…" at bounding box center [900, 483] width 1111 height 849
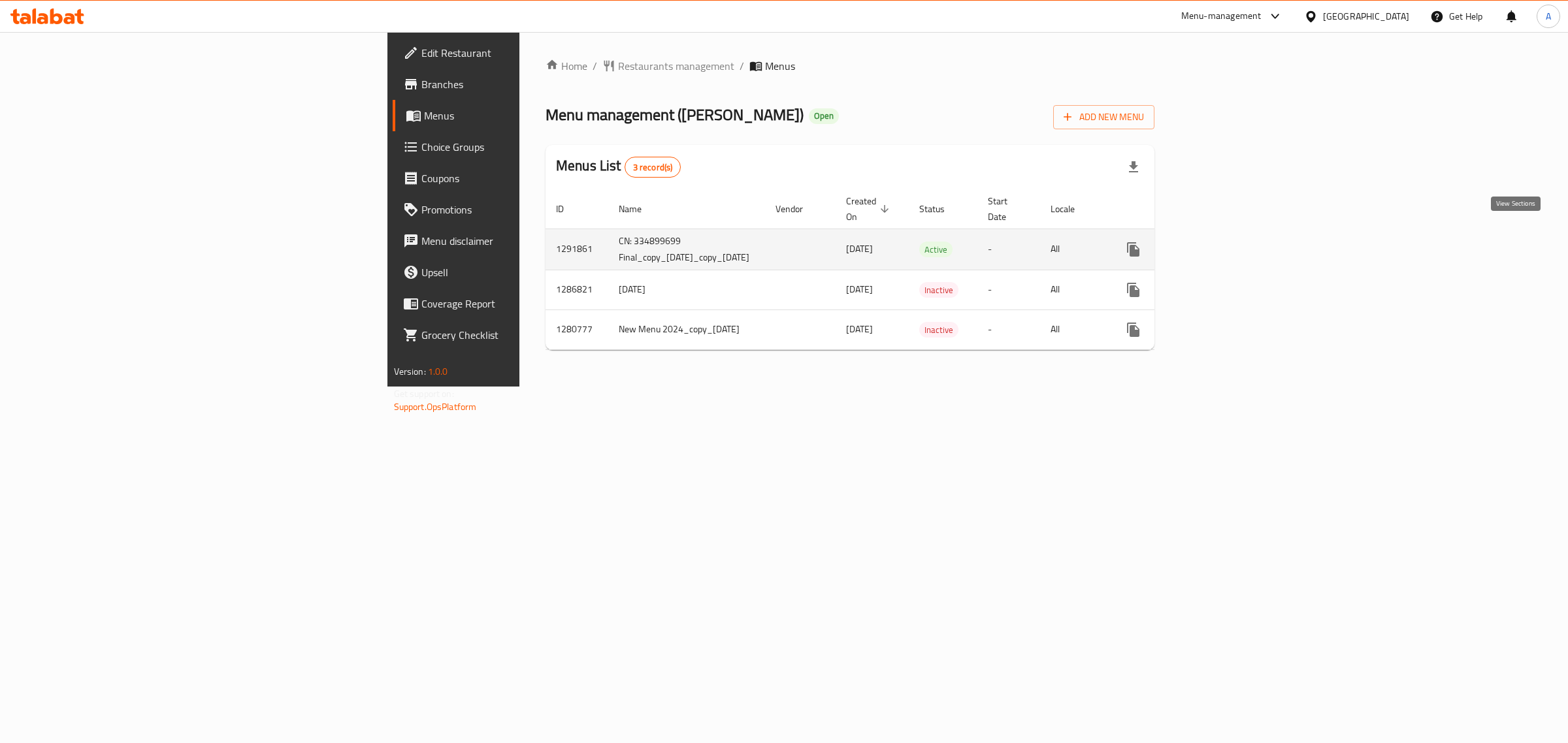
click at [1243, 234] on link "enhanced table" at bounding box center [1227, 249] width 31 height 31
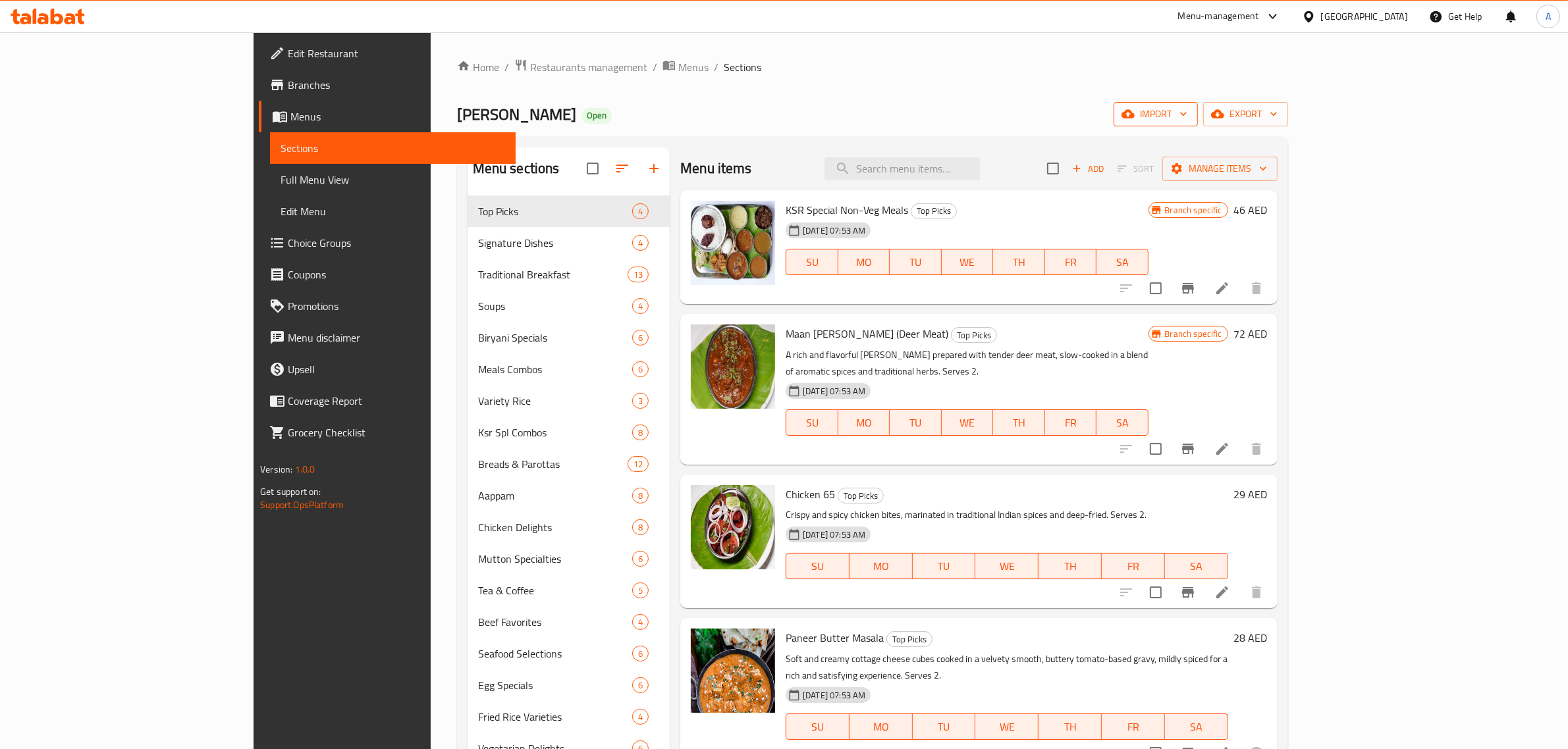
click at [1190, 108] on icon "button" at bounding box center [1183, 114] width 13 height 13
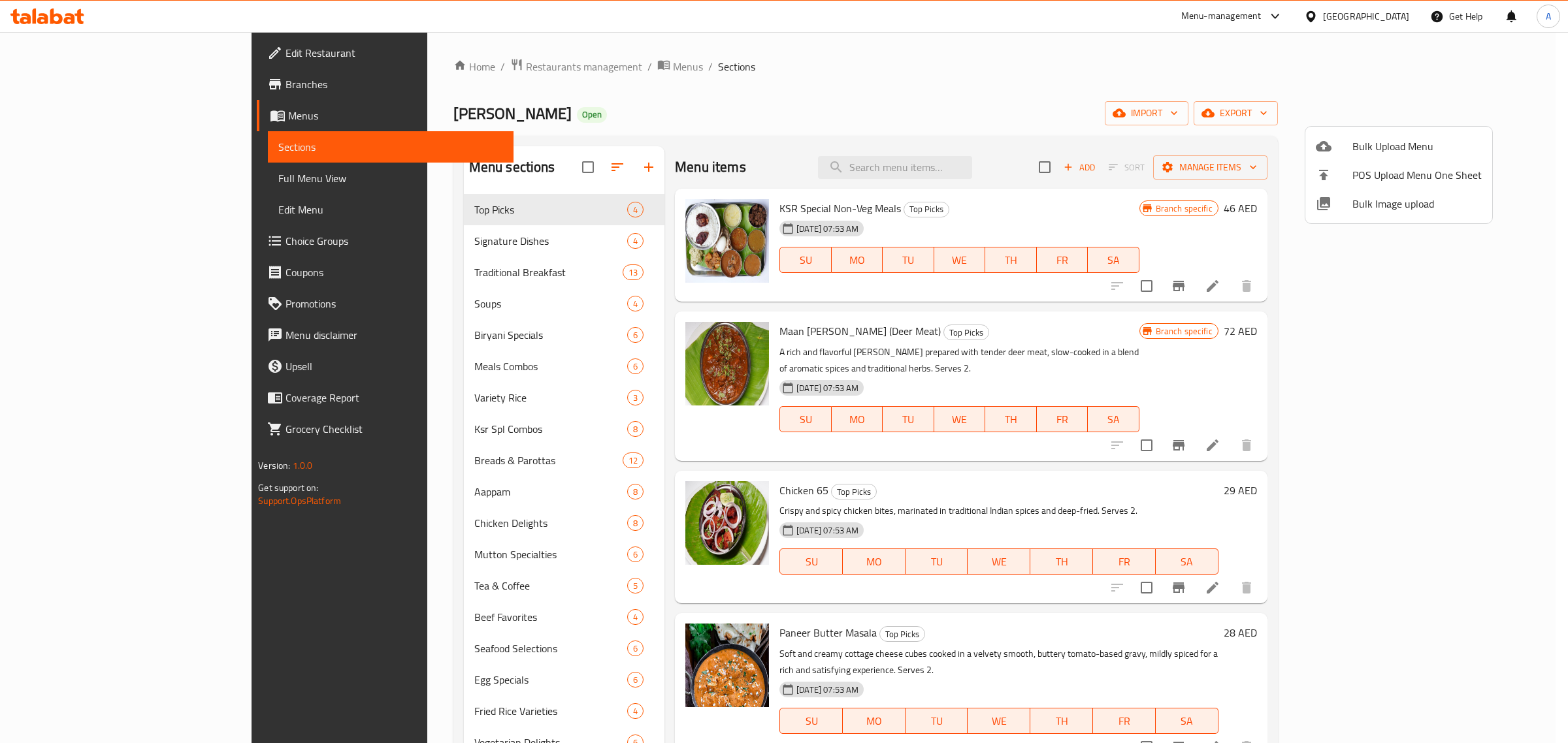
click at [1405, 197] on span "Bulk Image upload" at bounding box center [1417, 203] width 129 height 16
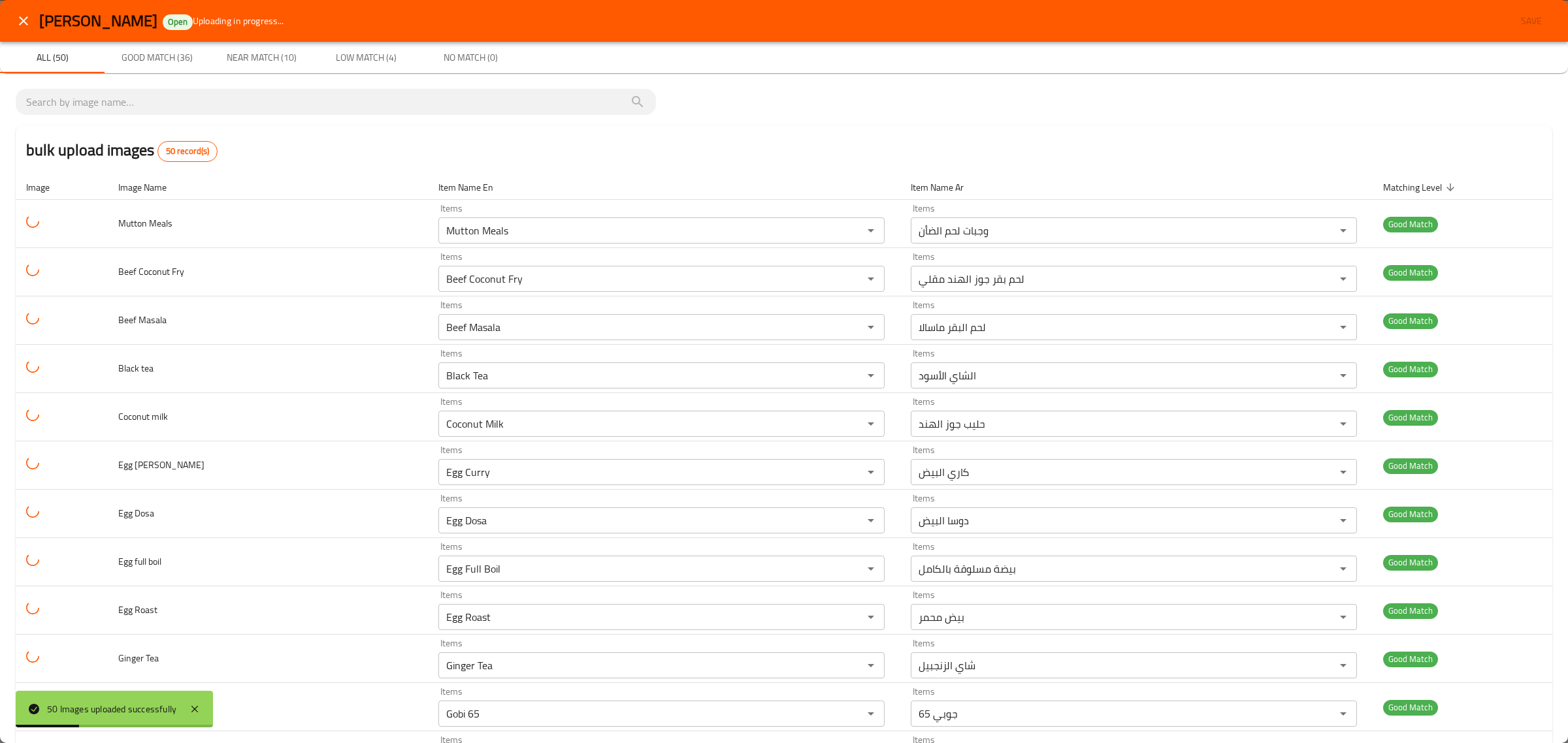
click at [854, 159] on div "bulk upload images 50 record(s)" at bounding box center [784, 150] width 1537 height 49
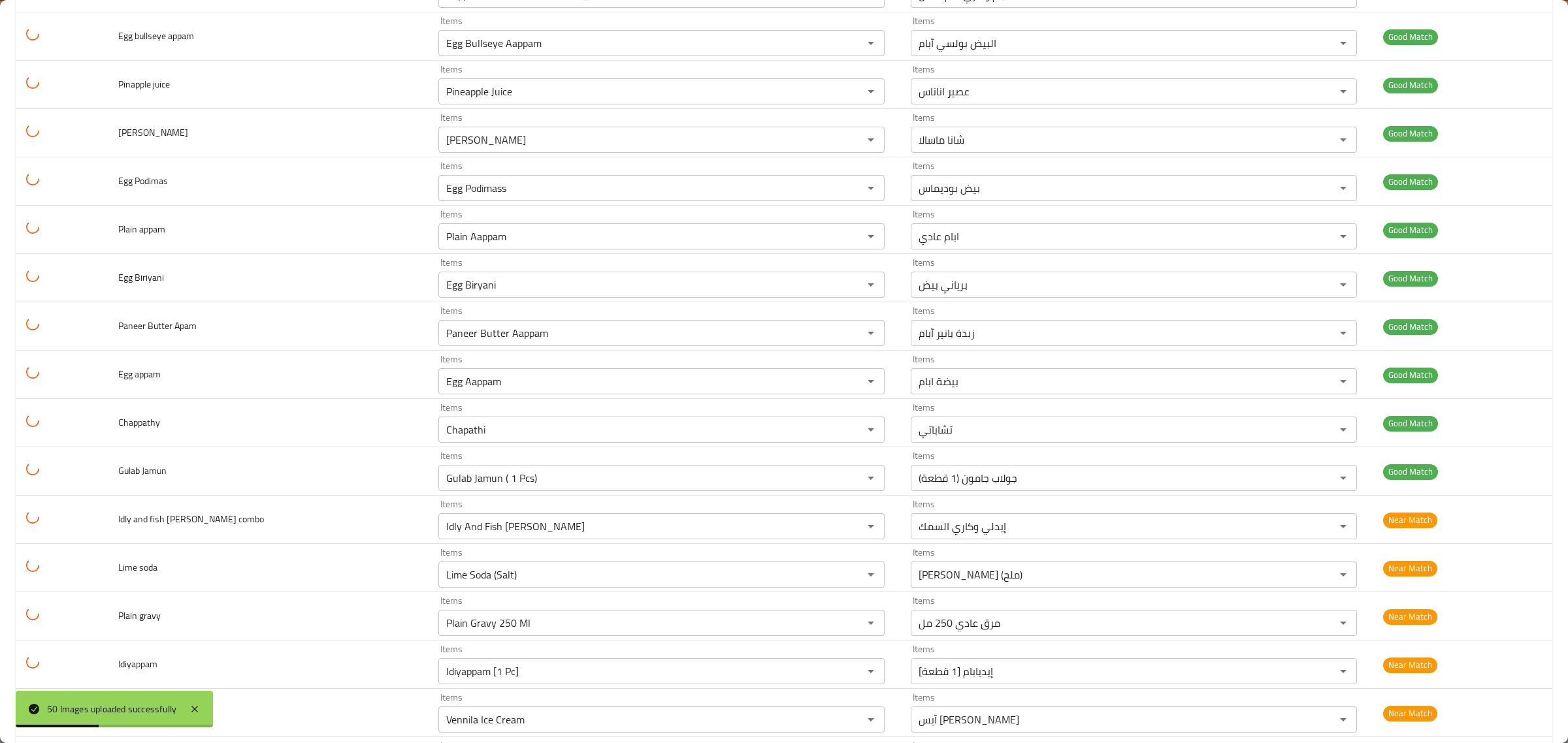
scroll to position [1469, 0]
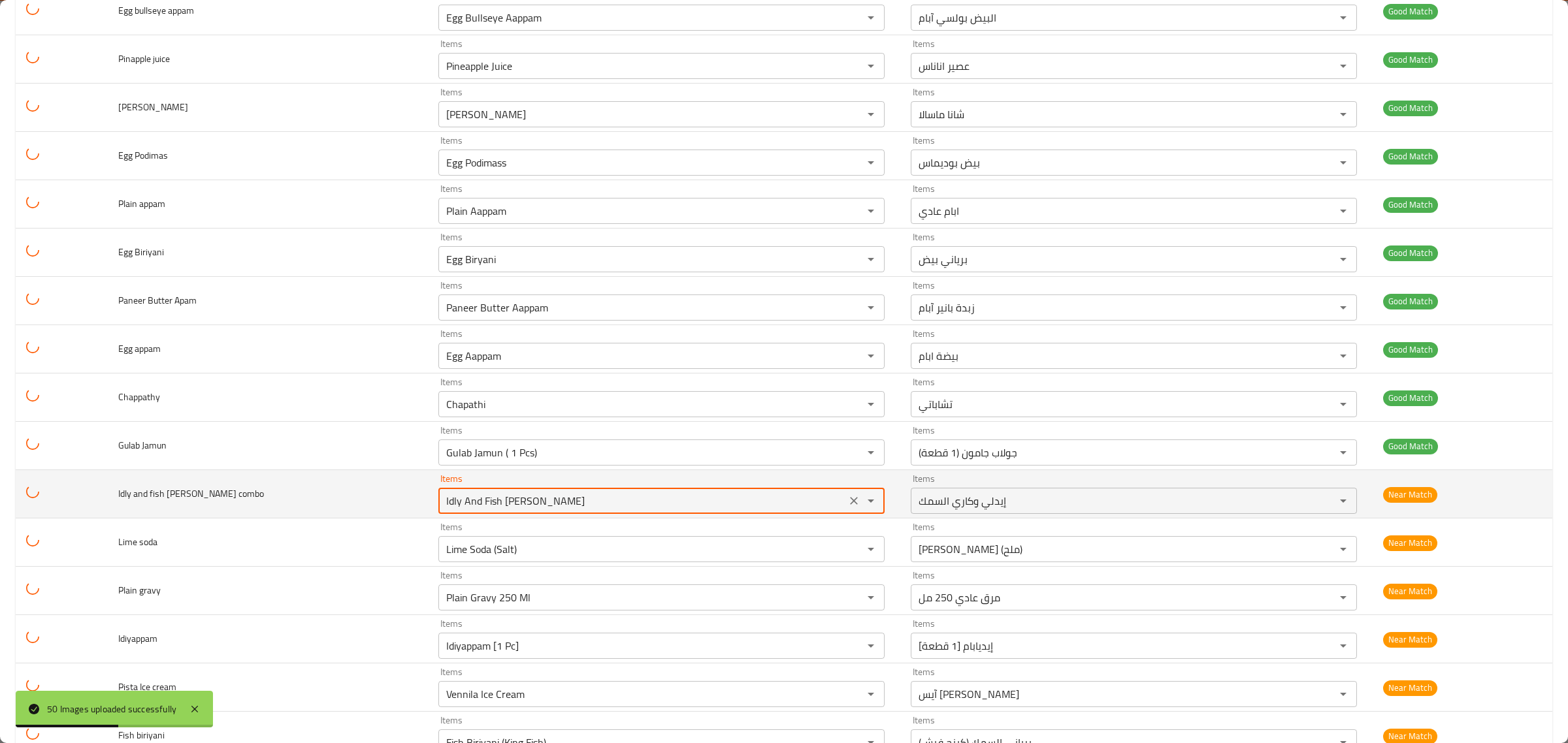
click at [656, 509] on combo "Idly And Fish [PERSON_NAME]" at bounding box center [642, 501] width 400 height 18
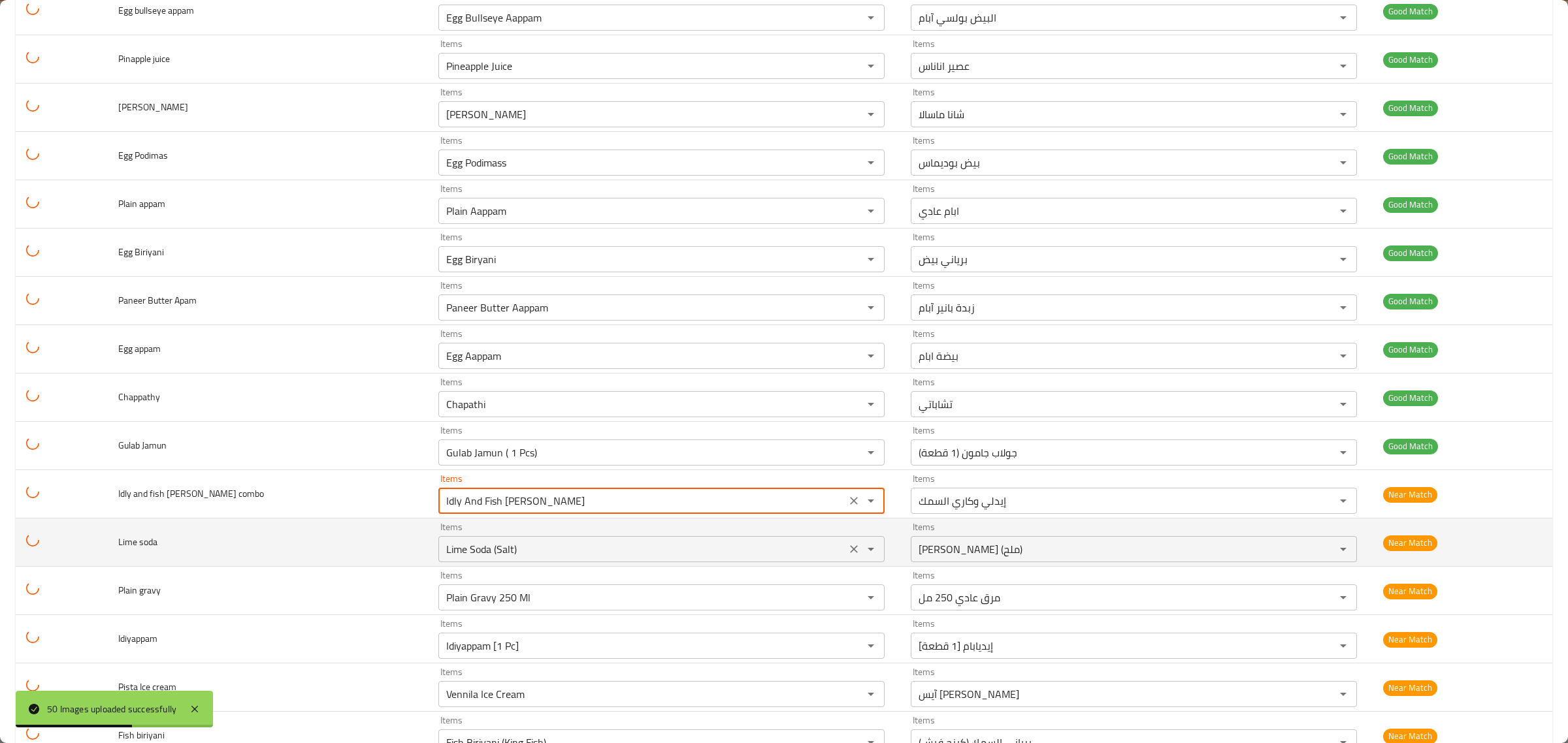
click at [649, 540] on div "Items Lime Soda (Salt) Items" at bounding box center [661, 542] width 446 height 40
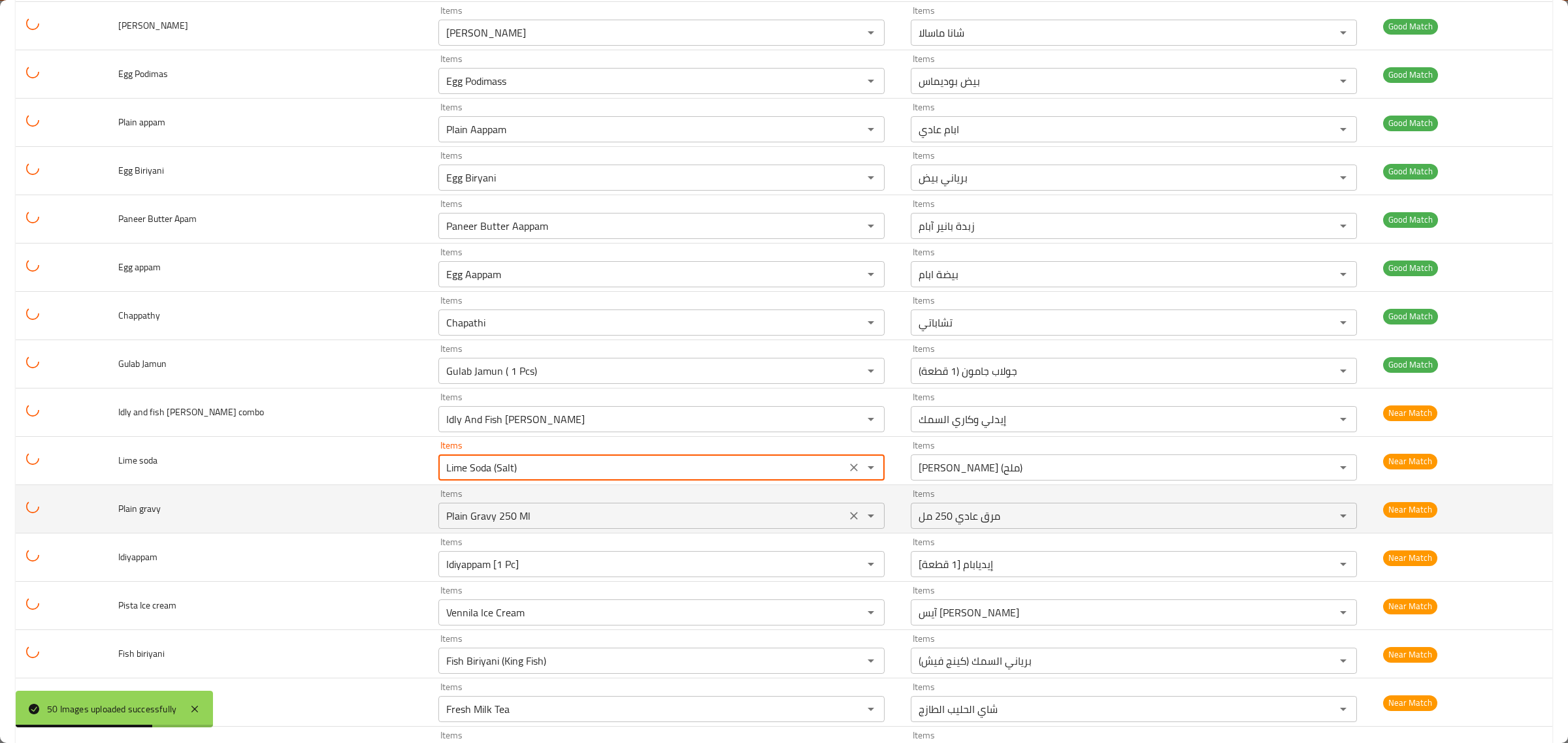
click at [654, 516] on gravy "Plain Gravy 250 Ml" at bounding box center [642, 516] width 400 height 18
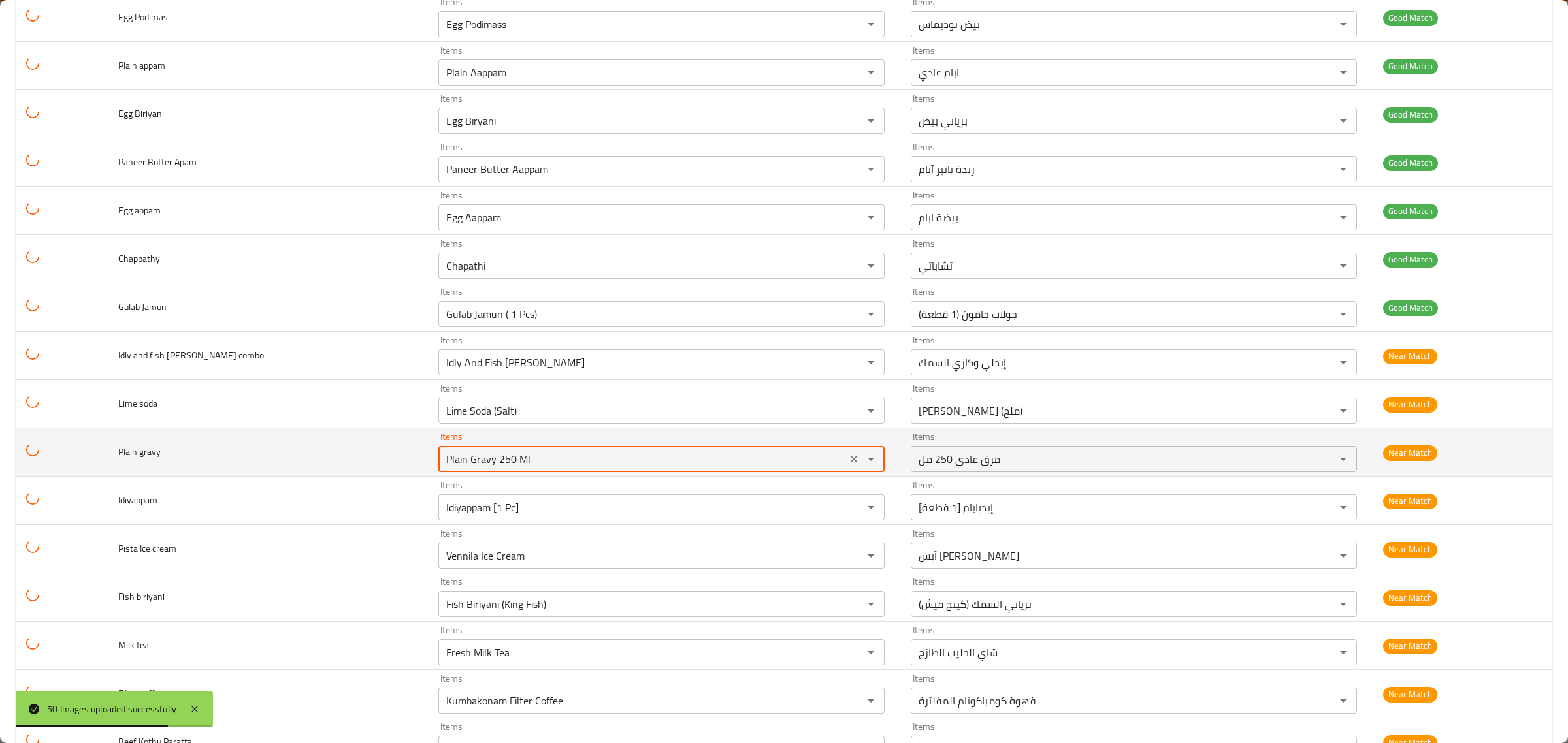
scroll to position [1632, 0]
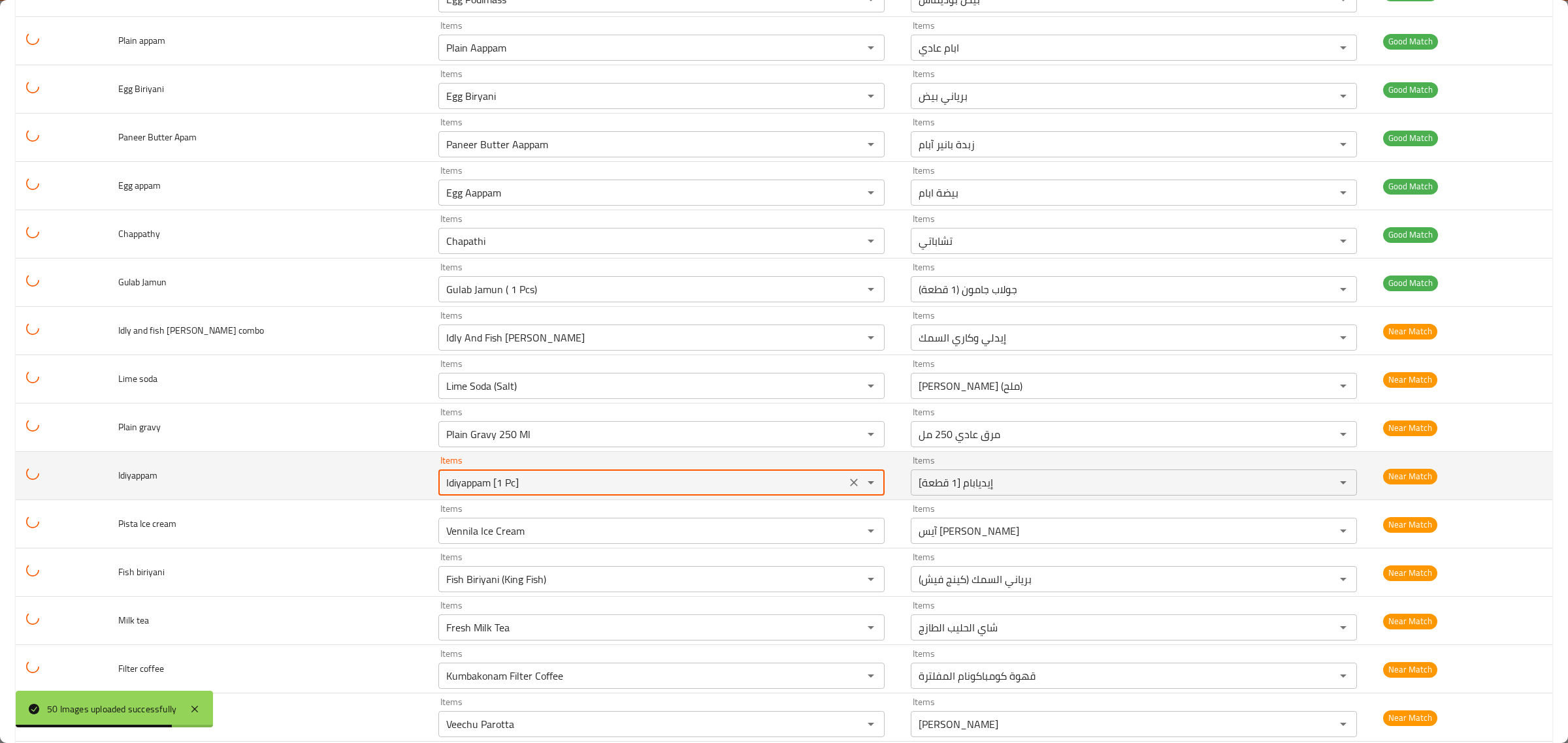
click at [661, 491] on input "Idiyappam [1 Pc]" at bounding box center [642, 482] width 400 height 18
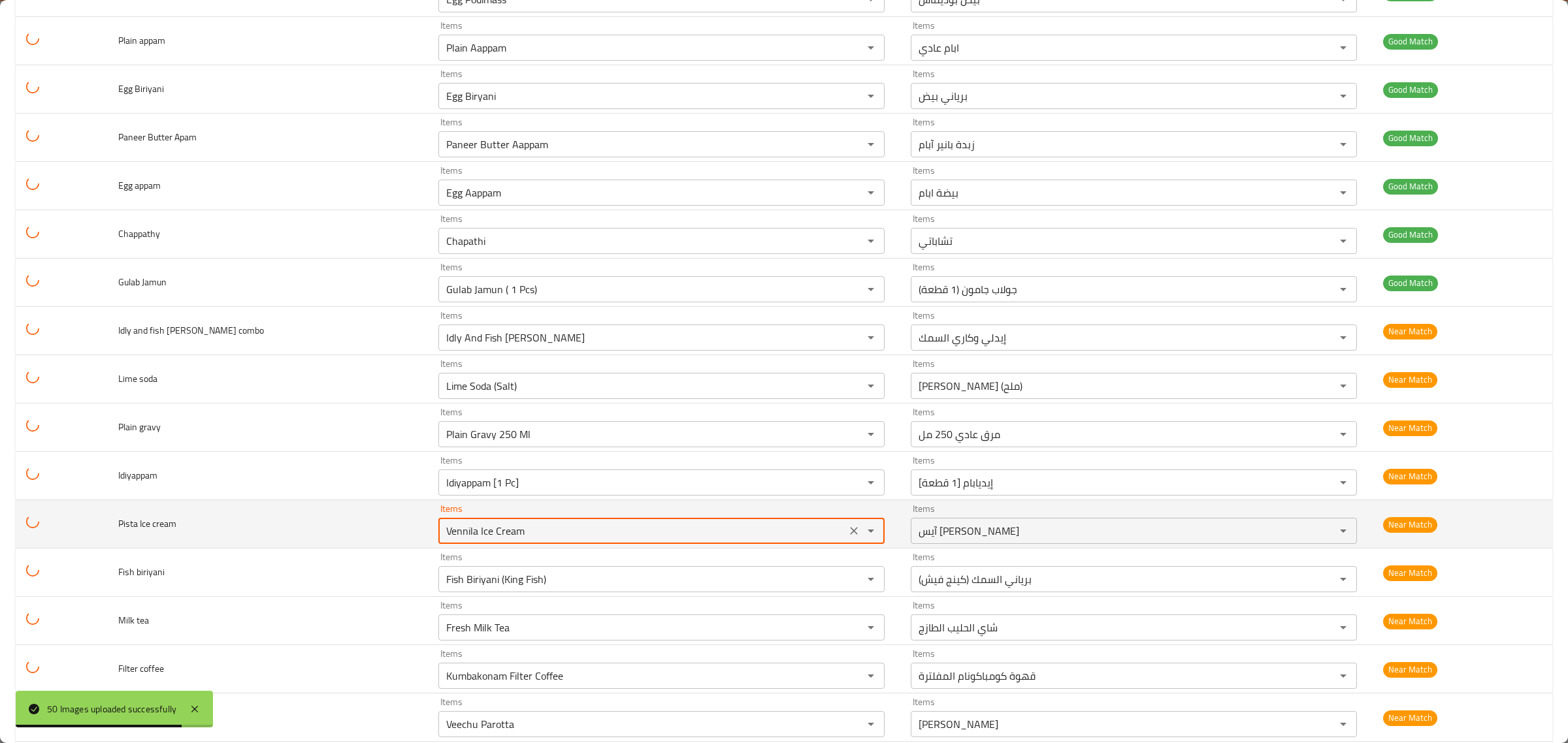
click at [655, 528] on cream "Vennila Ice Cream" at bounding box center [642, 531] width 400 height 18
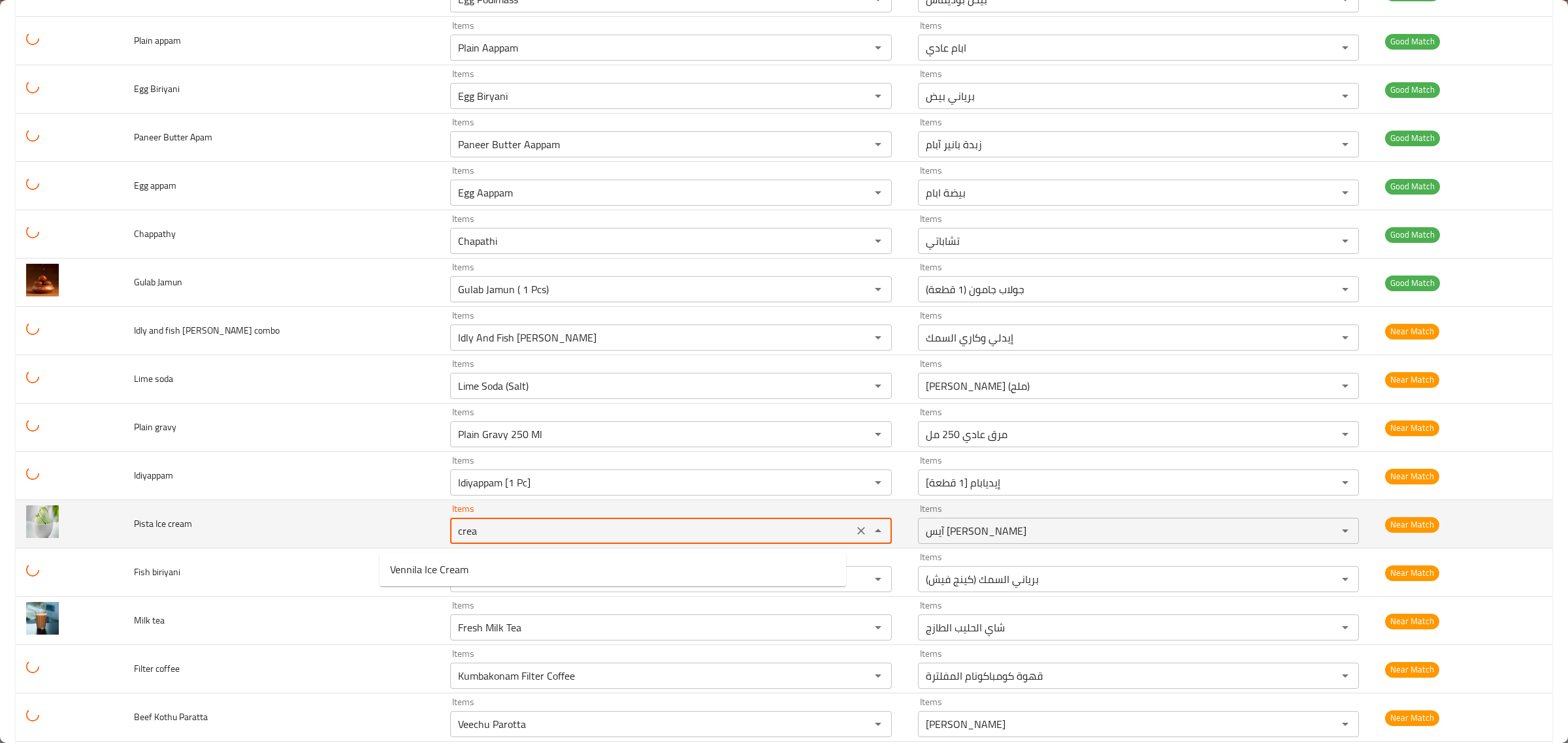
type cream "cream"
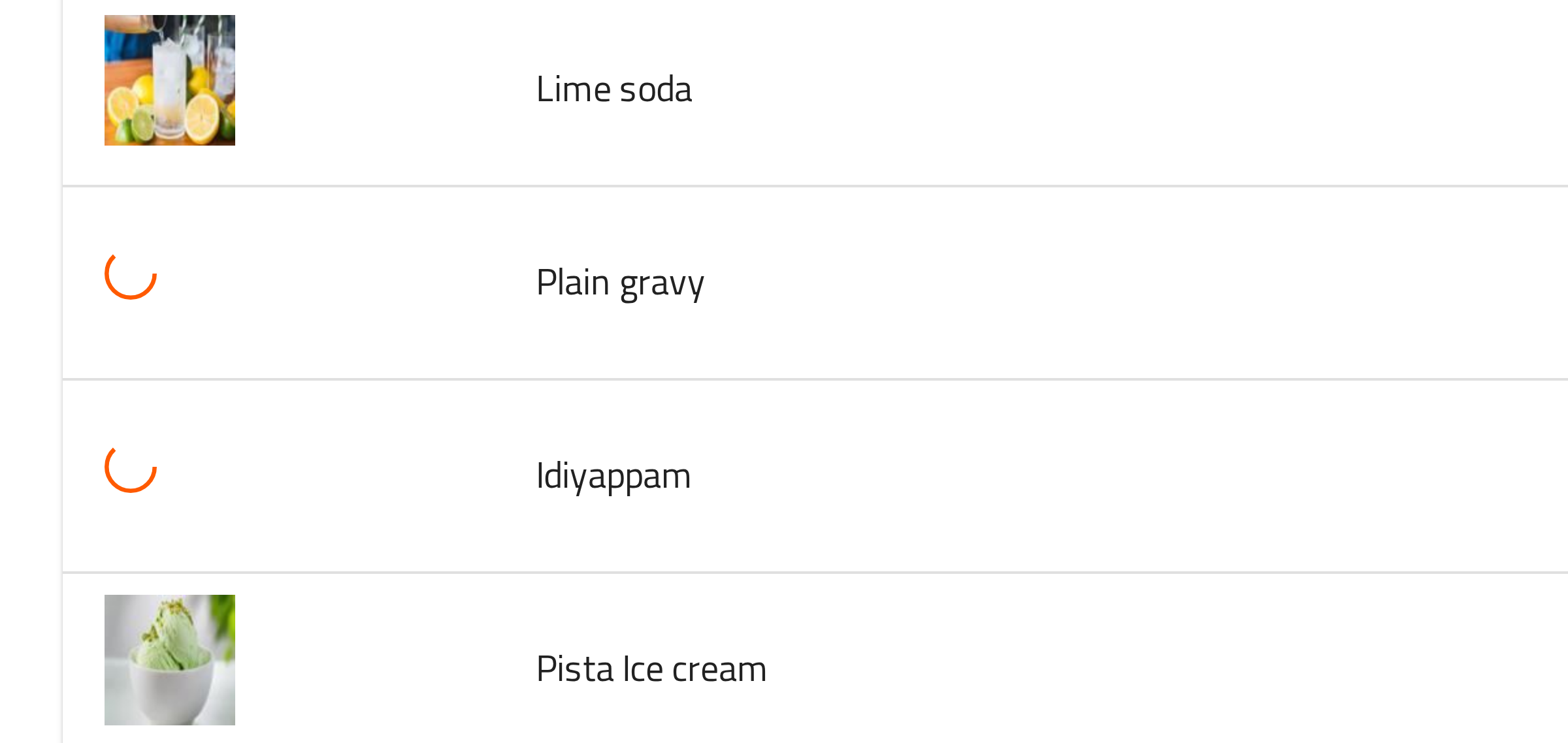
scroll to position [1674, 0]
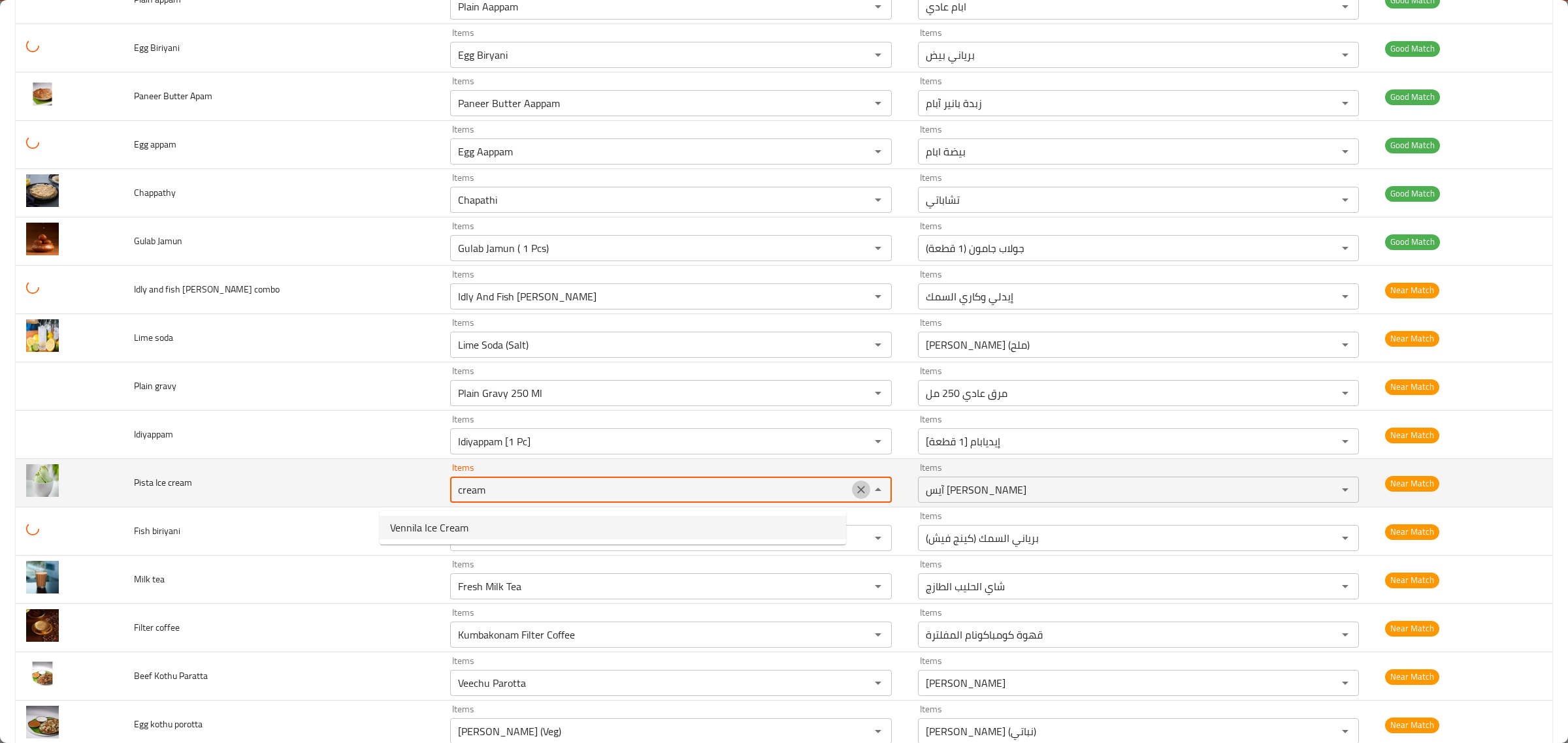
click at [854, 497] on icon "Clear" at bounding box center [861, 489] width 13 height 13
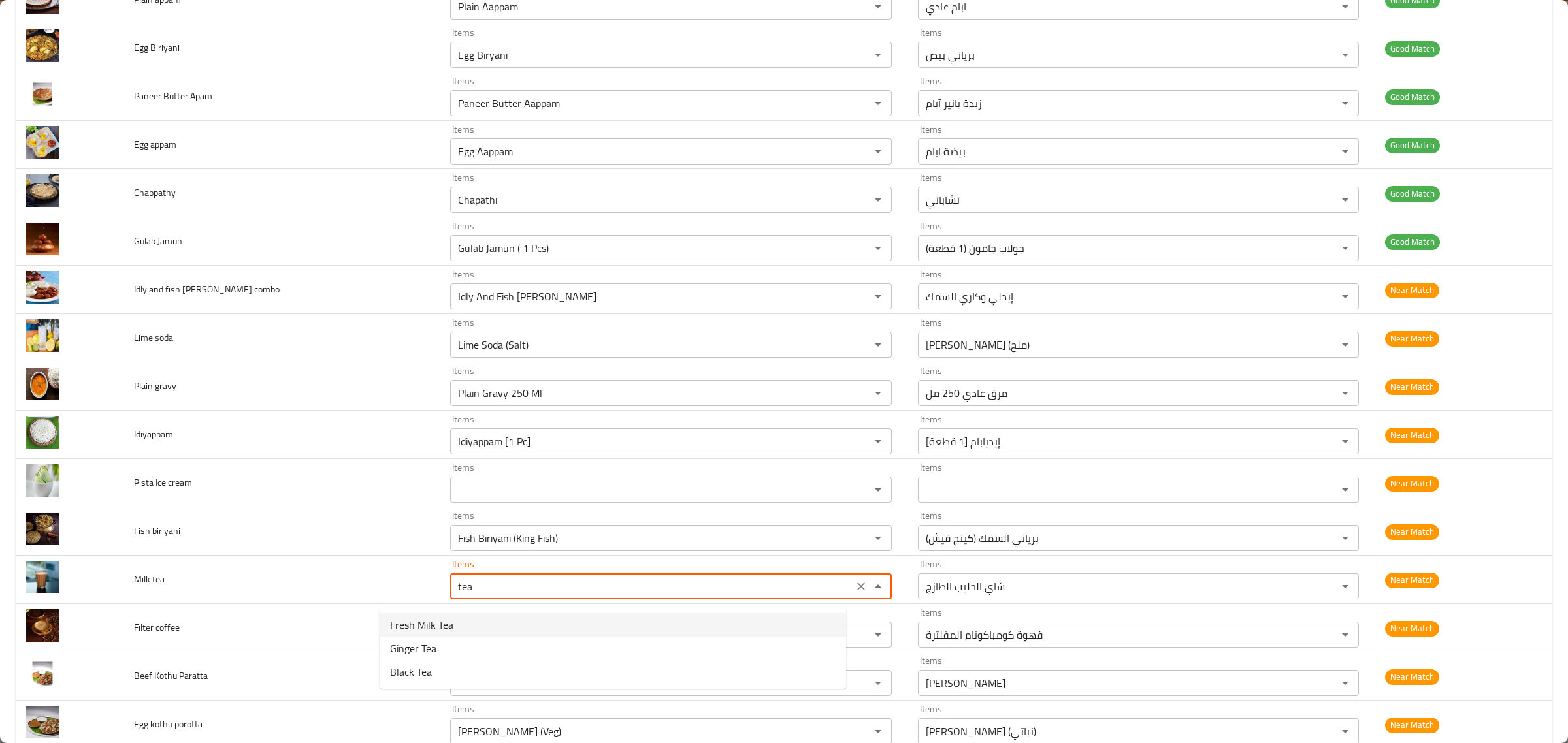
click at [478, 627] on tea-option-0 "Fresh Milk Tea" at bounding box center [613, 624] width 466 height 23
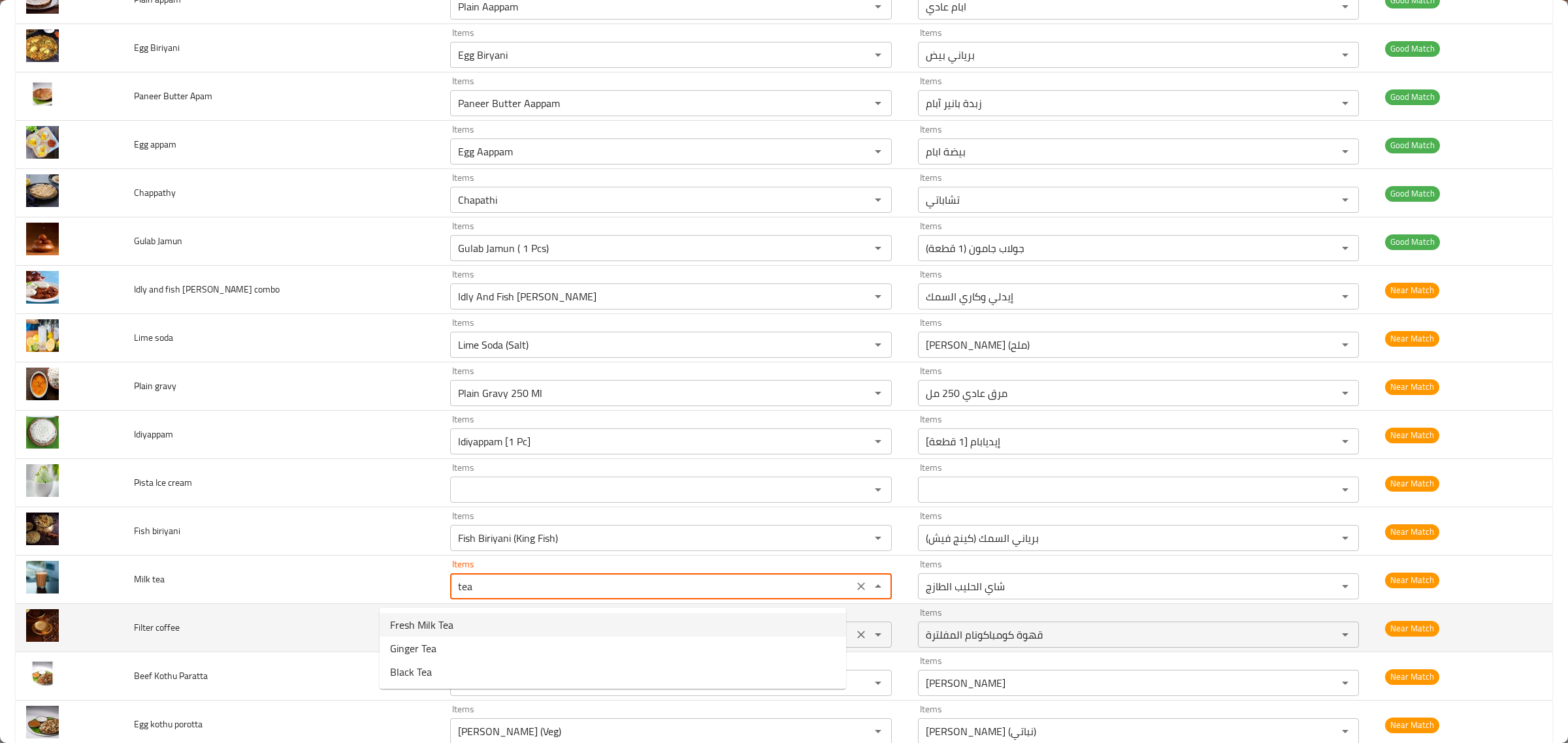
type tea "Fresh Milk Tea"
click at [503, 634] on coffee "Kumbakonam Filter Coffee" at bounding box center [652, 635] width 395 height 18
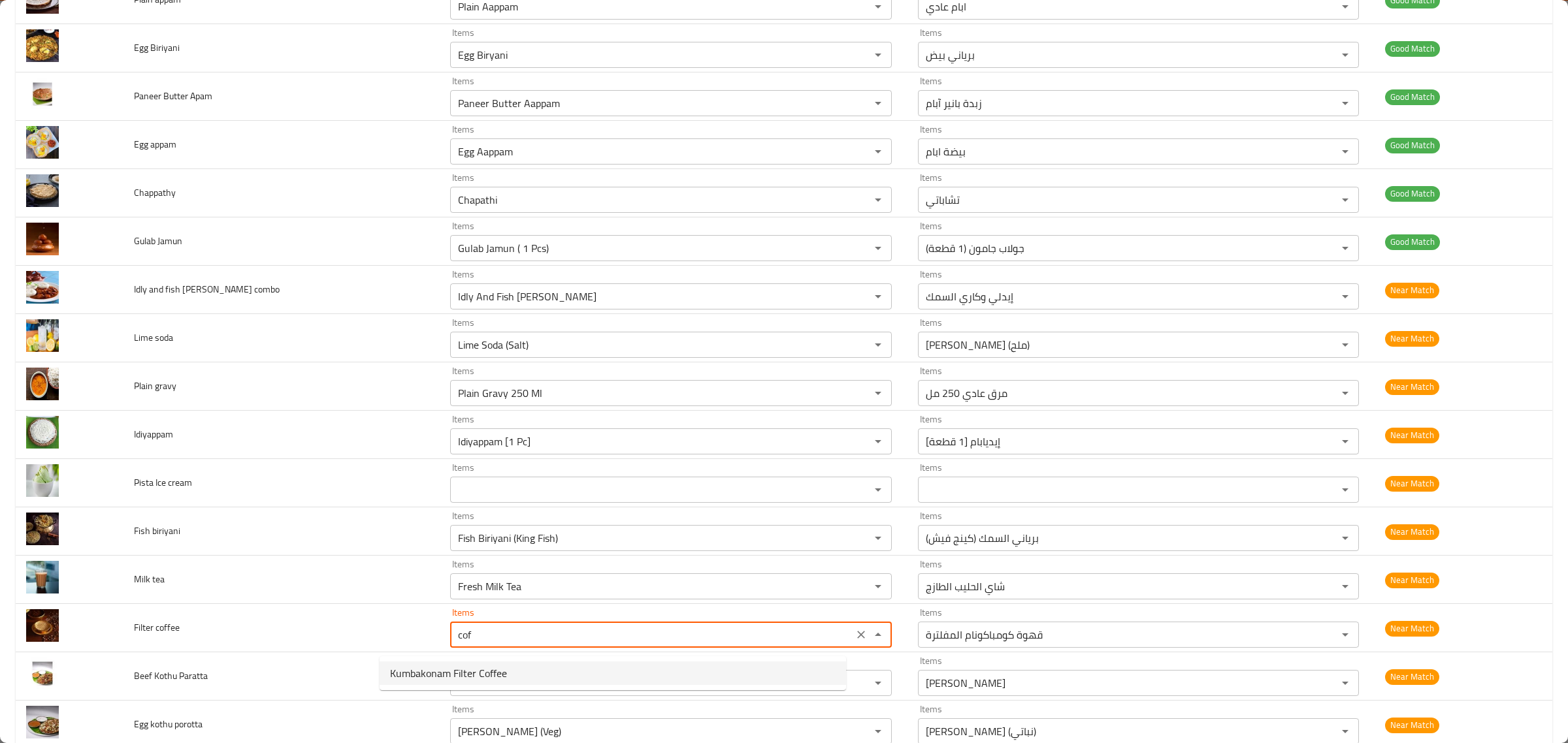
click at [595, 667] on coffee-option-0 "Kumbakonam Filter Coffee" at bounding box center [613, 673] width 466 height 23
type coffee "Kumbakonam Filter Coffee"
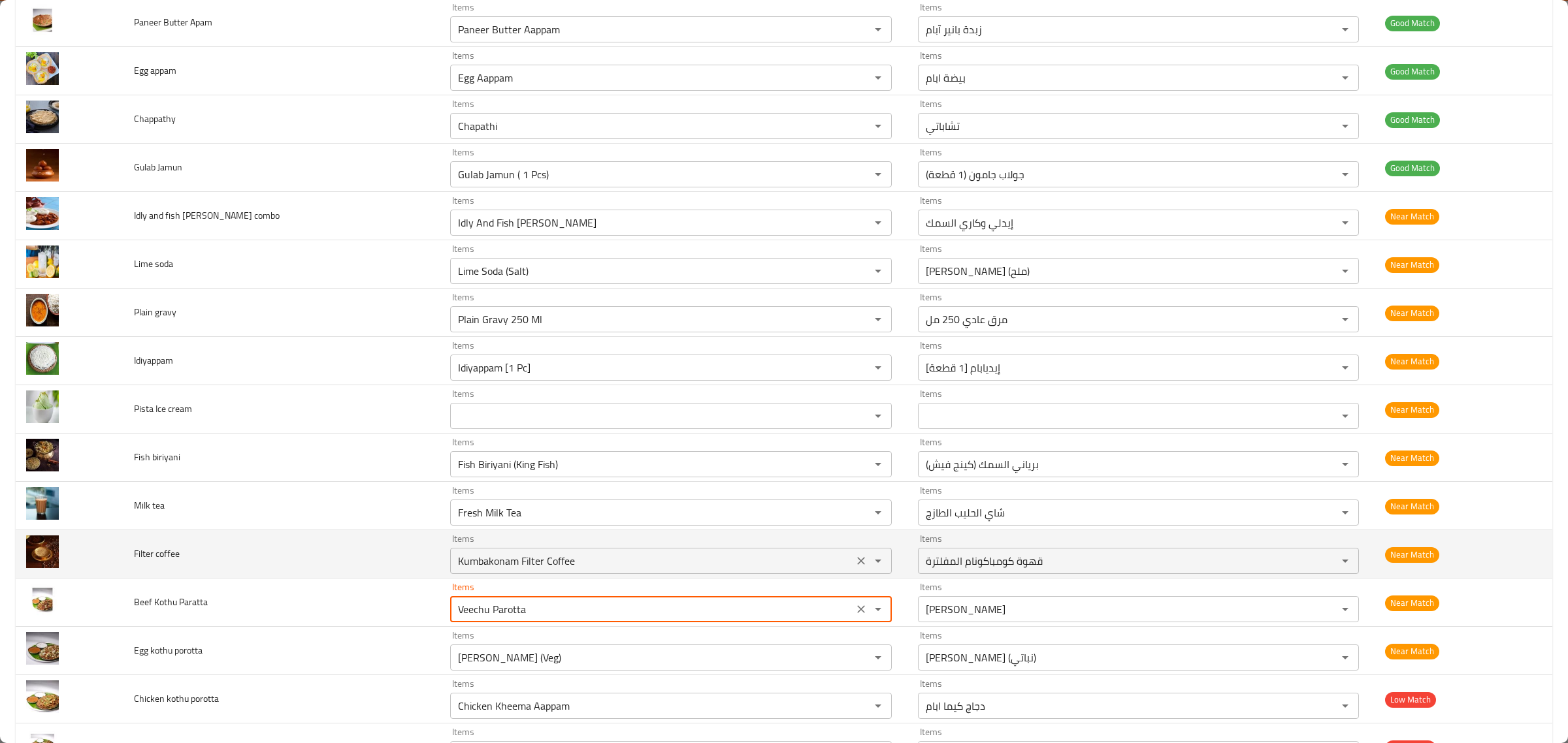
scroll to position [1837, 0]
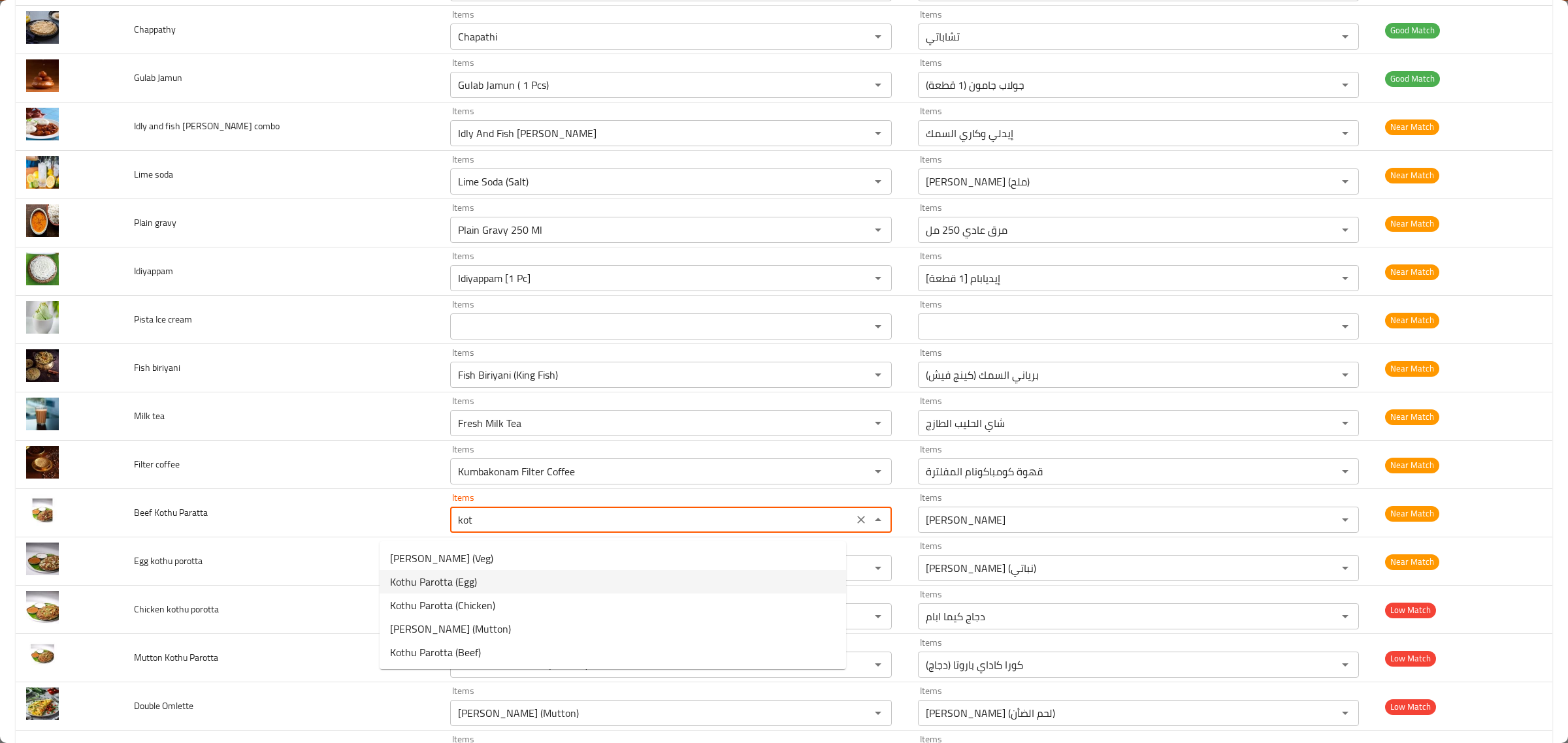
click at [514, 573] on Paratta-option-1 "Kothu Parotta (Egg)" at bounding box center [613, 581] width 466 height 23
type Paratta "Kothu Parotta (Egg)"
type Paratta-ar "كوثو باروتا (بيض)"
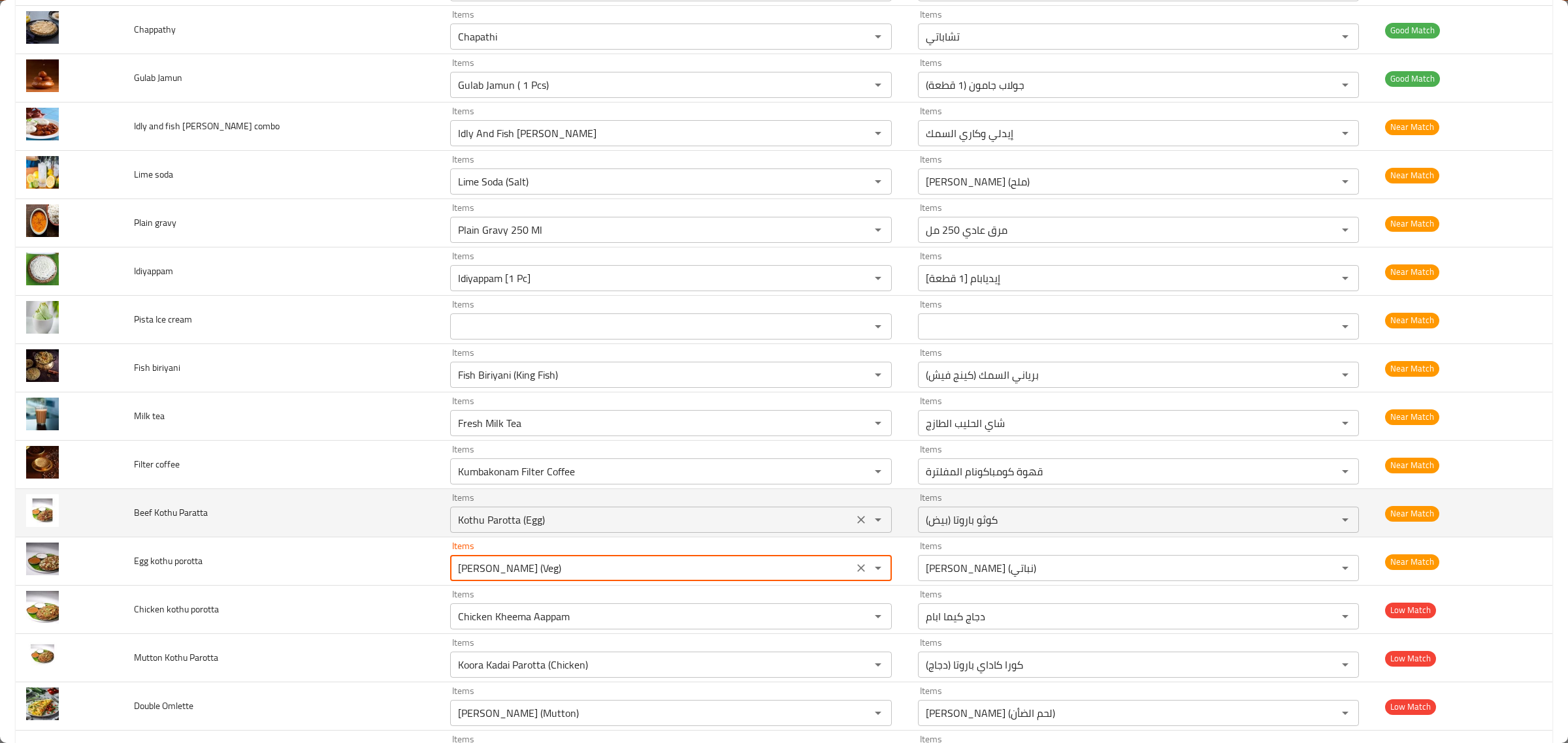
click at [540, 529] on Paratta "Kothu Parotta (Egg)" at bounding box center [652, 520] width 395 height 18
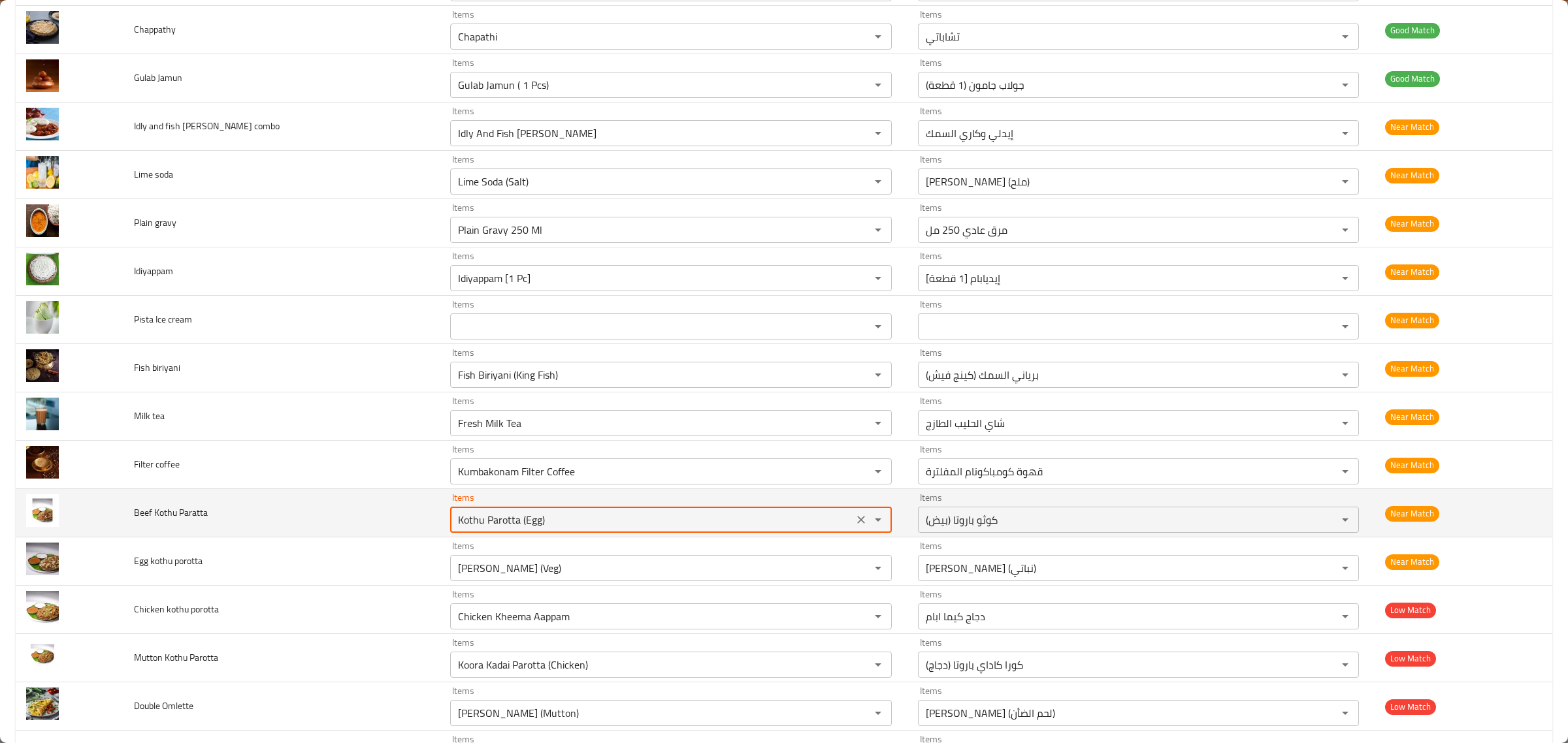
click at [540, 529] on Paratta "Kothu Parotta (Egg)" at bounding box center [652, 520] width 395 height 18
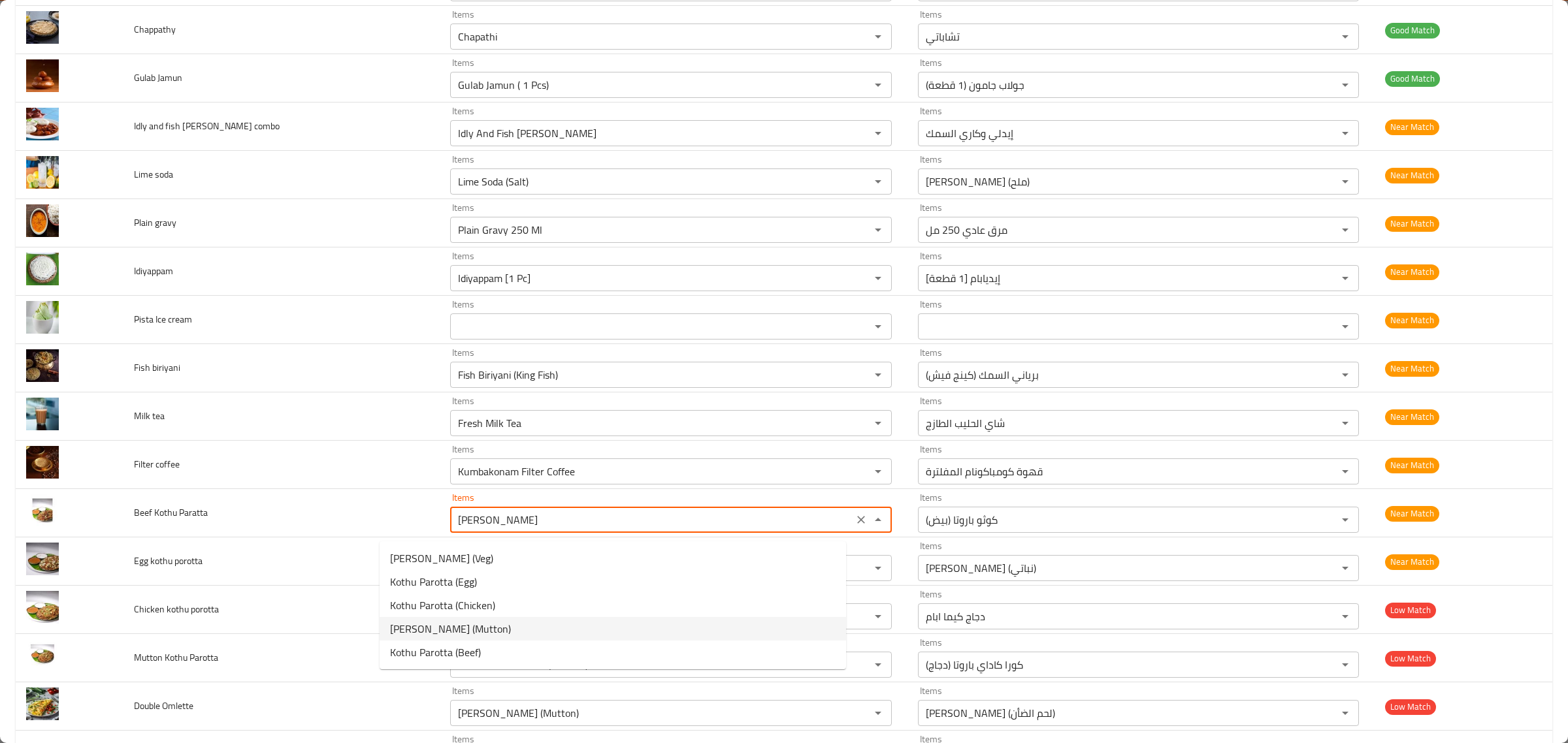
click at [495, 638] on Paratta-option-3 "Kothu Parotta (Mutton)" at bounding box center [613, 629] width 466 height 23
type Paratta "Kothu Parotta (Mutton)"
type Paratta-ar "[PERSON_NAME] (لحم الضأن)"
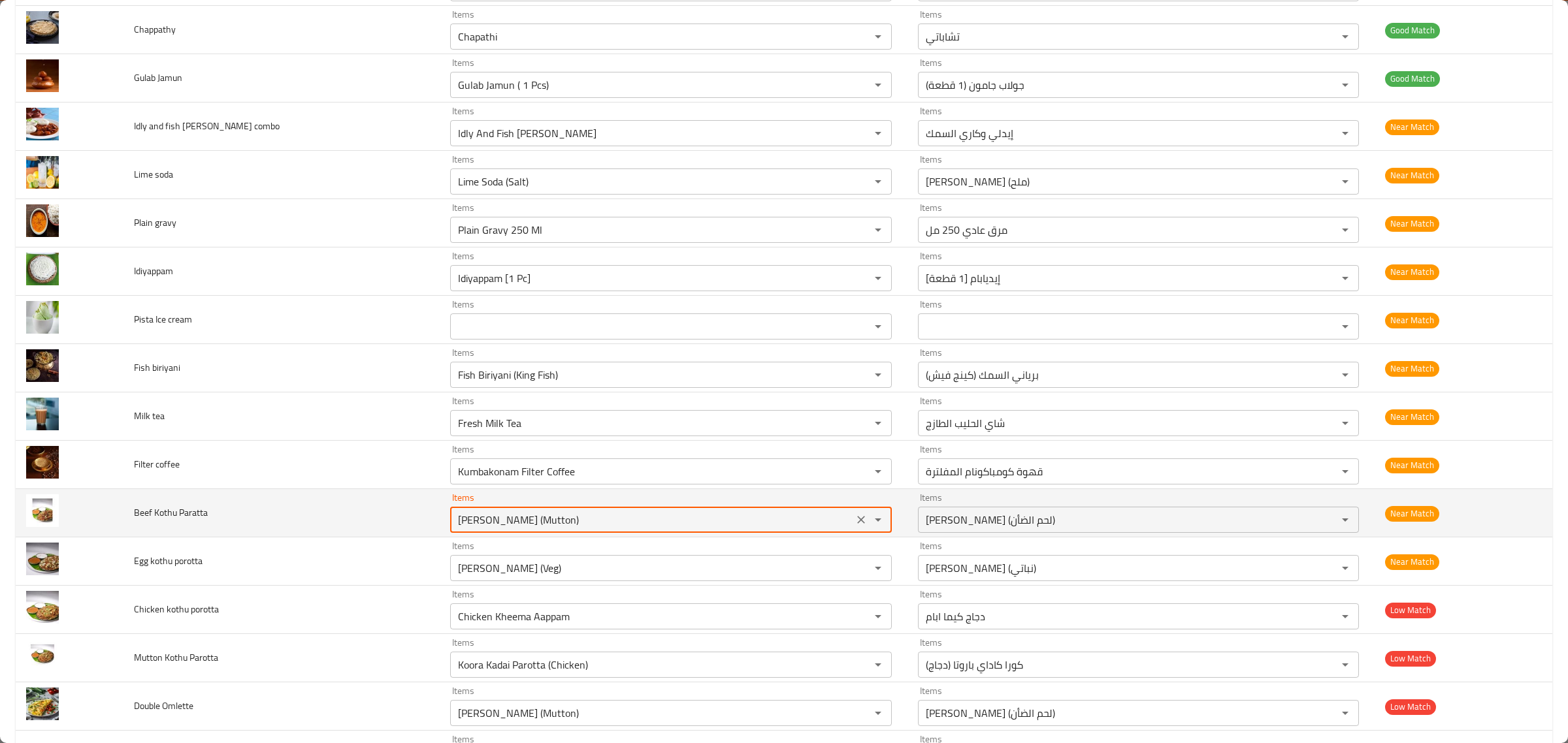
click at [556, 527] on Paratta "Kothu Parotta (Mutton)" at bounding box center [652, 520] width 395 height 18
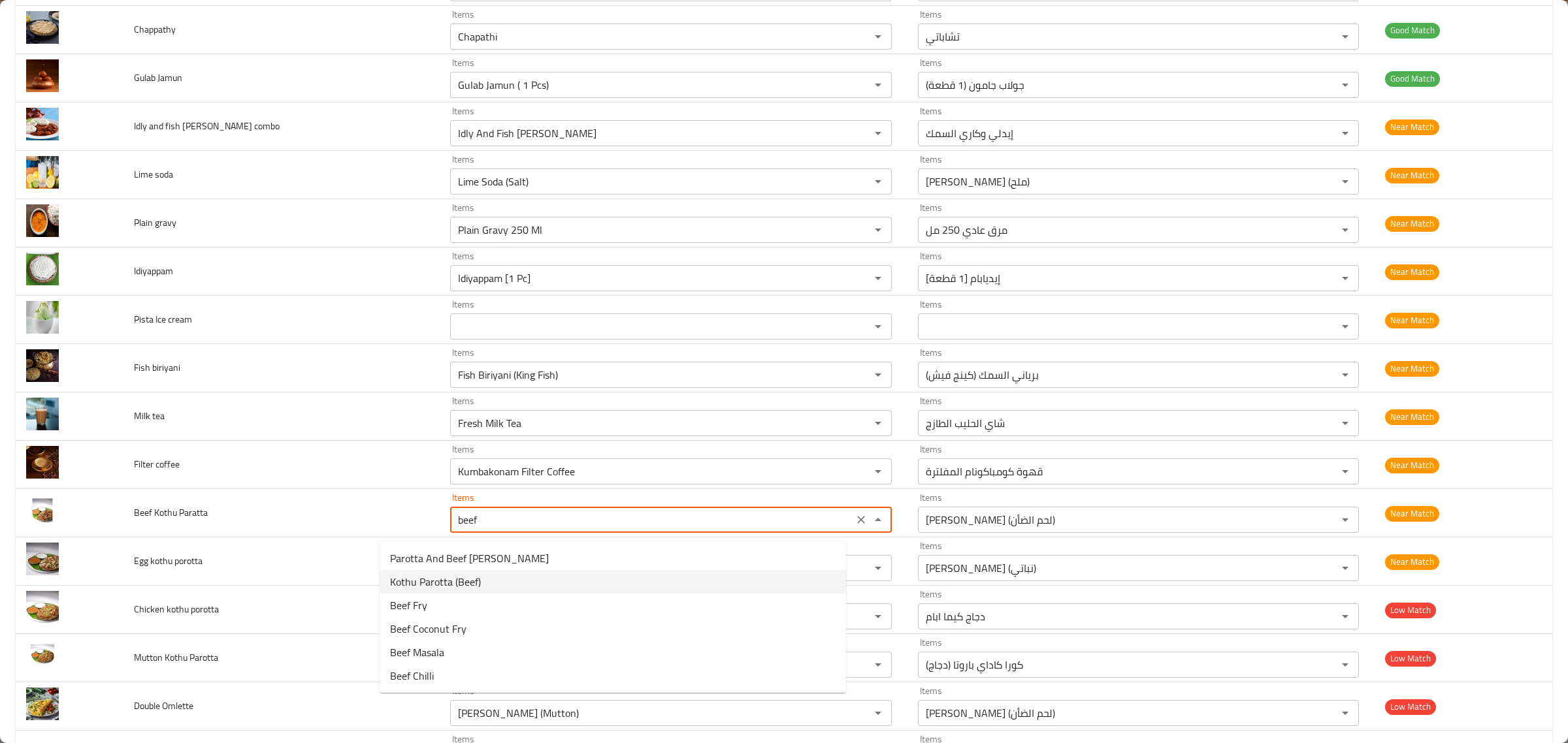
click at [512, 576] on Paratta-option-1 "Kothu Parotta (Beef)" at bounding box center [613, 581] width 466 height 23
type Paratta "Kothu Parotta (Beef)"
type Paratta-ar "كوثو باروتا (لحم بقري)"
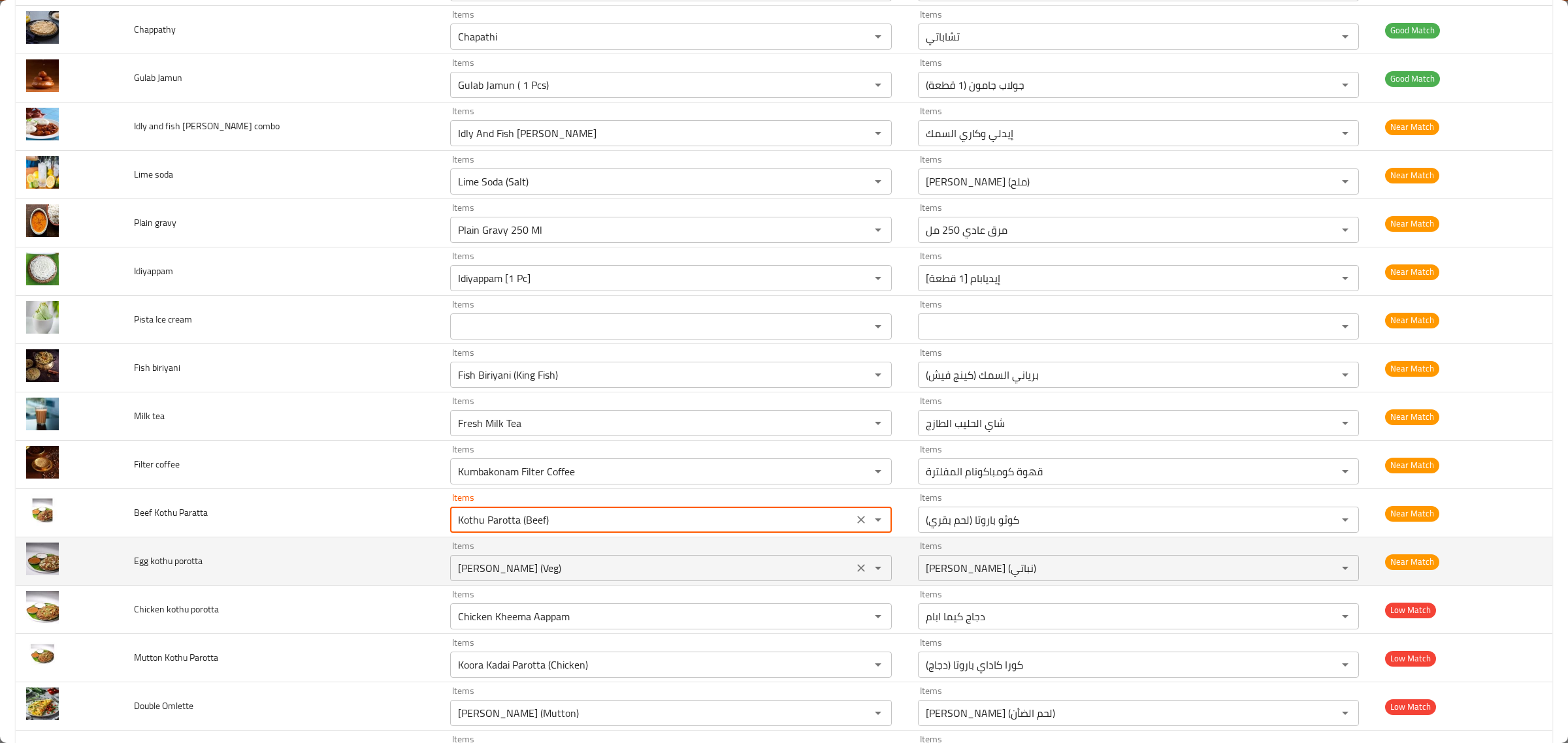
type Paratta "Kothu Parotta (Beef)"
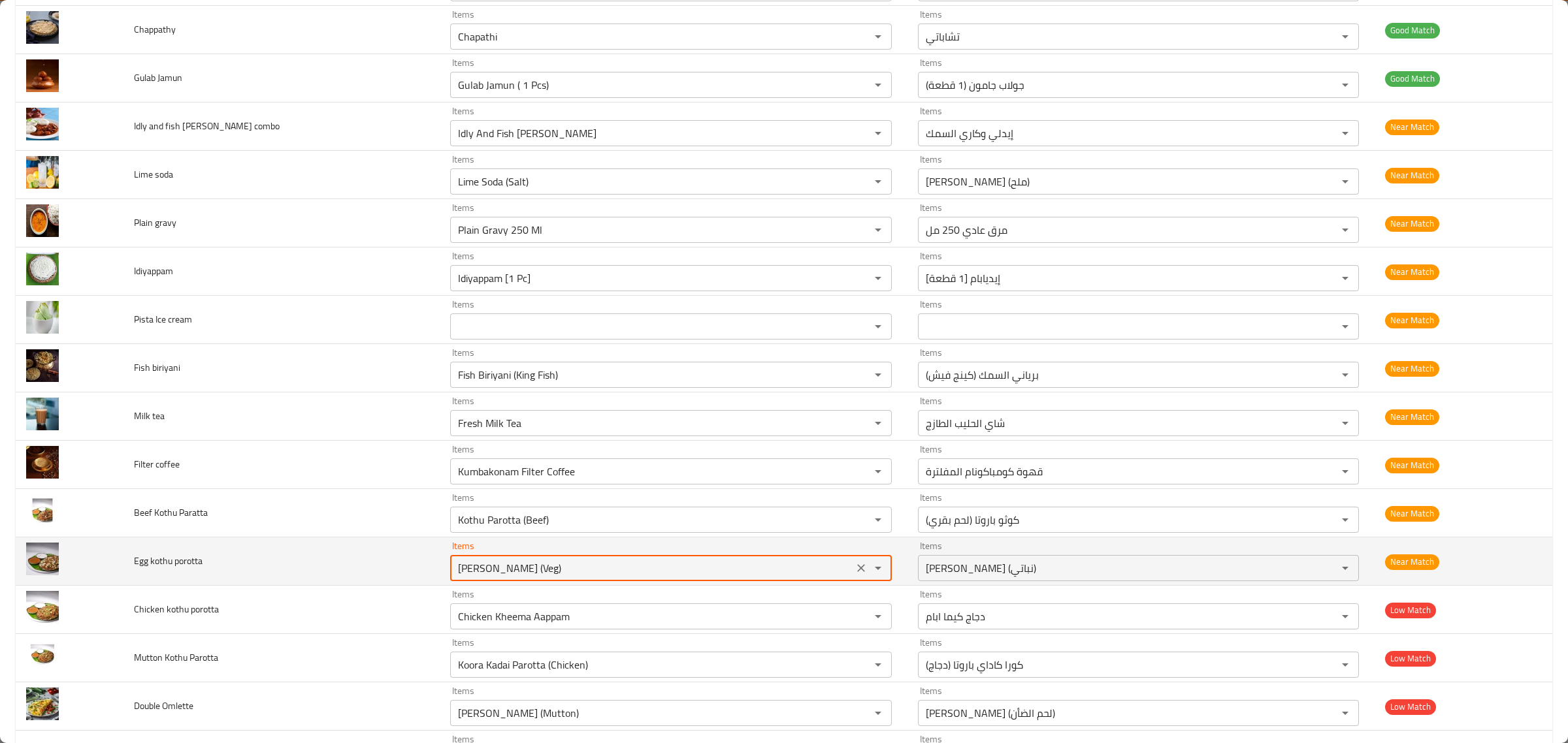
click at [524, 577] on porotta "[PERSON_NAME] (Veg)" at bounding box center [652, 568] width 395 height 18
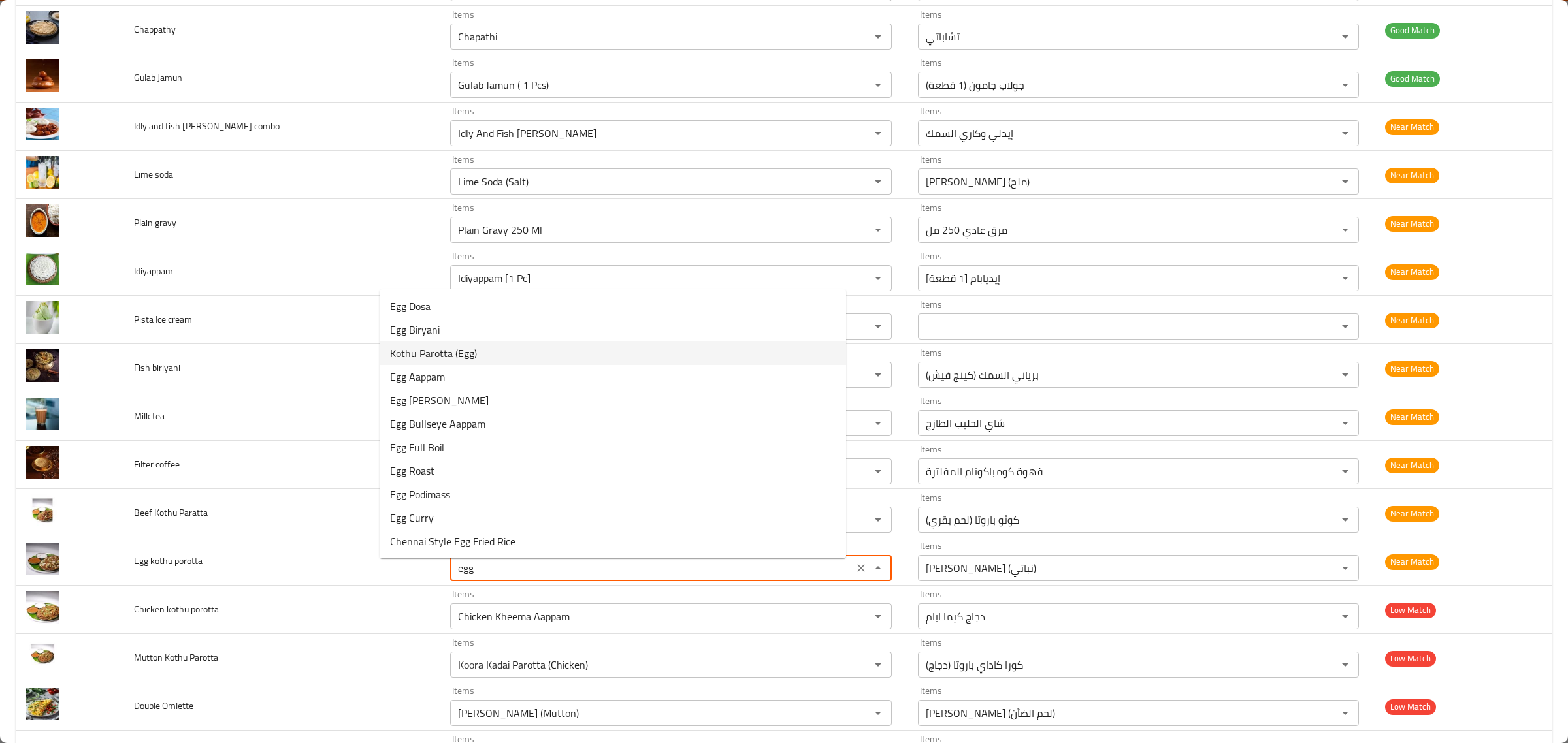
click at [524, 354] on porotta-option-2 "Kothu Parotta (Egg)" at bounding box center [613, 353] width 466 height 23
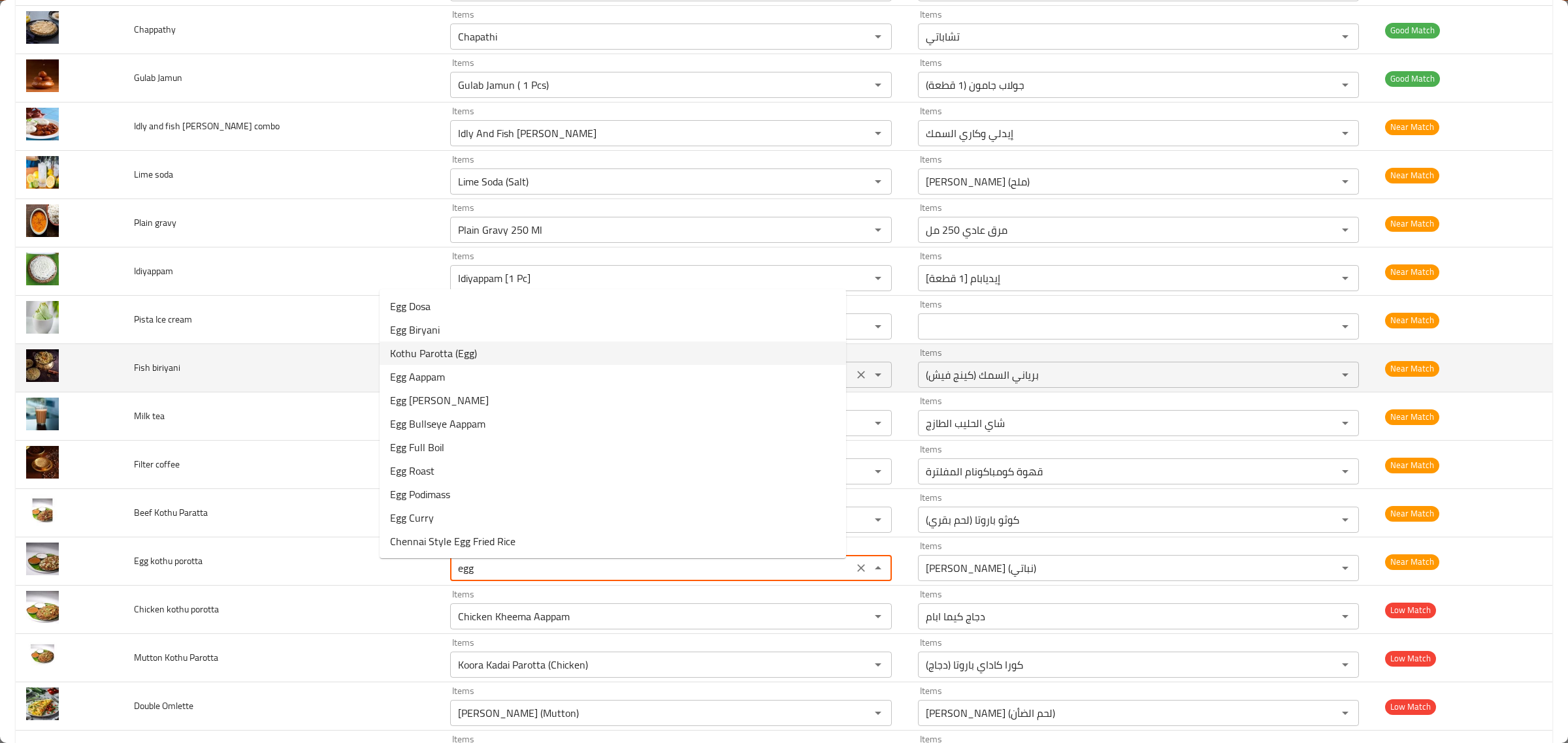
type porotta "Kothu Parotta (Egg)"
type porotta-ar "كوثو باروتا (بيض)"
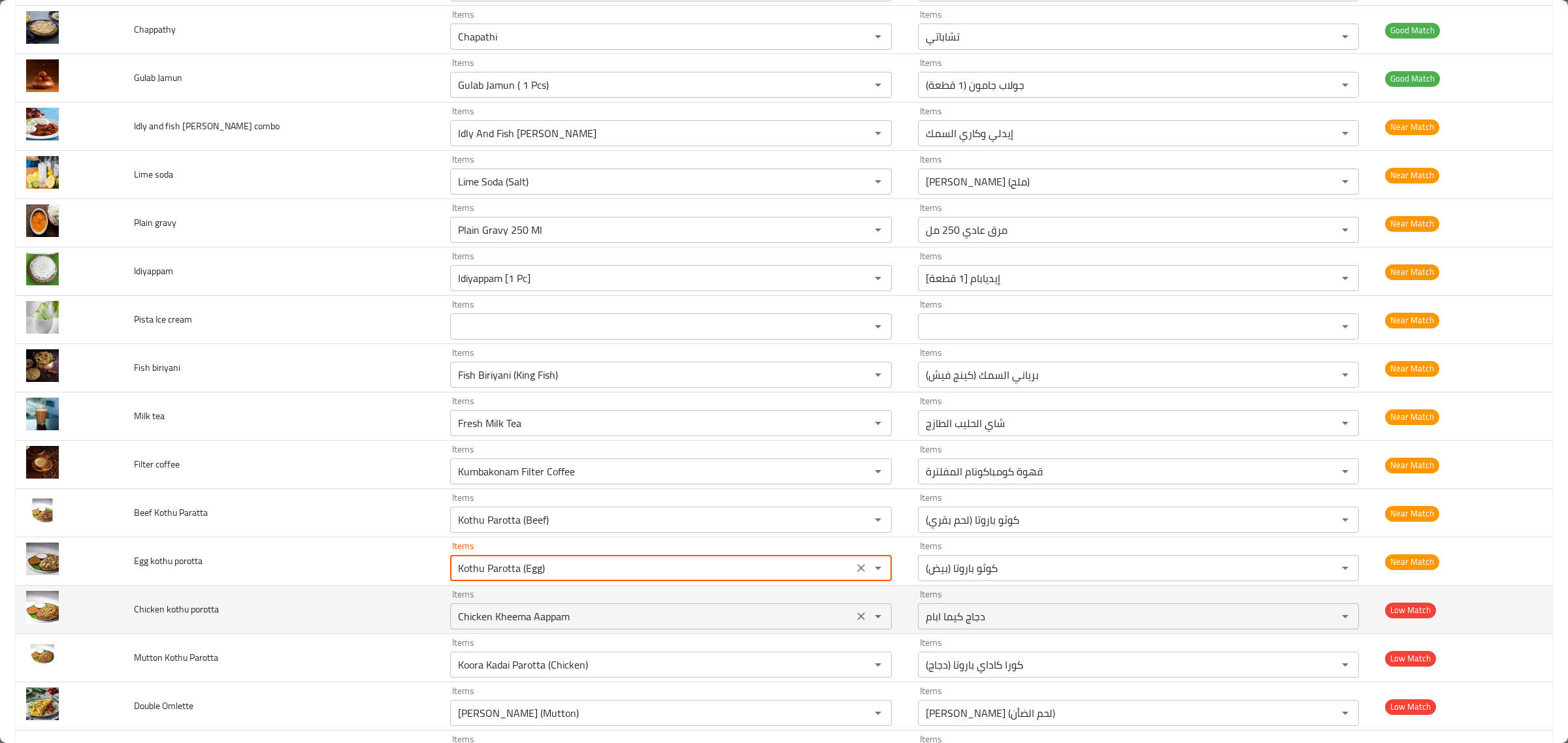
type porotta "Kothu Parotta (Egg)"
click at [556, 621] on porotta "Chicken Kheema Aappam" at bounding box center [652, 617] width 395 height 18
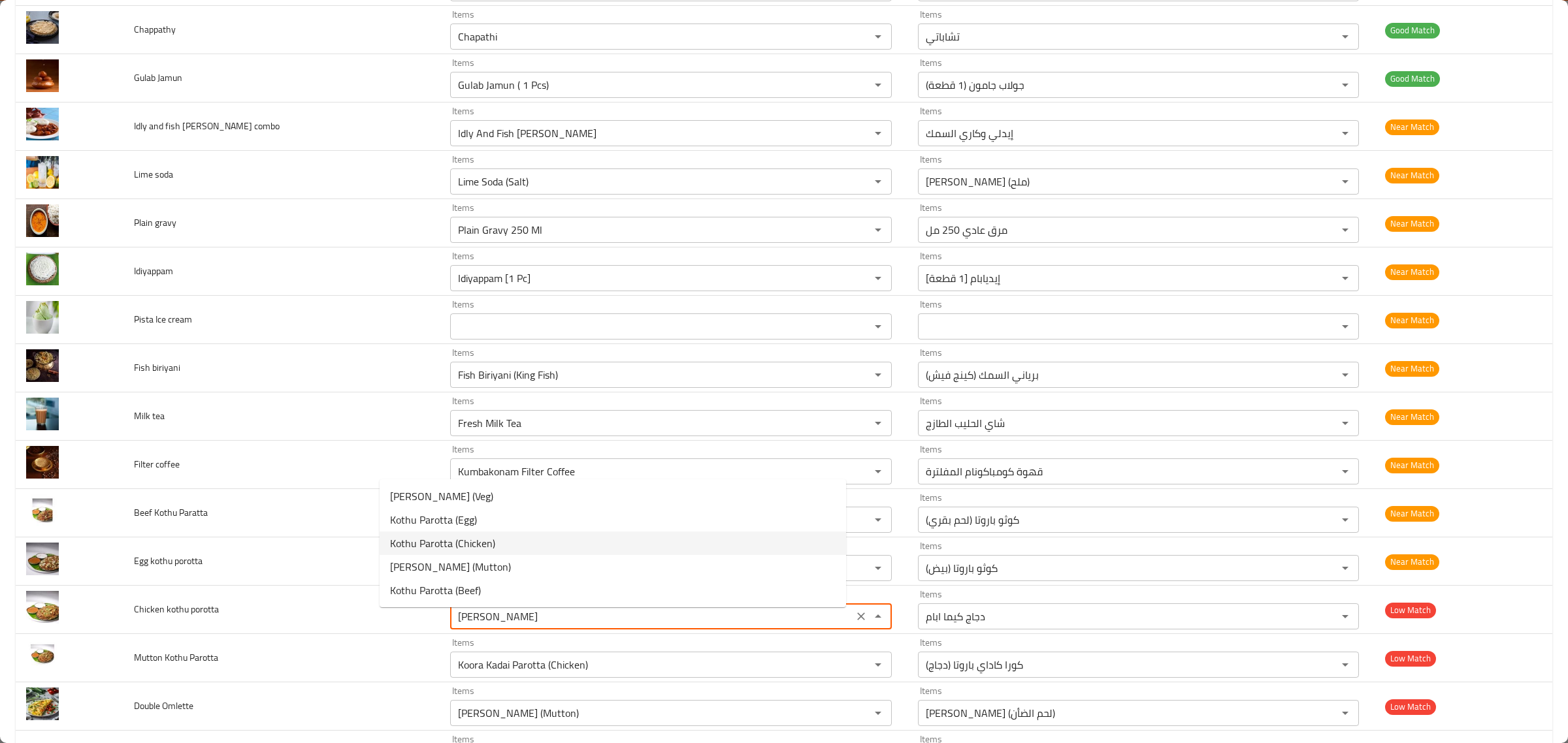
click at [509, 534] on porotta-option-2 "Kothu Parotta (Chicken)" at bounding box center [613, 543] width 466 height 23
type porotta "Kothu Parotta (Chicken)"
type porotta-ar "كوثو باروتا (دجاج)"
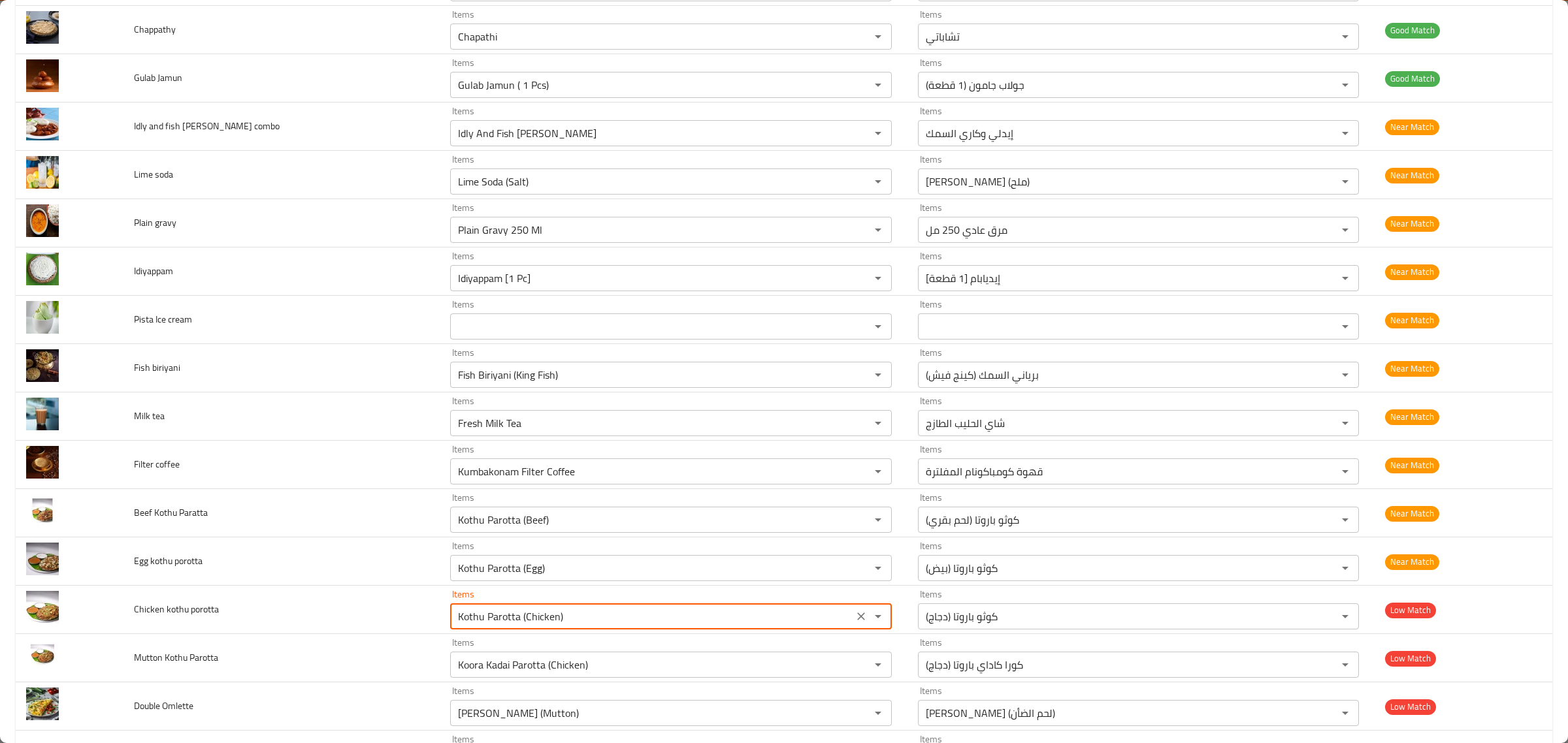
type porotta "Kothu Parotta (Chicken)"
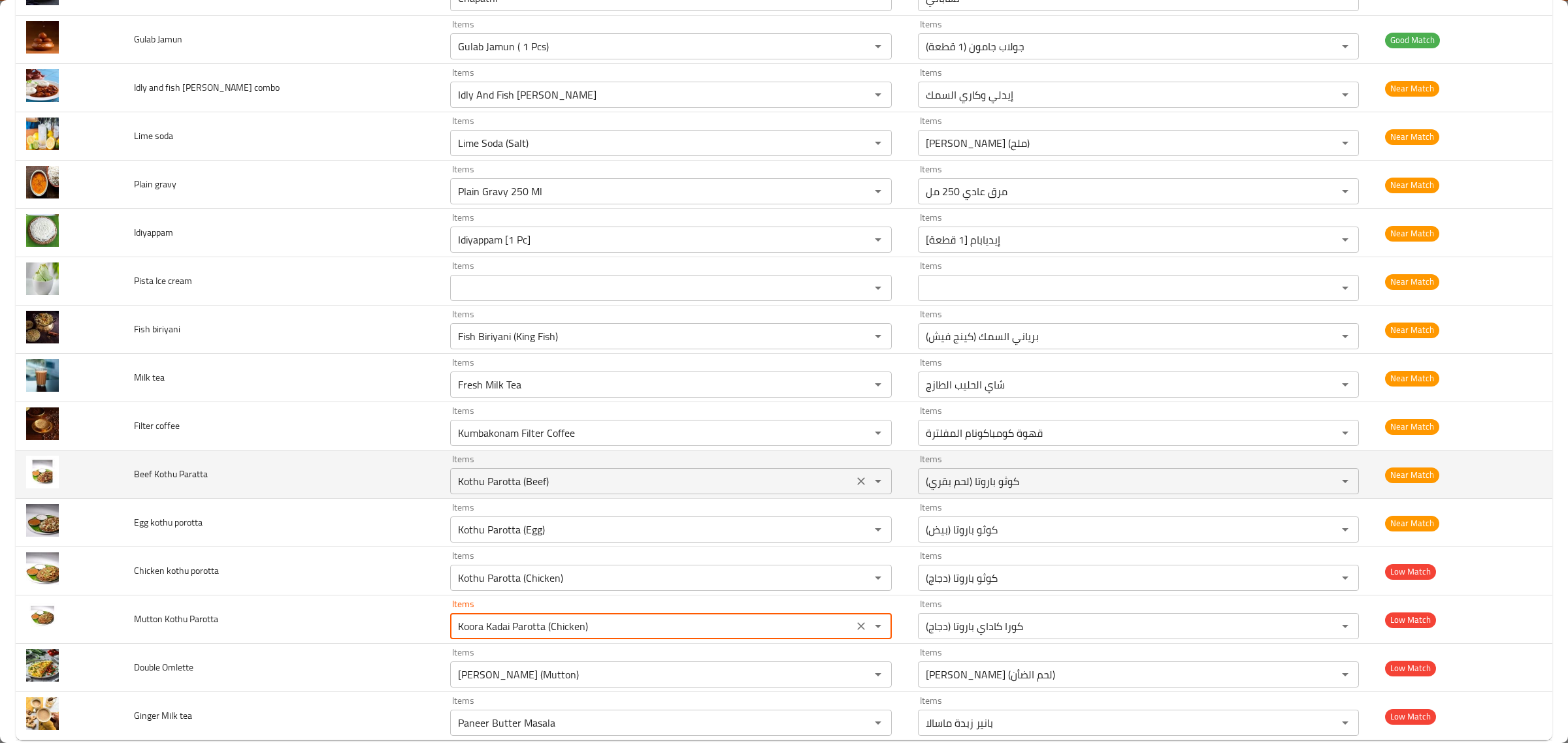
scroll to position [1906, 0]
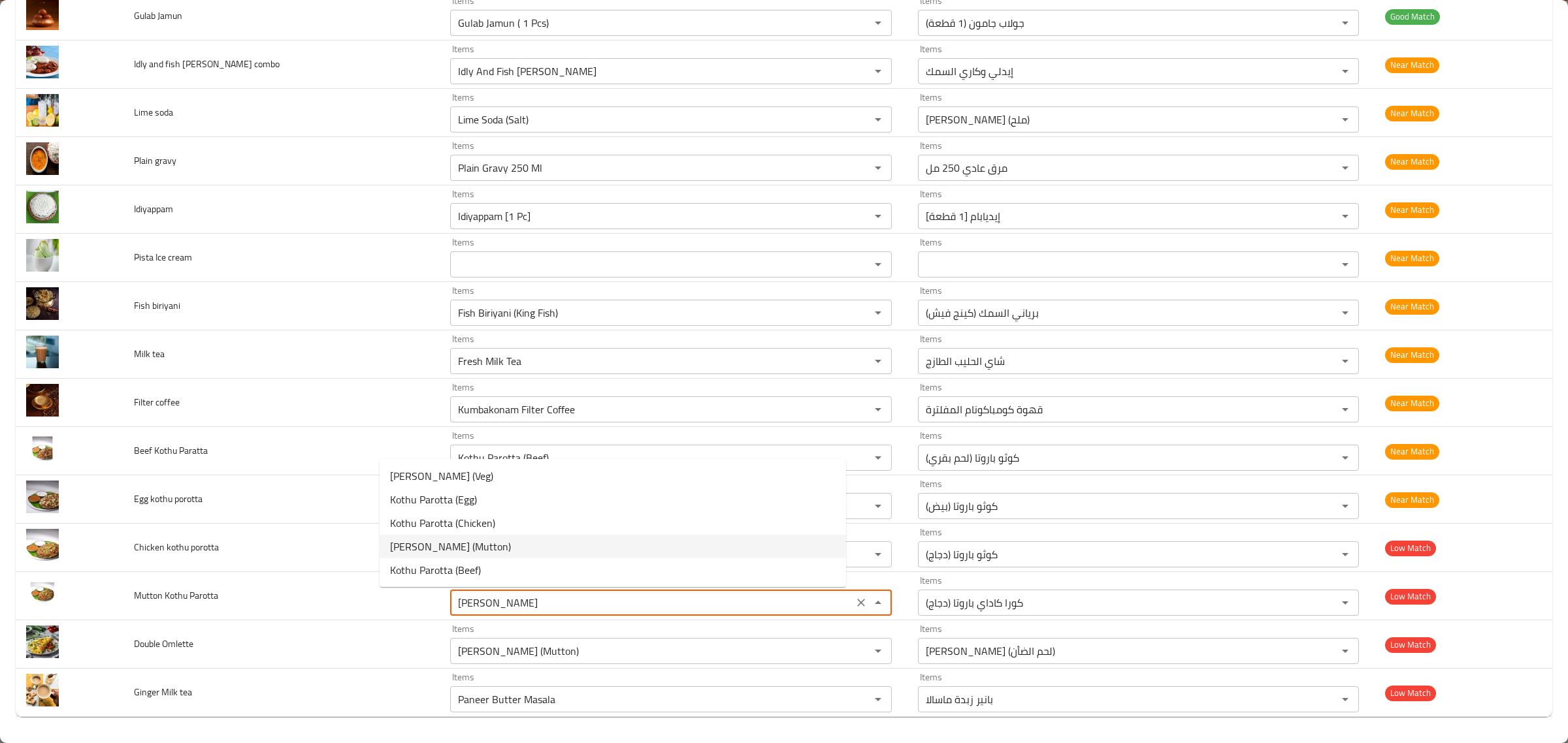
click at [446, 541] on span "[PERSON_NAME] (Mutton)" at bounding box center [450, 547] width 121 height 16
type Parotta "[PERSON_NAME] (Mutton)"
type Parotta-ar "[PERSON_NAME] (لحم الضأن)"
type Parotta "[PERSON_NAME] (Mutton)"
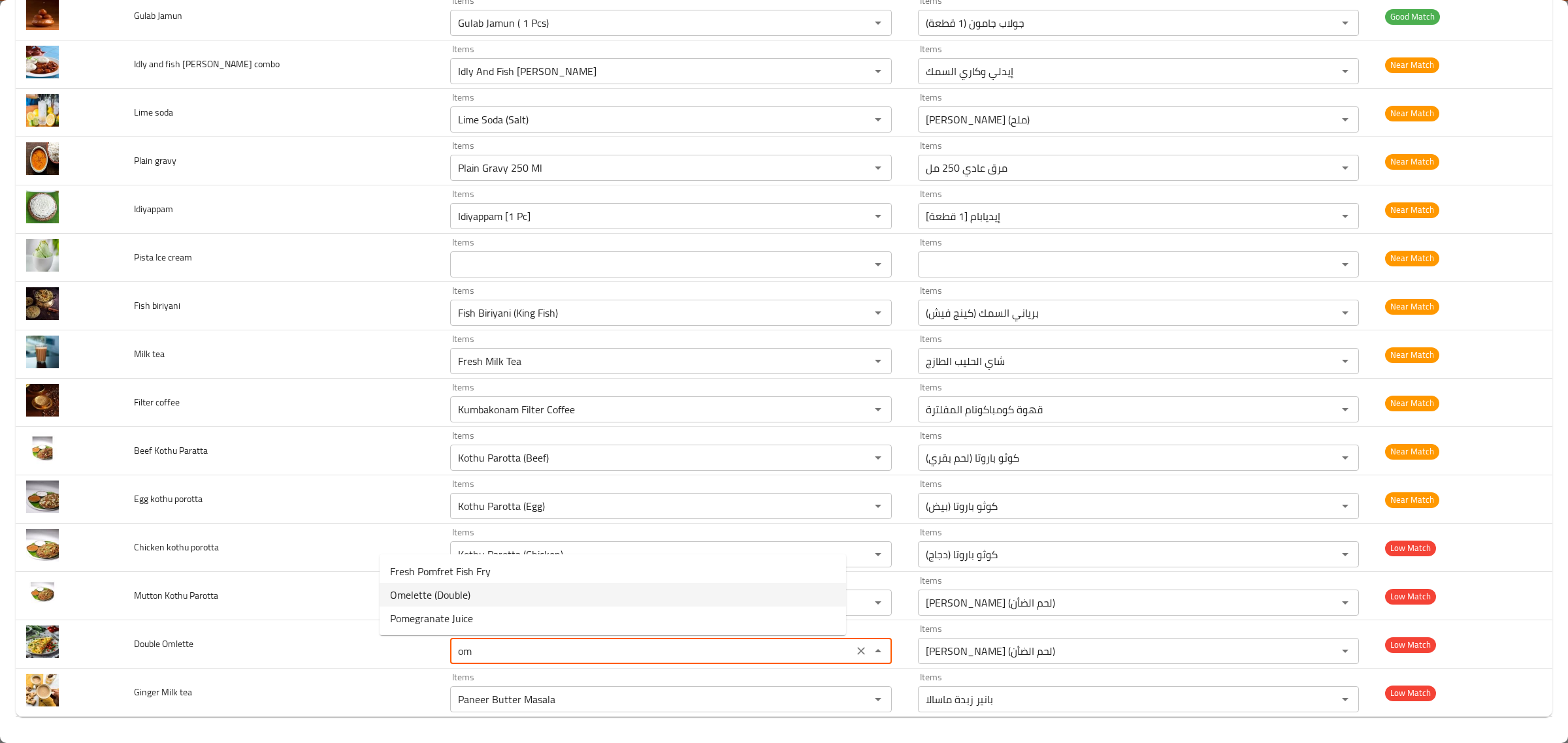
click at [492, 586] on Omlette-option-1 "Omelette (Double)" at bounding box center [613, 595] width 466 height 23
type Omlette "Omelette (Double)"
type Omlette-ar "أومليت (دوبل)"
type Omlette "Omelette (Double)"
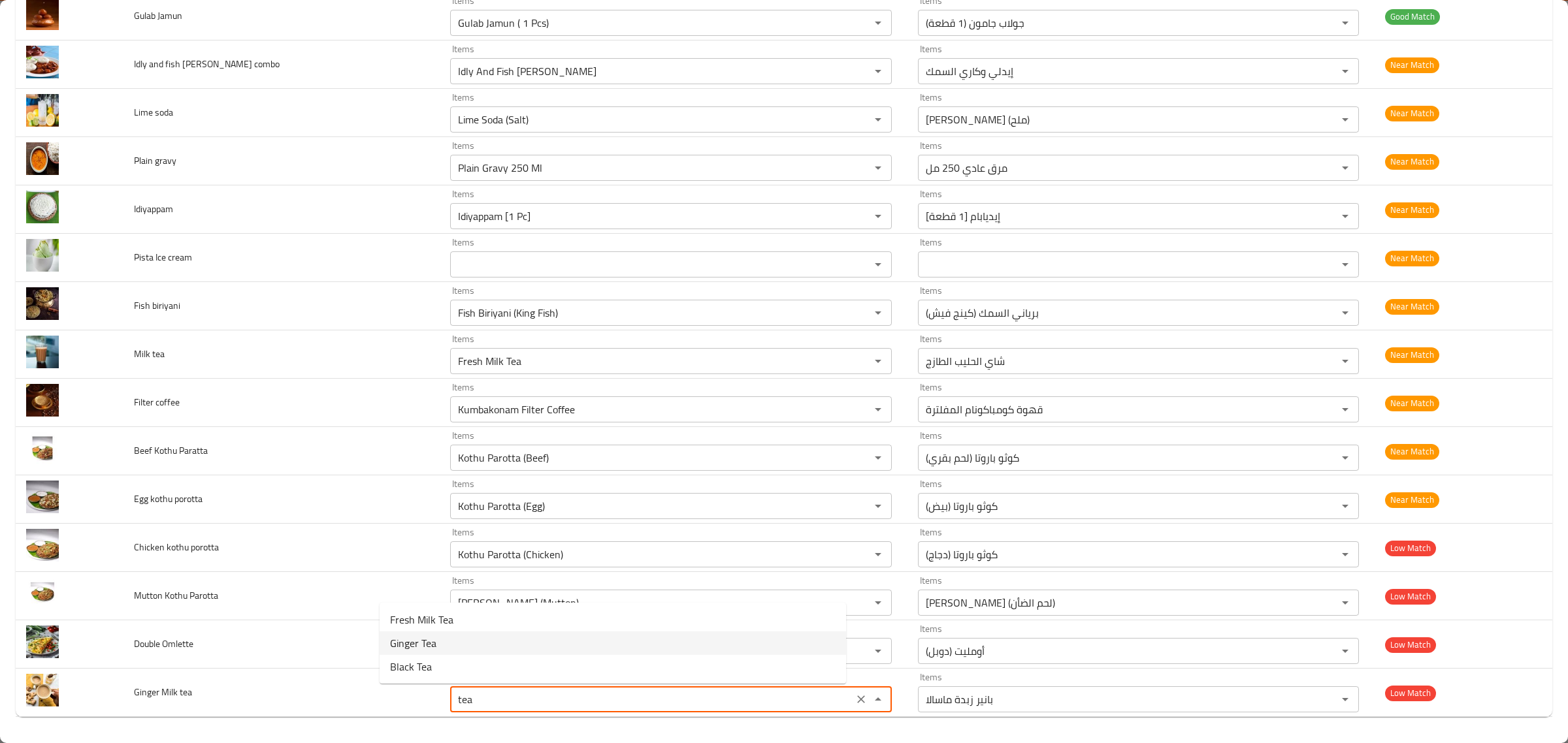
click at [463, 635] on tea-option-1 "Ginger Tea" at bounding box center [613, 643] width 466 height 23
type tea "Ginger Tea"
type tea-ar "شاي الزنجبيل"
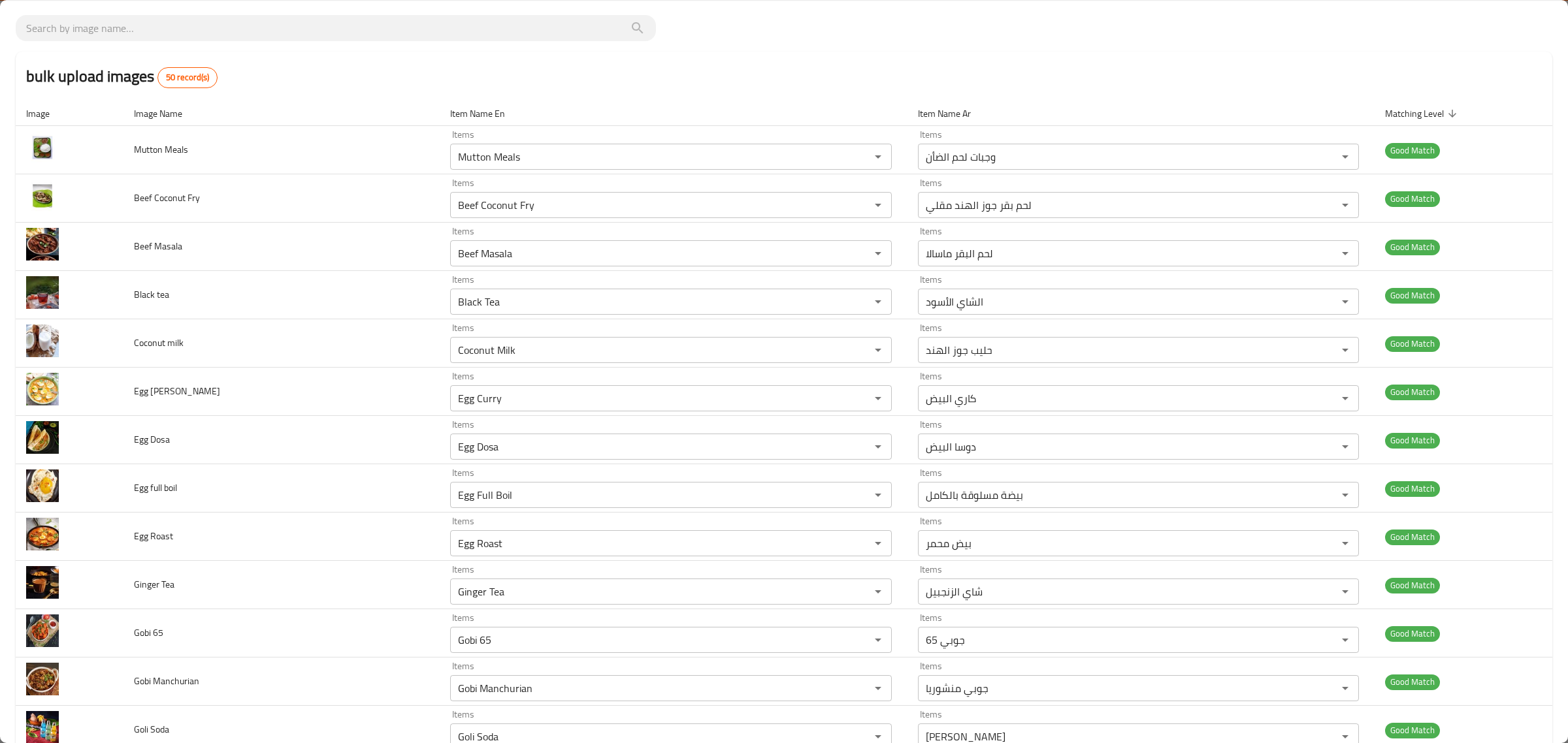
scroll to position [0, 0]
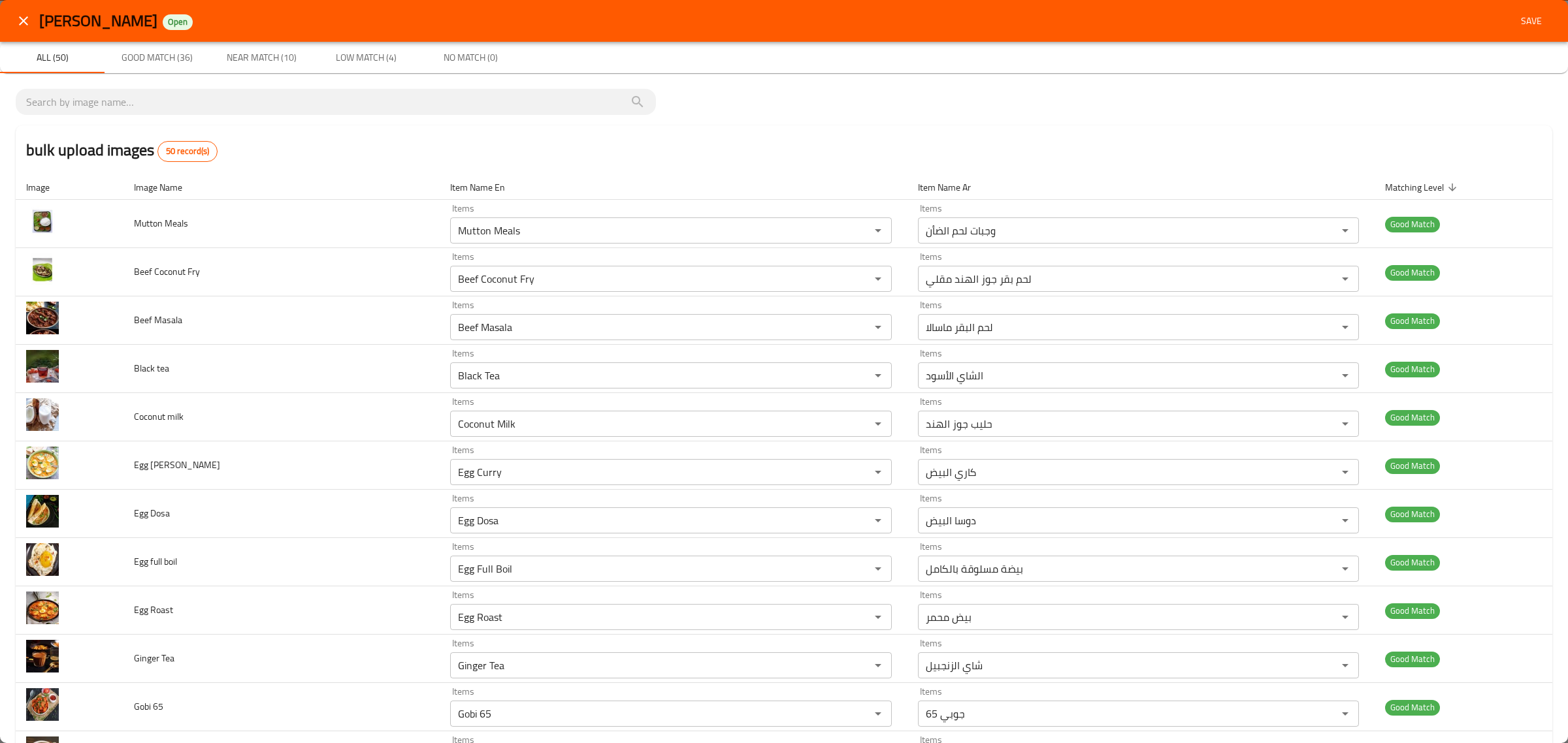
type tea "Ginger Tea"
click at [1542, 11] on div "Kaara Saaram Open Save" at bounding box center [784, 20] width 1568 height 42
click at [1531, 16] on span "Save" at bounding box center [1531, 20] width 31 height 16
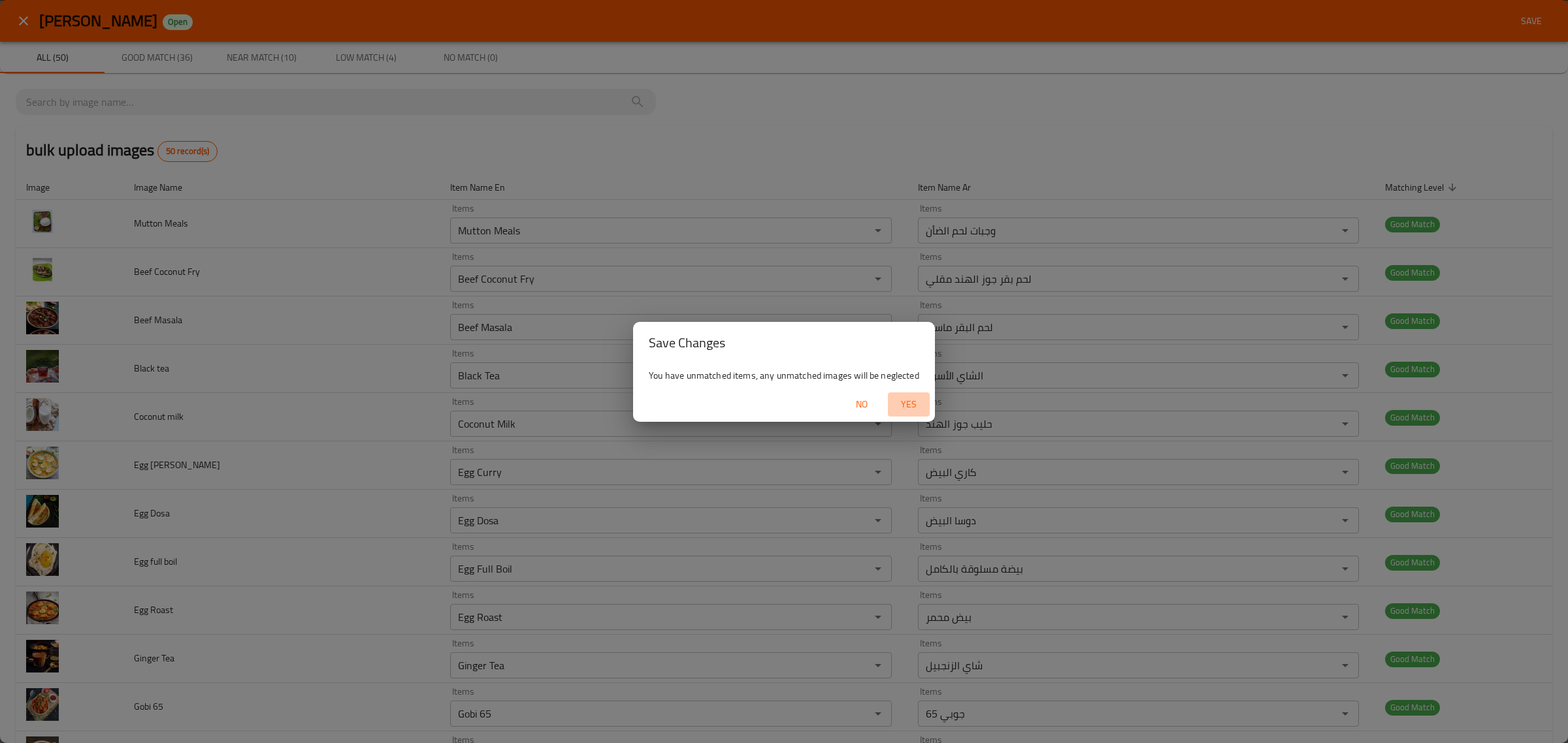
click at [913, 402] on span "Yes" at bounding box center [909, 404] width 31 height 16
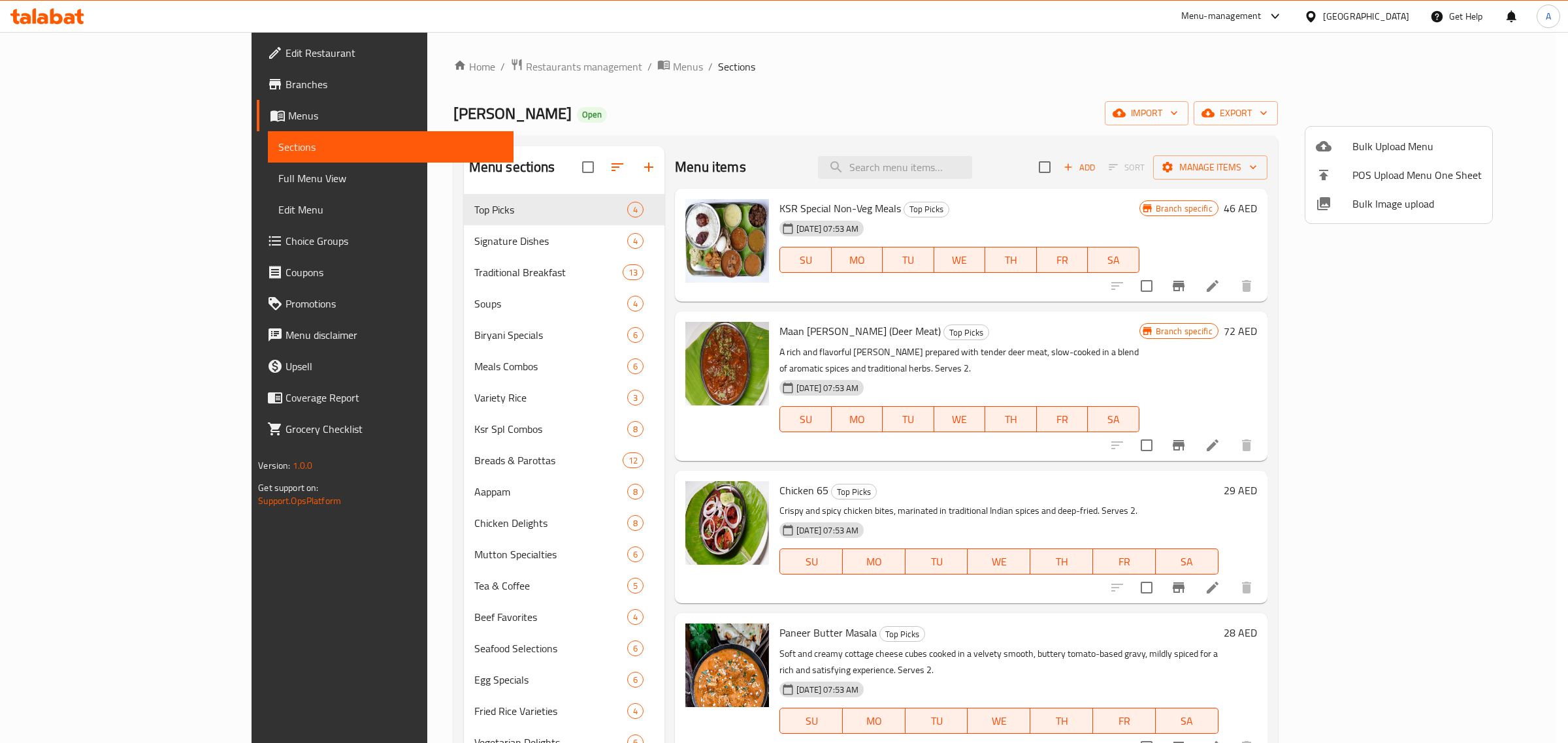
click at [1462, 88] on div at bounding box center [784, 372] width 1568 height 743
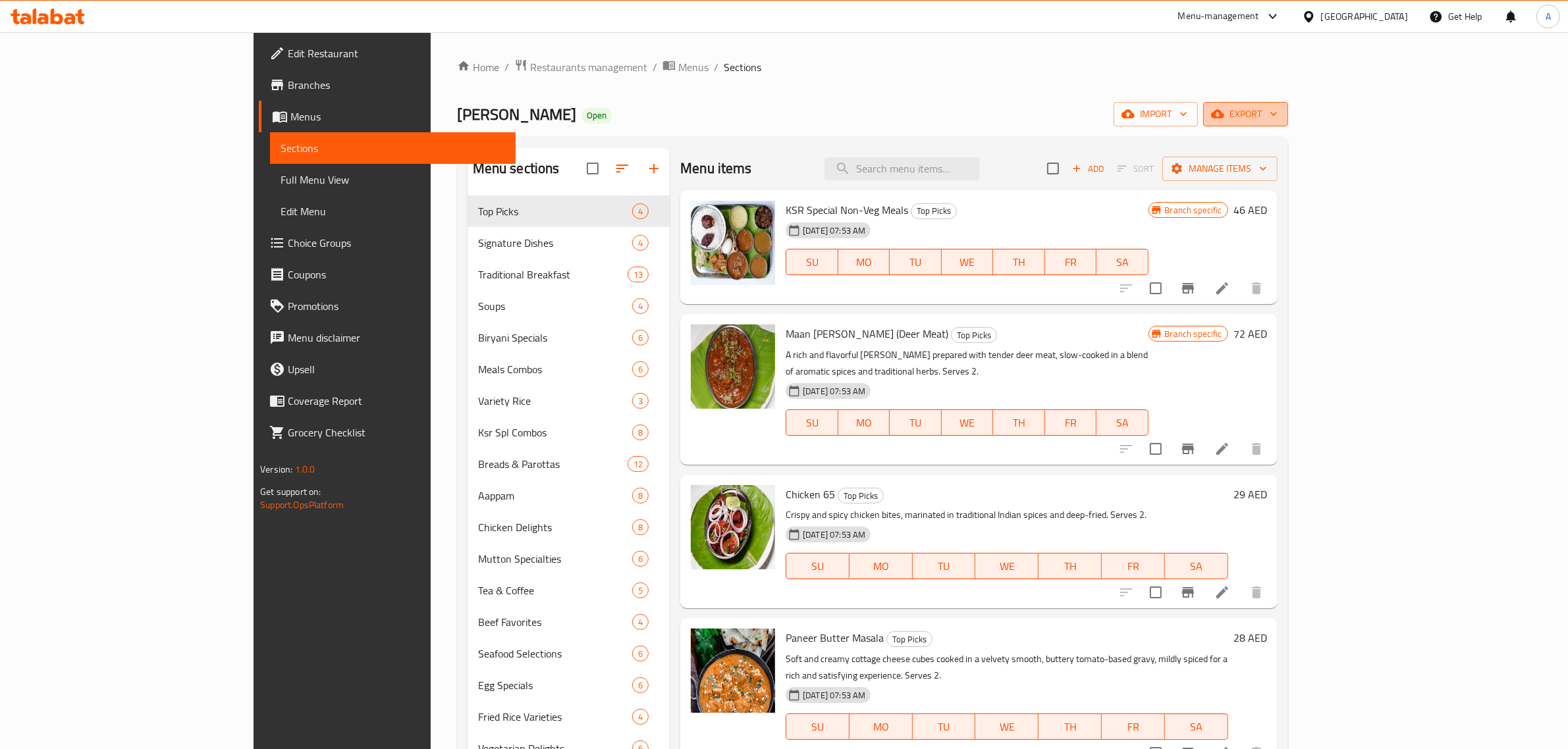
click at [1289, 104] on button "export" at bounding box center [1245, 114] width 85 height 24
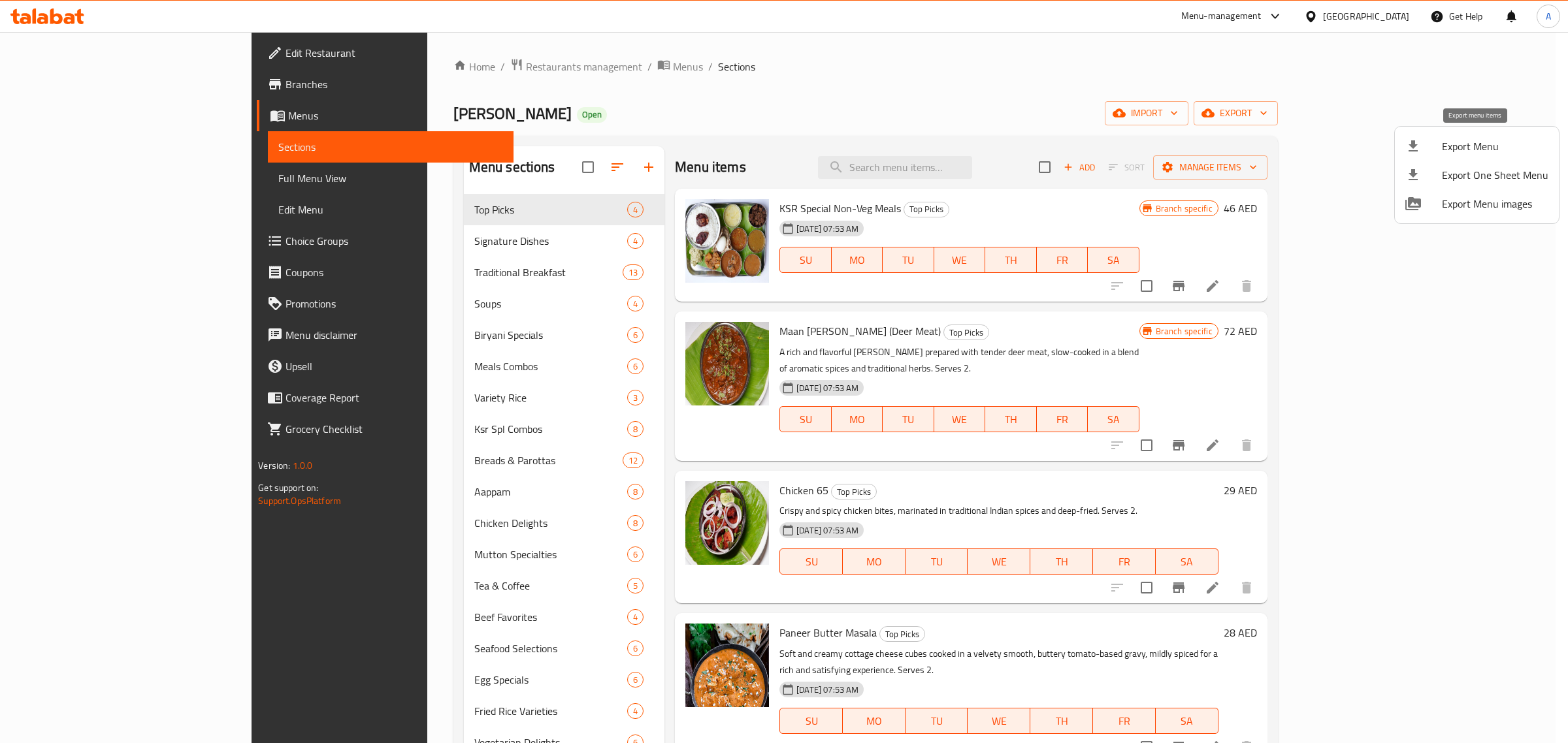
click at [1468, 143] on span "Export Menu" at bounding box center [1495, 146] width 107 height 16
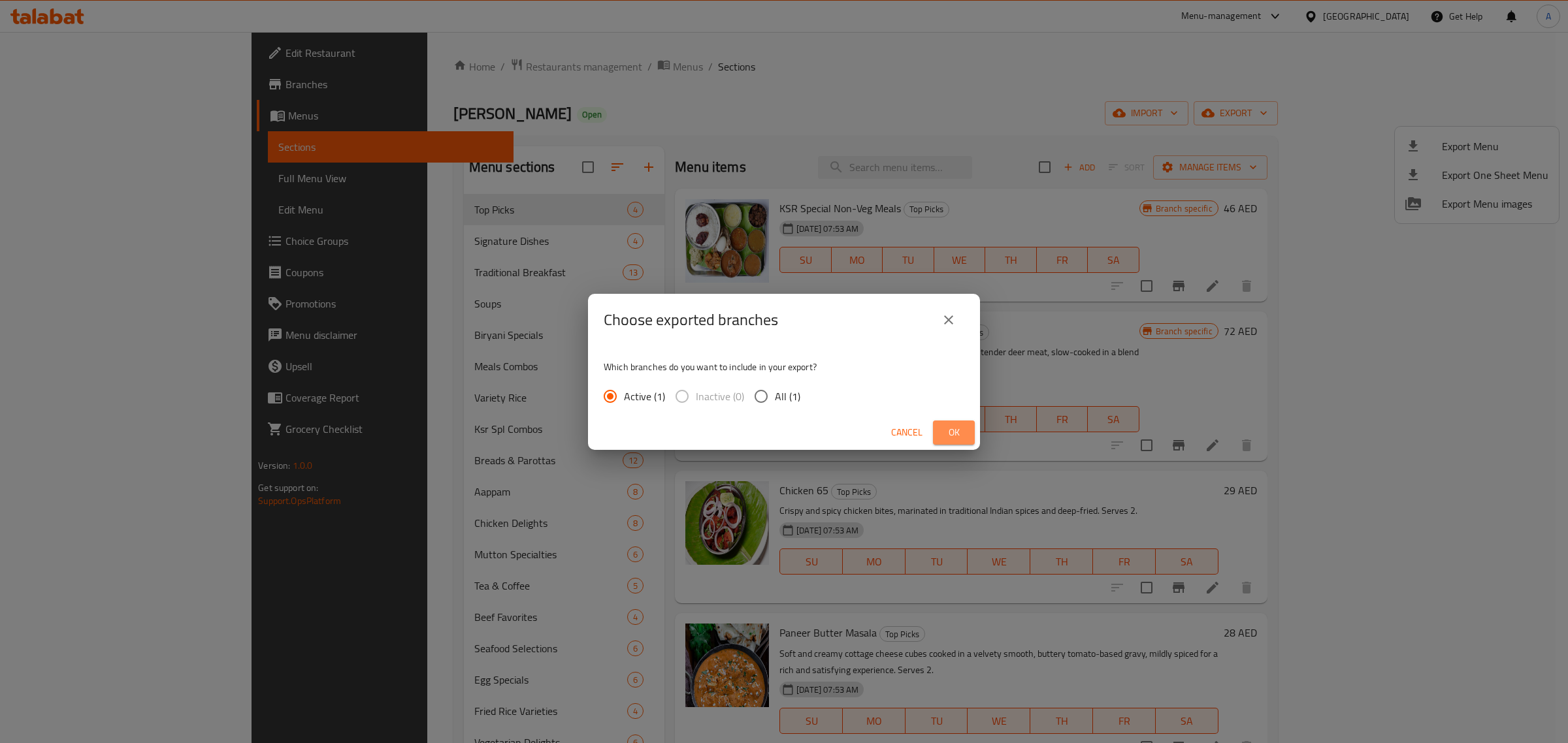
click at [948, 424] on span "Ok" at bounding box center [954, 432] width 21 height 16
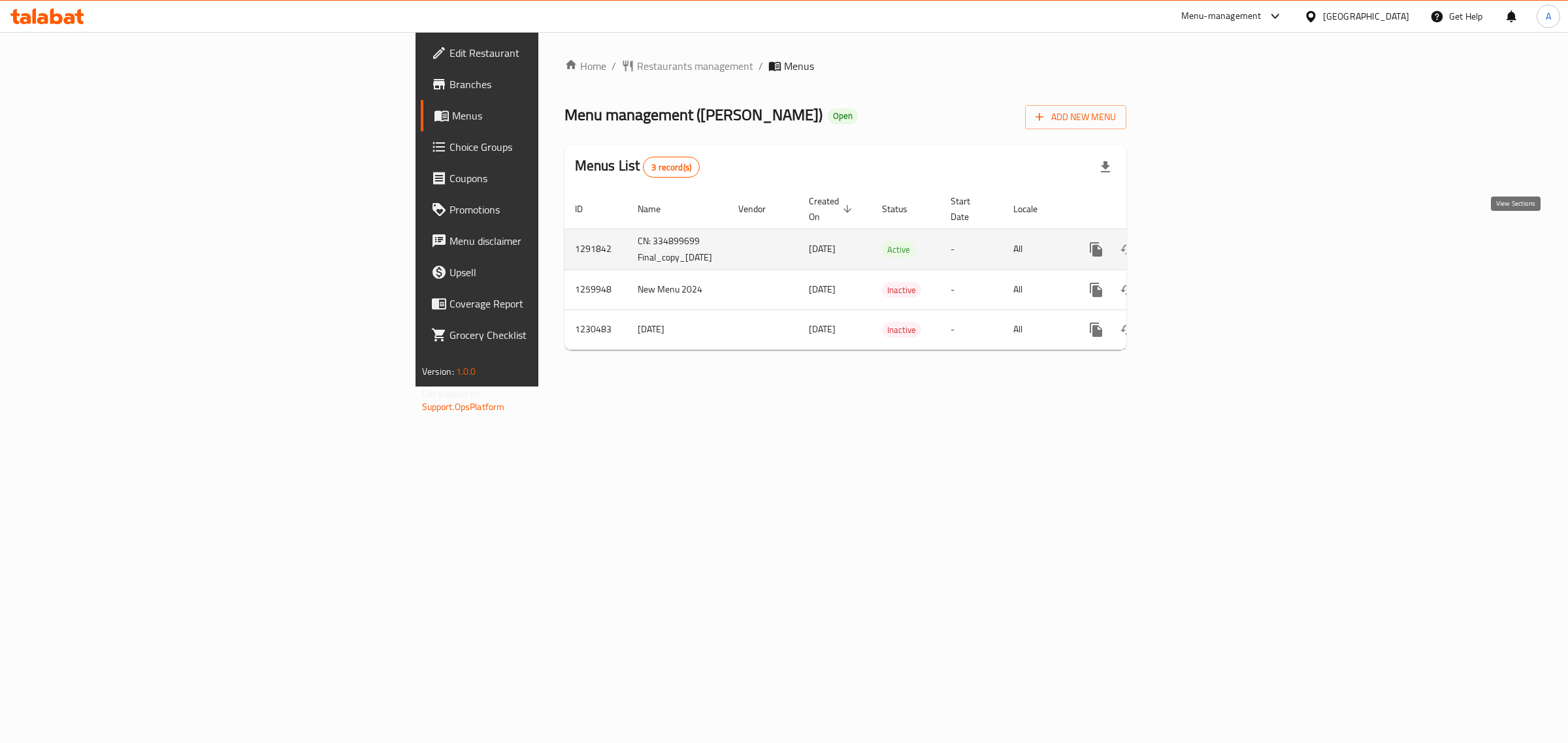
click at [1198, 242] on icon "enhanced table" at bounding box center [1191, 249] width 16 height 16
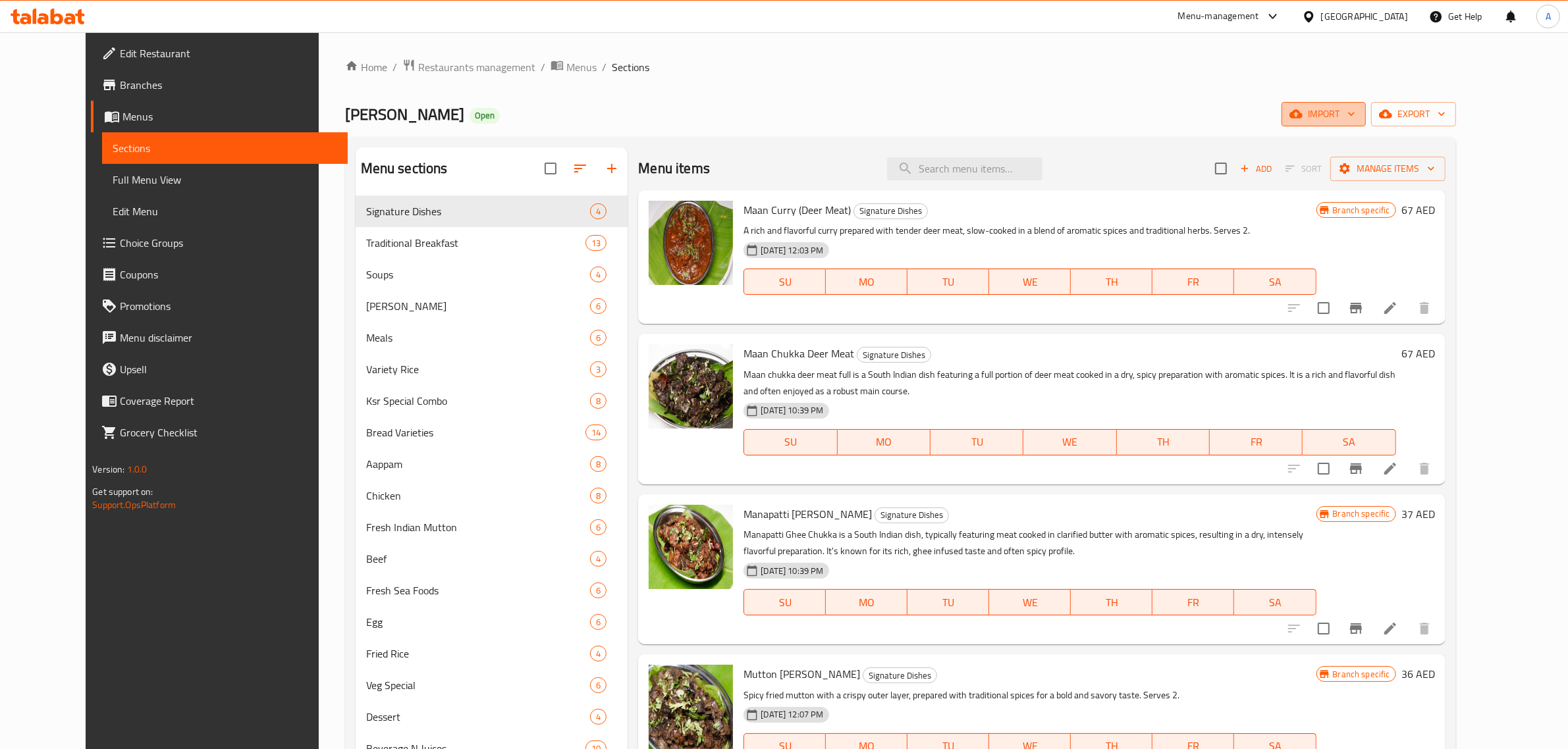
click at [1356, 106] on span "import" at bounding box center [1324, 114] width 63 height 16
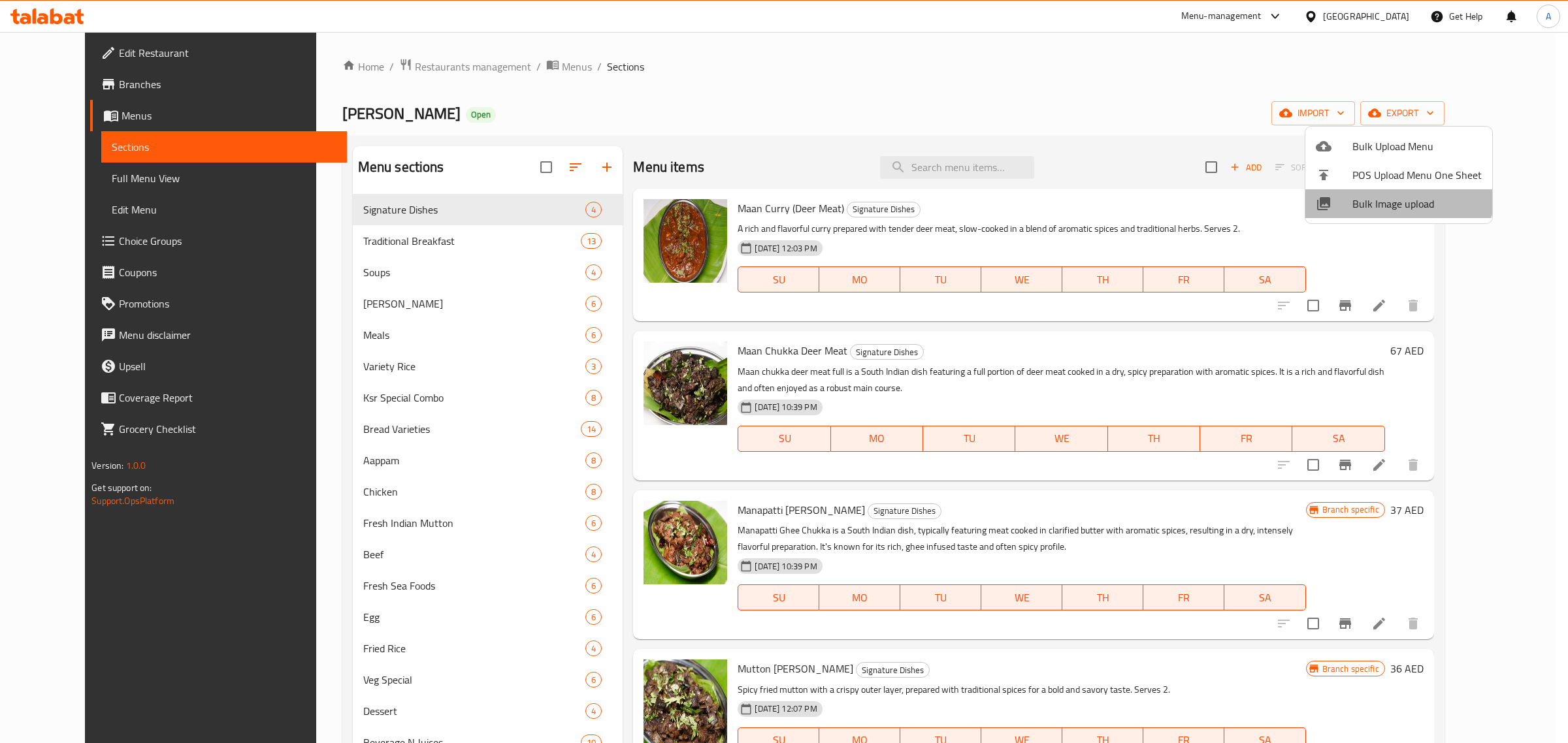
click at [1391, 196] on span "Bulk Image upload" at bounding box center [1417, 203] width 129 height 16
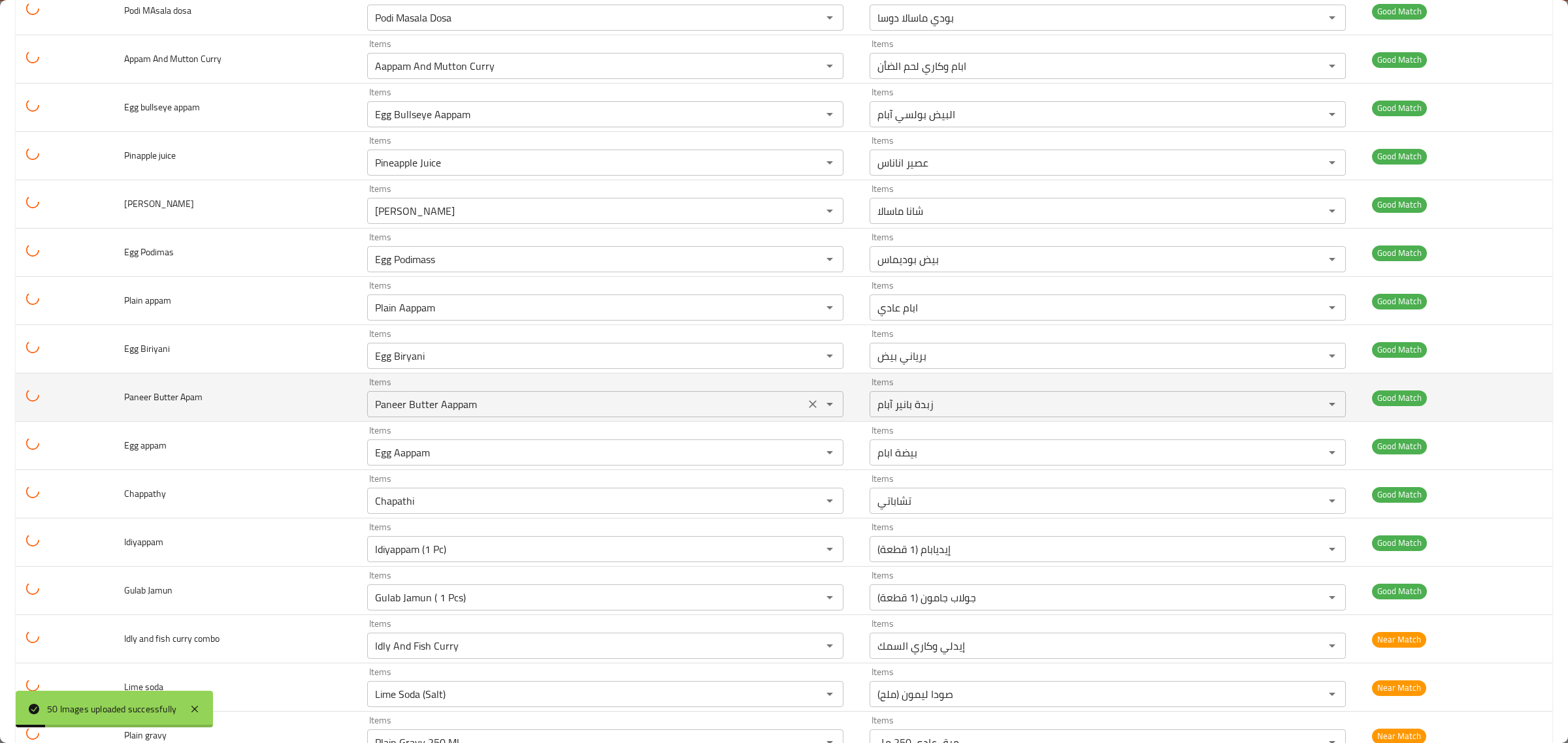
scroll to position [1906, 0]
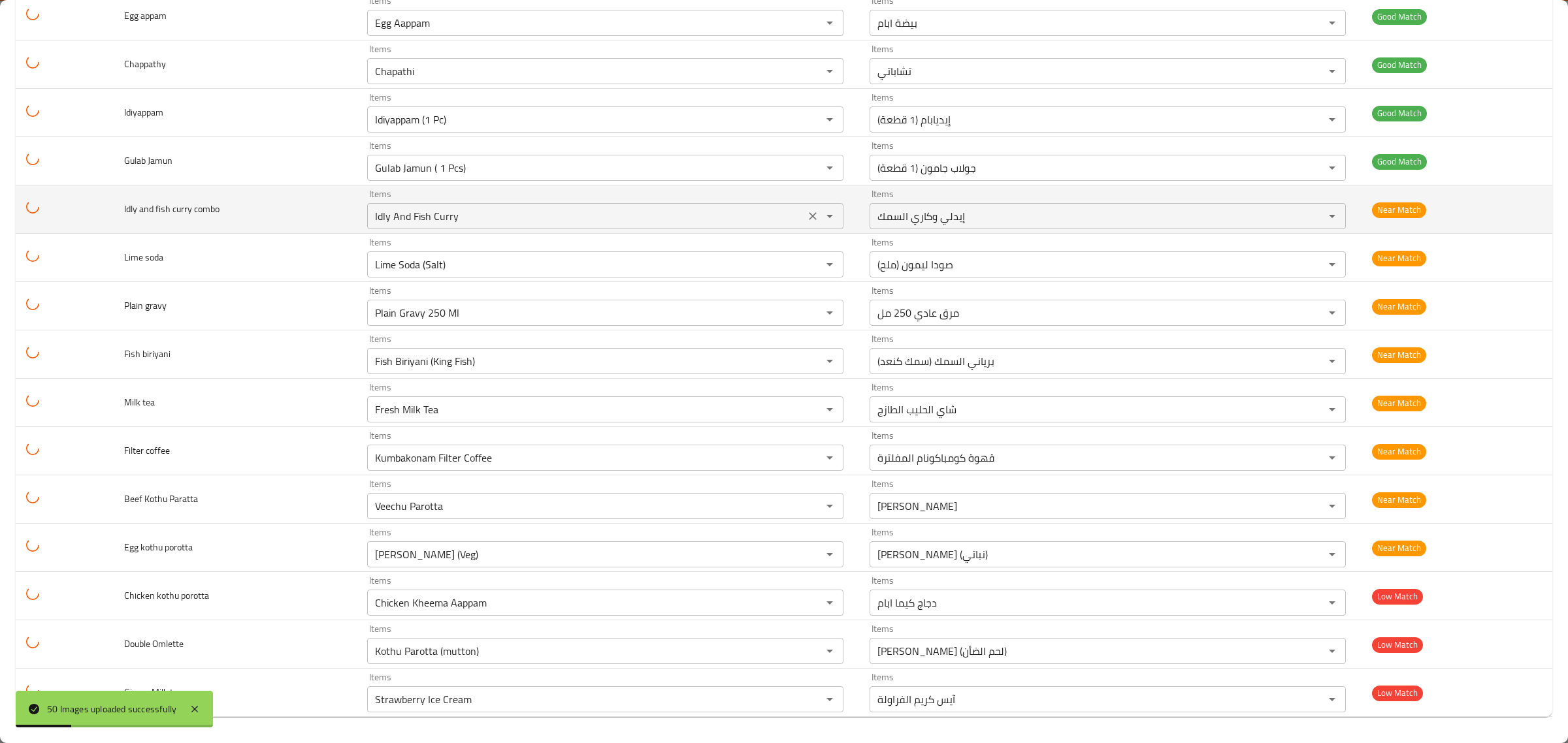
click at [637, 217] on combo "Idly And Fish Curry" at bounding box center [586, 216] width 430 height 18
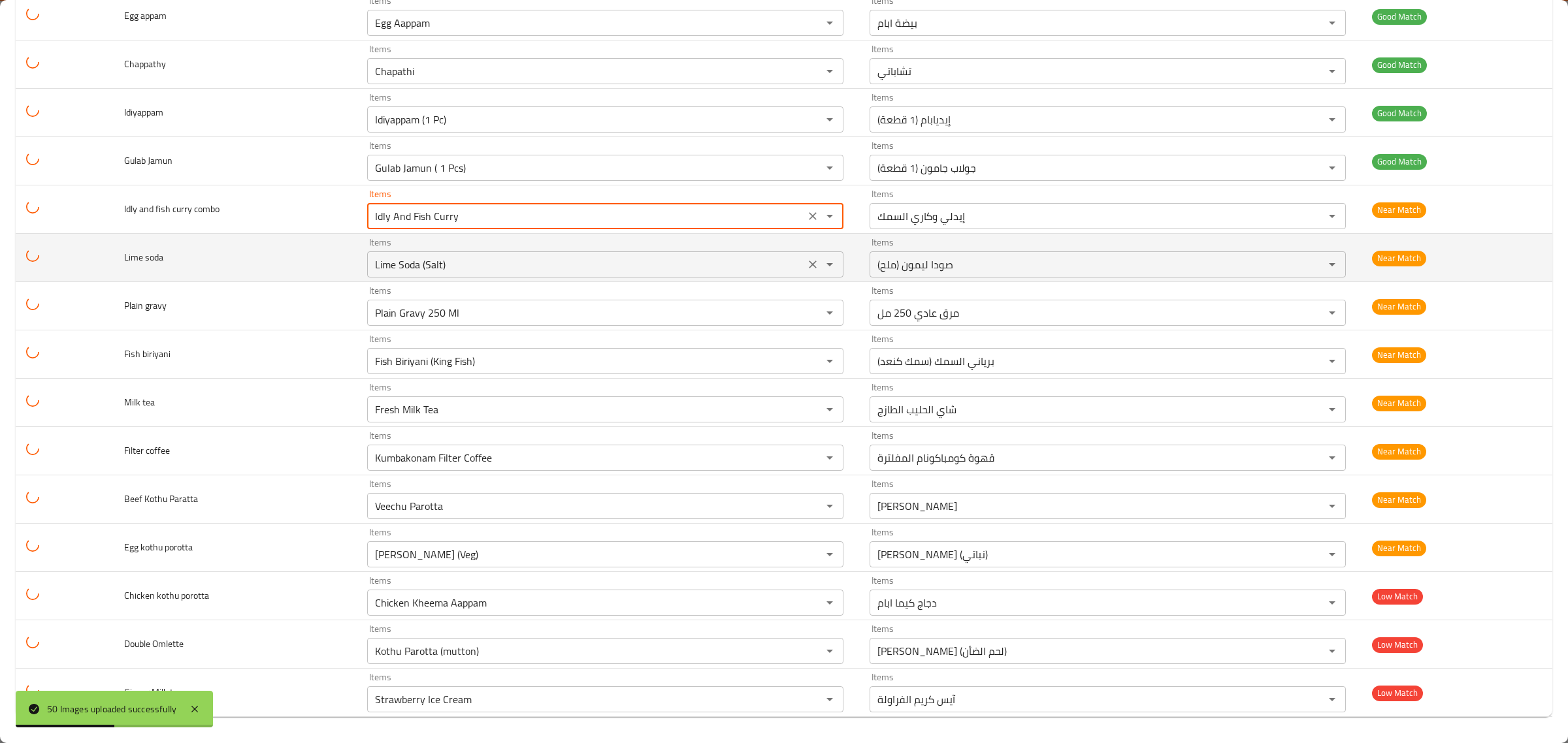
click at [642, 263] on soda "Lime Soda (Salt)" at bounding box center [586, 265] width 430 height 18
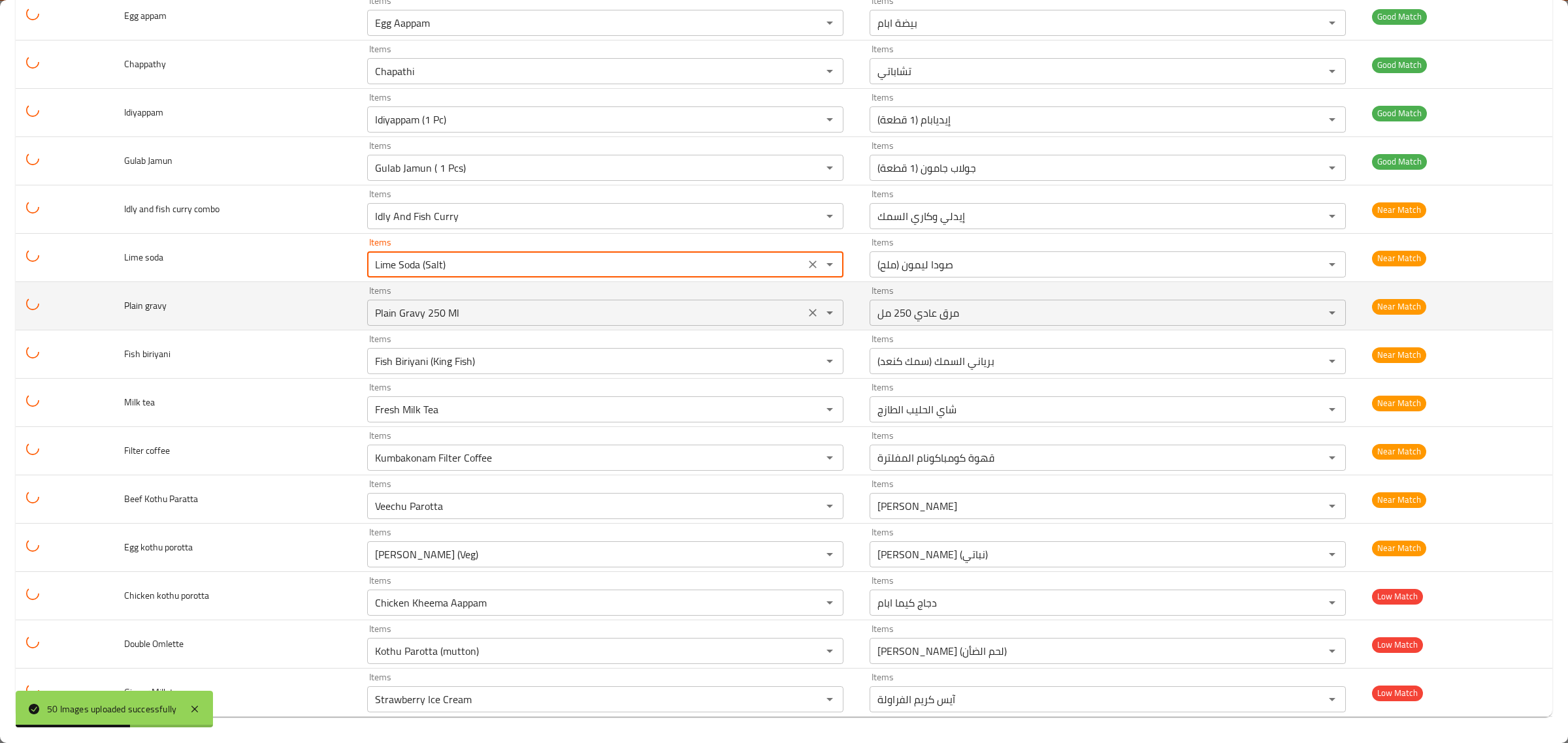
click at [642, 300] on div "Plain Gravy 250 Ml Items" at bounding box center [606, 312] width 476 height 26
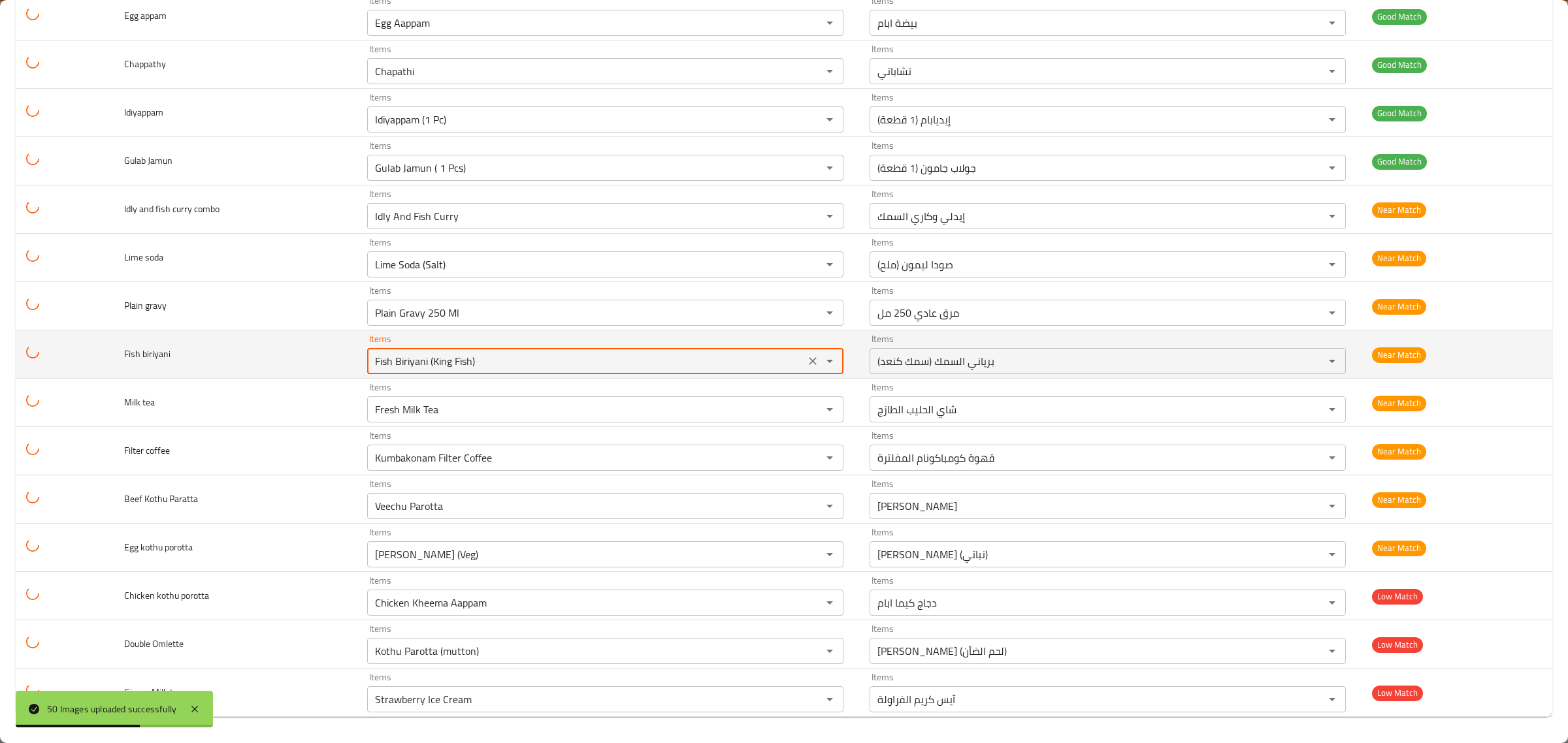
click at [635, 364] on biriyani "Fish Biriyani (King Fish)" at bounding box center [586, 361] width 430 height 18
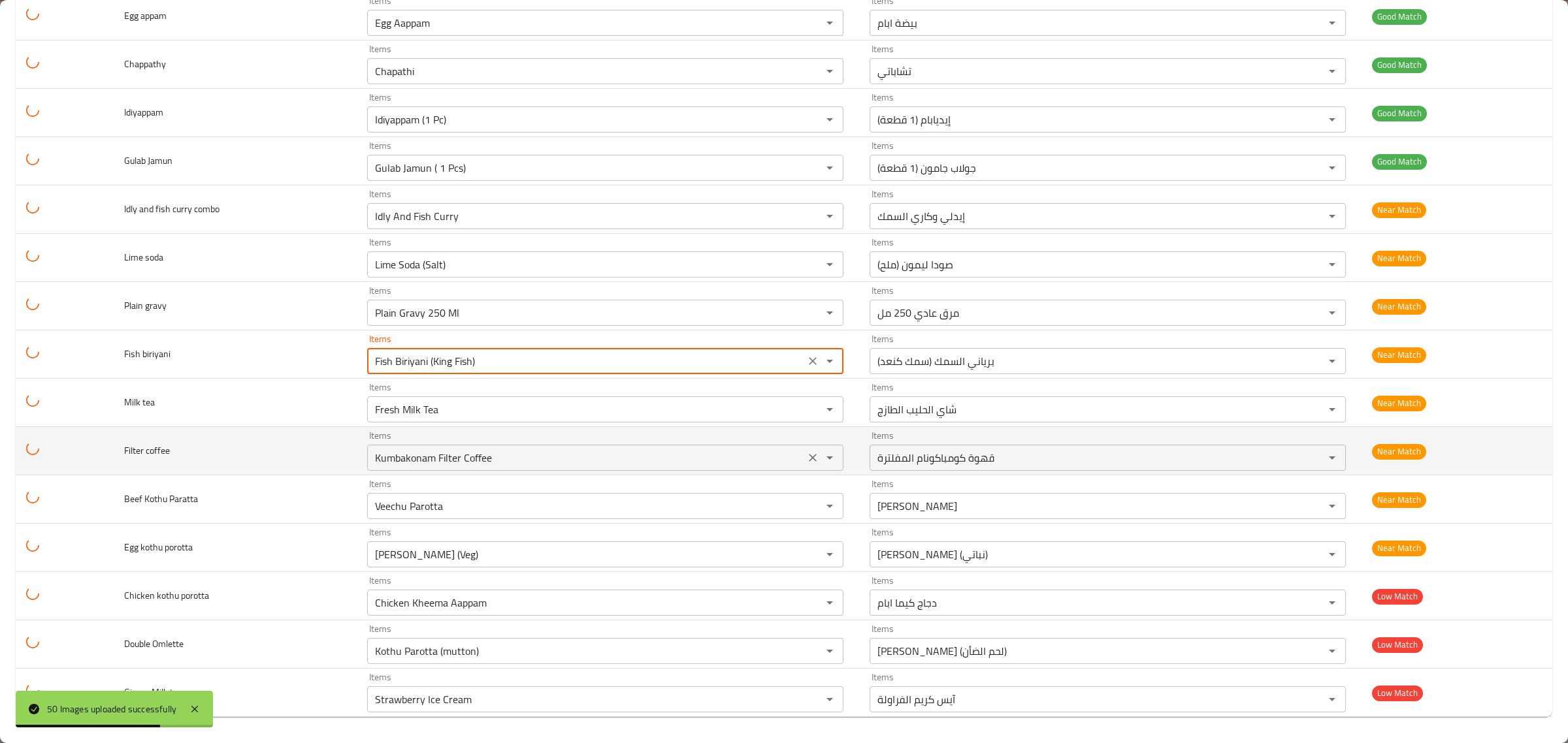
click at [631, 441] on div "Items Kumbakonam Filter Coffee Items" at bounding box center [606, 451] width 476 height 40
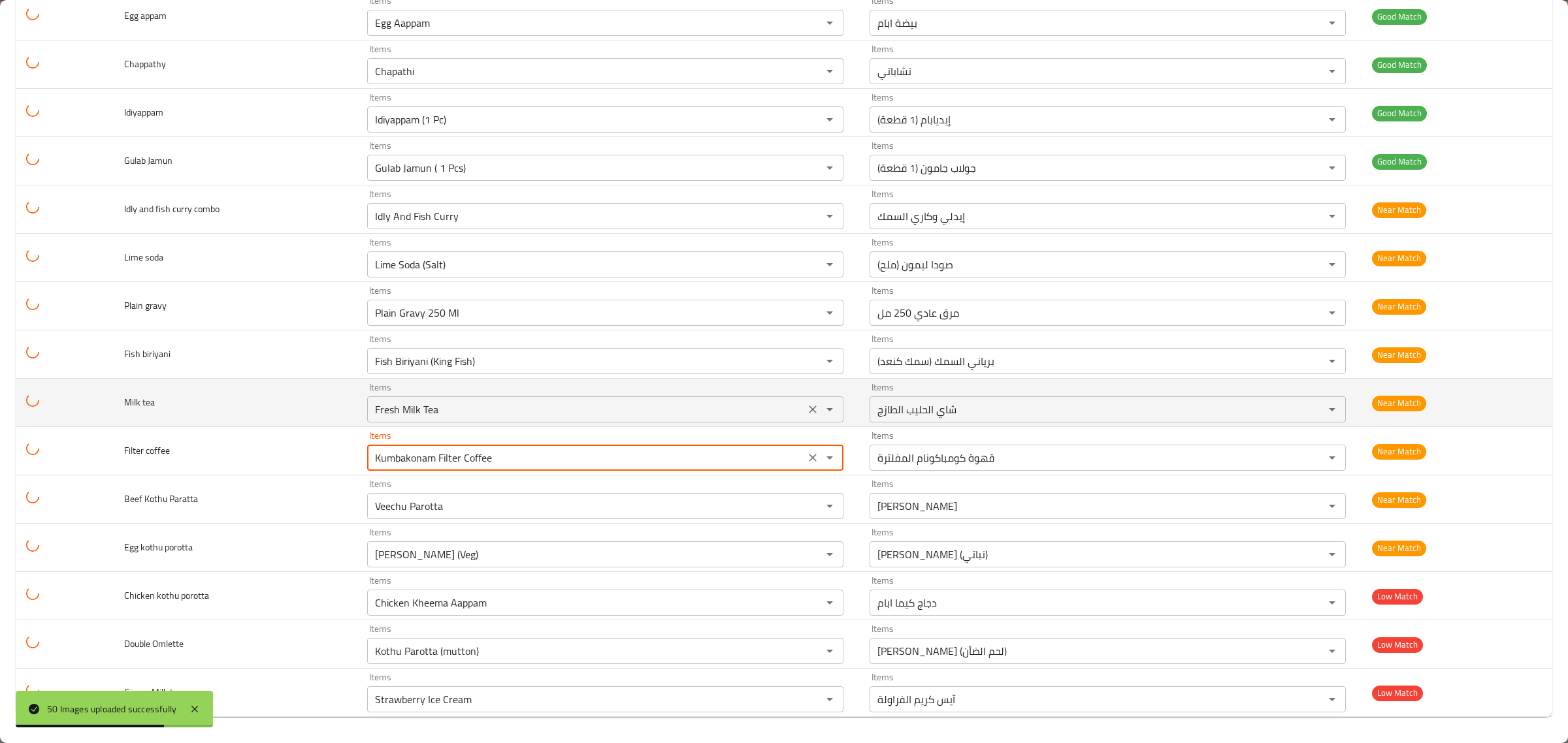
click at [642, 411] on tea "Fresh Milk Tea" at bounding box center [586, 410] width 430 height 18
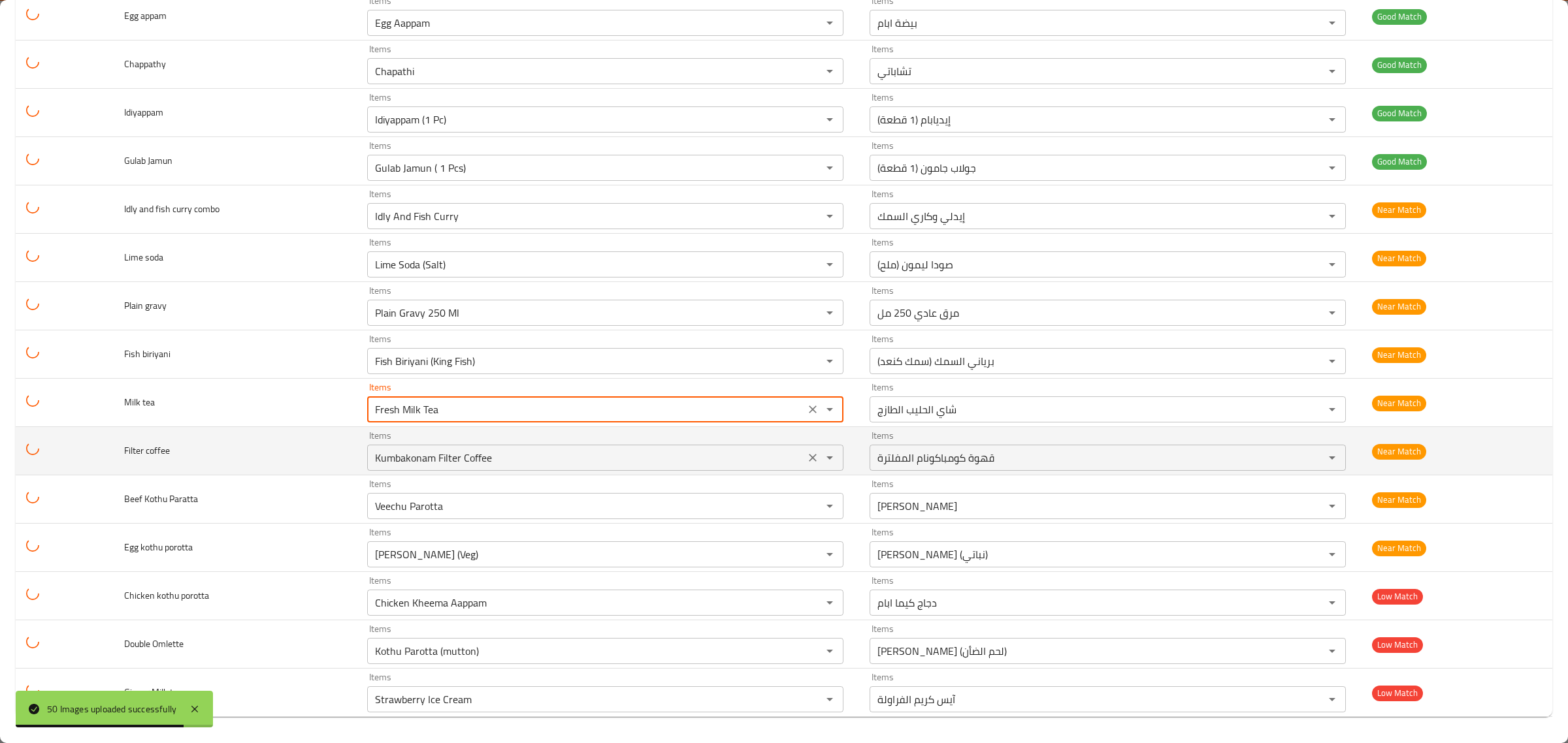
click at [626, 468] on div "Kumbakonam Filter Coffee Items" at bounding box center [606, 458] width 476 height 26
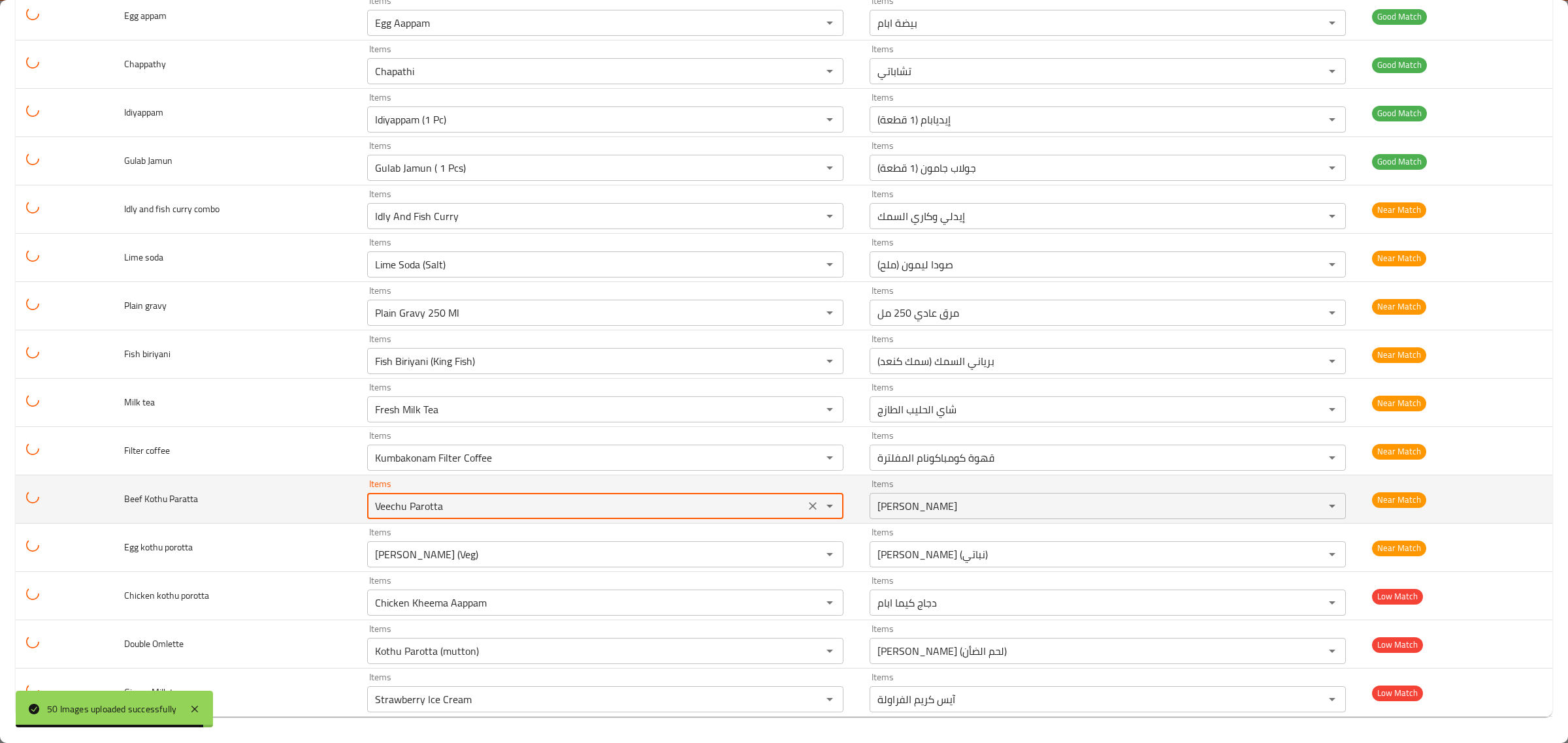
click at [618, 506] on Paratta "Veechu Parotta" at bounding box center [586, 506] width 430 height 18
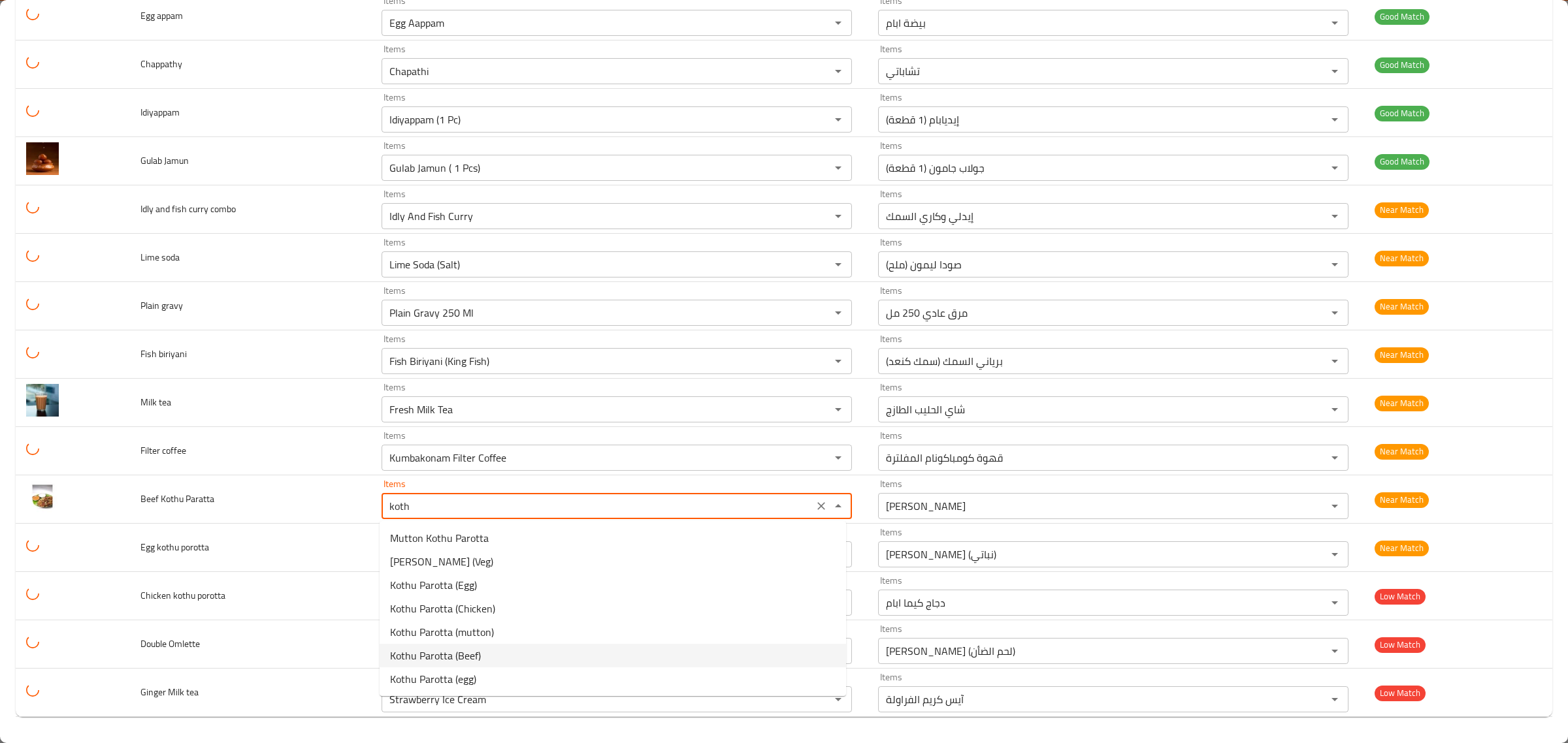
click at [489, 654] on Paratta-option-5 "Kothu Parotta (Beef)" at bounding box center [613, 655] width 466 height 23
type Paratta "Kothu Parotta (Beef)"
type Paratta-ar "كوثو باروتا (لحم بقري)"
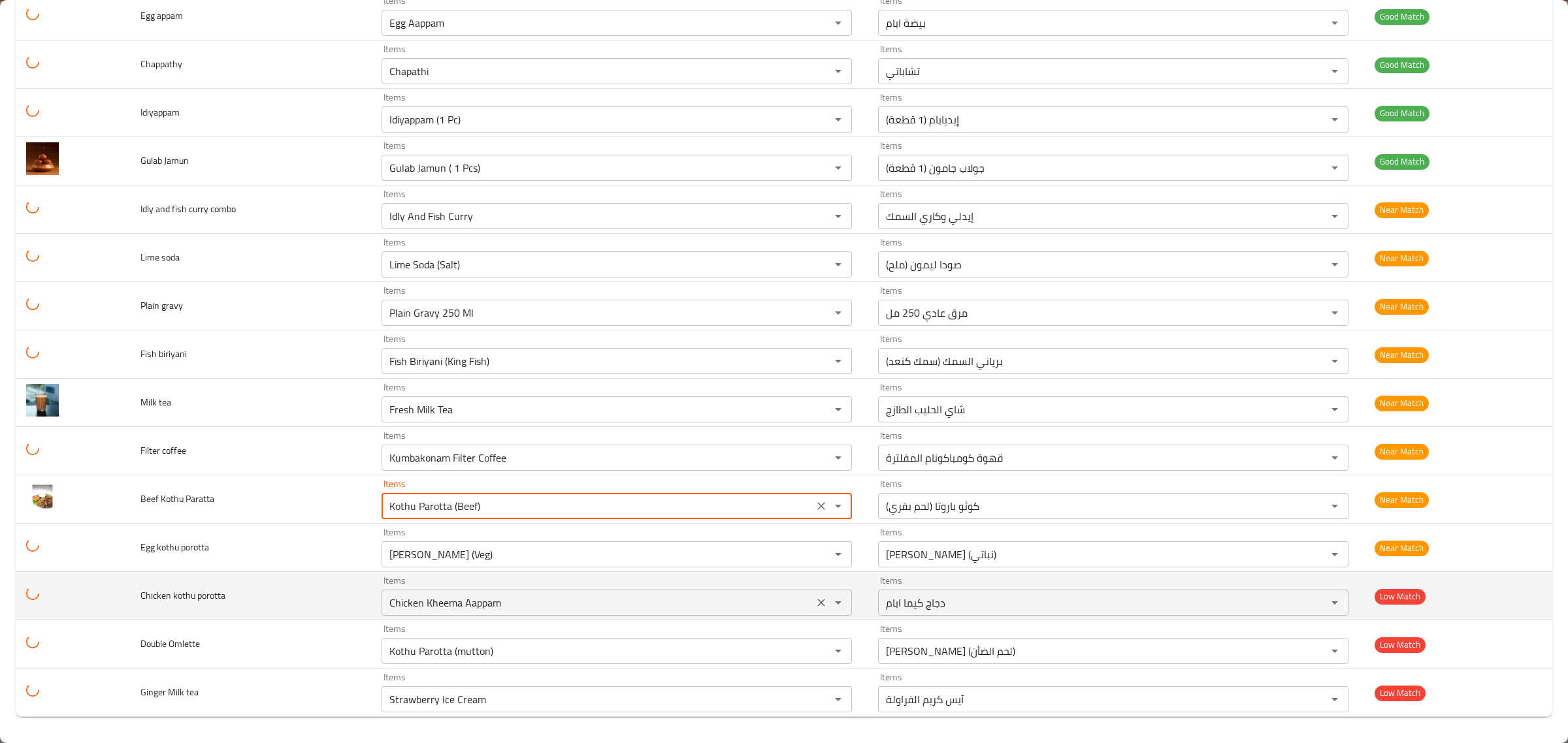
type Paratta "Kothu Parotta (Beef)"
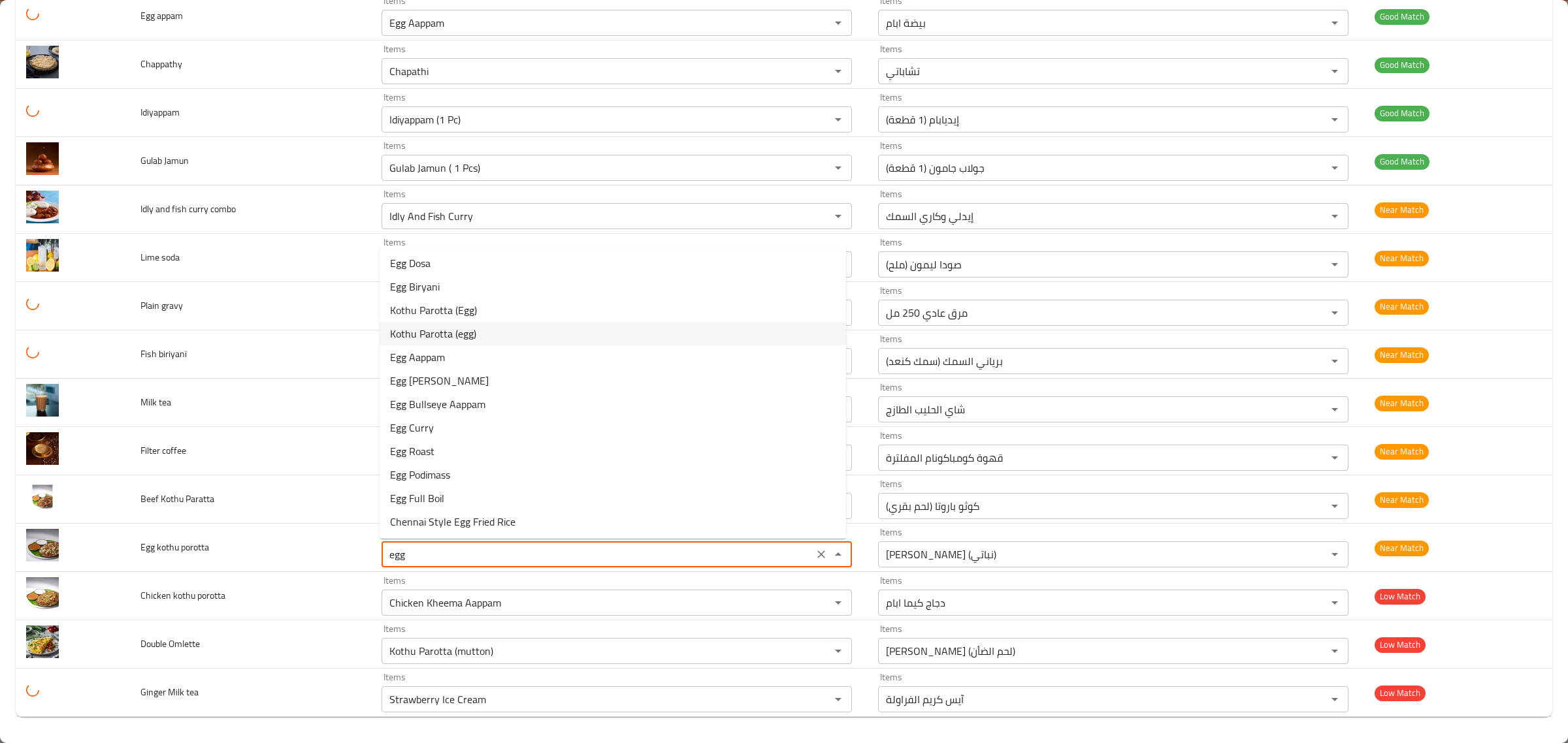
click at [507, 328] on porotta-option-3 "Kothu Parotta (egg)" at bounding box center [613, 333] width 466 height 23
type porotta "Kothu Parotta (egg)"
type porotta-ar "كوثو باروتا (بيضة)"
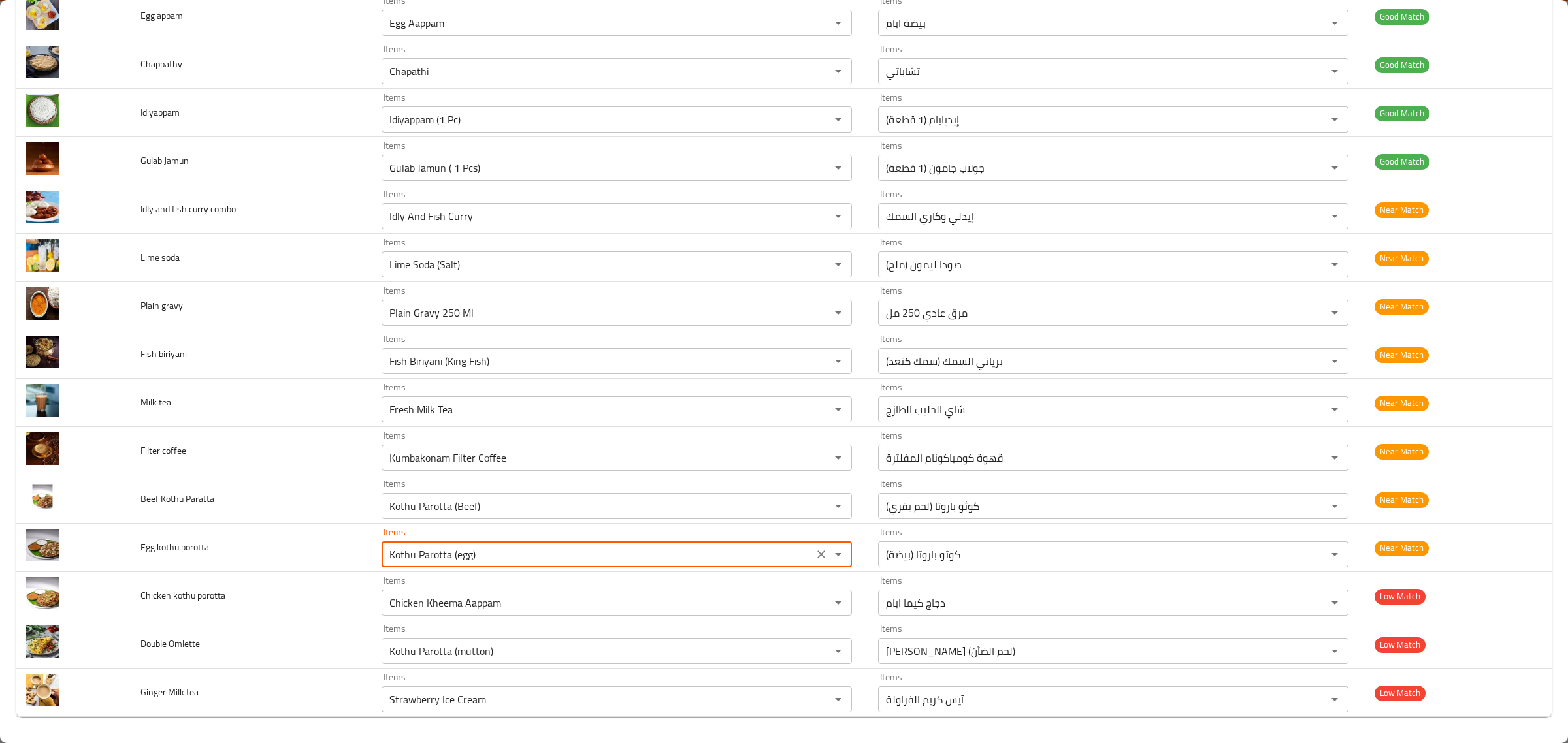
type porotta "Kothu Parotta (egg)"
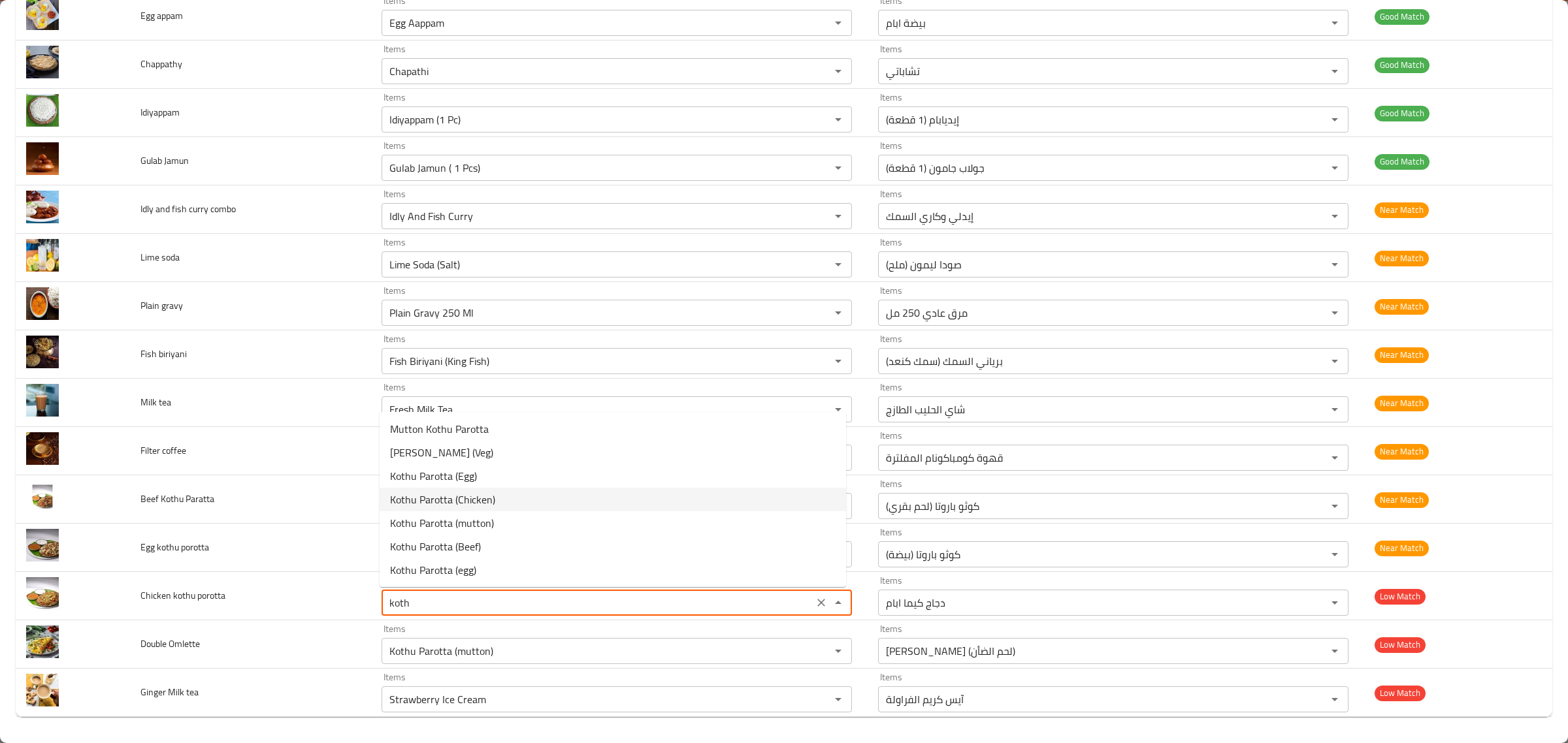
click at [511, 494] on porotta-option-3 "Kothu Parotta (Chicken)" at bounding box center [613, 499] width 466 height 23
type porotta "Kothu Parotta (Chicken)"
type porotta-ar "كوثو باروتا (دجاج)"
type porotta "Kothu Parotta (Chicken)"
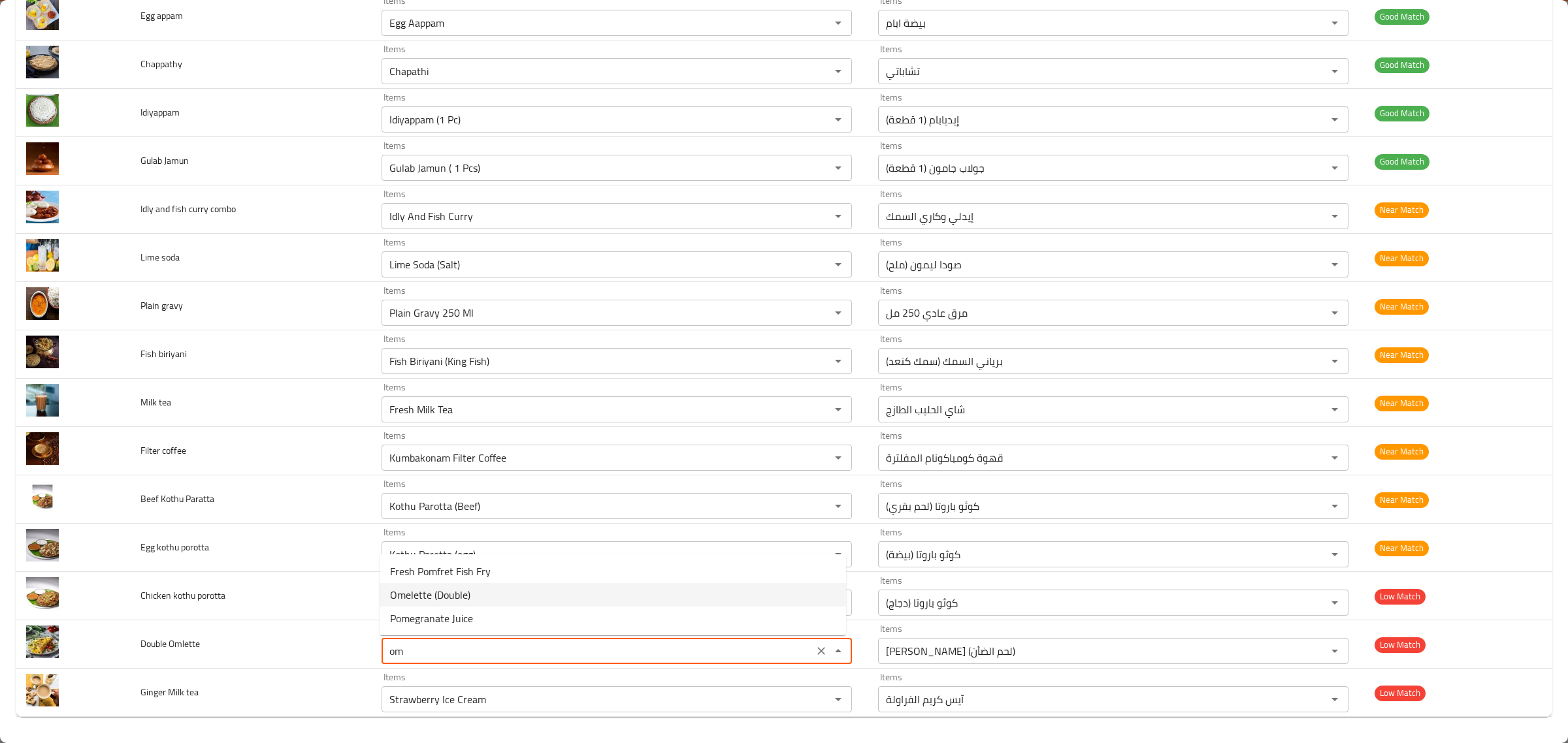
click at [420, 593] on span "Omelette (Double)" at bounding box center [430, 595] width 81 height 16
type Omlette "Omelette (Double)"
type Omlette-ar "أومليت (دوبل)"
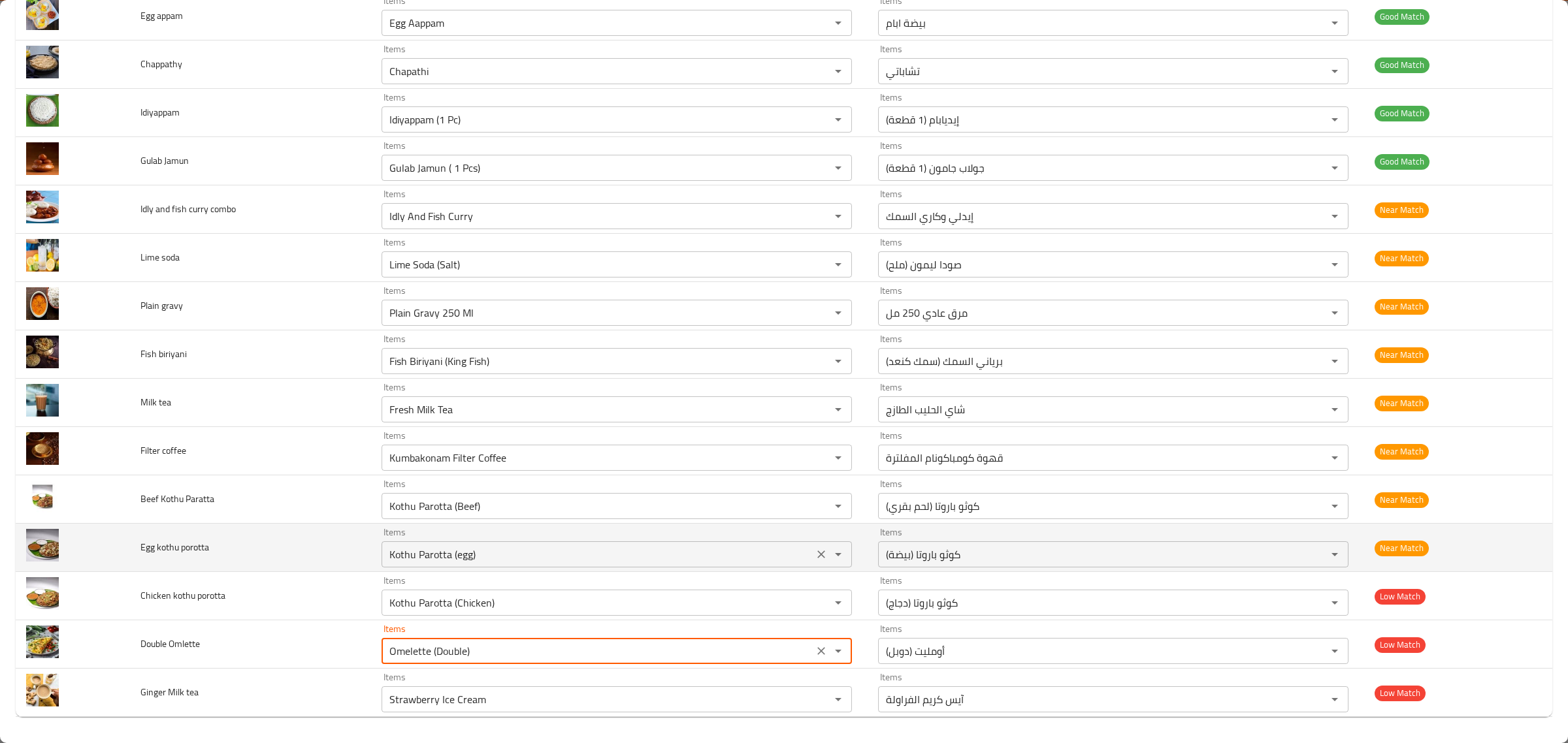
type Omlette "Omelette (Double)"
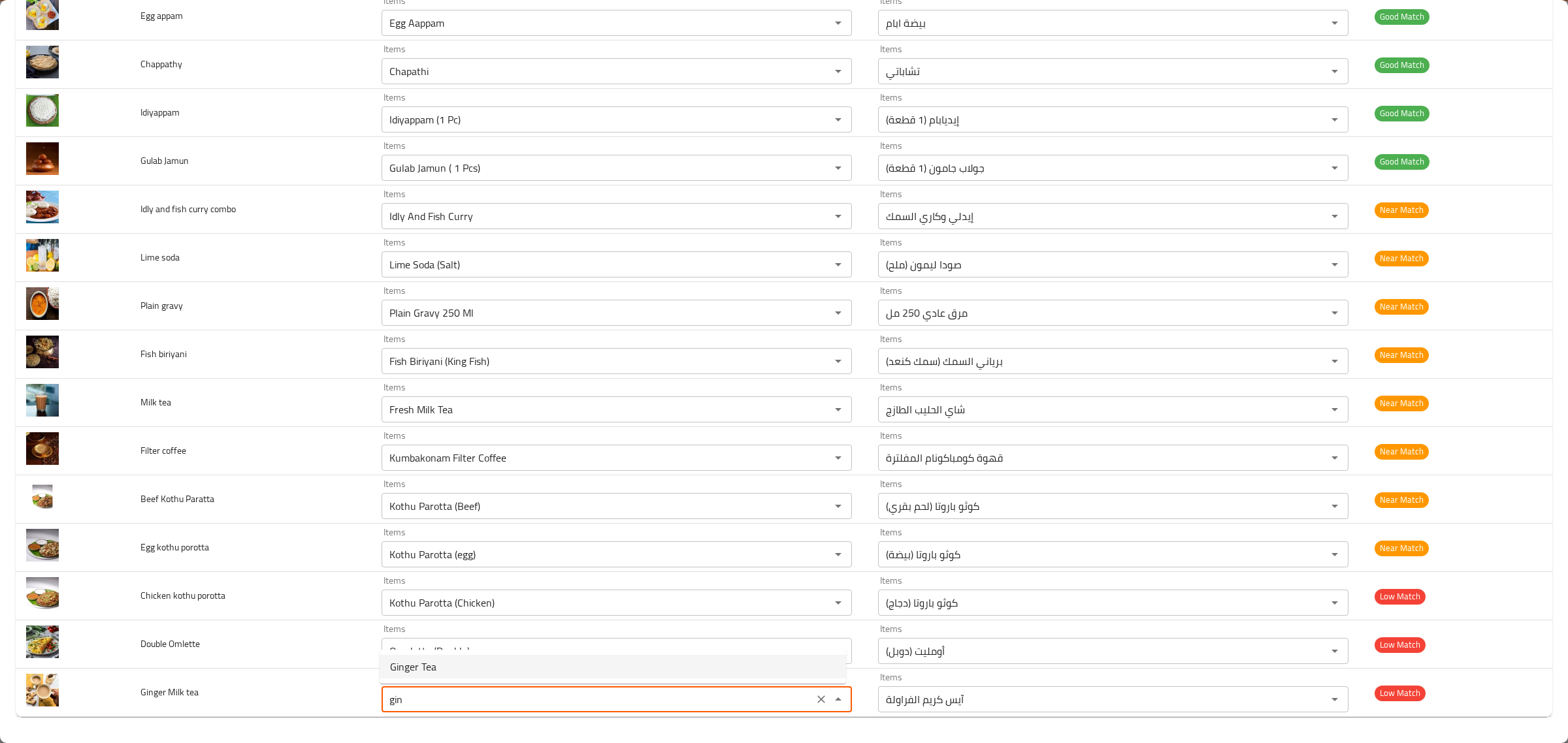
click at [459, 667] on tea-option-0 "Ginger Tea" at bounding box center [613, 666] width 466 height 23
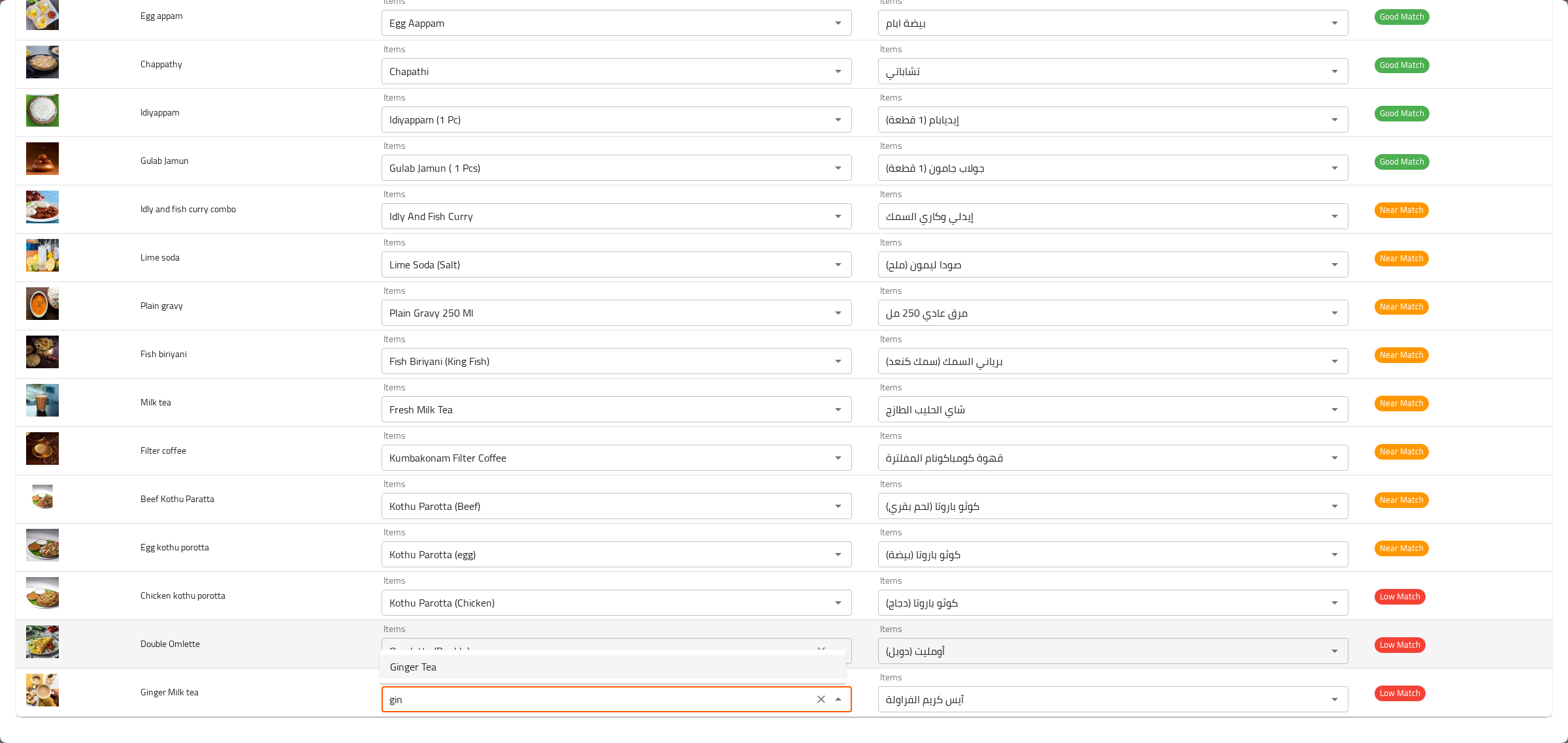
type tea "Ginger Tea"
type tea-ar "شاي الزنجبيل"
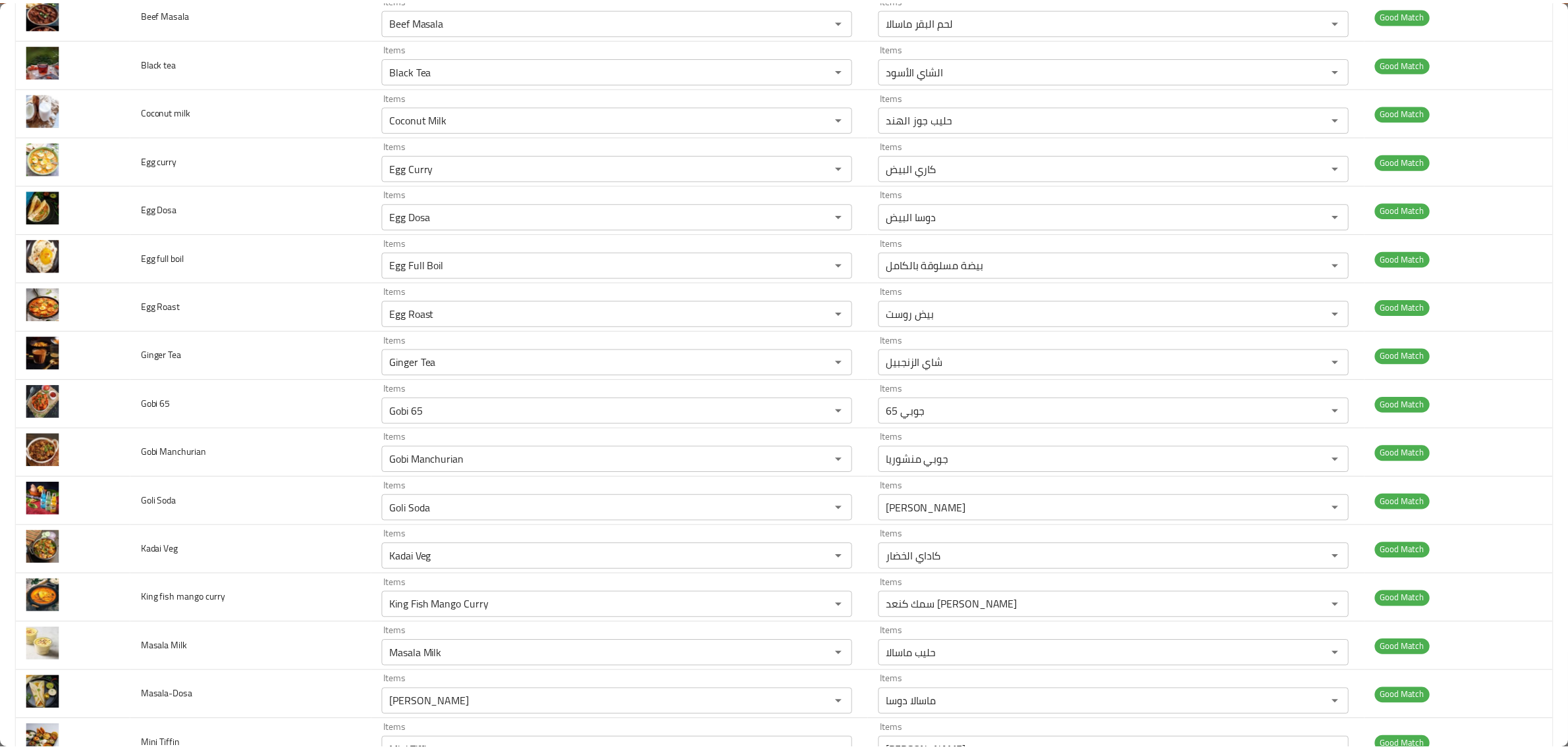
scroll to position [0, 0]
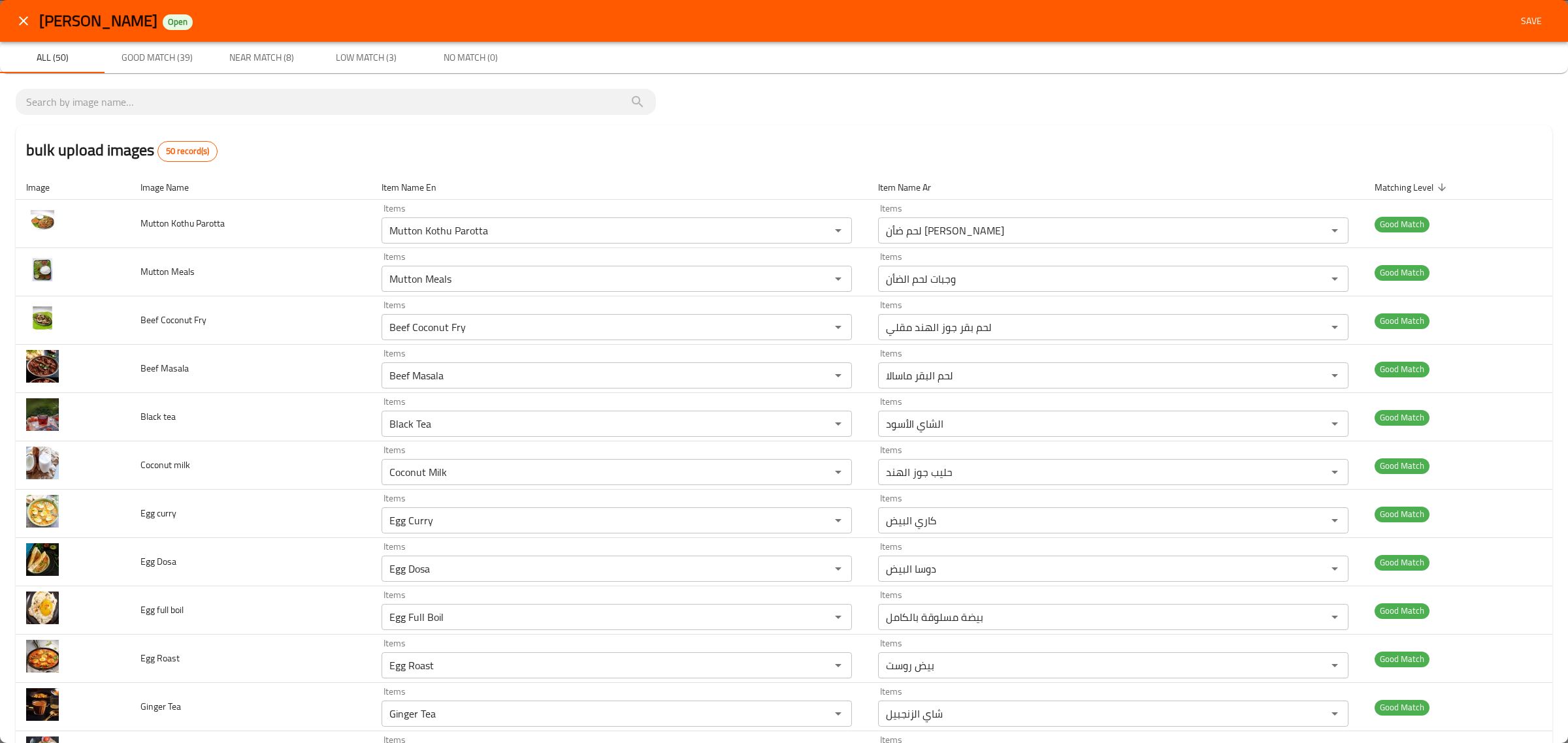
type tea "Ginger Tea"
click at [1540, 21] on div "Kaara Saaram Open Save" at bounding box center [784, 20] width 1568 height 42
click at [1526, 26] on span "Save" at bounding box center [1531, 20] width 31 height 16
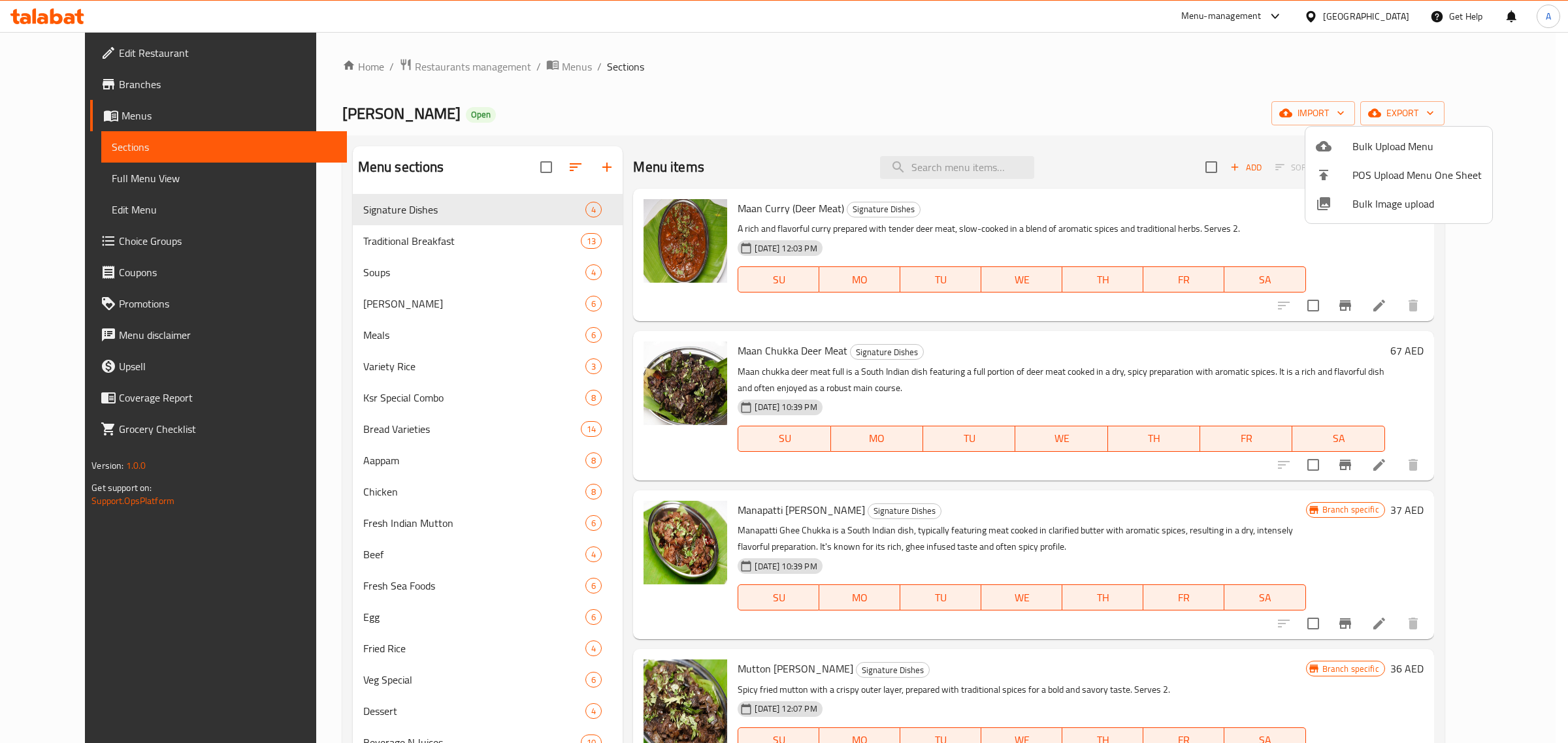
click at [1517, 77] on div at bounding box center [784, 372] width 1568 height 743
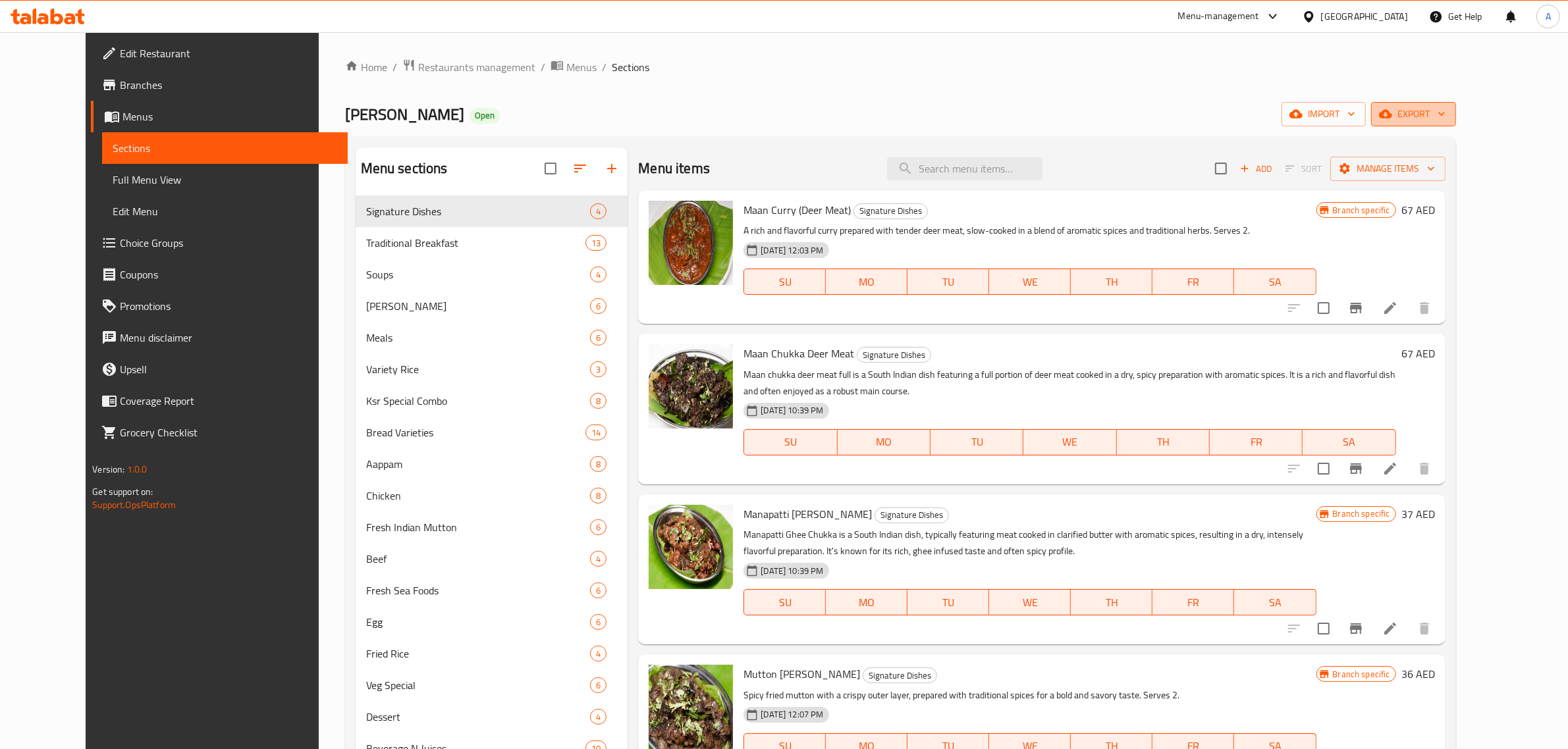
click at [1445, 108] on span "export" at bounding box center [1414, 114] width 64 height 16
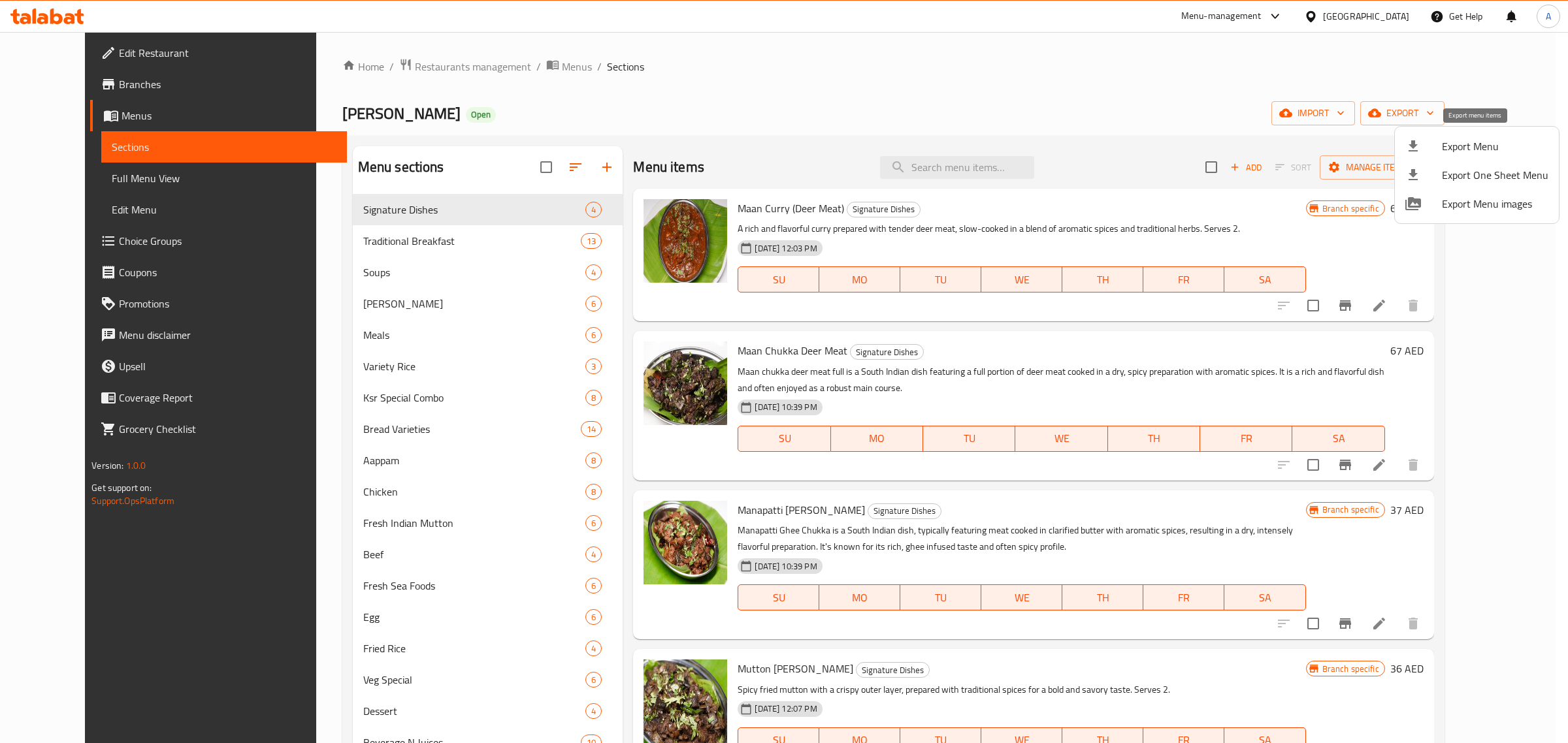
click at [1475, 154] on span "Export Menu" at bounding box center [1495, 146] width 107 height 16
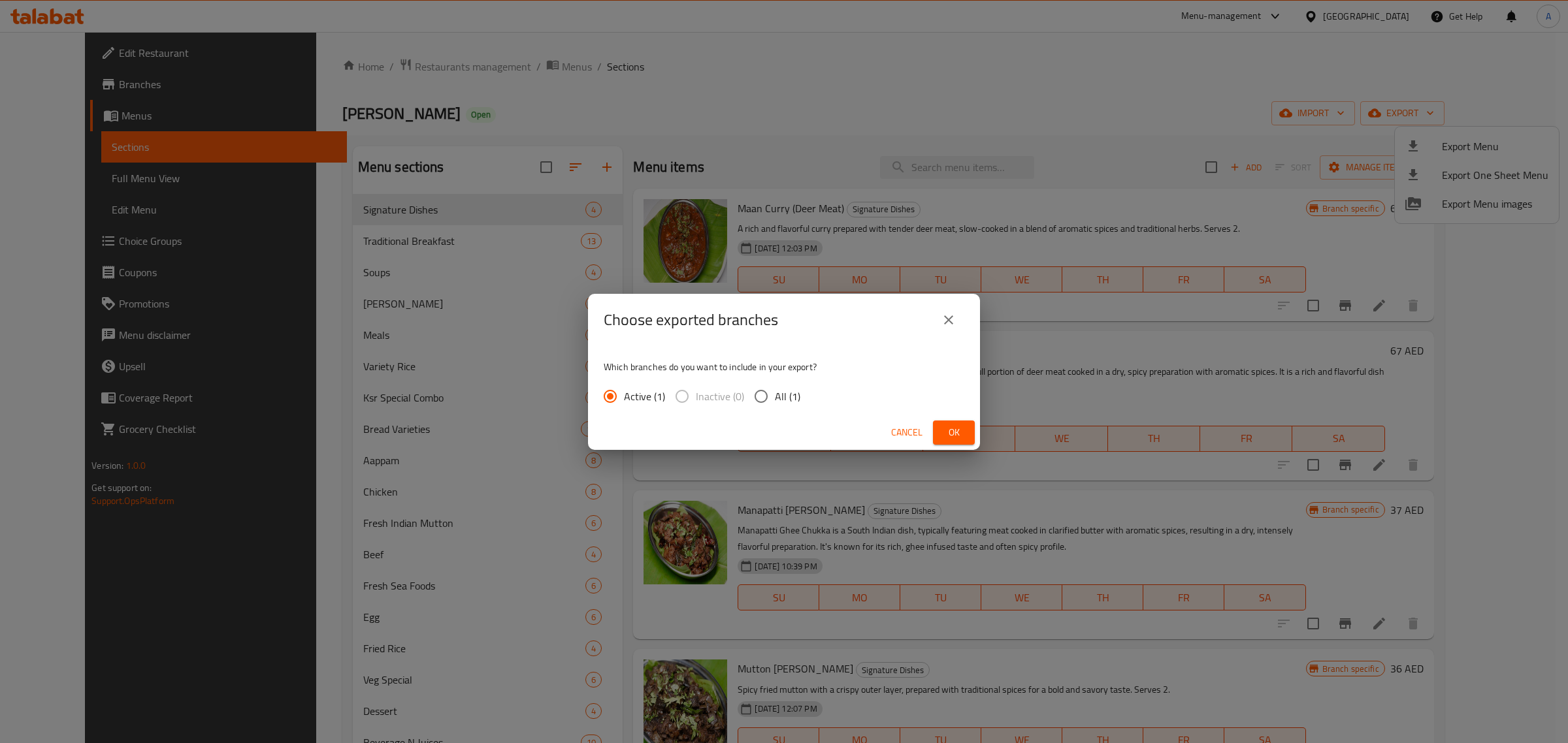
click at [957, 441] on button "Ok" at bounding box center [953, 432] width 42 height 24
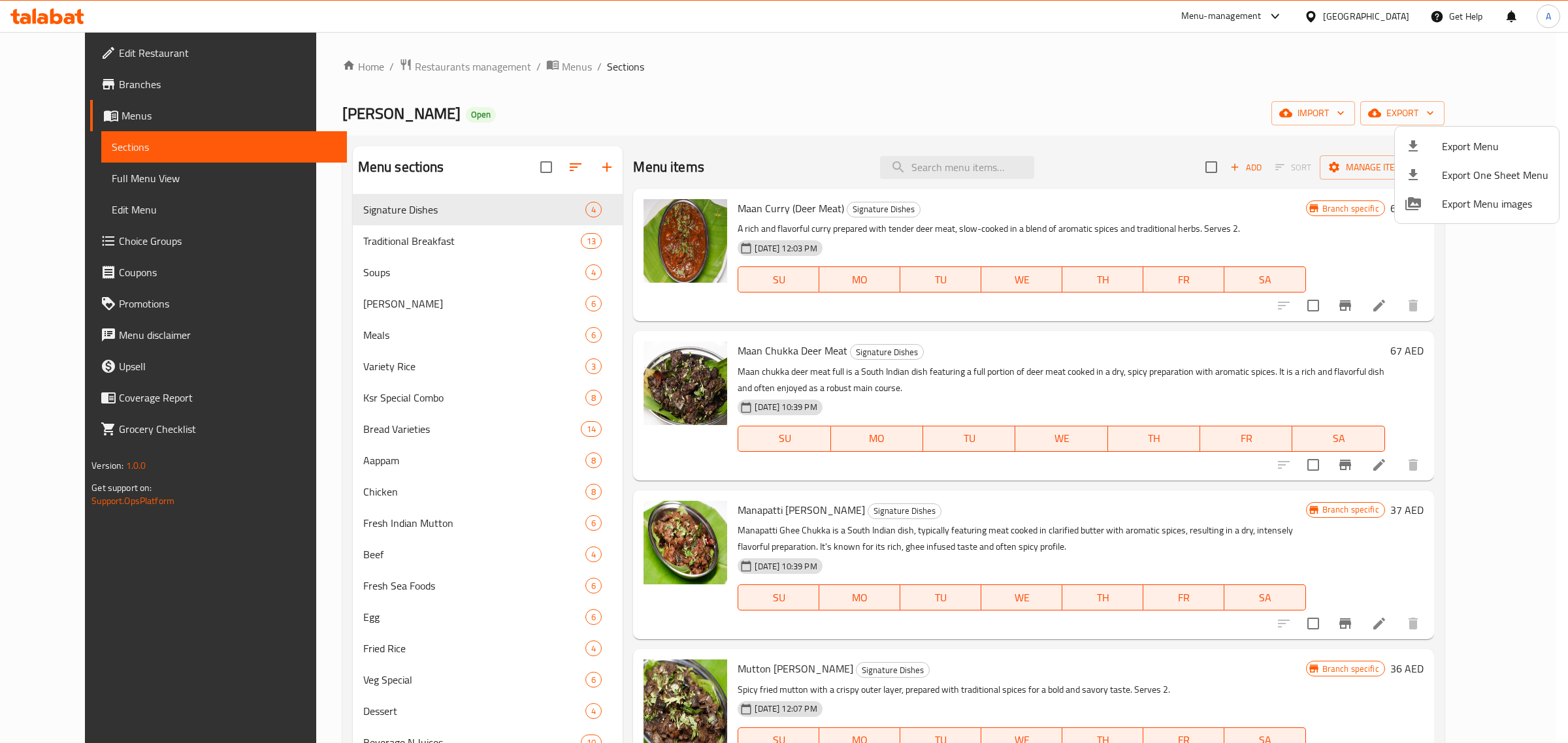
click at [863, 107] on div at bounding box center [784, 372] width 1568 height 743
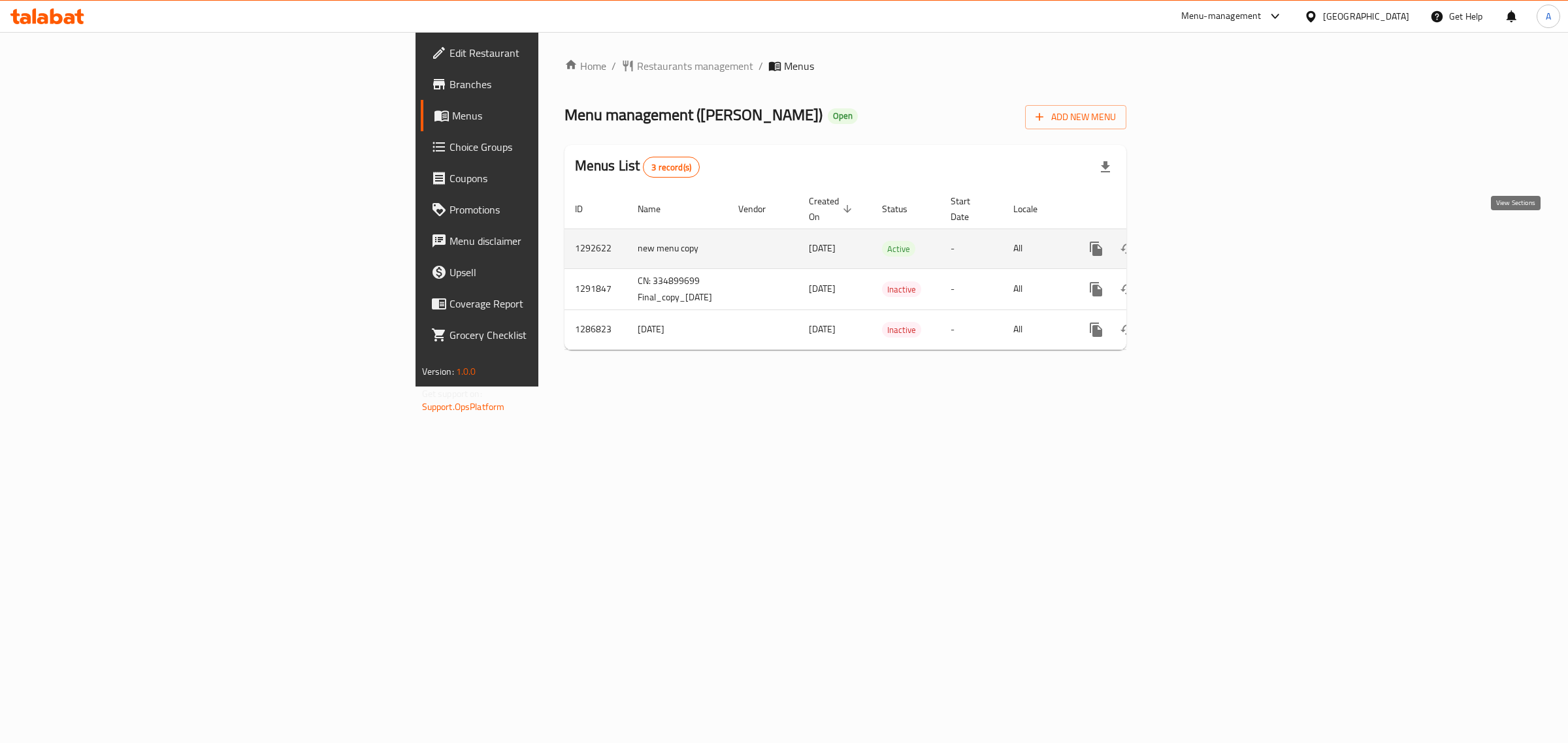
click at [1198, 241] on icon "enhanced table" at bounding box center [1191, 249] width 16 height 16
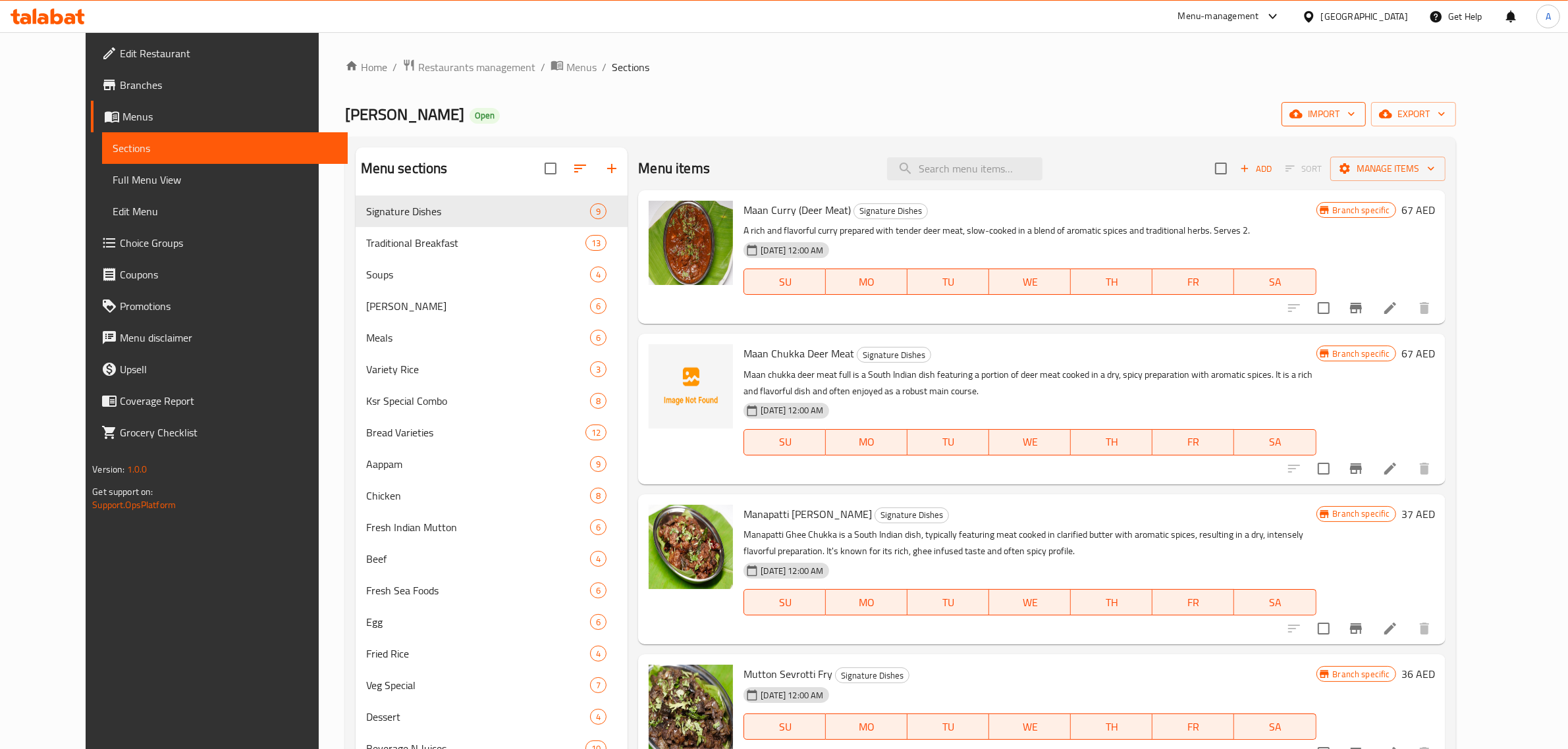
click at [1356, 115] on span "import" at bounding box center [1324, 114] width 63 height 16
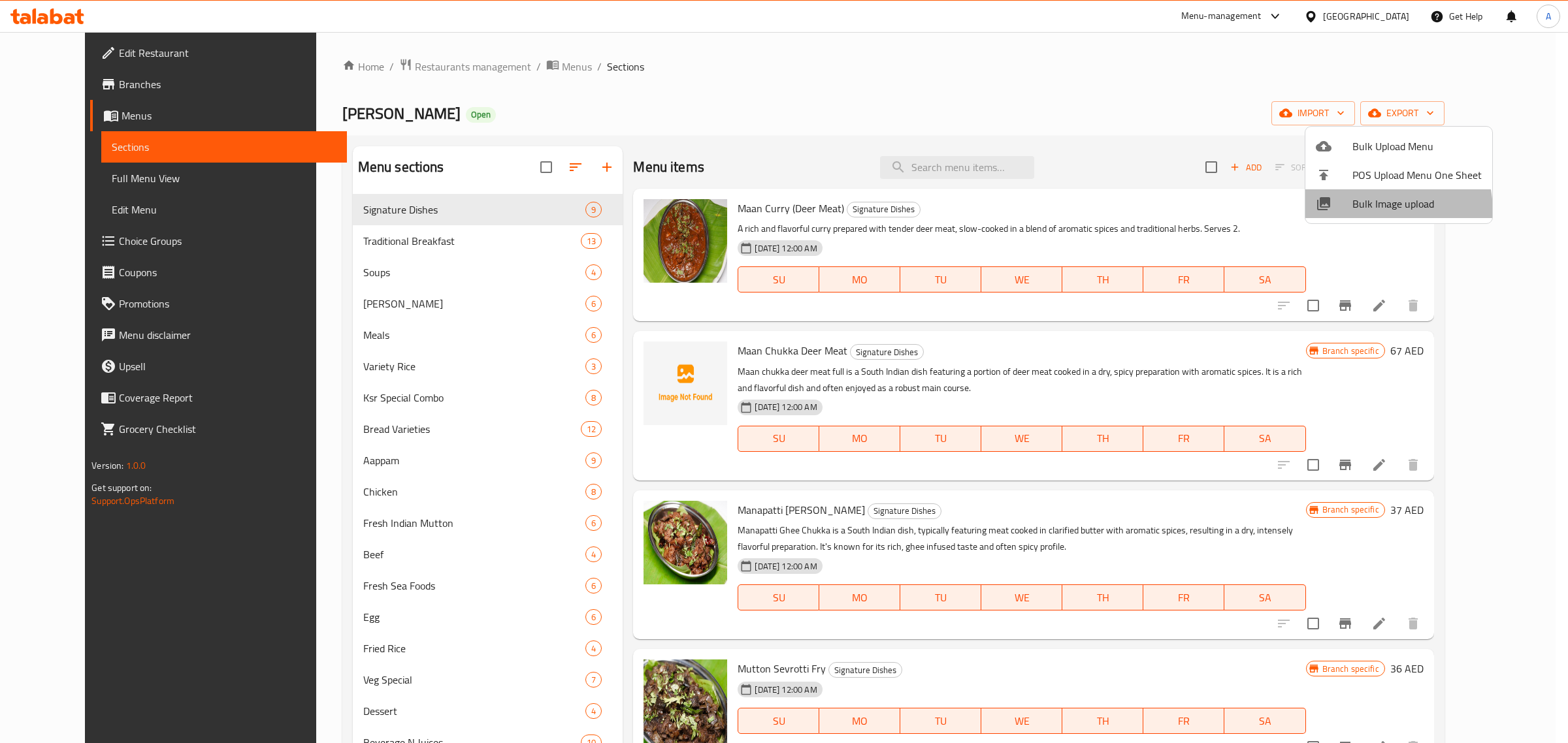
click at [1360, 212] on span "Bulk Image upload" at bounding box center [1417, 203] width 129 height 16
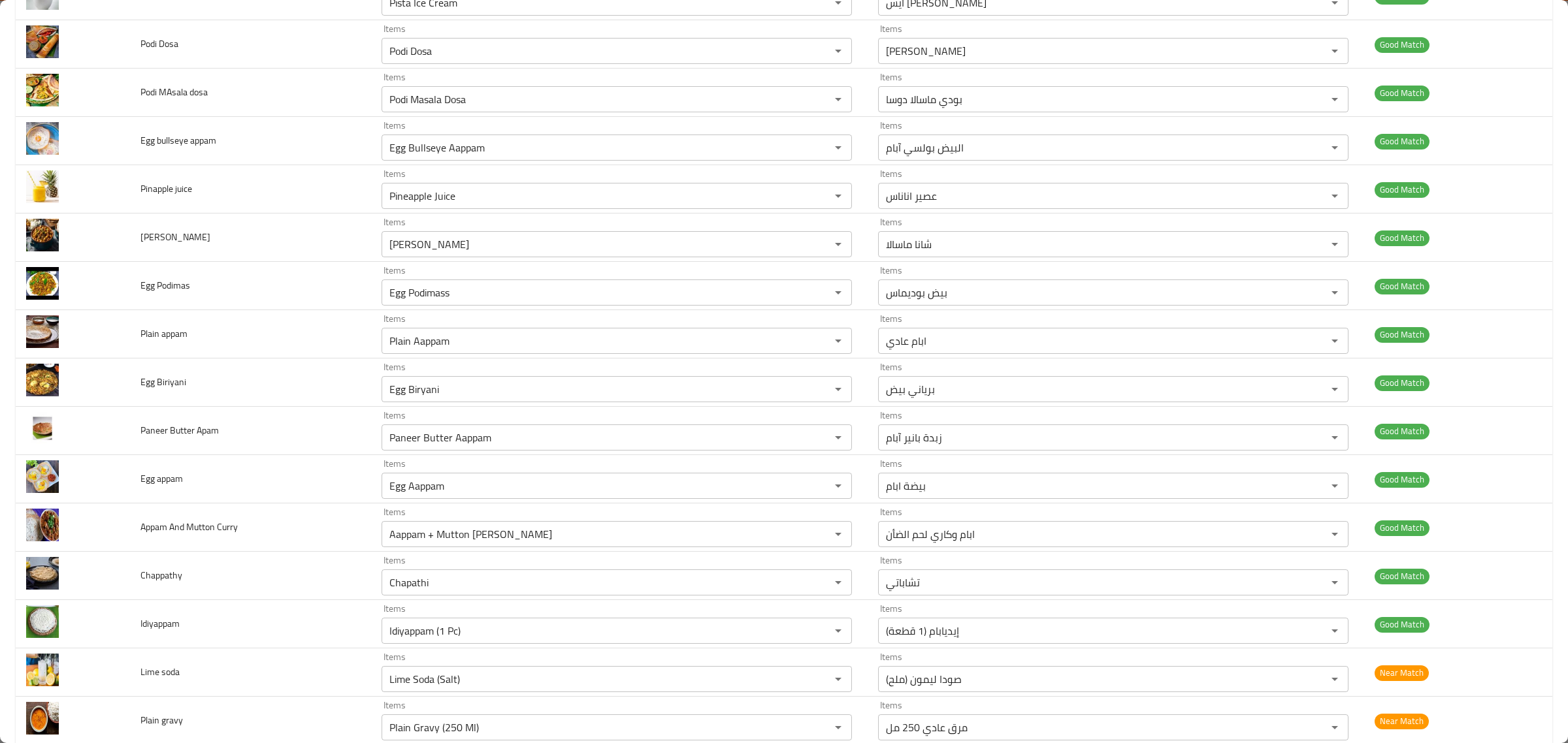
scroll to position [1632, 0]
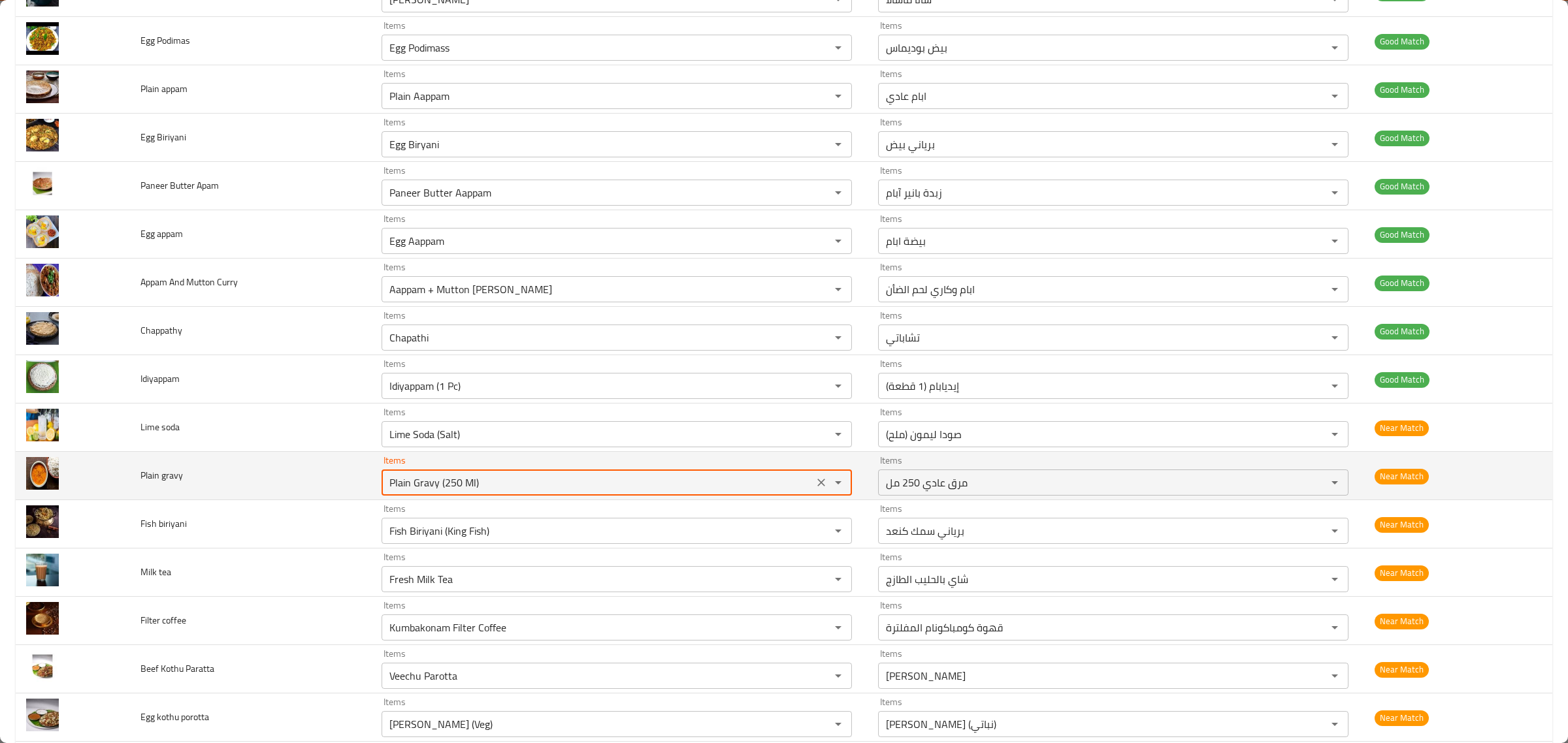
click at [629, 492] on gravy "Plain Gravy (250 Ml)" at bounding box center [598, 482] width 424 height 18
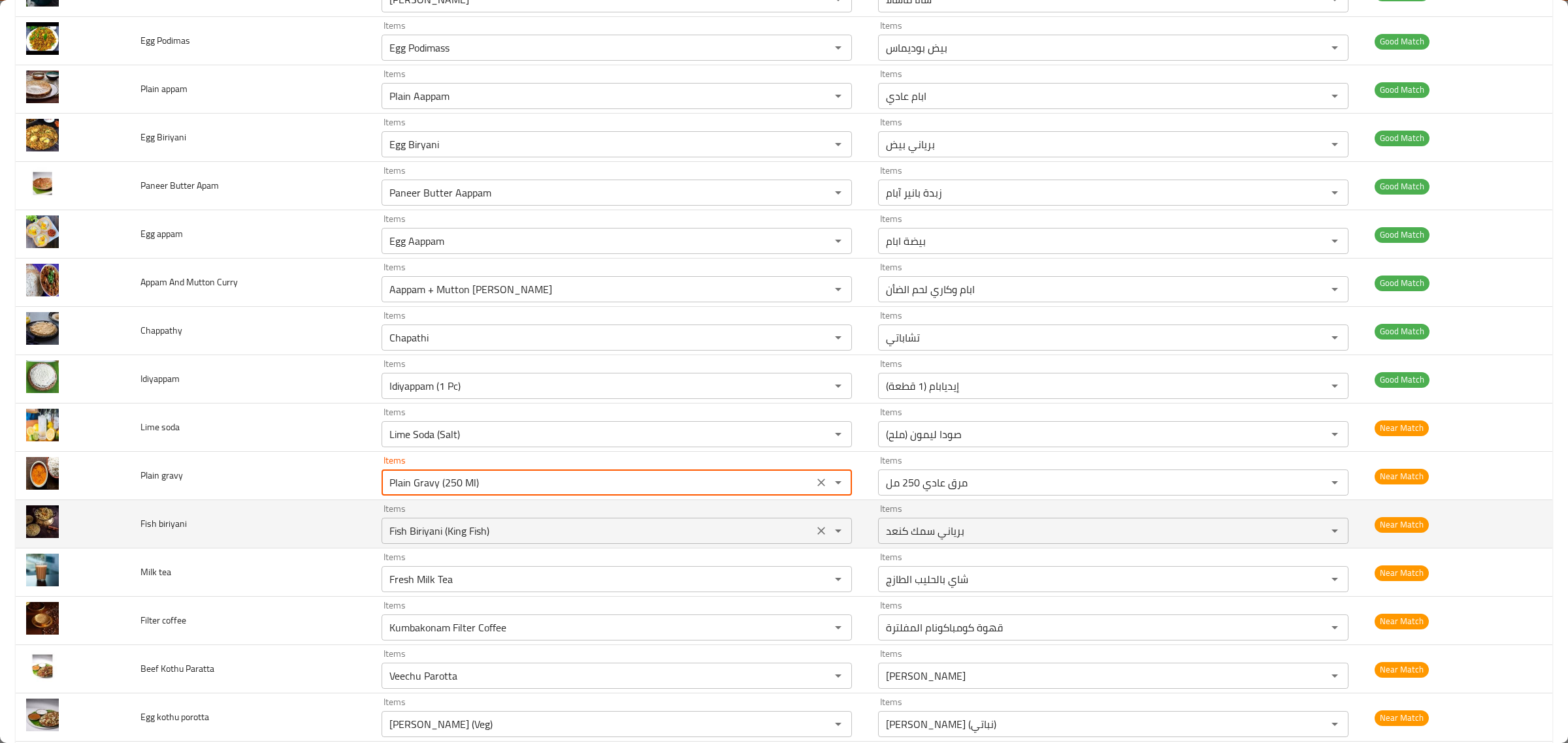
click at [641, 526] on div "Fish Biriyani (King Fish) Items" at bounding box center [617, 530] width 471 height 26
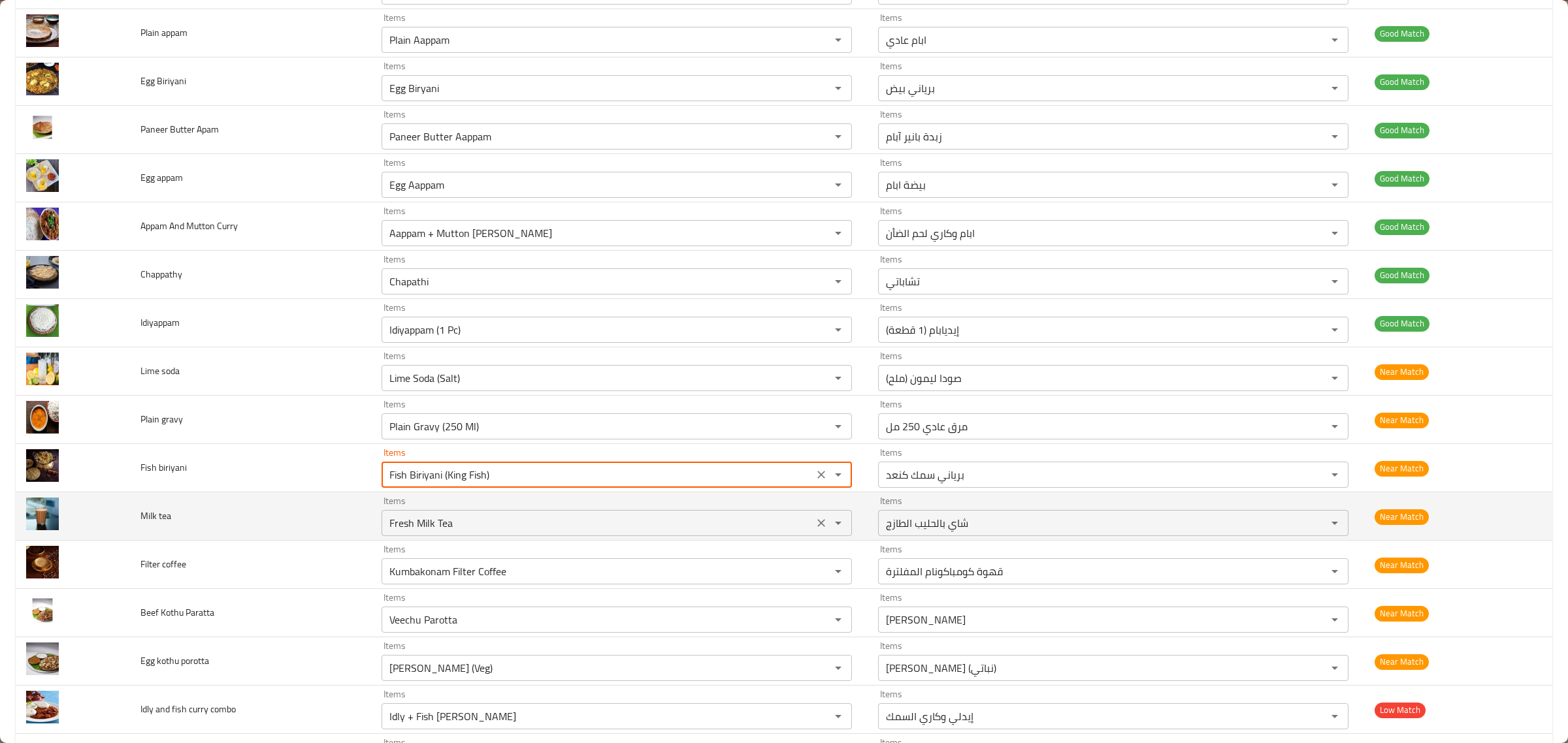
scroll to position [1714, 0]
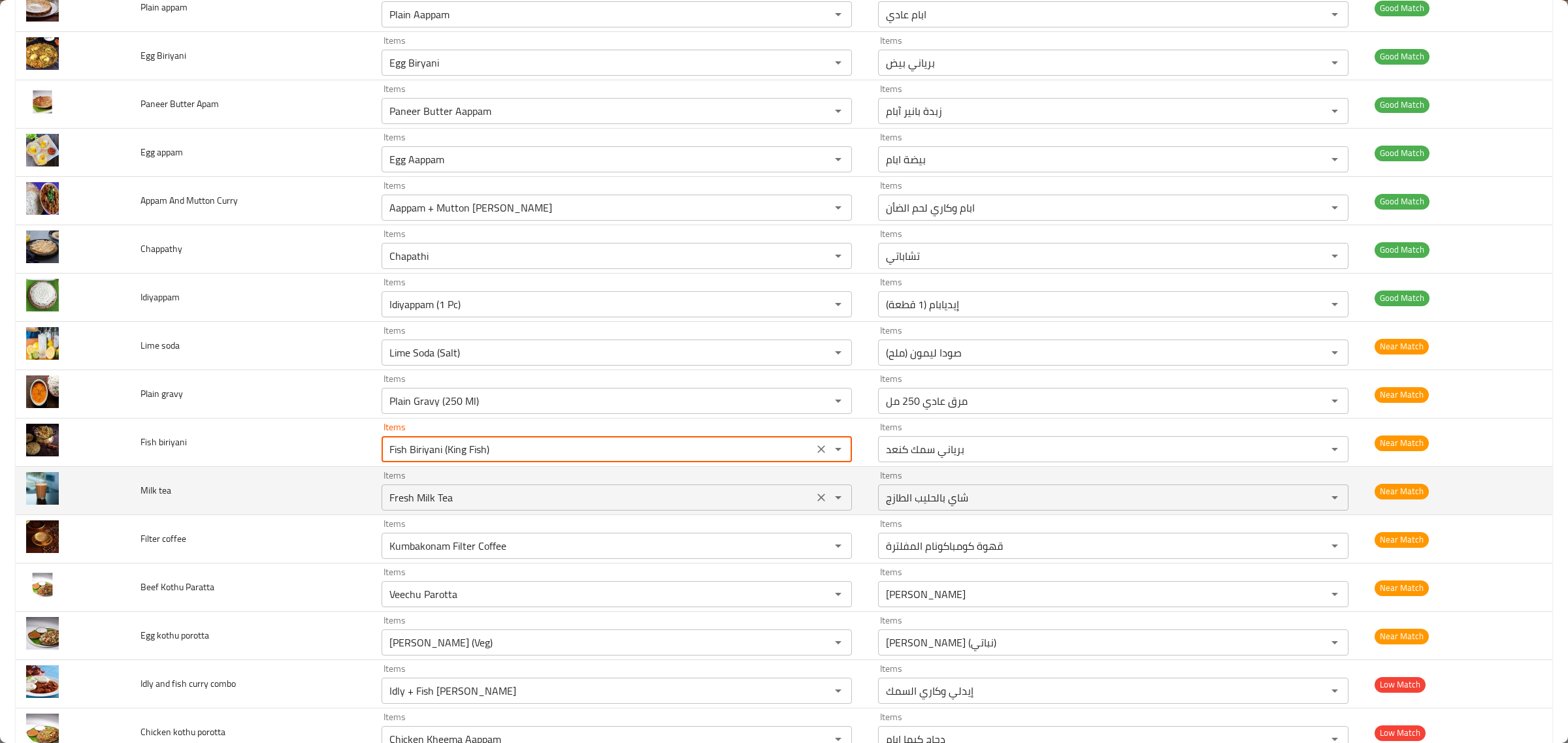
click at [659, 498] on tea "Fresh Milk Tea" at bounding box center [598, 498] width 424 height 18
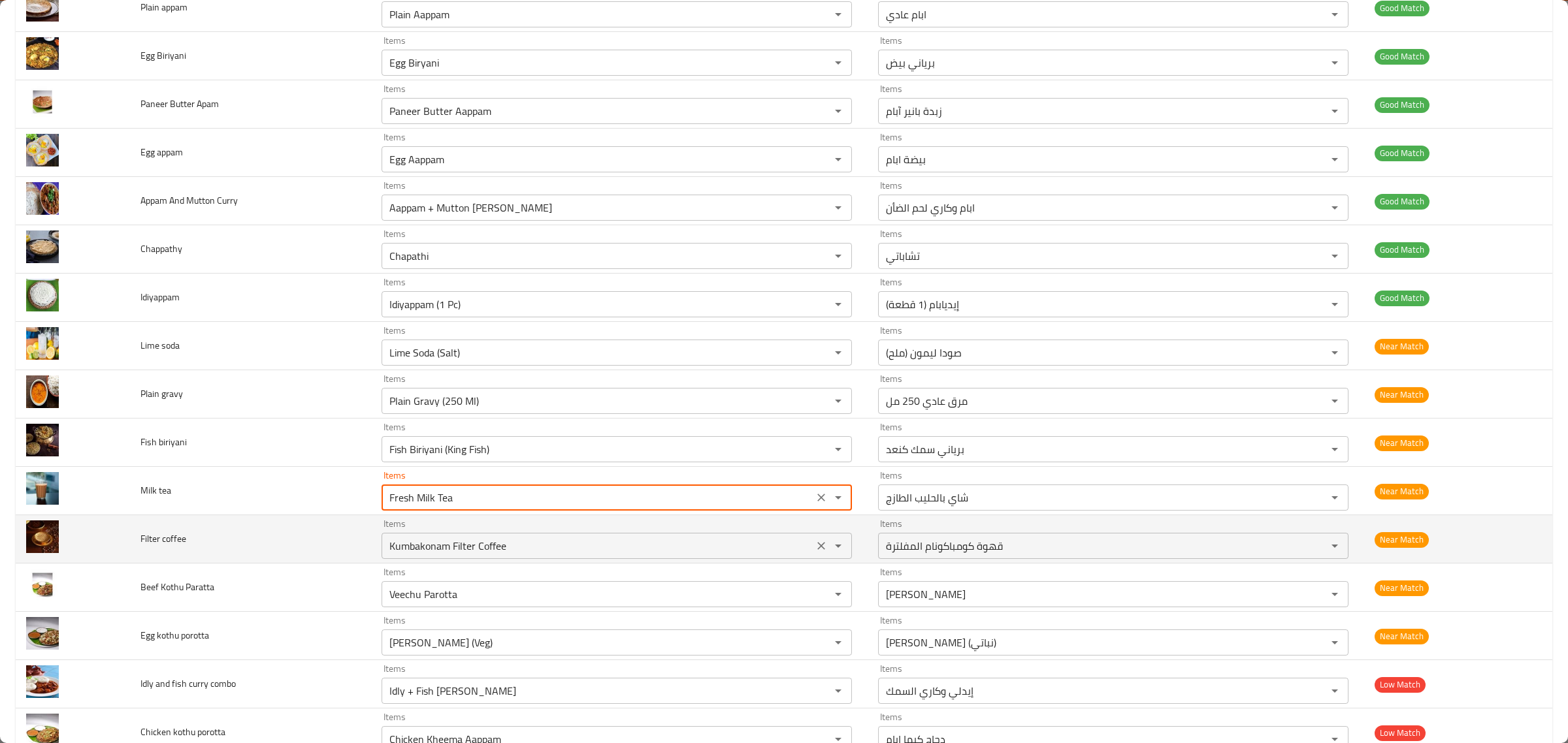
click at [660, 550] on coffee "Kumbakonam Filter Coffee" at bounding box center [598, 546] width 424 height 18
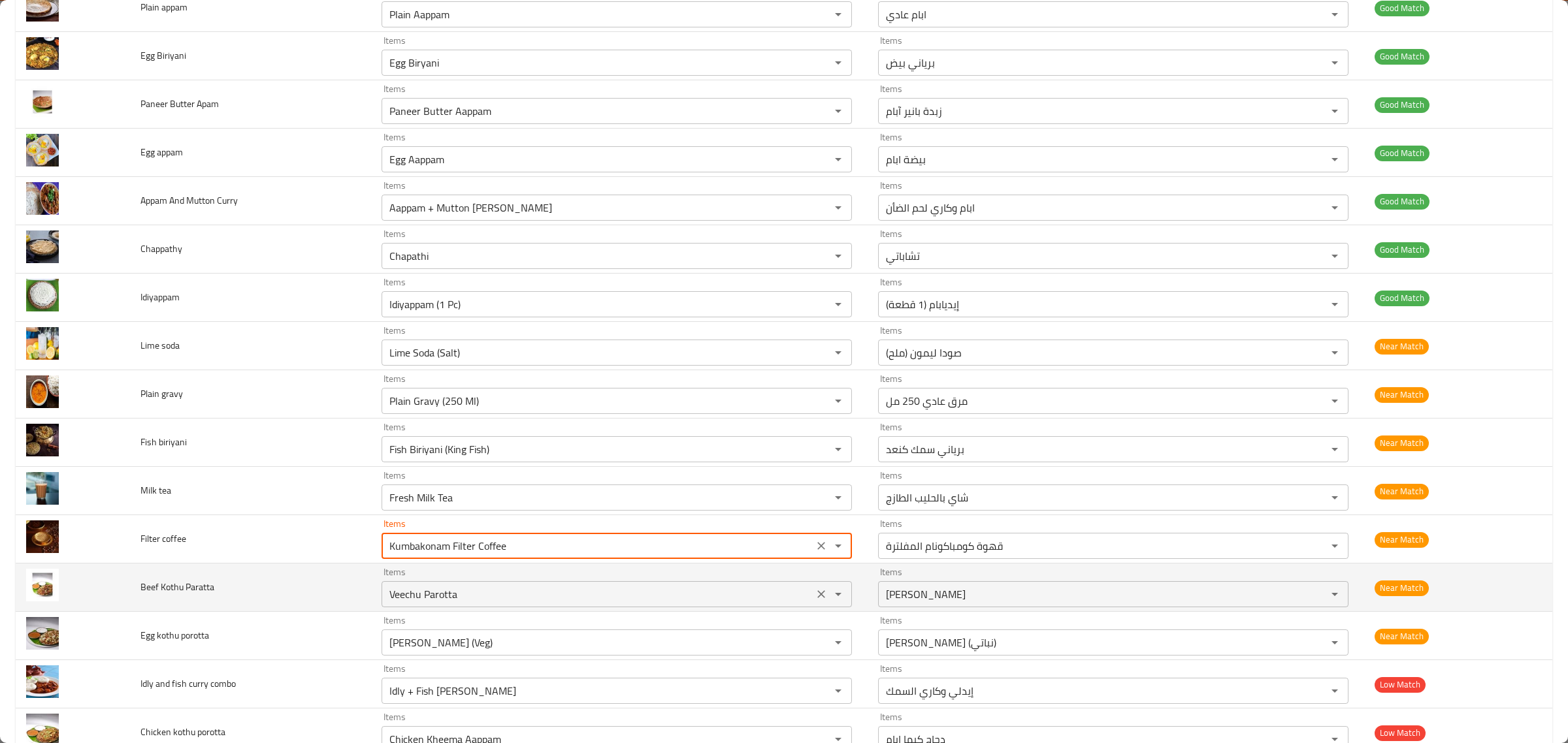
click at [658, 579] on div "Items Veechu Parotta Items" at bounding box center [617, 587] width 471 height 40
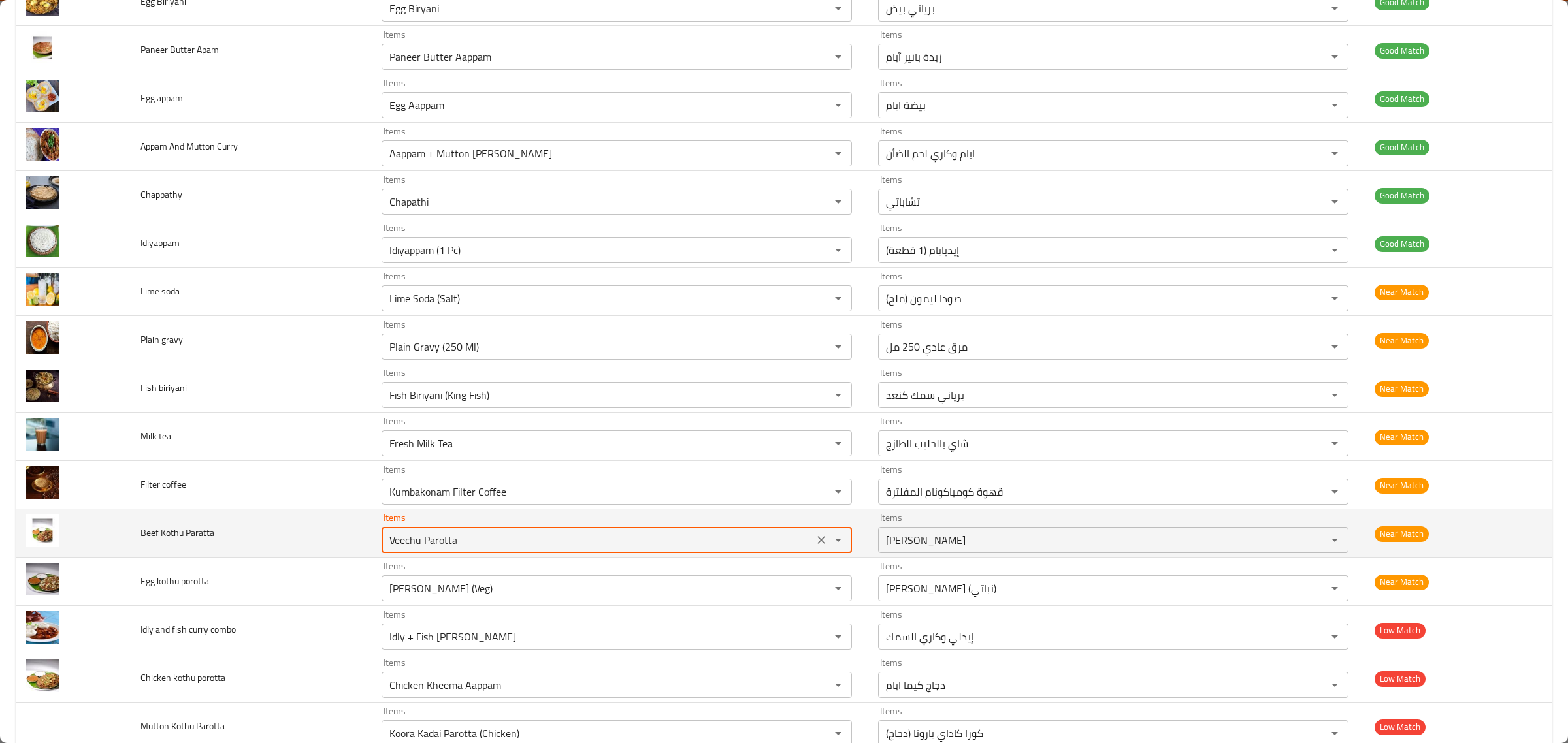
scroll to position [1796, 0]
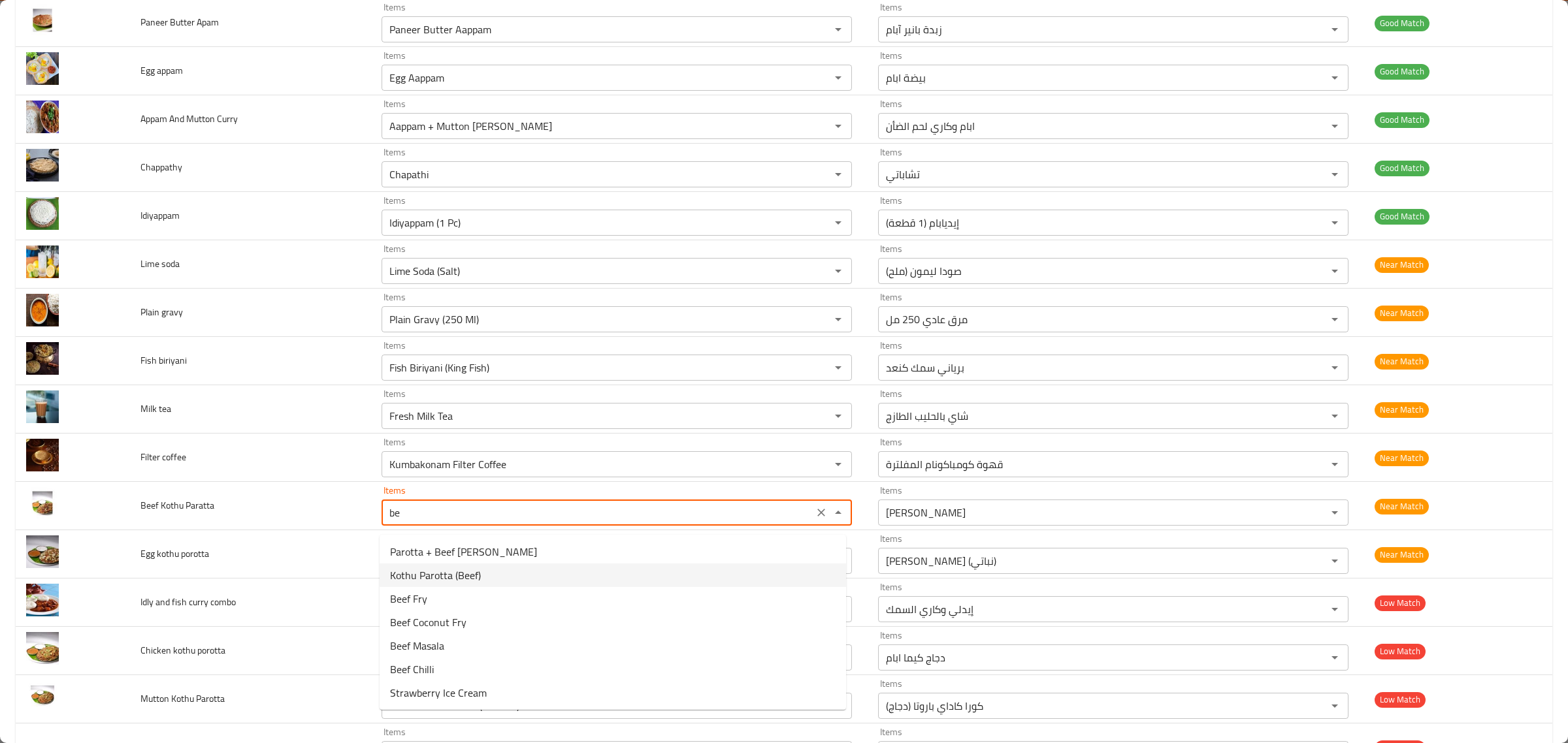
click at [543, 568] on Paratta-option-1 "Kothu Parotta (Beef)" at bounding box center [613, 575] width 466 height 23
type Paratta "Kothu Parotta (Beef)"
type Paratta-ar "كوثو باروتا (لحم بقري)"
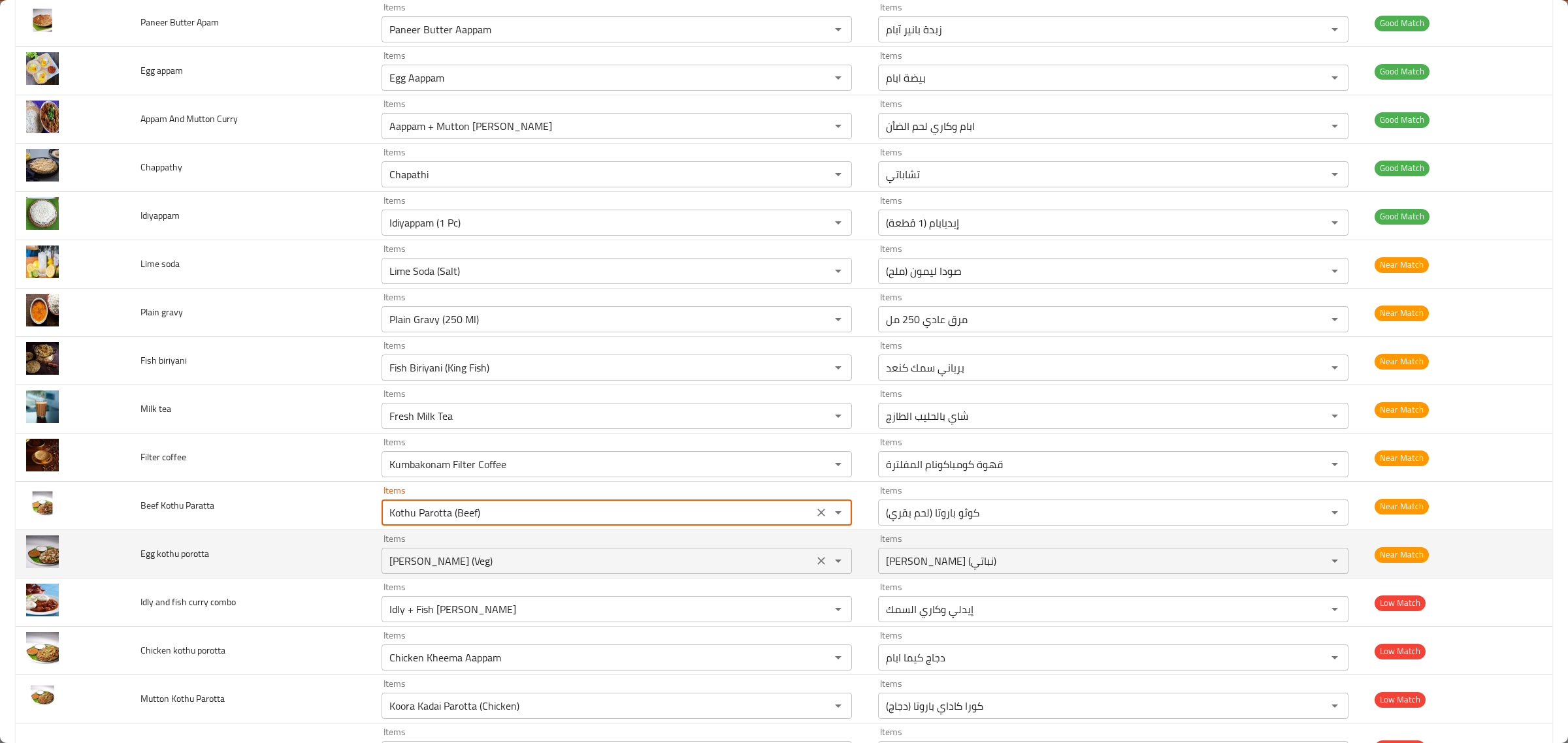
type Paratta "Kothu Parotta (Beef)"
click at [557, 570] on porotta "Kothu Parotta (Veg)" at bounding box center [598, 561] width 424 height 18
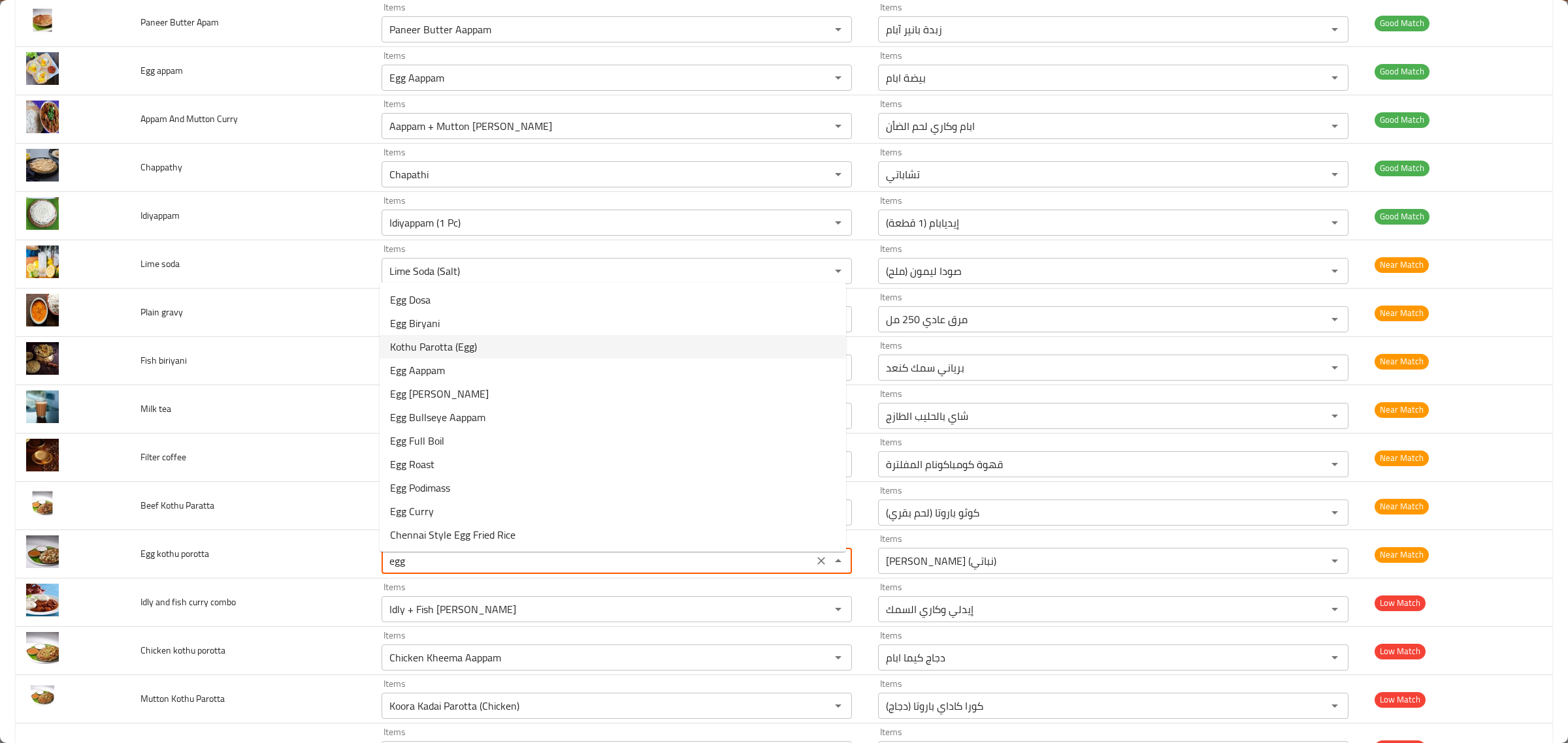
click at [533, 356] on porotta-option-2 "Kothu Parotta (Egg)" at bounding box center [613, 346] width 466 height 23
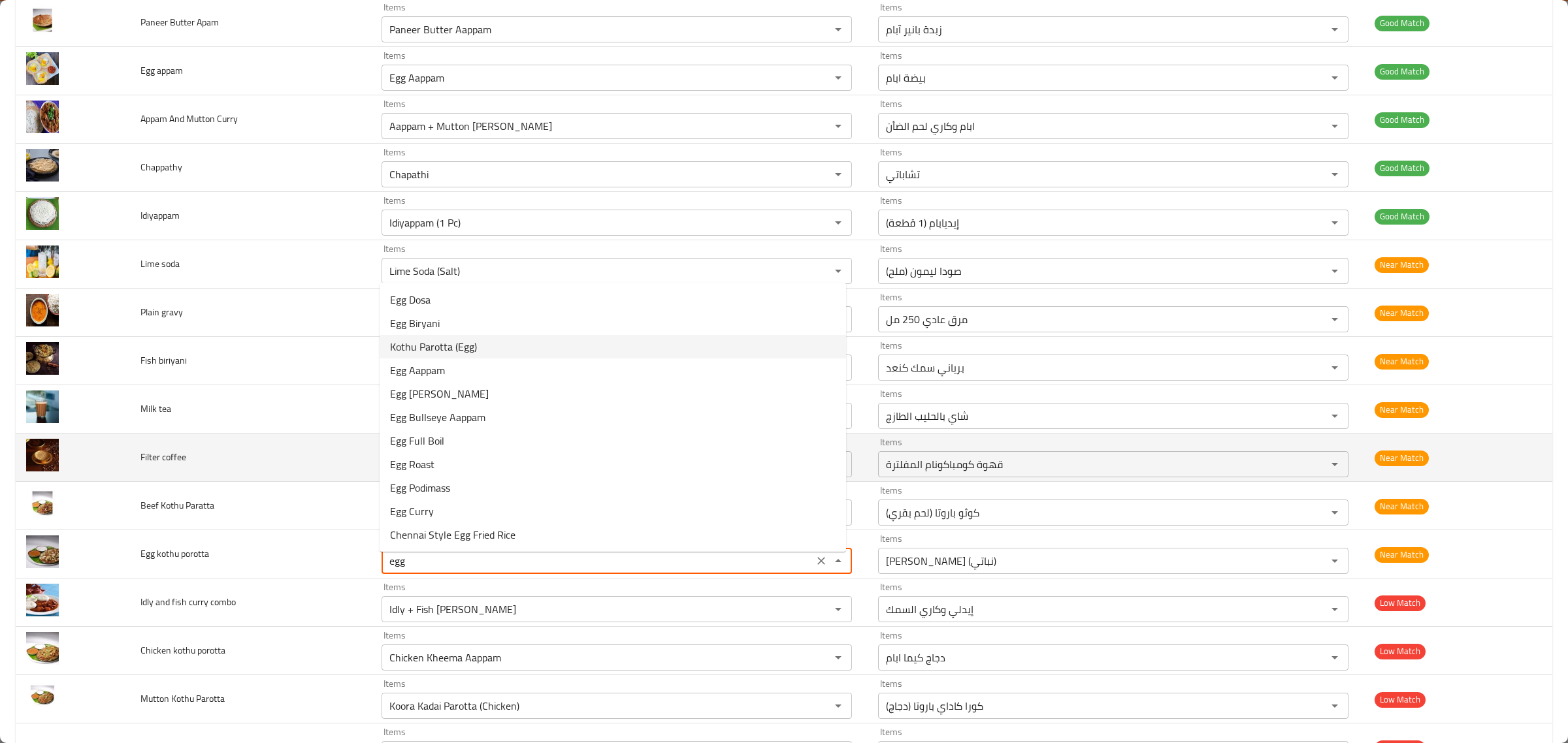
type porotta "Kothu Parotta (Egg)"
type porotta-ar "كوثو باروتا (بيض)"
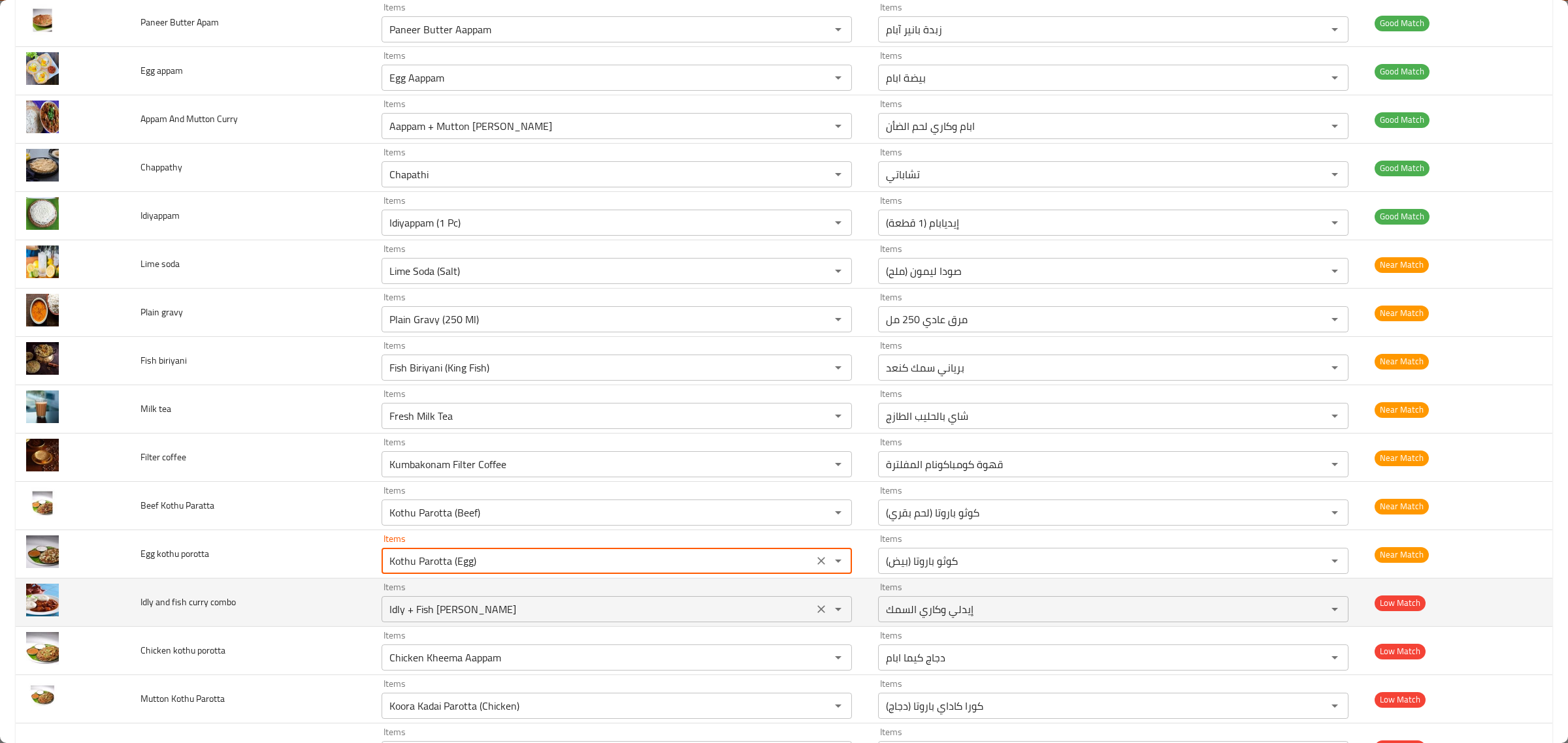
type porotta "Kothu Parotta (Egg)"
click at [536, 617] on combo "Idly + Fish Curry" at bounding box center [598, 610] width 424 height 18
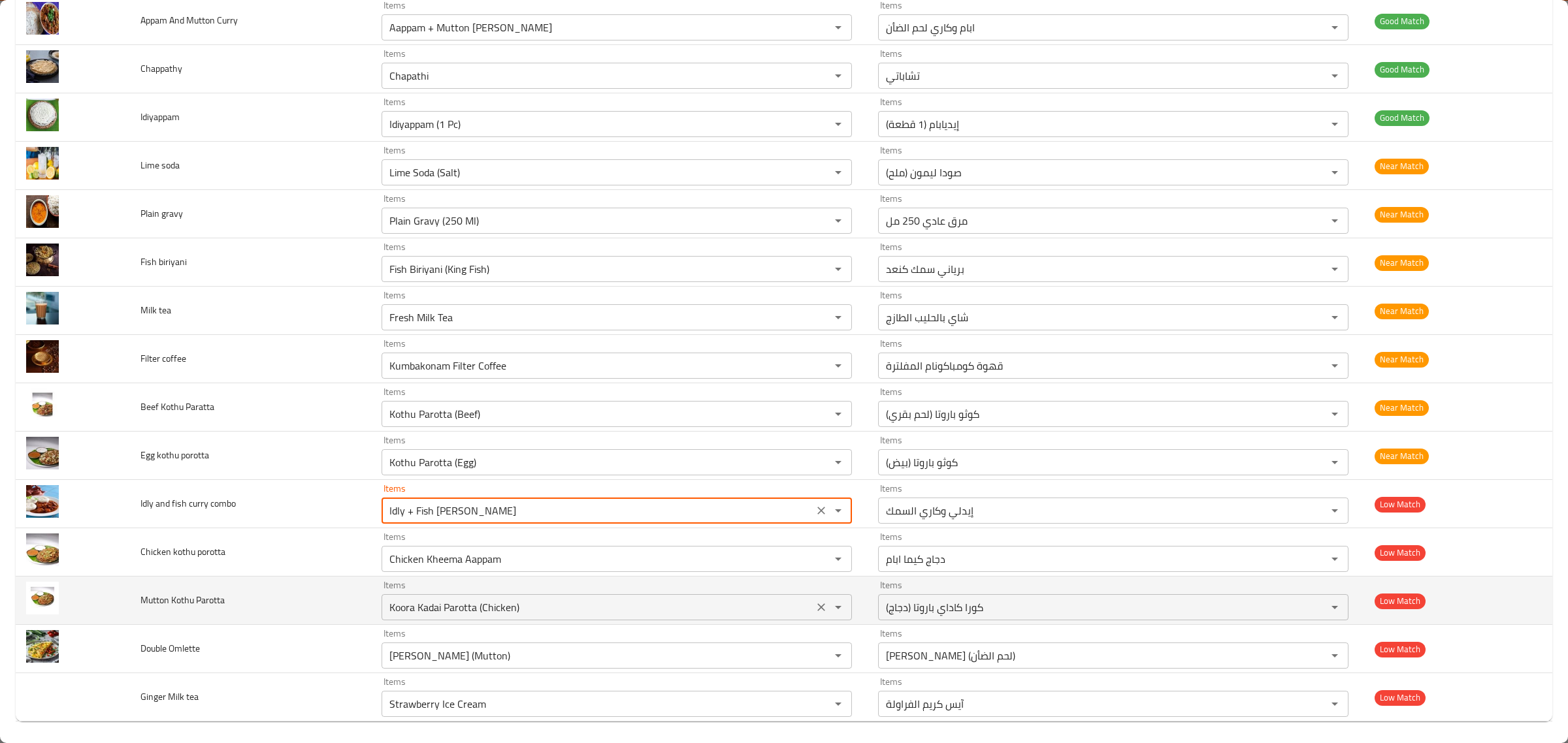
scroll to position [1906, 0]
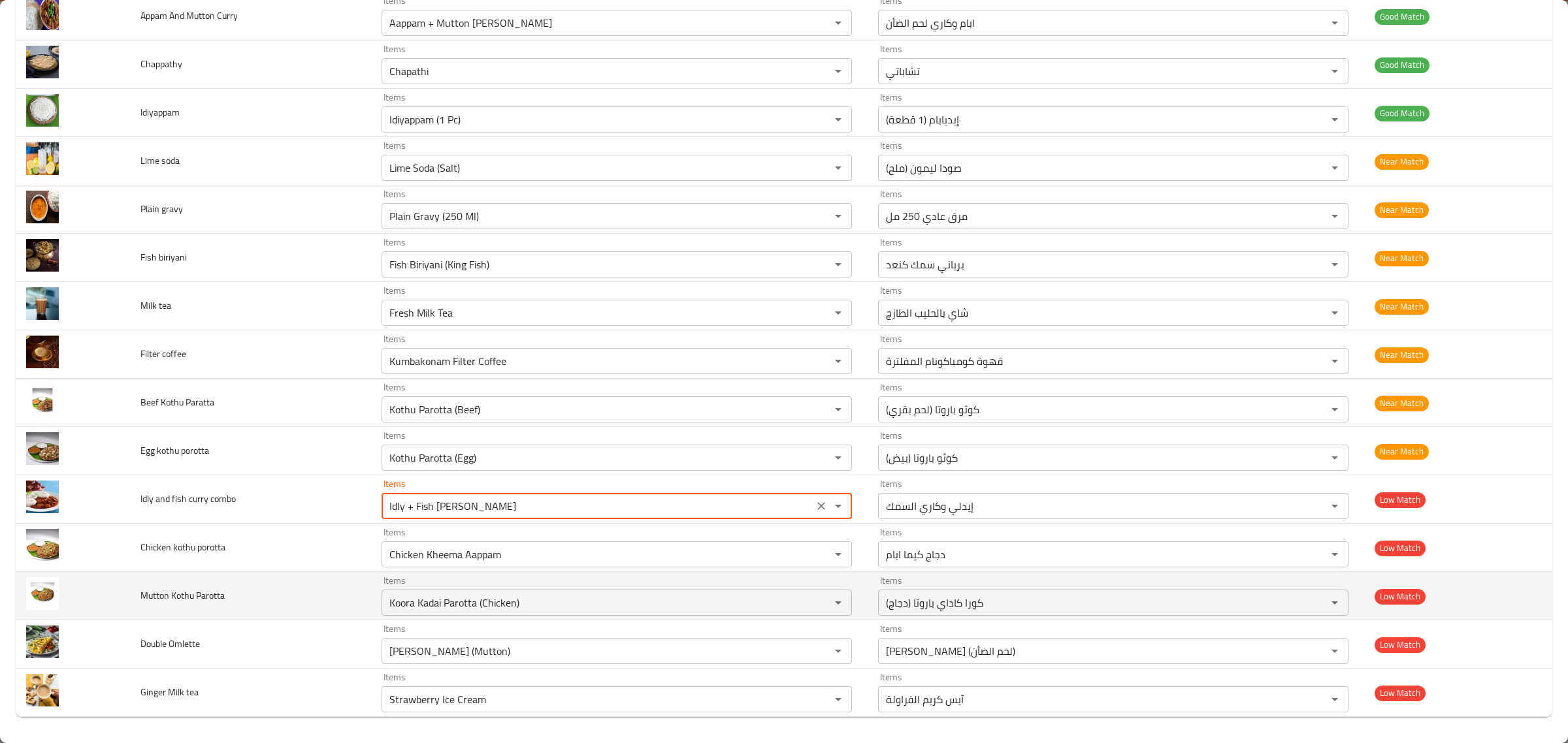
click at [580, 573] on td "Items Koora Kadai Parotta (Chicken) Items" at bounding box center [619, 596] width 497 height 48
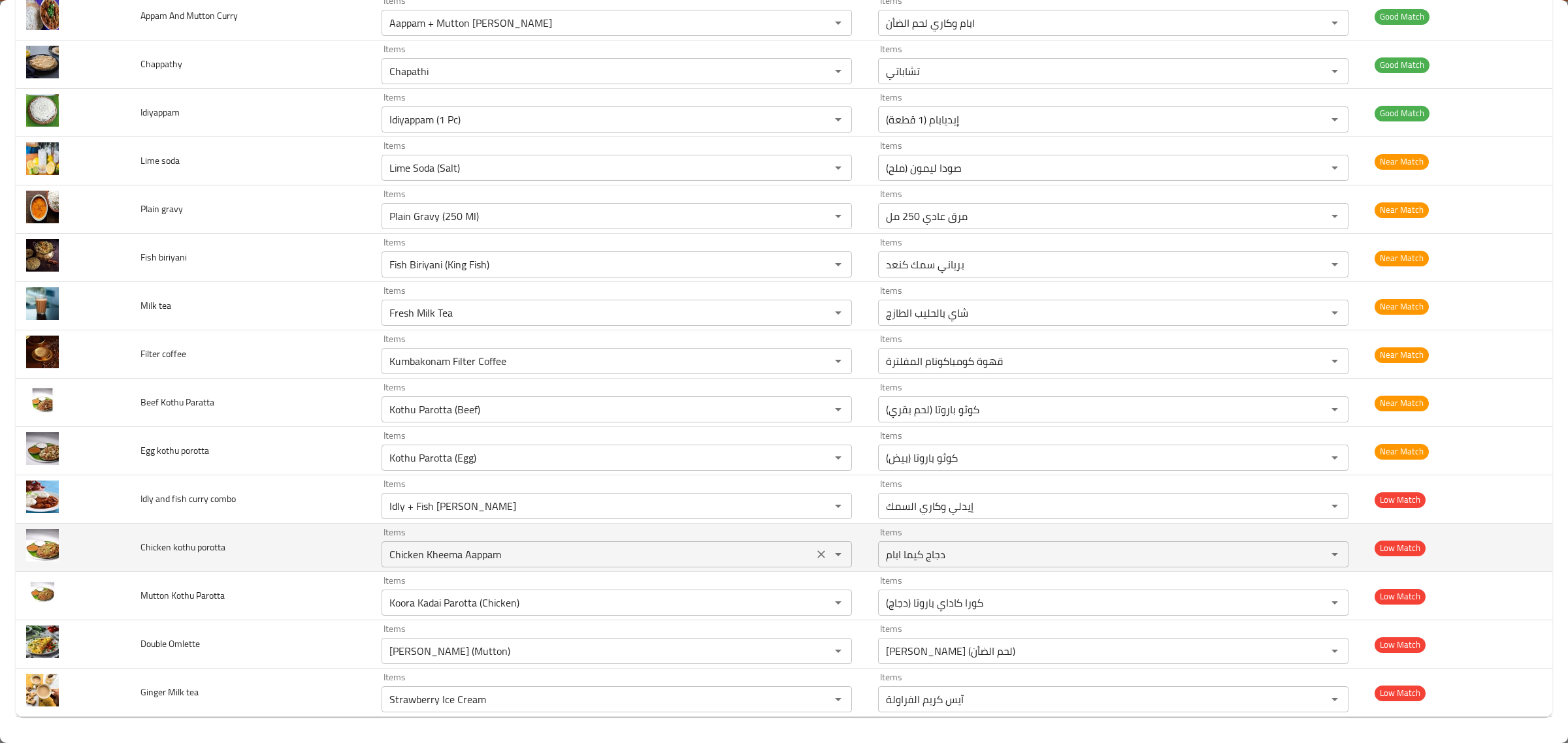
click at [602, 542] on div "Chicken Kheema Aappam Items" at bounding box center [617, 554] width 471 height 26
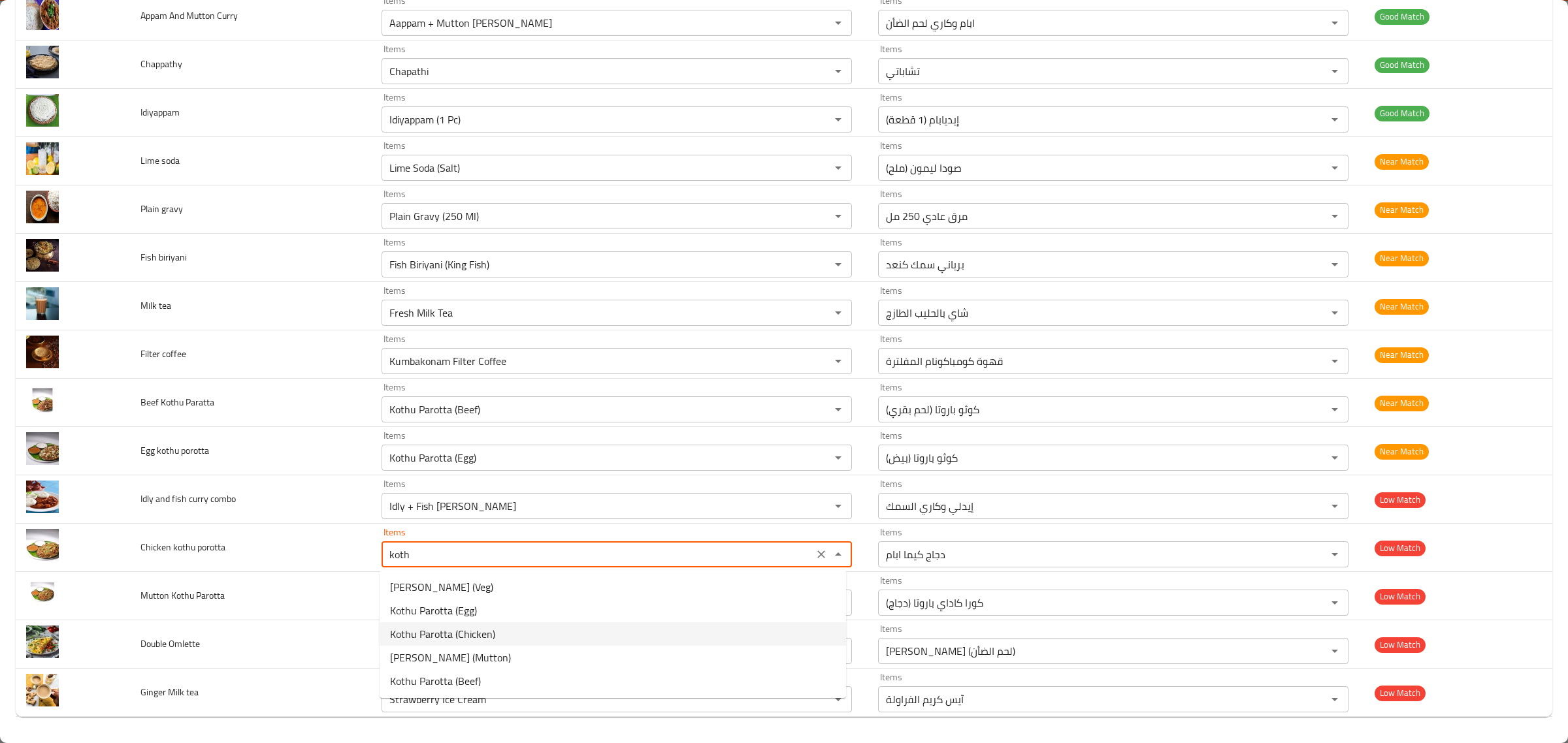
click at [507, 638] on porotta-option-2 "Kothu Parotta (Chicken)" at bounding box center [613, 634] width 466 height 23
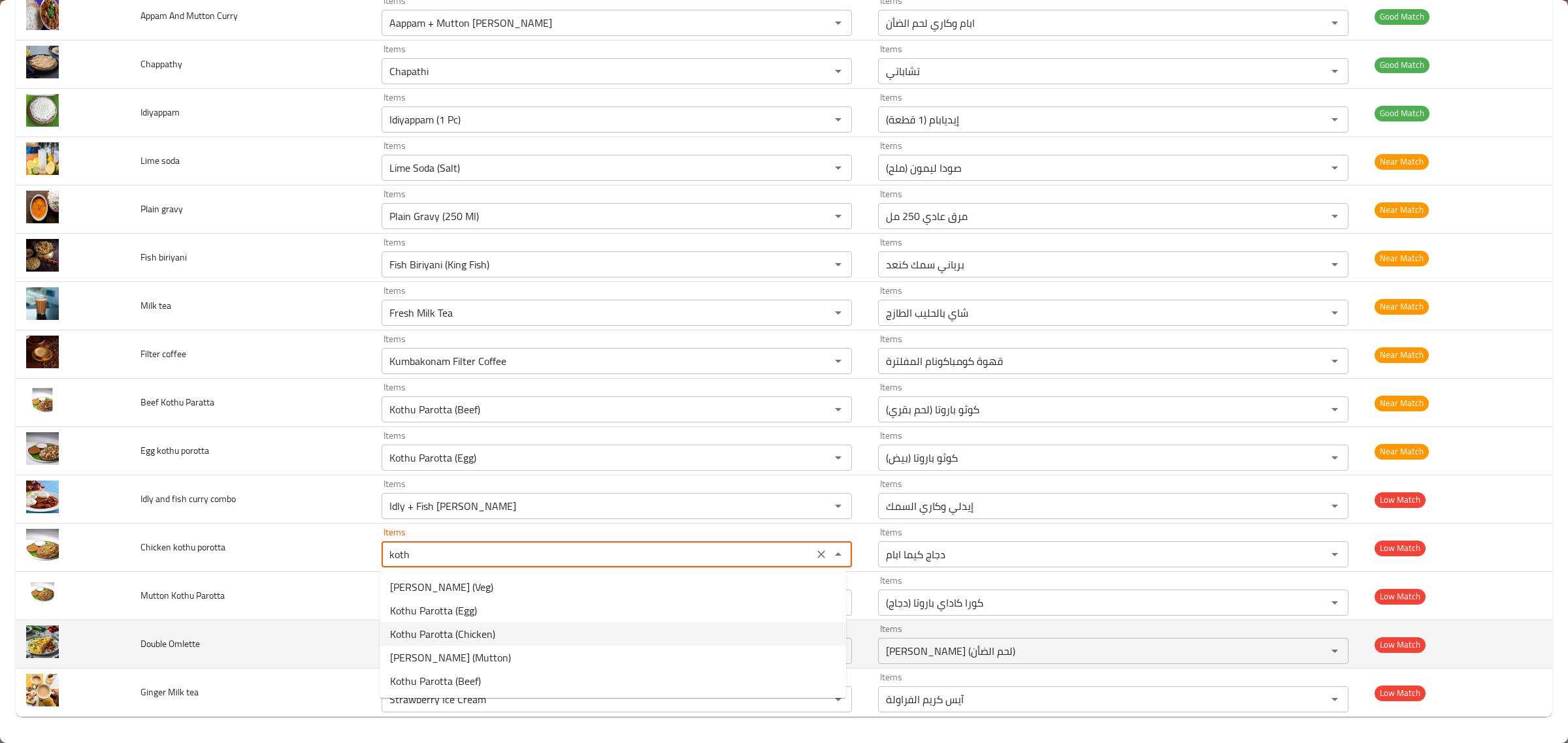
type porotta "Kothu Parotta (Chicken)"
type porotta-ar "كوثو باروتا (دجاج)"
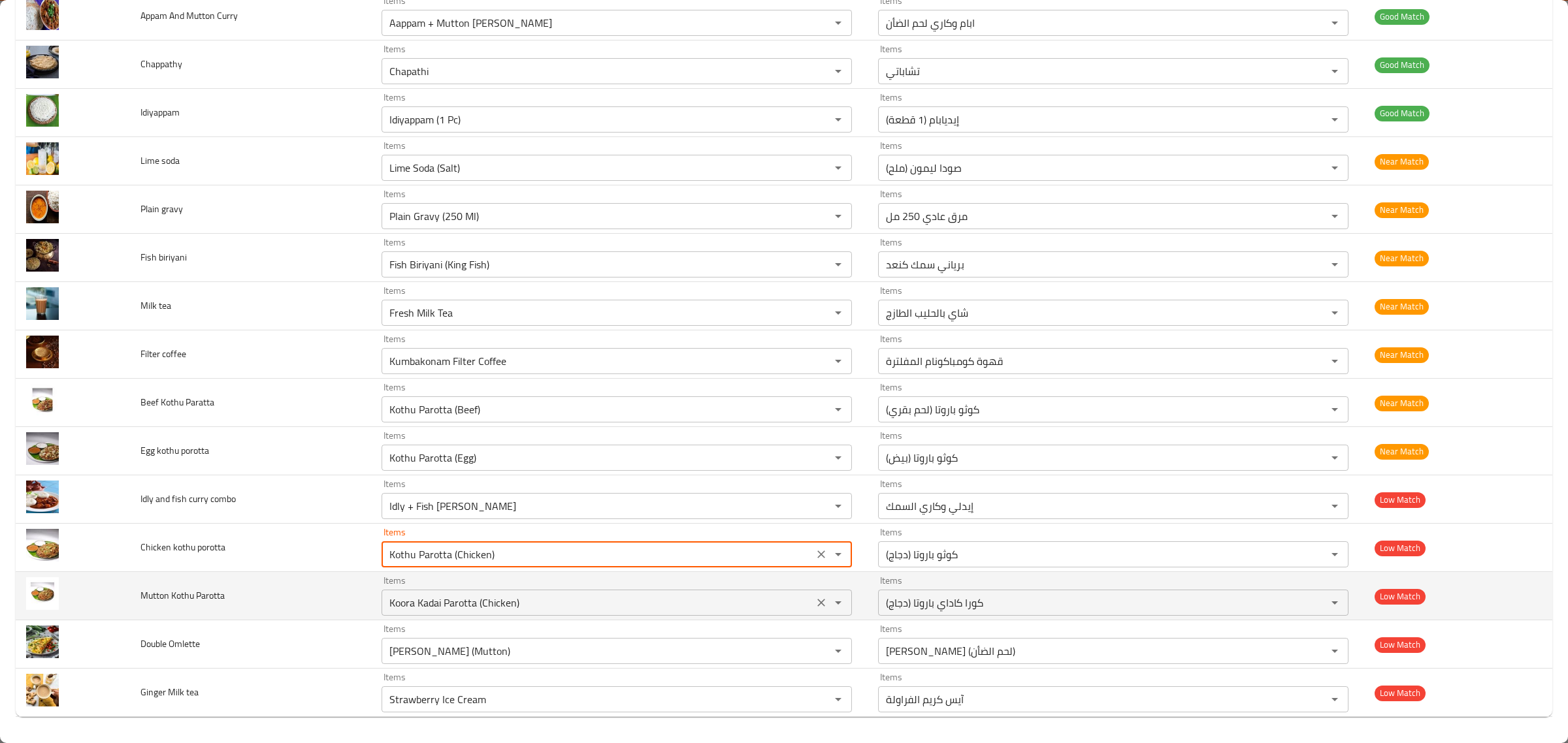
type porotta "Kothu Parotta (Chicken)"
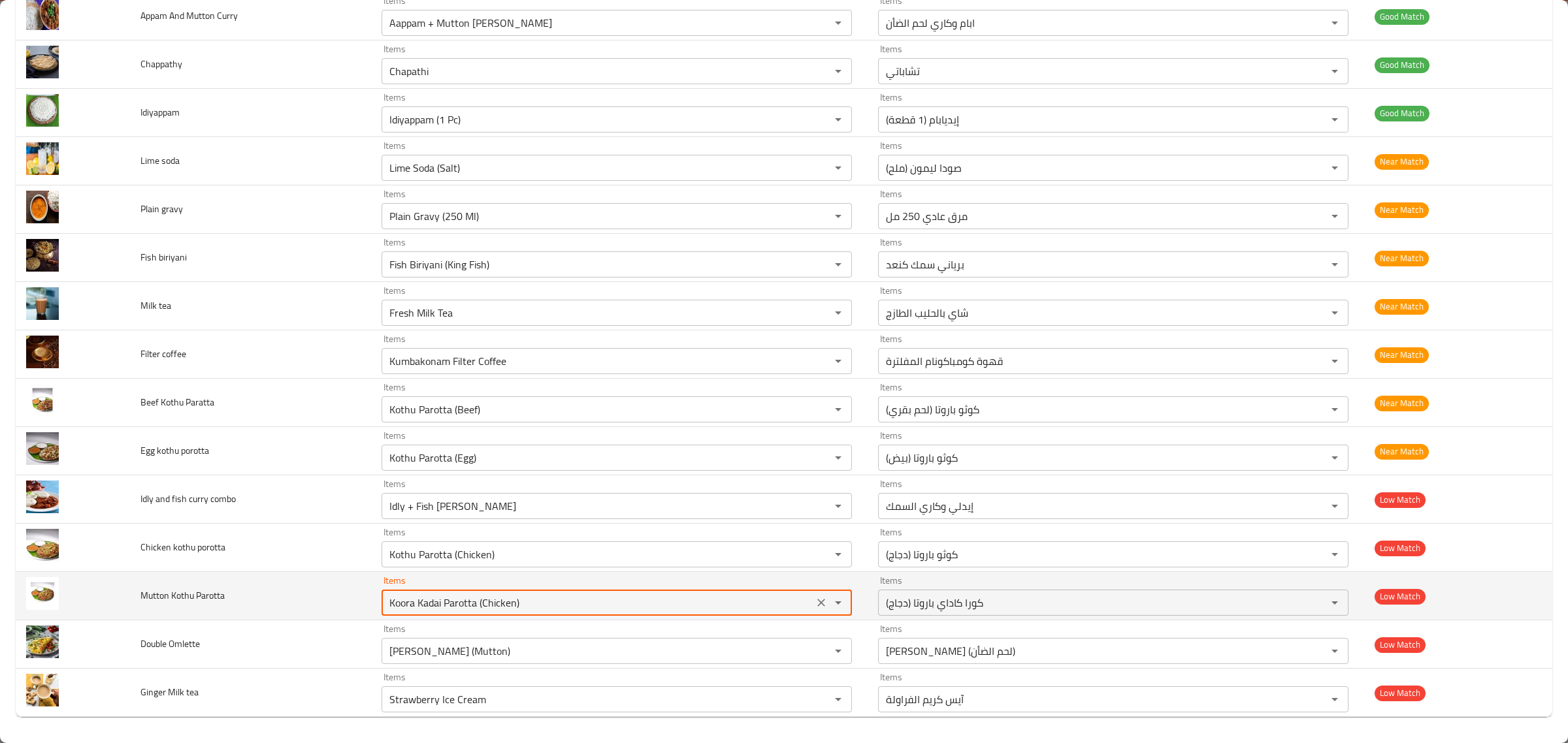
click at [534, 605] on Parotta "Koora Kadai Parotta (Chicken)" at bounding box center [598, 602] width 424 height 18
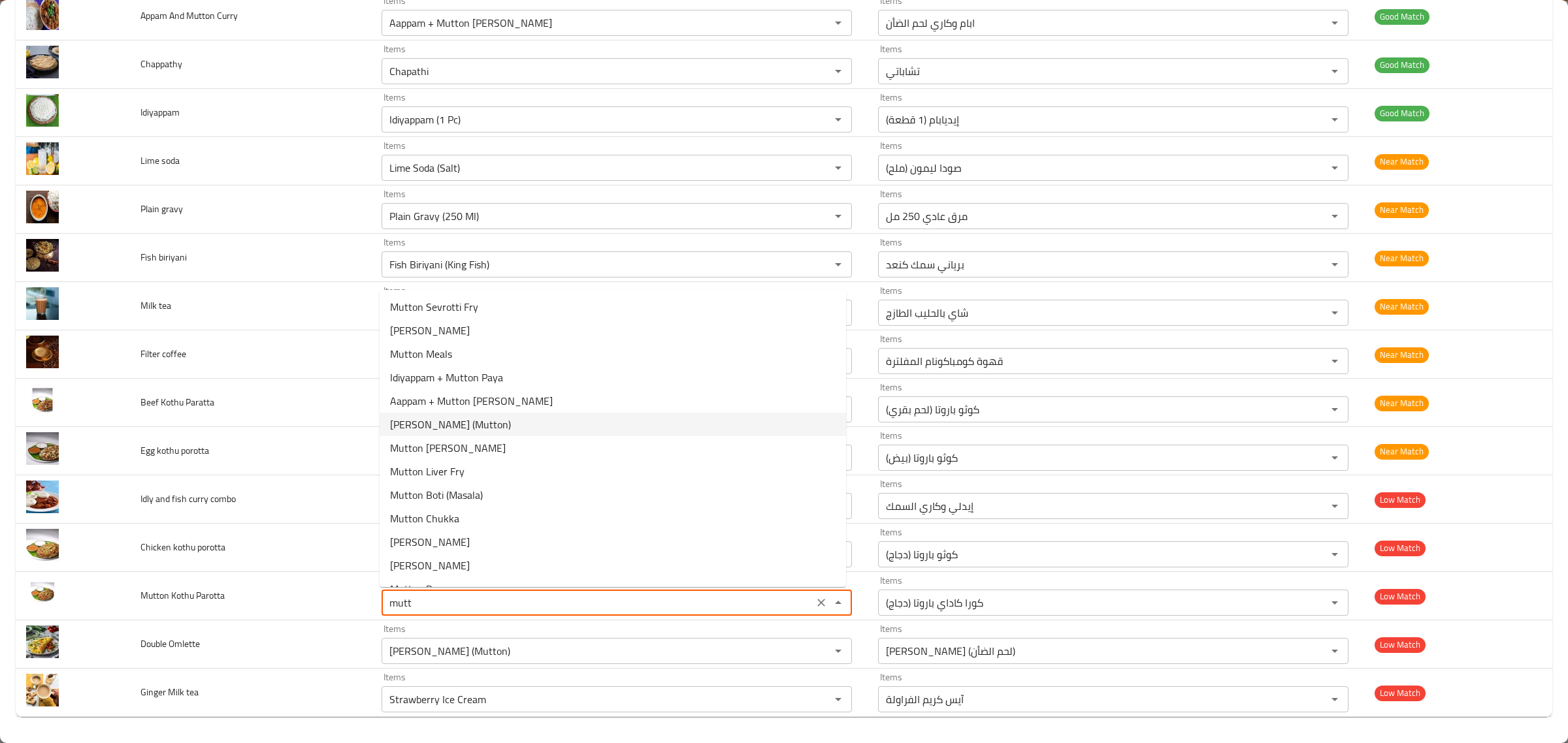
click at [524, 416] on Parotta-option-5 "Kothu Parotta (Mutton)" at bounding box center [613, 424] width 466 height 23
type Parotta "Kothu Parotta (Mutton)"
type Parotta-ar "كوثو باروتا (لحم الضأن)"
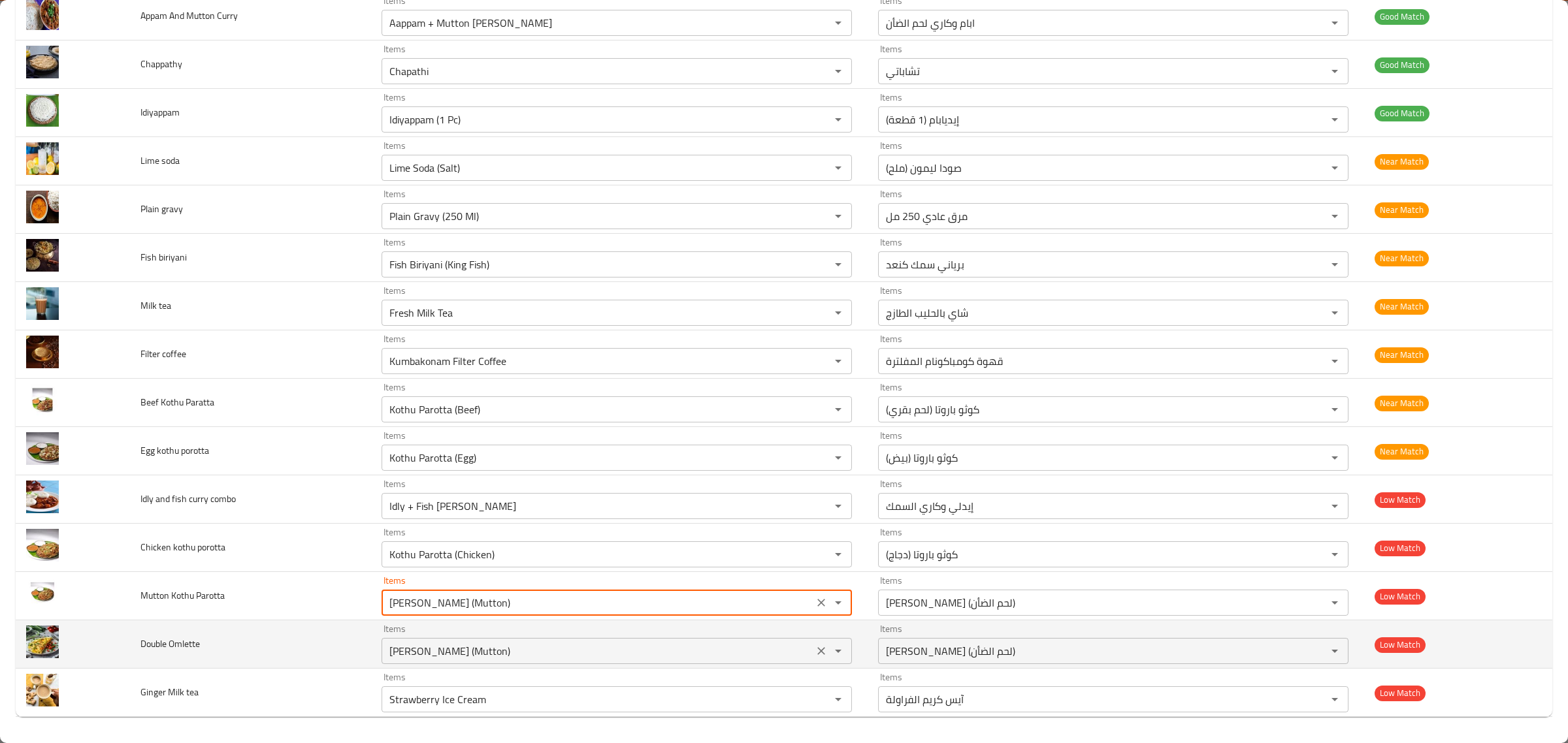
type Parotta "Kothu Parotta (Mutton)"
click at [527, 647] on Omlette "Kothu Parotta (Mutton)" at bounding box center [598, 651] width 424 height 18
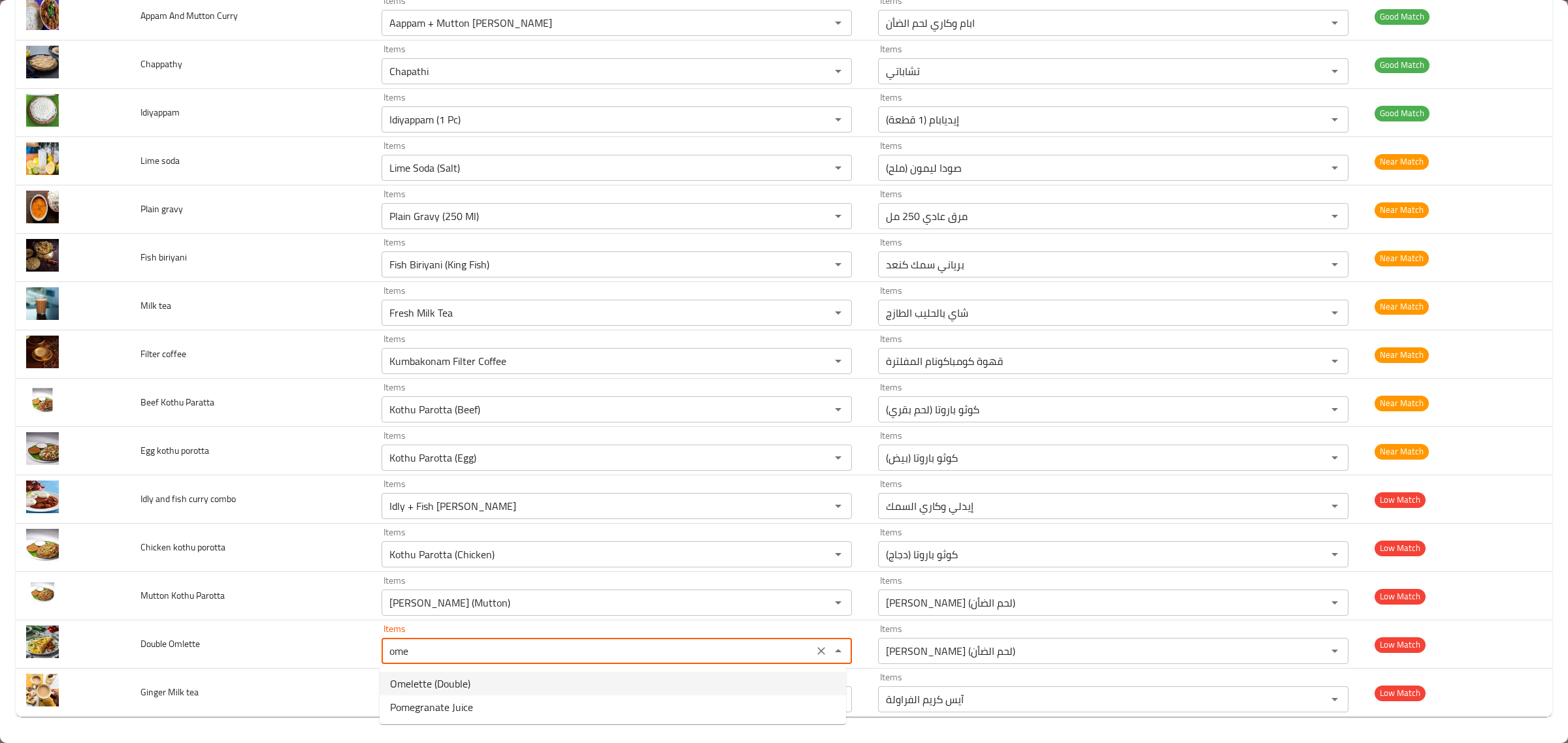
click at [418, 677] on span "Omelette (Double)" at bounding box center [430, 684] width 81 height 16
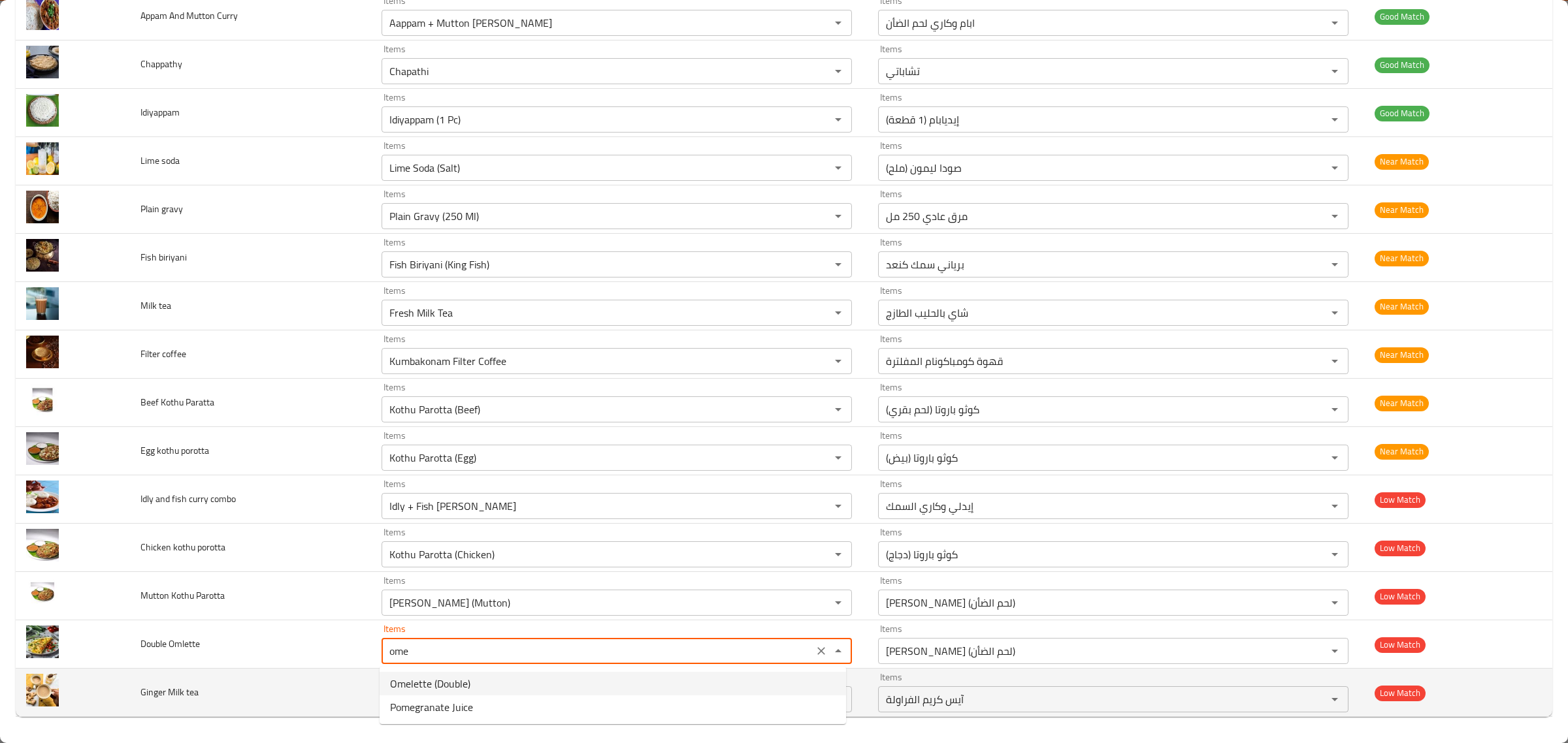
type Omlette "Omelette (Double)"
type Omlette-ar "أومليت (دوبل)"
type Omlette "Omelette (Double)"
click at [466, 704] on tea "Strawberry Ice Cream" at bounding box center [598, 699] width 424 height 18
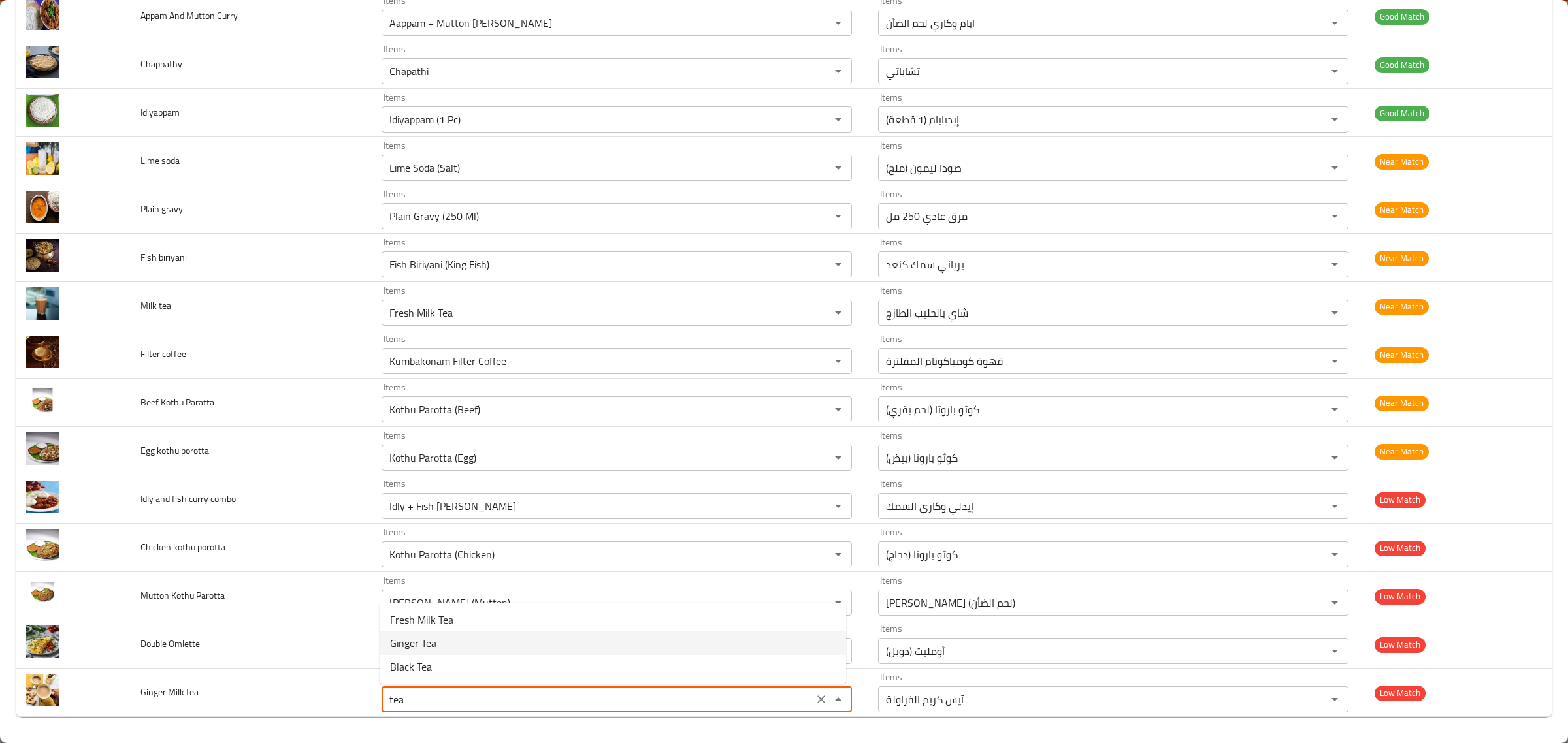
click at [467, 647] on tea-option-1 "Ginger Tea" at bounding box center [613, 643] width 466 height 23
type tea "Ginger Tea"
type tea-ar "شاي بالزنجبيل"
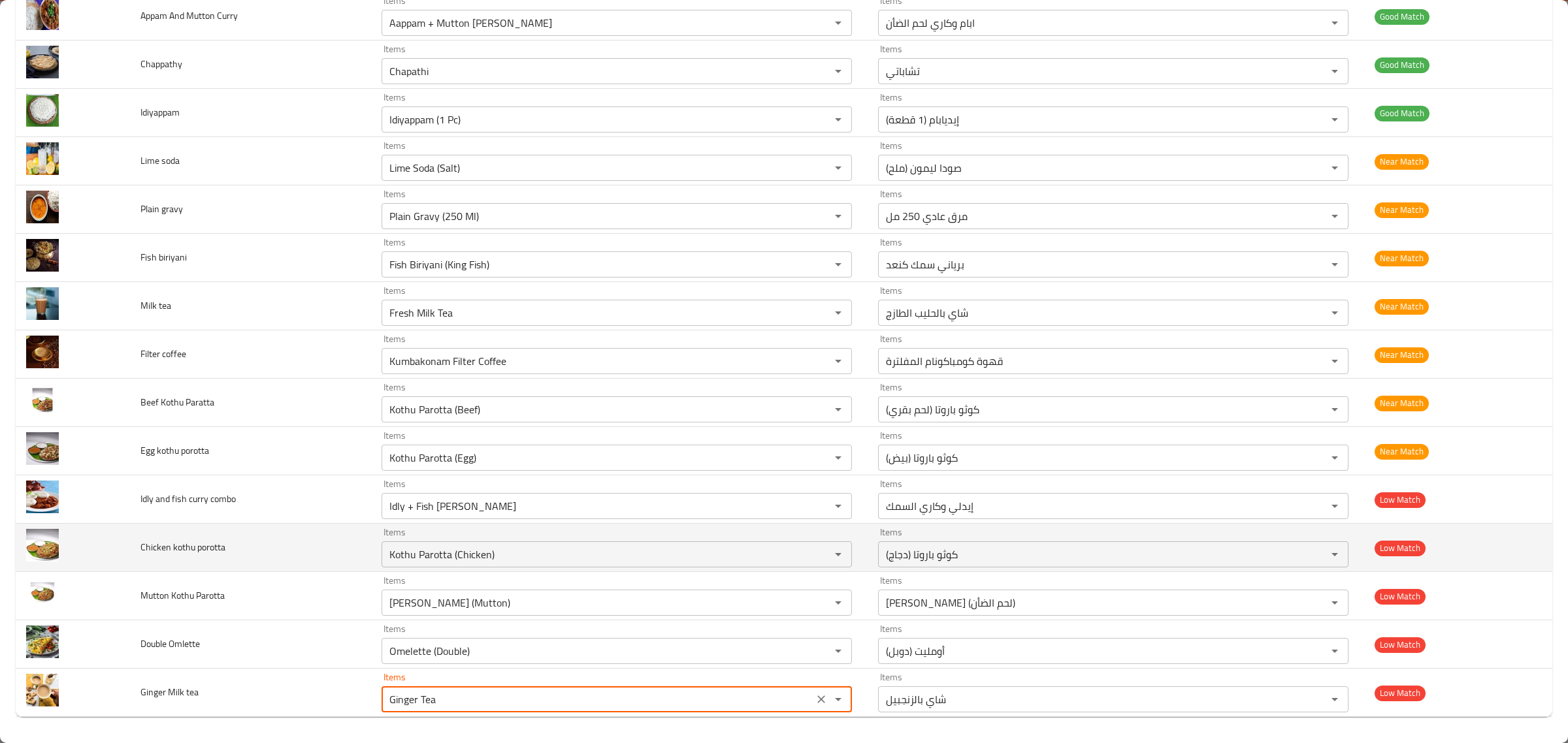
type tea "Ginger Tea"
click at [198, 531] on td "Chicken kothu porotta" at bounding box center [250, 548] width 240 height 48
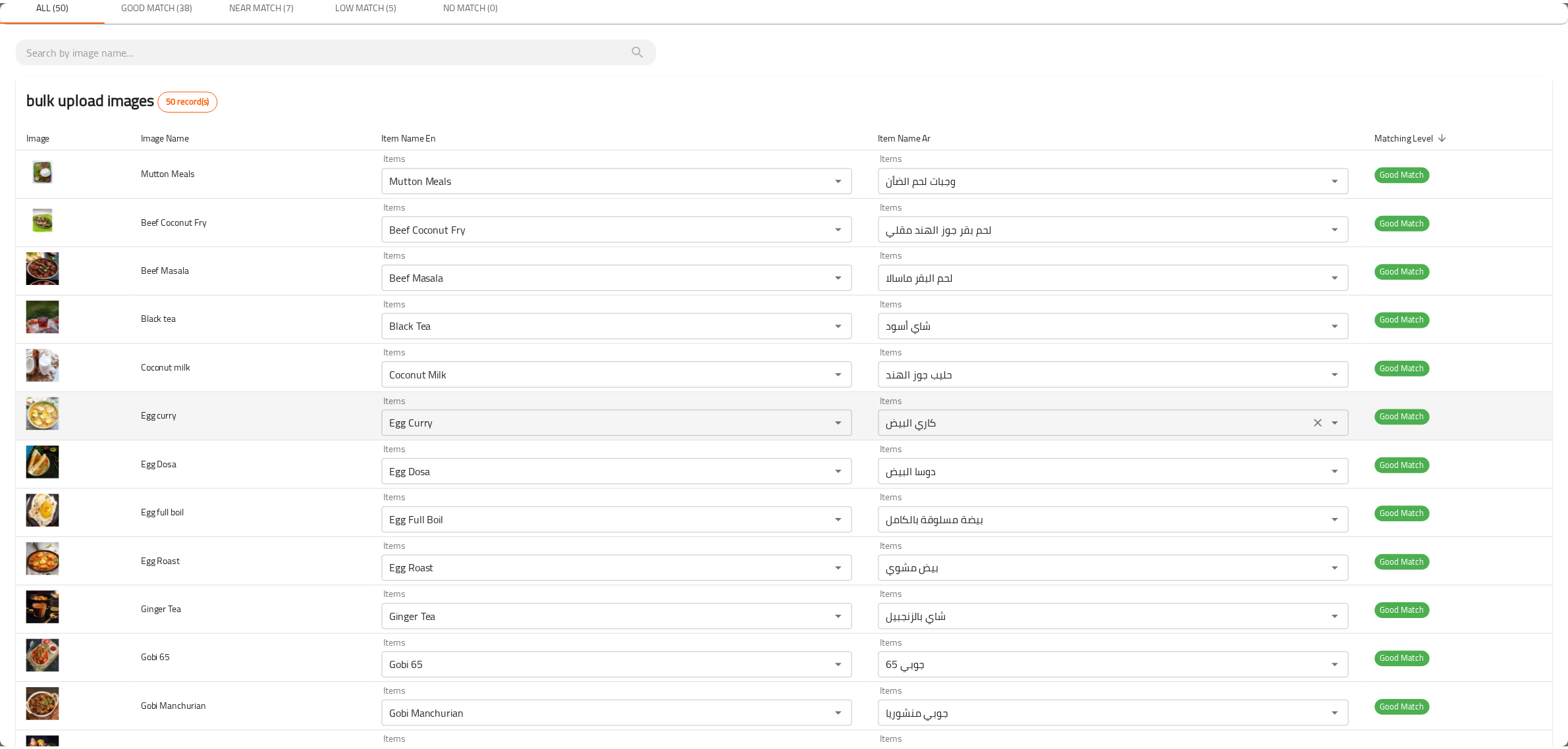
scroll to position [0, 0]
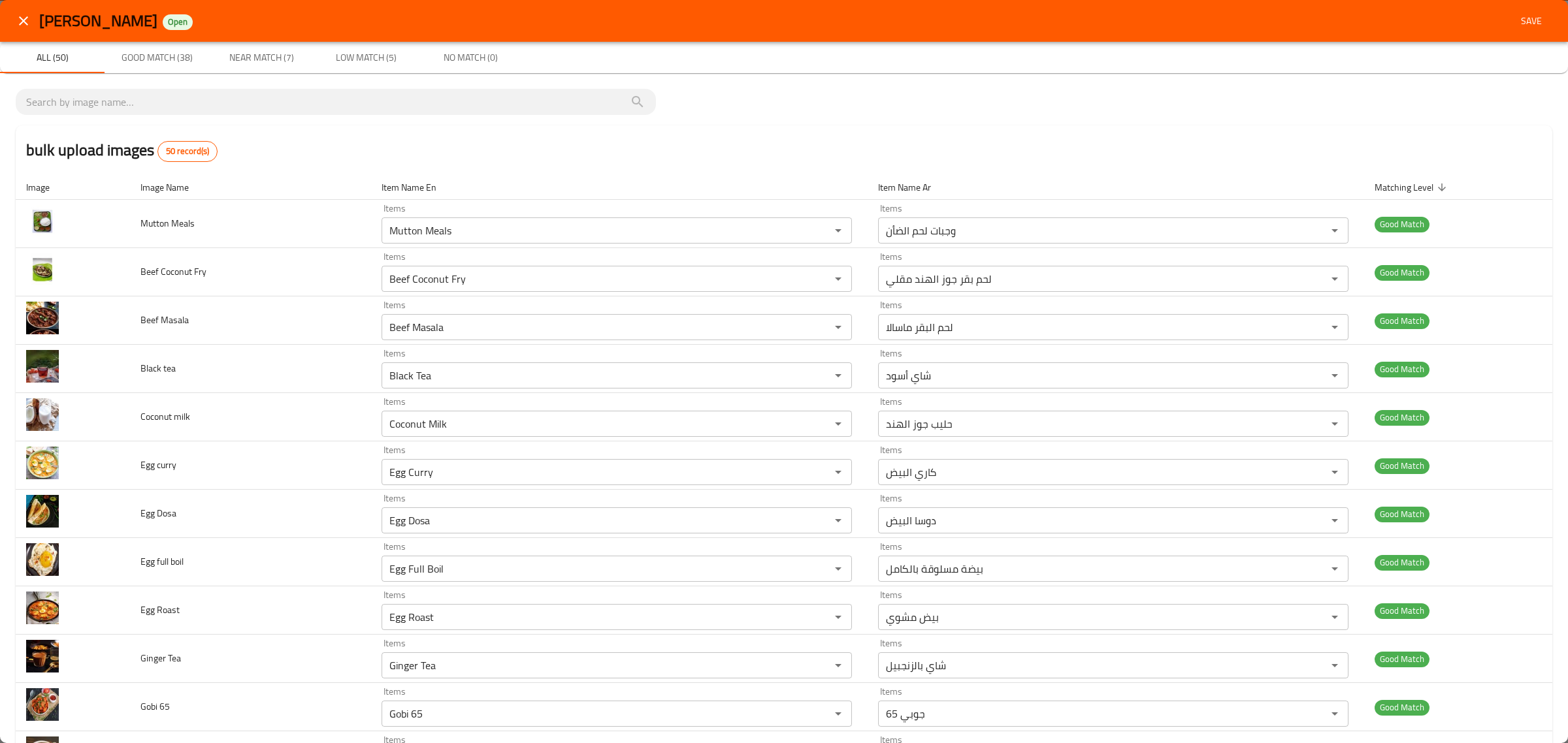
click at [1497, 13] on div "Kaara Saaram Open Save" at bounding box center [795, 21] width 1513 height 24
click at [1511, 11] on button "Save" at bounding box center [1531, 21] width 42 height 24
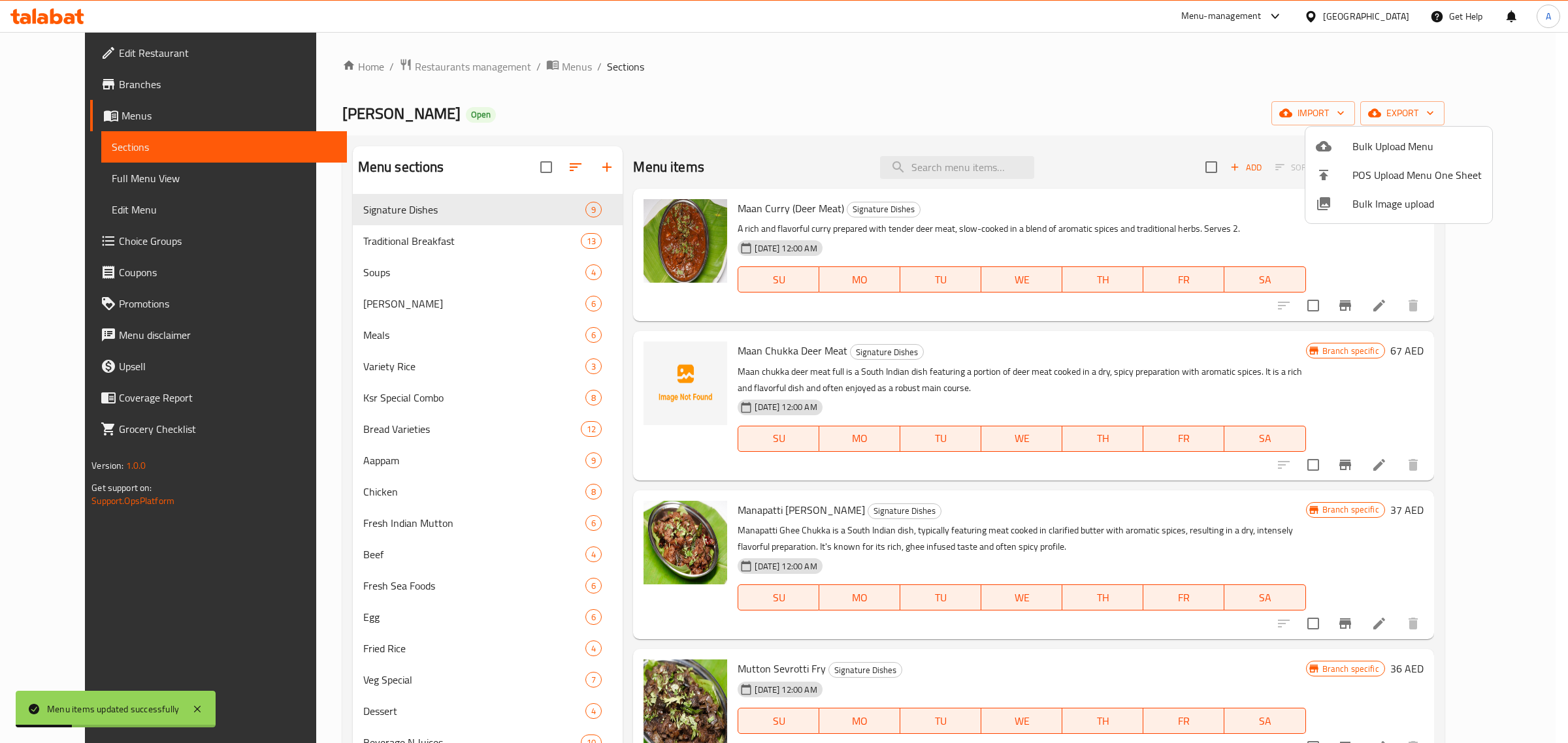
click at [416, 240] on div at bounding box center [784, 372] width 1568 height 743
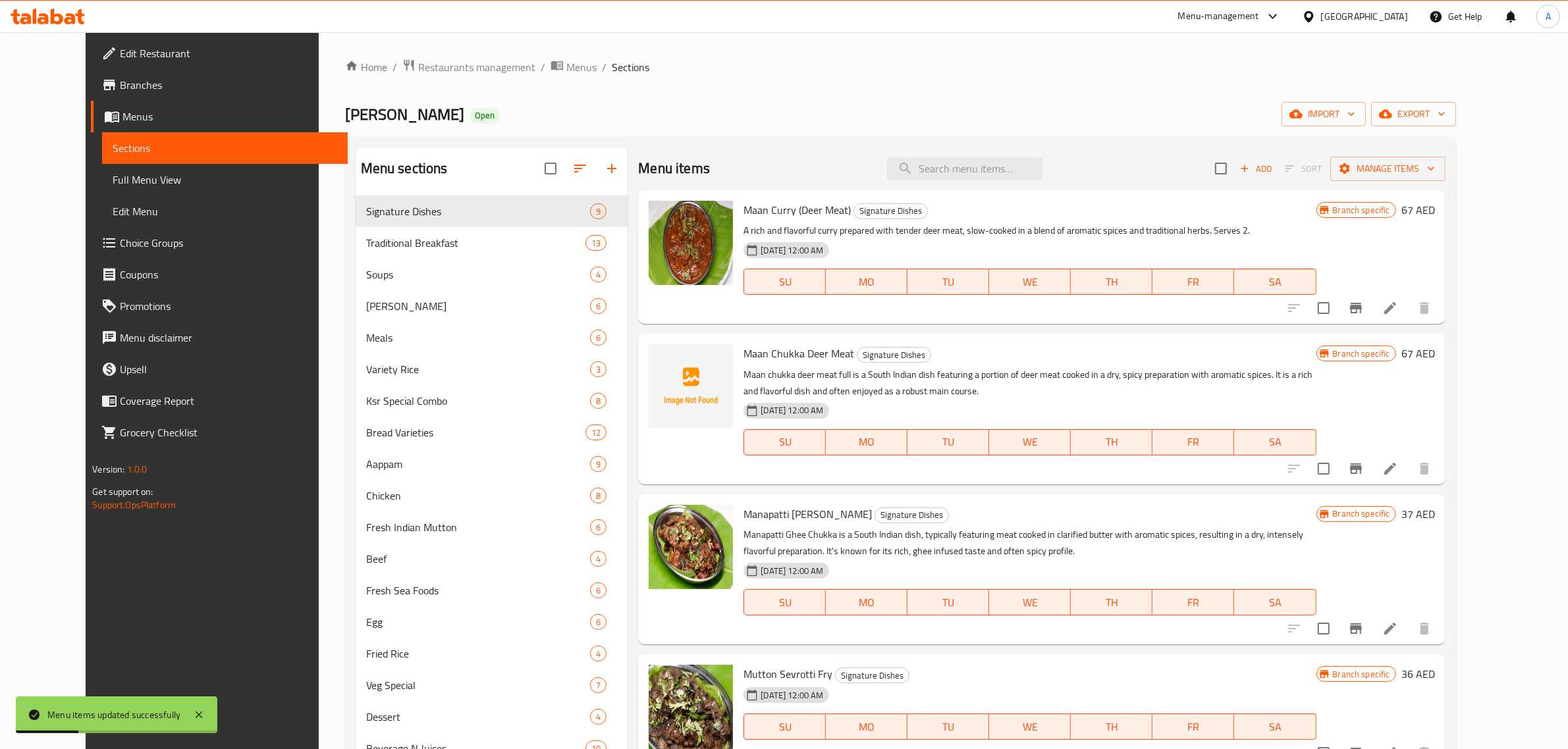
click at [420, 242] on span "Traditional Breakfast" at bounding box center [476, 243] width 219 height 16
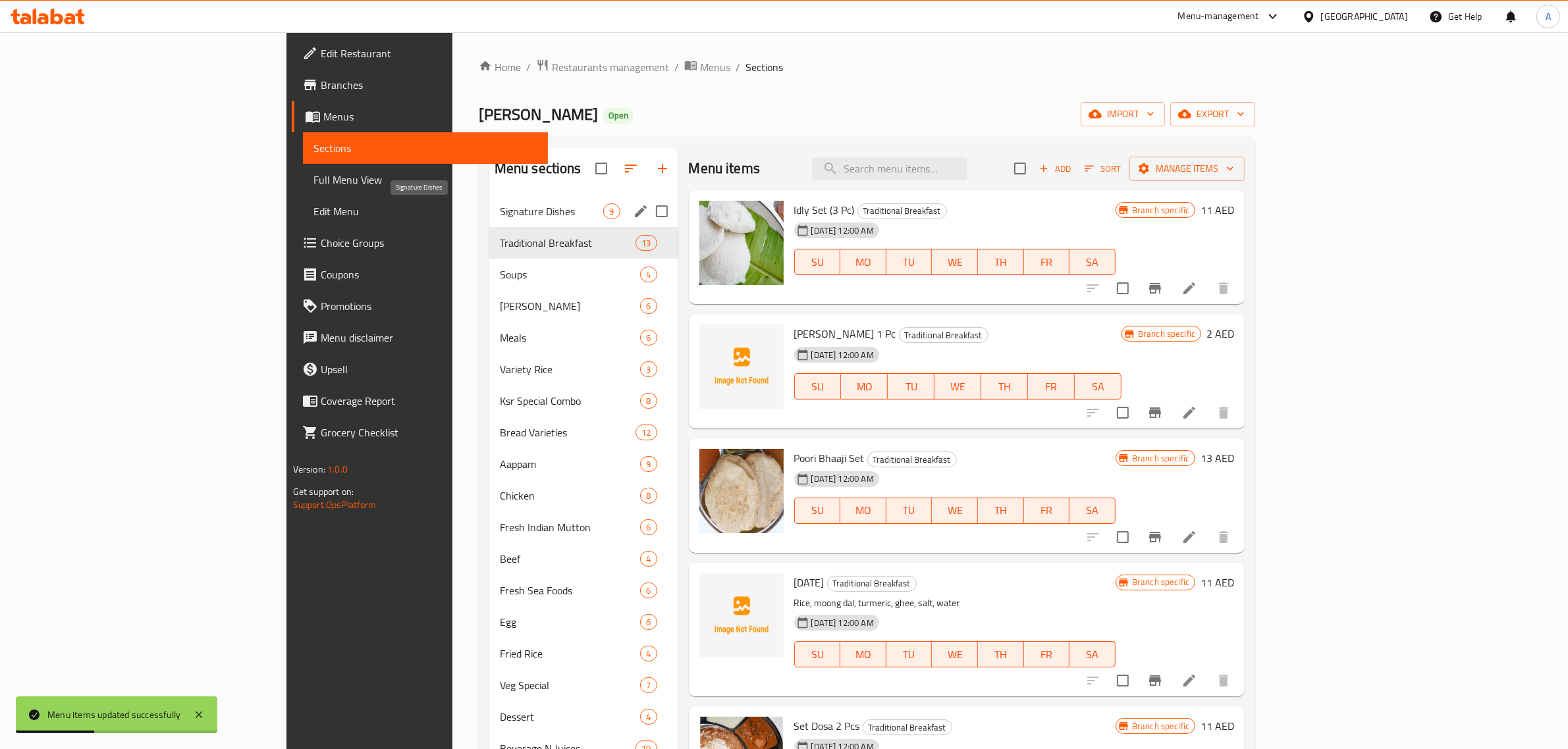
click at [500, 204] on span "Signature Dishes" at bounding box center [552, 211] width 104 height 16
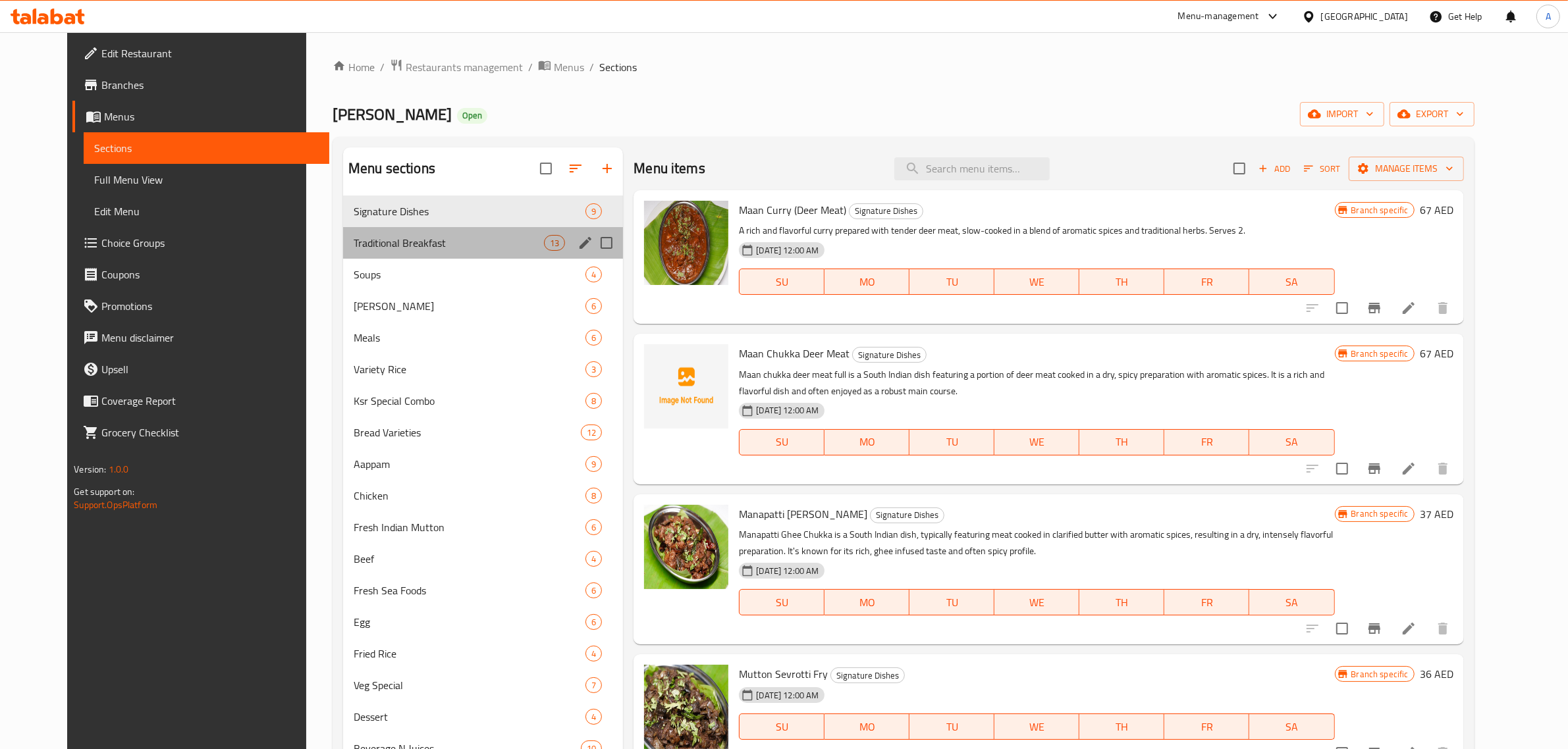
click at [445, 231] on div "Traditional Breakfast 13" at bounding box center [483, 243] width 280 height 31
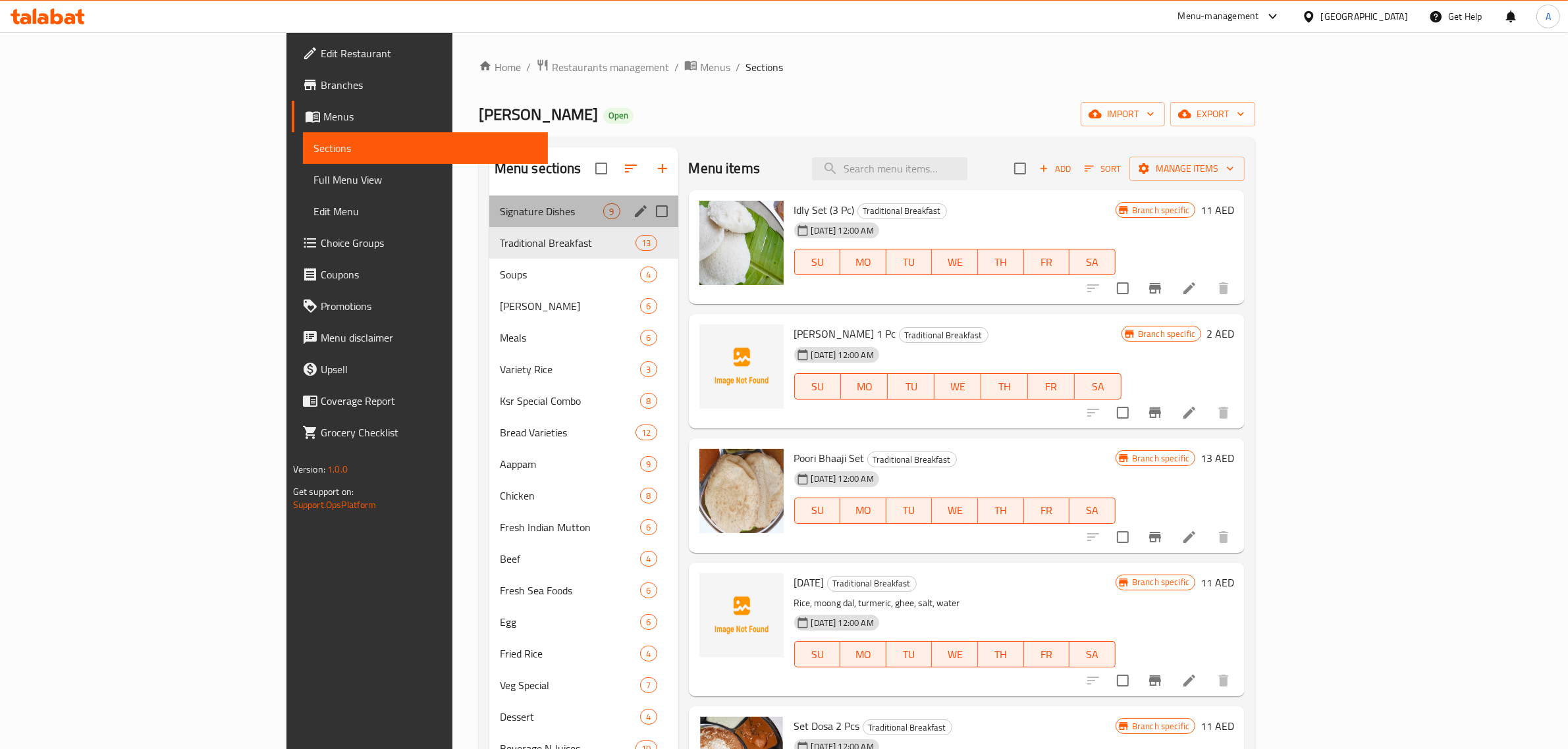
click at [489, 199] on div "Signature Dishes 9" at bounding box center [583, 211] width 189 height 31
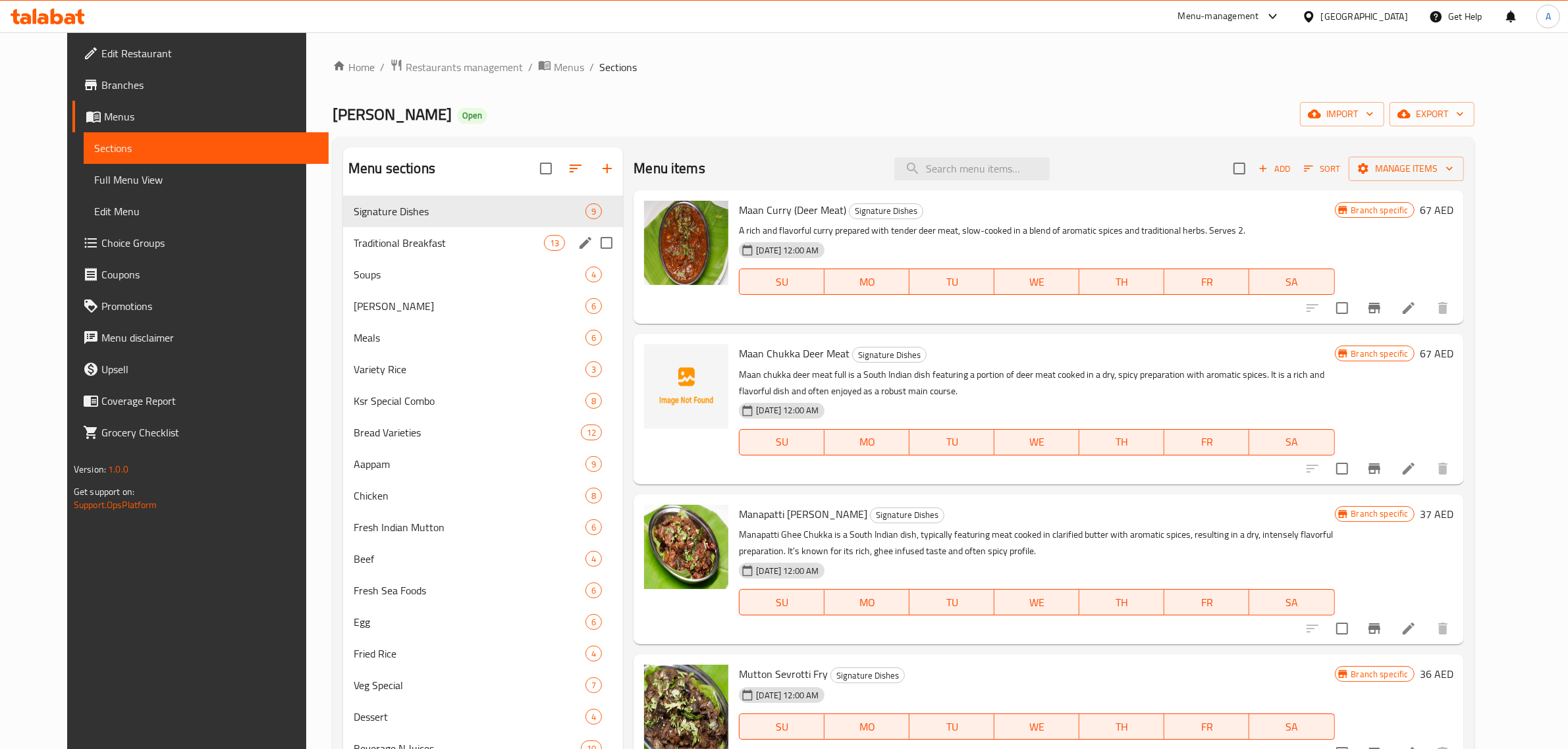
click at [446, 227] on div "Traditional Breakfast 13" at bounding box center [483, 243] width 280 height 31
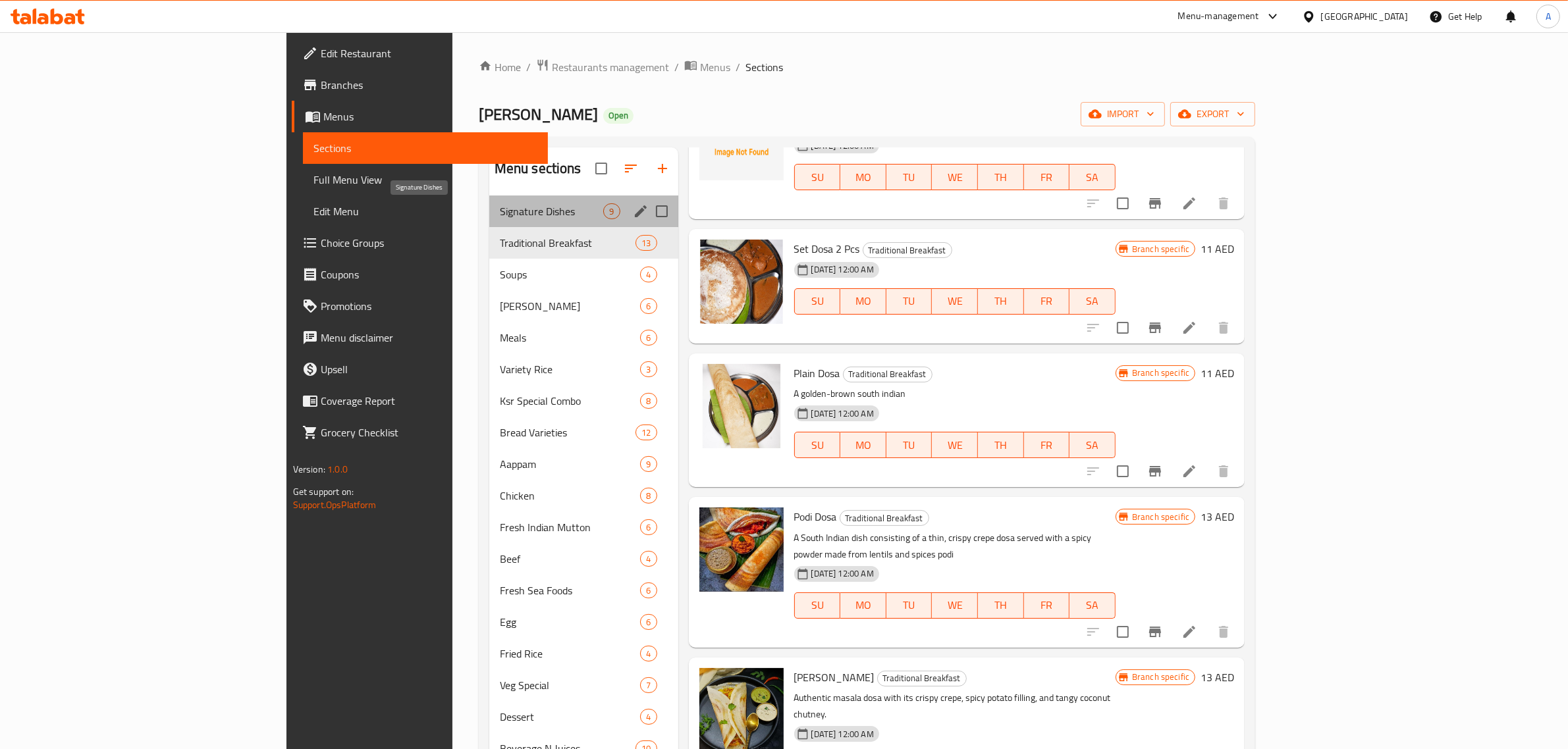
click at [500, 214] on span "Signature Dishes" at bounding box center [552, 211] width 104 height 16
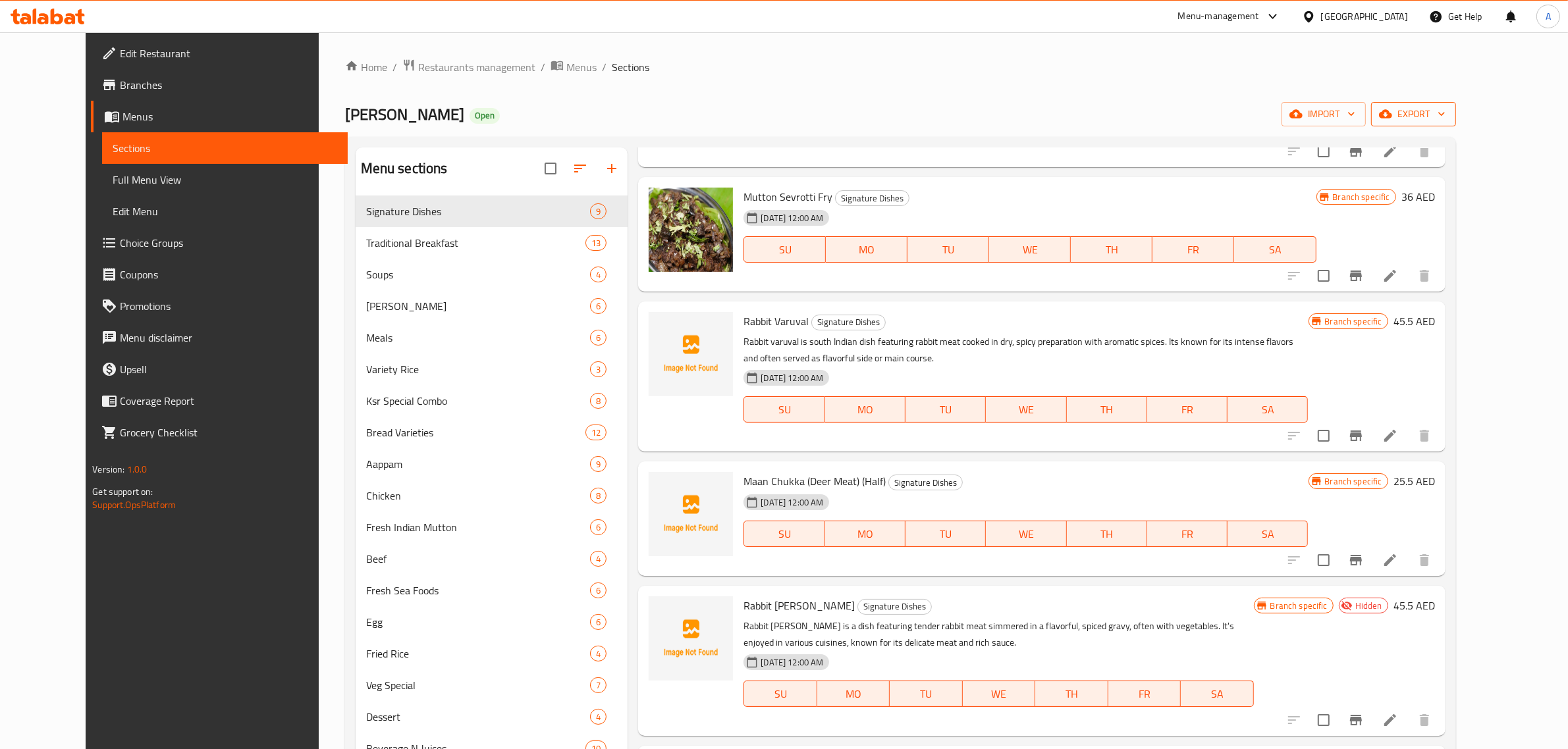
click at [1445, 117] on span "export" at bounding box center [1414, 114] width 64 height 16
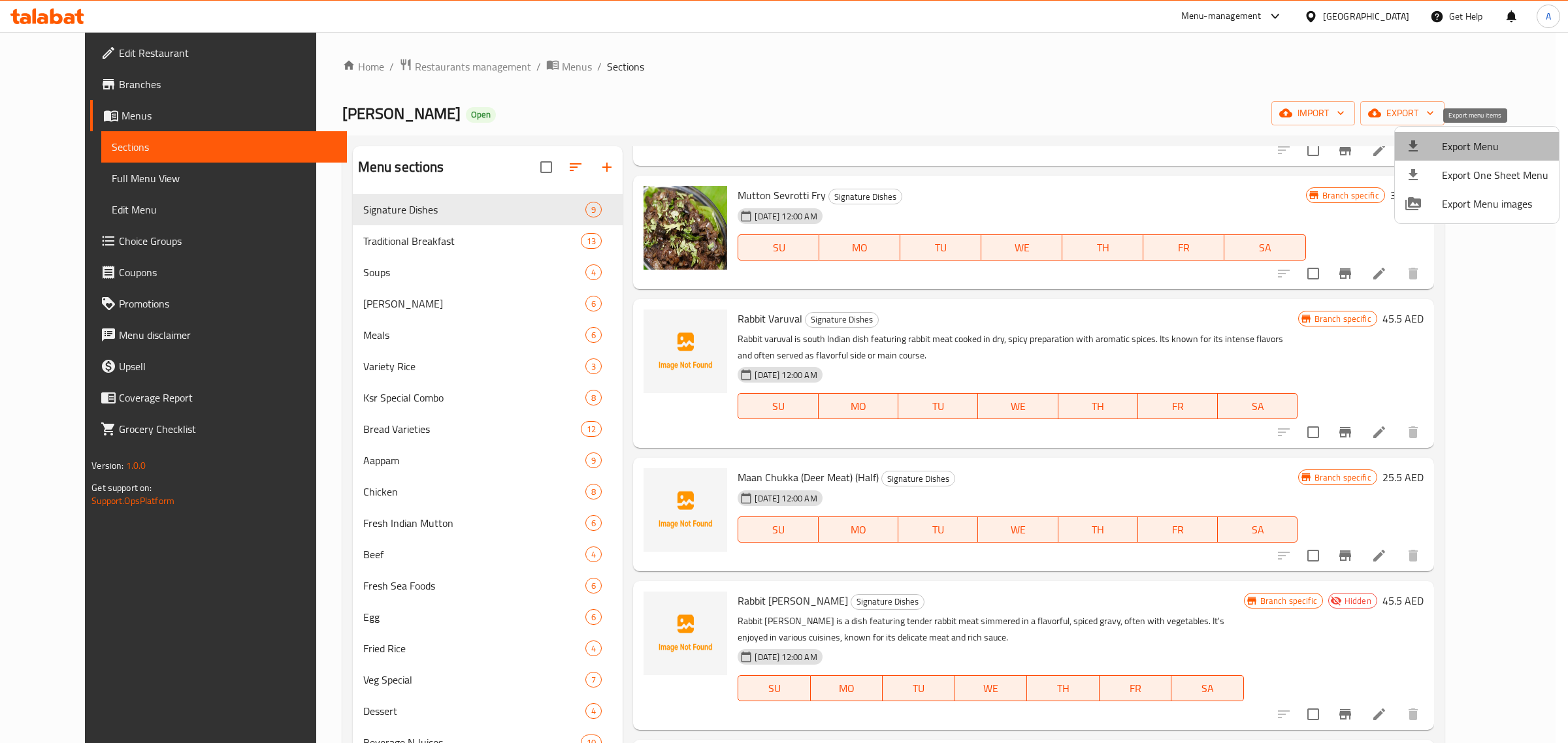
click at [1495, 143] on span "Export Menu" at bounding box center [1495, 146] width 107 height 16
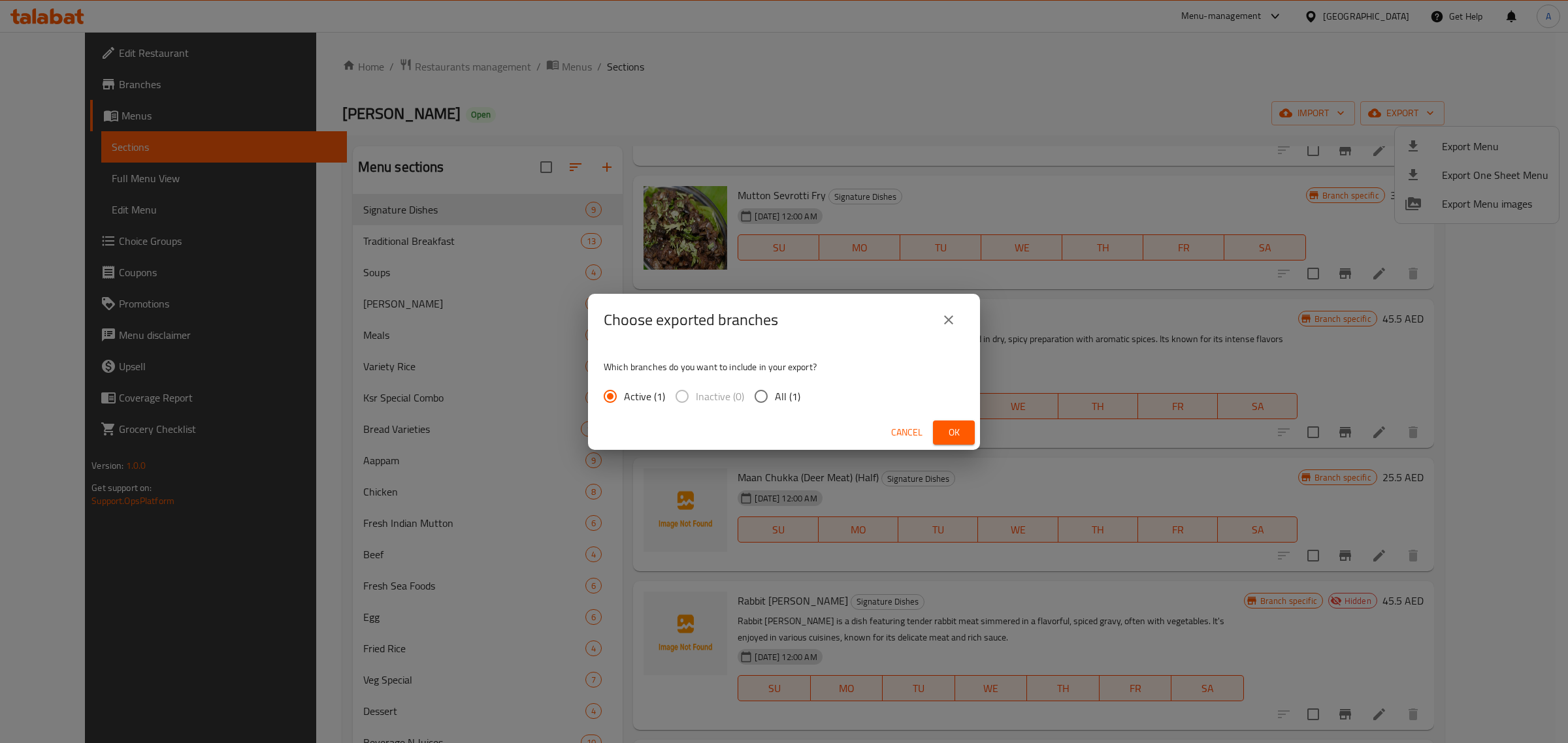
click at [957, 435] on span "Ok" at bounding box center [954, 432] width 21 height 16
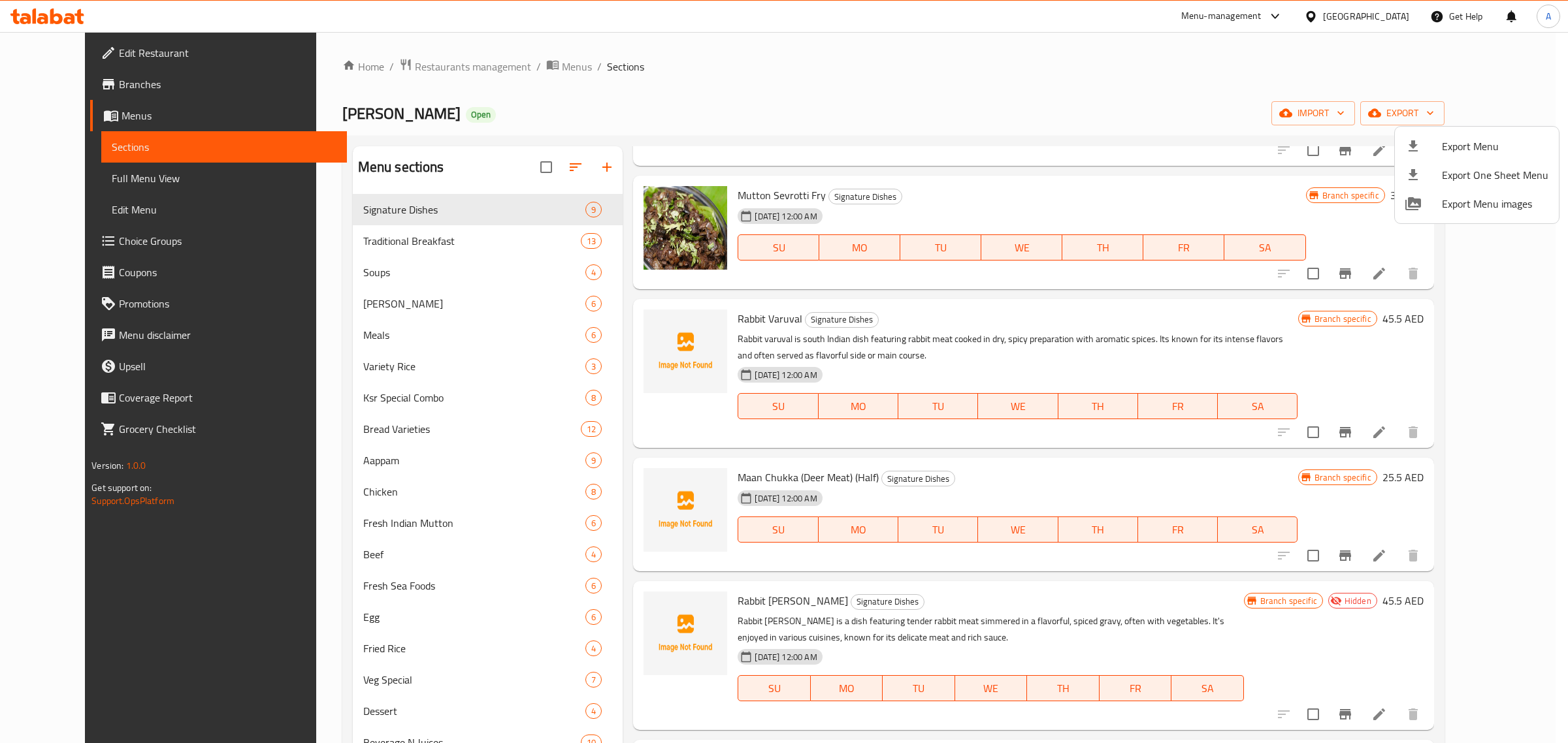
drag, startPoint x: 913, startPoint y: 73, endPoint x: 799, endPoint y: 2, distance: 134.3
click at [912, 75] on div at bounding box center [784, 372] width 1568 height 743
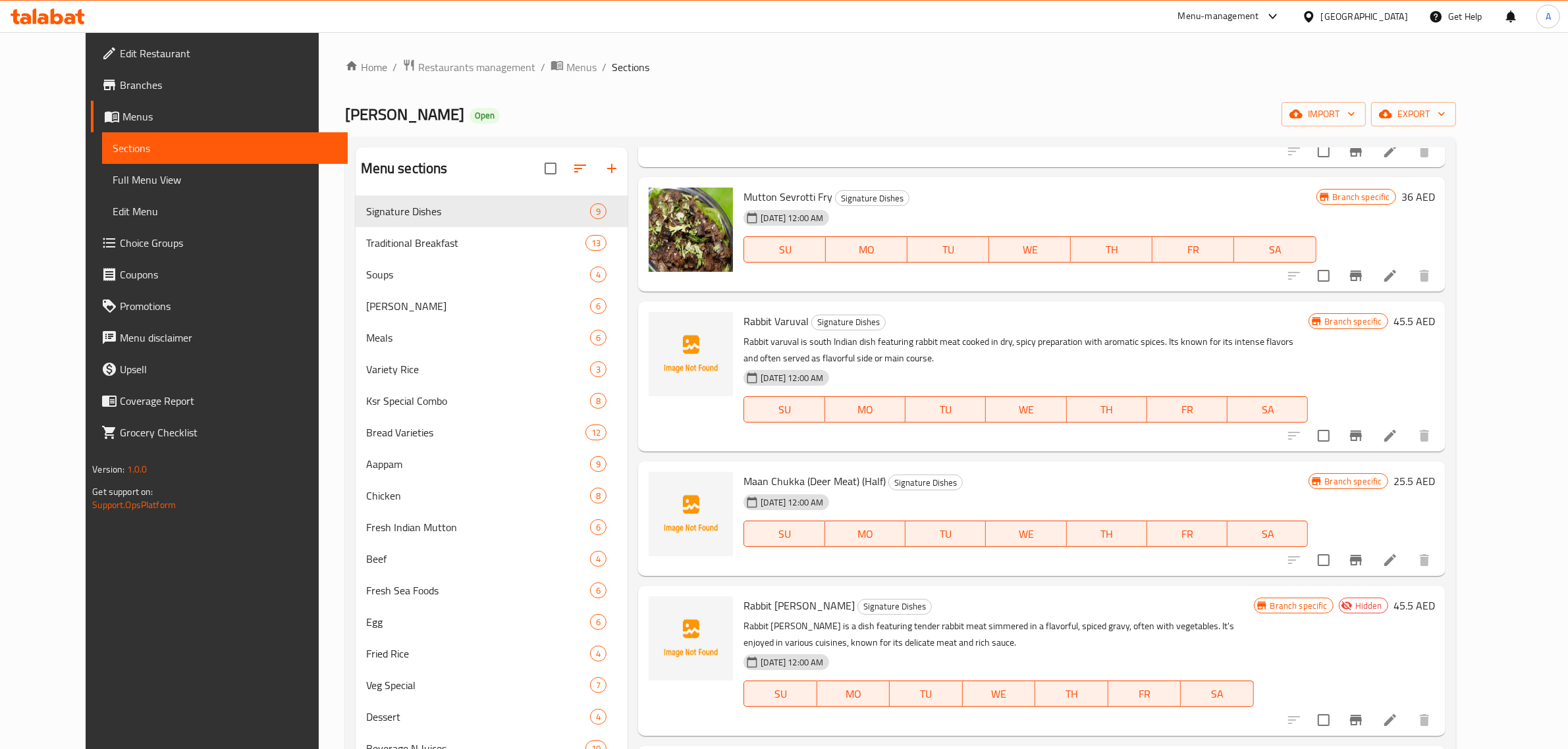
drag, startPoint x: 700, startPoint y: 94, endPoint x: 446, endPoint y: 1, distance: 270.5
click at [700, 91] on div "Home / Restaurants management / Menus / Sections Kaara Saaram Open import expor…" at bounding box center [900, 483] width 1111 height 849
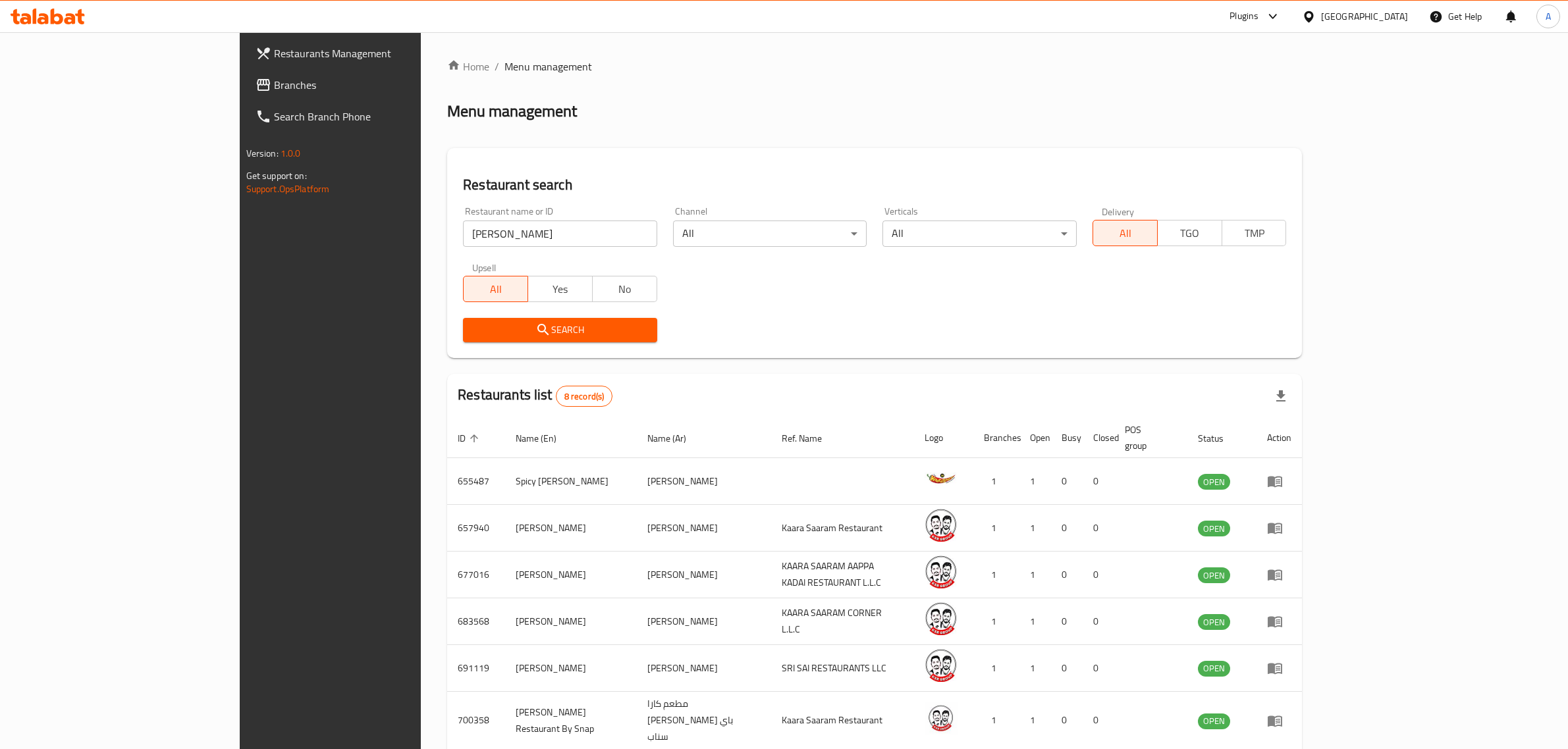
scroll to position [138, 0]
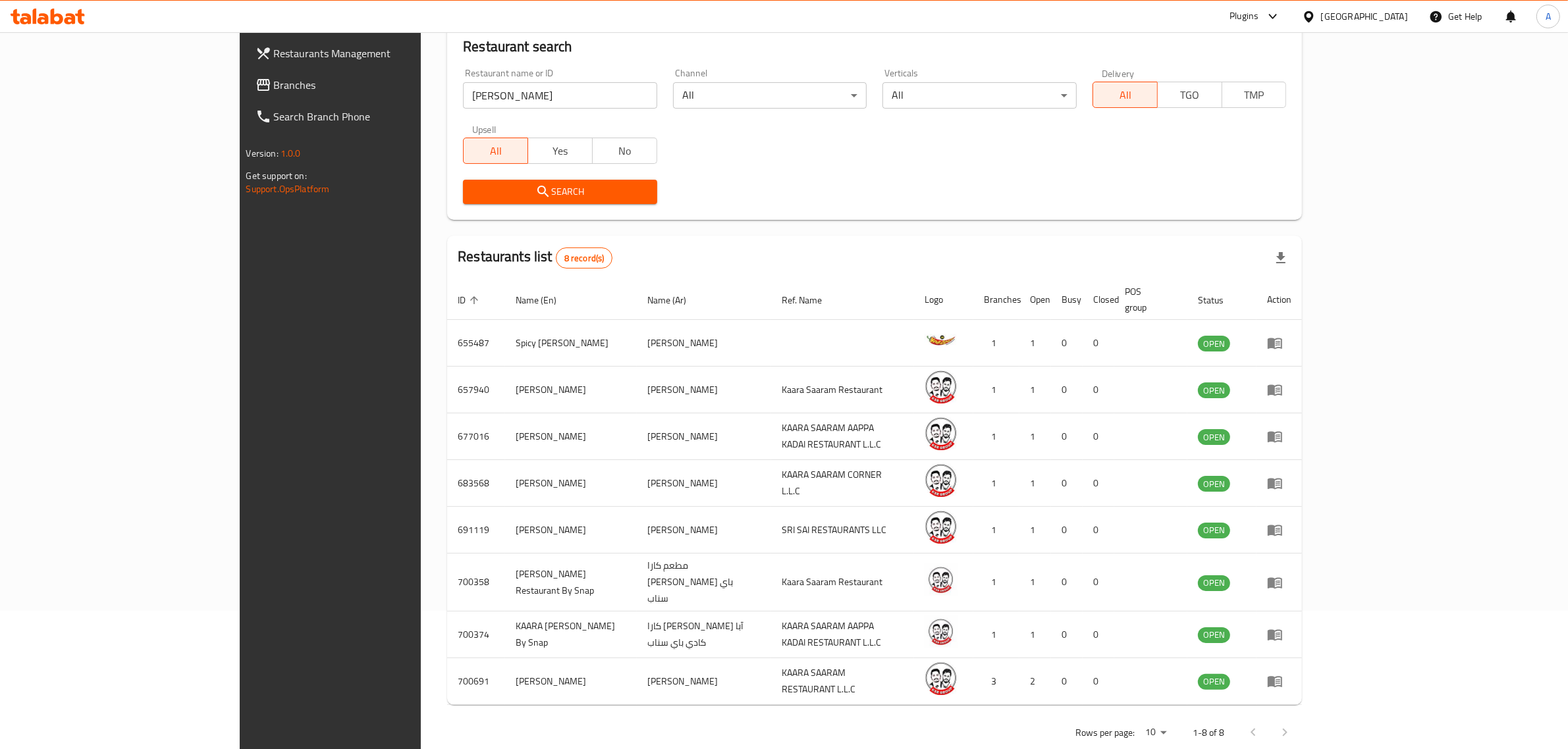
click at [1375, 12] on div "[GEOGRAPHIC_DATA]" at bounding box center [1365, 16] width 87 height 14
click at [1236, 169] on div "[GEOGRAPHIC_DATA]" at bounding box center [1308, 166] width 197 height 31
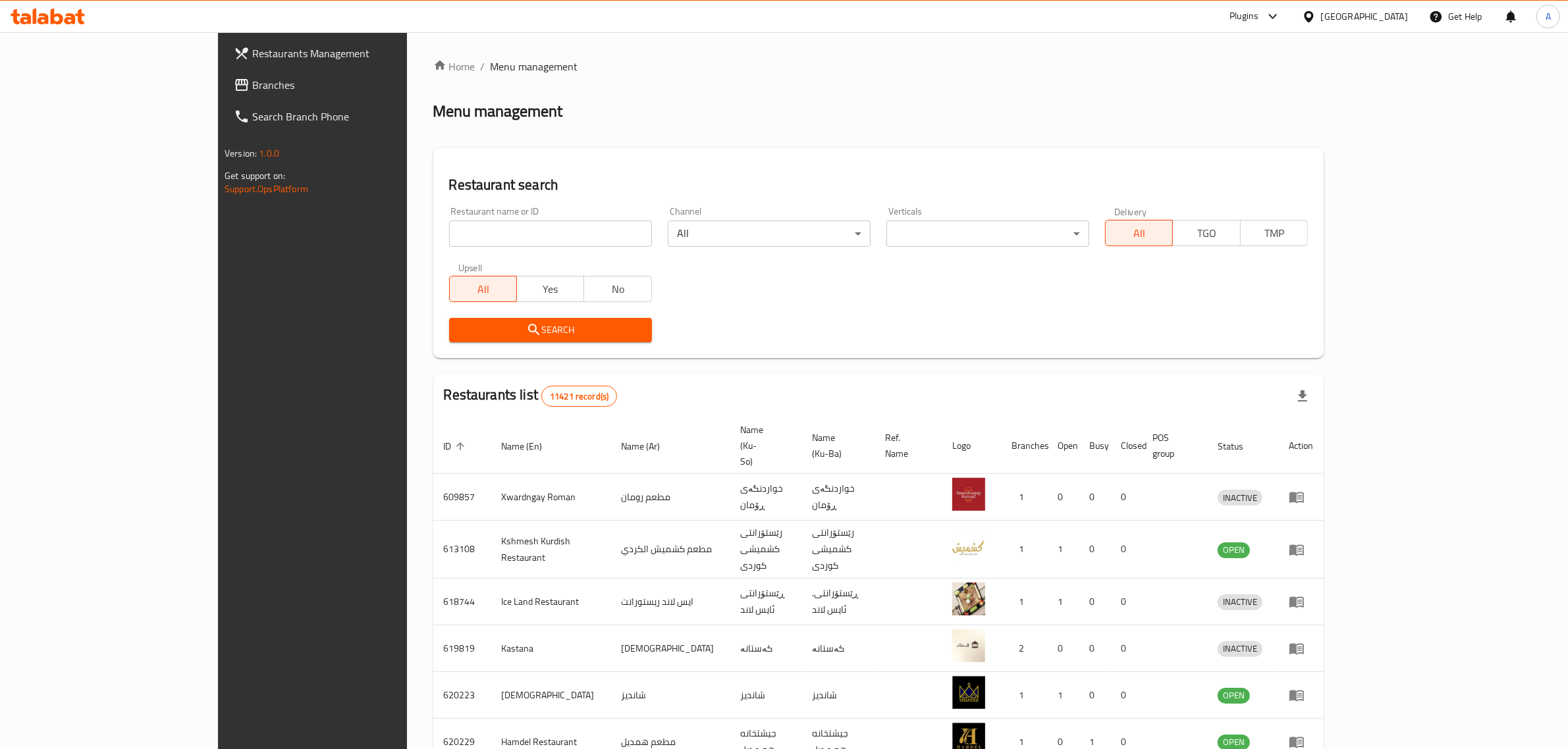
click at [561, 231] on input "search" at bounding box center [551, 234] width 203 height 26
paste input "You Cafe"
type input "You Cafe"
click button "Search" at bounding box center [551, 330] width 203 height 24
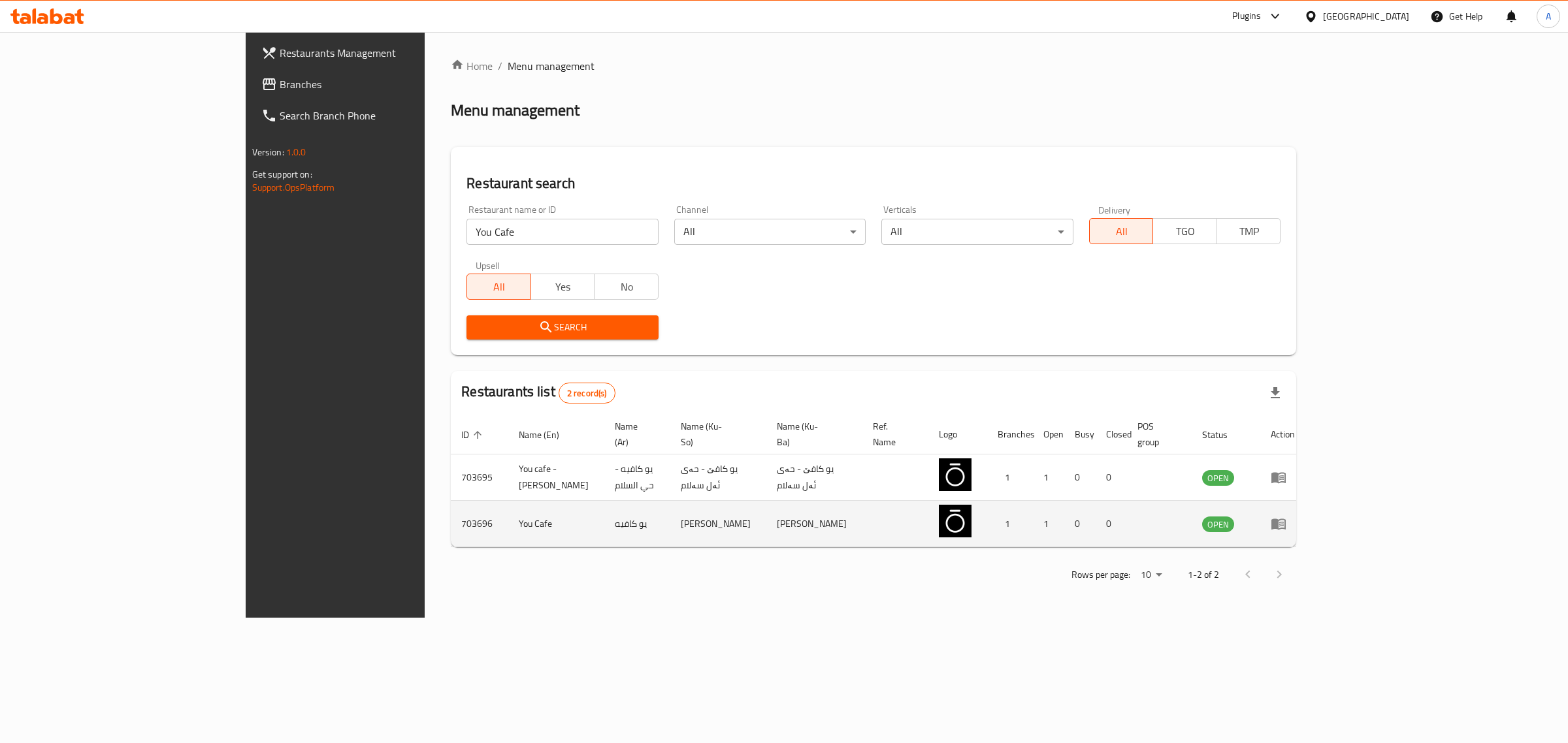
click at [508, 511] on td "You Cafe" at bounding box center [556, 524] width 96 height 47
copy td "You Cafe"
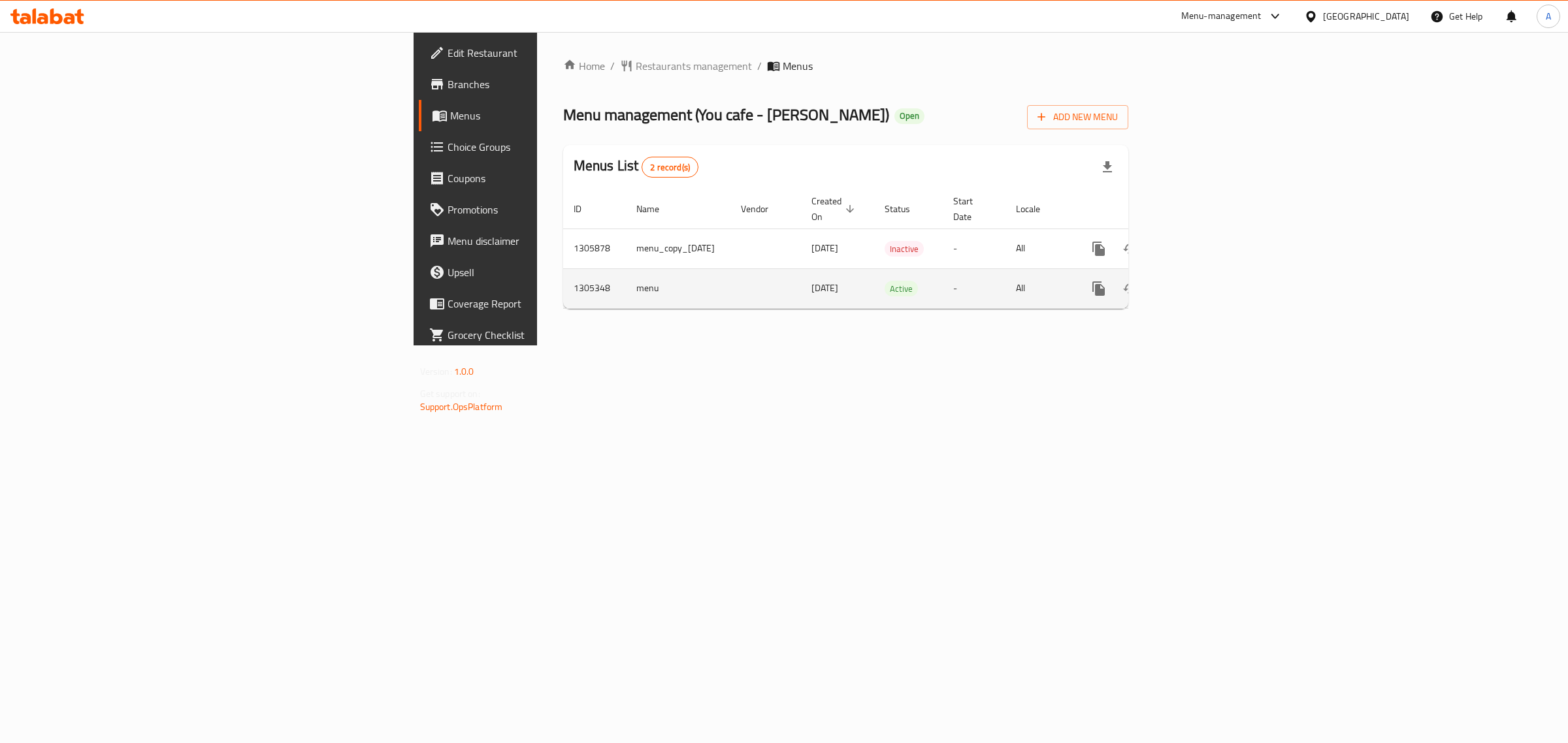
click at [1201, 281] on icon "enhanced table" at bounding box center [1193, 289] width 16 height 16
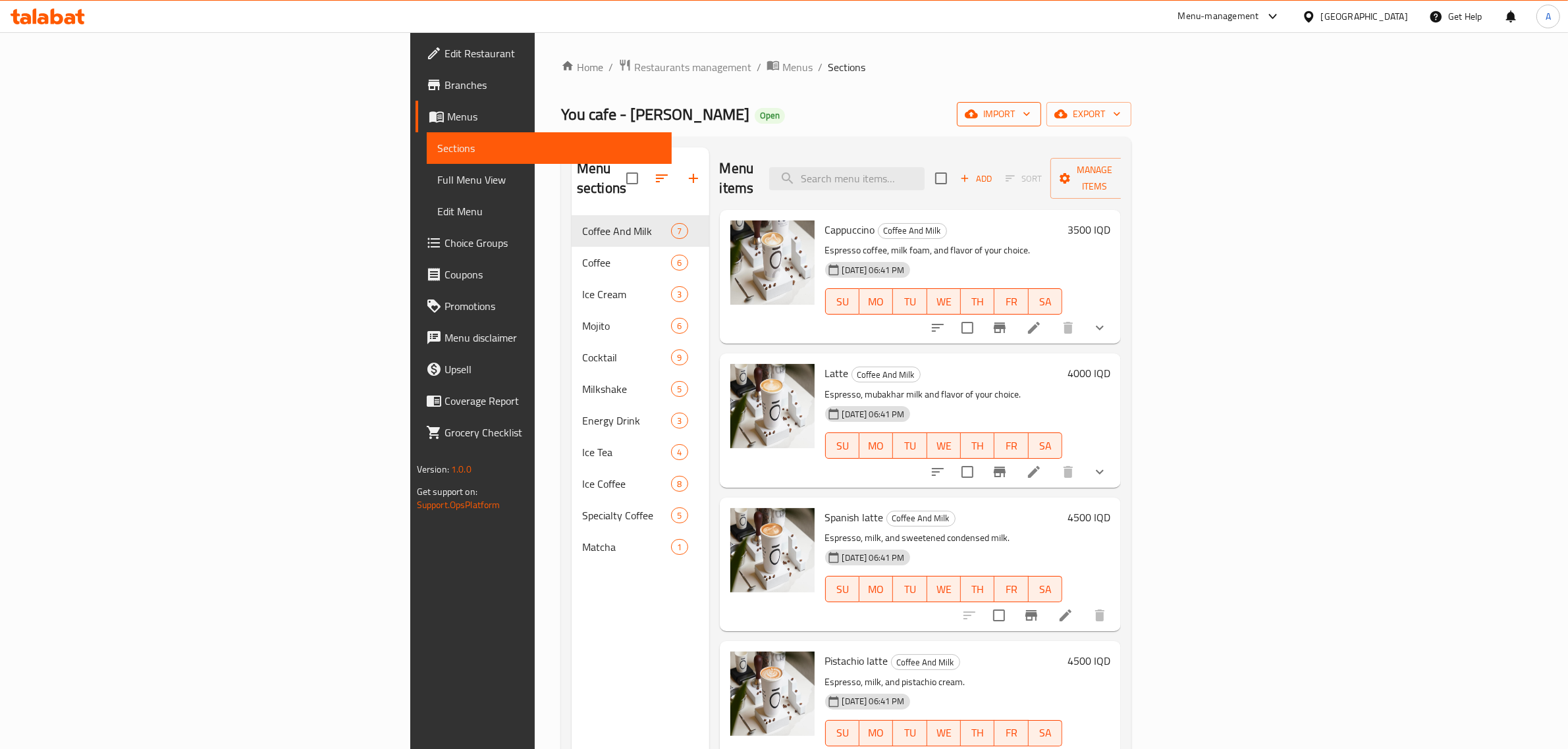
click at [1031, 117] on span "import" at bounding box center [999, 114] width 63 height 16
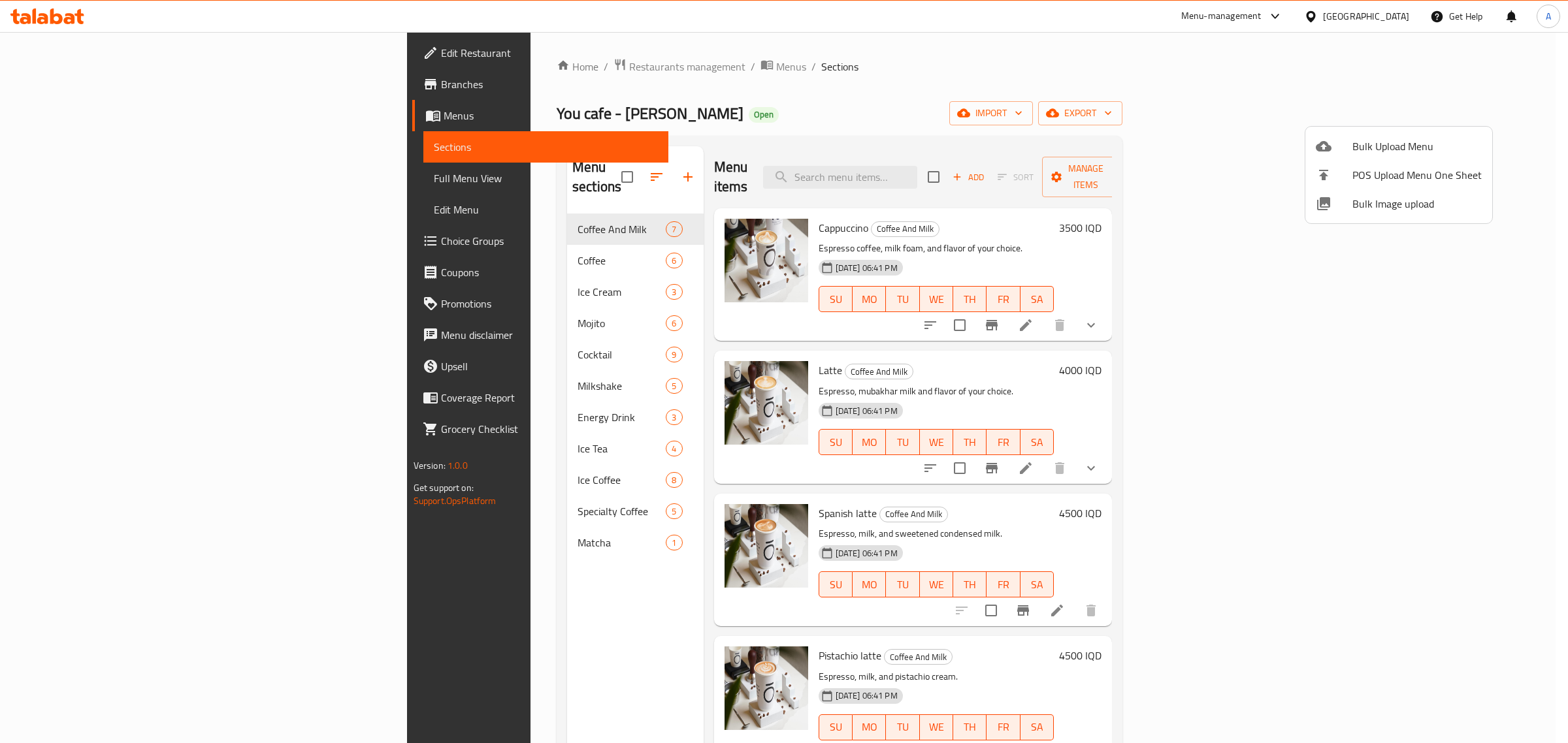
click at [1407, 215] on li "Bulk Image upload" at bounding box center [1398, 203] width 187 height 29
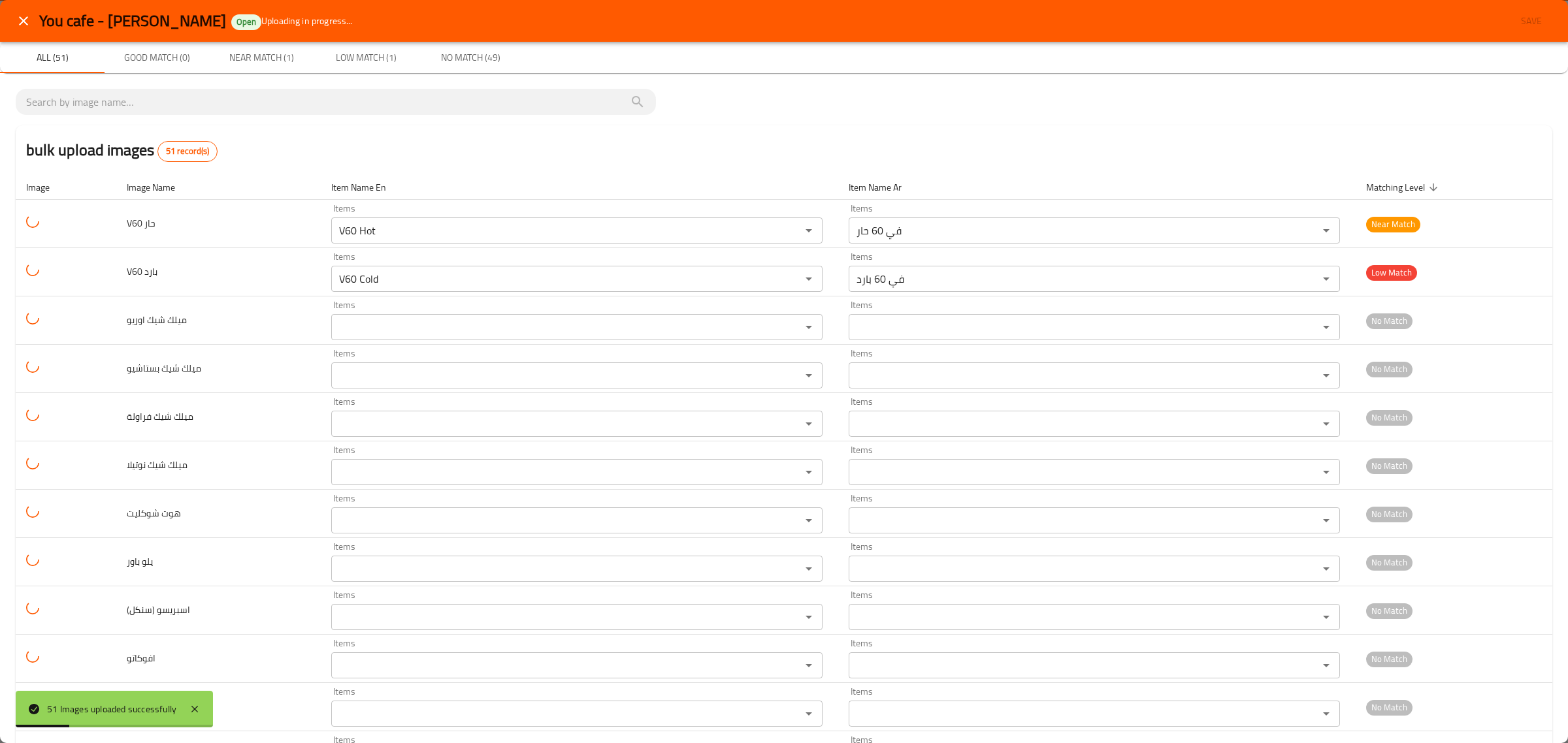
click at [10, 23] on button "close" at bounding box center [23, 20] width 31 height 31
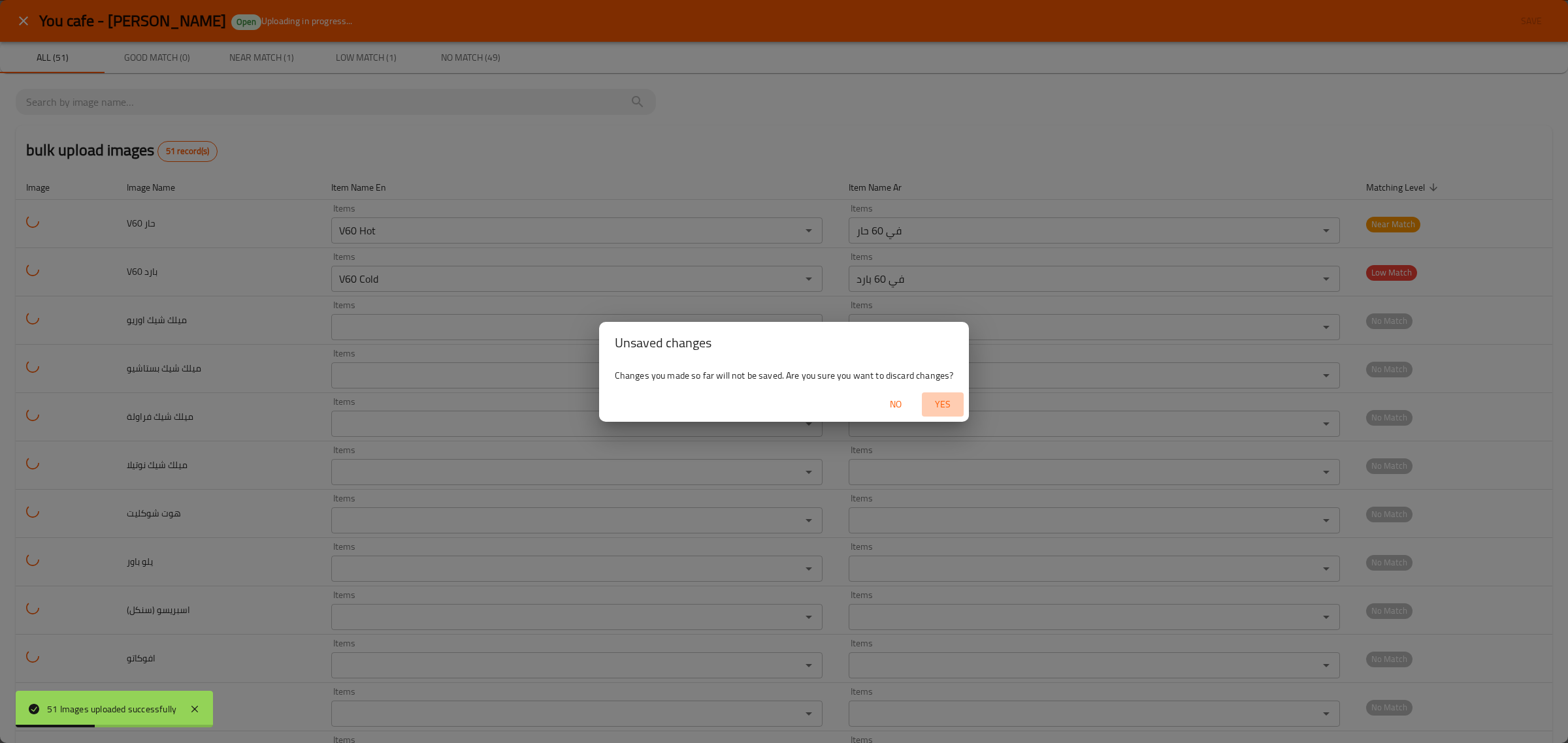
click at [955, 413] on button "Yes" at bounding box center [943, 405] width 42 height 24
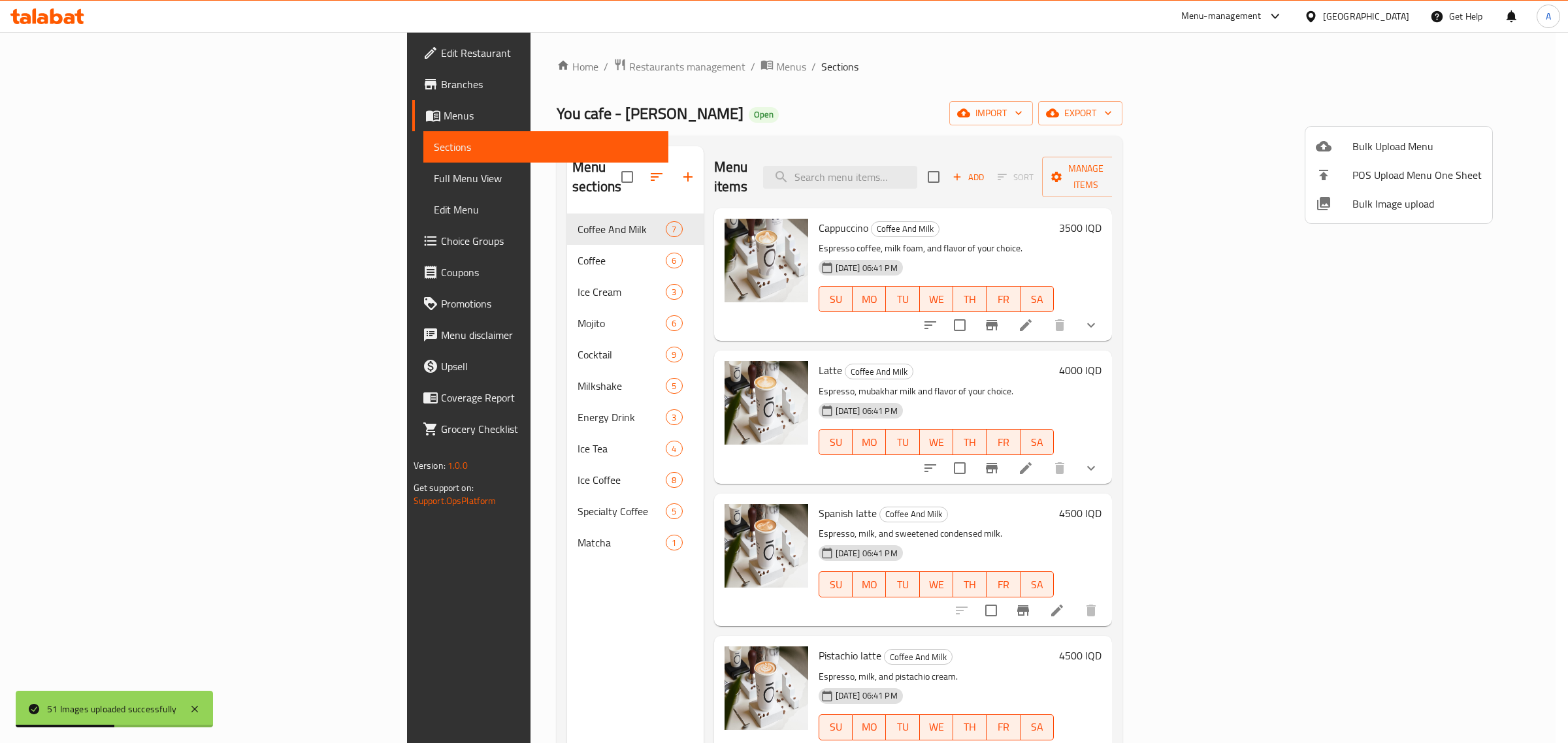
click at [1376, 203] on span "Bulk Image upload" at bounding box center [1417, 203] width 129 height 16
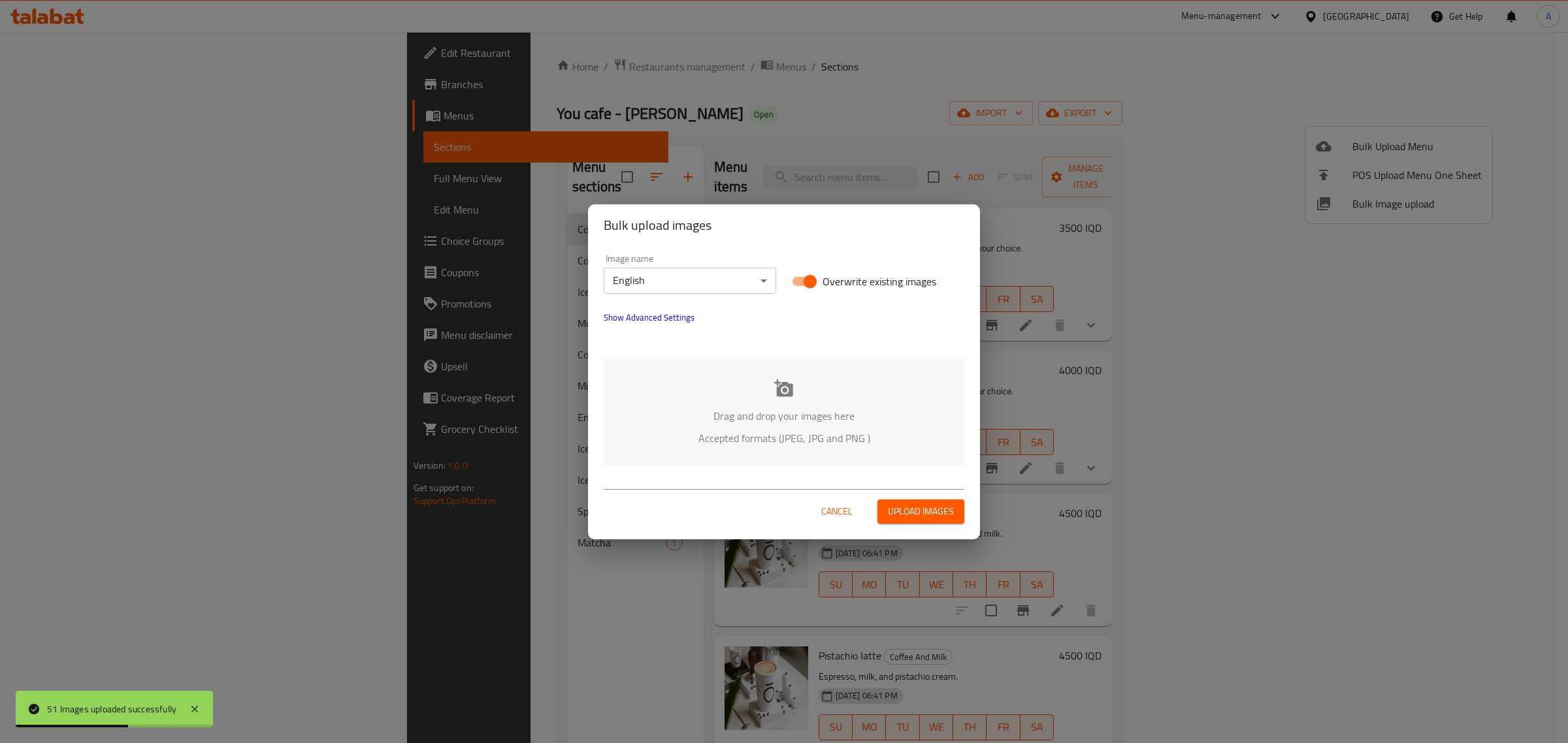
click at [678, 285] on body "51 Images uploaded successfully ​ Menu-management Iraq Get Help A Edit Restaura…" at bounding box center [784, 387] width 1568 height 711
click at [664, 304] on li "Arabic" at bounding box center [690, 303] width 172 height 23
click at [776, 396] on icon at bounding box center [784, 388] width 20 height 20
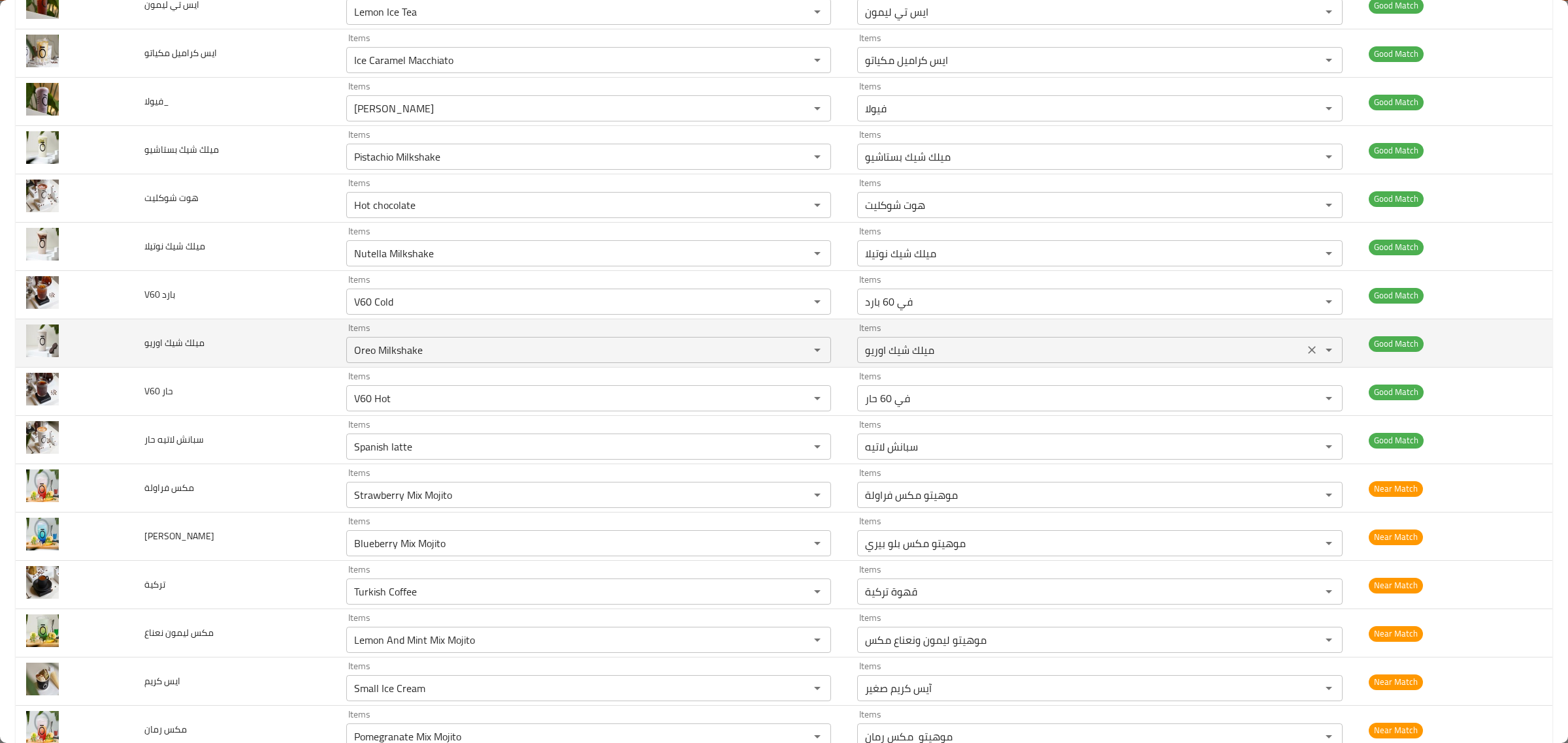
scroll to position [1464, 0]
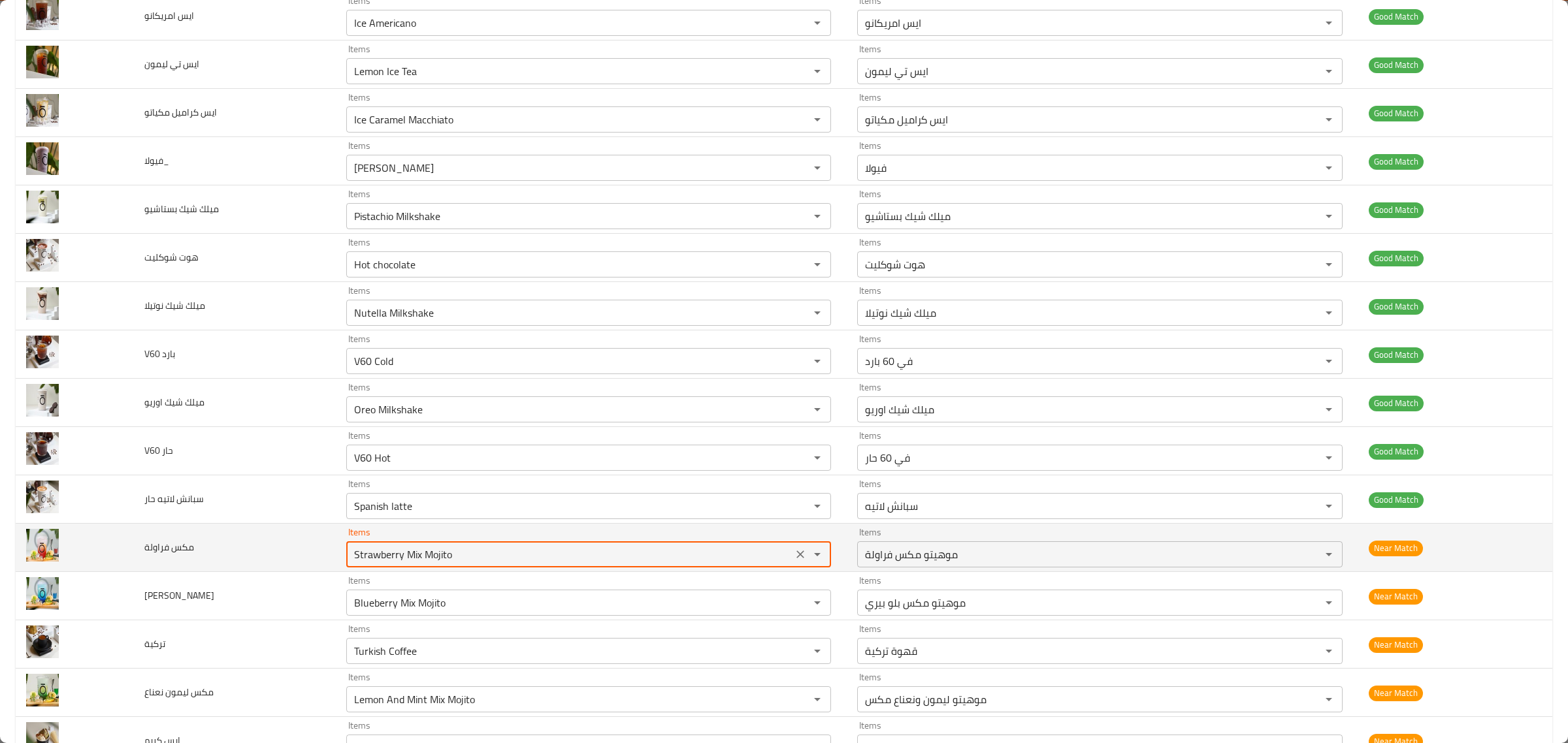
click at [654, 564] on فراولة "Strawberry Mix Mojito" at bounding box center [570, 554] width 439 height 18
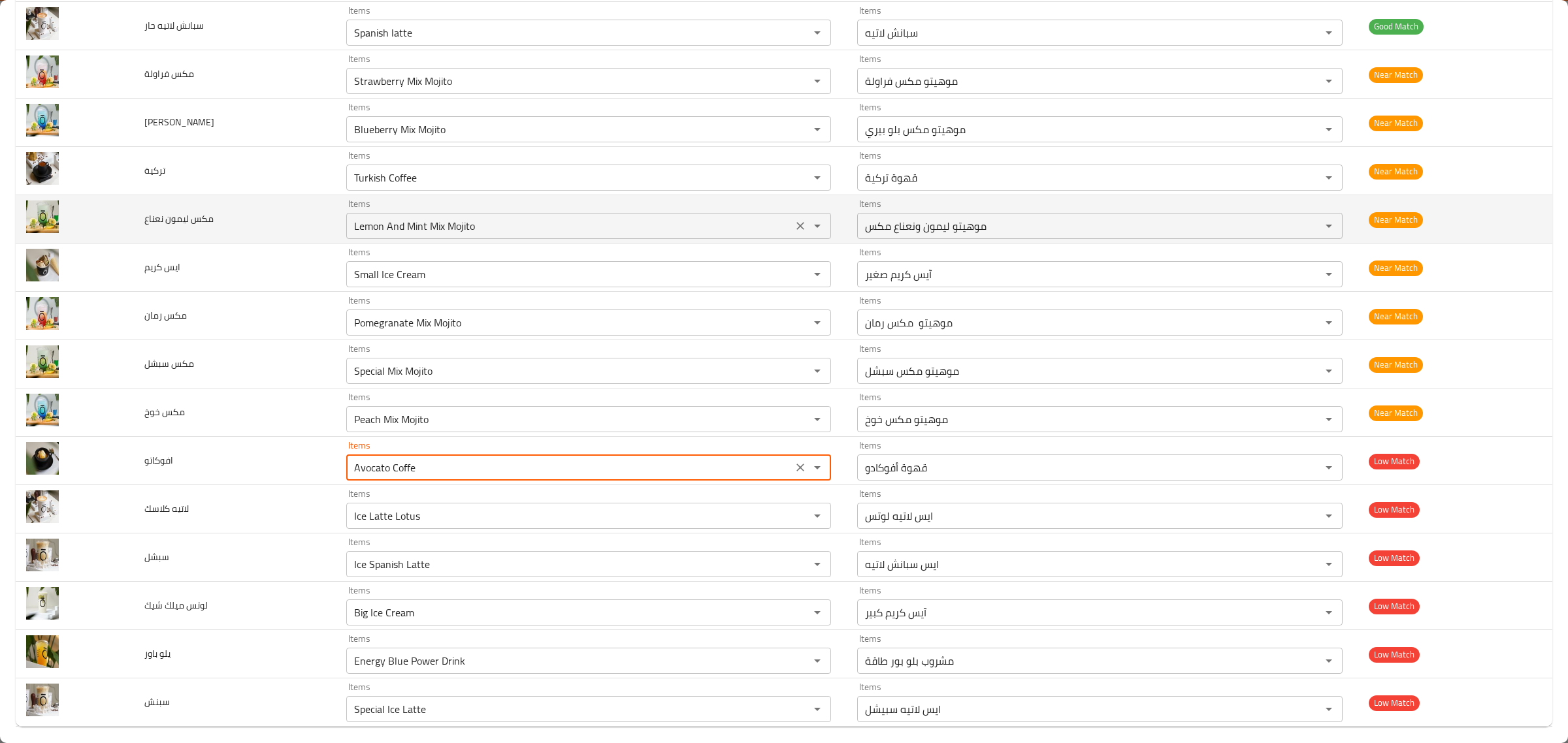
scroll to position [1954, 0]
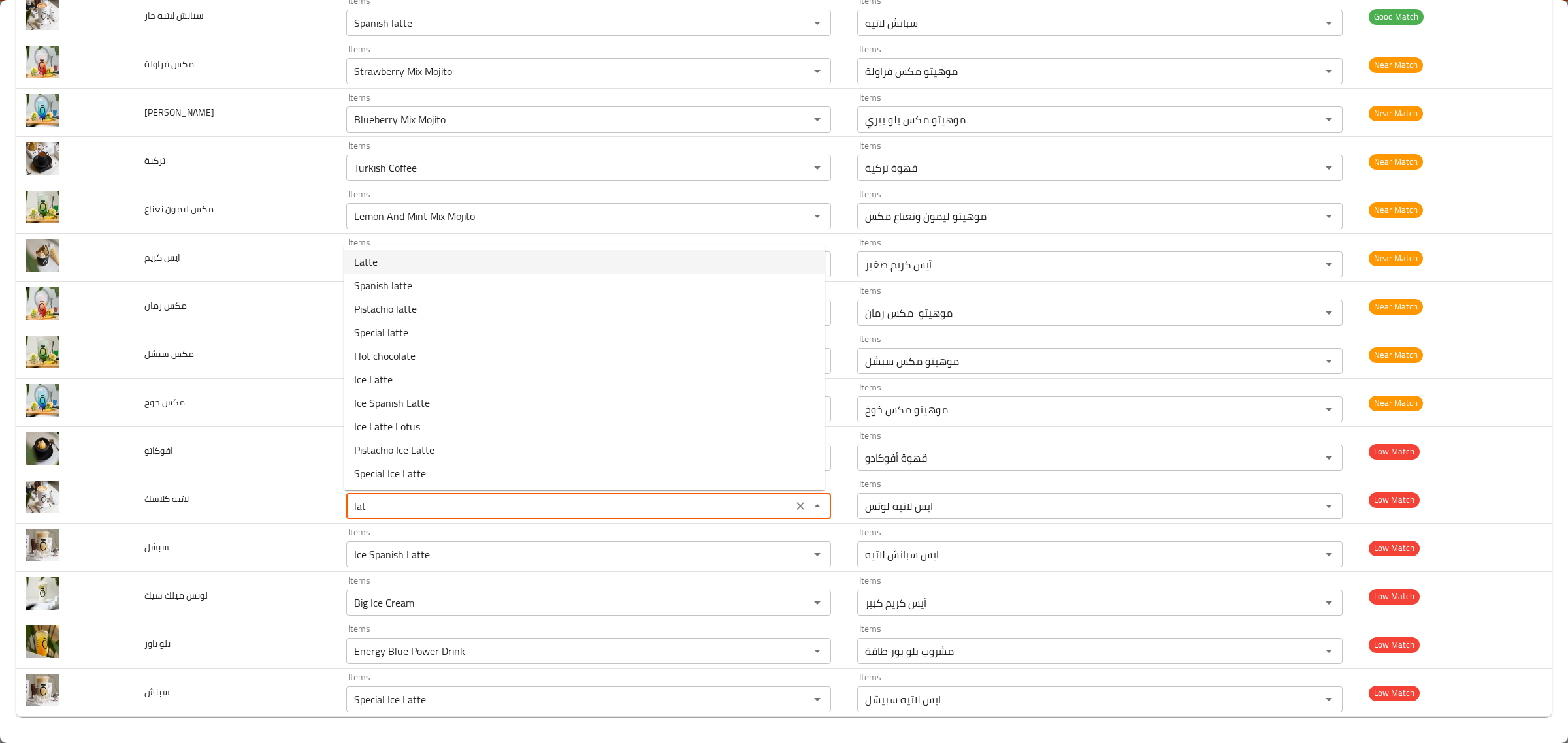
click at [655, 255] on كلاسك-option-0 "Latte" at bounding box center [584, 261] width 481 height 23
type كلاسك "Latte"
type كلاسك-ar "لاتيه"
type كلاسك "Latte"
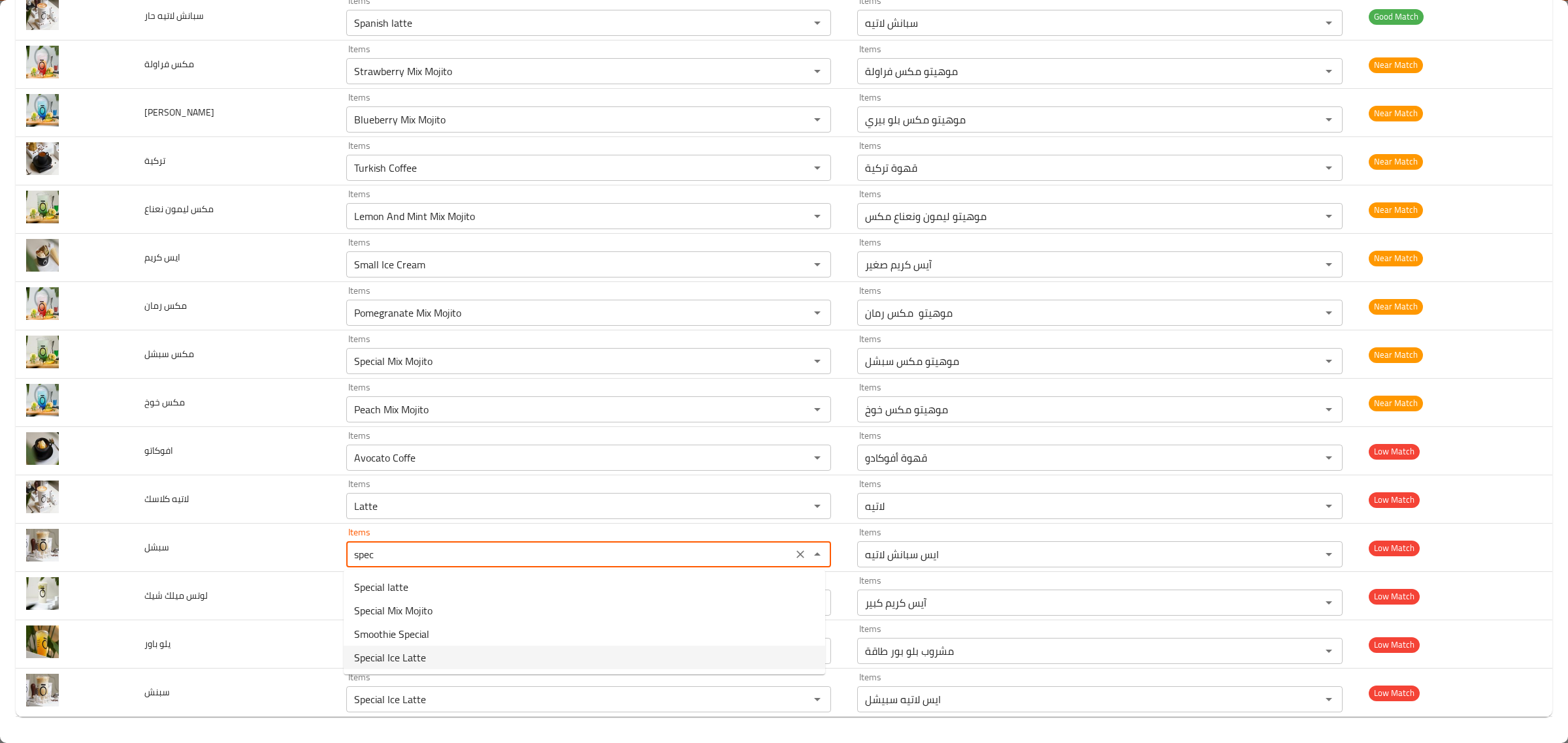
click at [447, 657] on li "Special Ice Latte" at bounding box center [584, 657] width 481 height 23
type input "Special Ice Latte"
type input "ایس لاتيه سبیشل"
type input "Special Ice Latte"
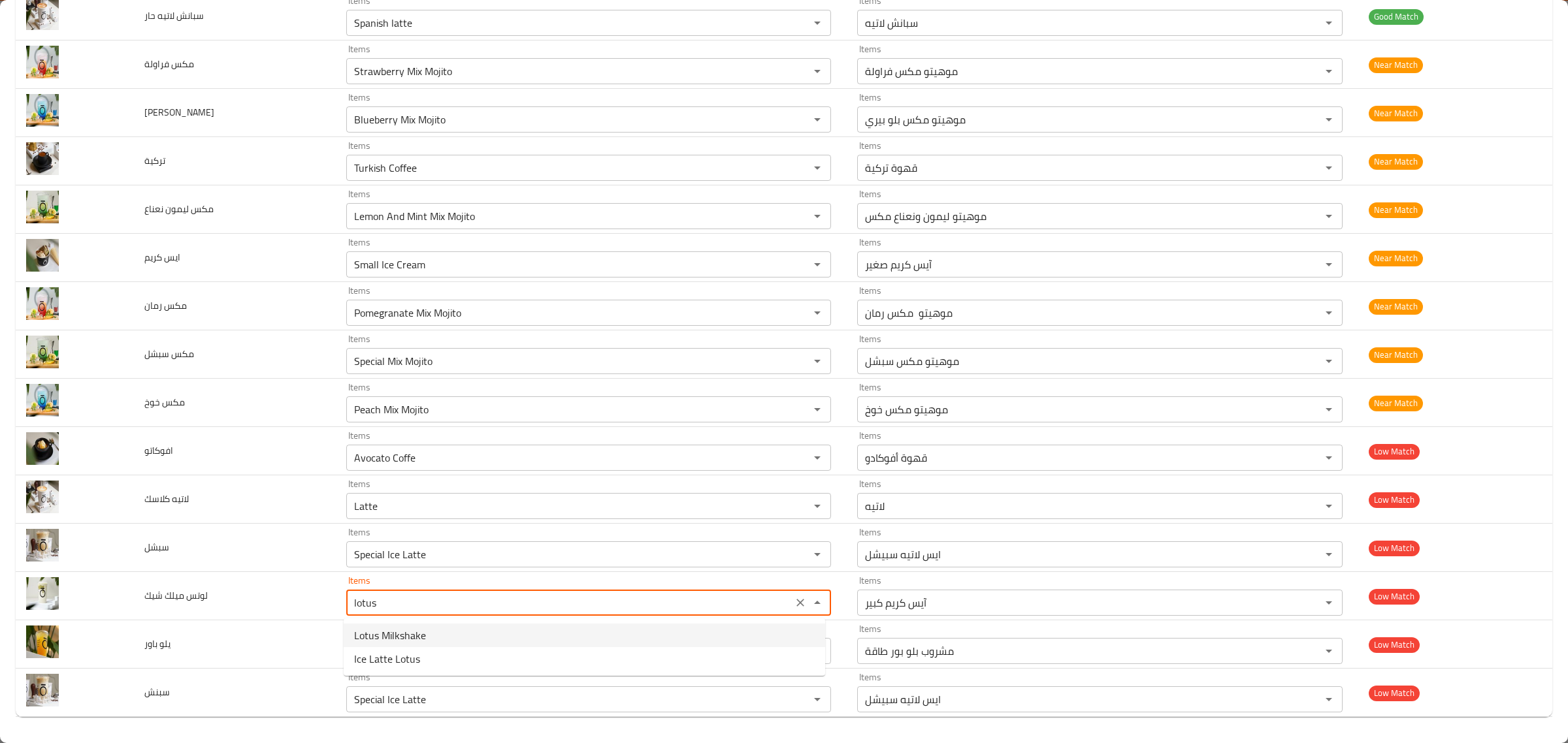
click at [422, 637] on span "Lotus Milkshake" at bounding box center [390, 636] width 72 height 16
type شيك "Lotus Milkshake"
type شيك-ar "میلك شیك لوتس"
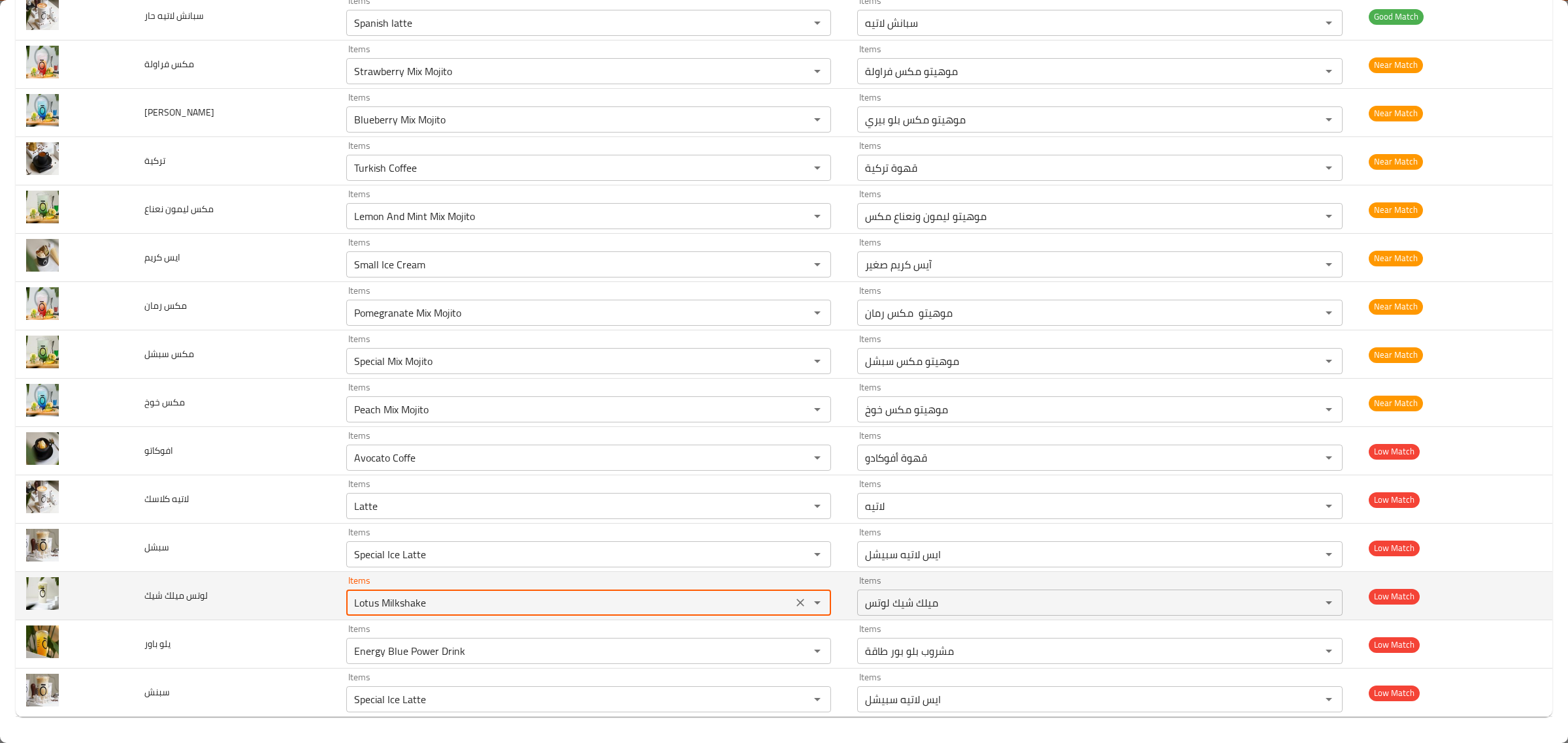
type شيك "Lotus Milkshake"
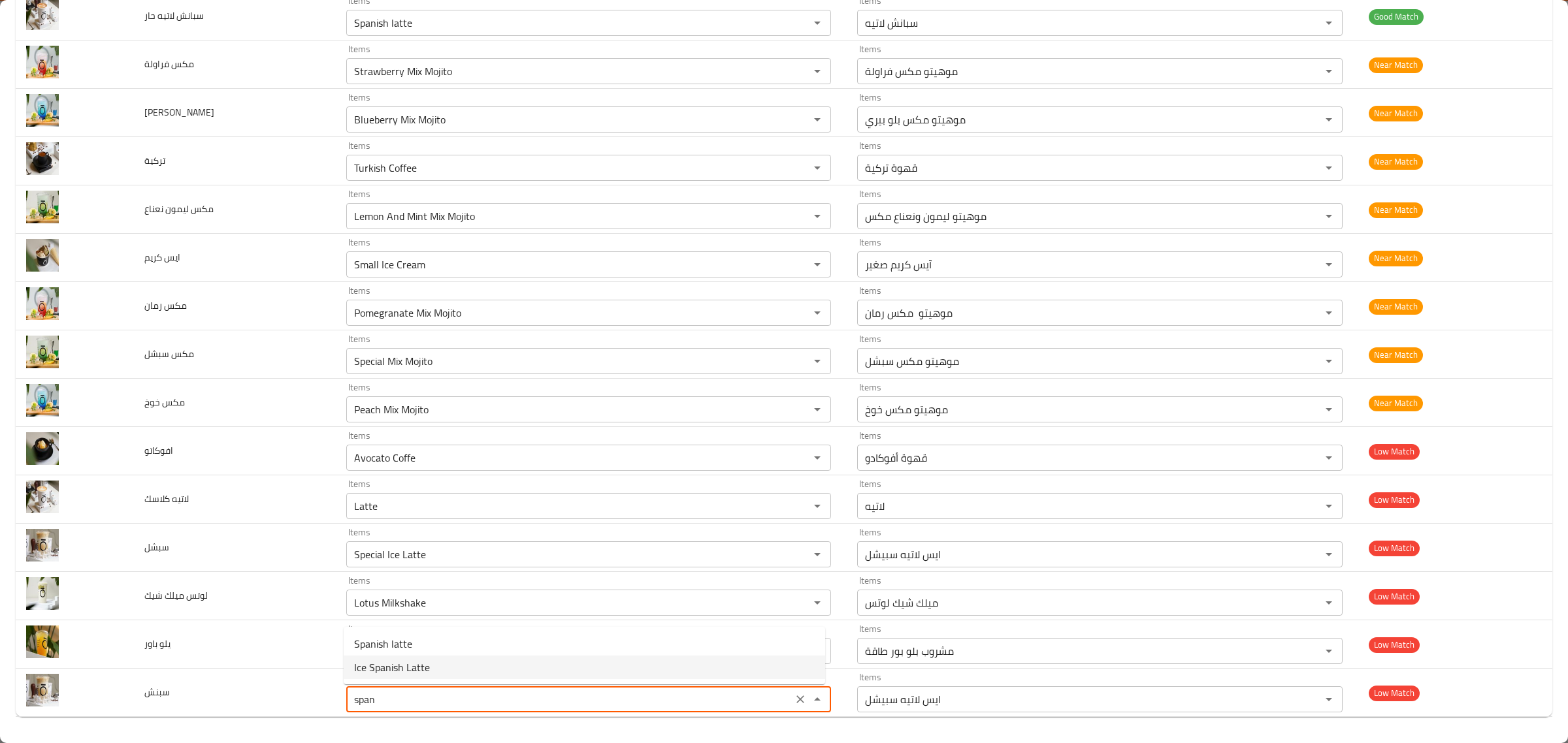
click at [474, 660] on li "Ice Spanish Latte" at bounding box center [584, 667] width 481 height 23
type input "Ice Spanish Latte"
type input "ایس سبانش لاتيه"
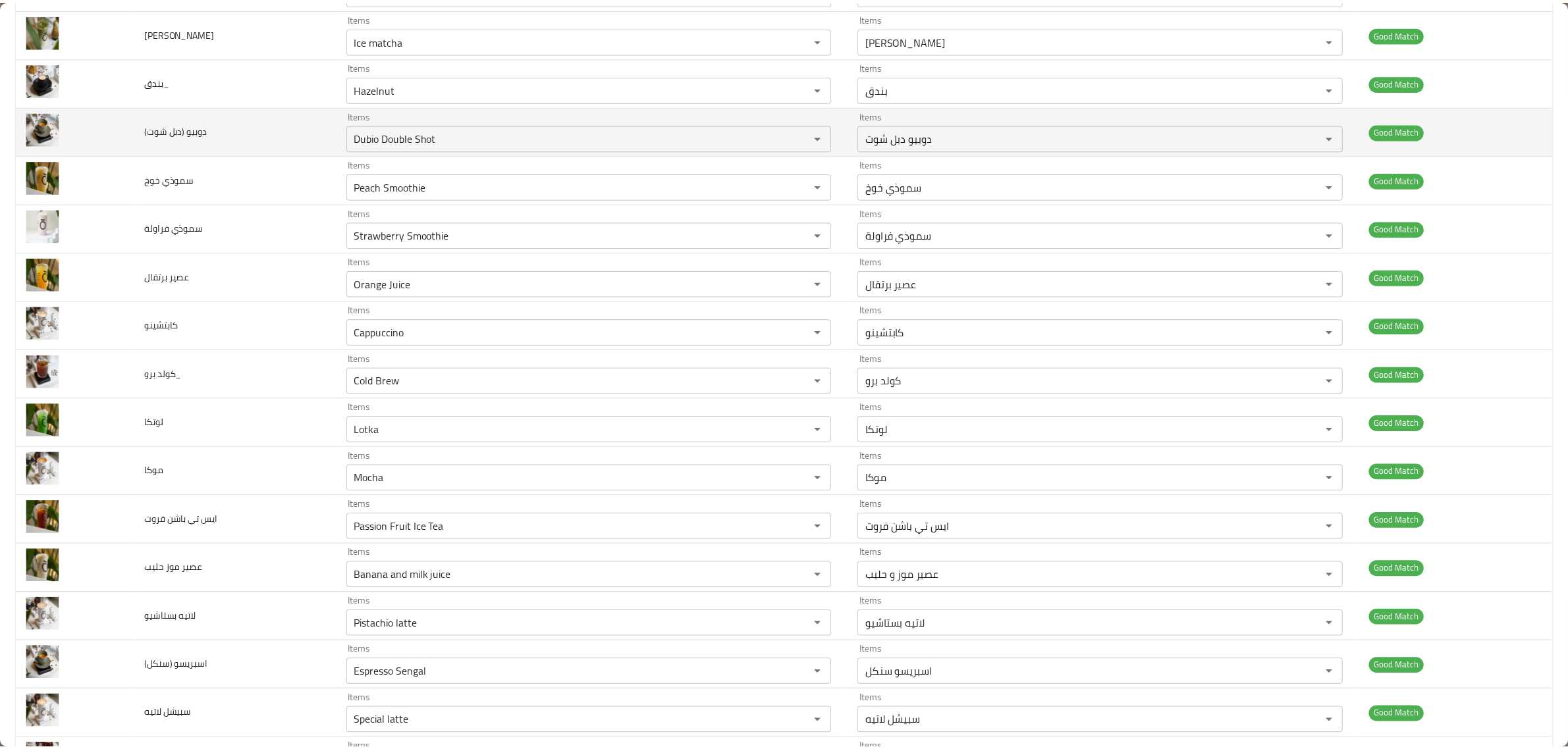
scroll to position [0, 0]
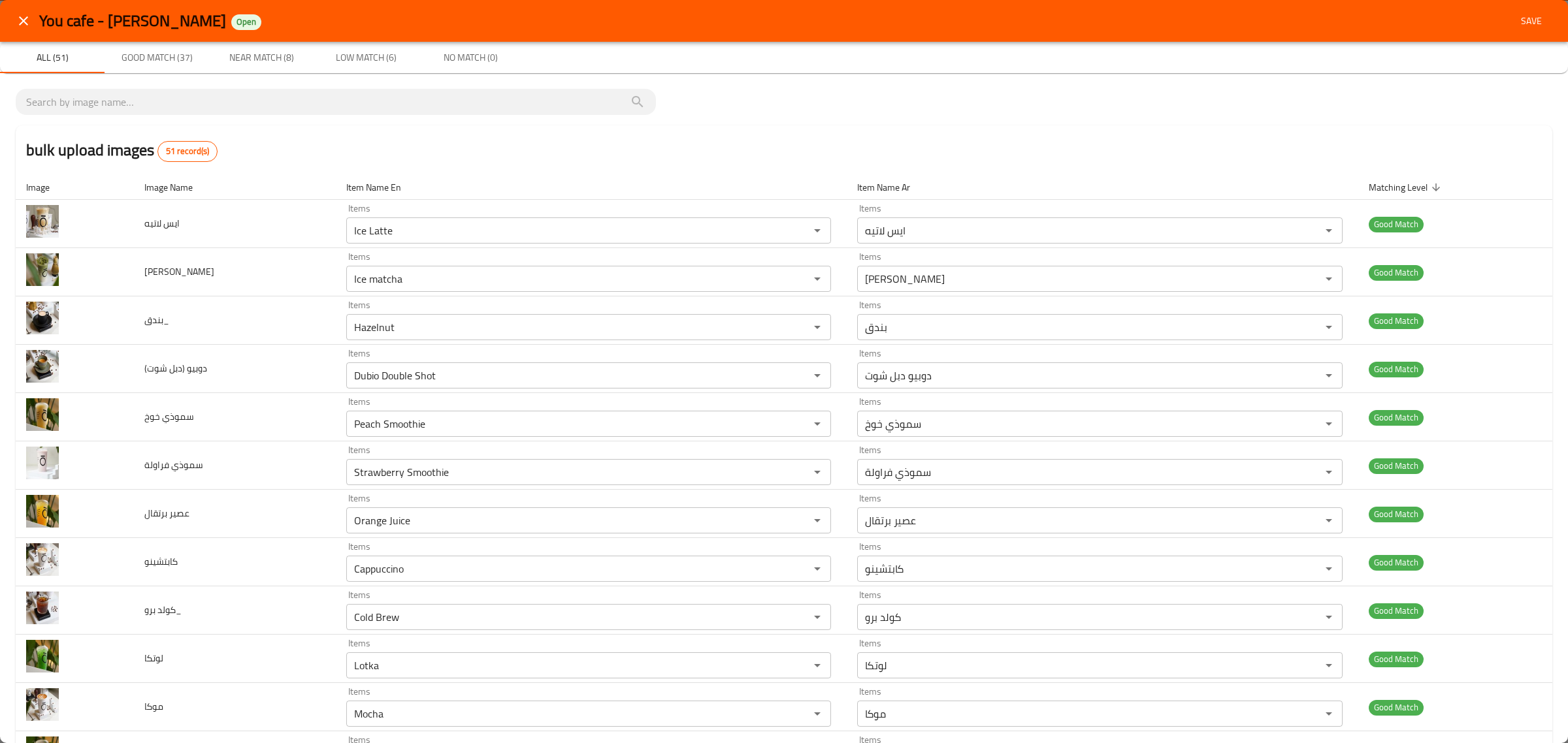
type input "Ice Spanish Latte"
click at [1516, 20] on span "Save" at bounding box center [1531, 20] width 31 height 16
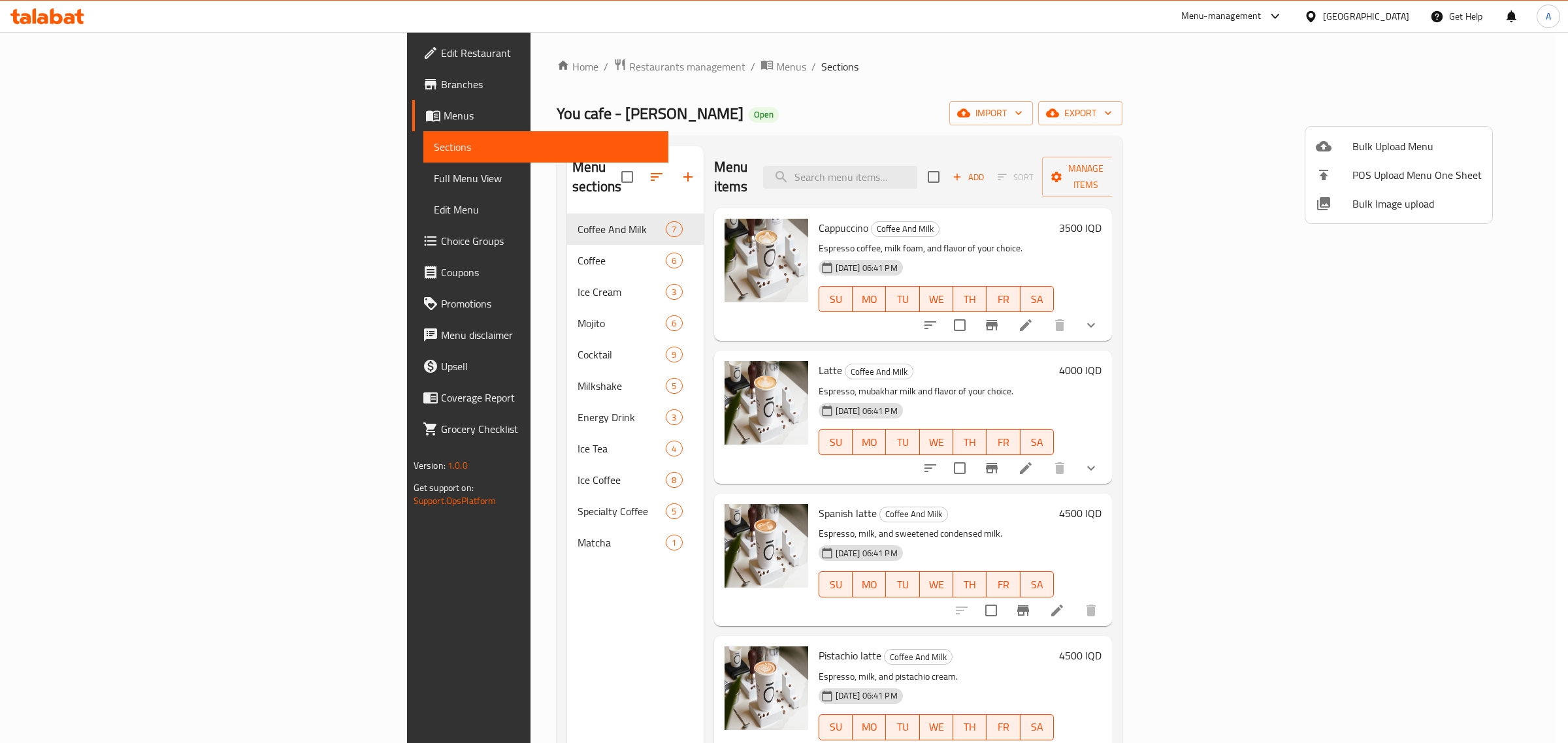
click at [392, 225] on div at bounding box center [784, 372] width 1568 height 743
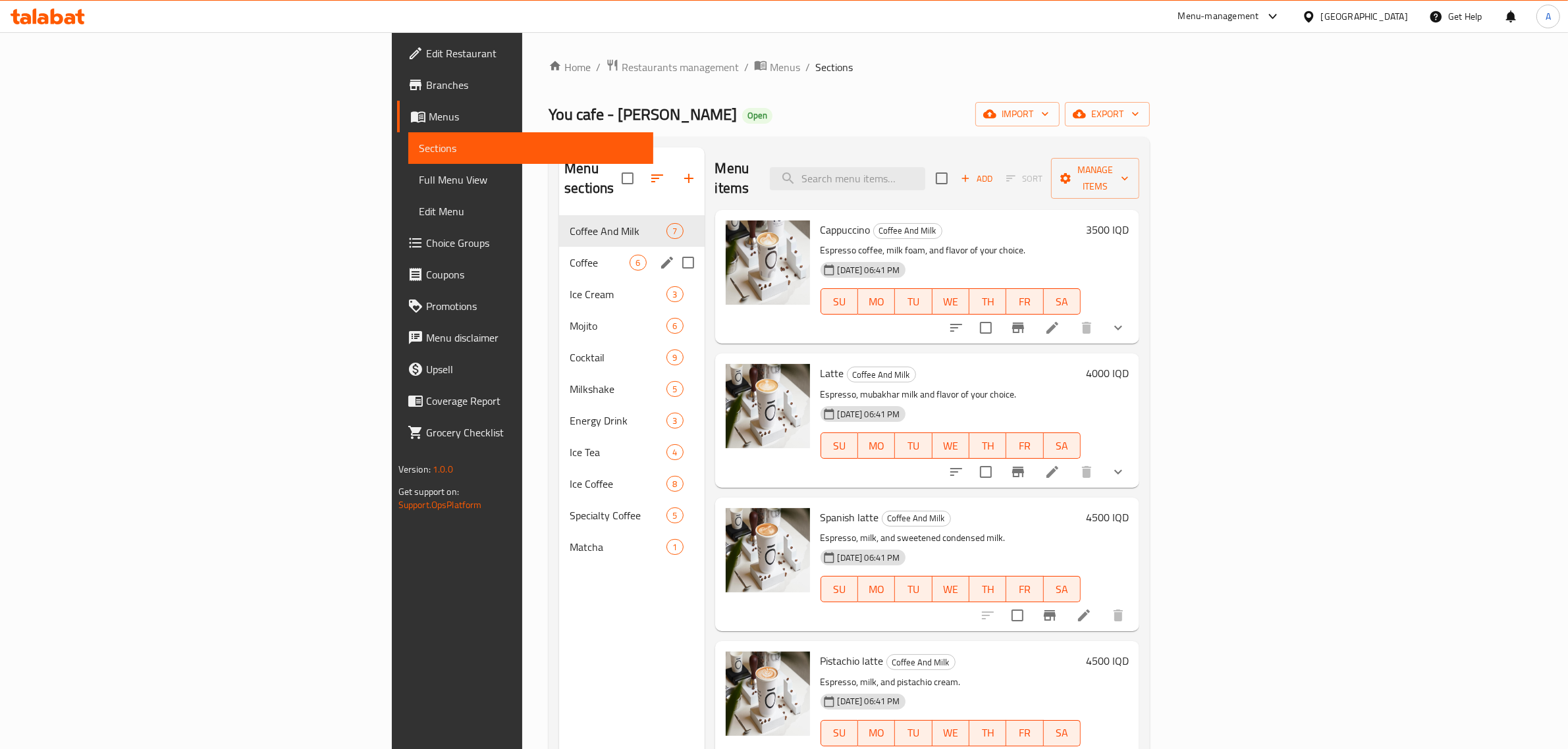
click at [570, 255] on span "Coffee" at bounding box center [600, 263] width 60 height 16
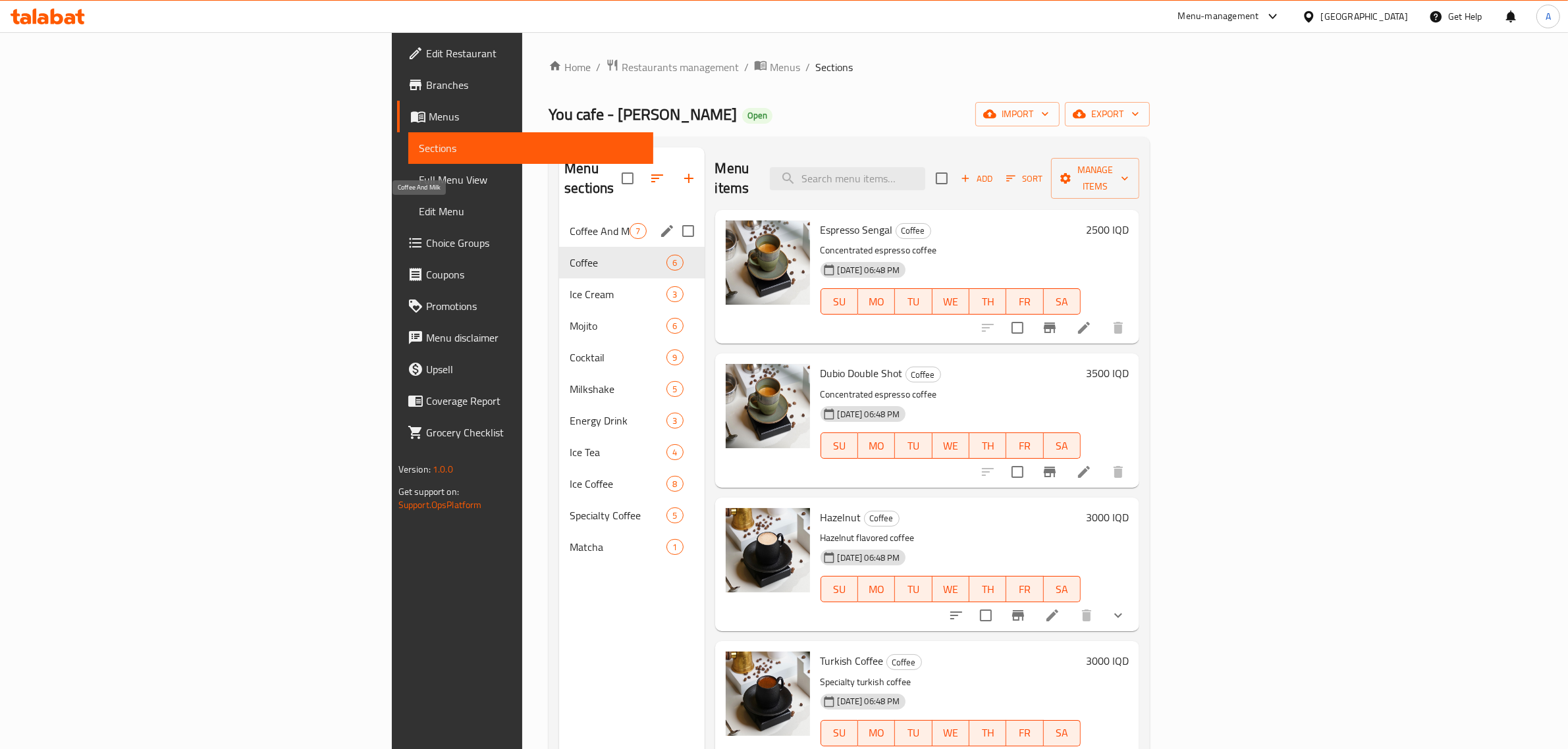
click at [570, 223] on span "Coffee And Milk" at bounding box center [600, 231] width 60 height 16
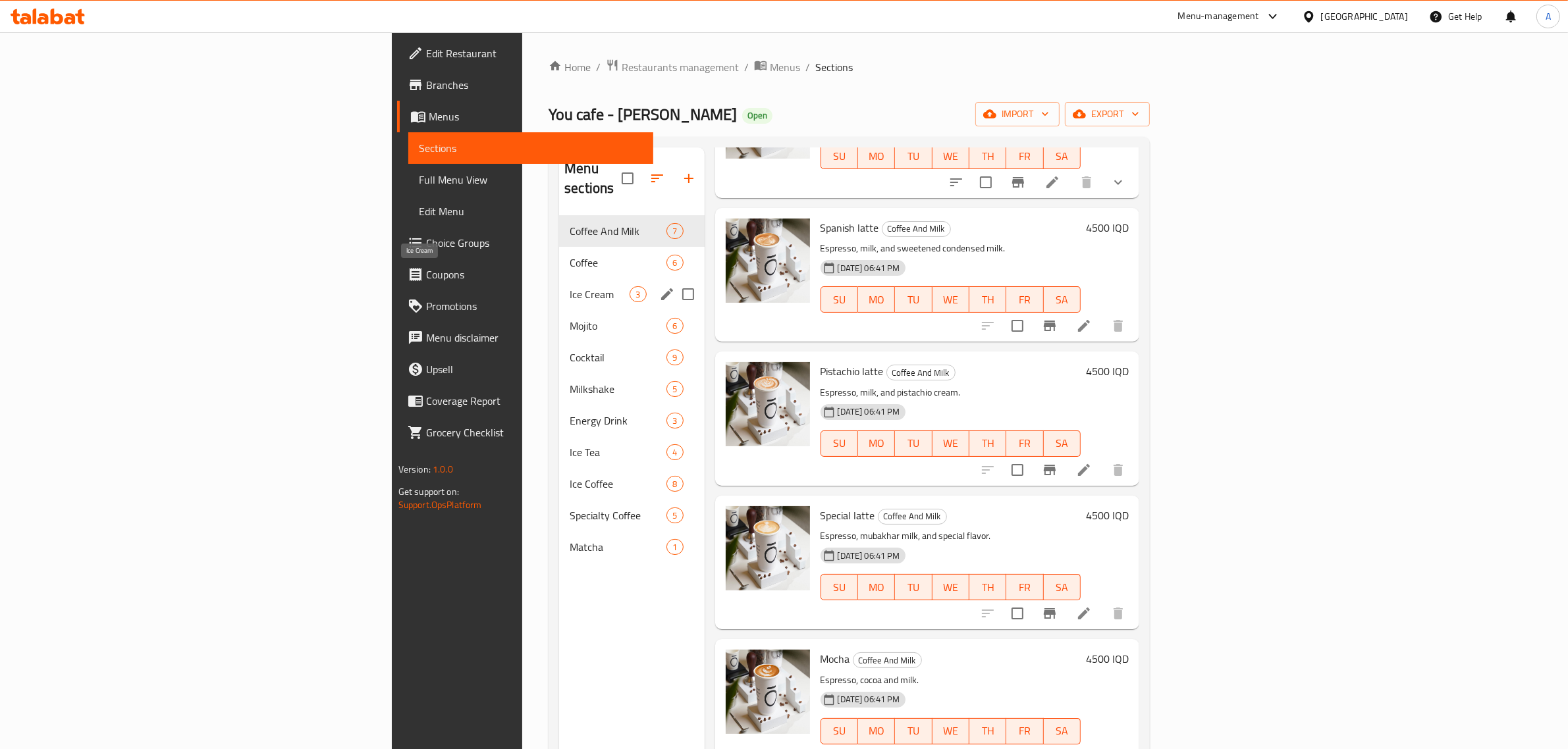
click at [570, 286] on span "Ice Cream" at bounding box center [600, 294] width 60 height 16
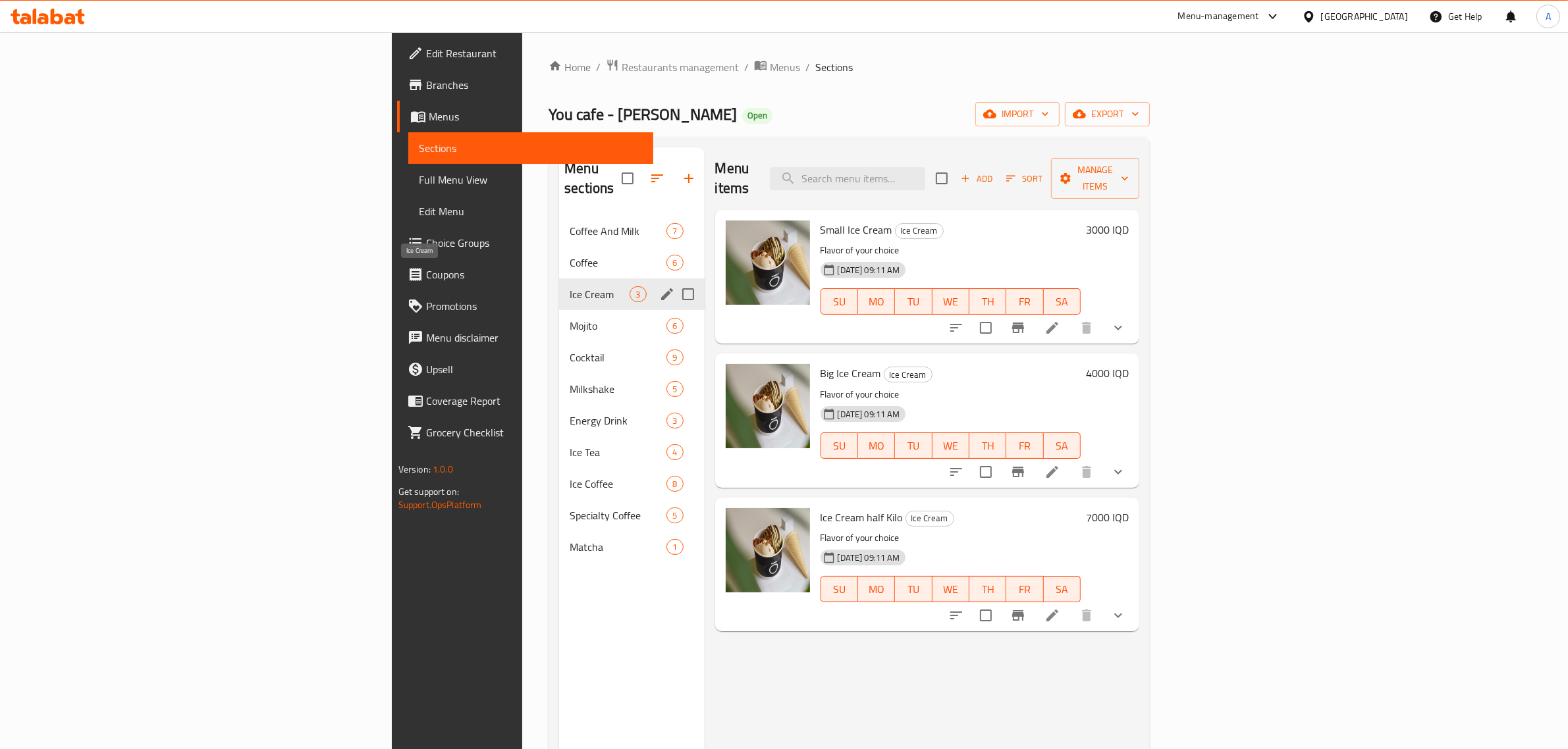
click at [570, 286] on span "Ice Cream" at bounding box center [600, 294] width 60 height 16
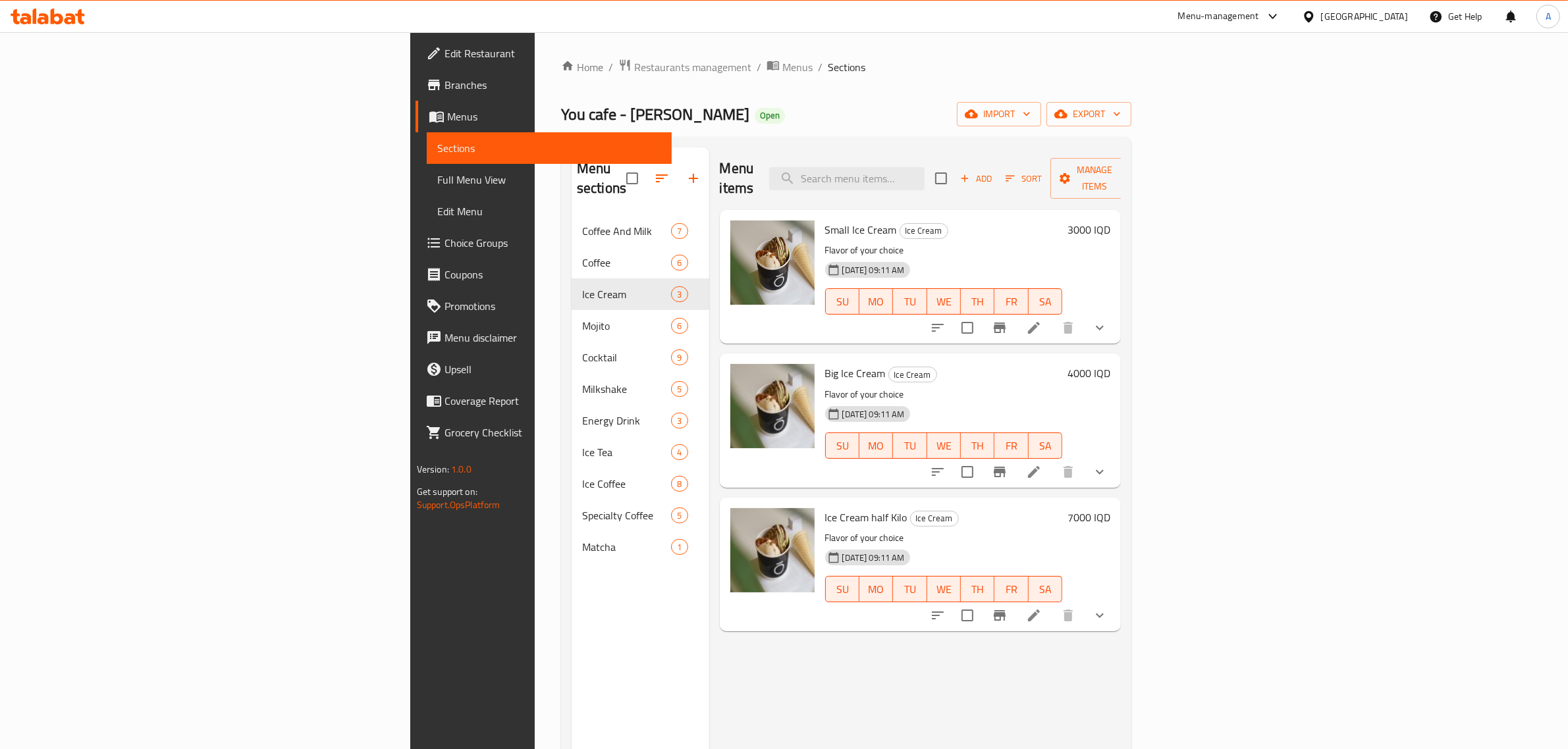
drag, startPoint x: 40, startPoint y: 189, endPoint x: 191, endPoint y: 17, distance: 228.9
click at [427, 189] on link "Full Menu View" at bounding box center [549, 179] width 246 height 31
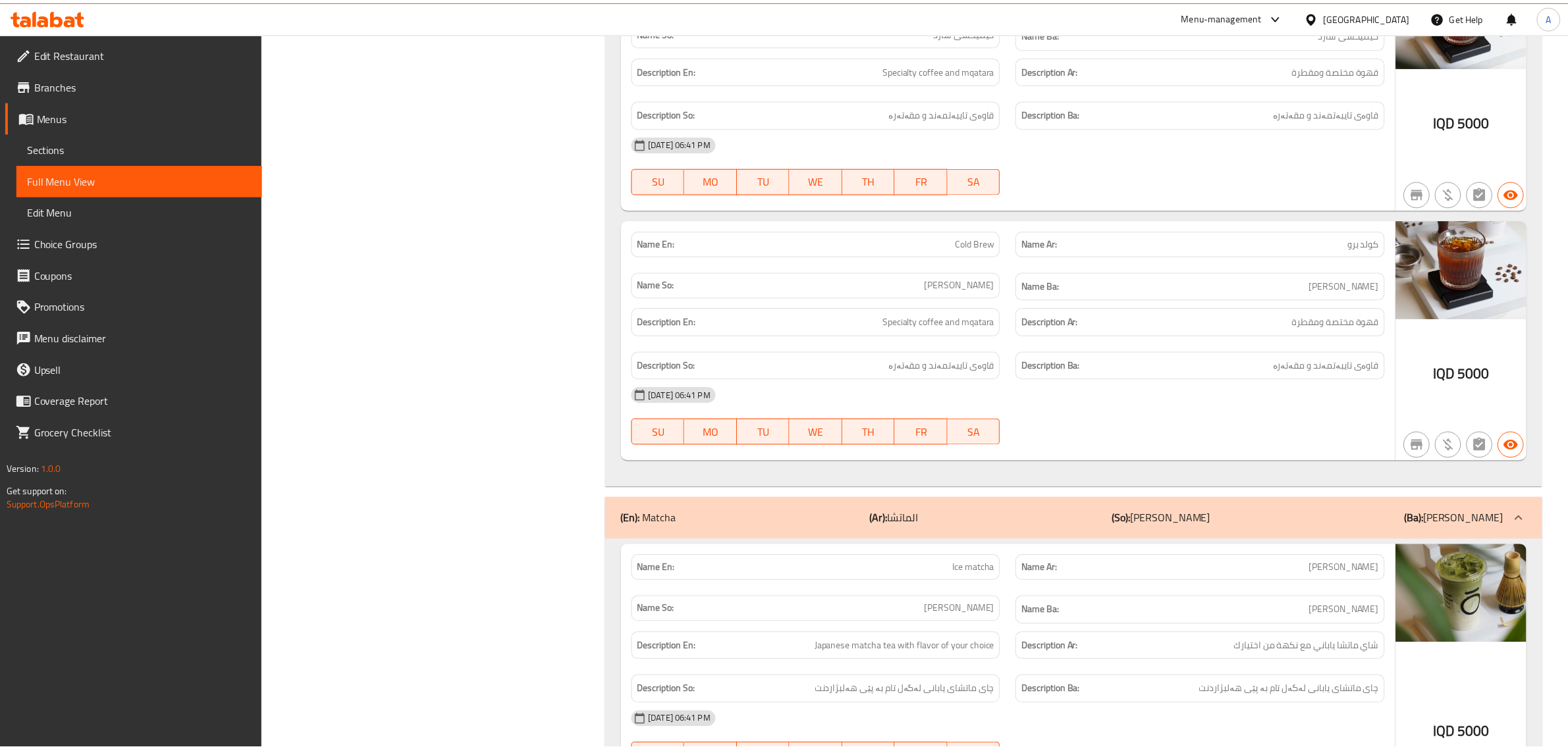
scroll to position [15629, 0]
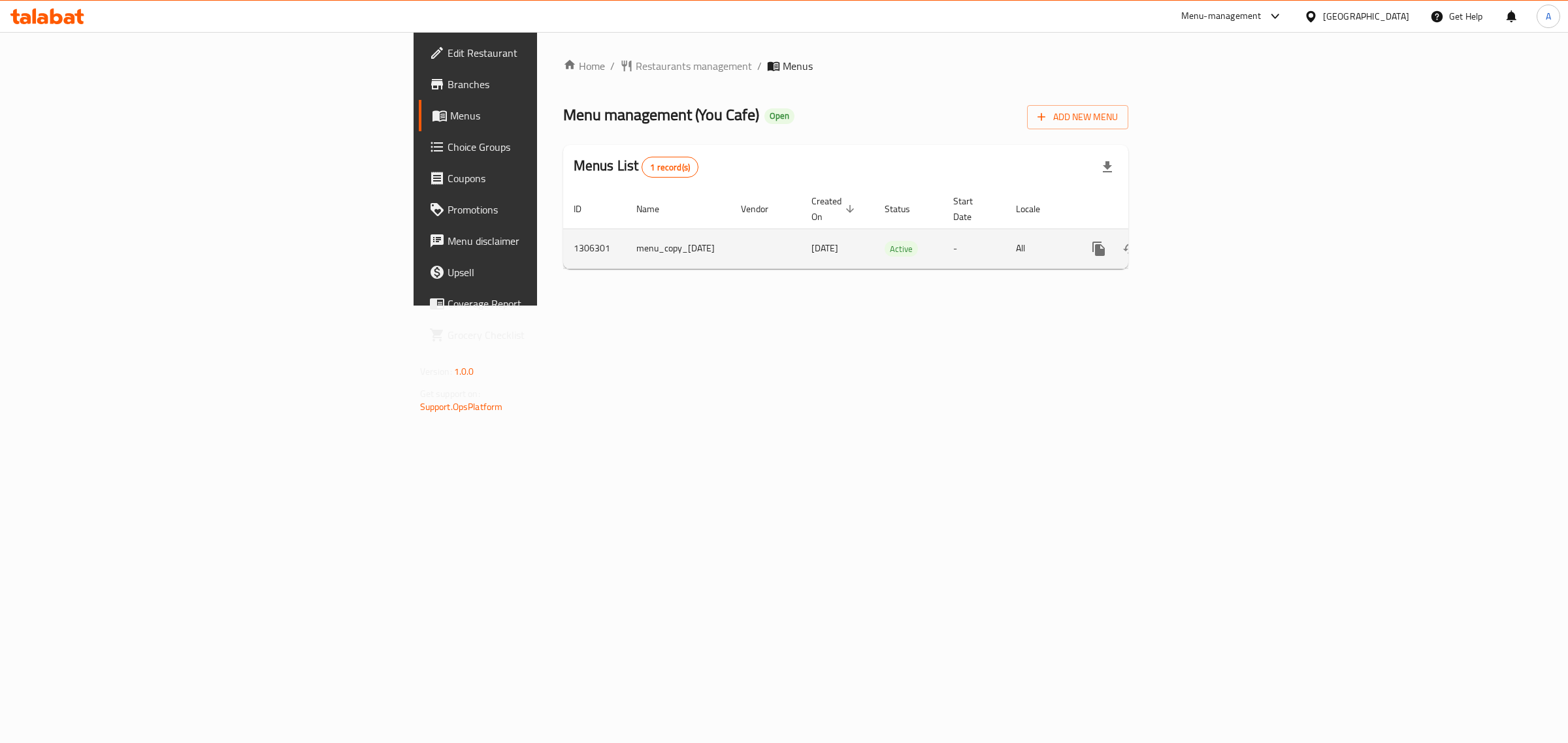
click at [1201, 241] on icon "enhanced table" at bounding box center [1193, 249] width 16 height 16
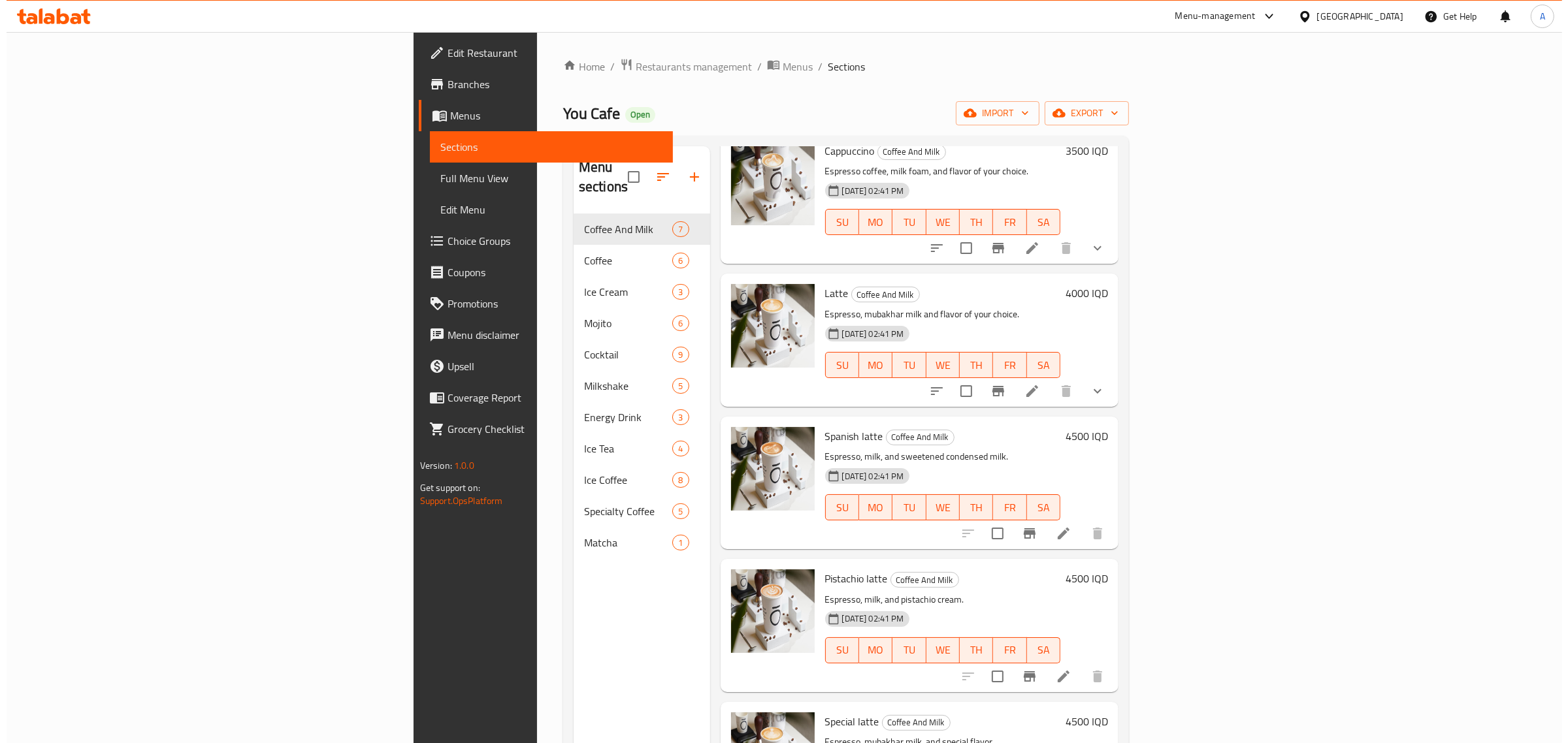
scroll to position [82, 0]
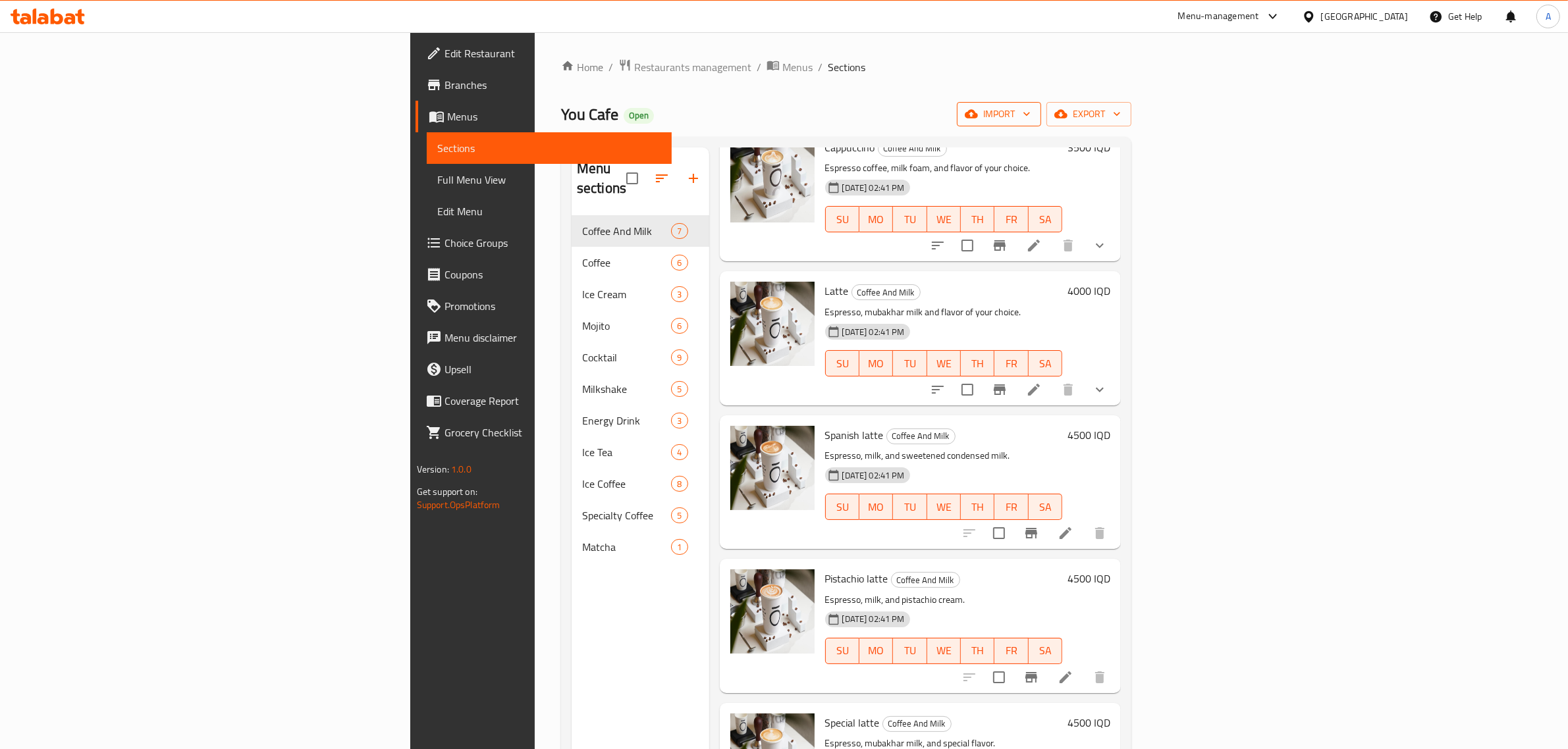
click at [1031, 116] on span "import" at bounding box center [999, 114] width 63 height 16
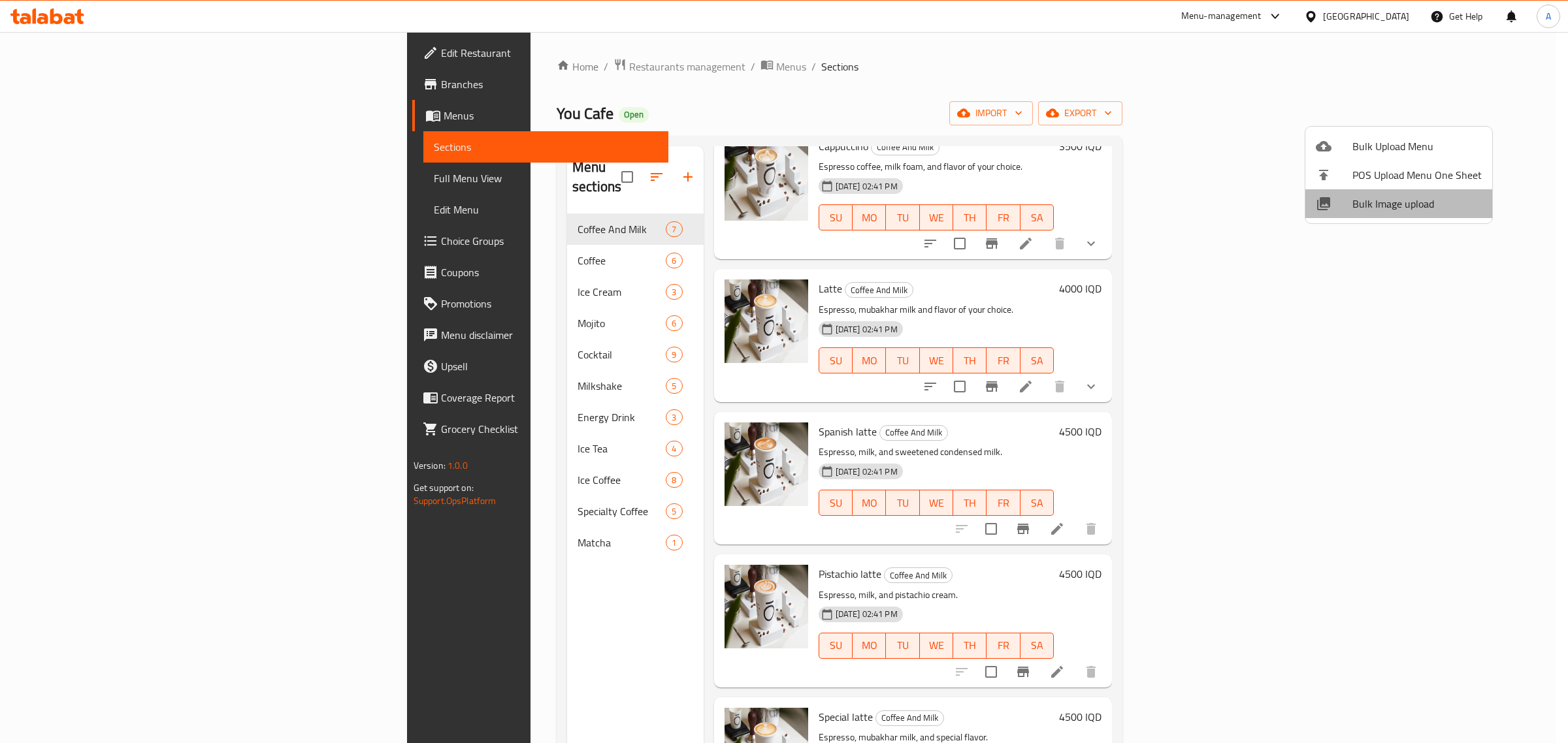
click at [1405, 198] on span "Bulk Image upload" at bounding box center [1417, 203] width 129 height 16
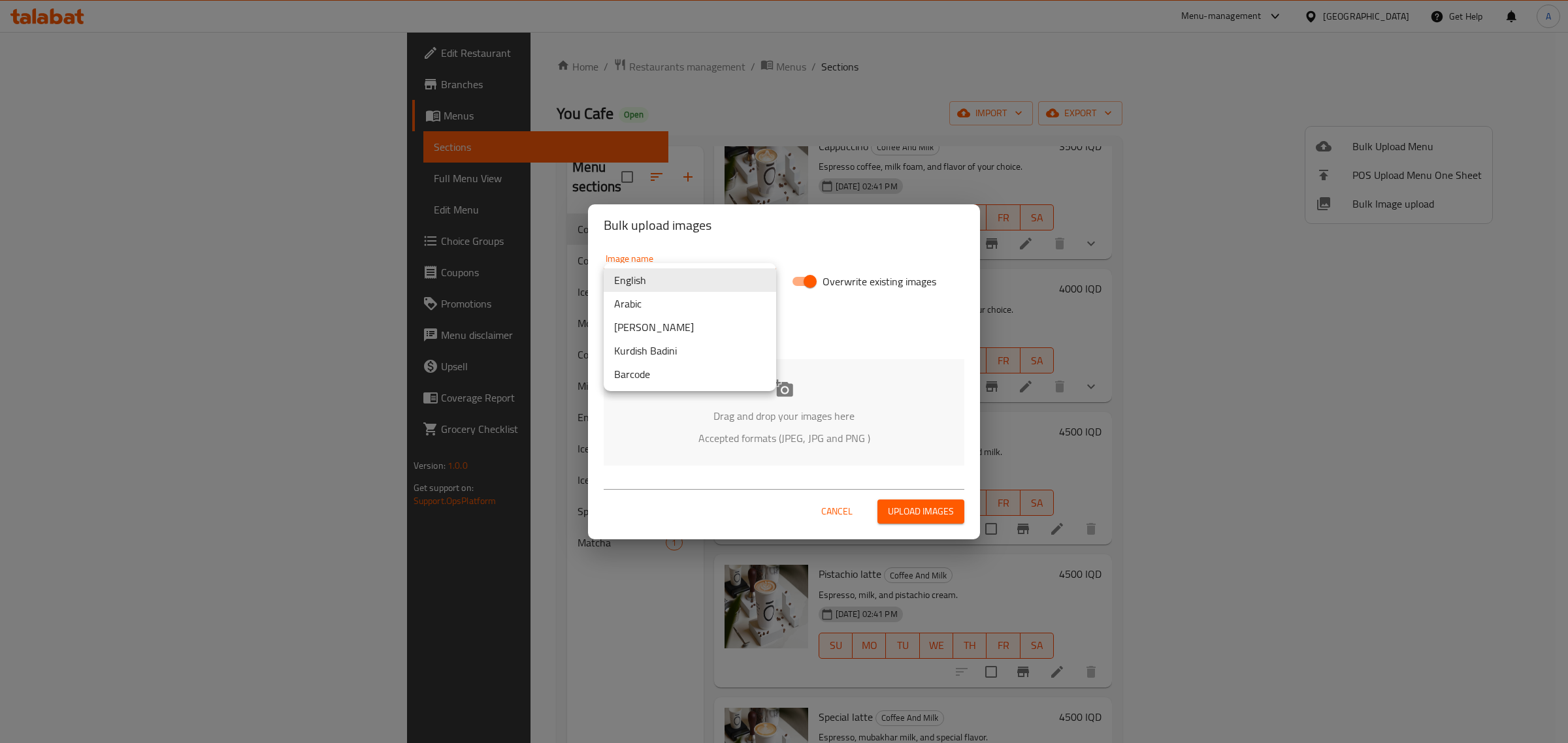
click at [741, 285] on body "​ Menu-management [GEOGRAPHIC_DATA] Get Help A Edit Restaurant Branches Menus S…" at bounding box center [784, 387] width 1568 height 711
click at [661, 307] on li "Arabic" at bounding box center [690, 303] width 172 height 23
click at [757, 395] on div "Drag and drop your images here Accepted formats (JPEG, JPG and PNG )" at bounding box center [784, 412] width 360 height 107
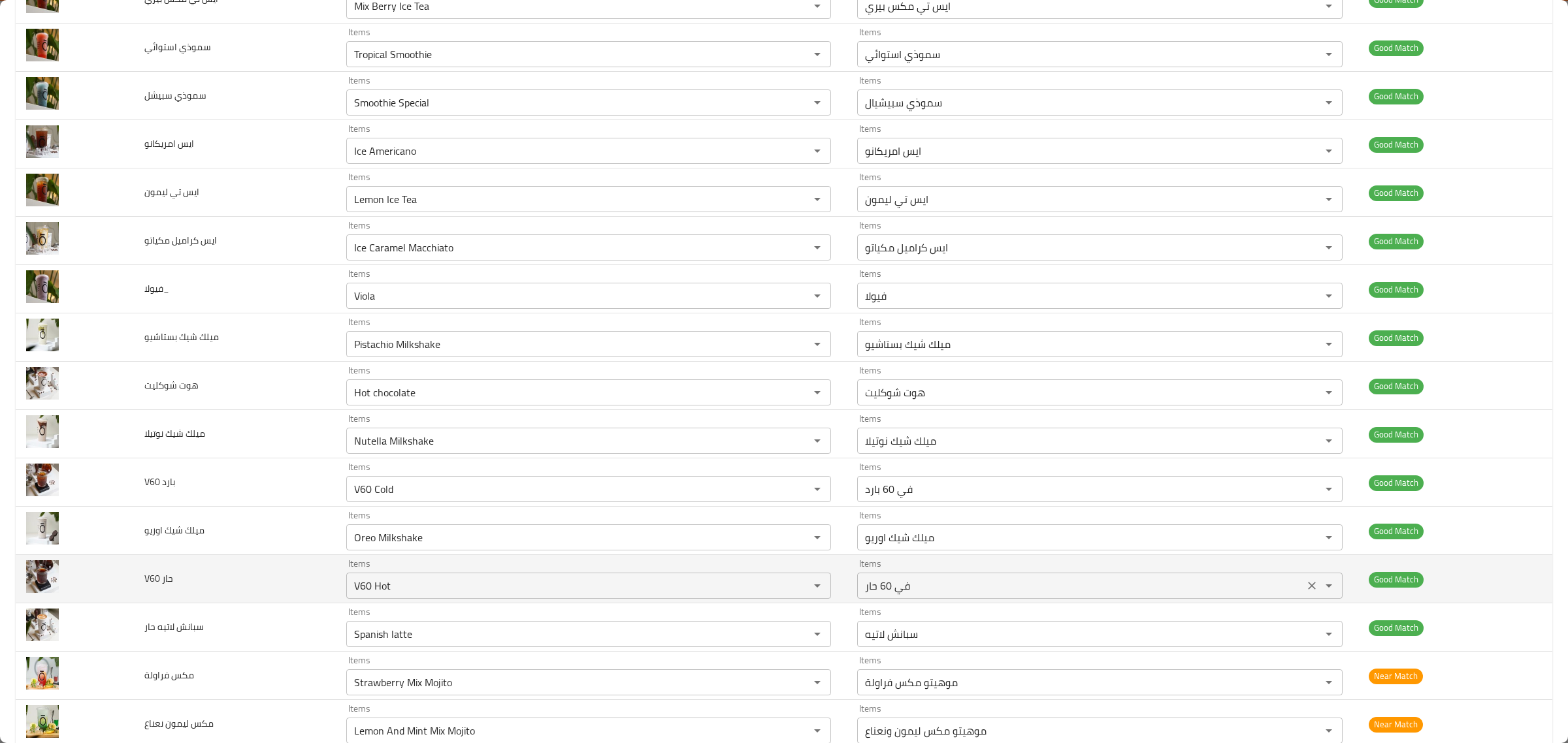
scroll to position [1469, 0]
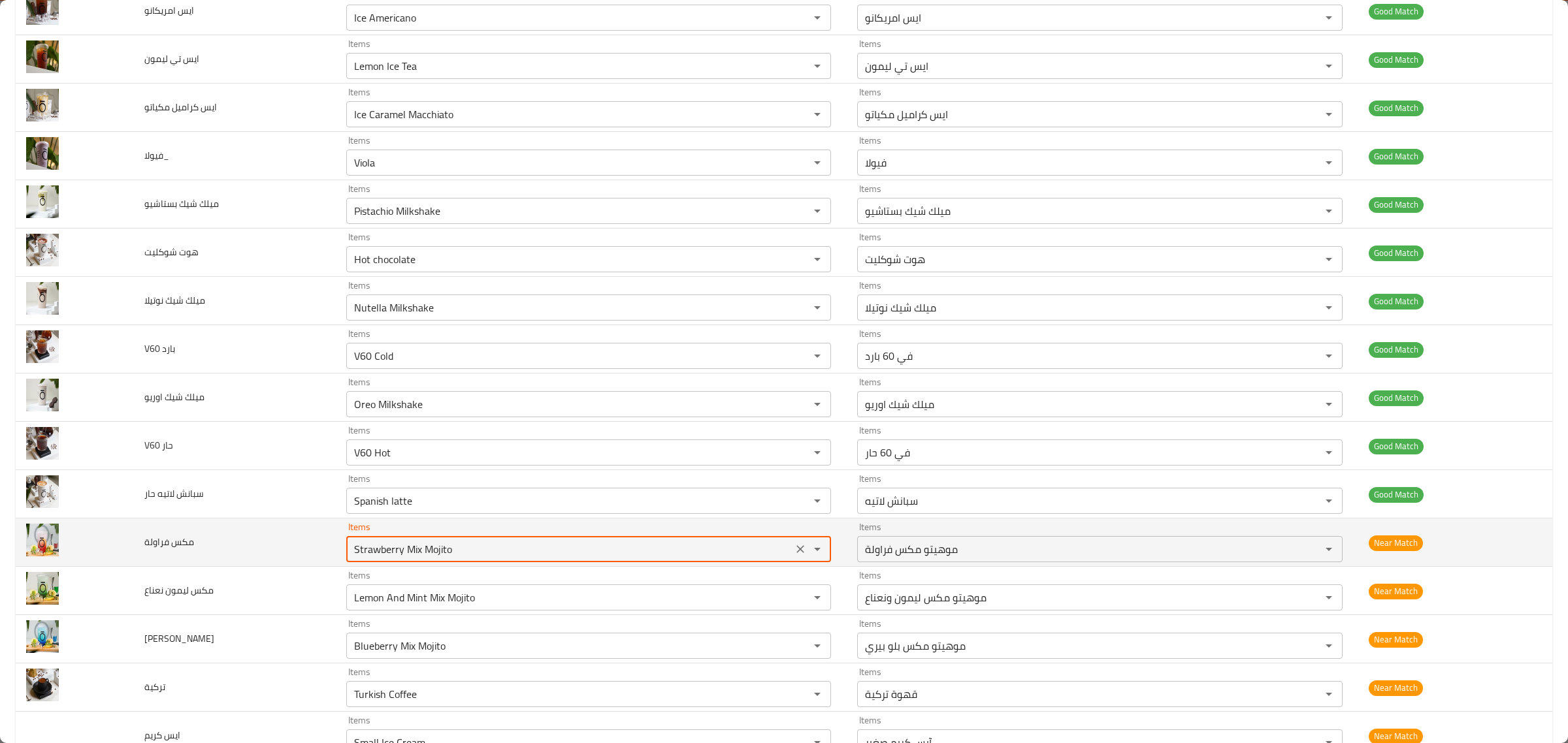
click at [687, 559] on فراولة "Strawberry Mix Mojito" at bounding box center [570, 549] width 439 height 18
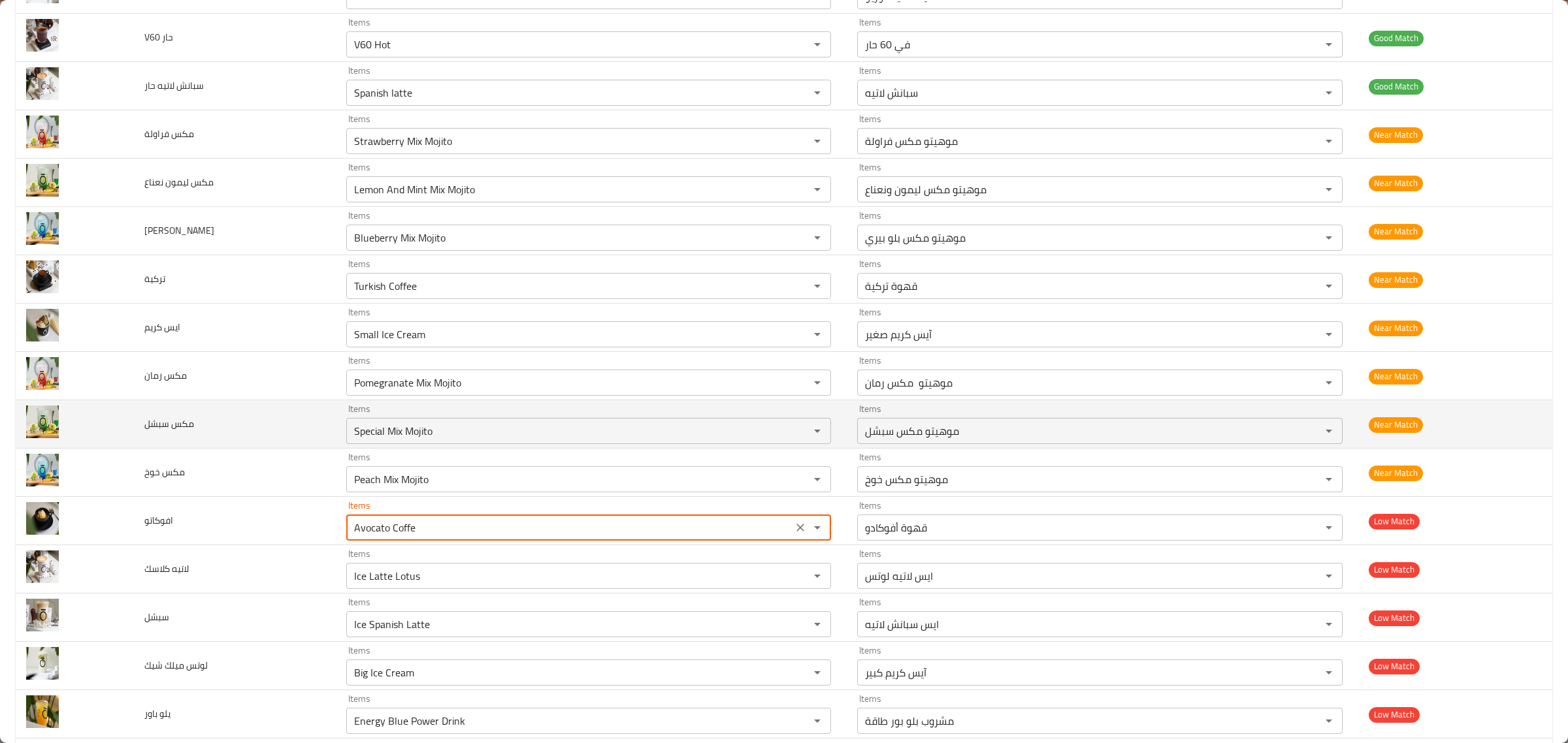
scroll to position [1954, 0]
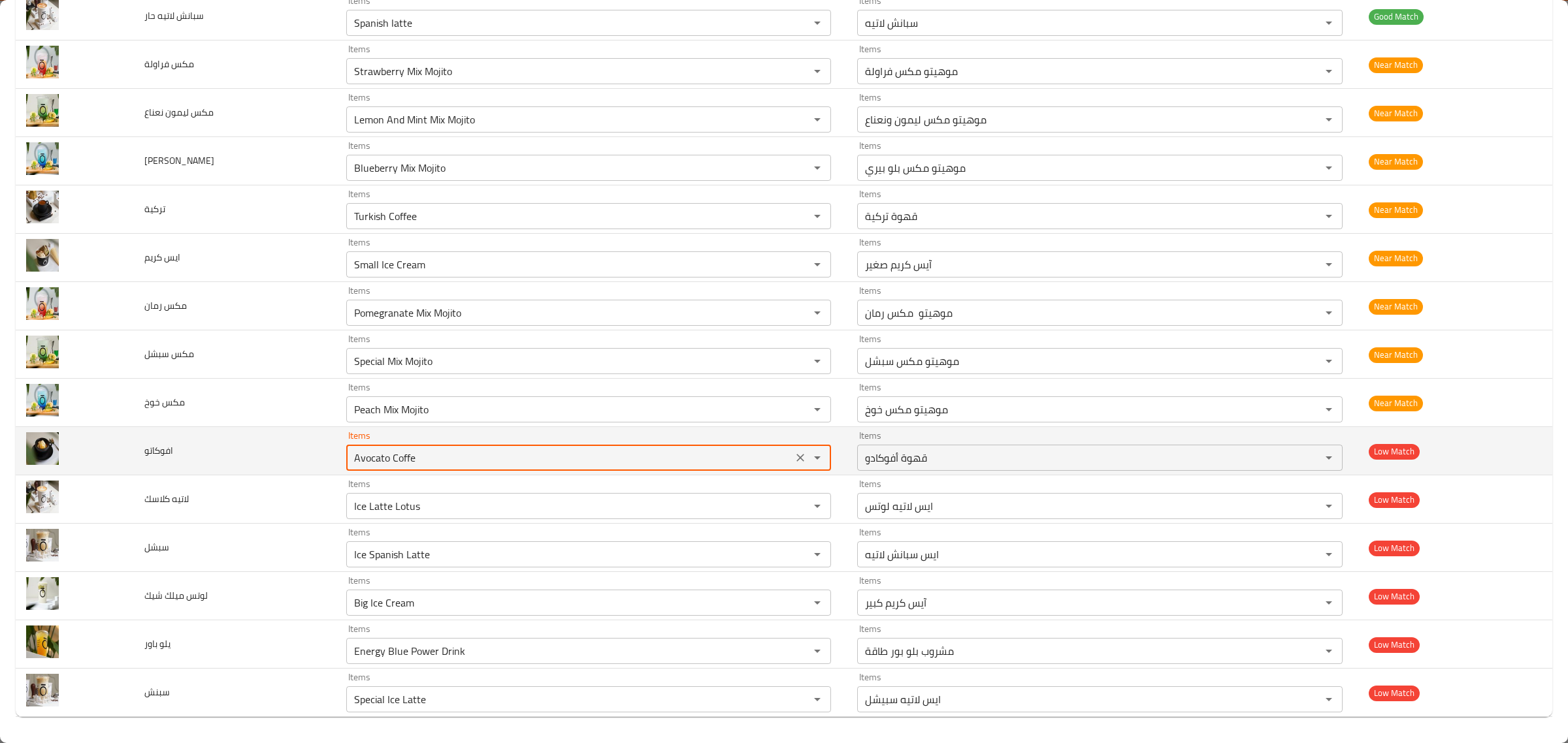
click at [439, 447] on div "Avocato Coffe Items" at bounding box center [589, 458] width 485 height 26
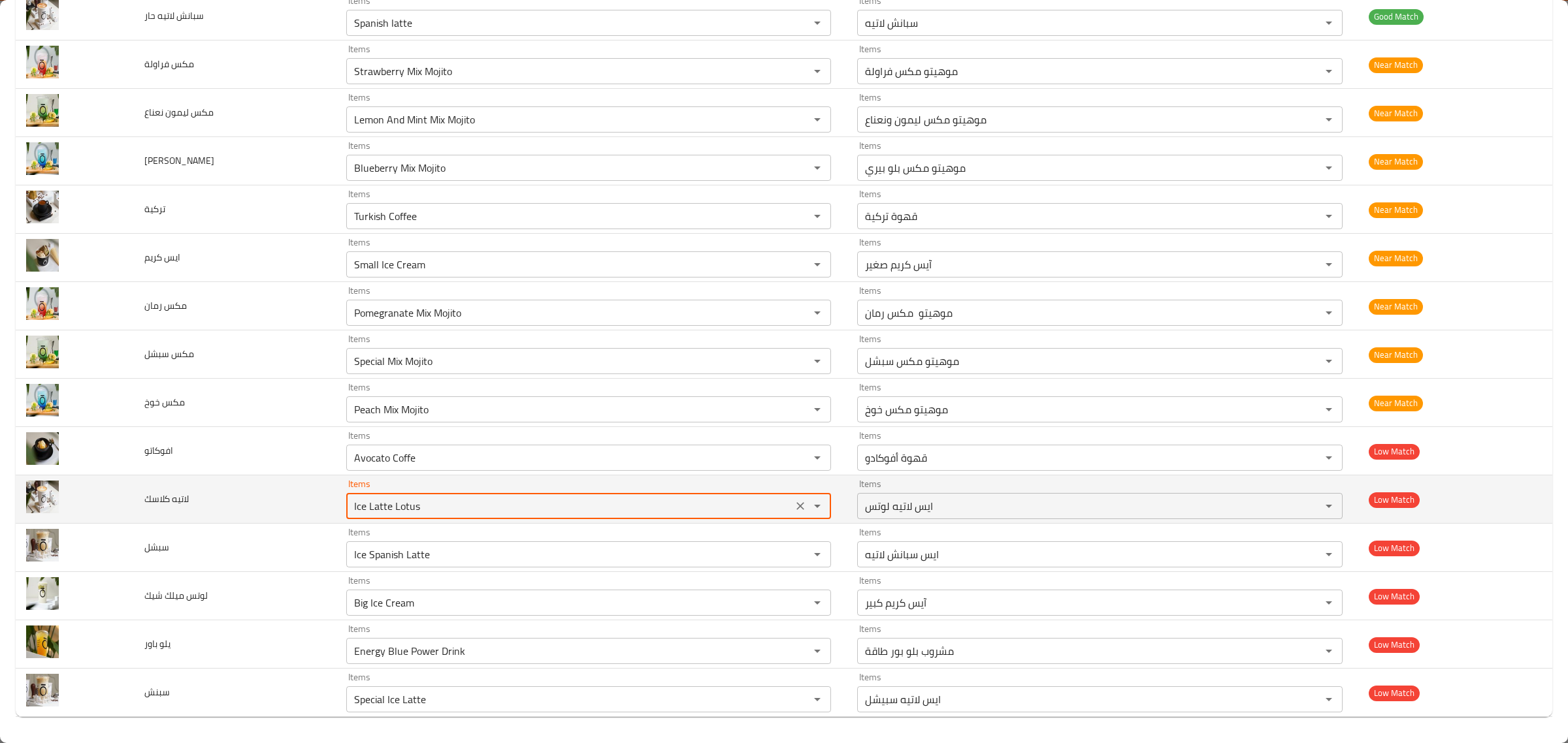
click at [447, 504] on كلاسك "Ice Latte Lotus" at bounding box center [570, 506] width 439 height 18
type كلاسك "c"
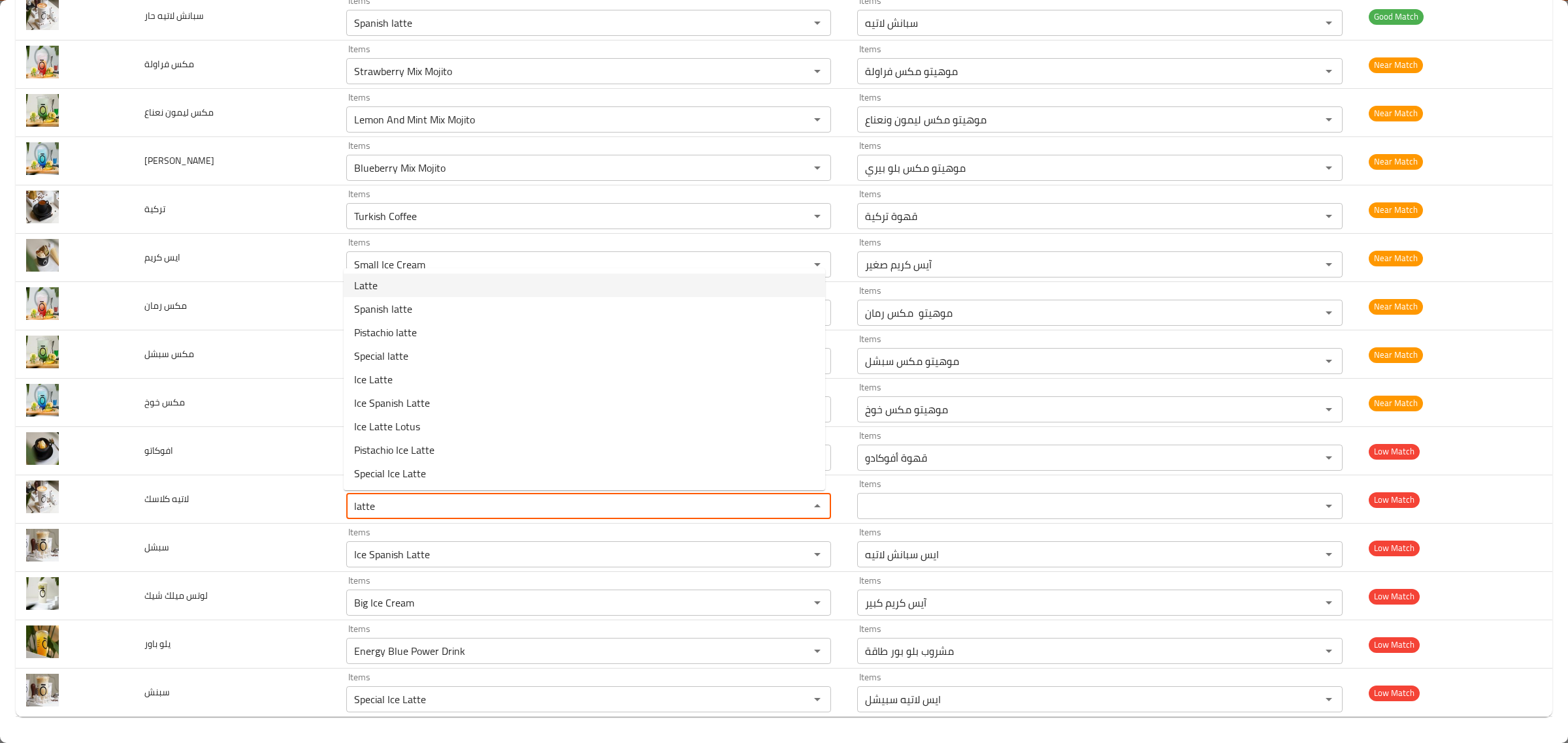
click at [487, 288] on كلاسك-option-0 "Latte" at bounding box center [584, 285] width 481 height 23
type كلاسك "Latte"
type كلاسك-ar "لاتيه"
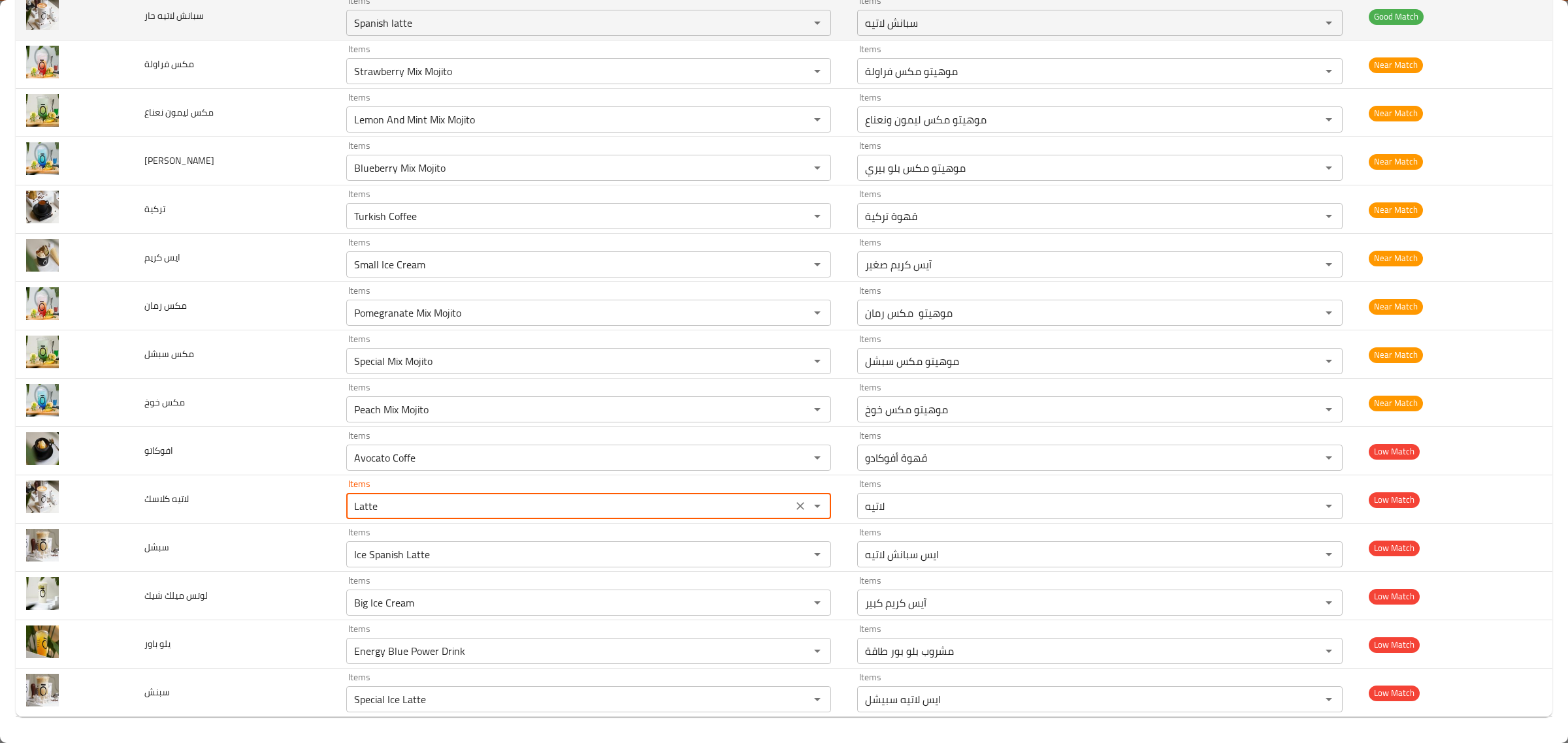
type كلاسك "Latte"
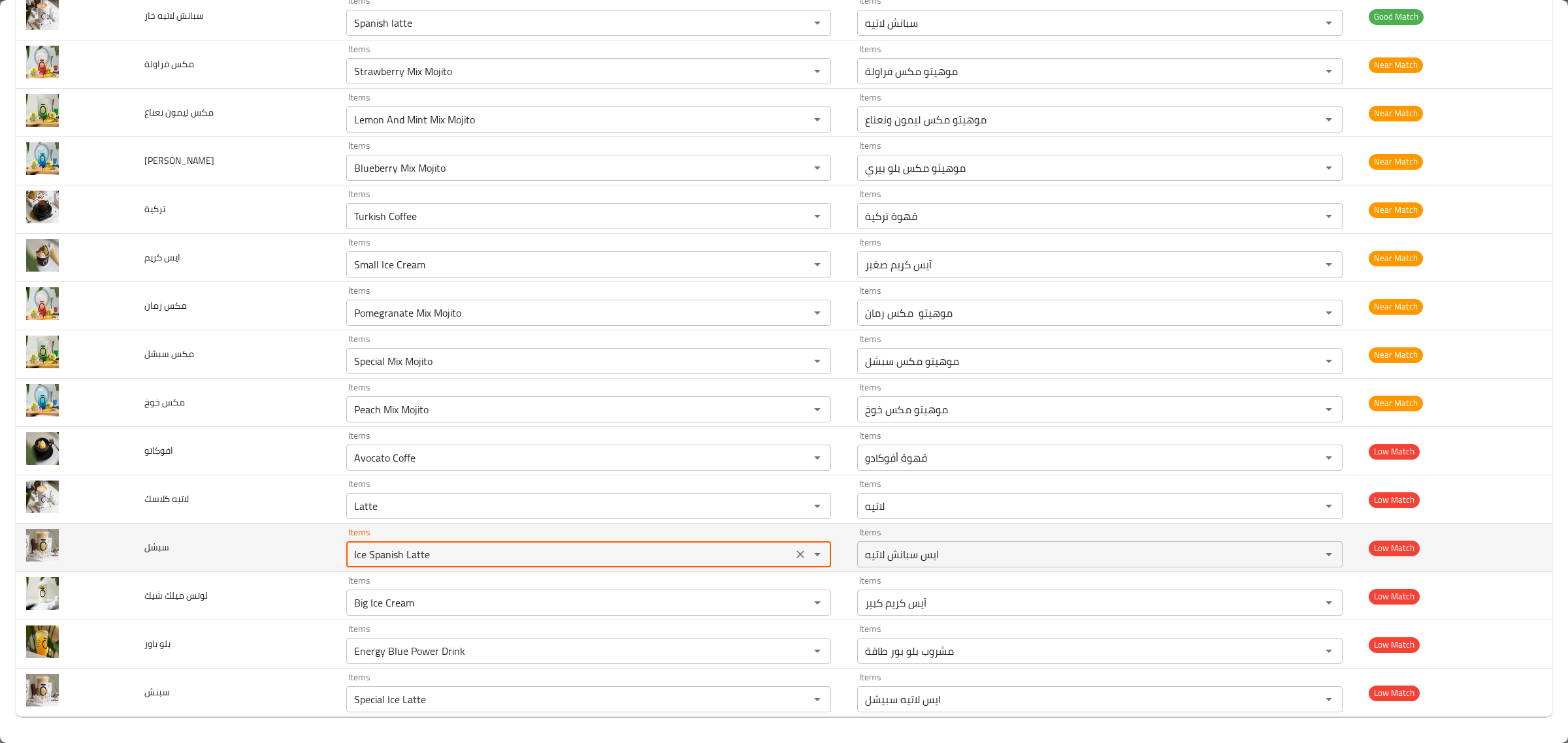
click at [528, 546] on input "Ice Spanish Latte" at bounding box center [570, 554] width 439 height 18
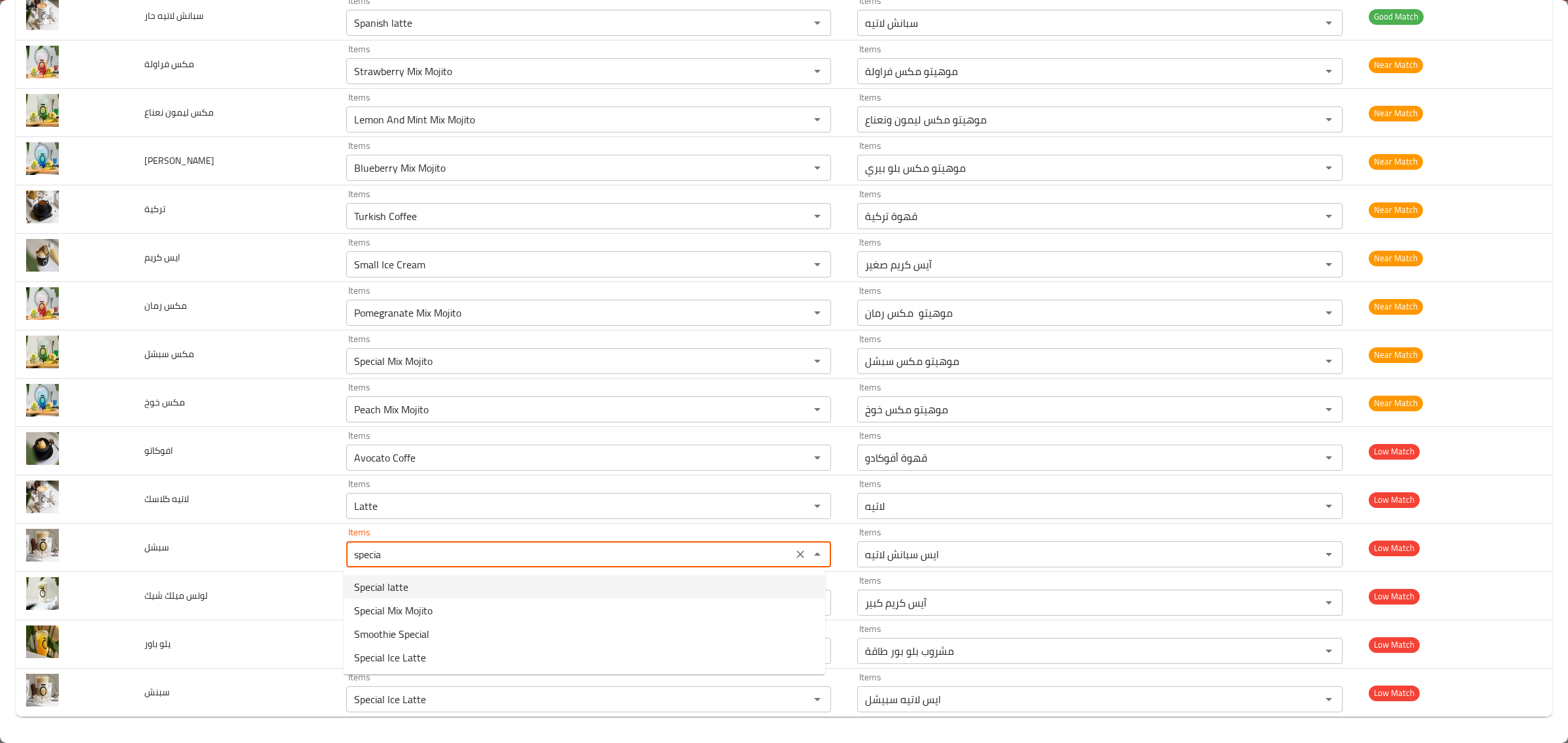
click at [504, 576] on li "Special latte" at bounding box center [584, 587] width 481 height 23
type input "Special latte"
type input "سبیشل لاتيه"
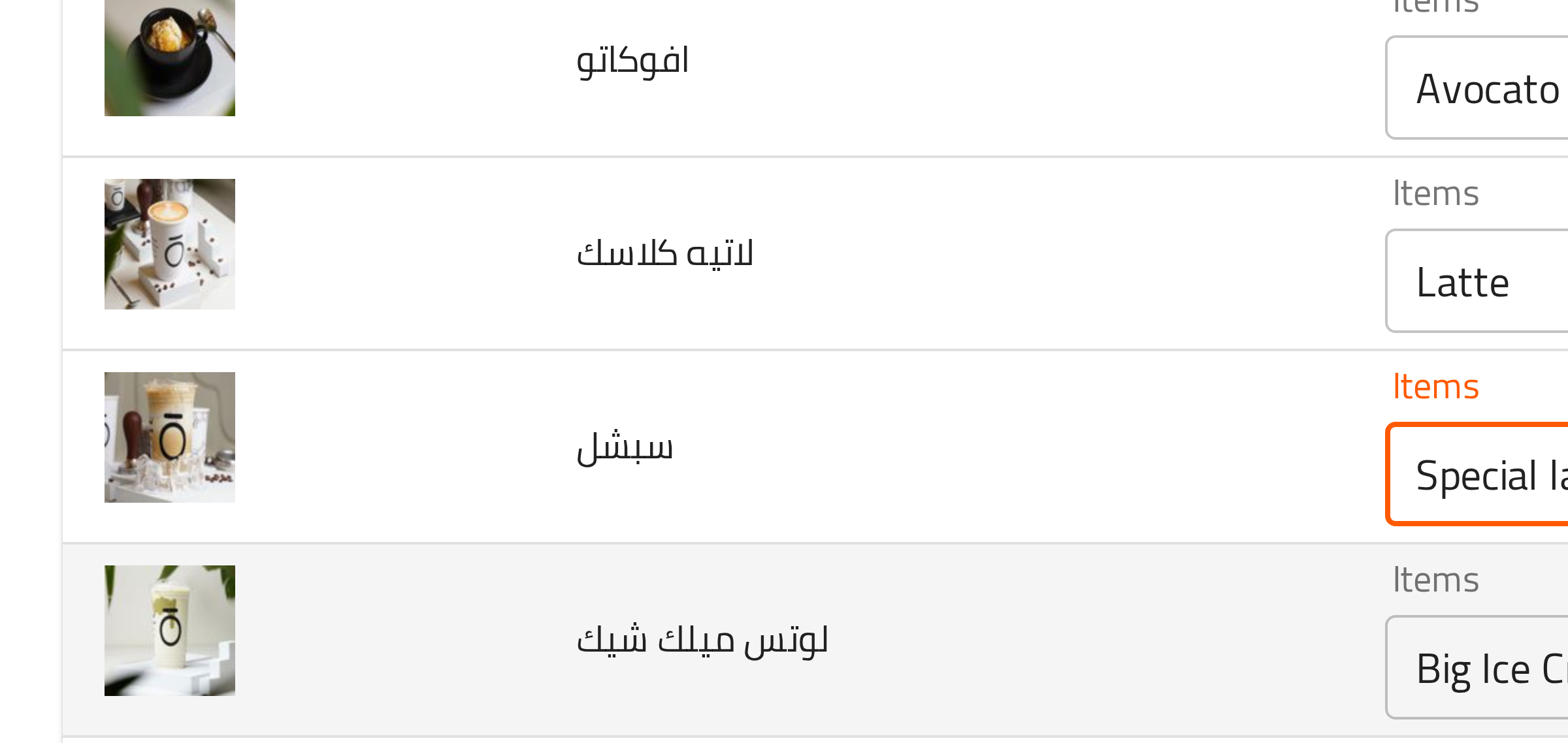
scroll to position [1953, 0]
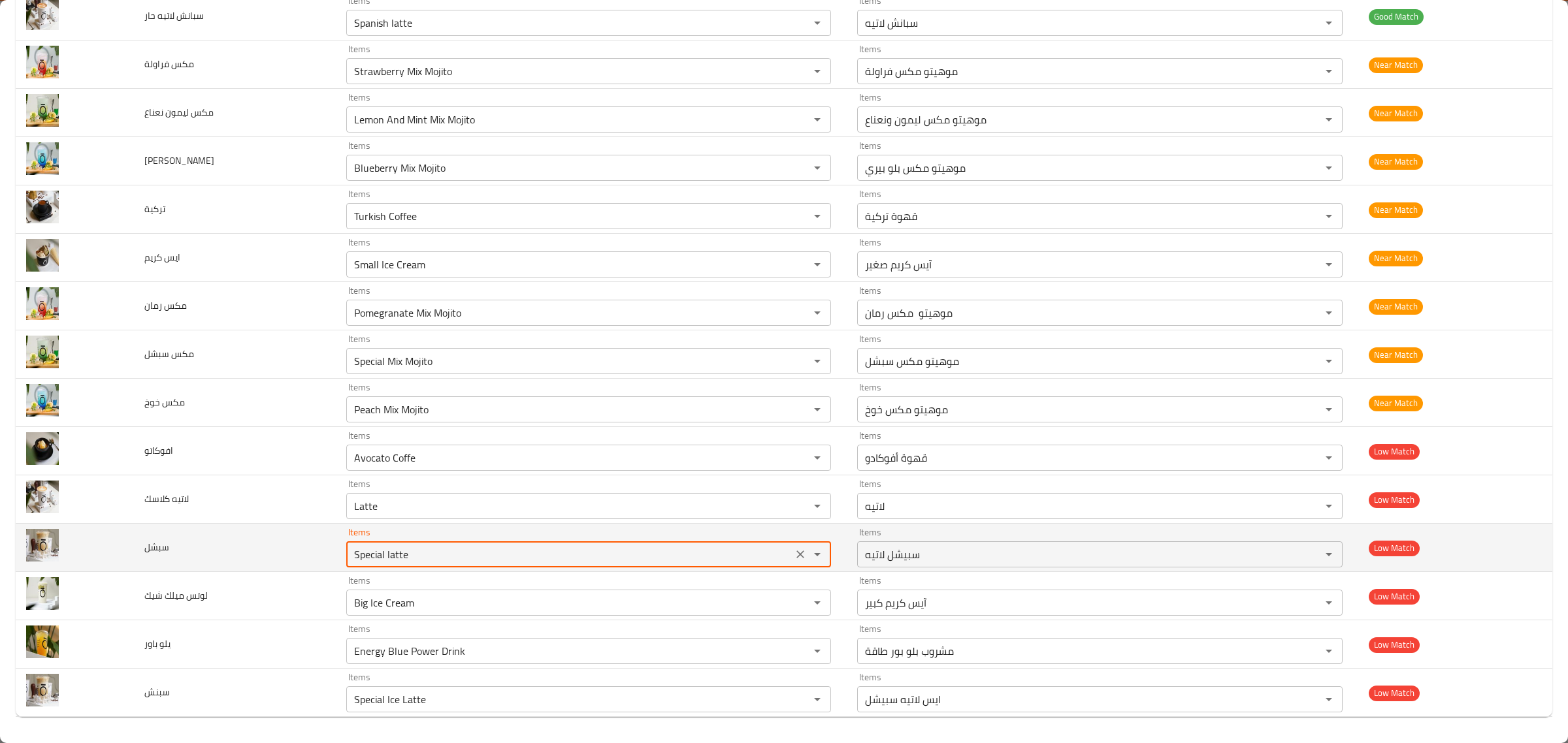
click at [435, 559] on input "Special latte" at bounding box center [570, 554] width 439 height 18
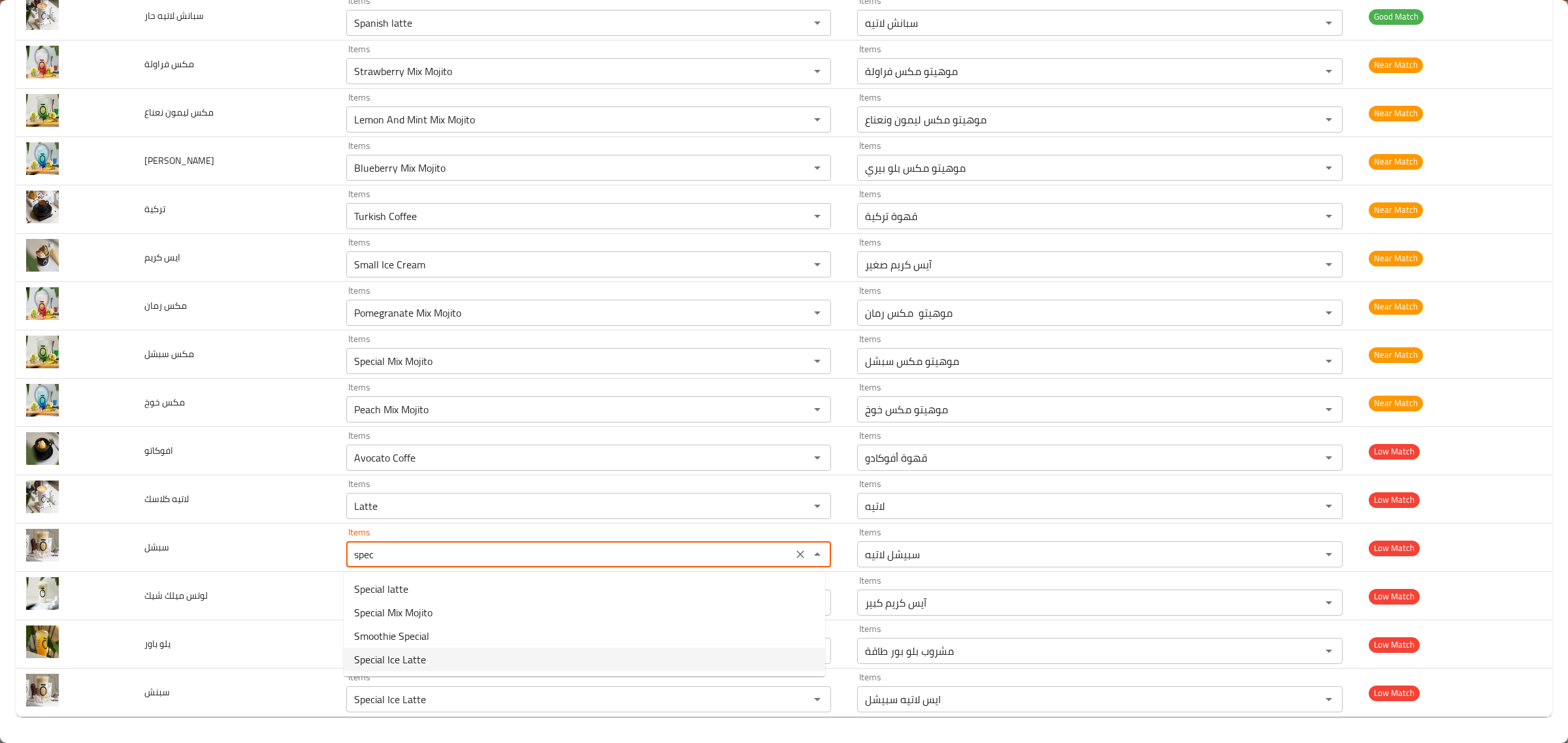
click at [435, 655] on li "Special Ice Latte" at bounding box center [584, 659] width 481 height 23
type input "Special Ice Latte"
type input "ایس لاتيه سبیشل"
type input "Special Ice Latte"
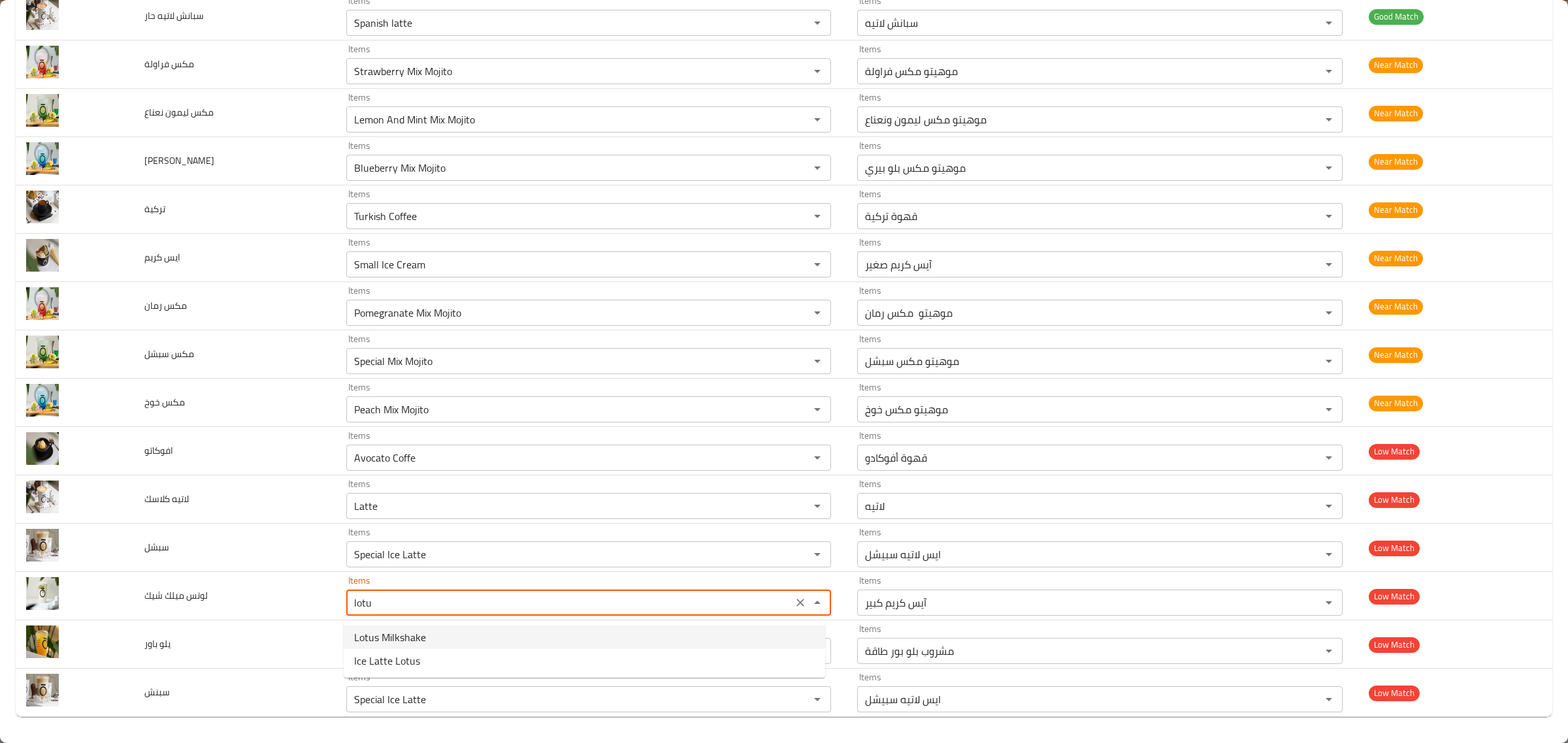
click at [444, 640] on شيك-option-0 "Lotus Milkshake" at bounding box center [584, 637] width 481 height 23
type شيك "Lotus Milkshake"
type شيك-ar "میلك شیك لوتس"
type شيك "Lotus Milkshake"
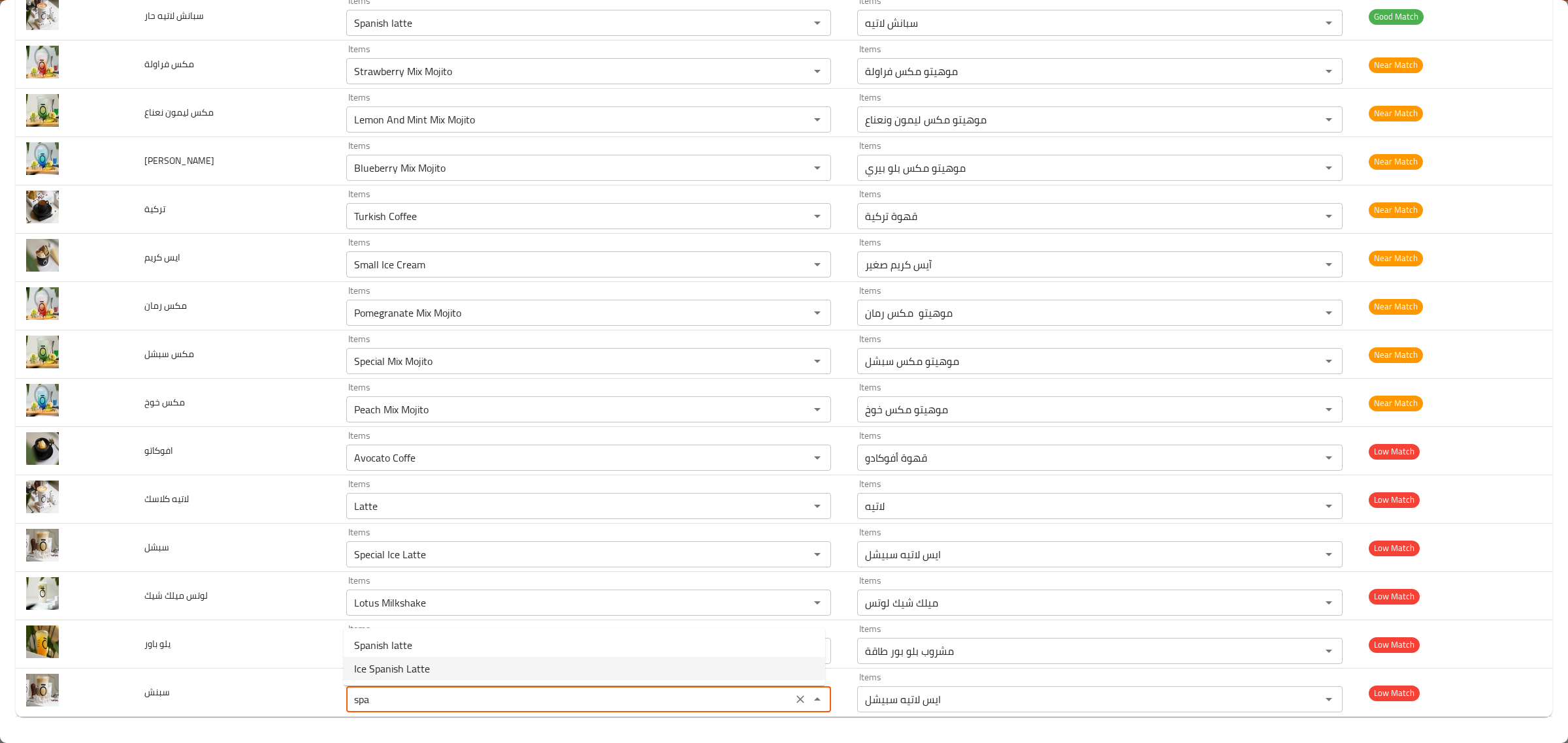
click at [437, 670] on li "Ice Spanish Latte" at bounding box center [584, 668] width 481 height 23
type input "Ice Spanish Latte"
type input "ایس سبانش لاتيه"
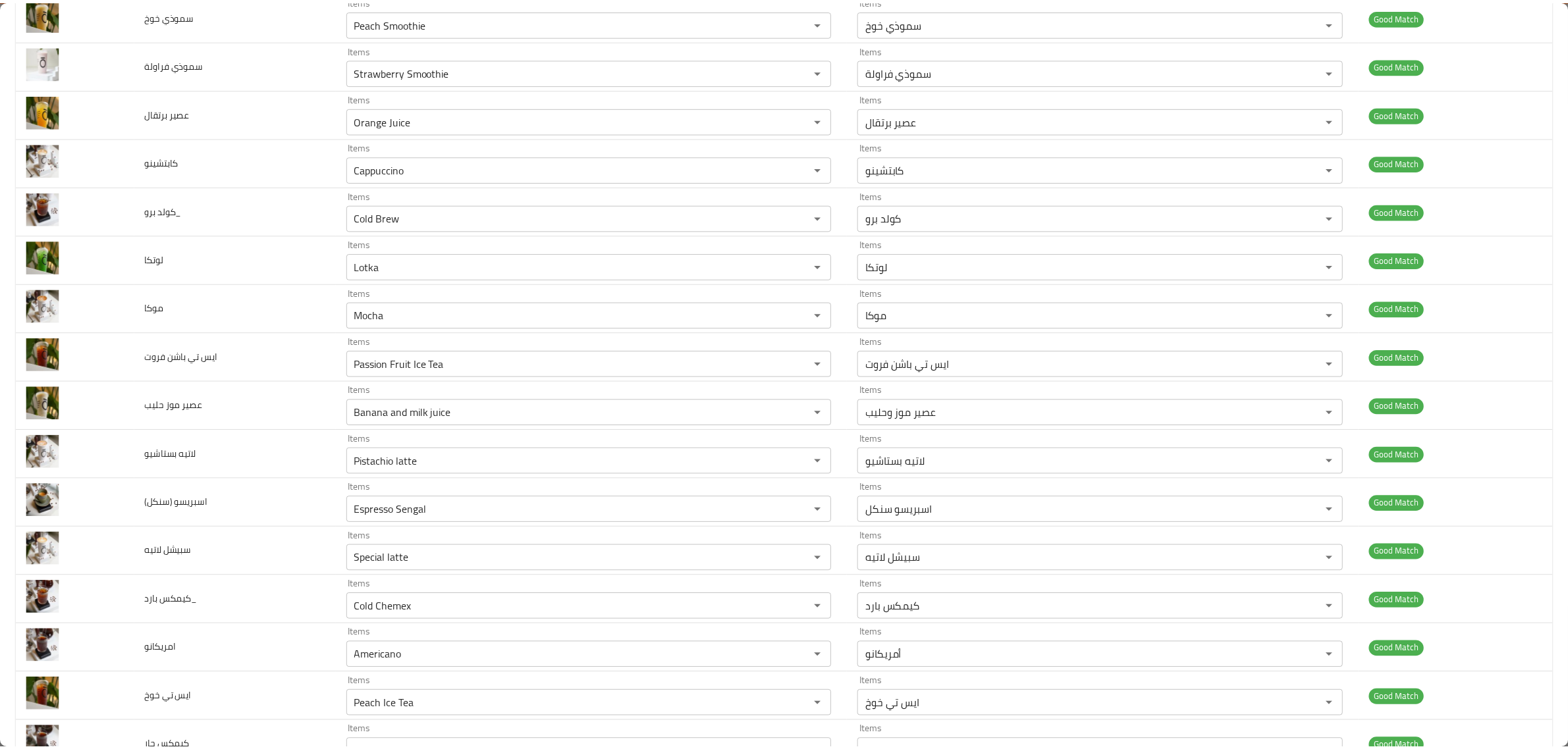
scroll to position [0, 0]
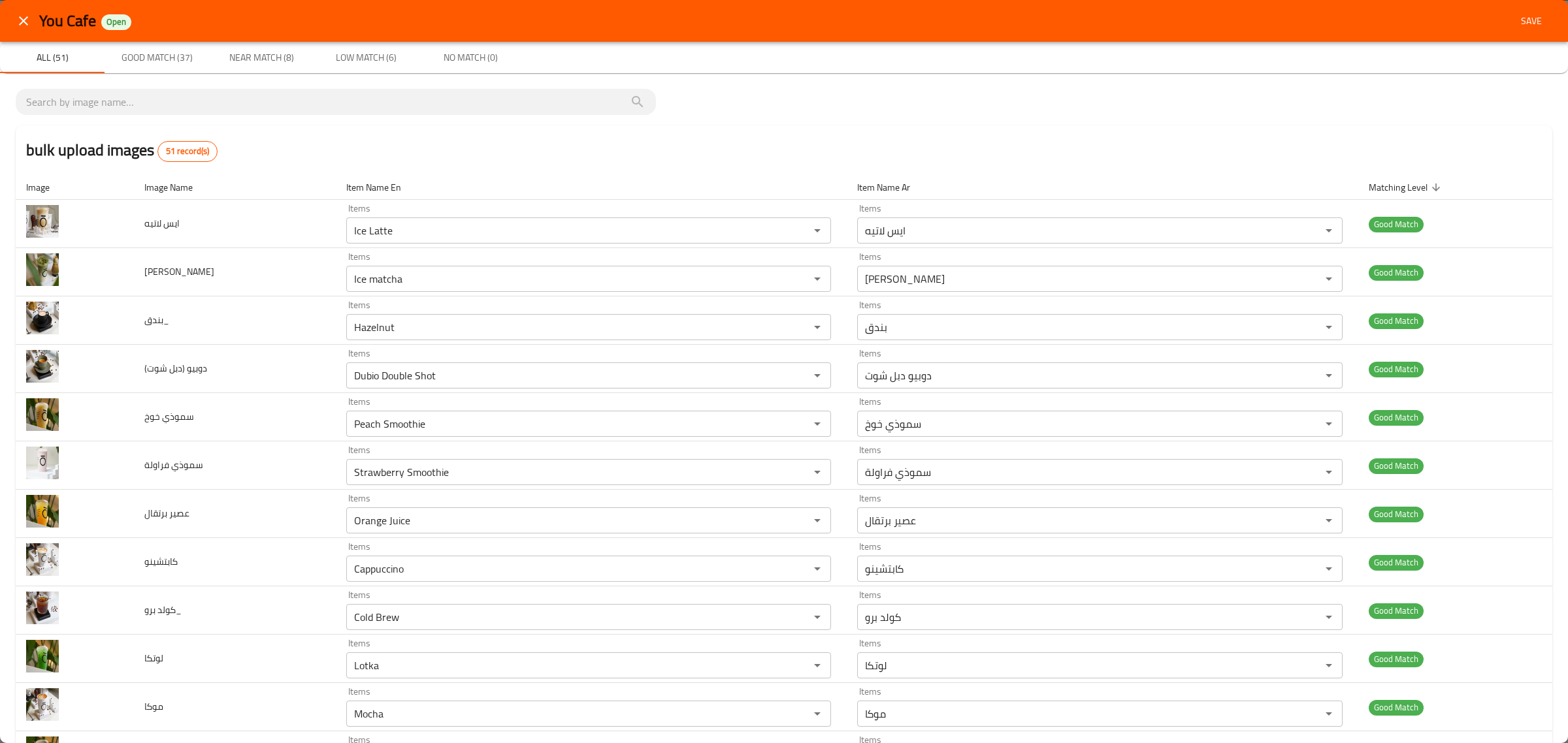
type input "Ice Spanish Latte"
click at [1507, 35] on div "You Cafe Open Save" at bounding box center [784, 20] width 1568 height 42
click at [1516, 25] on span "Save" at bounding box center [1531, 20] width 31 height 16
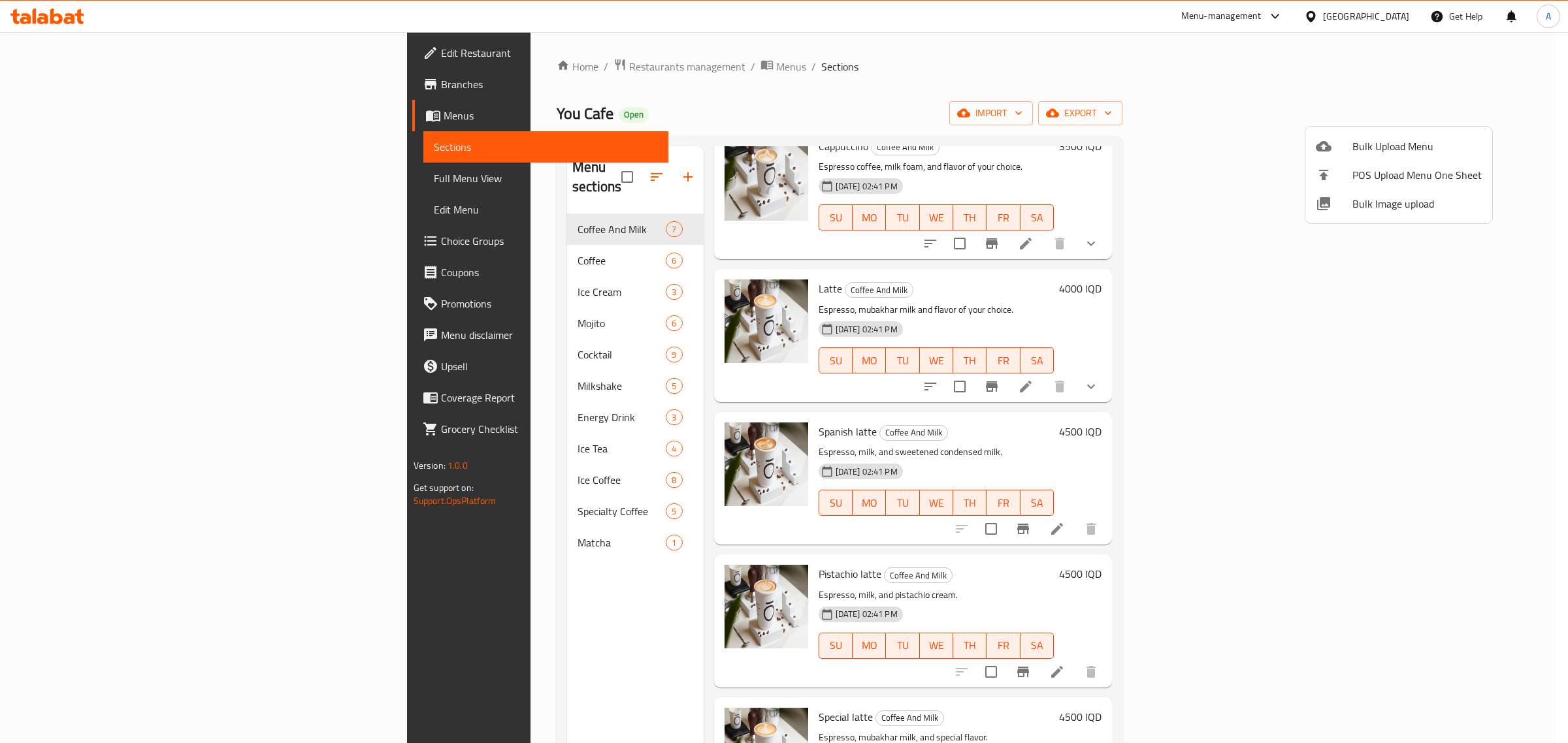
drag, startPoint x: 1275, startPoint y: 88, endPoint x: 1423, endPoint y: 91, distance: 148.0
click at [1275, 88] on div at bounding box center [784, 372] width 1568 height 743
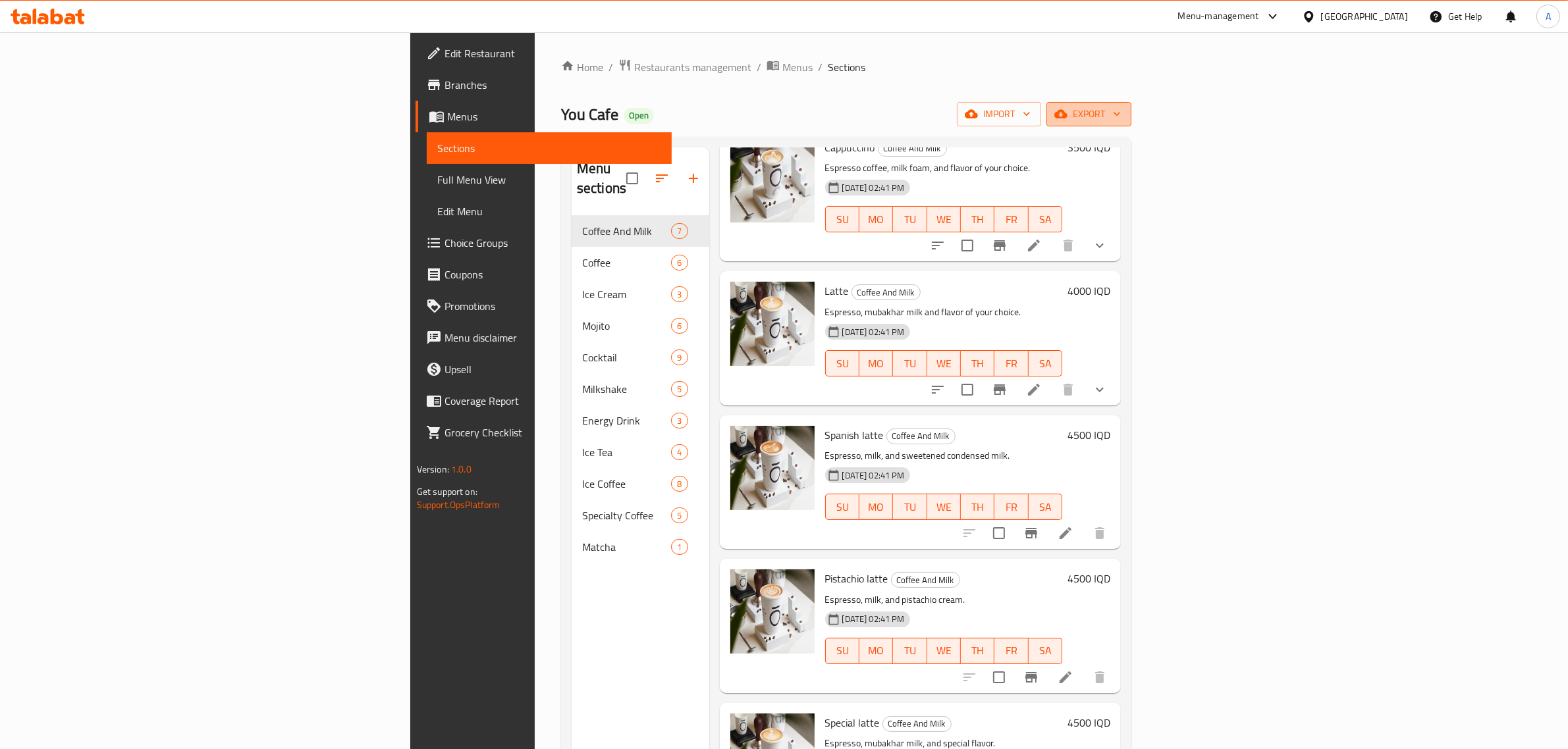
click at [1121, 110] on span "export" at bounding box center [1089, 114] width 64 height 16
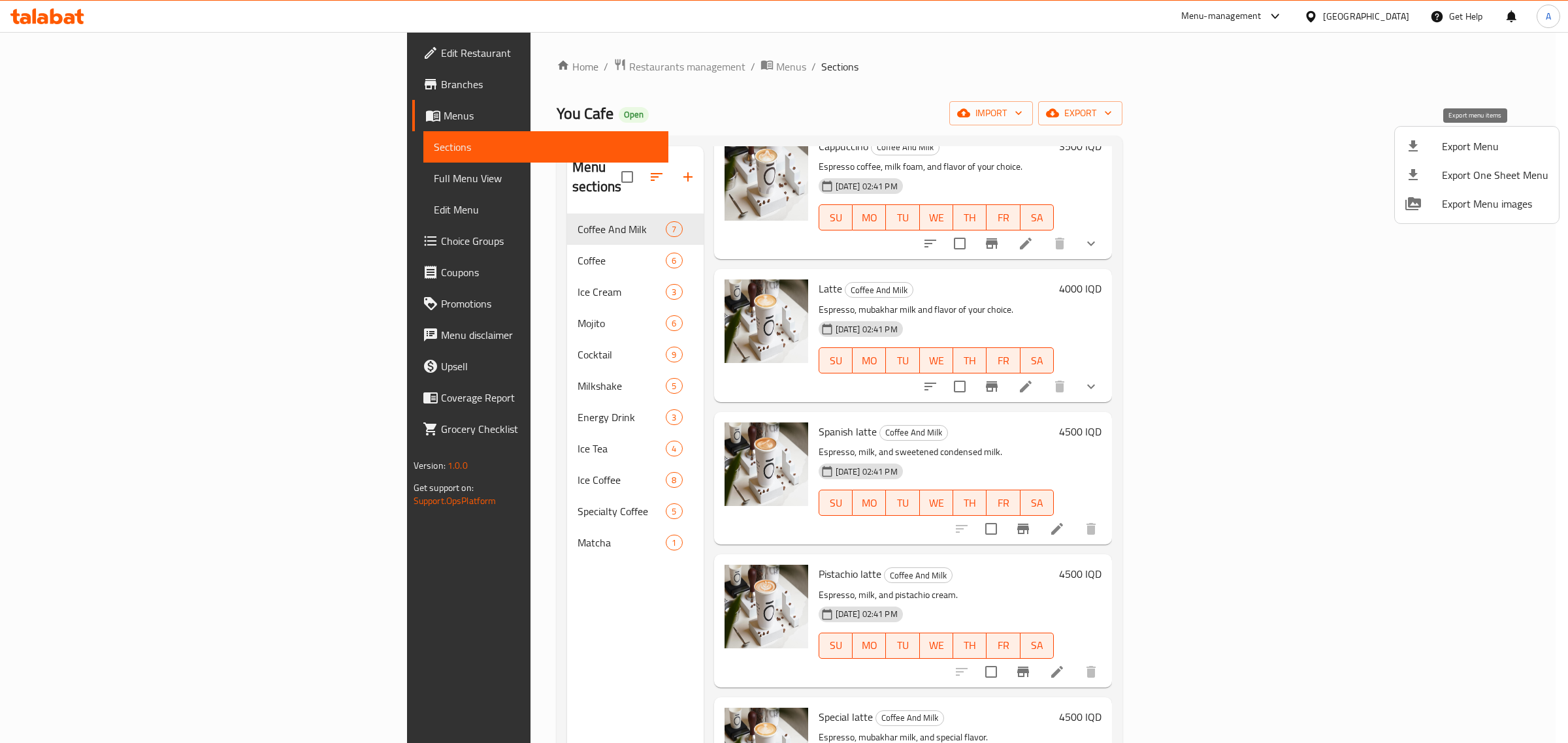
click at [1461, 148] on span "Export Menu" at bounding box center [1495, 146] width 107 height 16
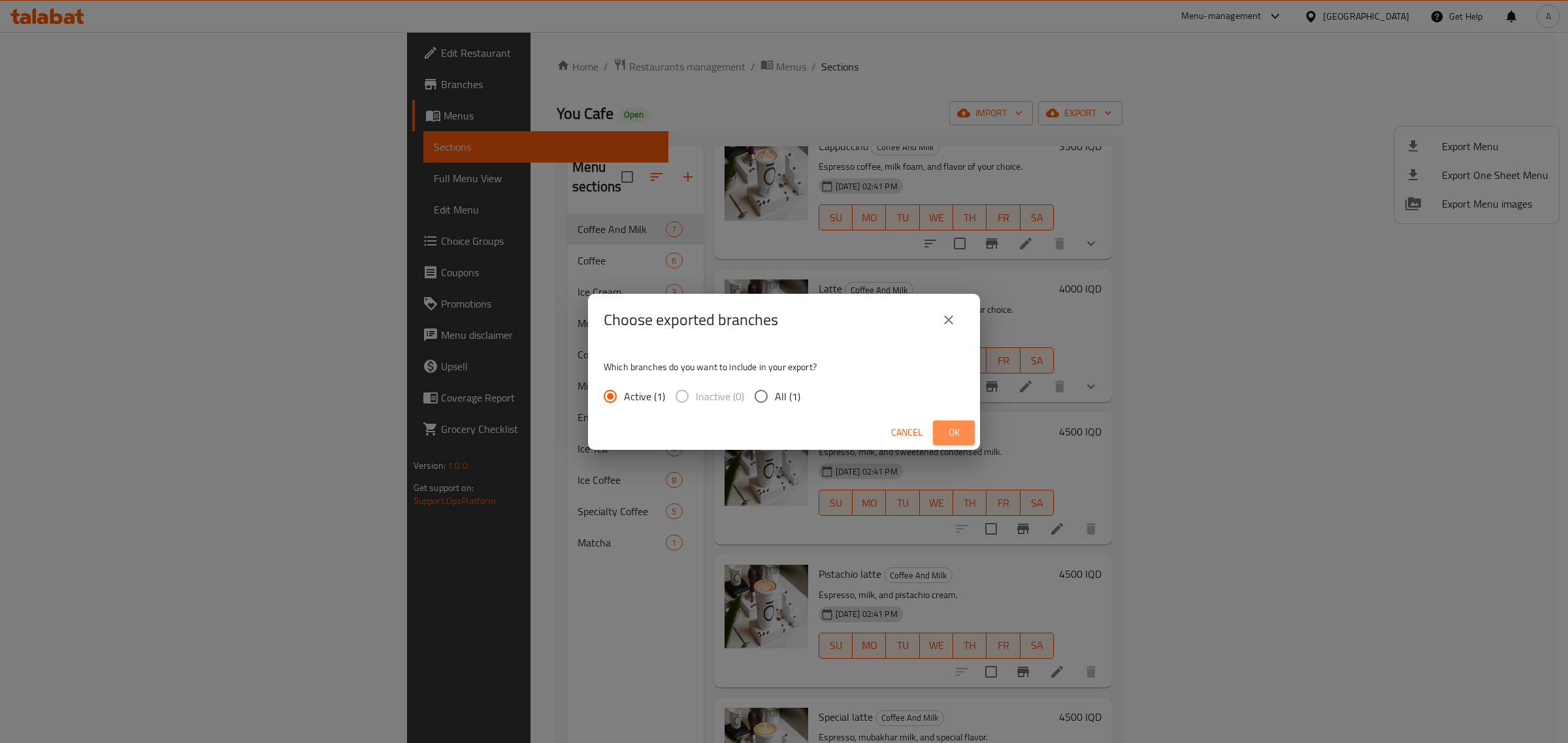
click at [938, 429] on button "Ok" at bounding box center [953, 432] width 42 height 24
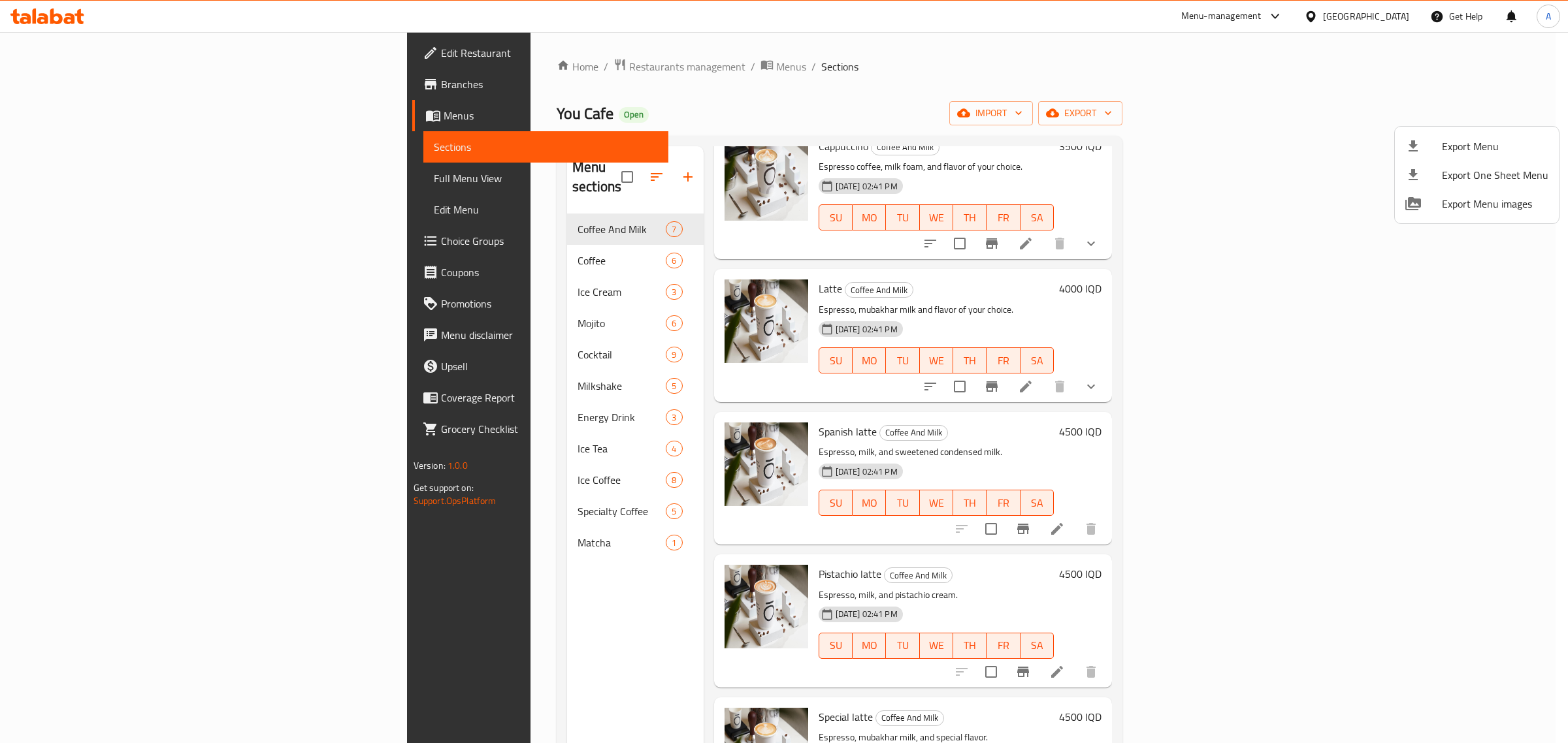
drag, startPoint x: 1136, startPoint y: 107, endPoint x: 1140, endPoint y: 95, distance: 12.6
click at [1136, 106] on div at bounding box center [784, 372] width 1568 height 743
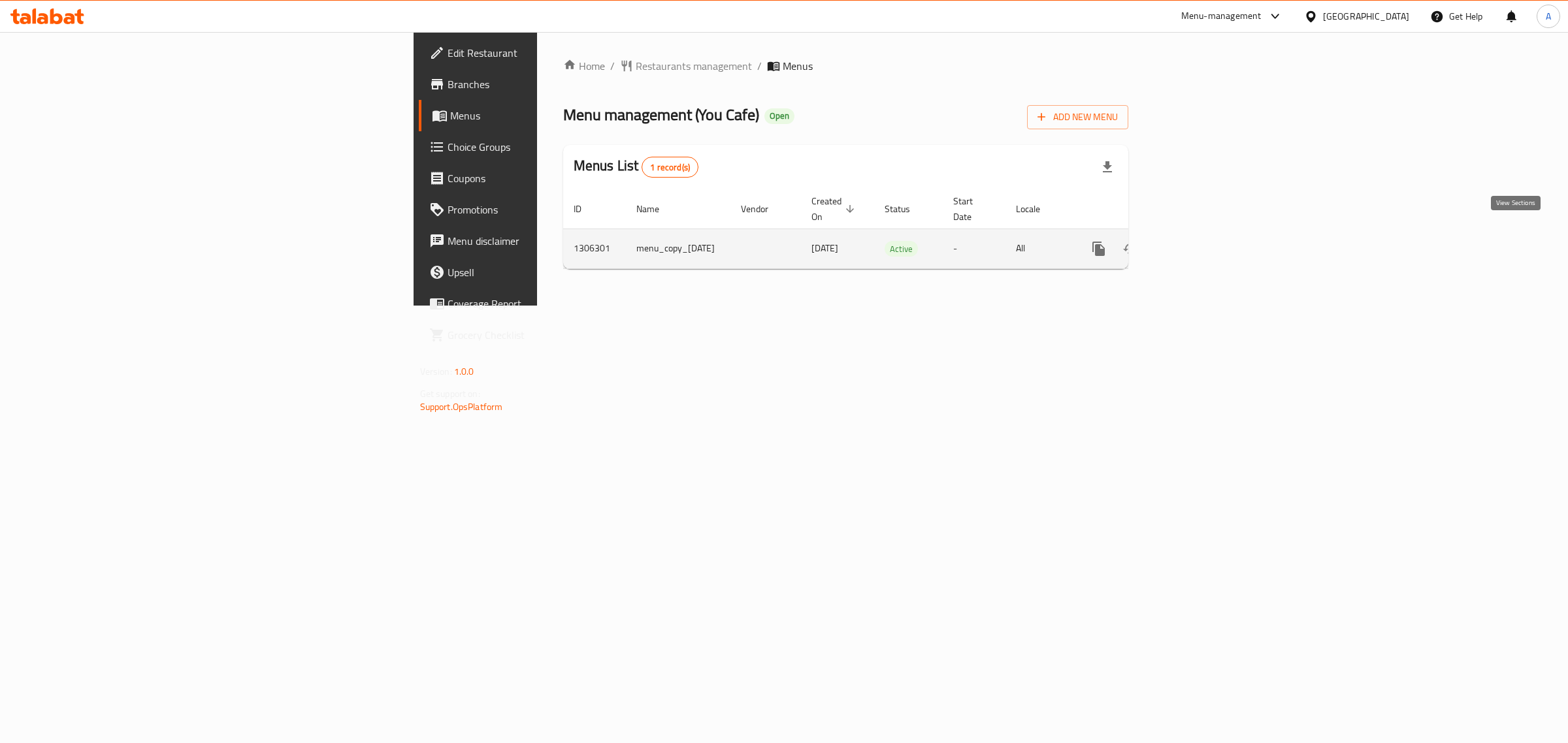
click at [1208, 235] on link "enhanced table" at bounding box center [1193, 249] width 31 height 31
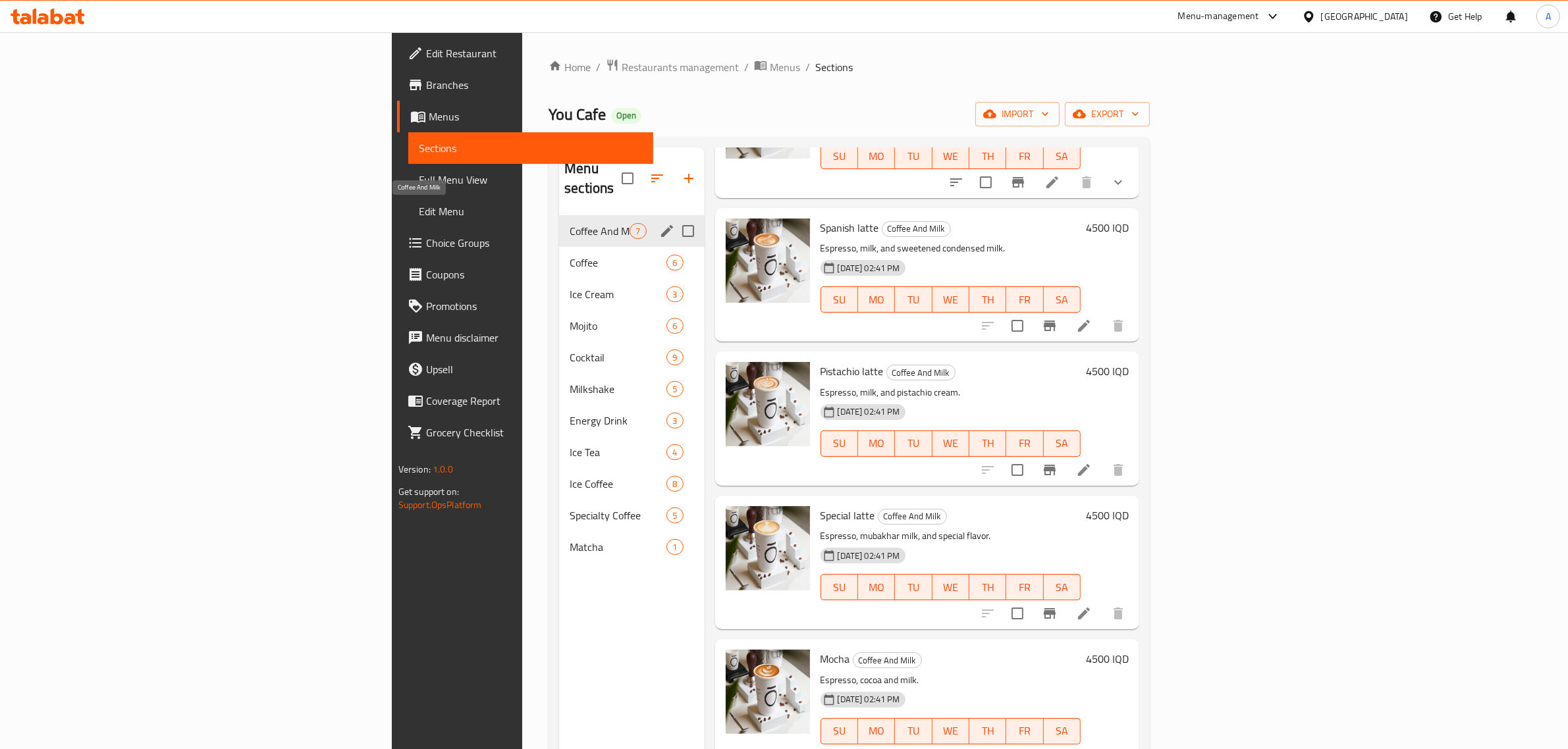
click at [570, 255] on span "Coffee" at bounding box center [618, 263] width 97 height 16
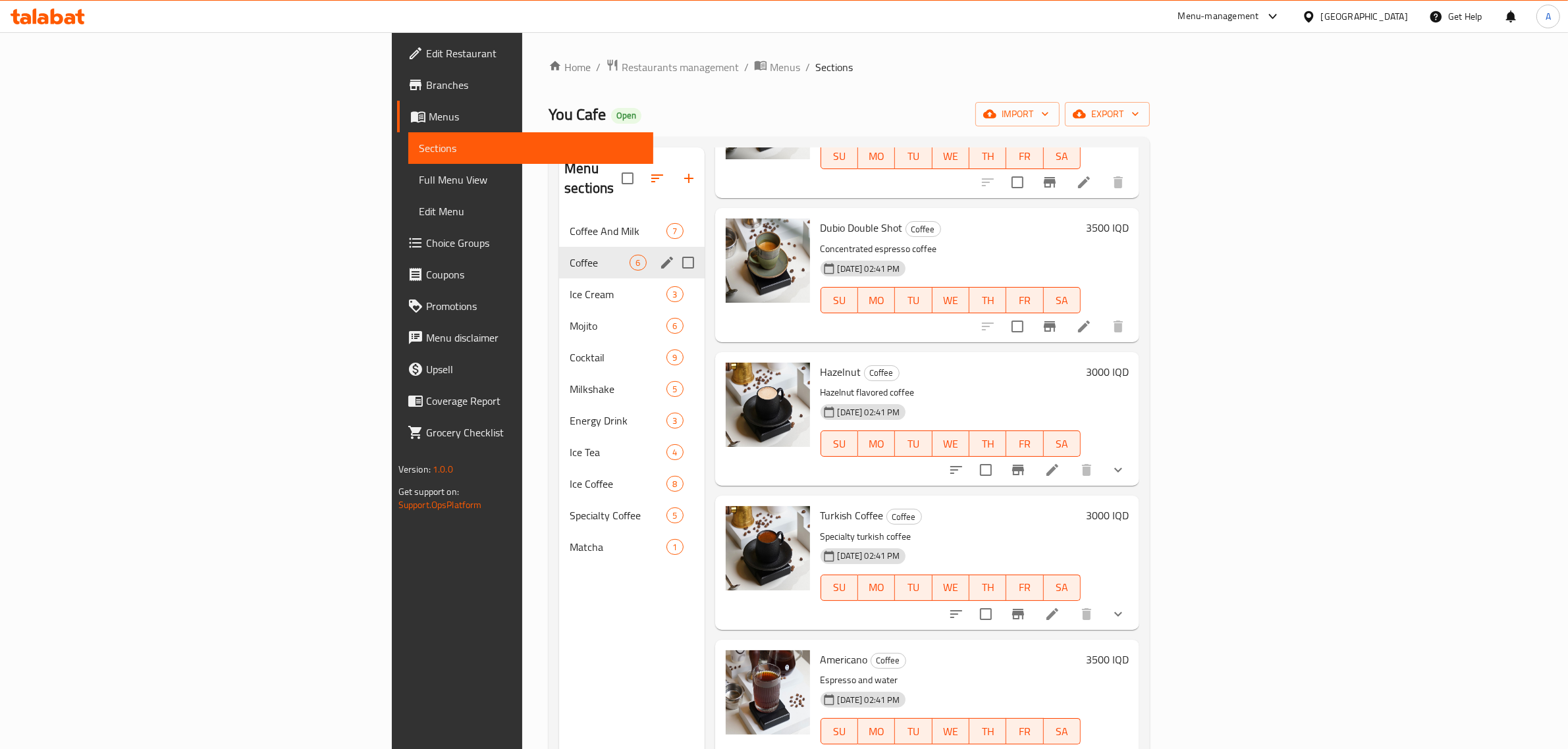
click at [559, 278] on div "Ice Cream 3" at bounding box center [631, 294] width 145 height 31
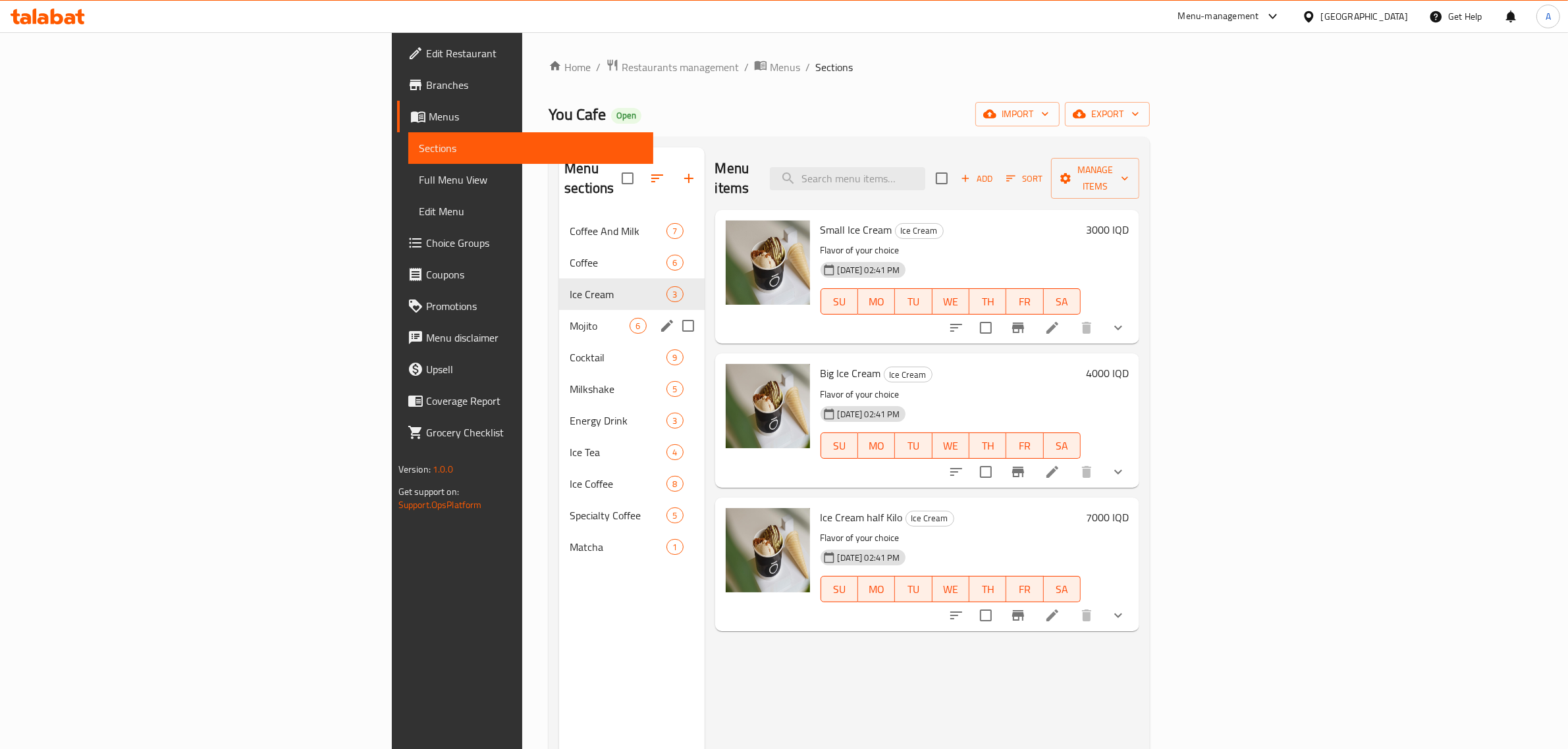
click at [559, 310] on div "Mojito 6" at bounding box center [631, 325] width 145 height 31
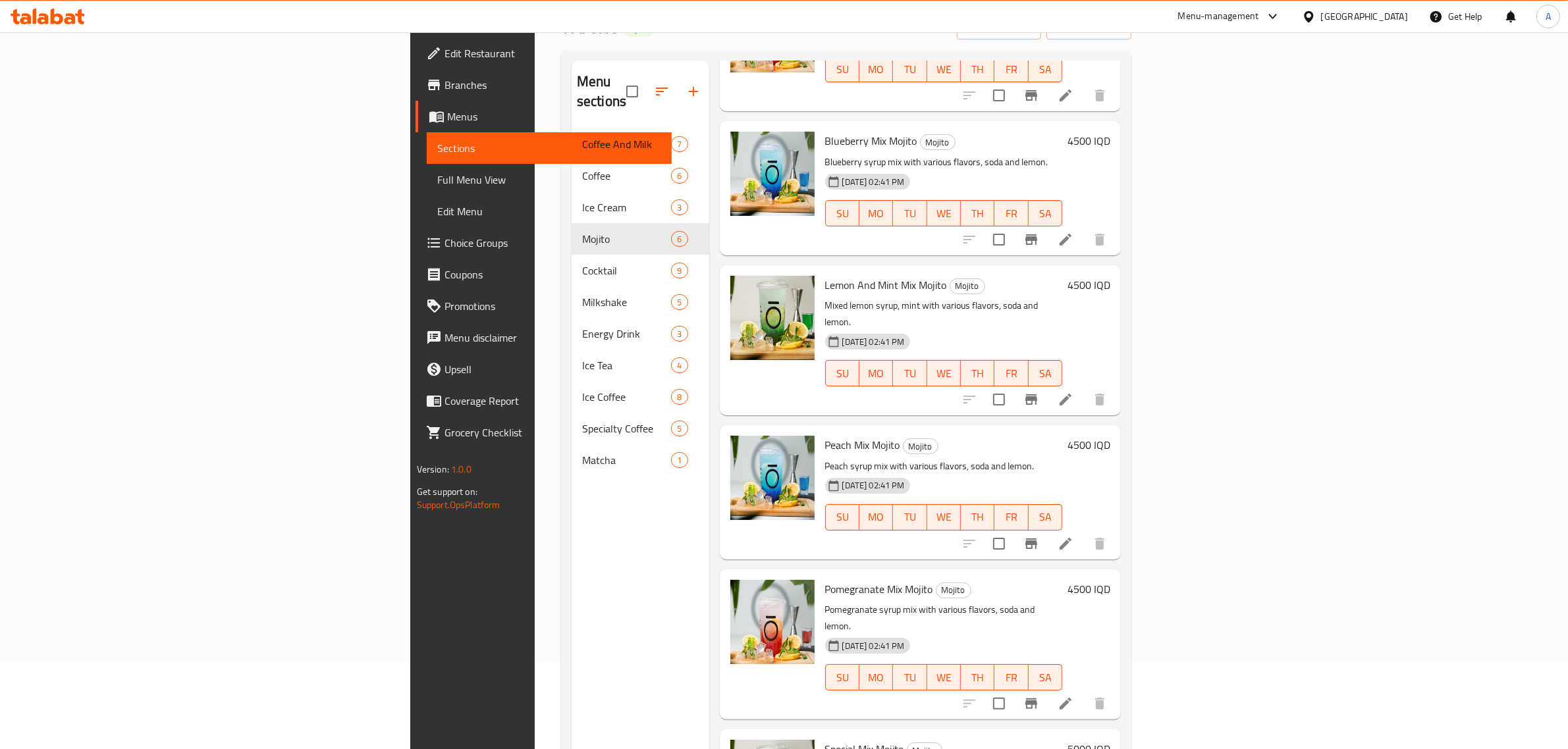
scroll to position [185, 0]
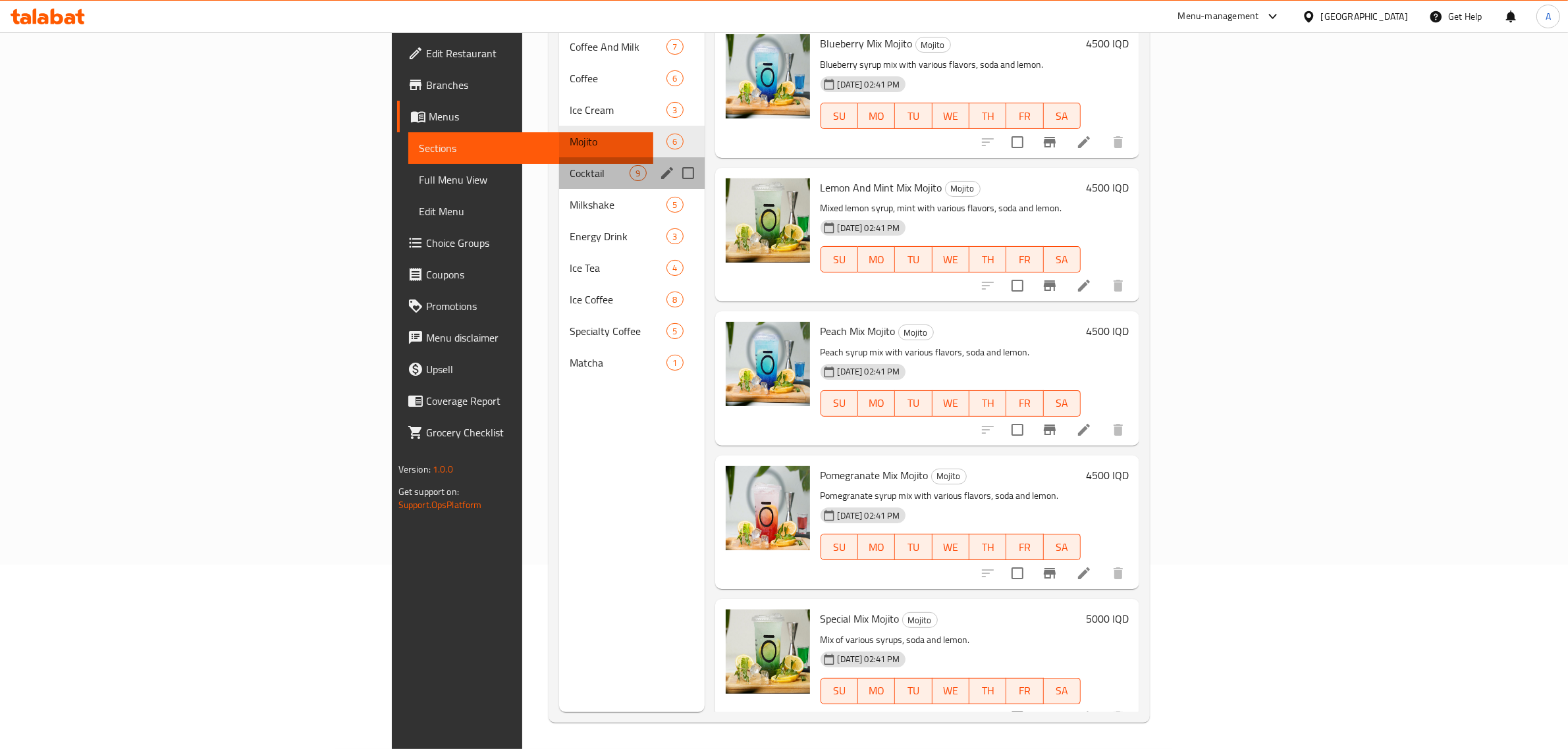
click at [559, 157] on div "Cocktail 9" at bounding box center [631, 173] width 145 height 31
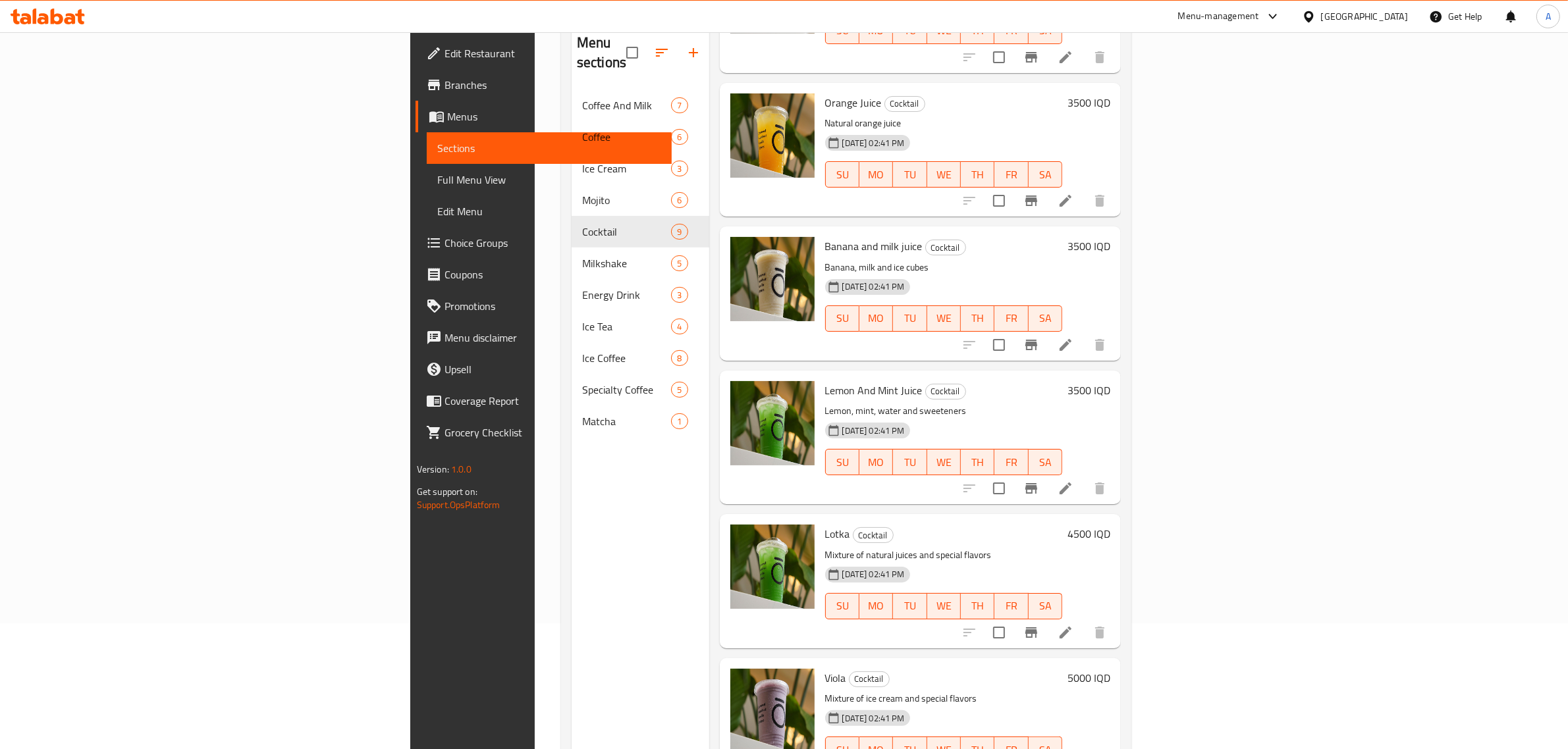
scroll to position [185, 0]
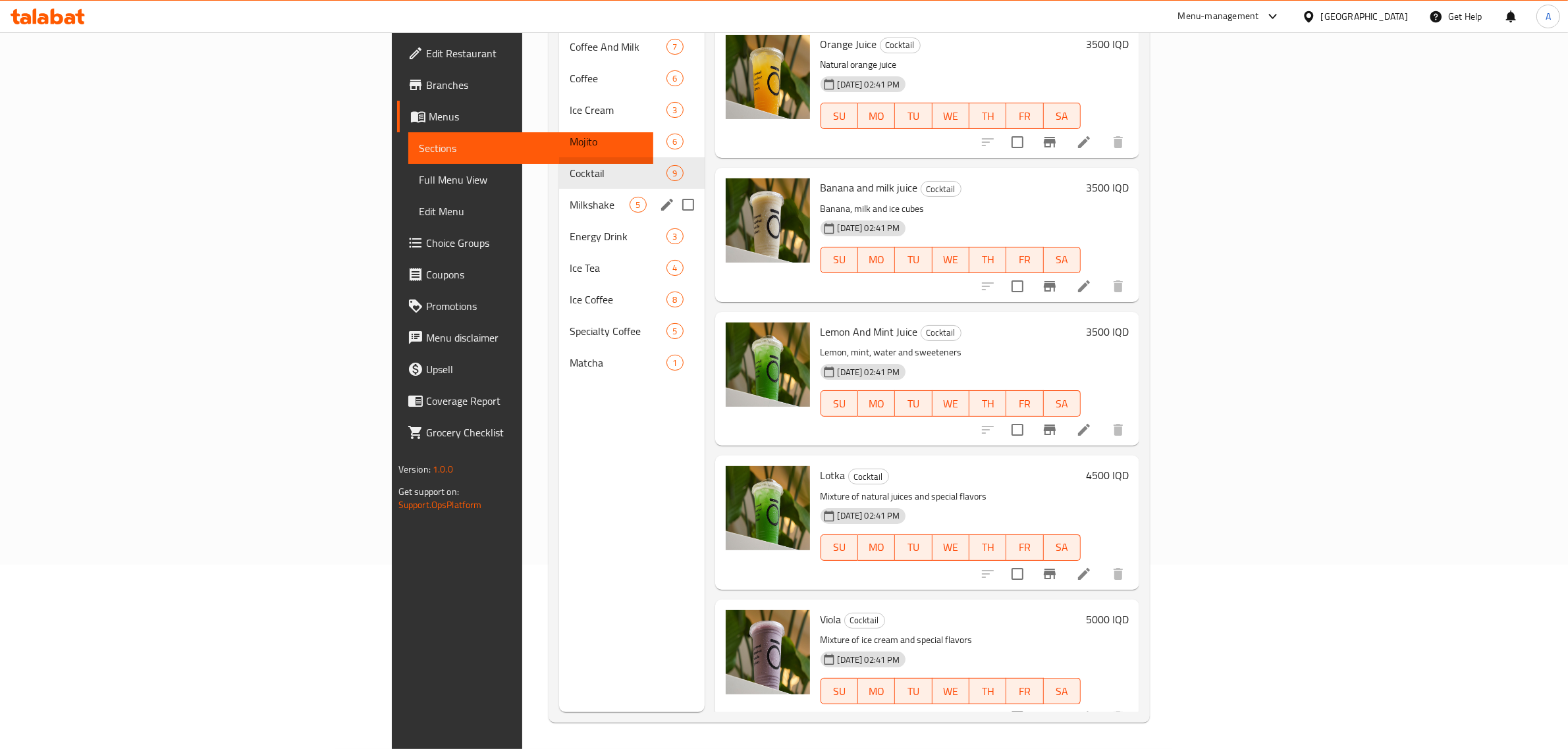
click at [559, 189] on div "Milkshake 5" at bounding box center [631, 204] width 145 height 31
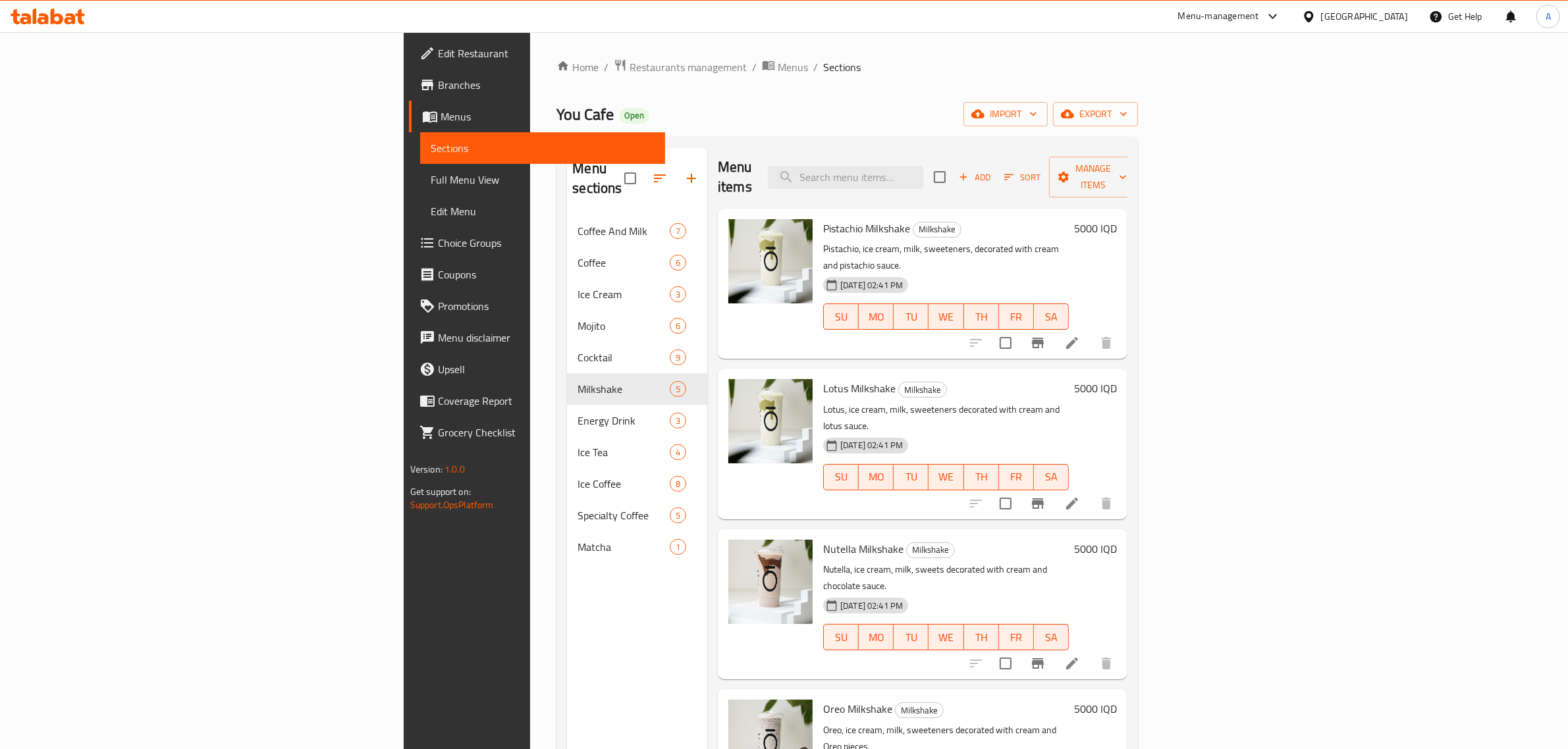
scroll to position [185, 0]
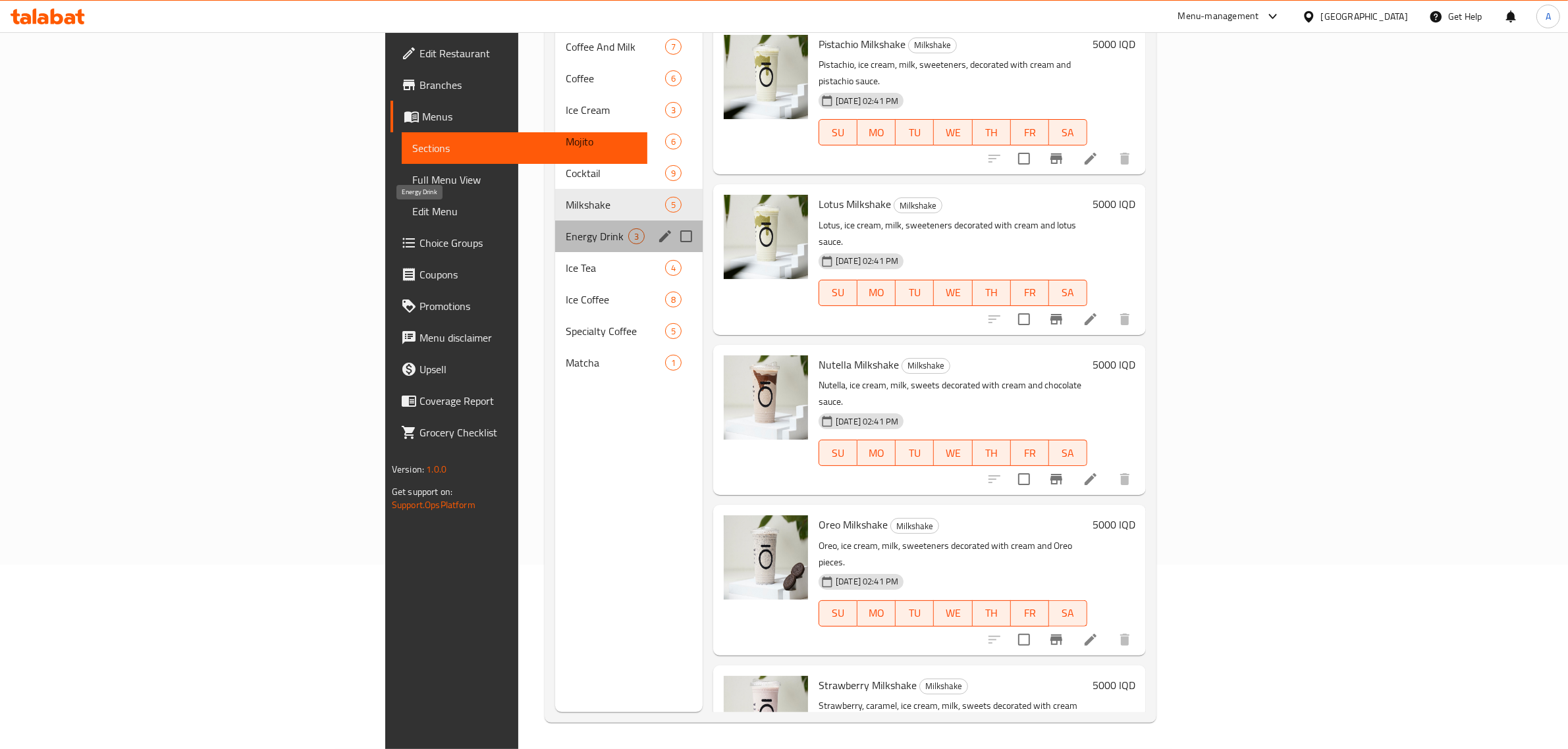
click at [566, 229] on span "Energy Drink" at bounding box center [597, 236] width 63 height 16
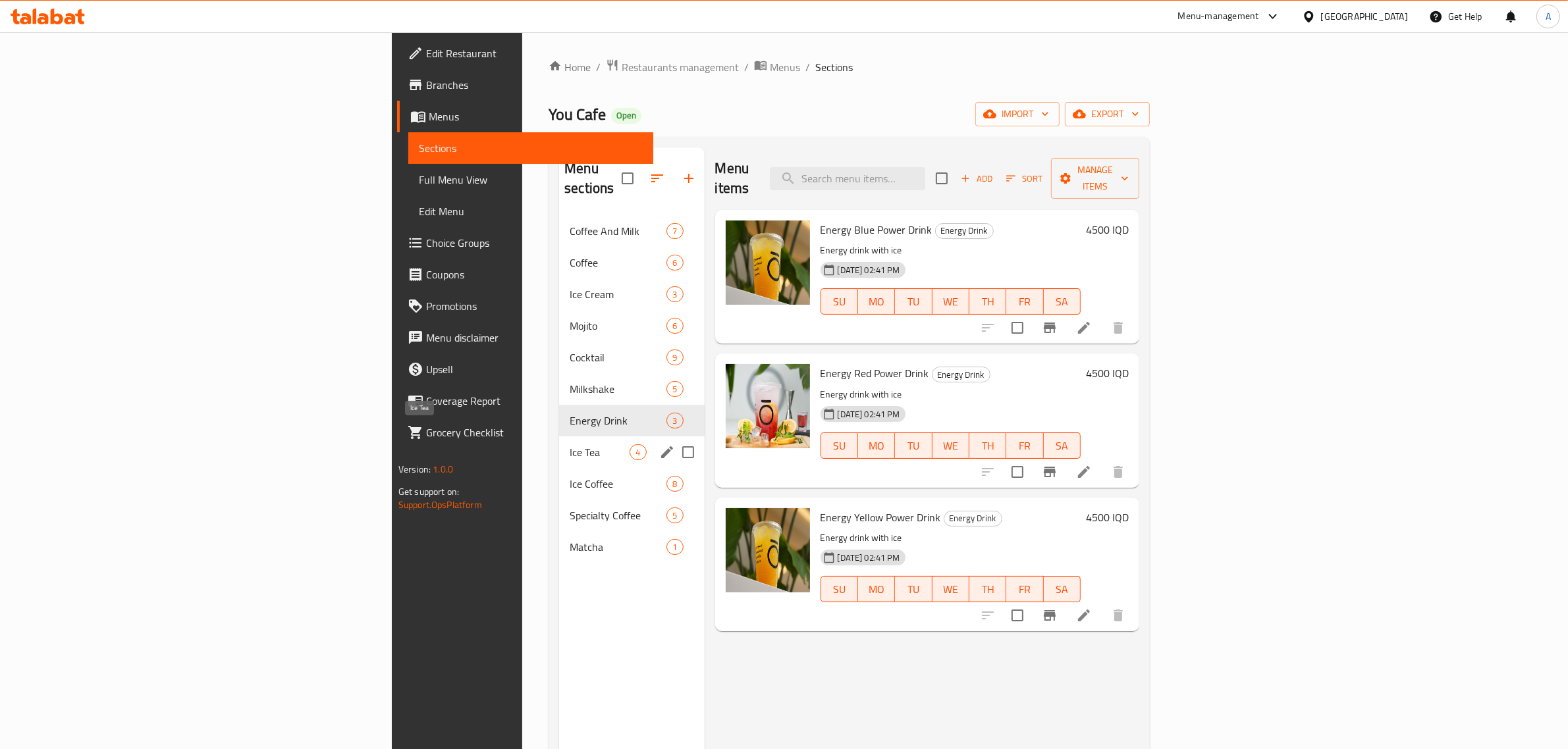
click at [570, 444] on span "Ice Tea" at bounding box center [600, 452] width 60 height 16
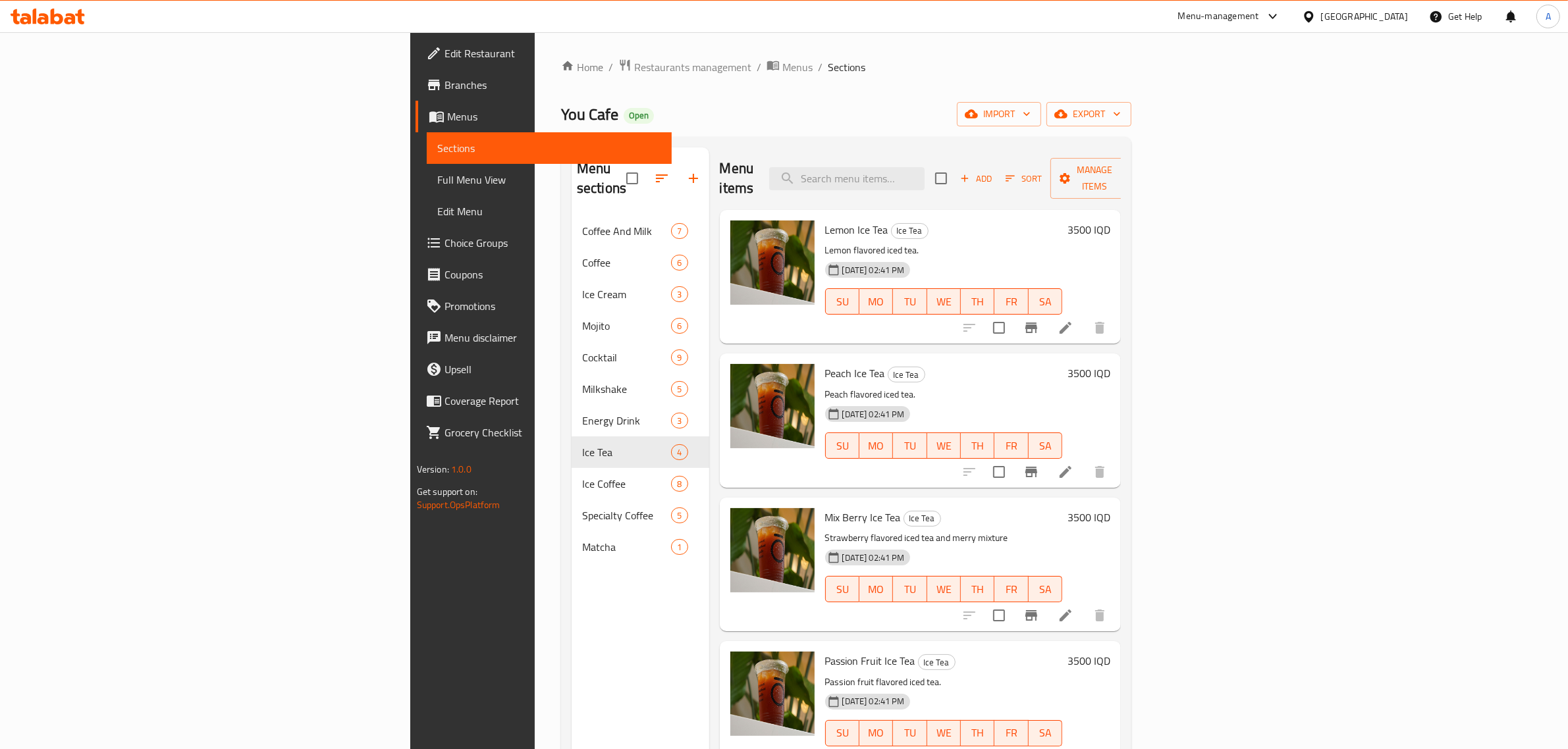
scroll to position [185, 0]
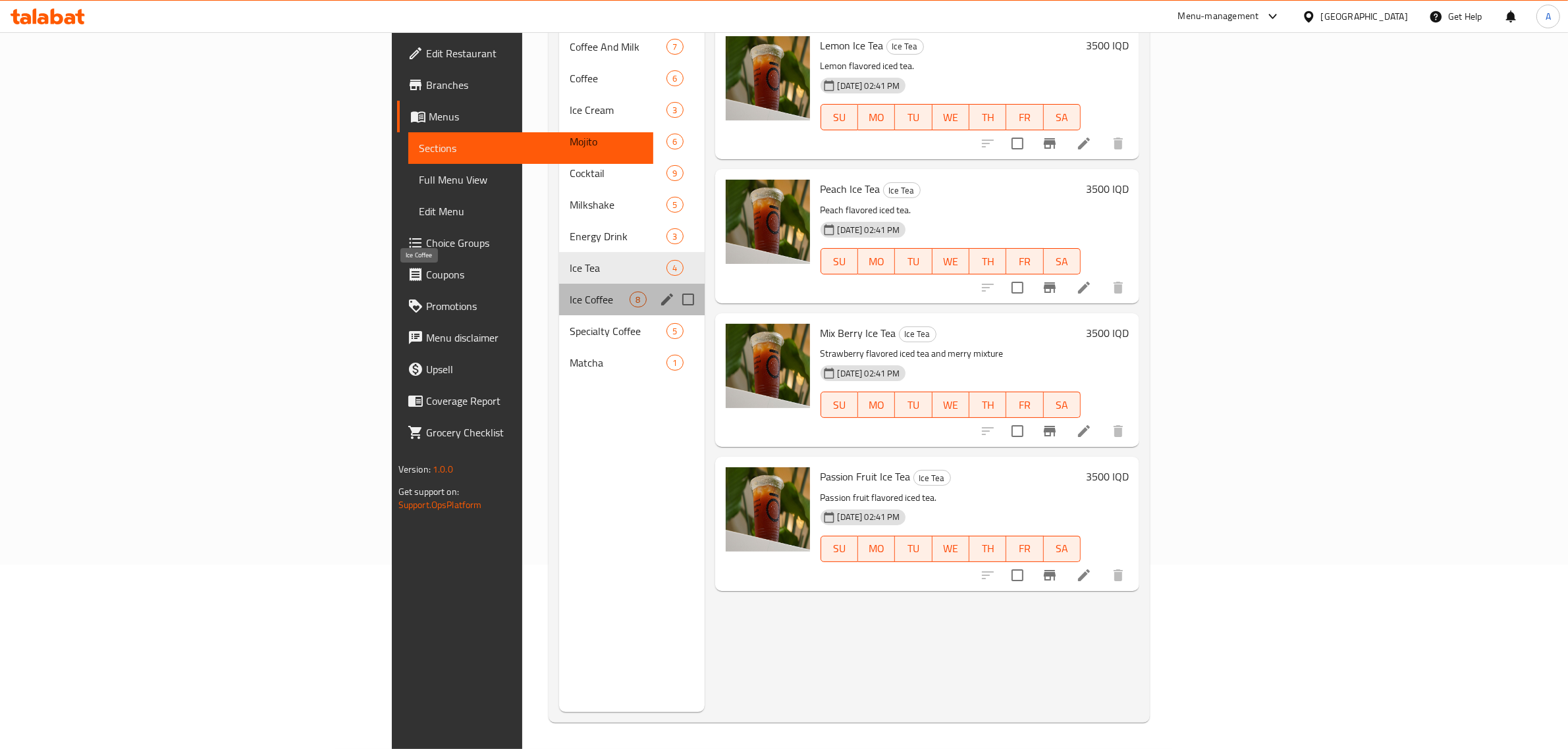
click at [570, 292] on span "Ice Coffee" at bounding box center [600, 300] width 60 height 16
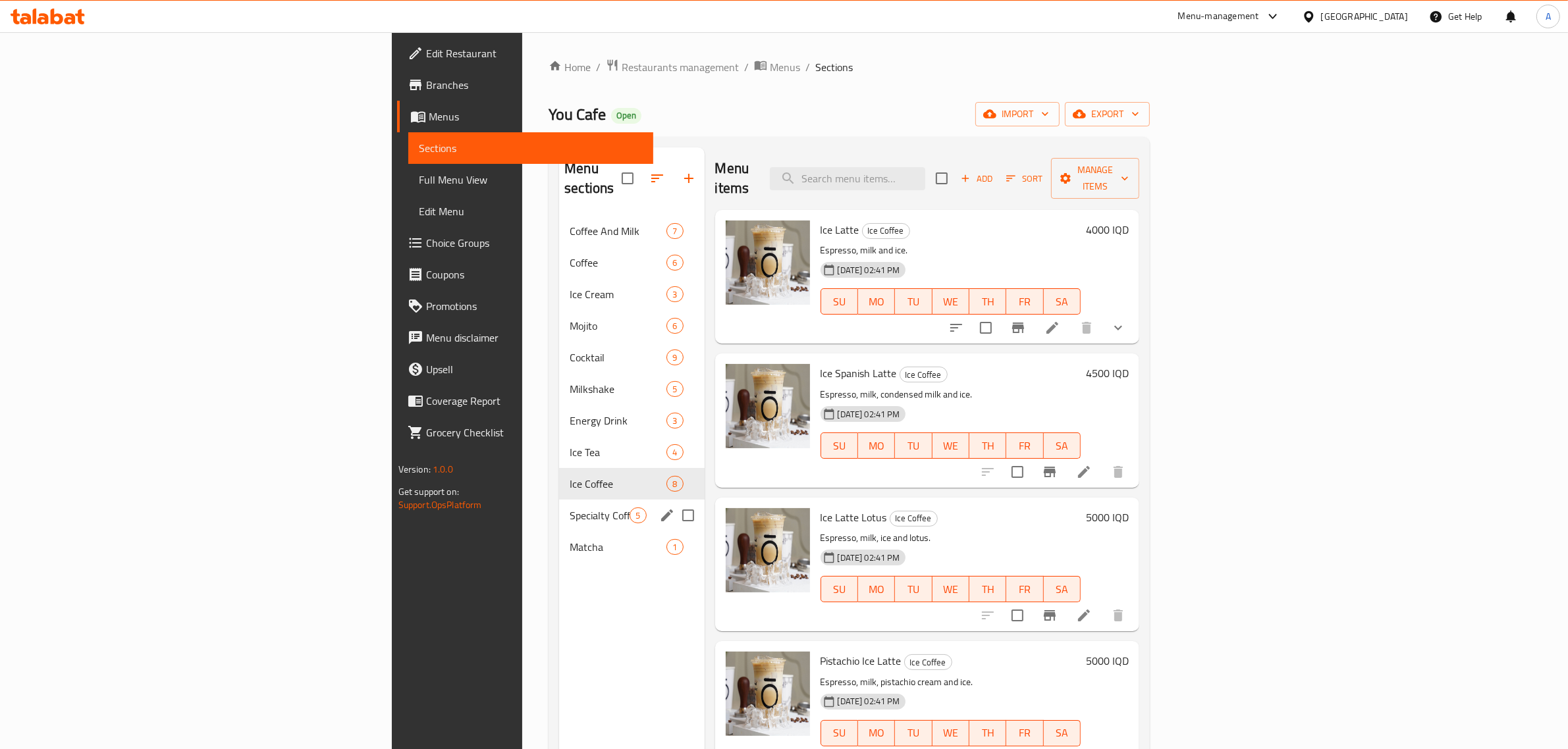
click at [570, 508] on span "Specialty Coffee" at bounding box center [600, 515] width 60 height 16
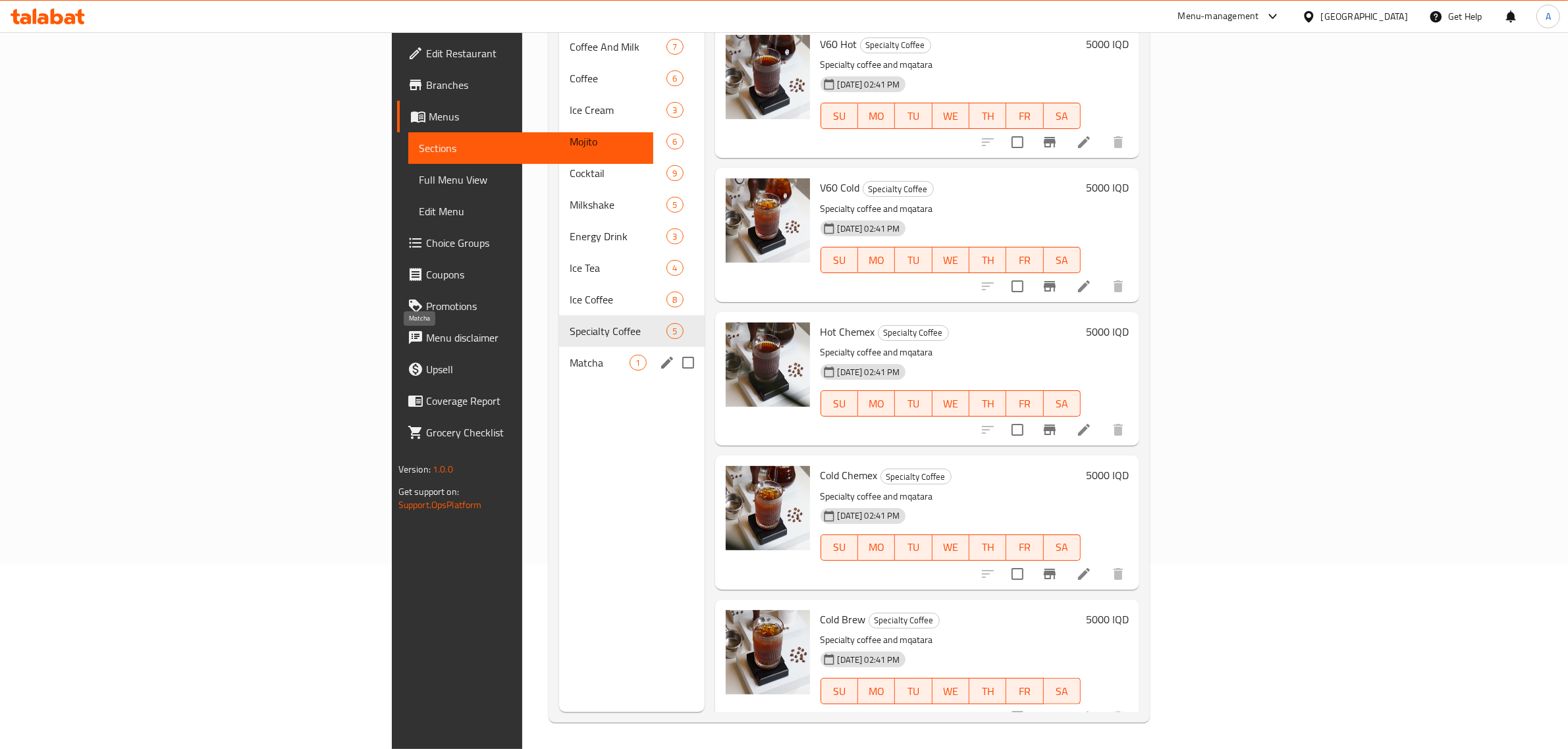
click at [570, 355] on span "Matcha" at bounding box center [600, 362] width 60 height 16
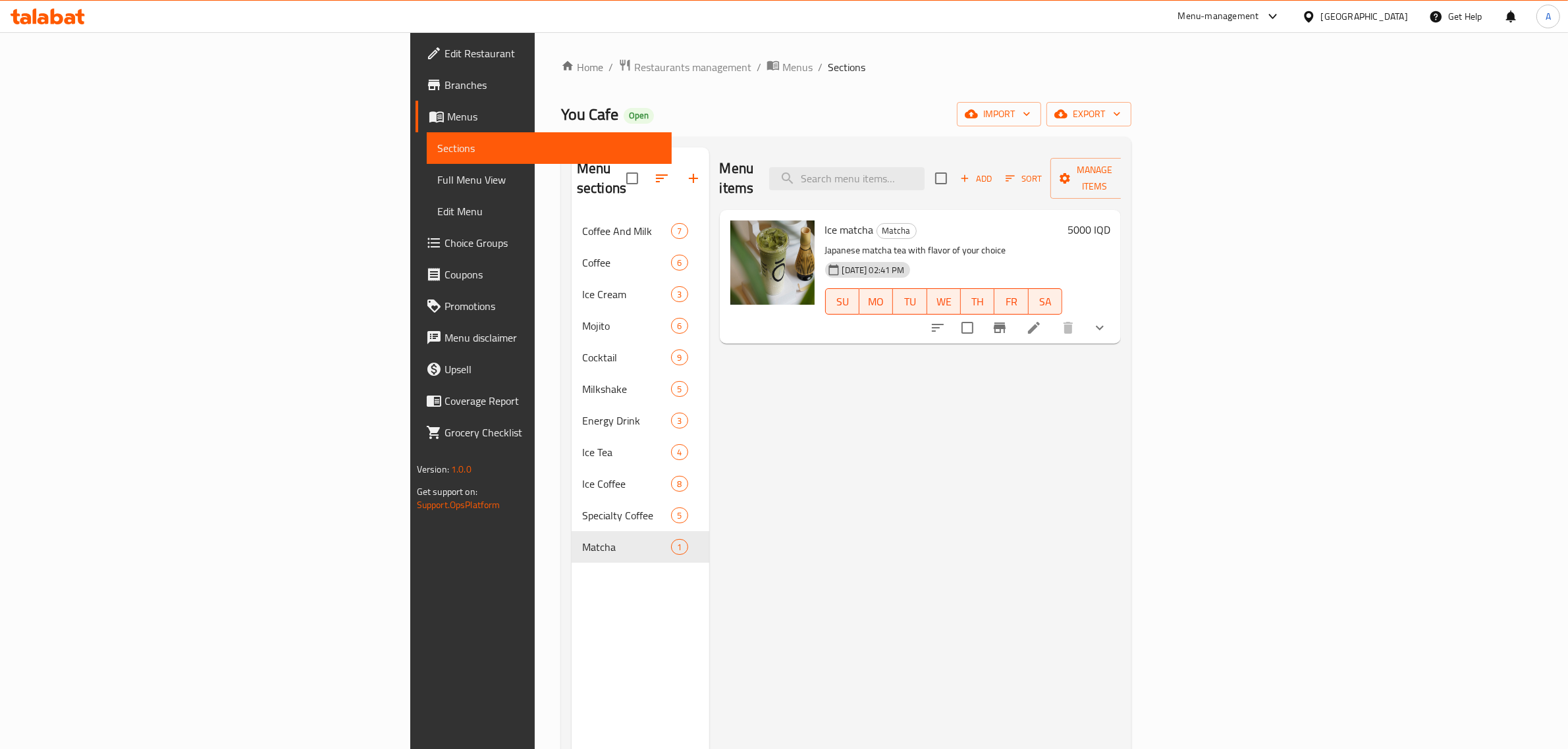
click at [801, 97] on div "Home / Restaurants management / Menus / Sections You Cafe Open import export Me…" at bounding box center [846, 483] width 571 height 849
click at [437, 187] on span "Full Menu View" at bounding box center [549, 179] width 224 height 16
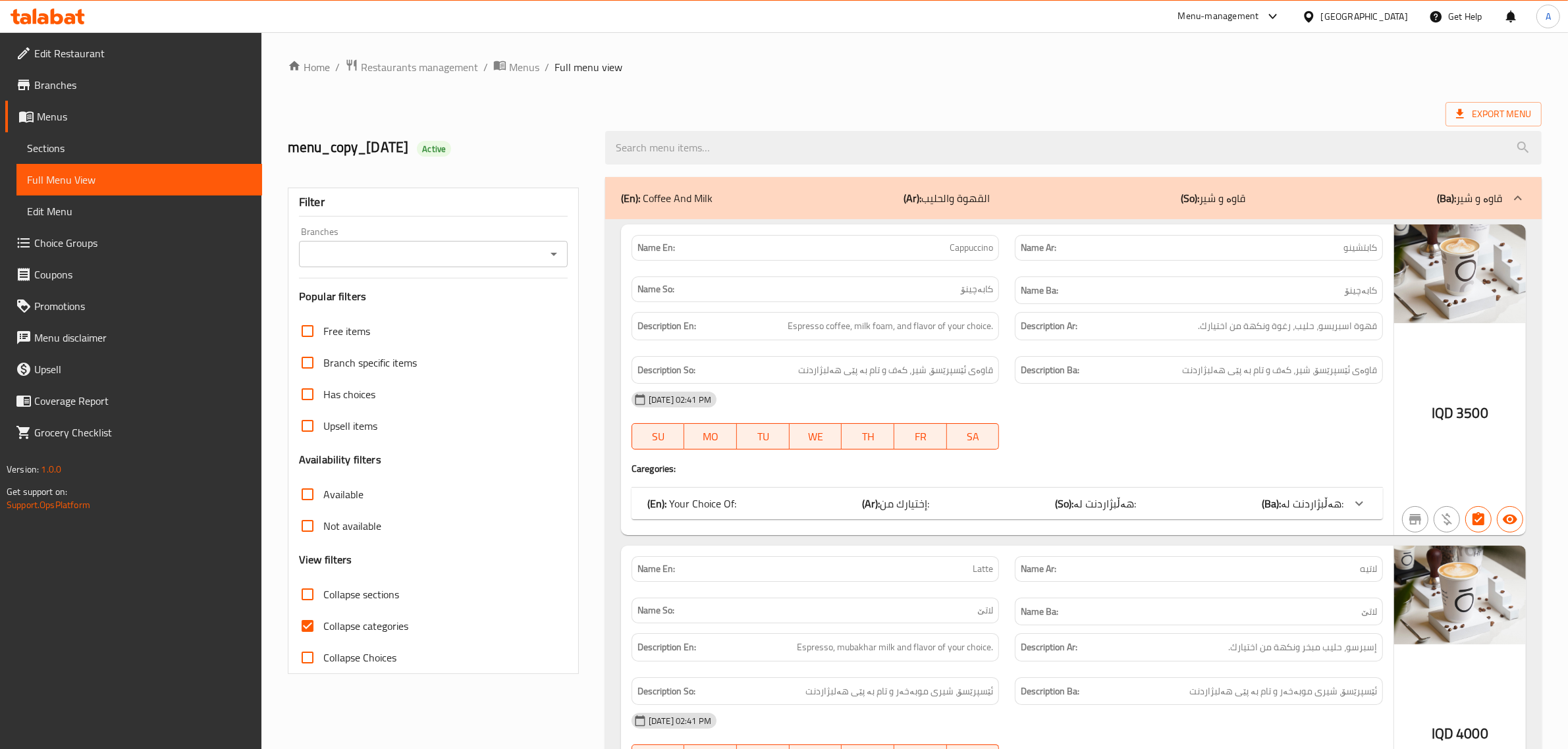
click at [84, 142] on span "Sections" at bounding box center [139, 148] width 224 height 16
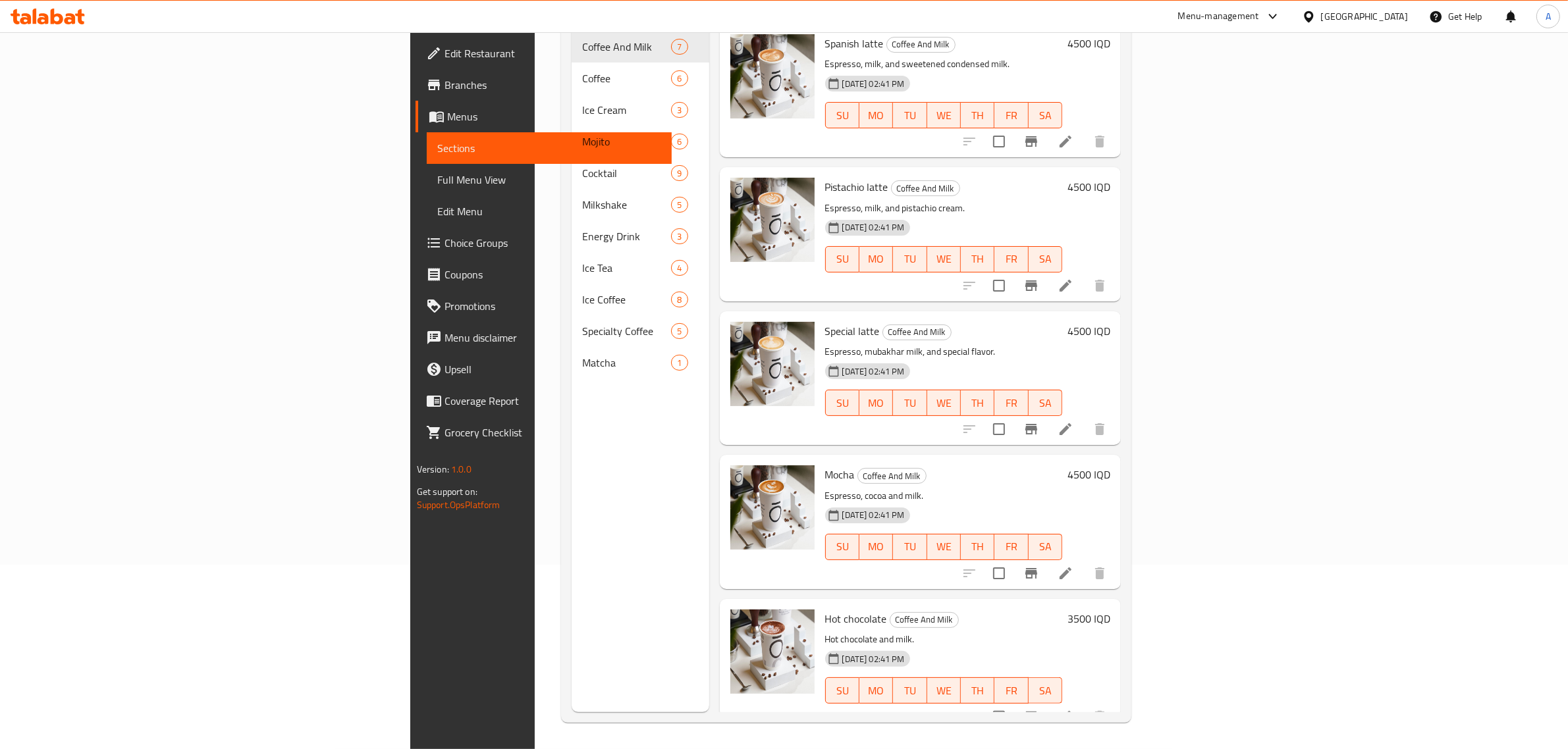
scroll to position [185, 0]
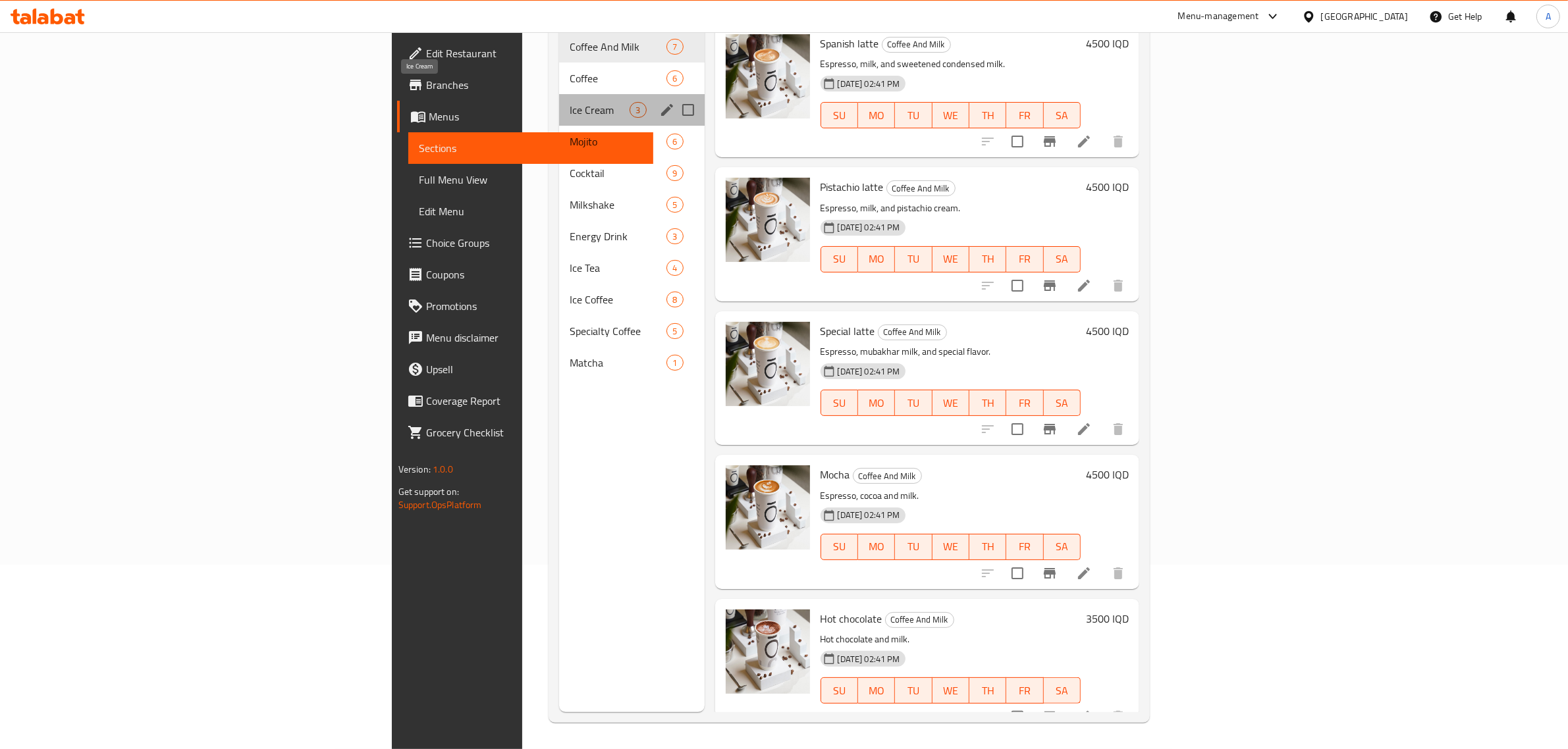
click at [570, 102] on span "Ice Cream" at bounding box center [600, 110] width 60 height 16
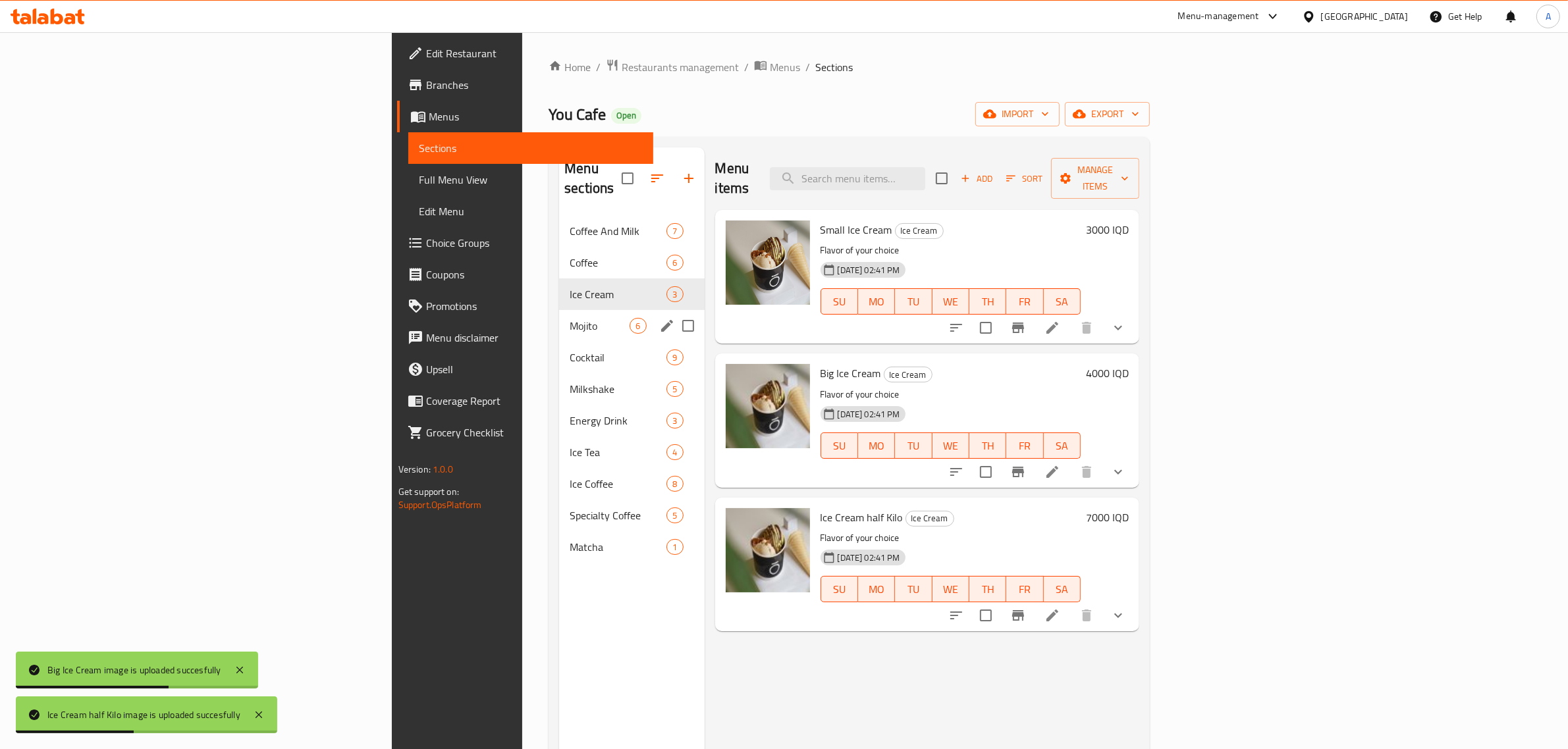
click at [570, 318] on span "Mojito" at bounding box center [600, 326] width 60 height 16
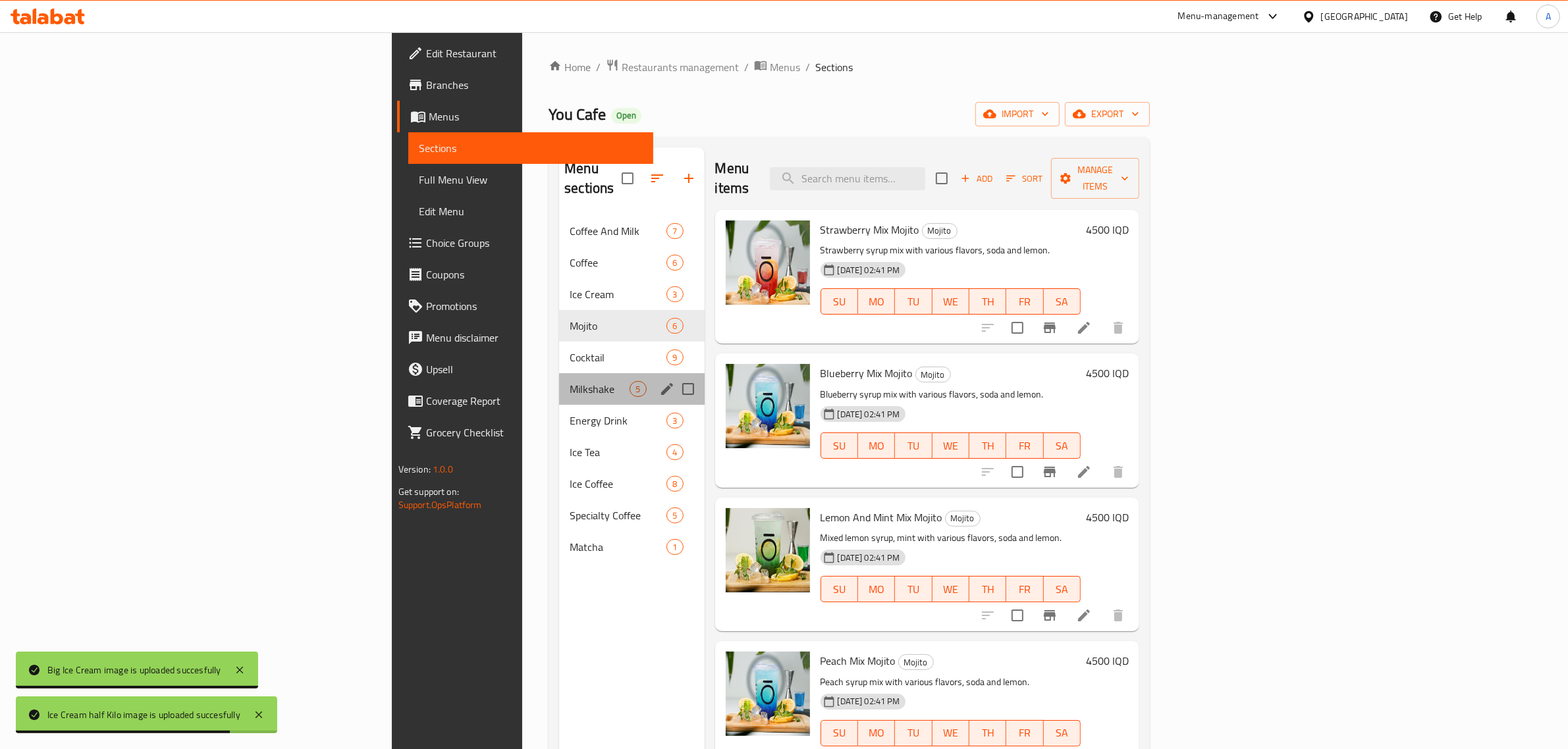
click at [559, 383] on div "Milkshake 5" at bounding box center [631, 389] width 145 height 31
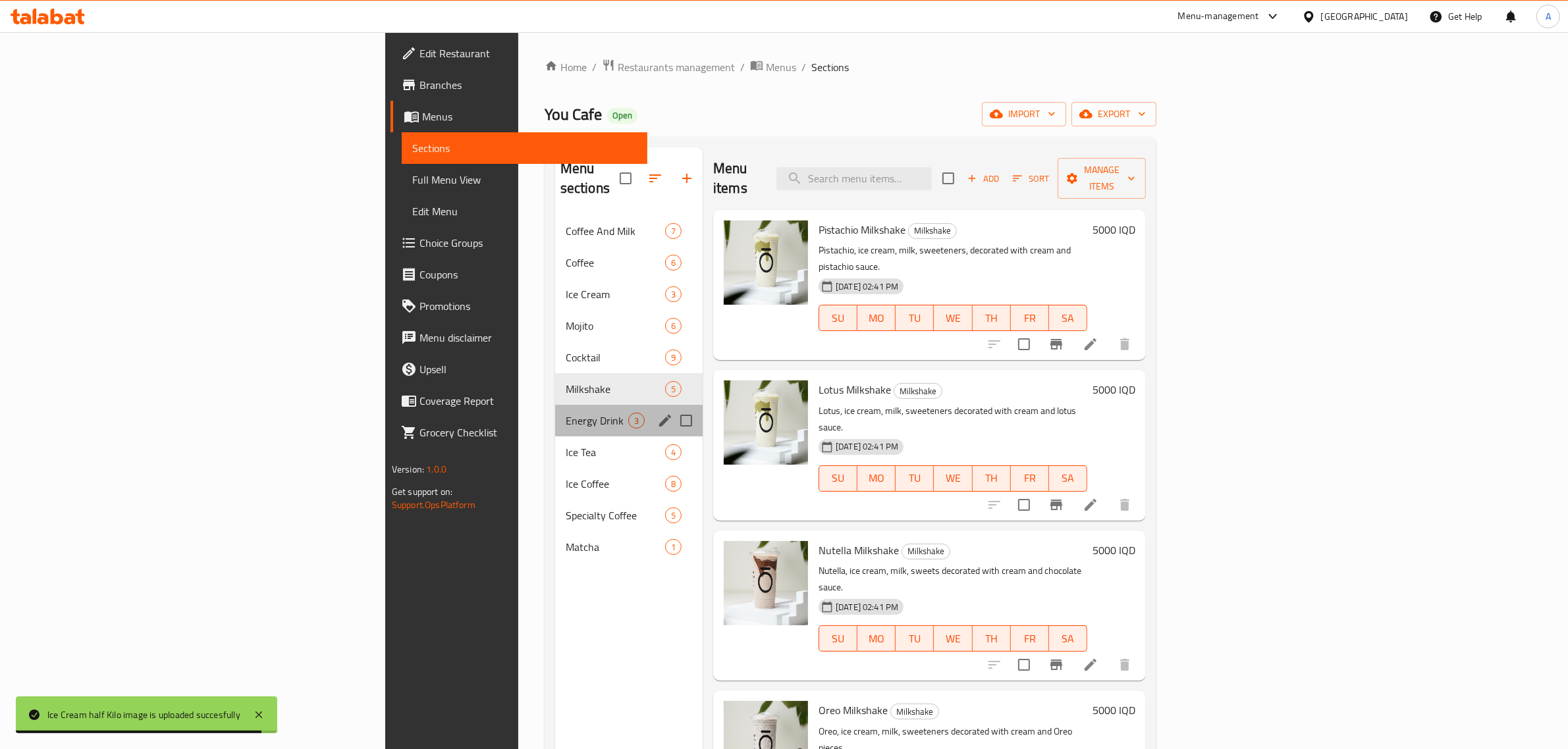
click at [555, 414] on div "Energy Drink 3" at bounding box center [628, 421] width 147 height 31
